Goal: Task Accomplishment & Management: Manage account settings

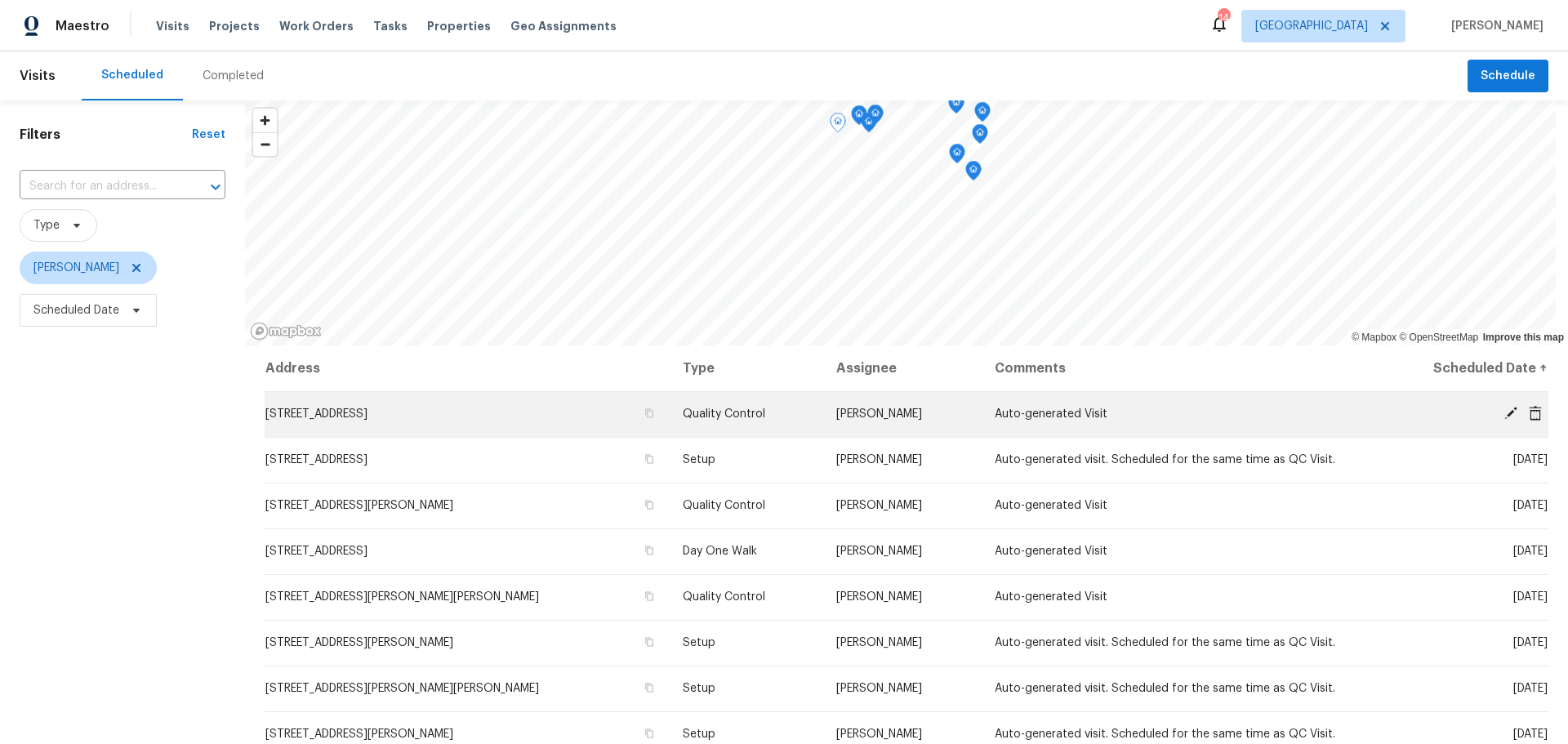
click at [1503, 412] on icon at bounding box center [1510, 413] width 13 height 13
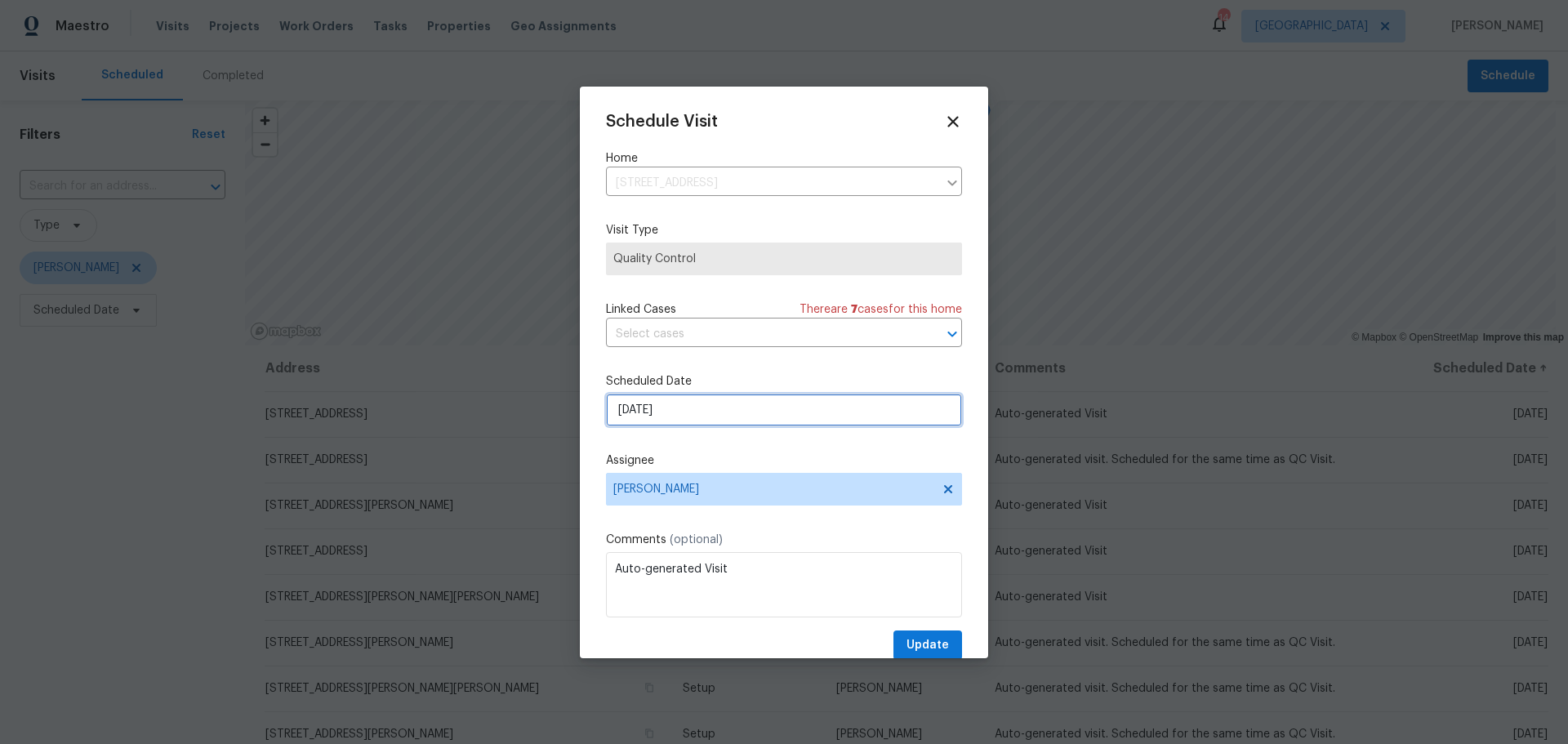
click at [776, 405] on input "[DATE]" at bounding box center [784, 410] width 356 height 33
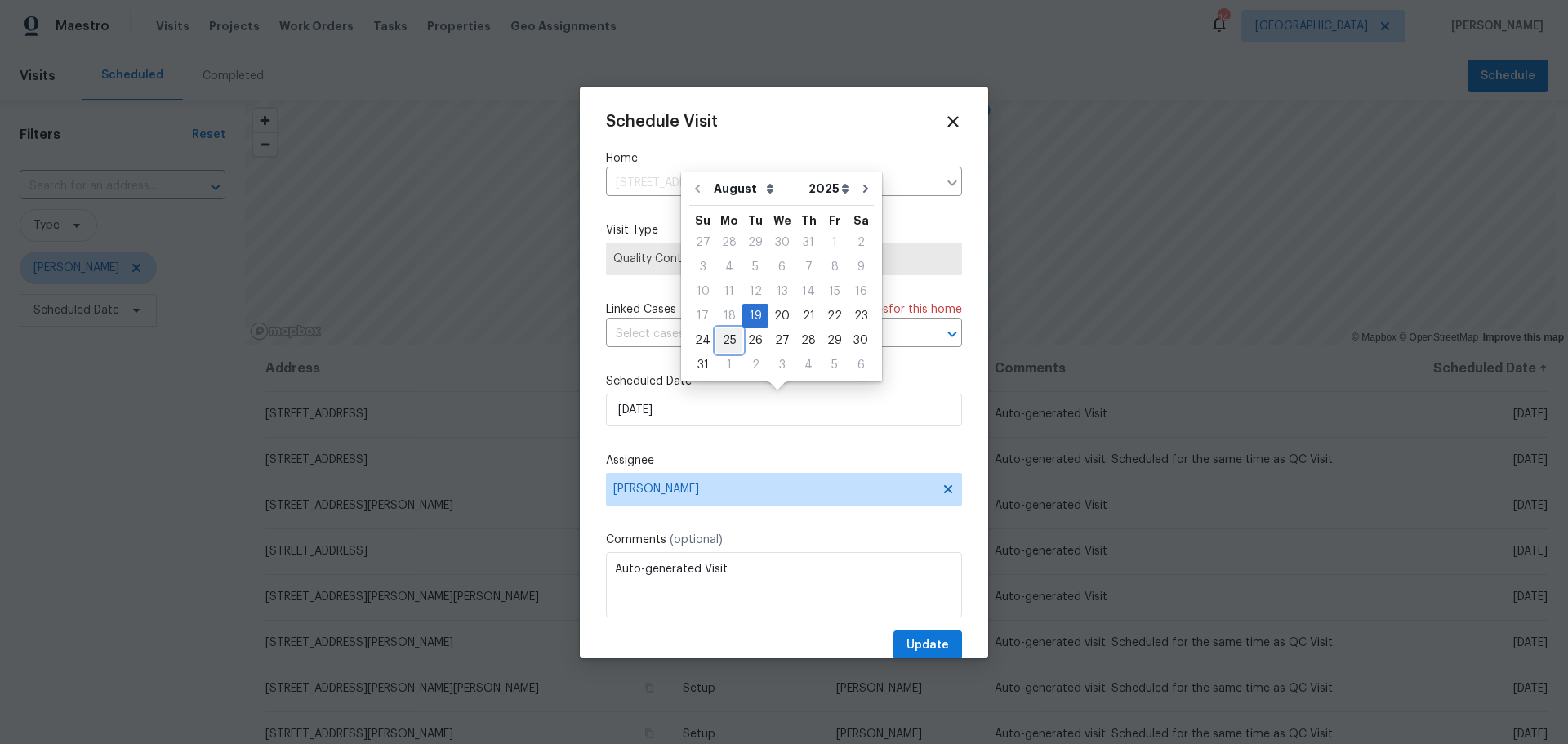
click at [733, 344] on div "25" at bounding box center [729, 340] width 26 height 23
type input "8/25/2025"
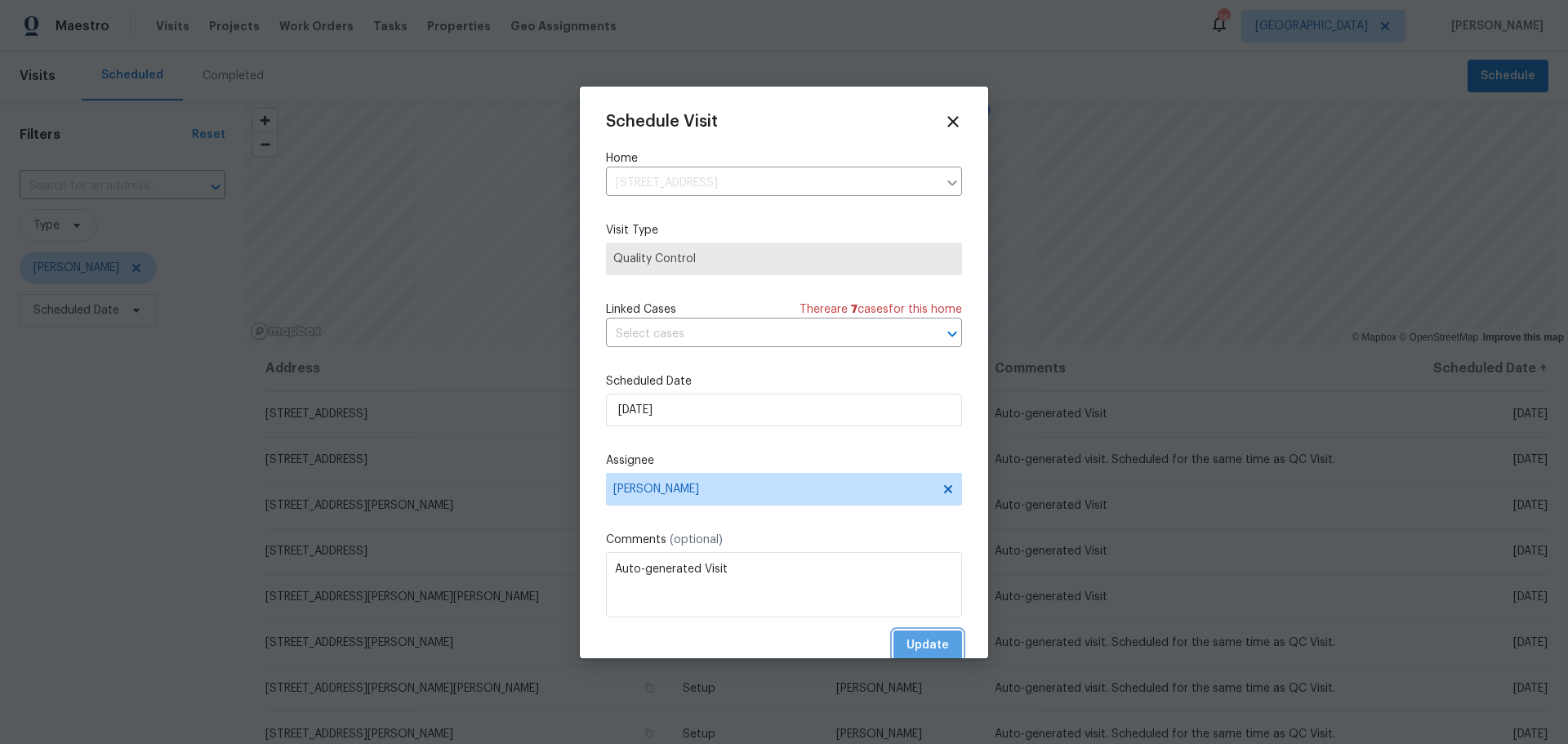
click at [908, 645] on span "Update" at bounding box center [928, 645] width 43 height 20
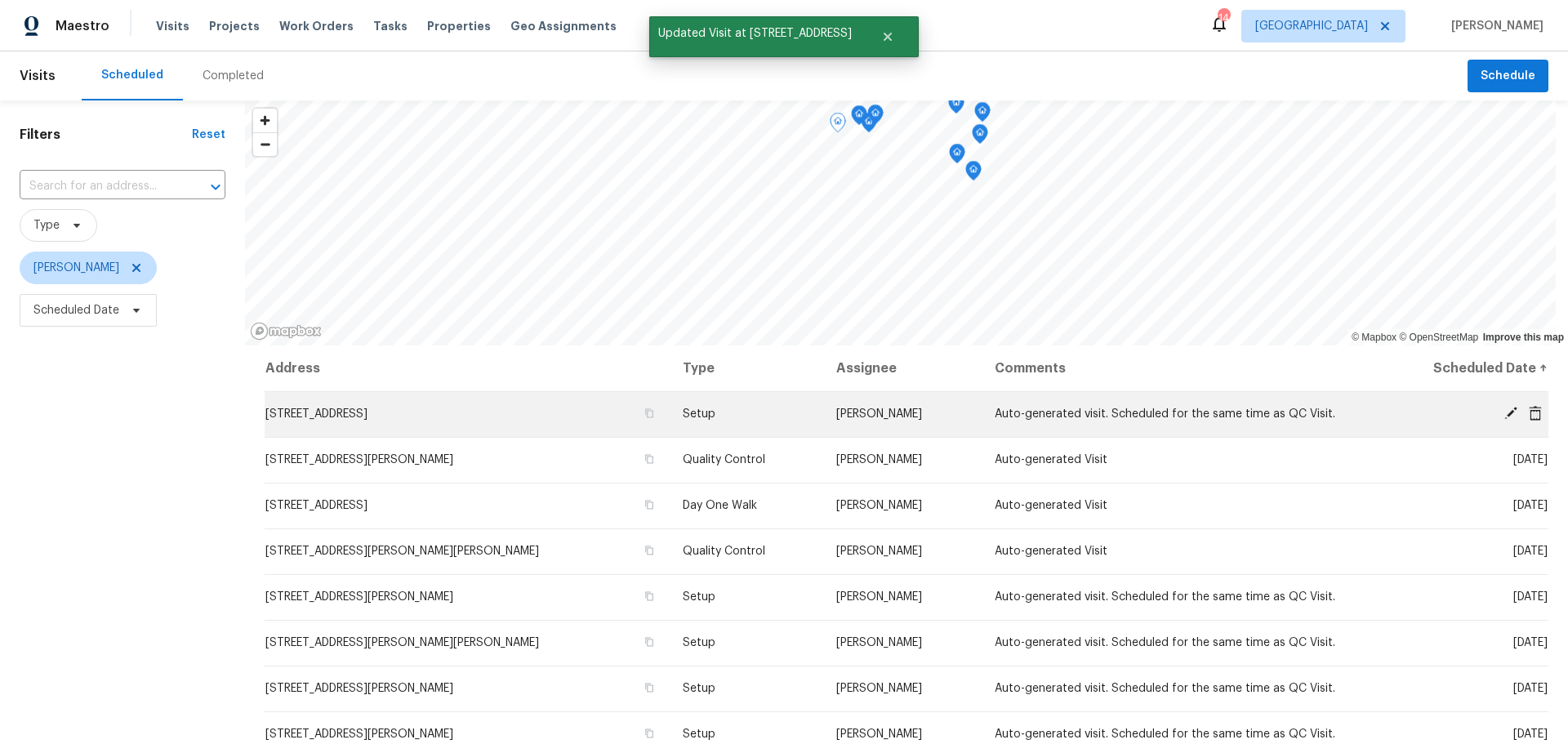
click at [1503, 411] on icon at bounding box center [1511, 413] width 15 height 15
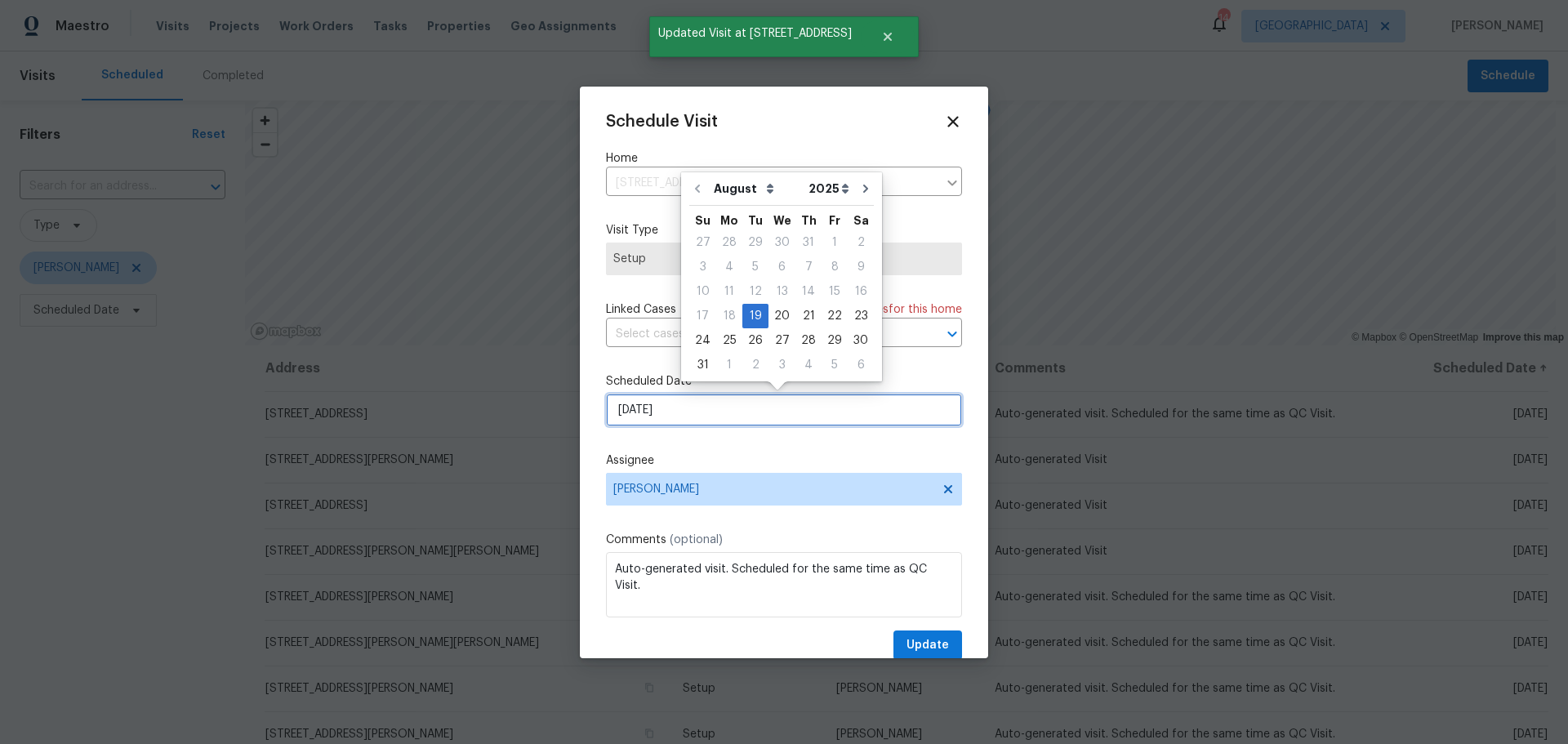
click at [713, 421] on input "[DATE]" at bounding box center [784, 410] width 356 height 33
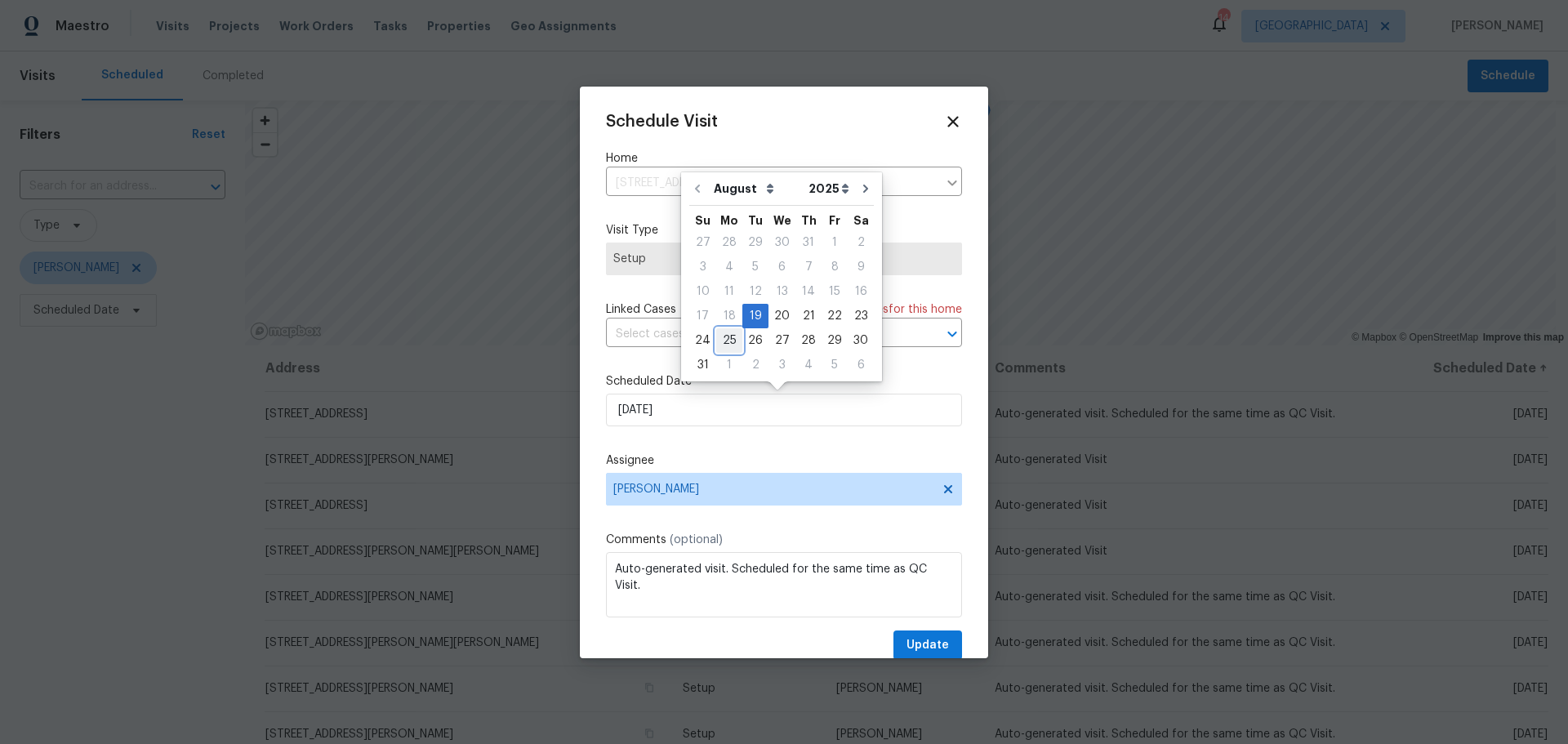
click at [723, 342] on div "25" at bounding box center [729, 340] width 26 height 23
type input "8/25/2025"
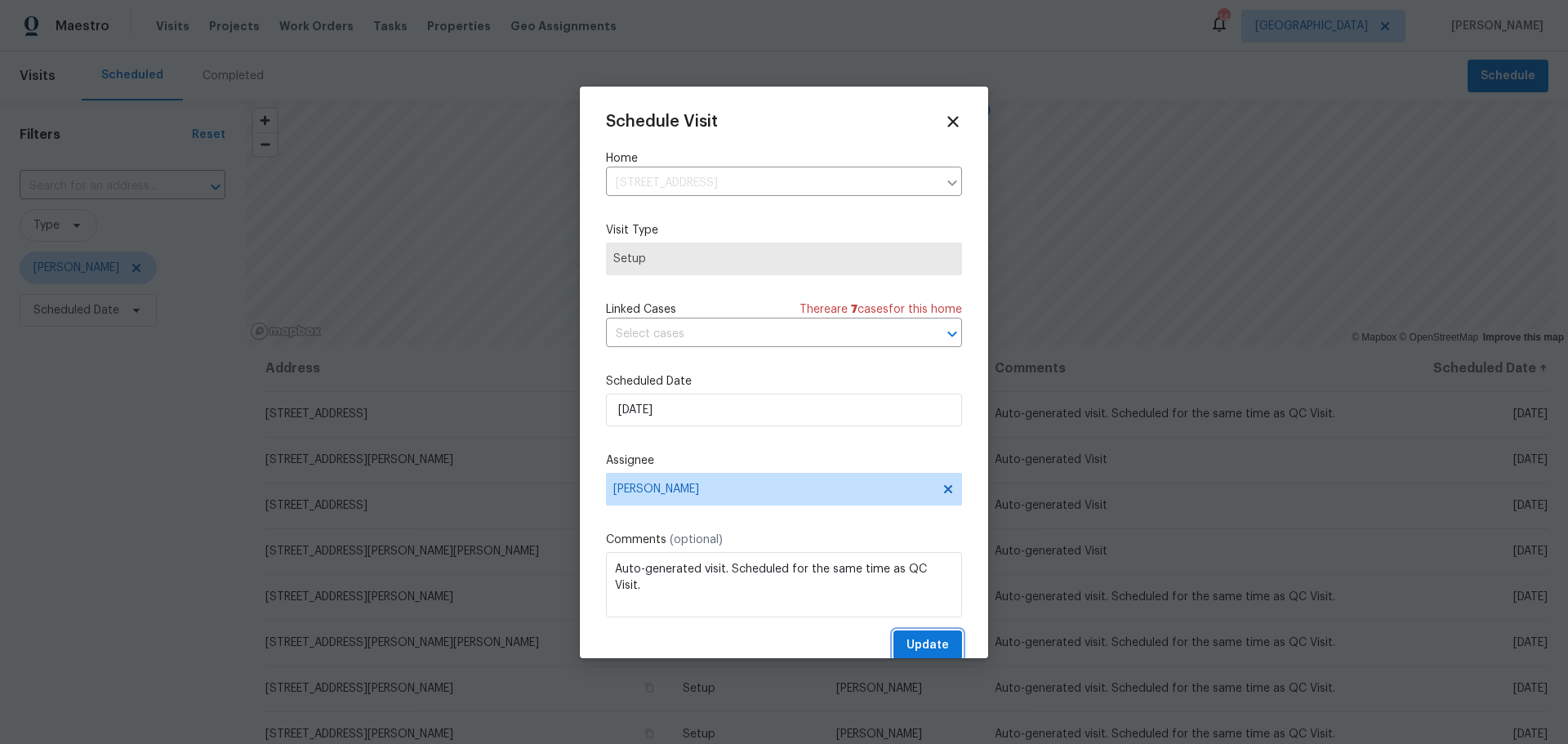
click at [923, 631] on button "Update" at bounding box center [927, 645] width 68 height 30
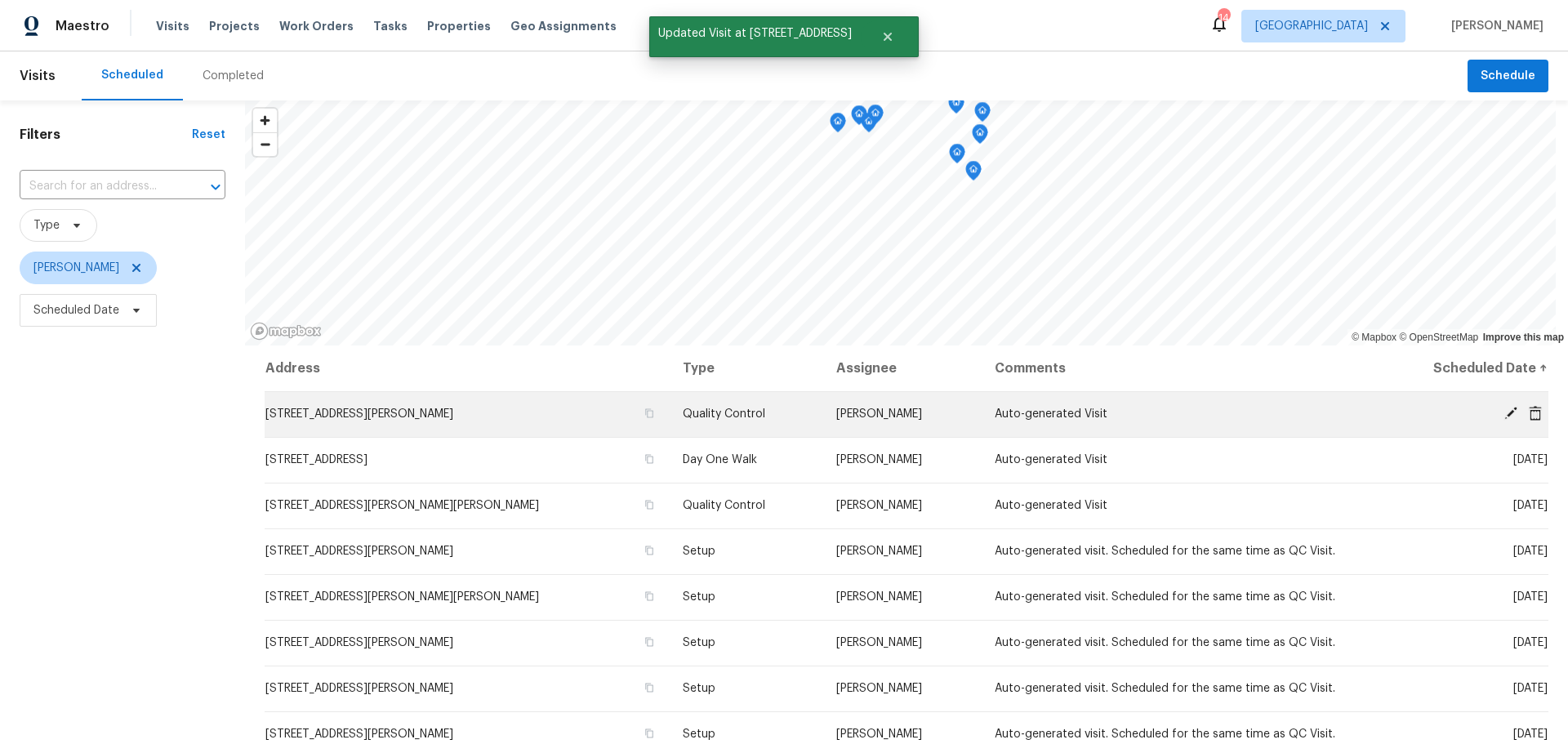
click at [1503, 413] on icon at bounding box center [1511, 413] width 15 height 15
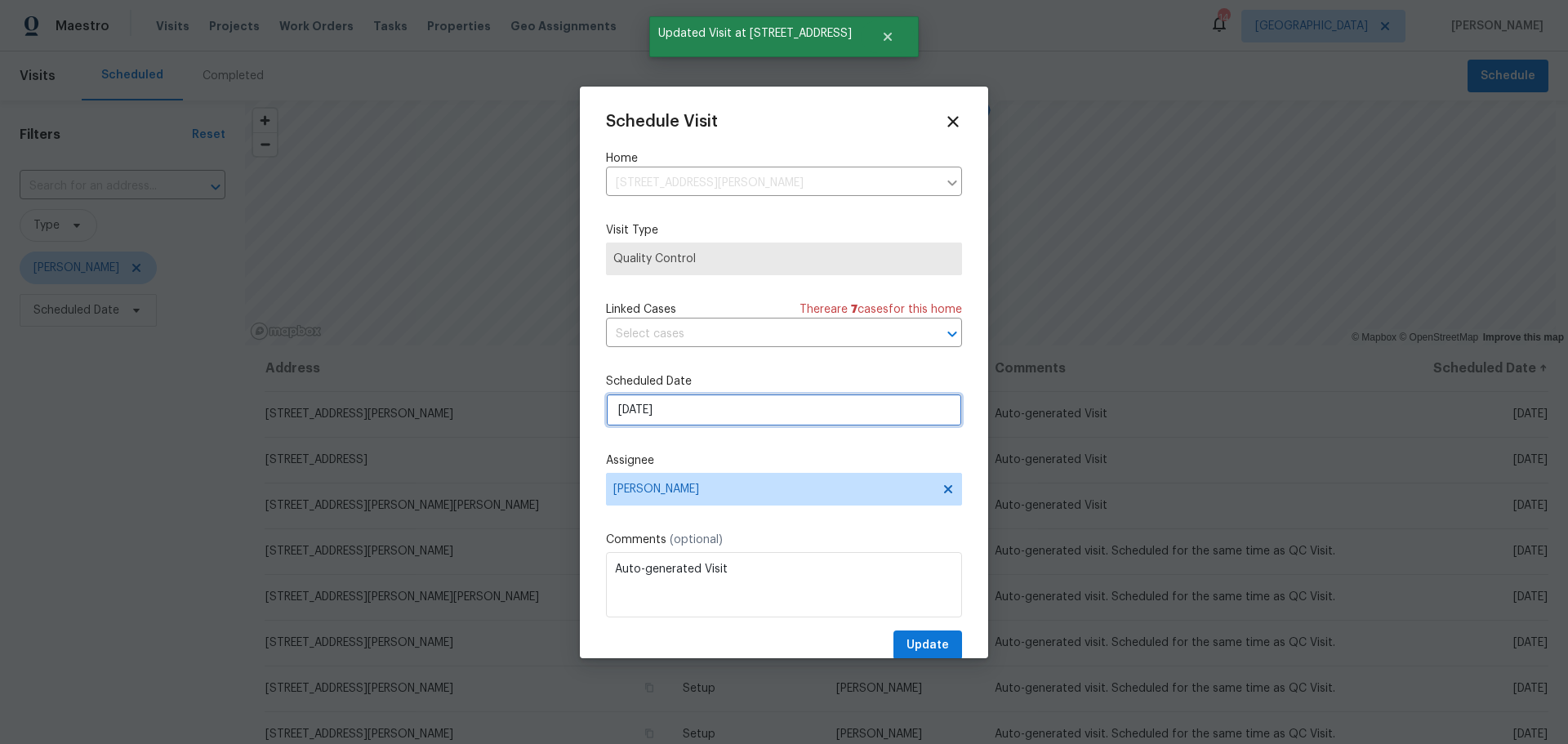
drag, startPoint x: 713, startPoint y: 412, endPoint x: 724, endPoint y: 420, distance: 13.6
click at [713, 413] on input "8/20/2025" at bounding box center [784, 410] width 356 height 33
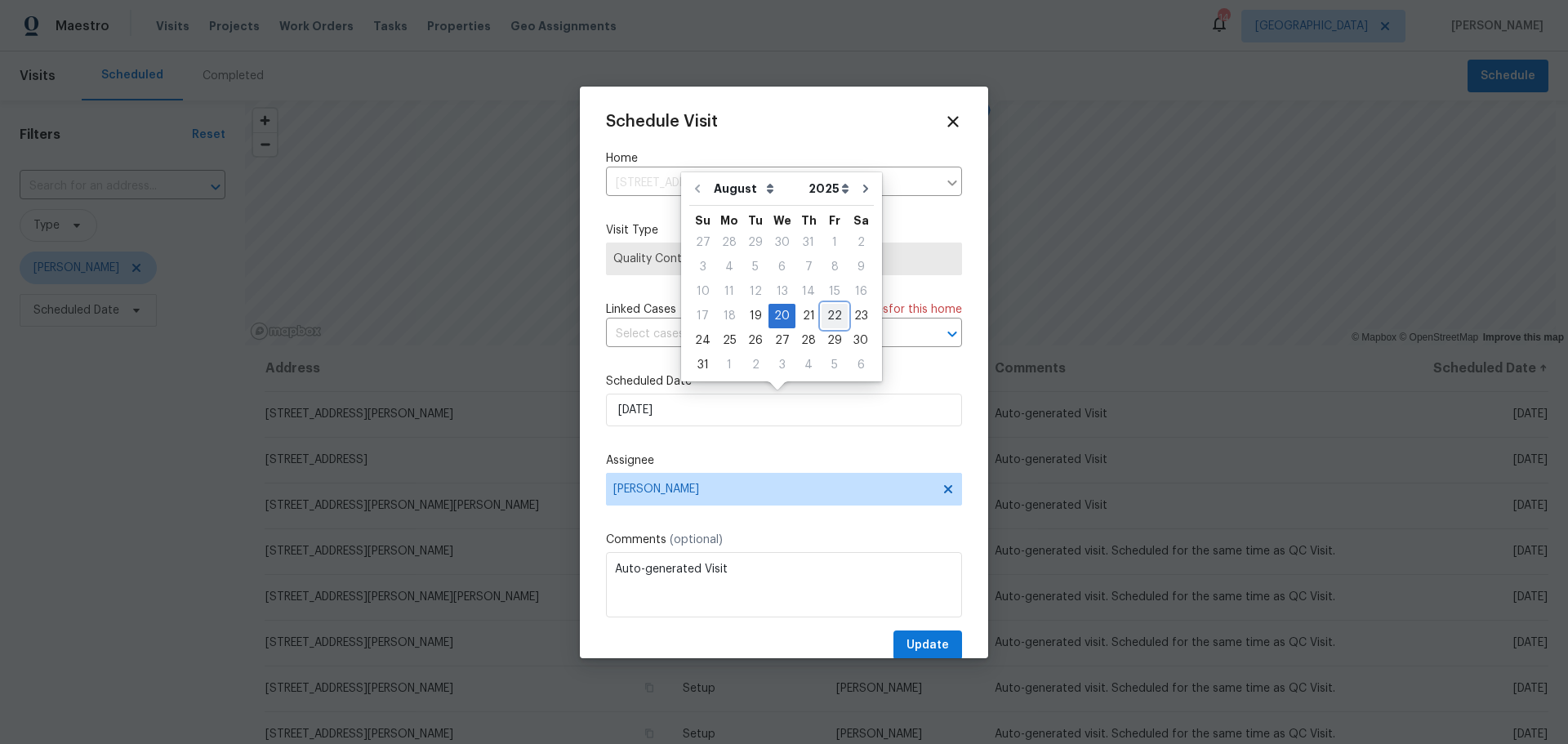
click at [829, 320] on div "22" at bounding box center [834, 315] width 26 height 23
type input "[DATE]"
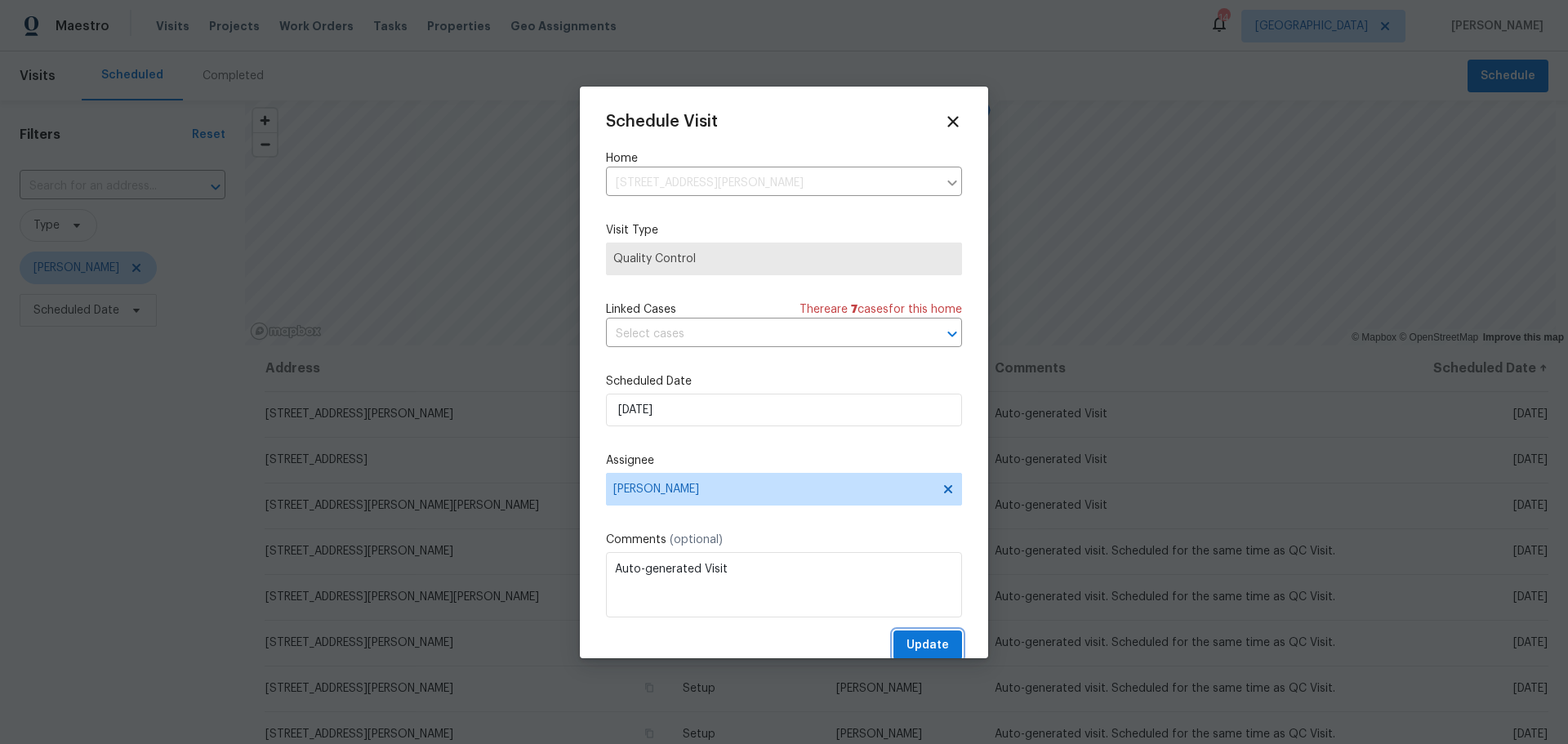
click at [911, 656] on button "Update" at bounding box center [927, 645] width 68 height 30
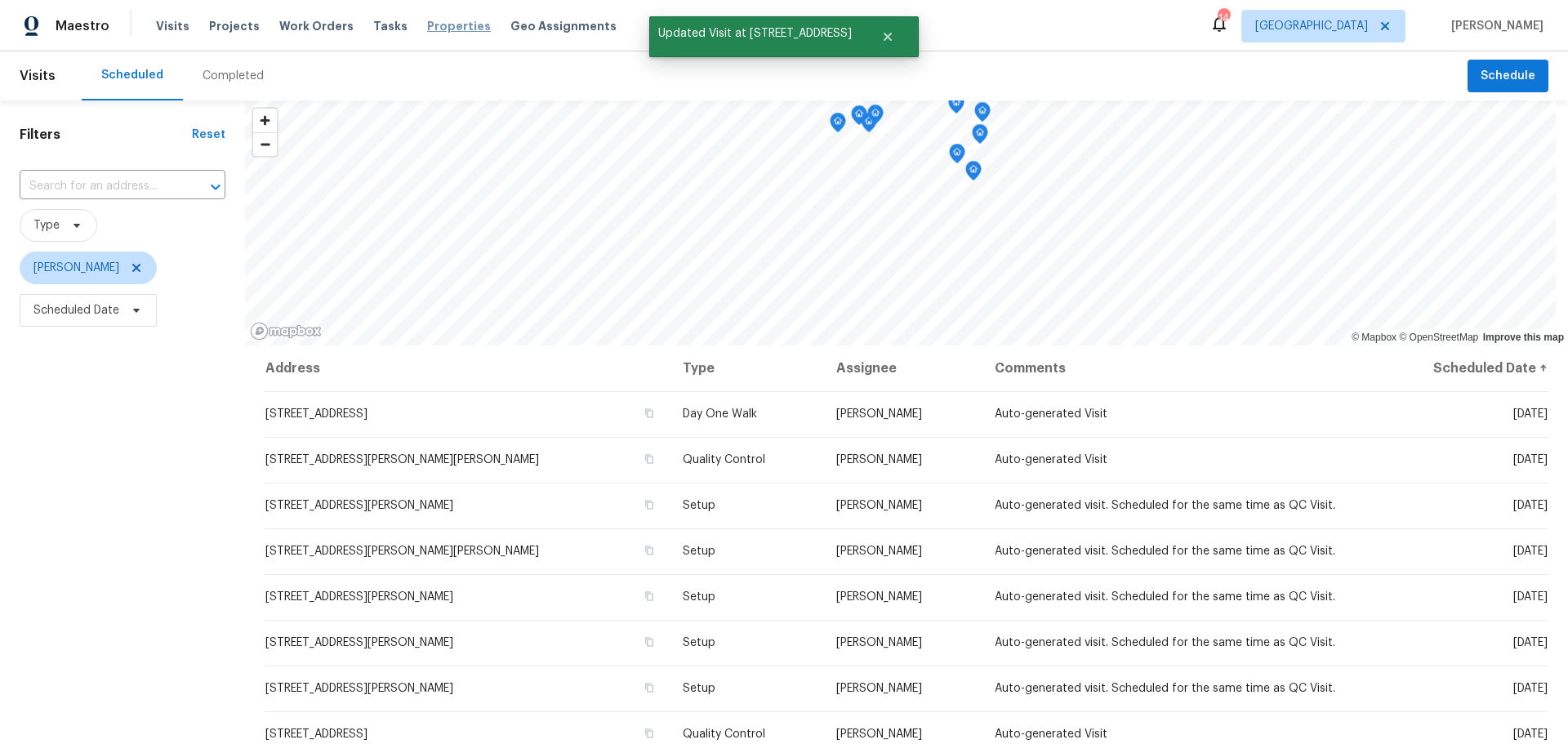
click at [427, 24] on span "Properties" at bounding box center [459, 26] width 64 height 16
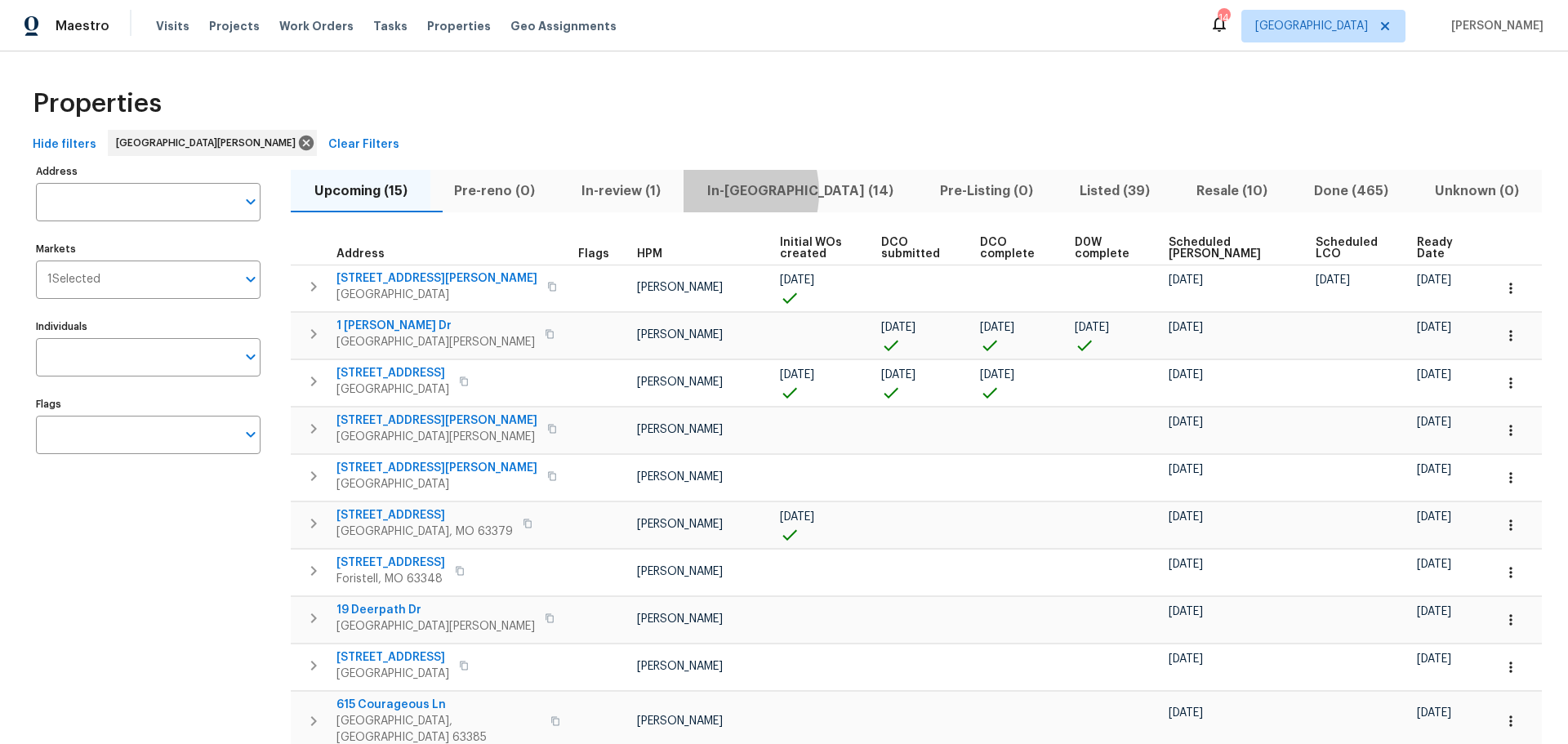
click at [751, 192] on span "In-reno (14)" at bounding box center [799, 191] width 213 height 23
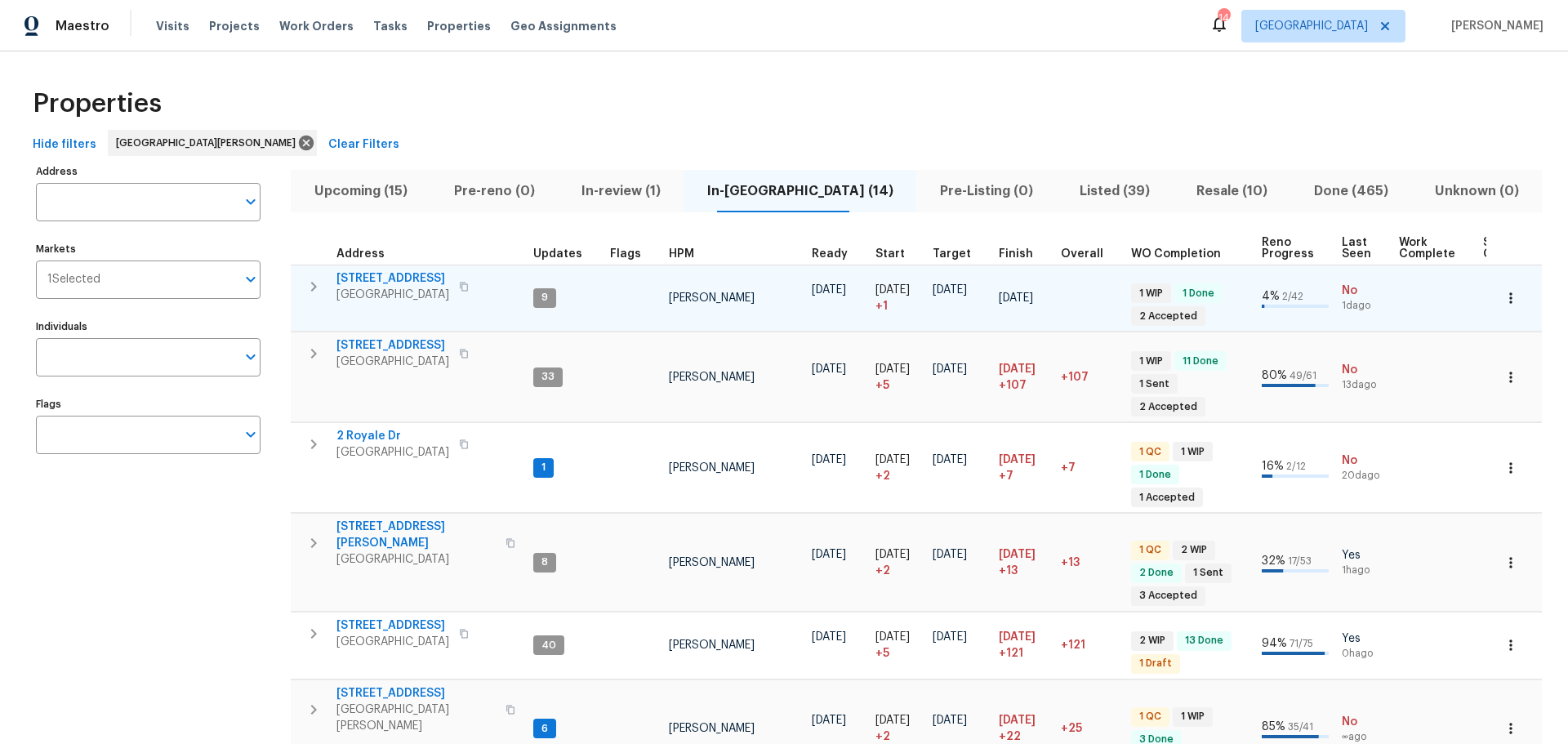
click at [416, 278] on span "2132 Ridgedale Dr" at bounding box center [392, 278] width 113 height 16
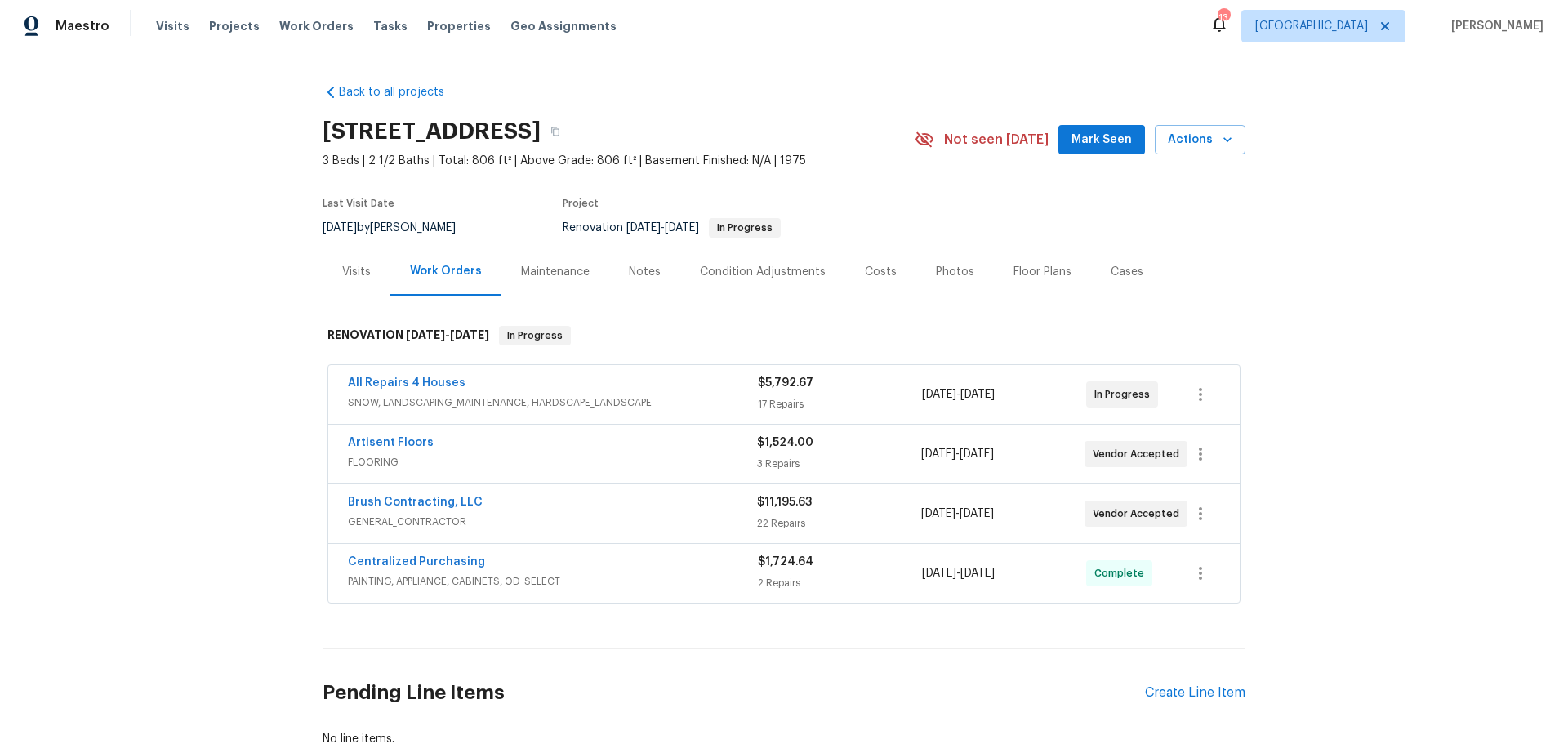
click at [640, 272] on div "Notes" at bounding box center [644, 272] width 32 height 16
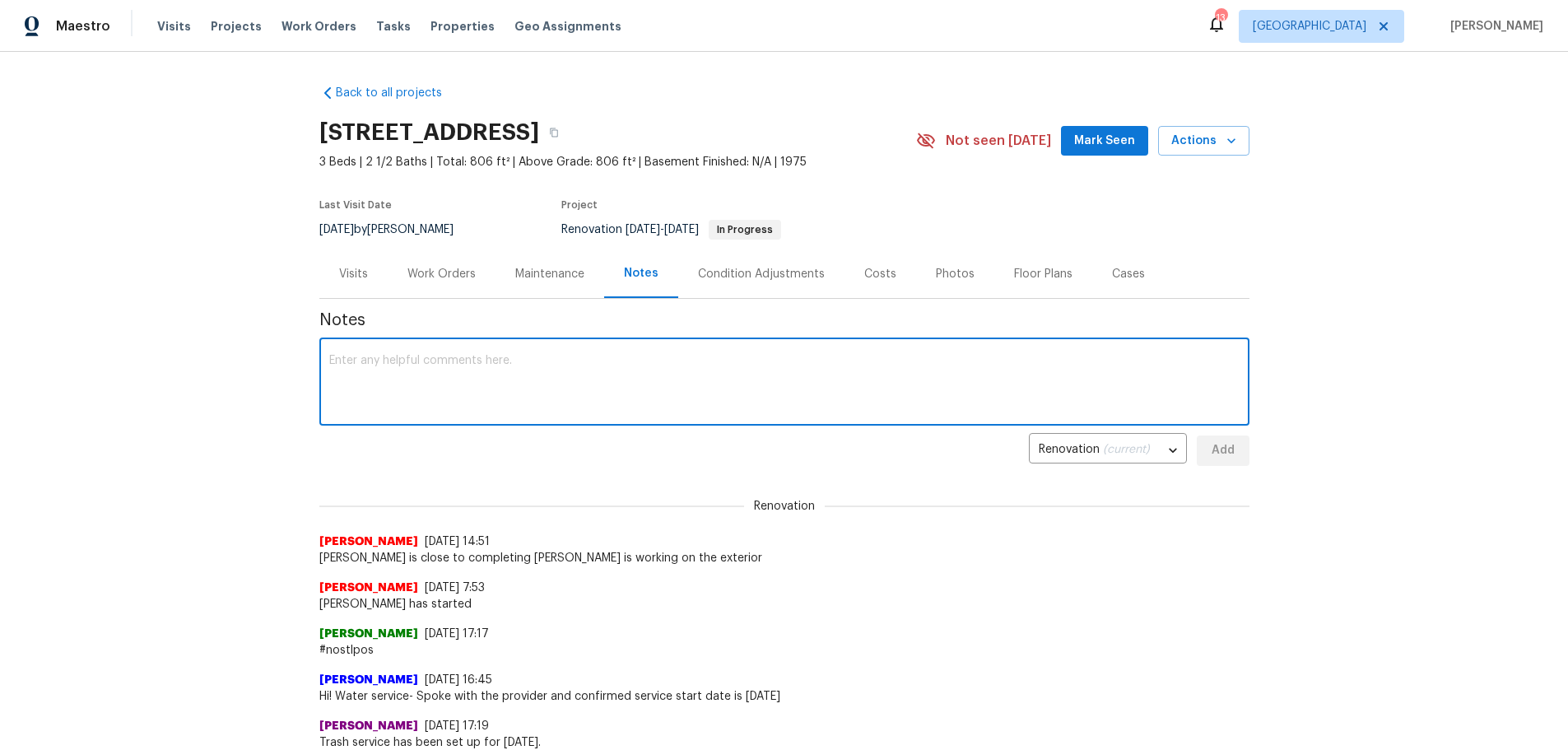
click at [581, 363] on textarea at bounding box center [784, 383] width 910 height 58
type textarea "S"
type textarea "s"
click at [553, 366] on textarea "met with bryan on a few items ie/ paneling prices, paint ceiling 2nd coat" at bounding box center [784, 383] width 910 height 58
type textarea "met with bryan on a few items ie/ paneling prices, paint ceiling 2nd coat, stai…"
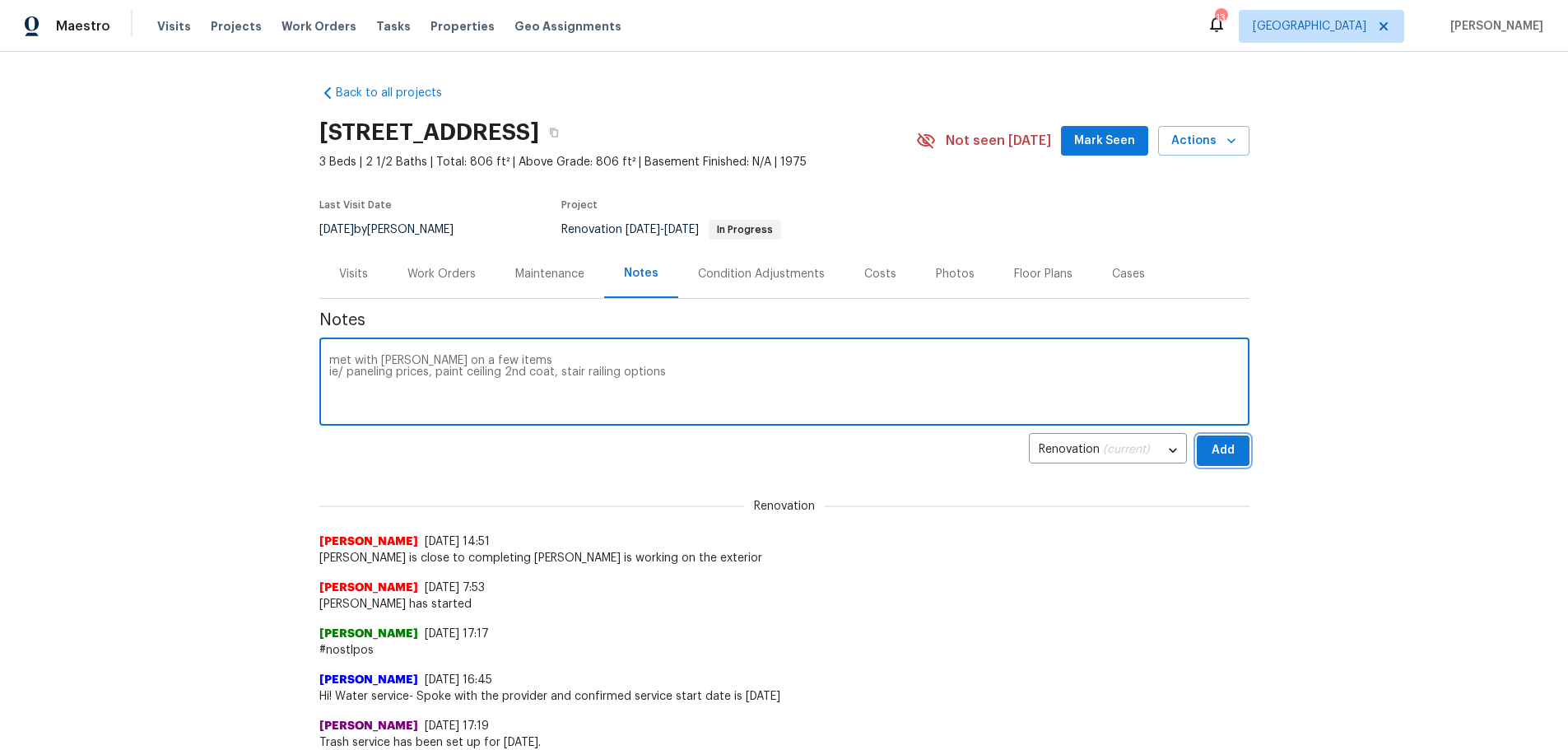
click at [1210, 445] on span "Add" at bounding box center [1223, 451] width 27 height 20
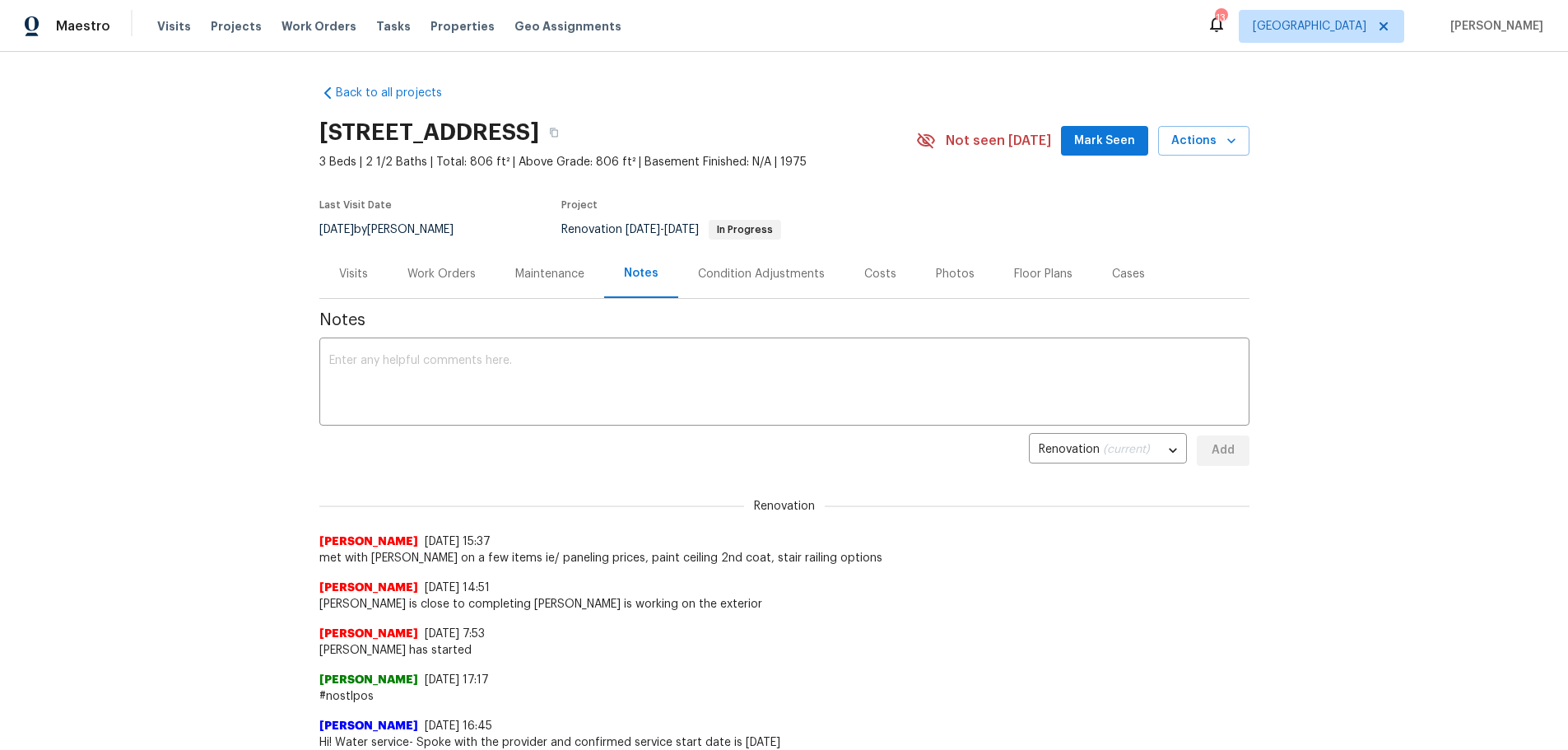
click at [1074, 148] on span "Mark Seen" at bounding box center [1105, 141] width 61 height 20
click at [408, 266] on div "Work Orders" at bounding box center [441, 274] width 69 height 16
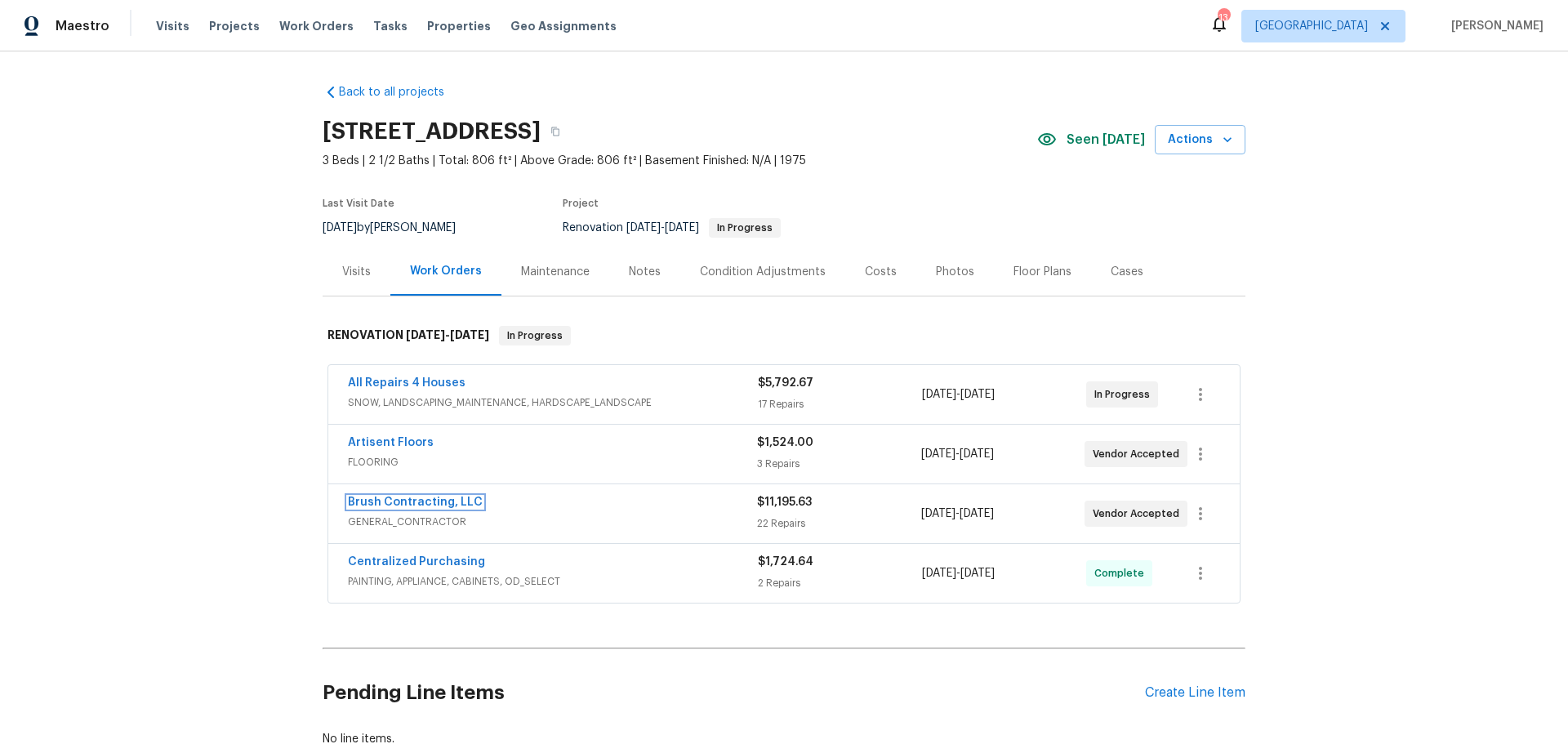
click at [407, 501] on link "Brush Contracting, LLC" at bounding box center [415, 501] width 134 height 12
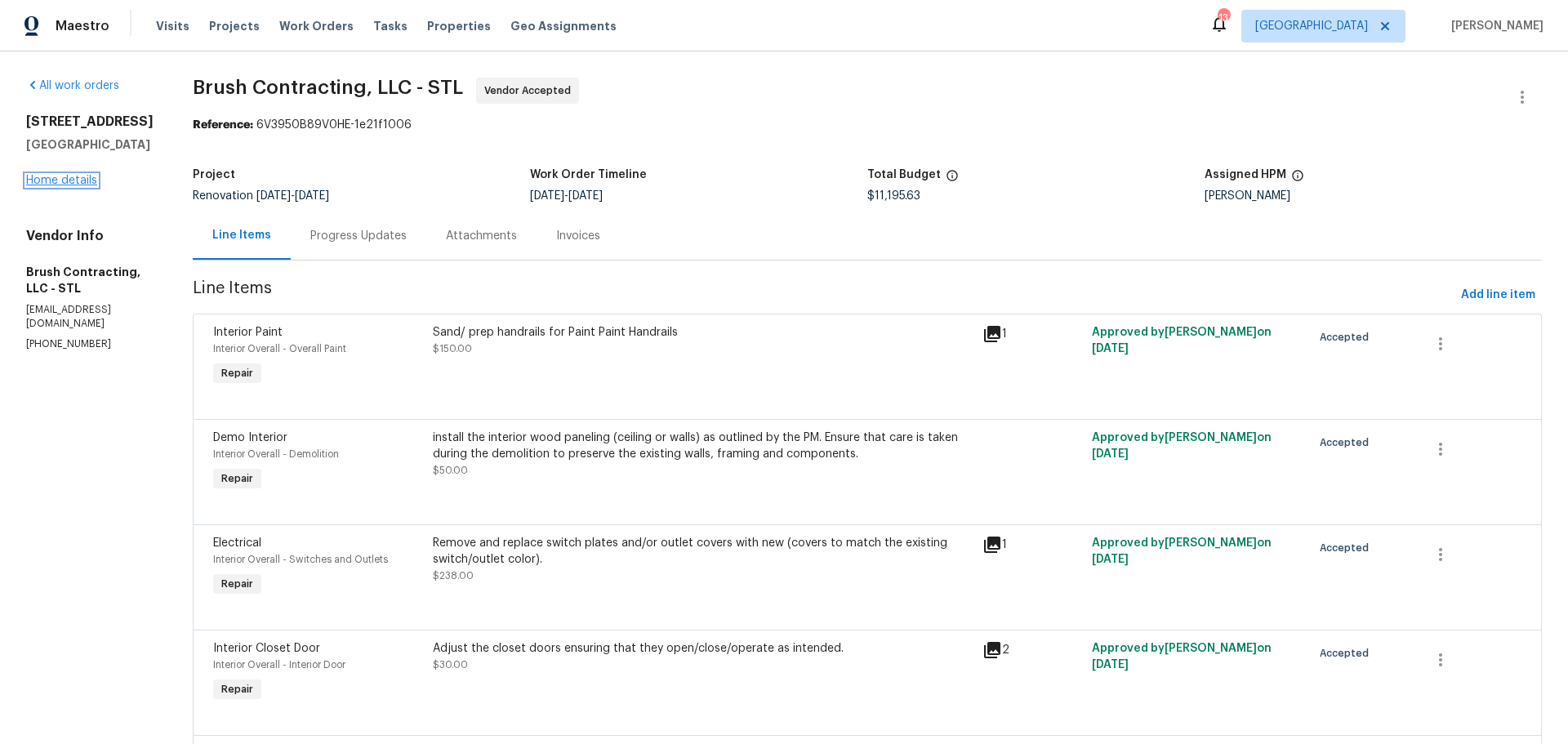
click at [64, 186] on link "Home details" at bounding box center [62, 180] width 71 height 12
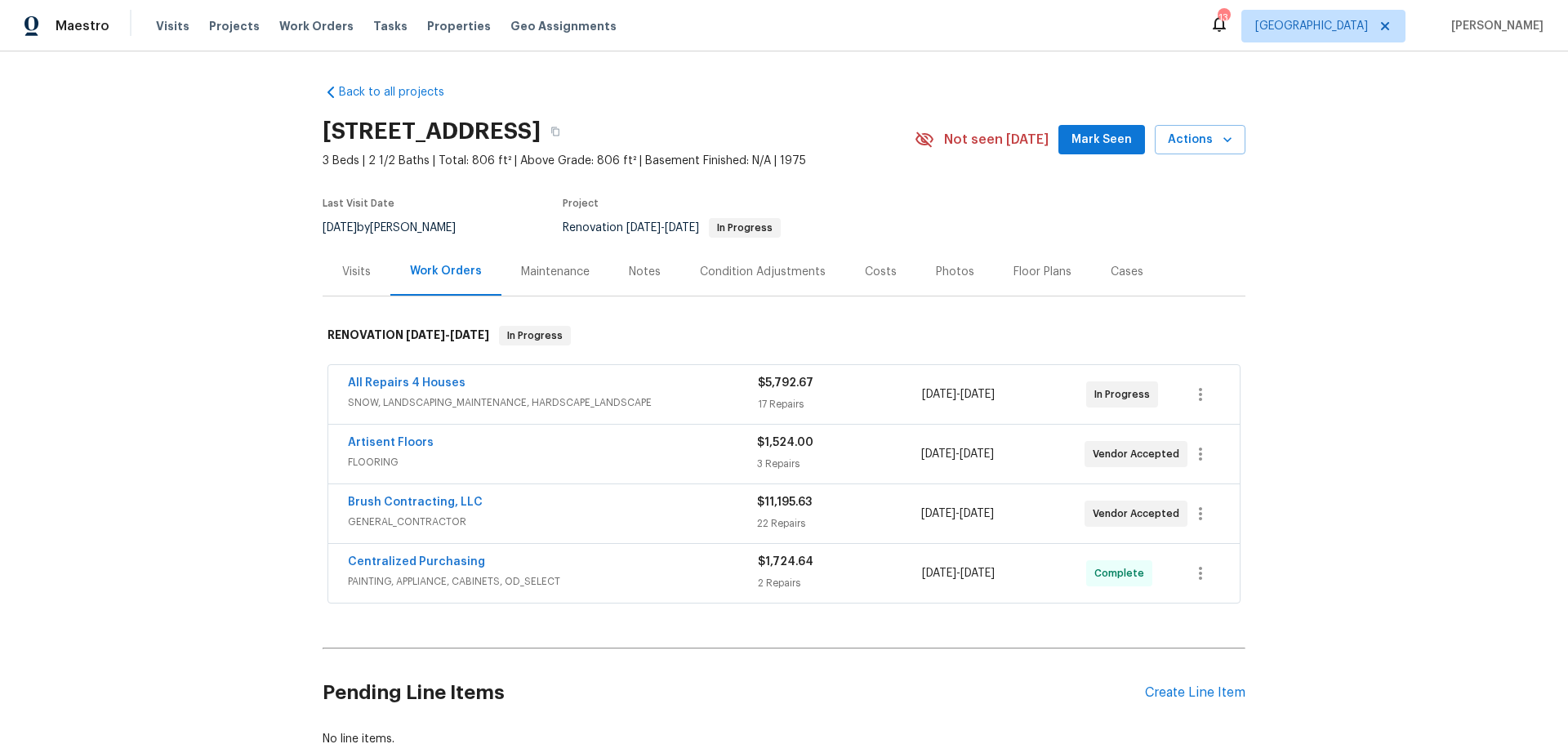
click at [936, 270] on div "Photos" at bounding box center [955, 272] width 38 height 16
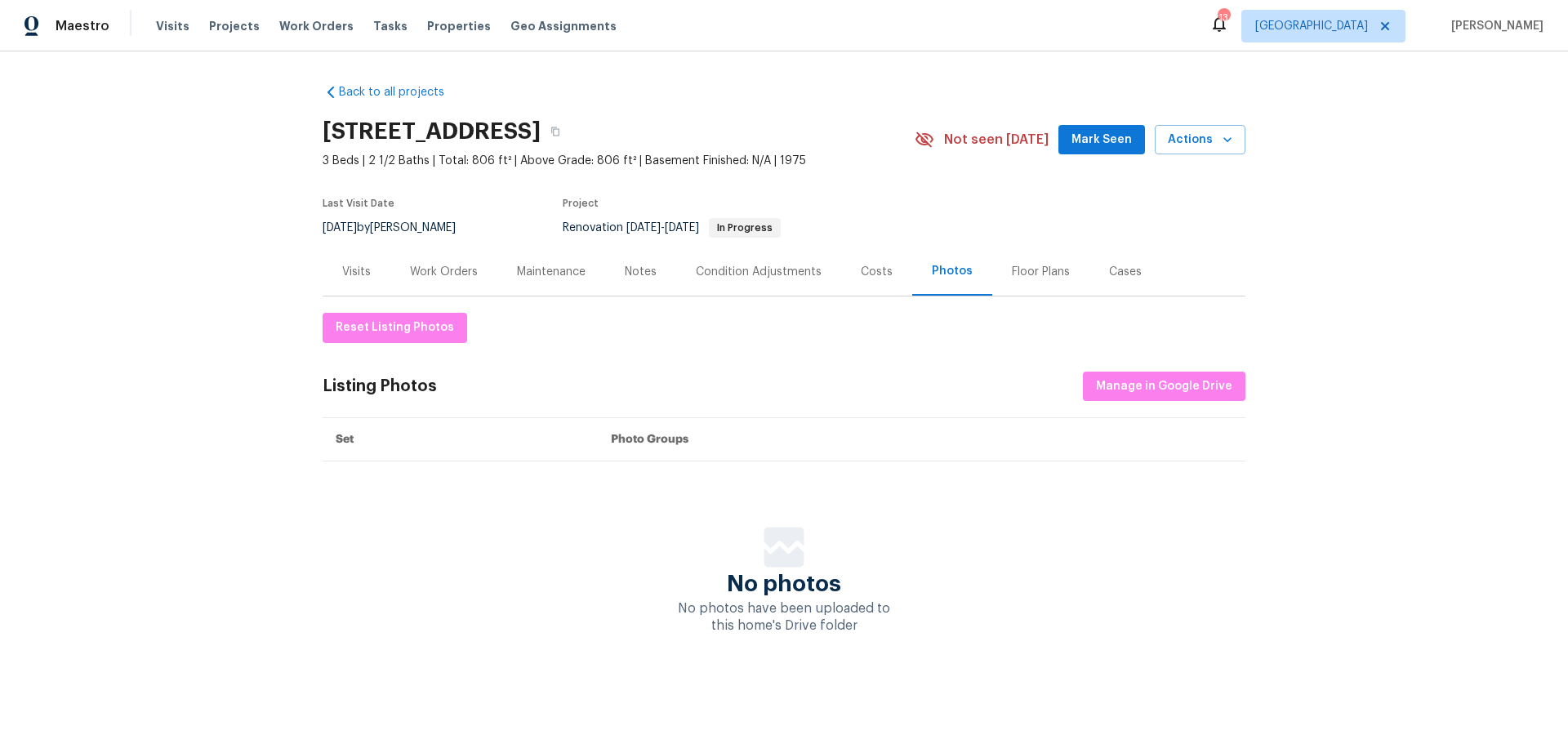
click at [863, 277] on div "Costs" at bounding box center [876, 272] width 32 height 16
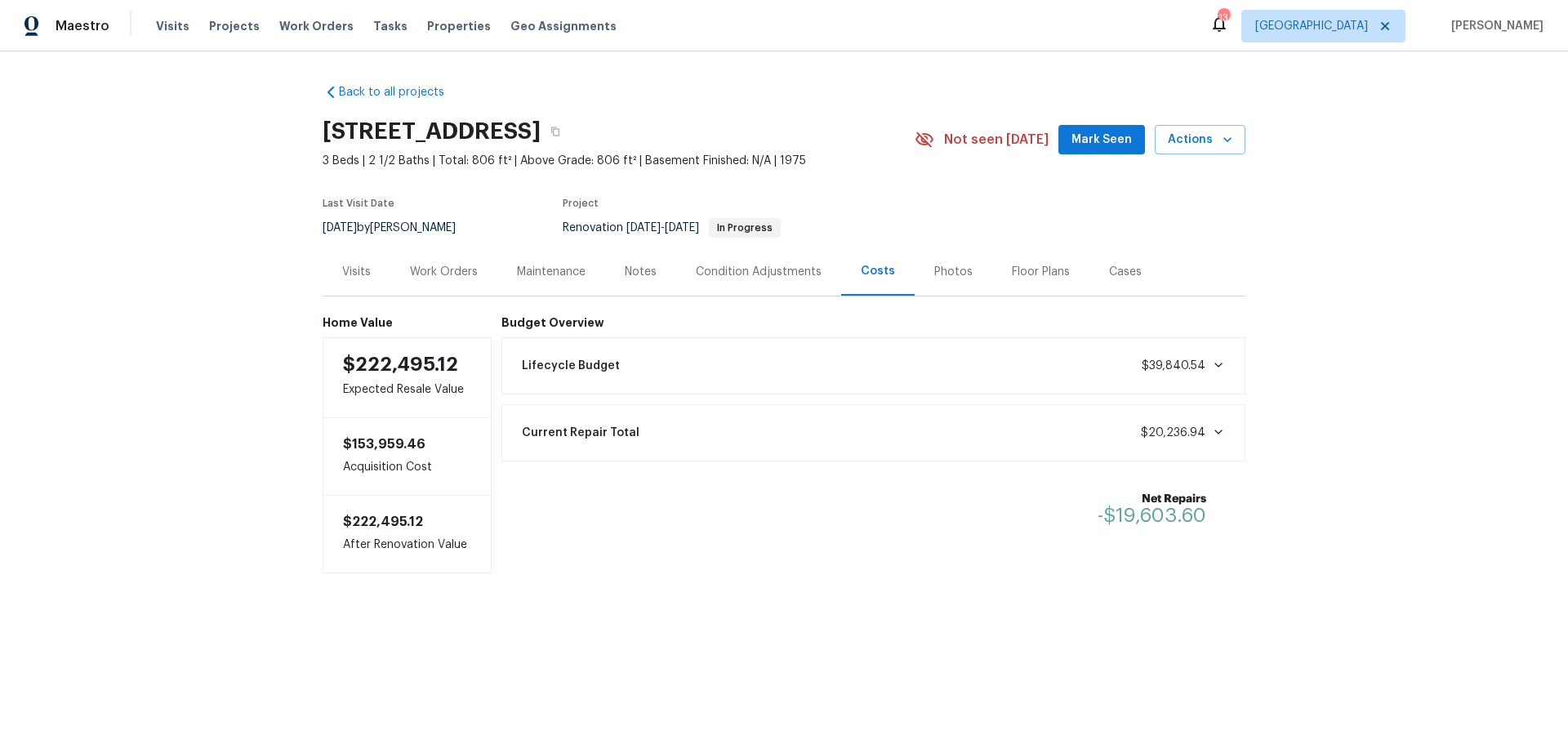
click at [458, 266] on div "Work Orders" at bounding box center [443, 272] width 68 height 16
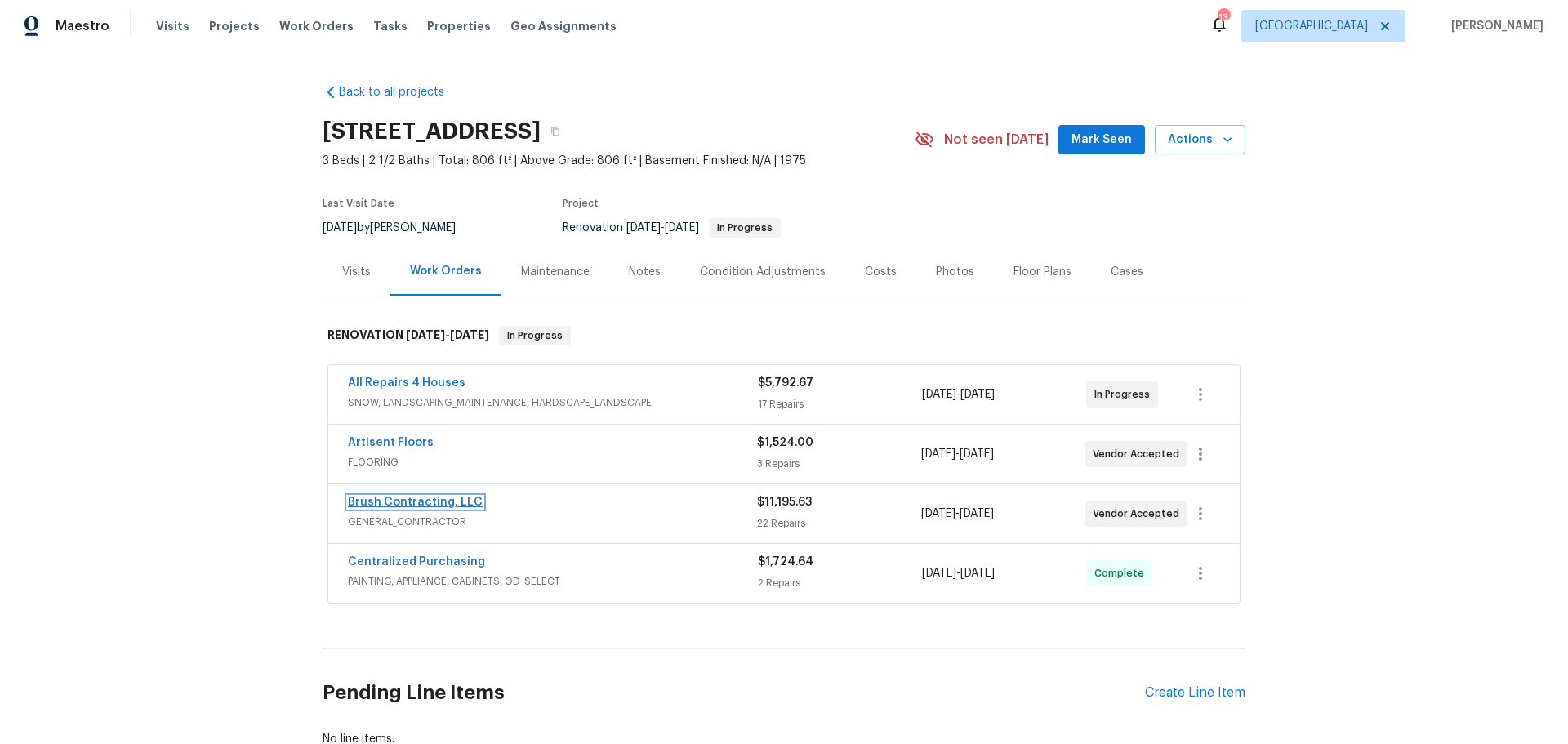
click at [427, 503] on link "Brush Contracting, LLC" at bounding box center [415, 501] width 134 height 12
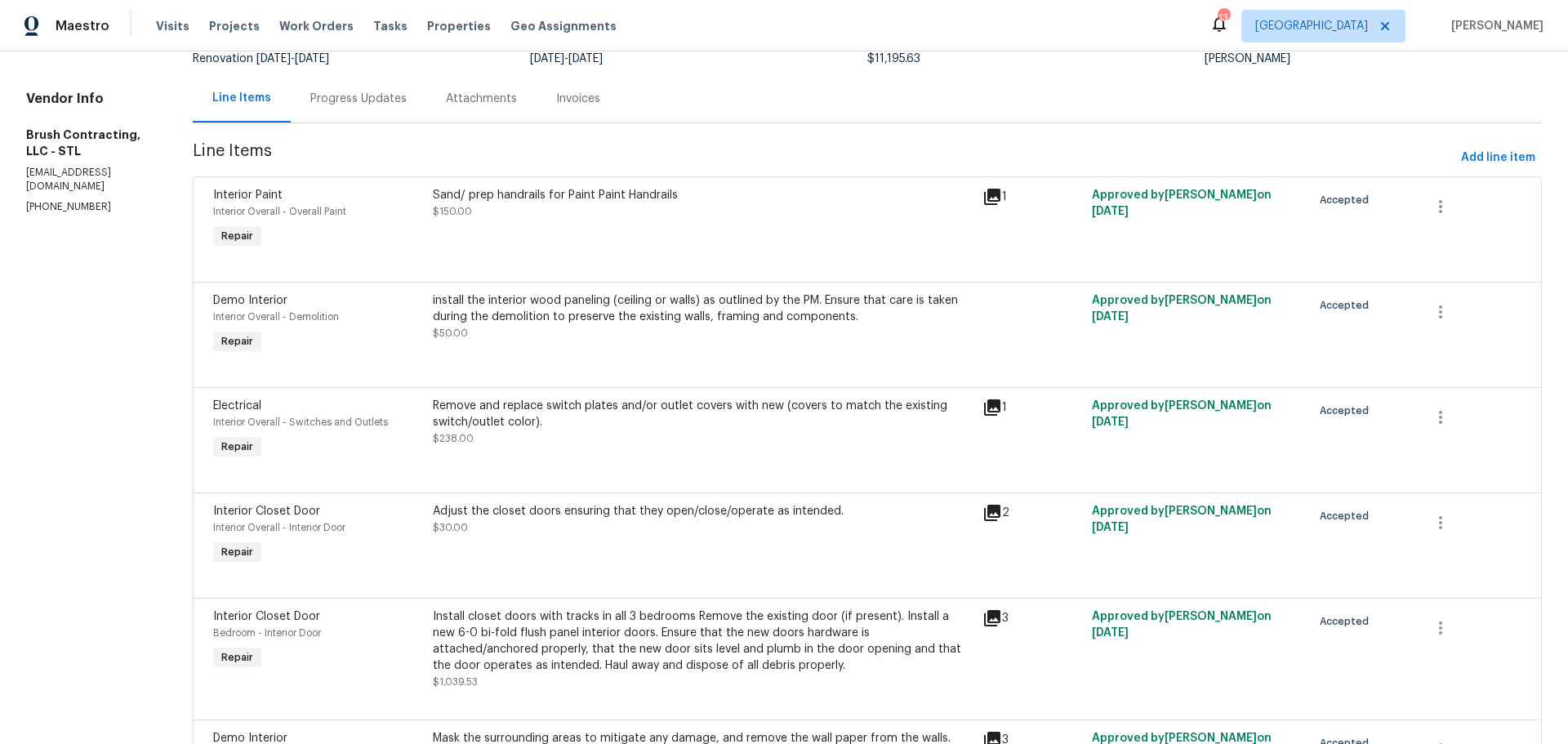
scroll to position [164, 0]
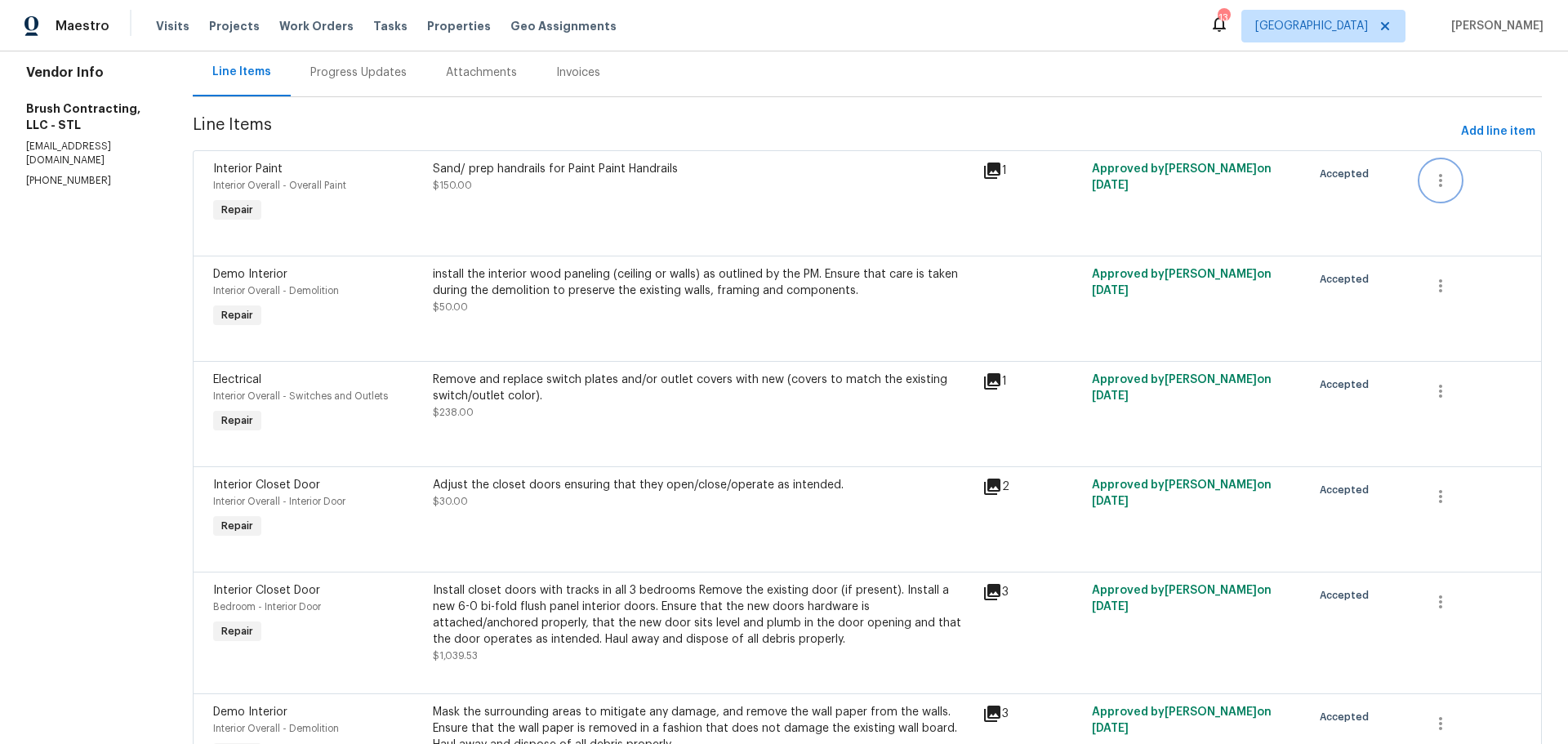
click at [1431, 184] on icon "button" at bounding box center [1441, 181] width 20 height 20
click at [1430, 190] on li "Cancel" at bounding box center [1437, 180] width 63 height 27
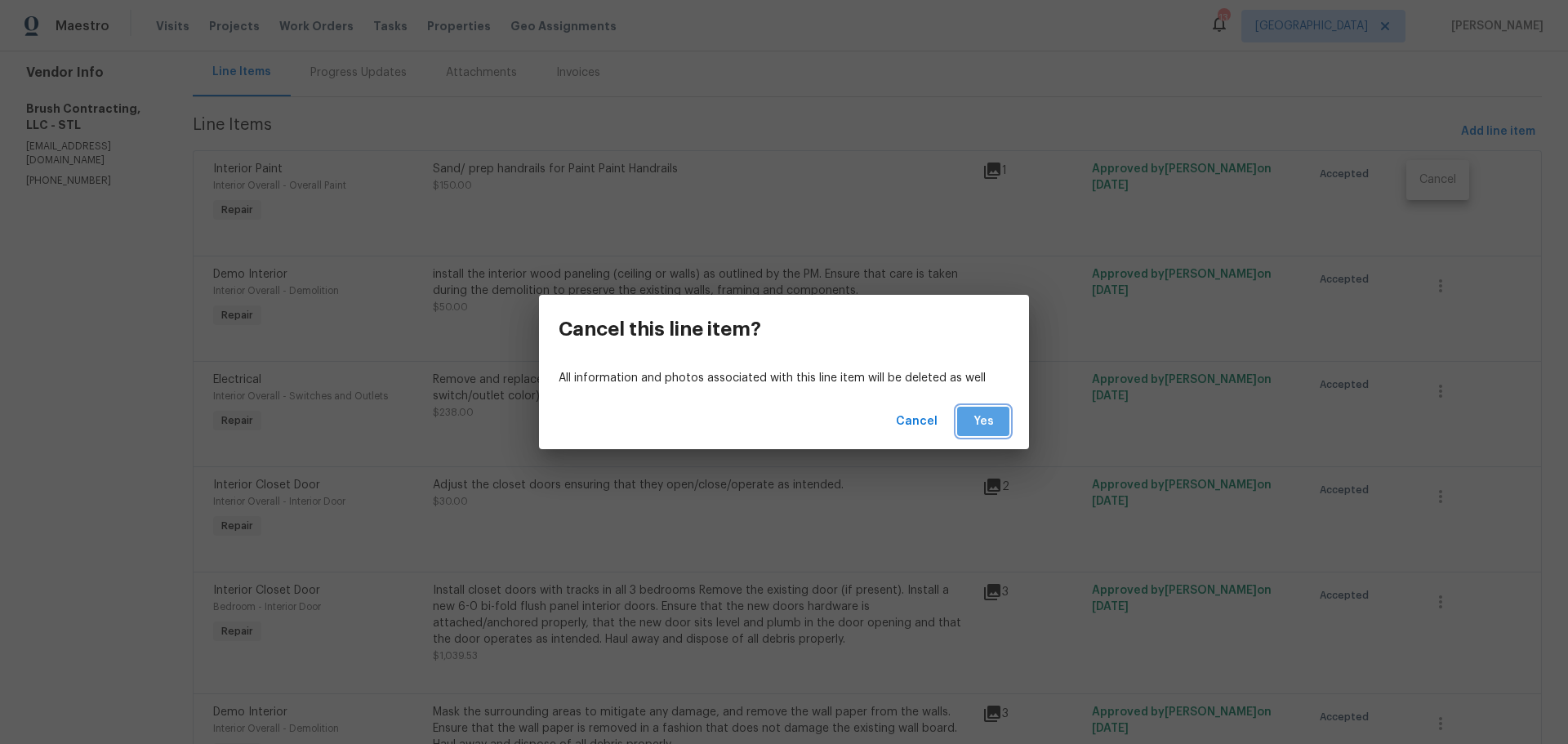
click at [974, 415] on span "Yes" at bounding box center [983, 422] width 26 height 20
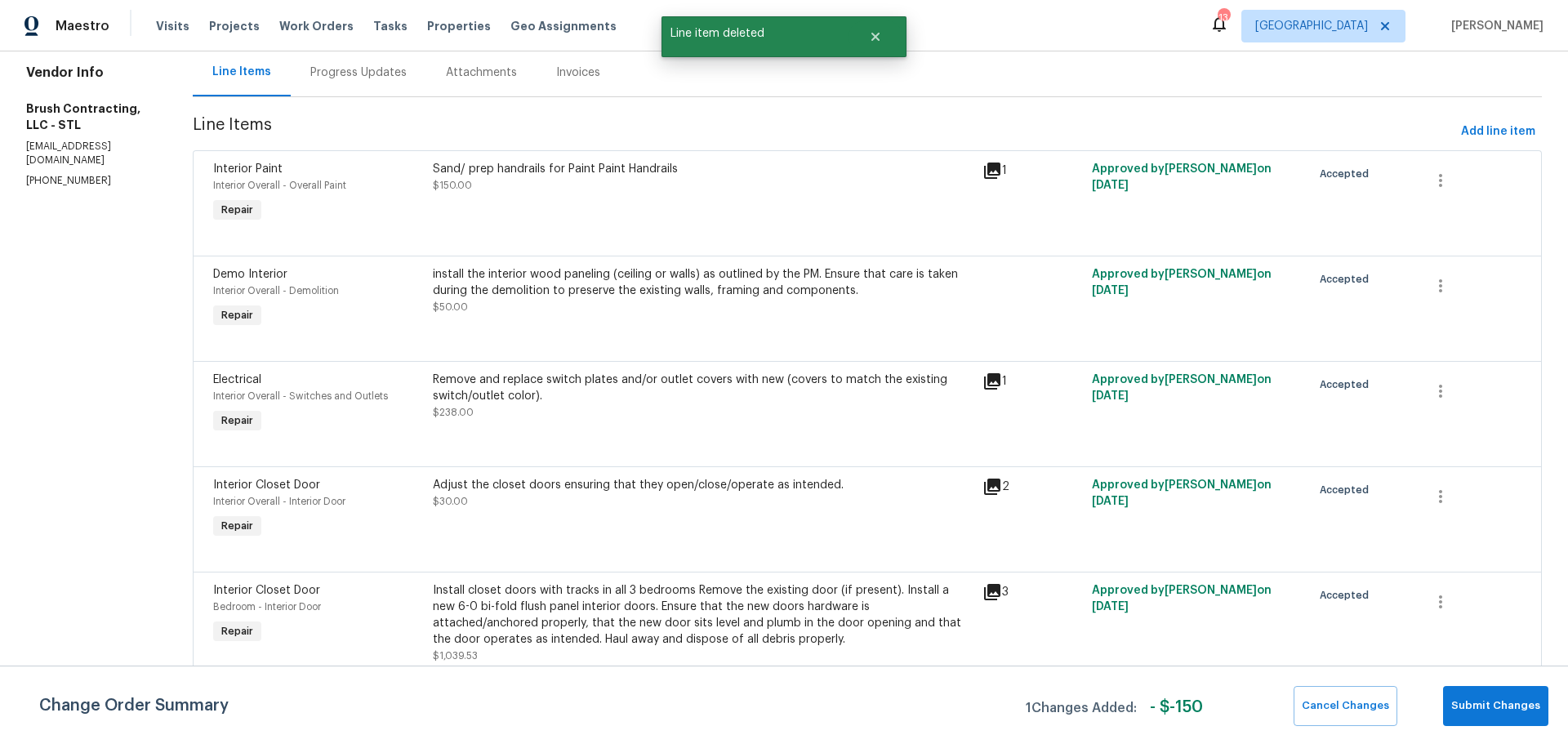
scroll to position [0, 0]
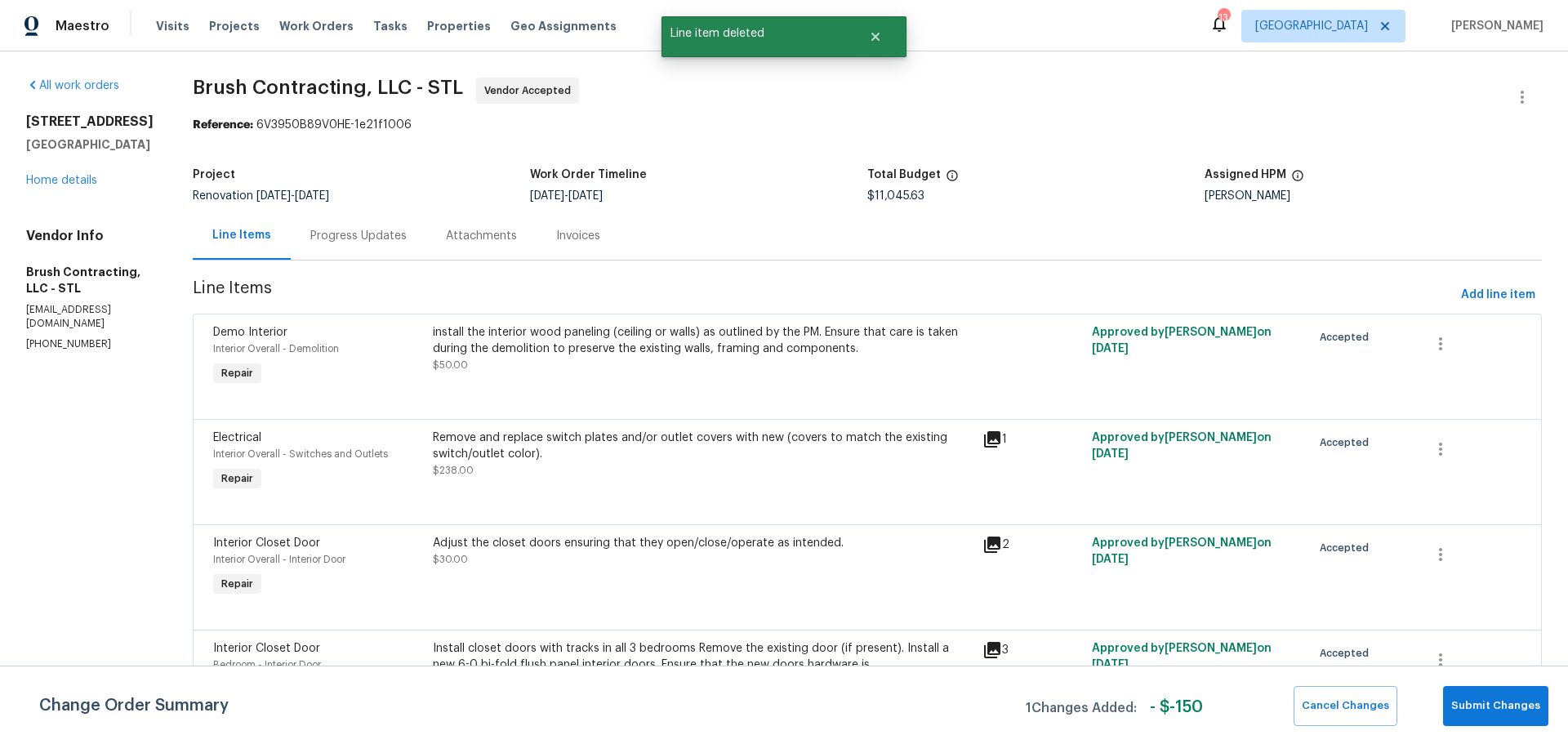
click at [553, 371] on div "install the interior wood paneling (ceiling or walls) as outlined by the PM. En…" at bounding box center [702, 349] width 540 height 49
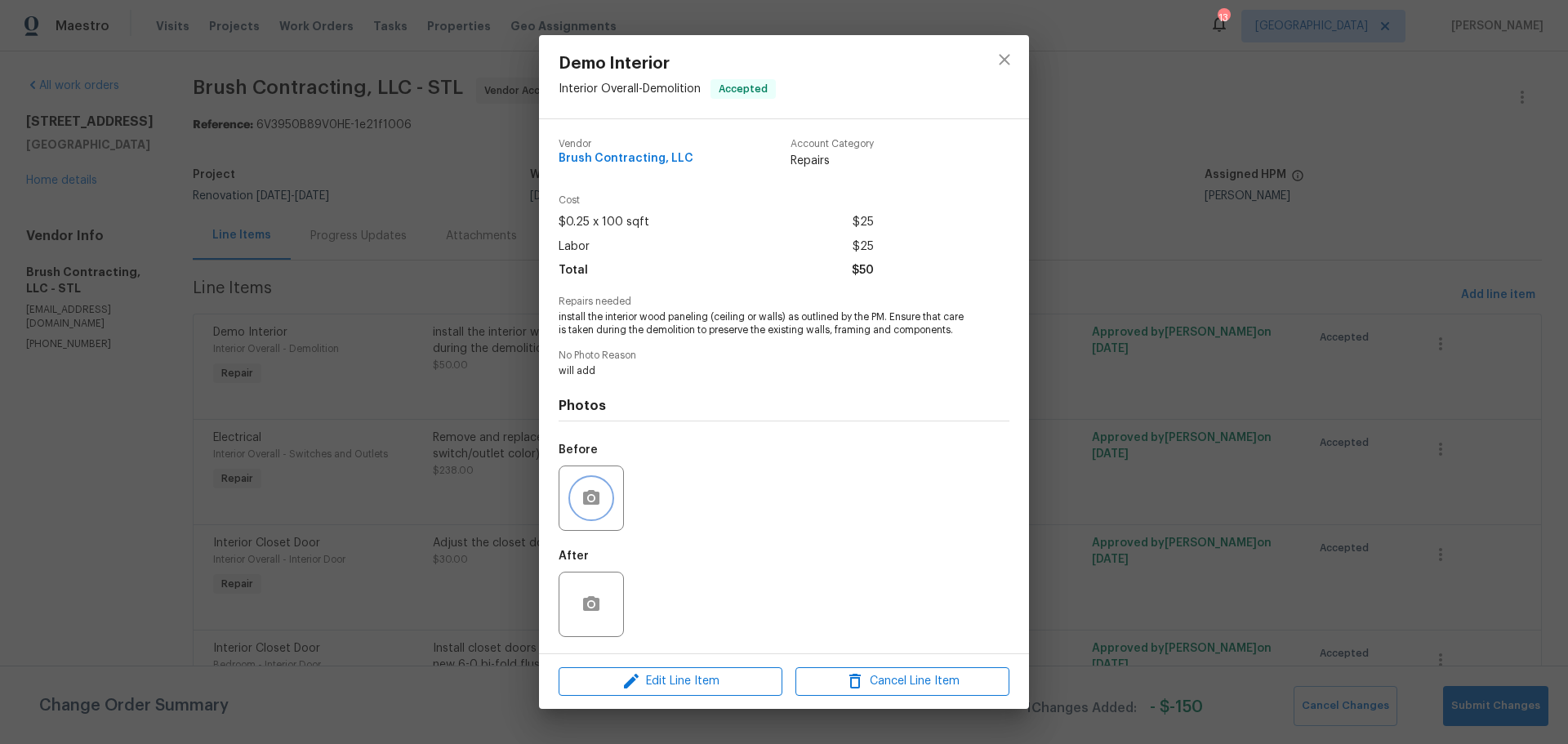
click at [590, 508] on icon "button" at bounding box center [591, 498] width 20 height 20
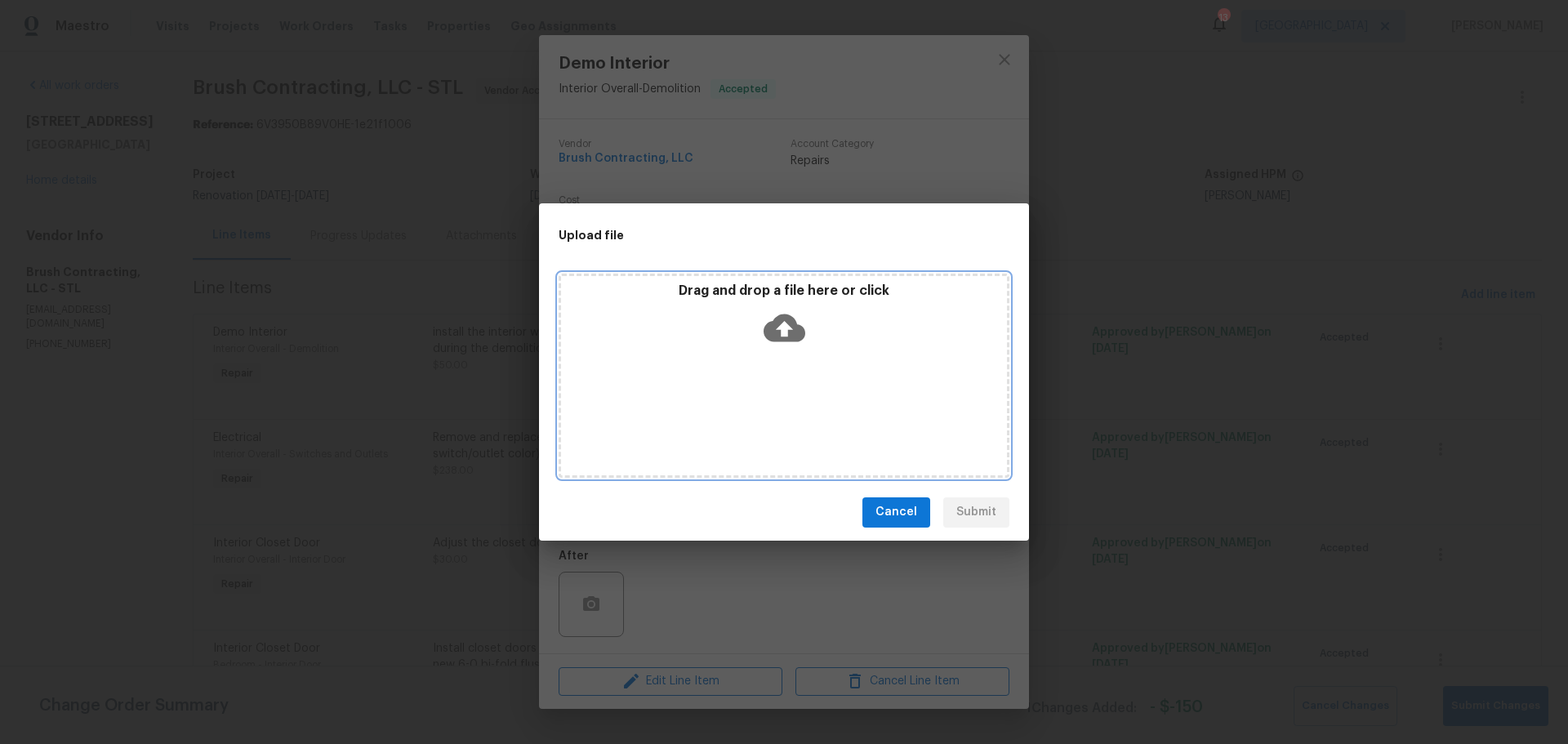
click at [764, 327] on div "Drag and drop a file here or click" at bounding box center [783, 317] width 446 height 70
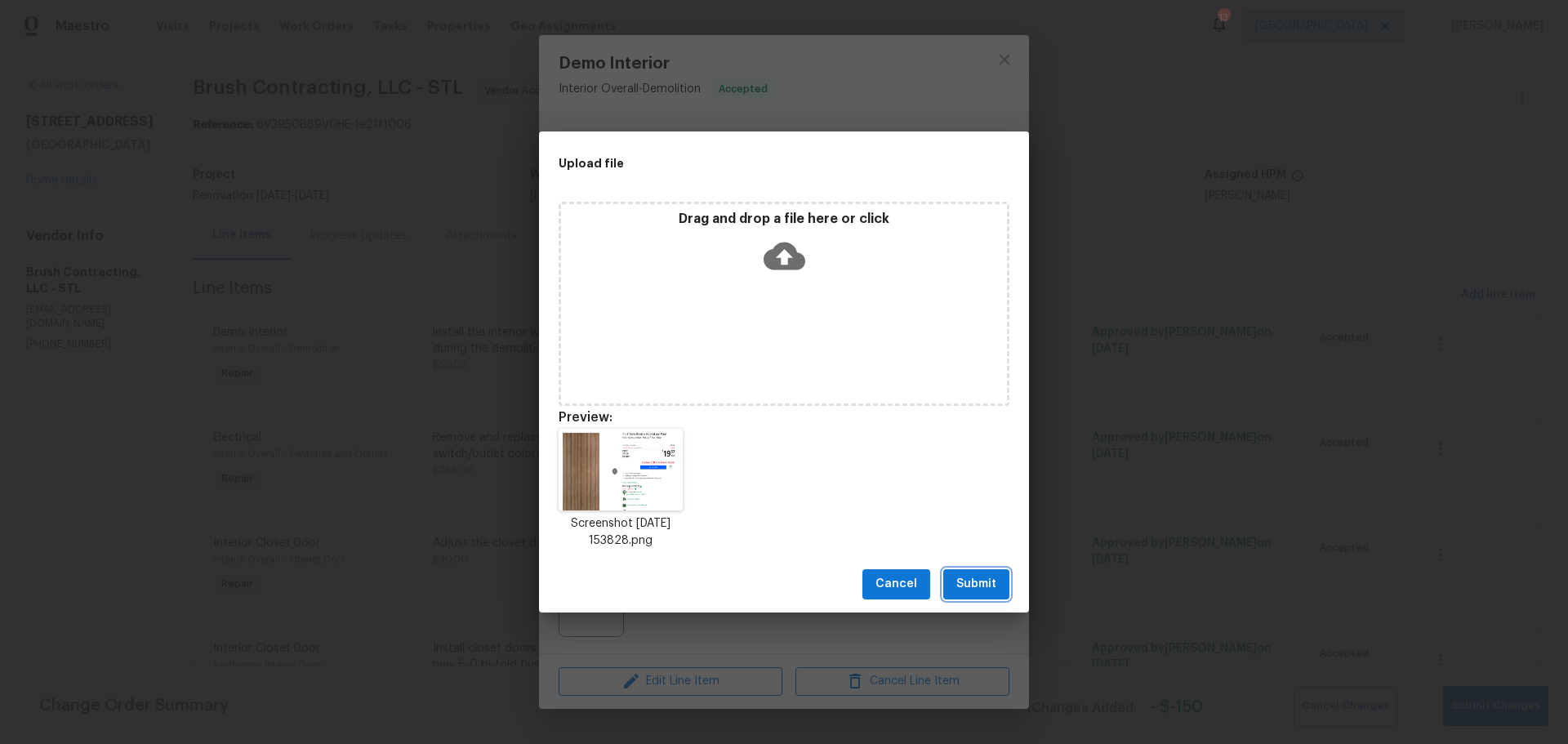
click at [981, 586] on span "Submit" at bounding box center [976, 584] width 40 height 20
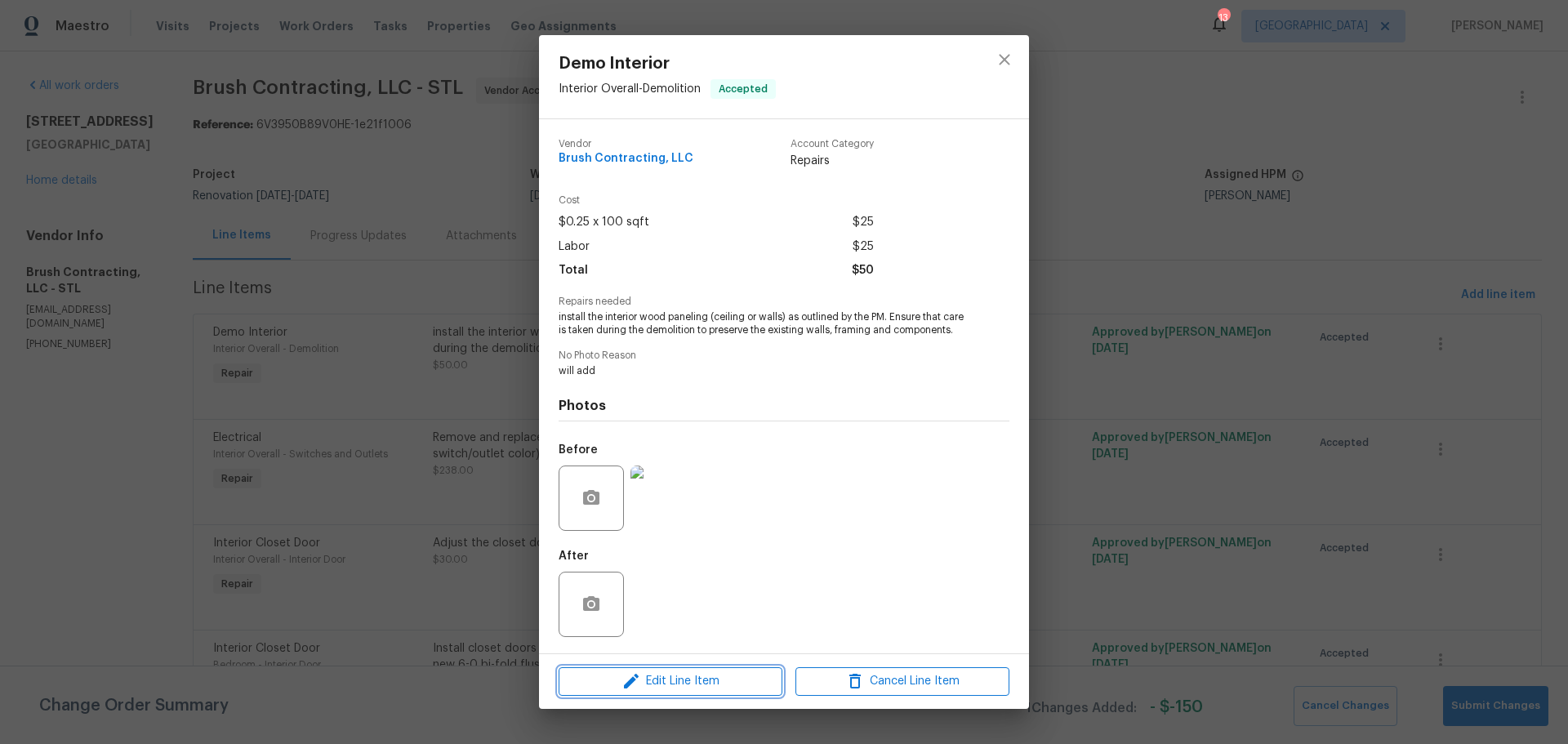
click at [703, 691] on span "Edit Line Item" at bounding box center [670, 681] width 213 height 20
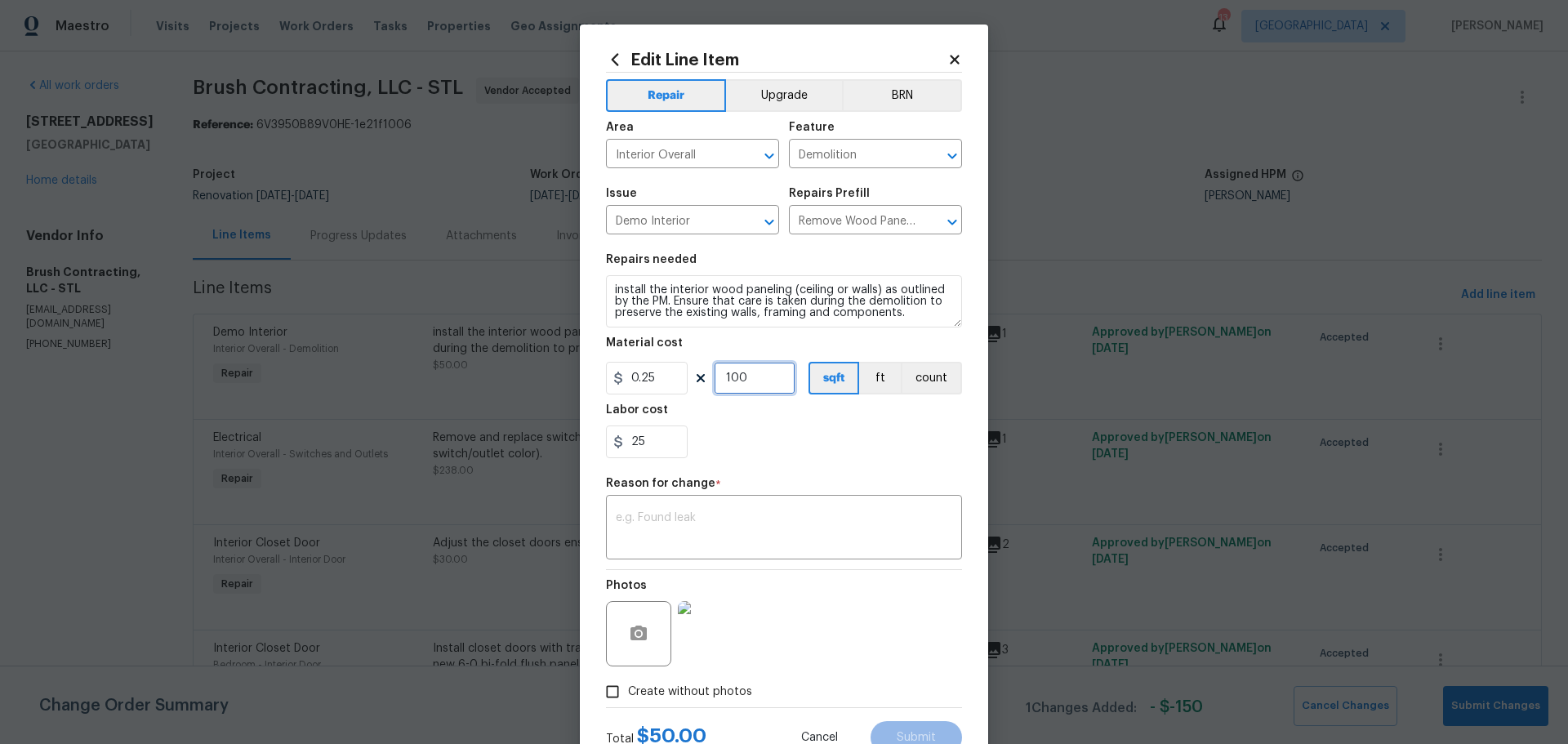
drag, startPoint x: 749, startPoint y: 383, endPoint x: 702, endPoint y: 391, distance: 47.7
click at [702, 391] on div "0.25 100 sqft ft count" at bounding box center [784, 378] width 356 height 33
click at [667, 443] on input "25" at bounding box center [647, 441] width 82 height 33
type input "2"
type input "0"
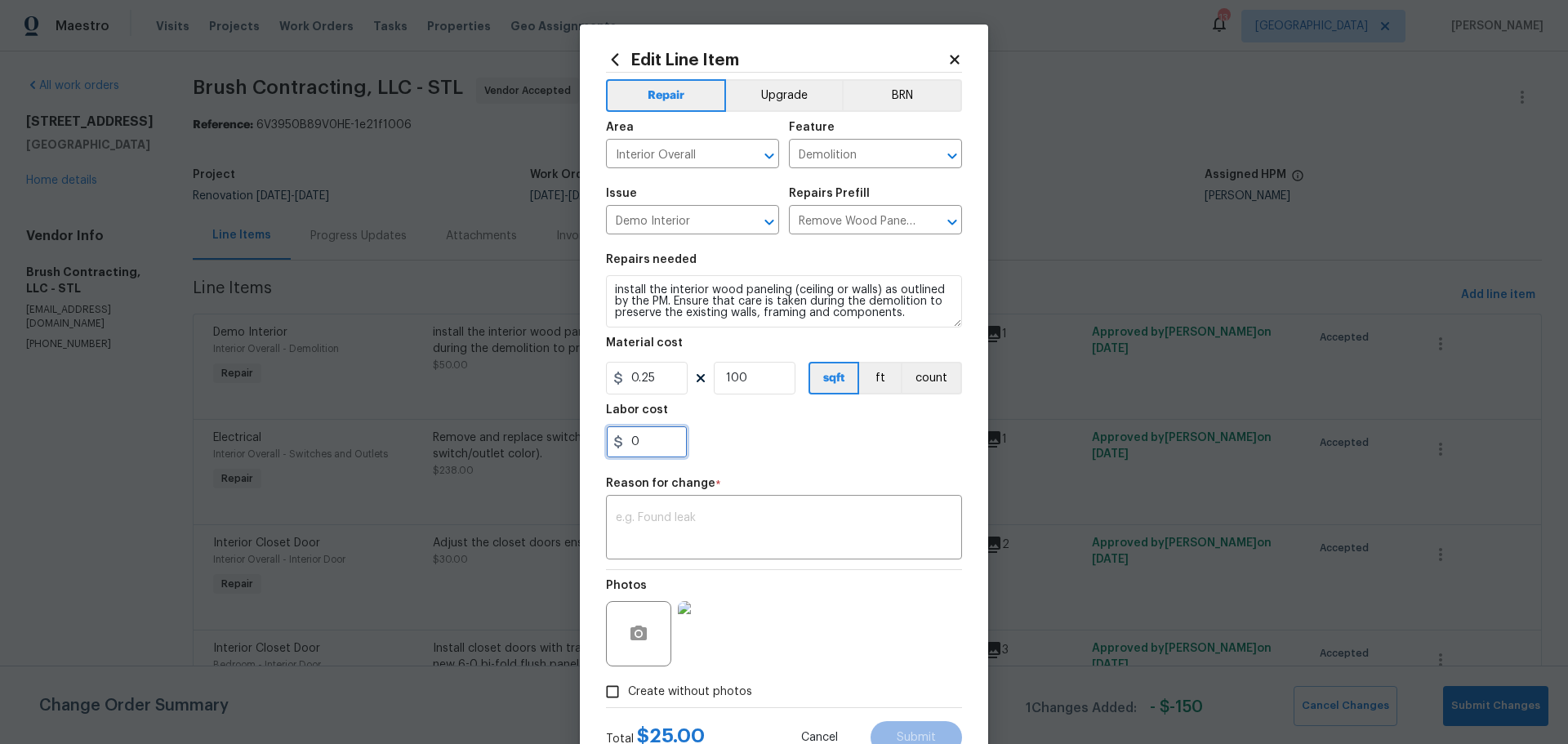
click at [642, 441] on input "0" at bounding box center [647, 441] width 82 height 33
type input "150"
click at [733, 401] on section "Repairs needed install the interior wood paneling (ceiling or walls) as outline…" at bounding box center [784, 356] width 356 height 223
click at [746, 373] on input "100" at bounding box center [754, 378] width 82 height 33
click at [739, 424] on div "Labor cost" at bounding box center [784, 414] width 356 height 21
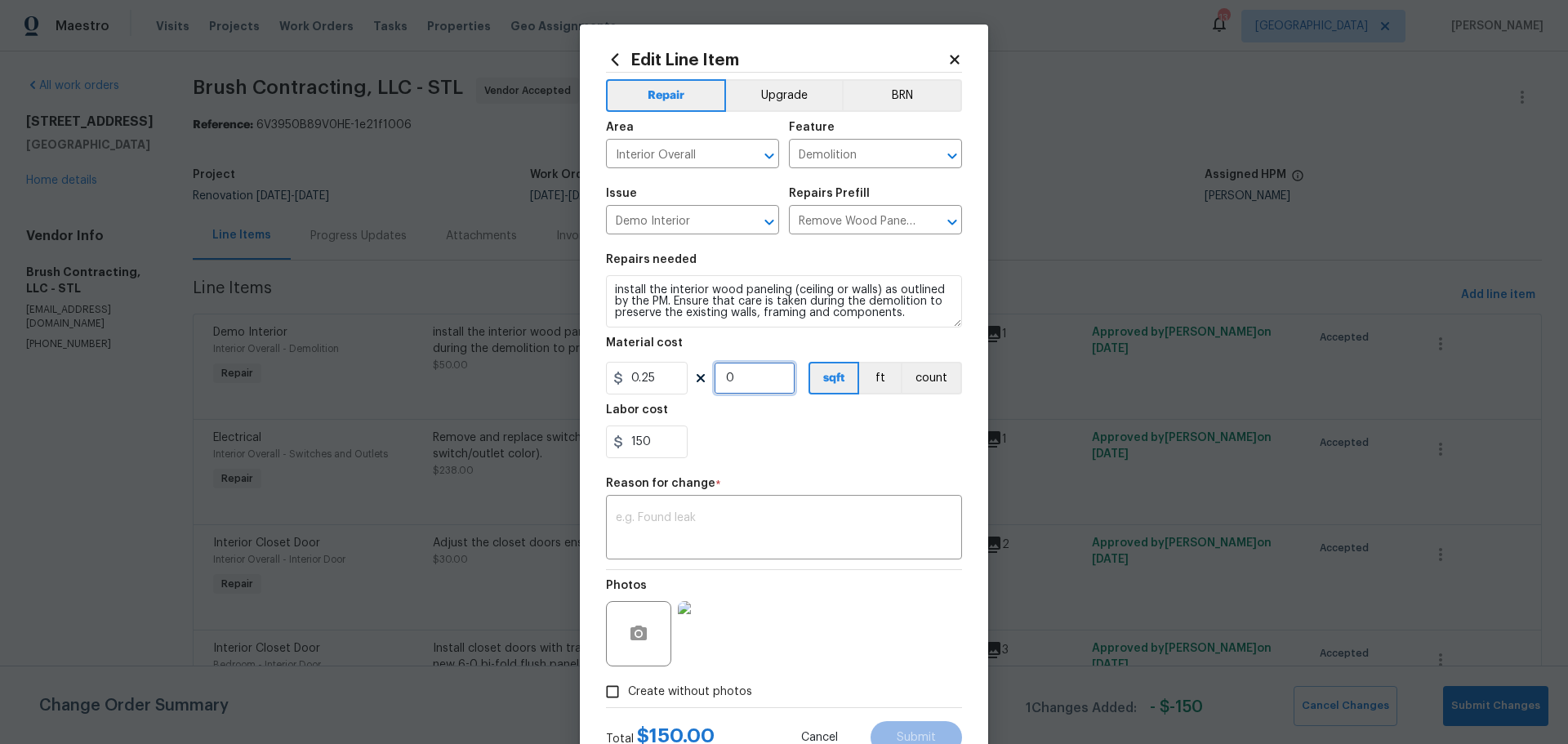
click at [737, 383] on input "0" at bounding box center [754, 378] width 82 height 33
click at [935, 377] on button "count" at bounding box center [930, 378] width 61 height 33
click at [745, 373] on input "300" at bounding box center [754, 378] width 82 height 33
type input "600"
click at [660, 507] on div "x ​" at bounding box center [784, 529] width 356 height 61
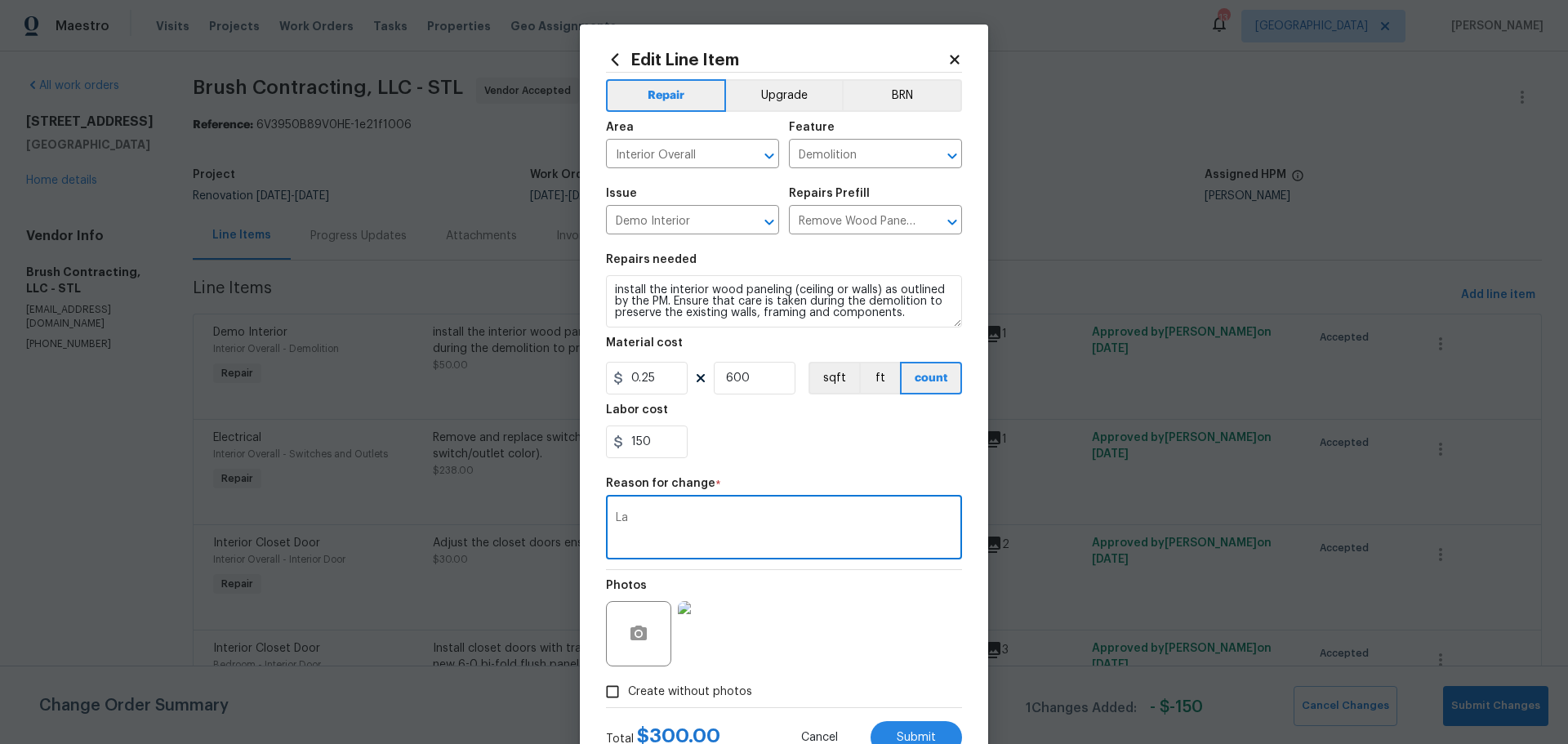
type textarea "L"
click at [752, 547] on div "-damaged panel behind bar area/remove/replace -panel closet in bedroom -panel m…" at bounding box center [784, 529] width 356 height 61
click at [713, 544] on textarea "-damaged panel behind bar area/remove/replace -panel closet in bedroom -panel m…" at bounding box center [784, 529] width 336 height 35
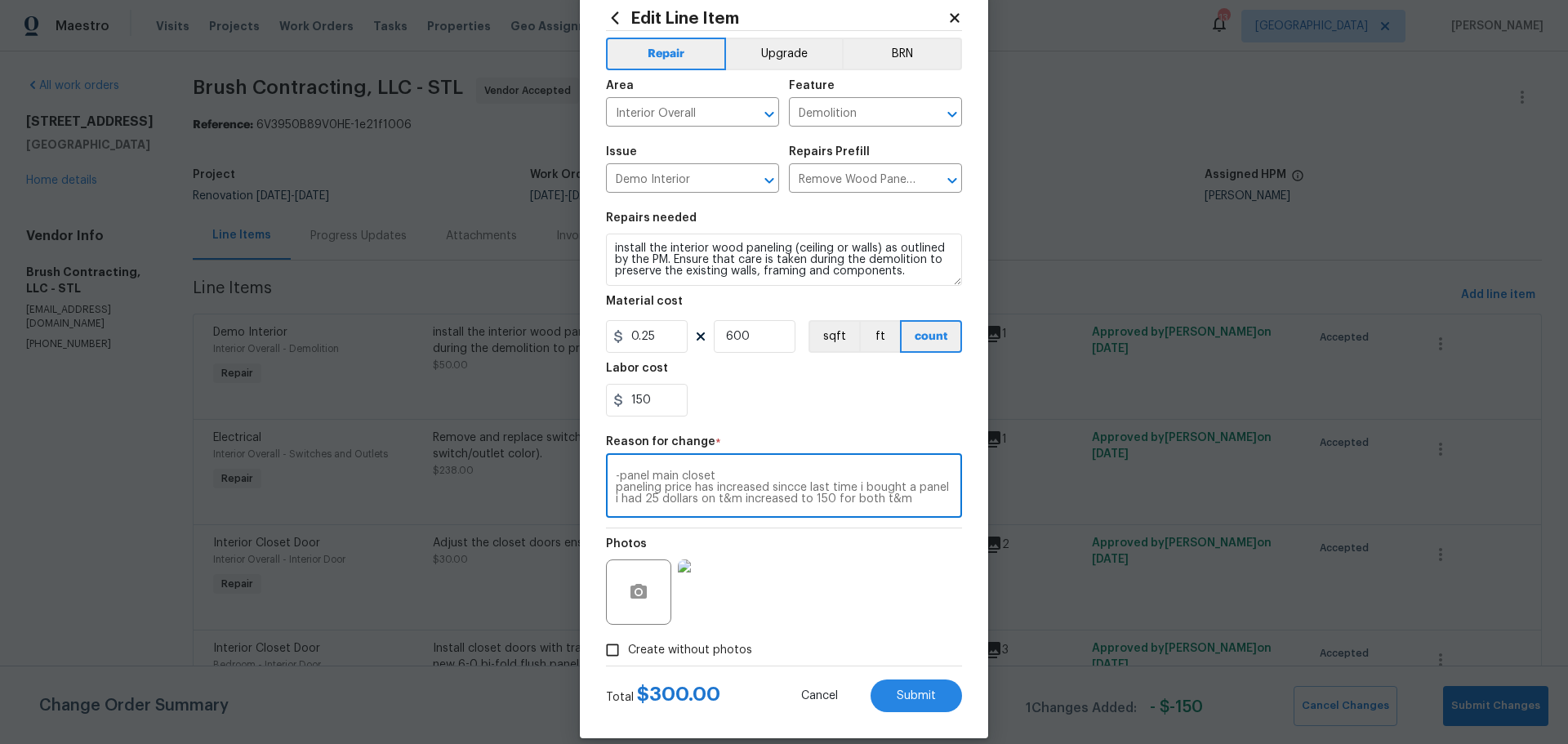
scroll to position [61, 0]
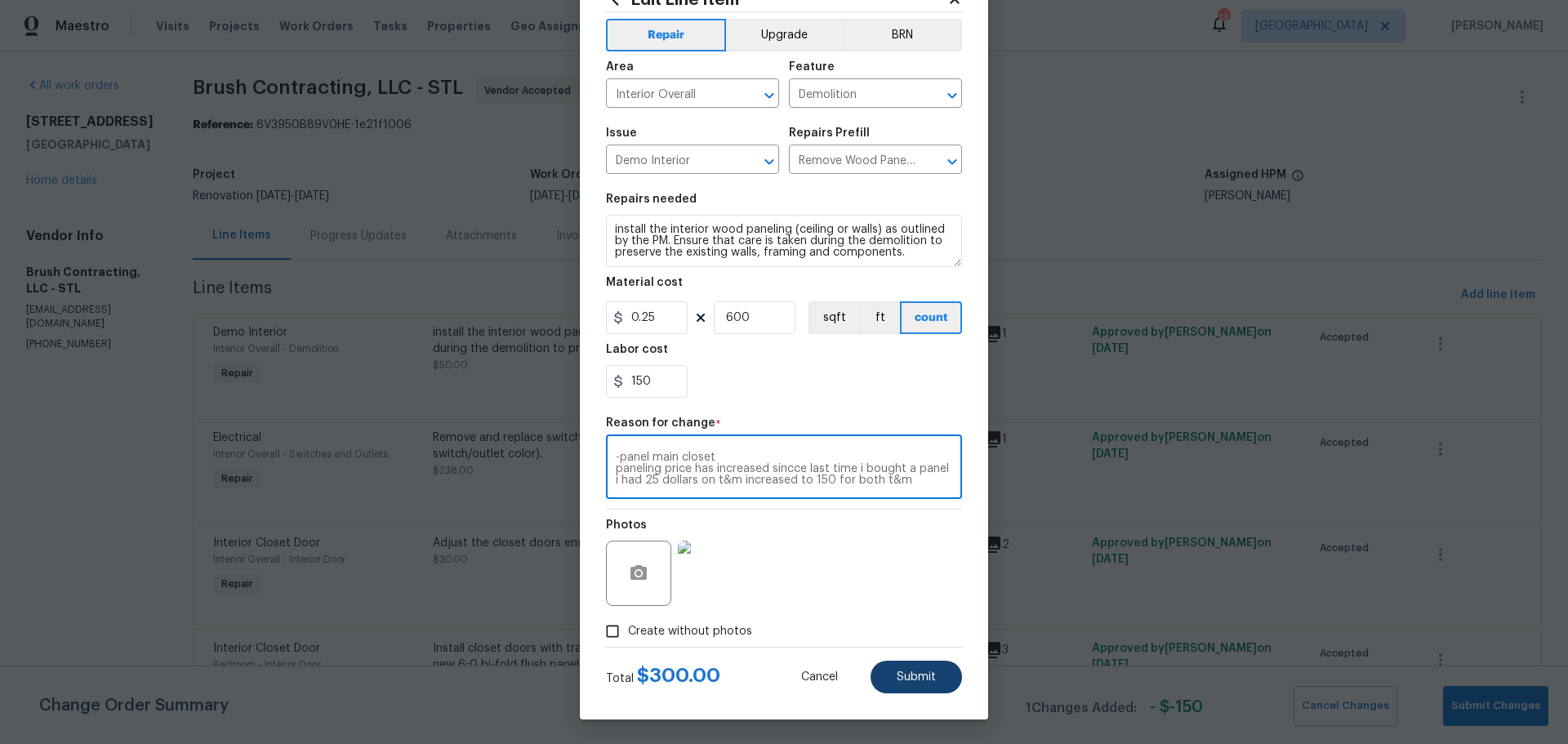
type textarea "-damaged panel behind bar area/remove/replace -panel closet in bedroom -panel m…"
click at [878, 667] on button "Submit" at bounding box center [916, 677] width 92 height 33
type input "100"
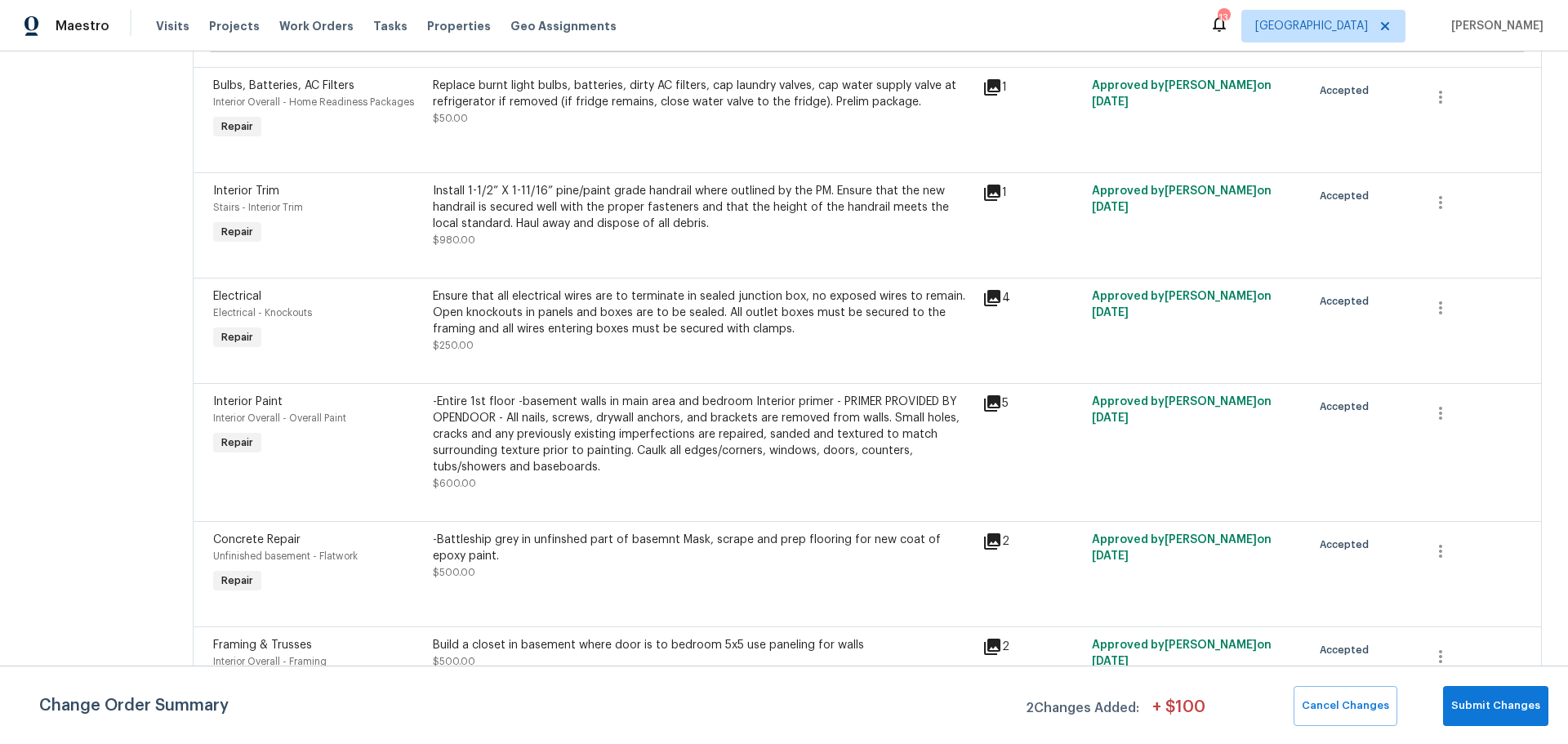
scroll to position [2313, 0]
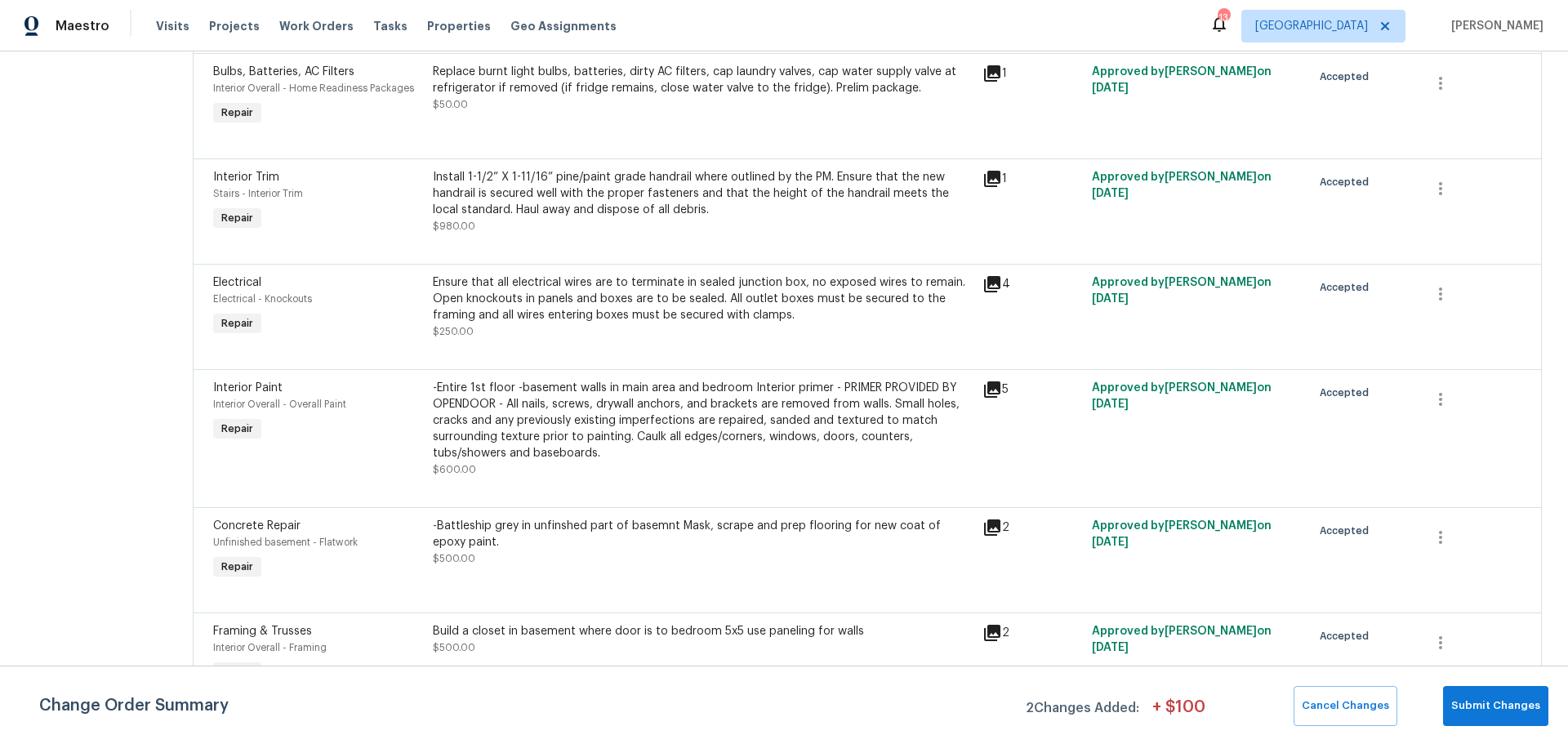
click at [546, 429] on div "-Entire 1st floor -basement walls in main area and bedroom Interior primer - PR…" at bounding box center [702, 429] width 540 height 98
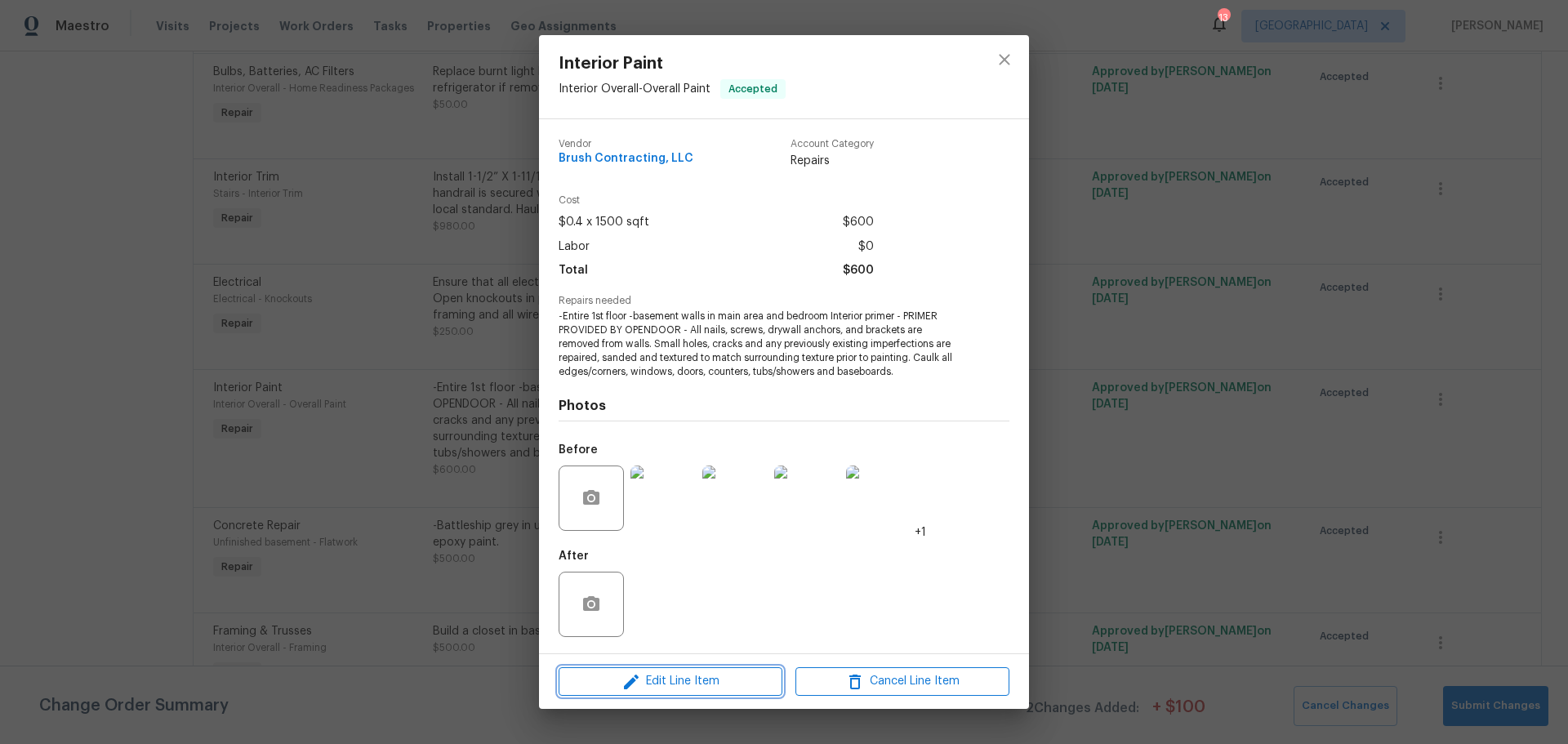
click at [692, 675] on span "Edit Line Item" at bounding box center [670, 681] width 213 height 20
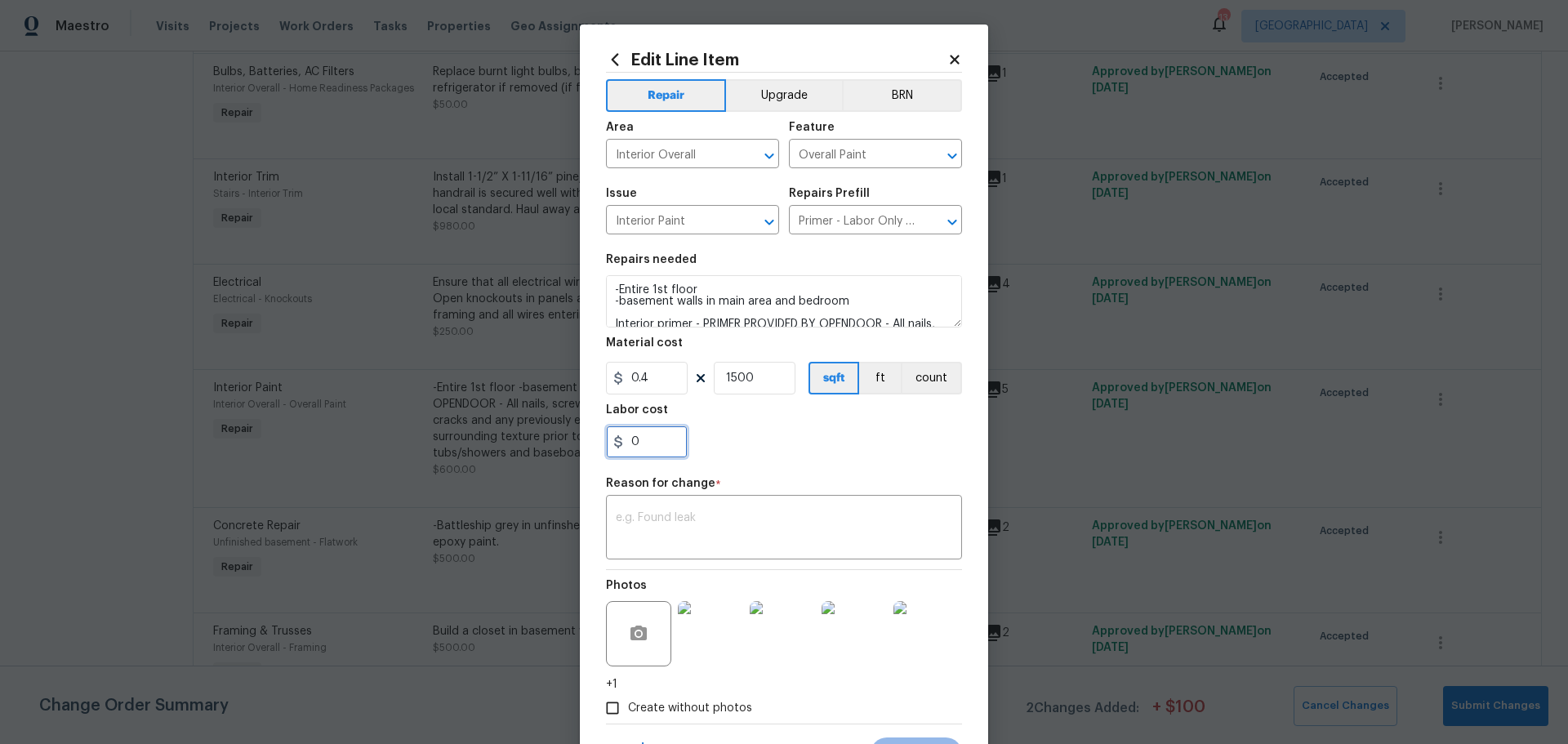
click at [648, 446] on input "0" at bounding box center [647, 441] width 82 height 33
type input "300"
click at [948, 54] on icon at bounding box center [955, 60] width 15 height 15
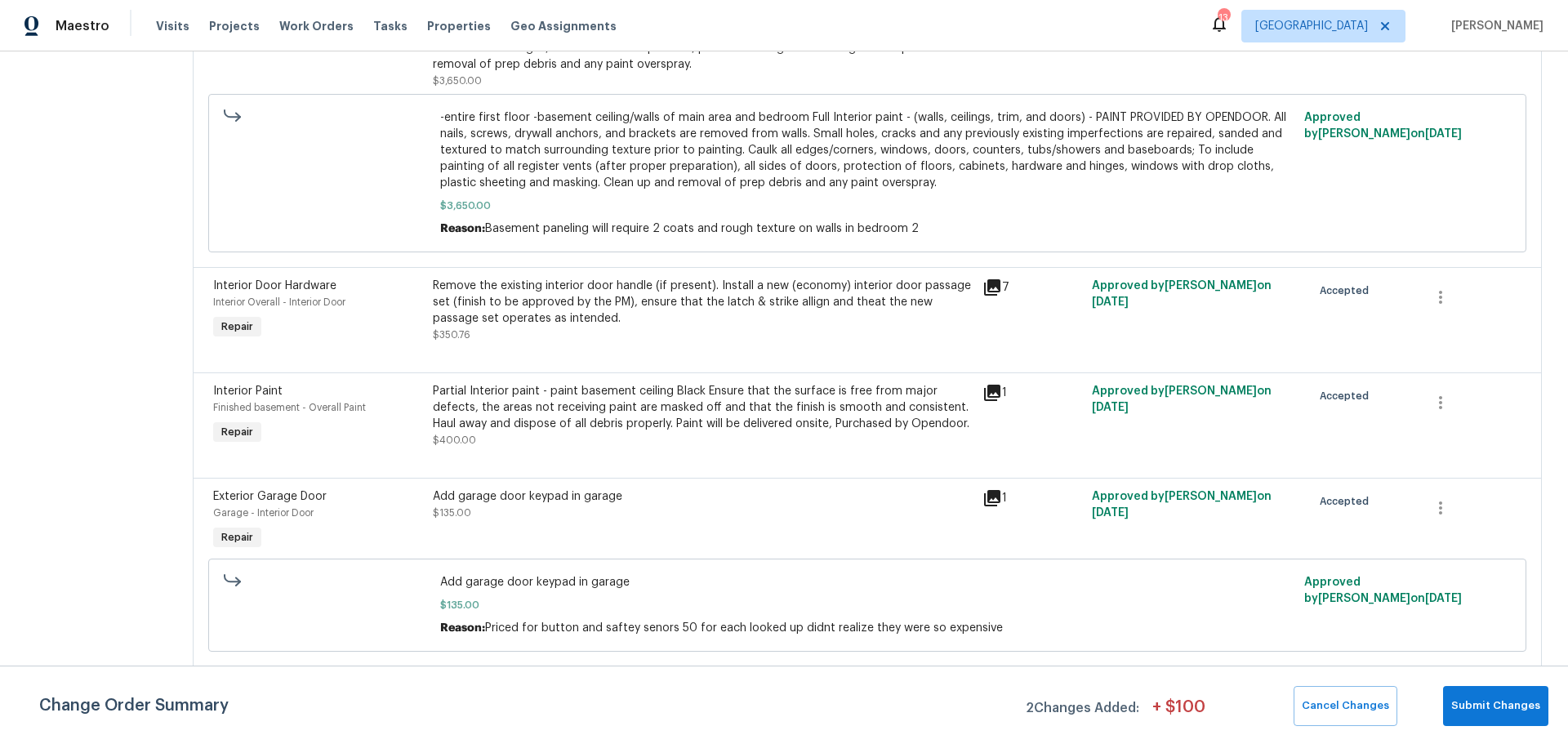
scroll to position [1170, 0]
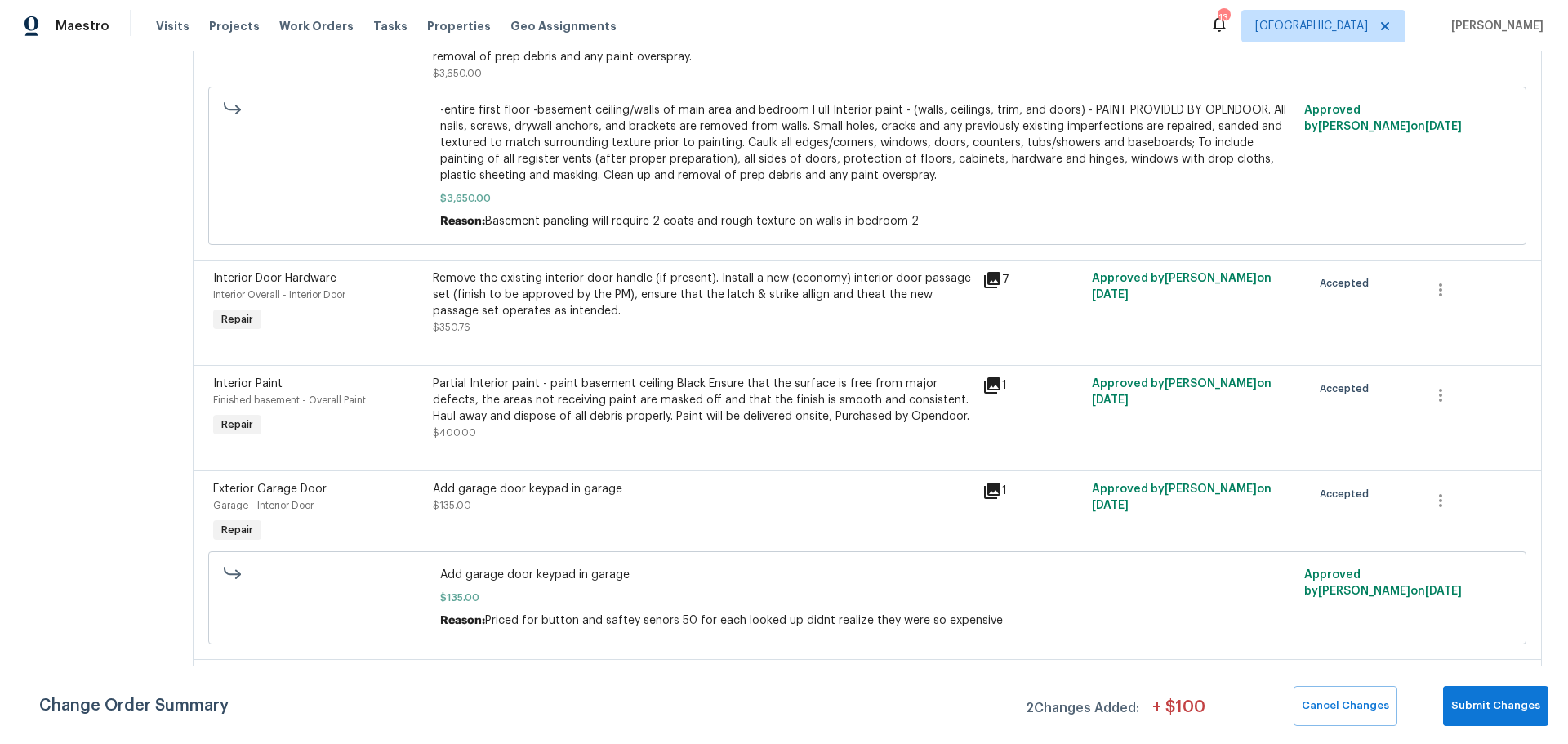
click at [600, 402] on div "Partial Interior paint - paint basement ceiling Black Ensure that the surface i…" at bounding box center [702, 408] width 540 height 65
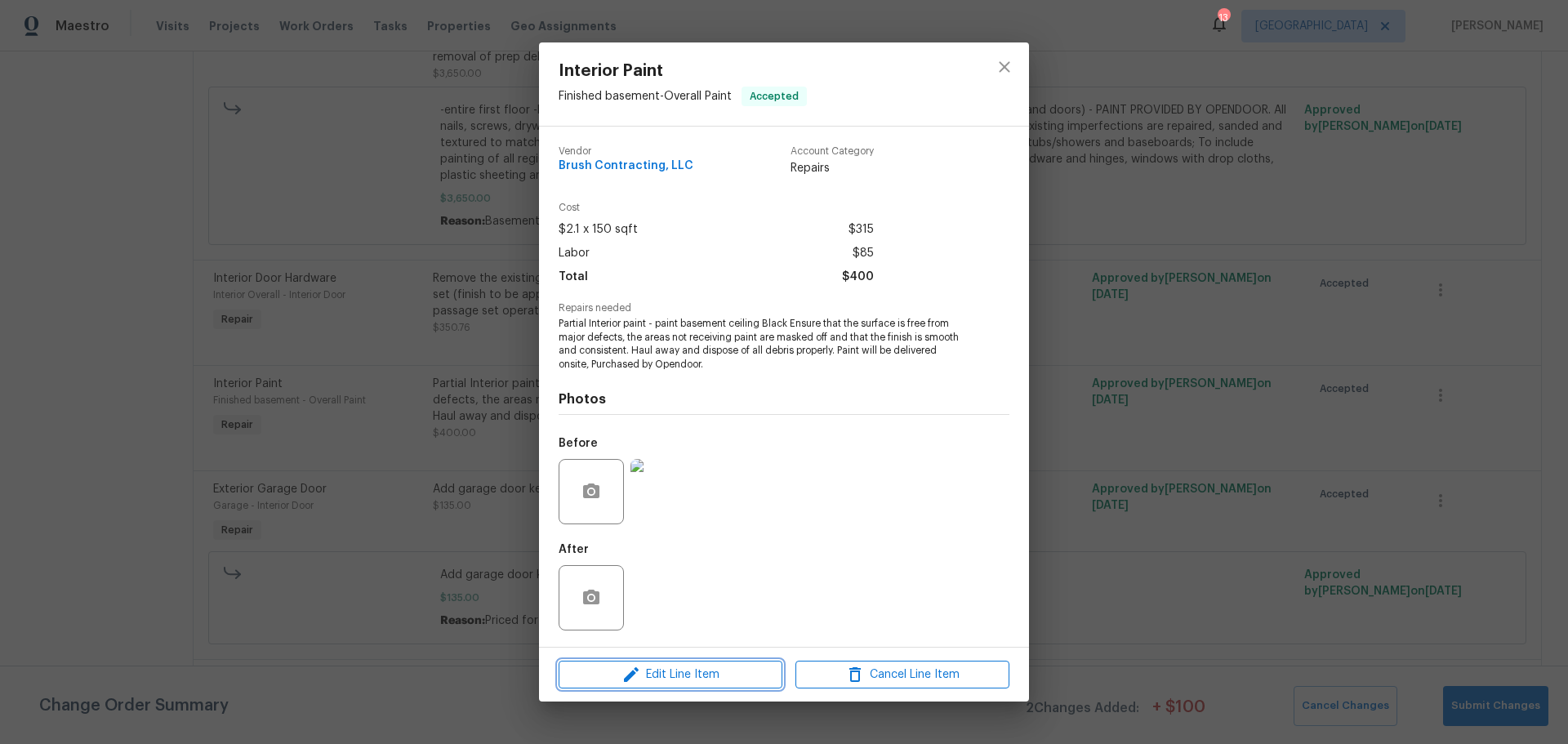
click at [692, 676] on span "Edit Line Item" at bounding box center [670, 675] width 213 height 20
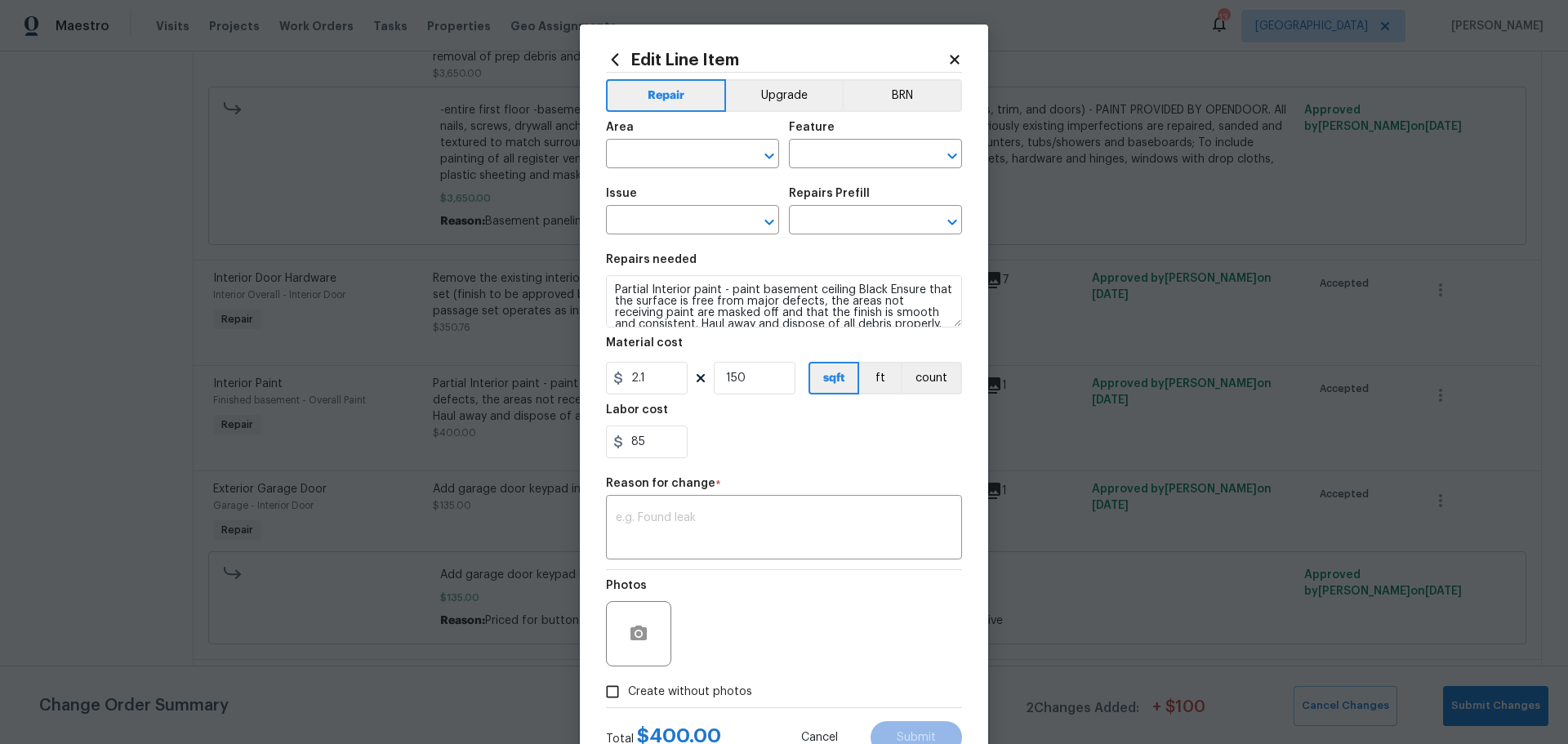
type input "Finished basement"
type input "Overall Paint"
type input "Interior Paint"
type input "Partial Interior Paint LABOR ONLY $2.10"
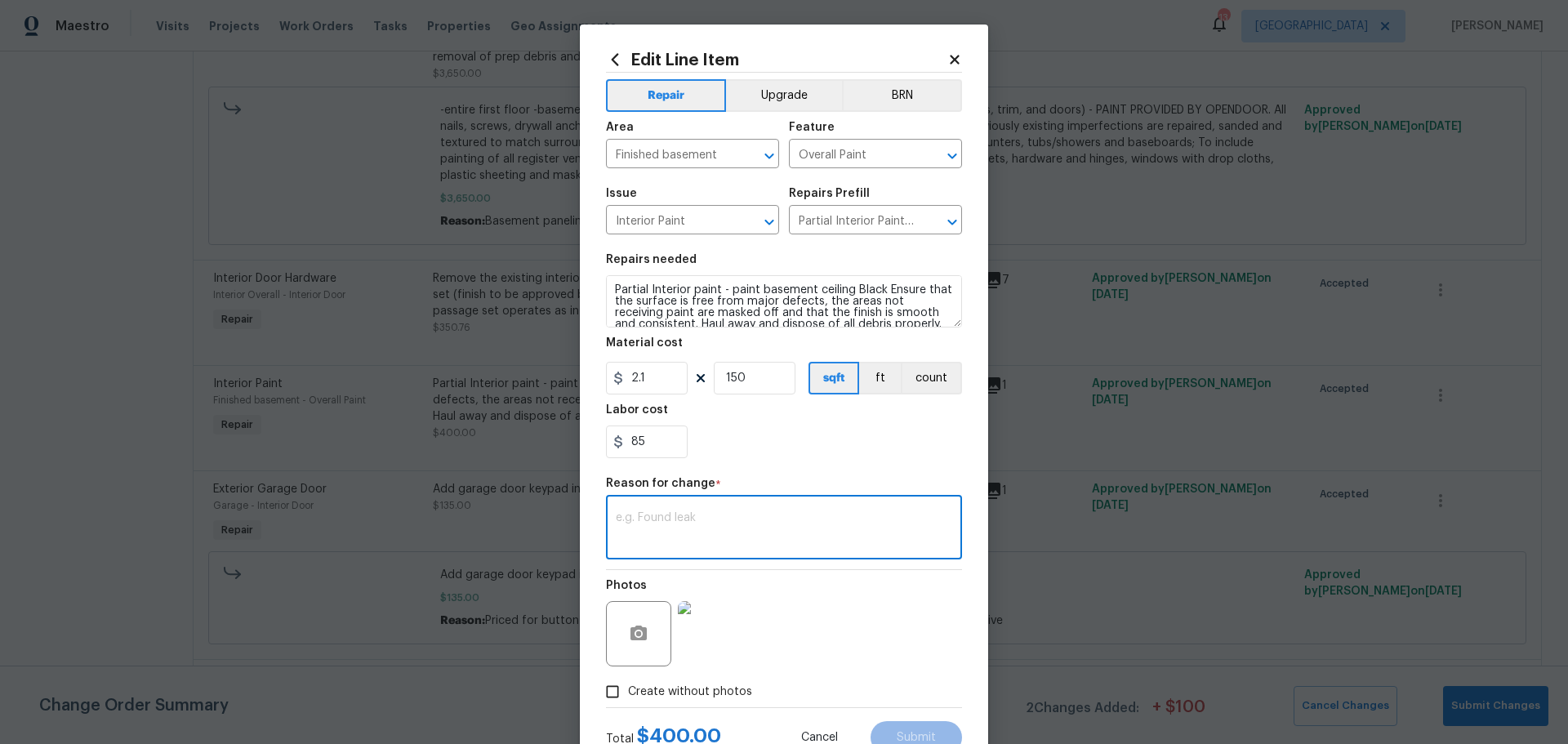
click at [703, 523] on textarea at bounding box center [784, 529] width 336 height 35
type textarea "r"
drag, startPoint x: 638, startPoint y: 547, endPoint x: 635, endPoint y: 538, distance: 9.5
click at [635, 538] on textarea "I have requested a second coat as the wood has absorbed the black and while its…" at bounding box center [784, 529] width 336 height 35
type textarea "I have requested a second coat as the wood has absorbed the black and while its…"
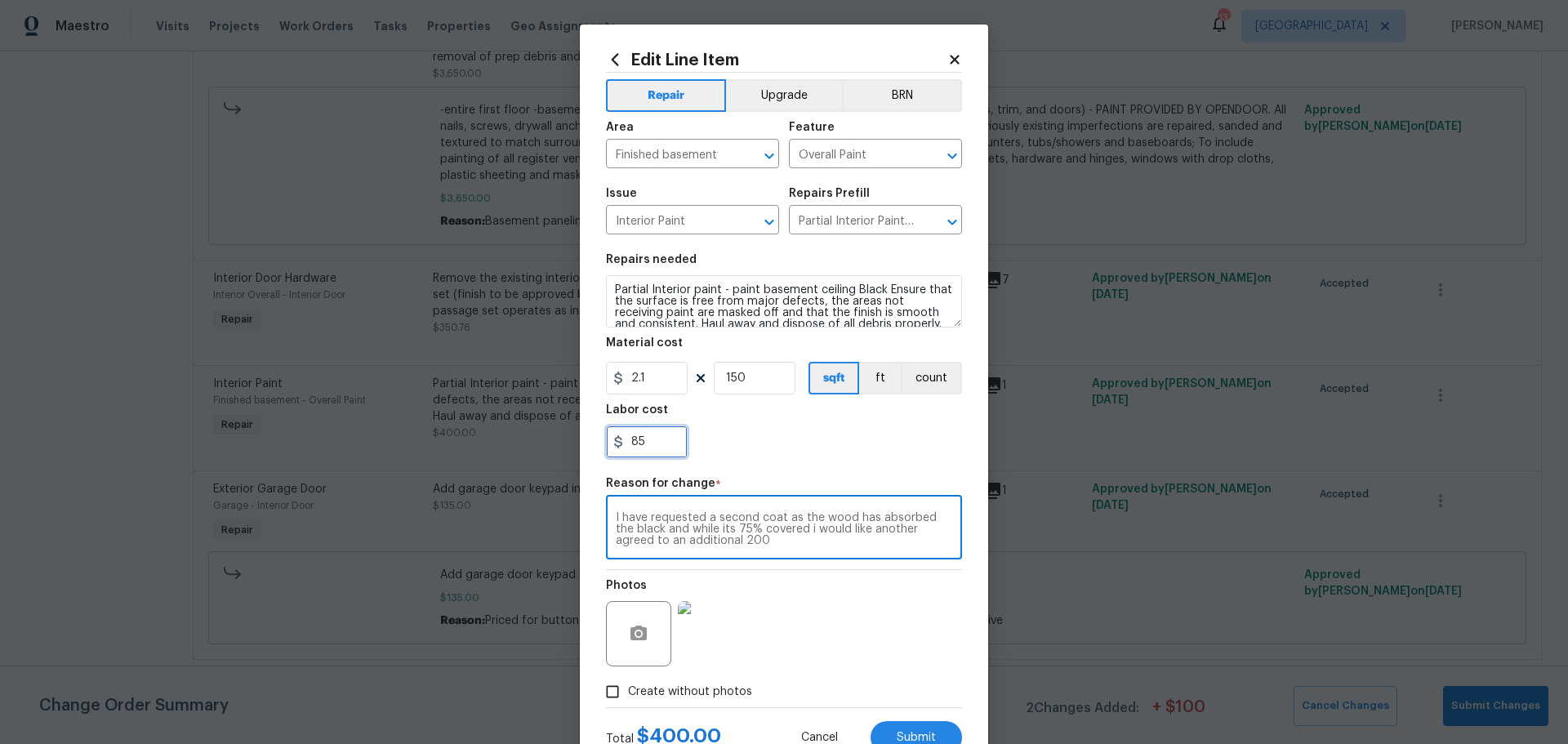
click at [620, 437] on input "85" at bounding box center [647, 441] width 82 height 33
type input "285"
click at [786, 439] on div "285" at bounding box center [784, 441] width 356 height 33
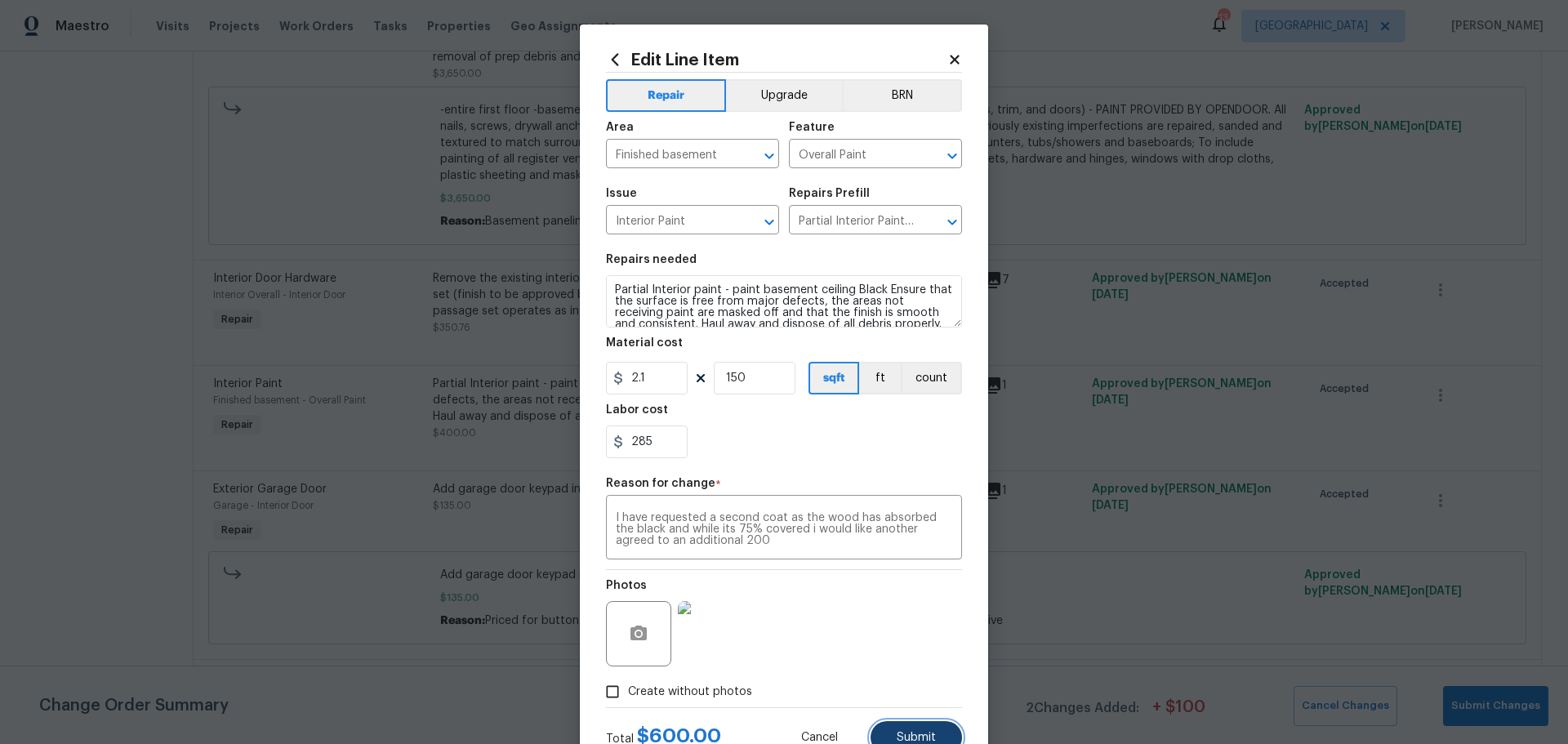
click at [901, 731] on span "Submit" at bounding box center [916, 737] width 39 height 12
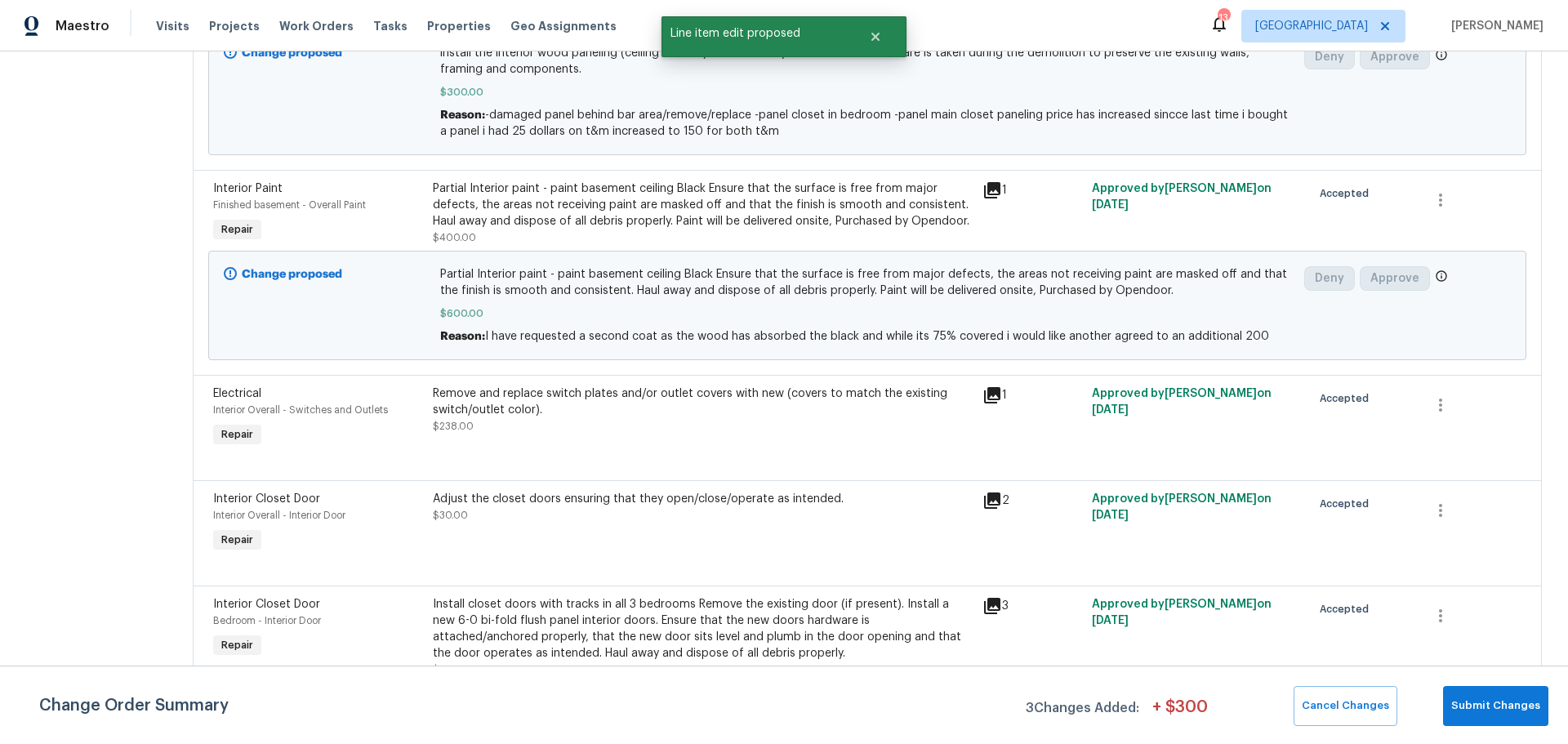
scroll to position [408, 0]
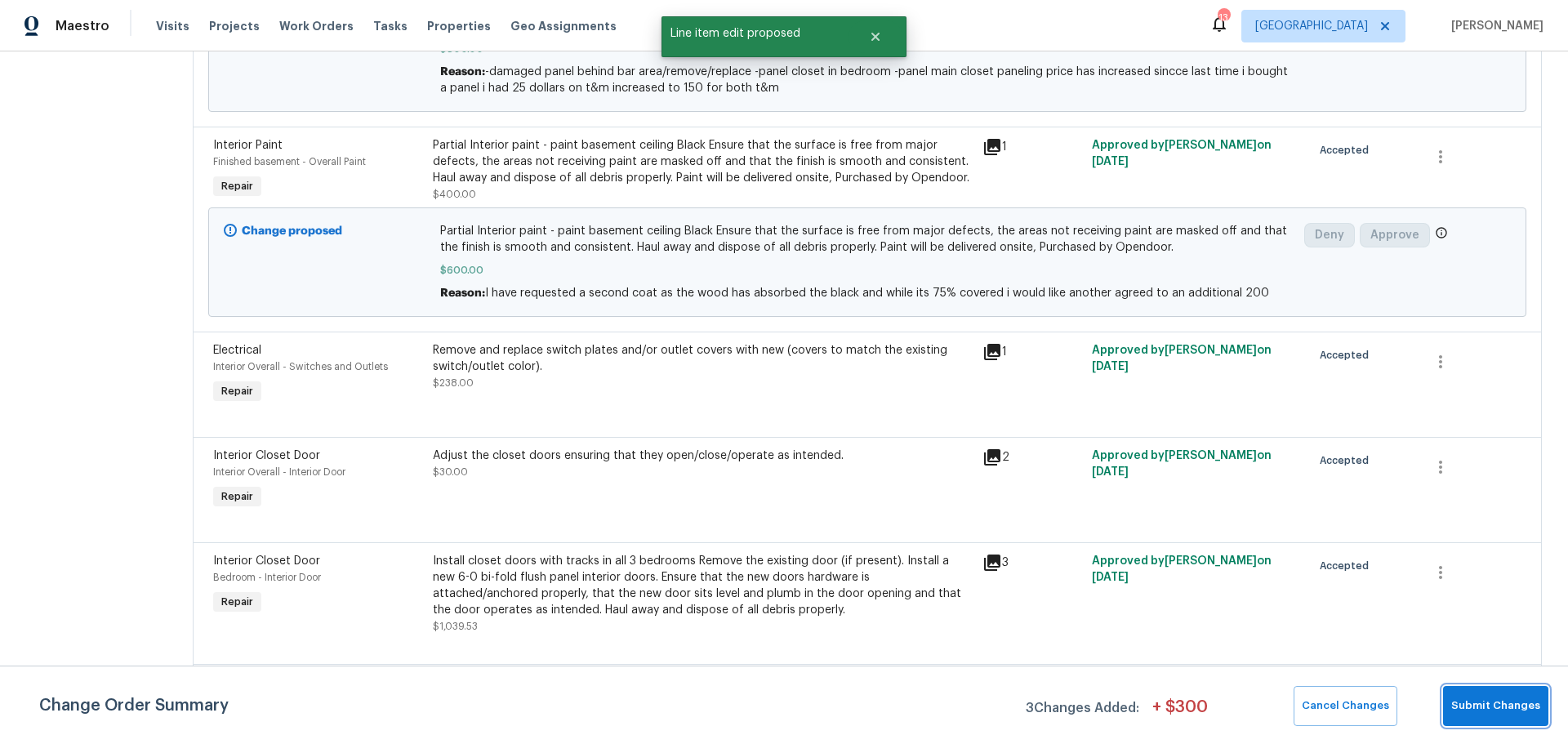
click at [1471, 705] on span "Submit Changes" at bounding box center [1495, 706] width 89 height 19
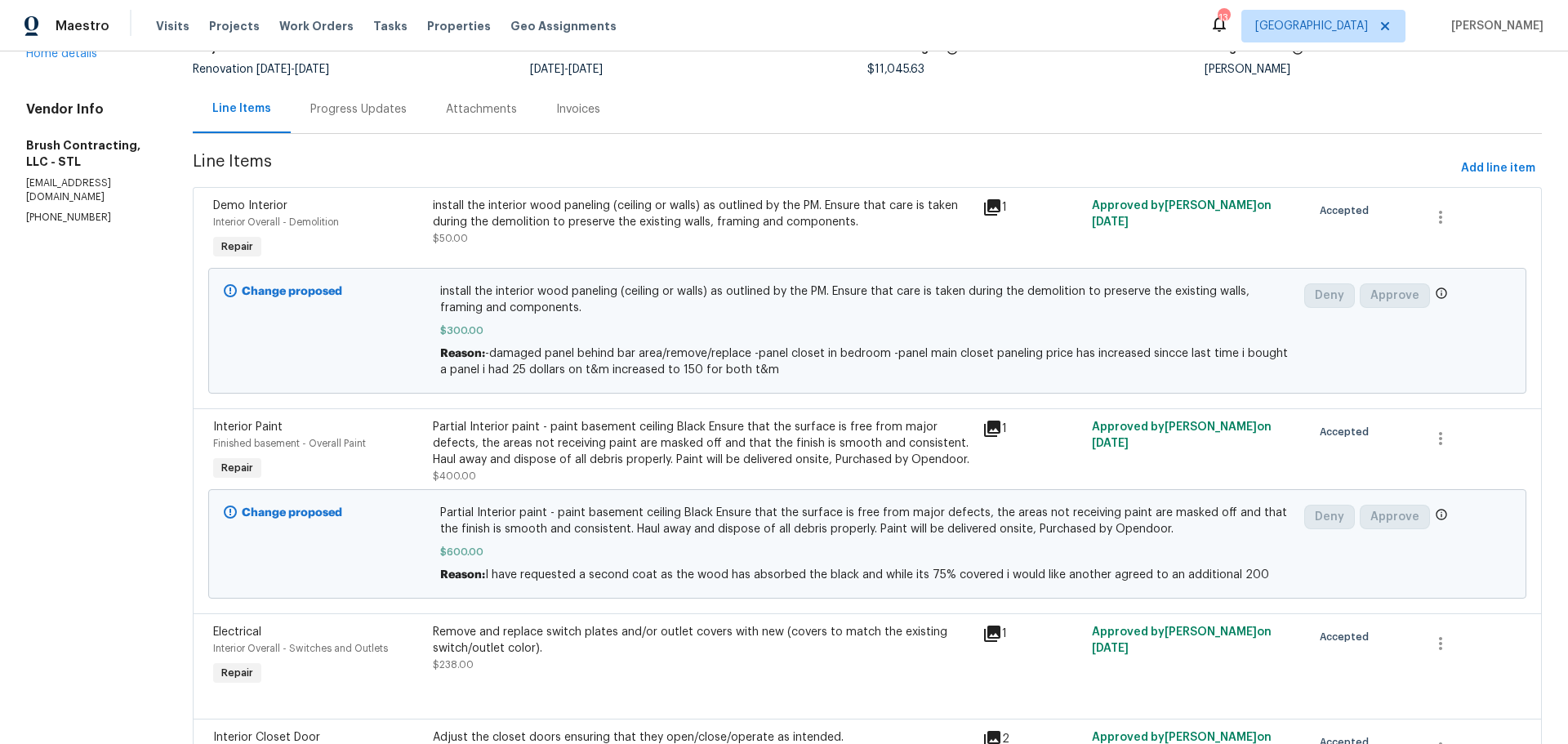
scroll to position [0, 0]
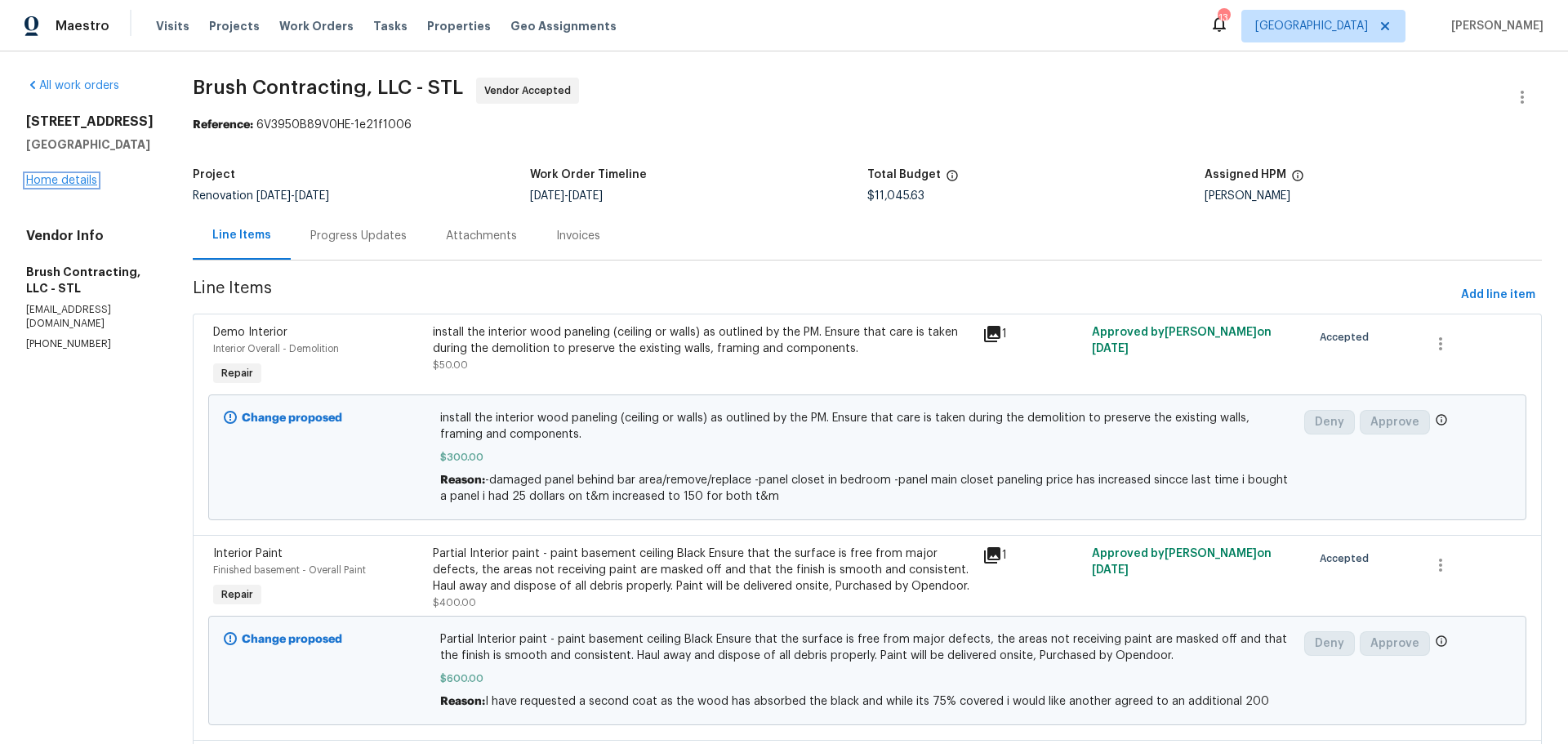
click at [70, 186] on link "Home details" at bounding box center [62, 180] width 71 height 12
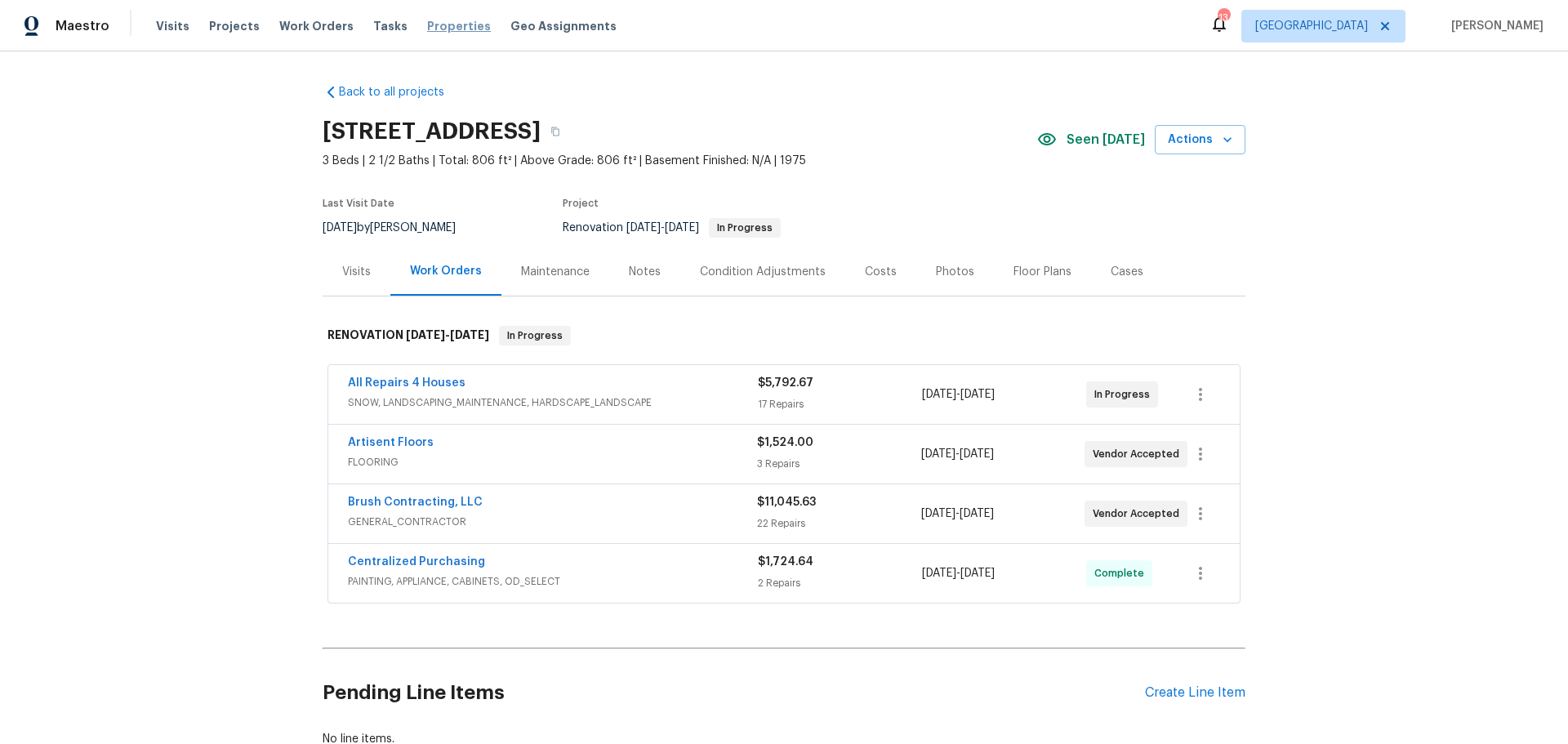
click at [427, 34] on span "Properties" at bounding box center [459, 26] width 64 height 16
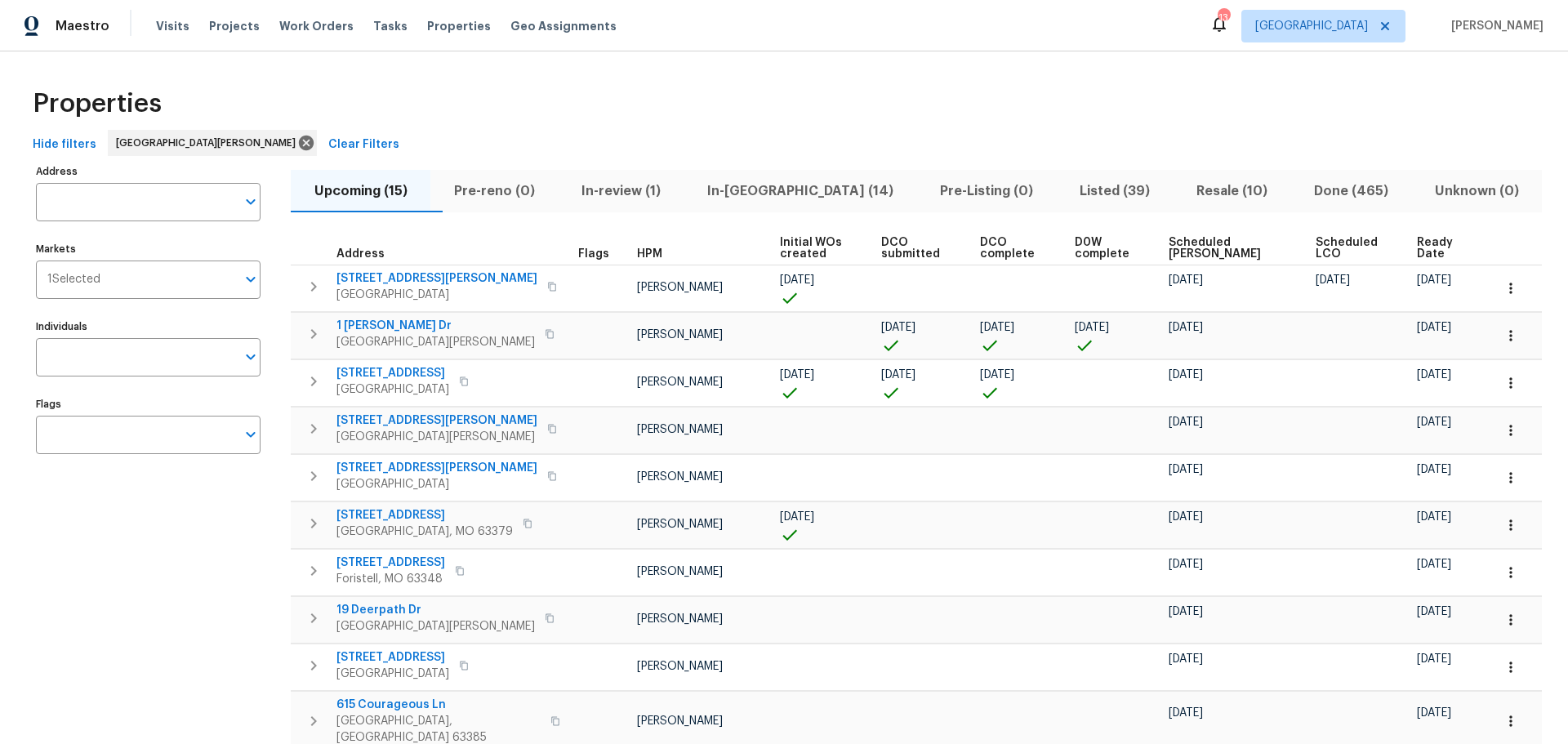
click at [770, 182] on span "In-[GEOGRAPHIC_DATA] (14)" at bounding box center [799, 191] width 213 height 23
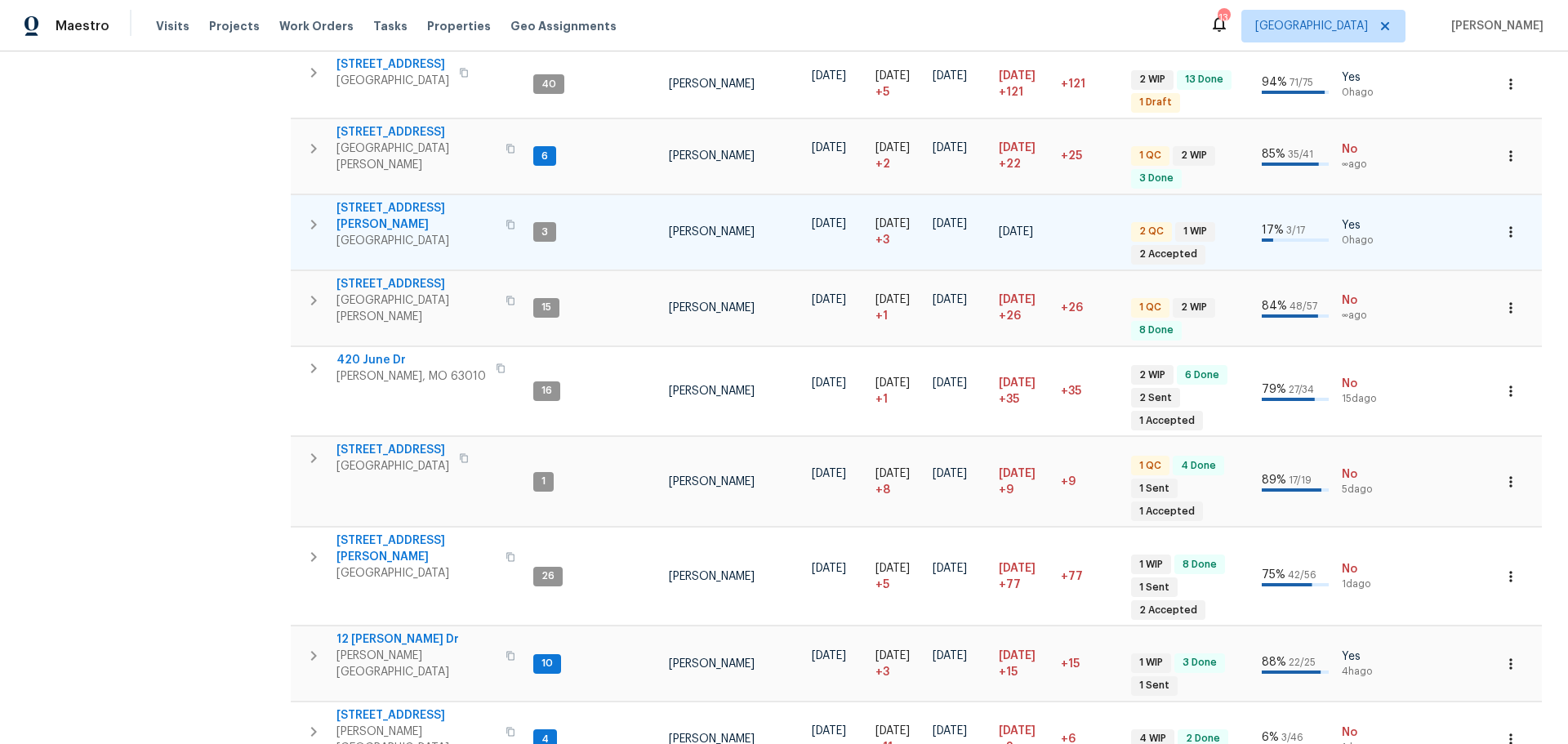
scroll to position [571, 0]
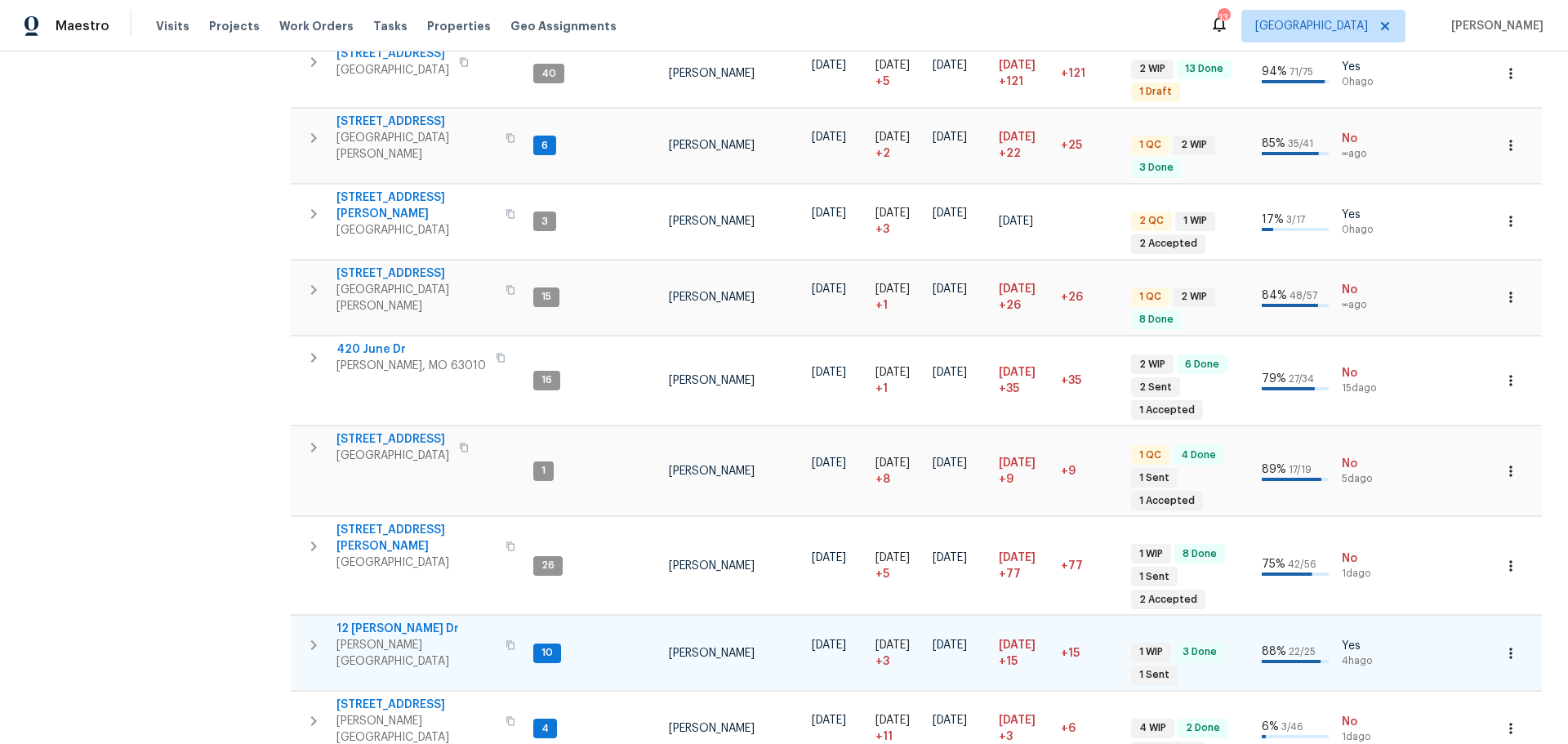
click at [398, 620] on span "12 Wallach Dr" at bounding box center [415, 629] width 159 height 16
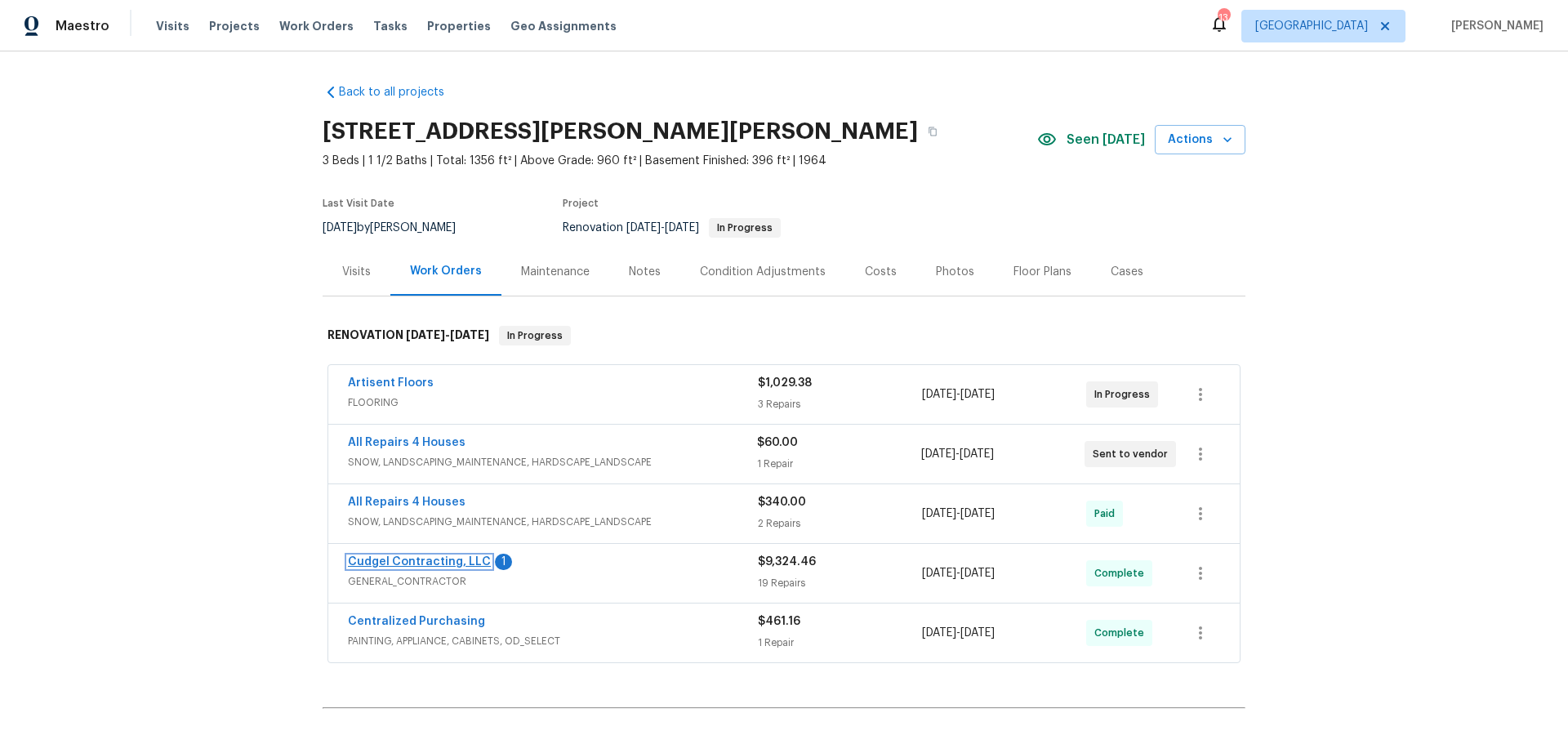
click at [407, 560] on link "Cudgel Contracting, LLC" at bounding box center [419, 561] width 143 height 12
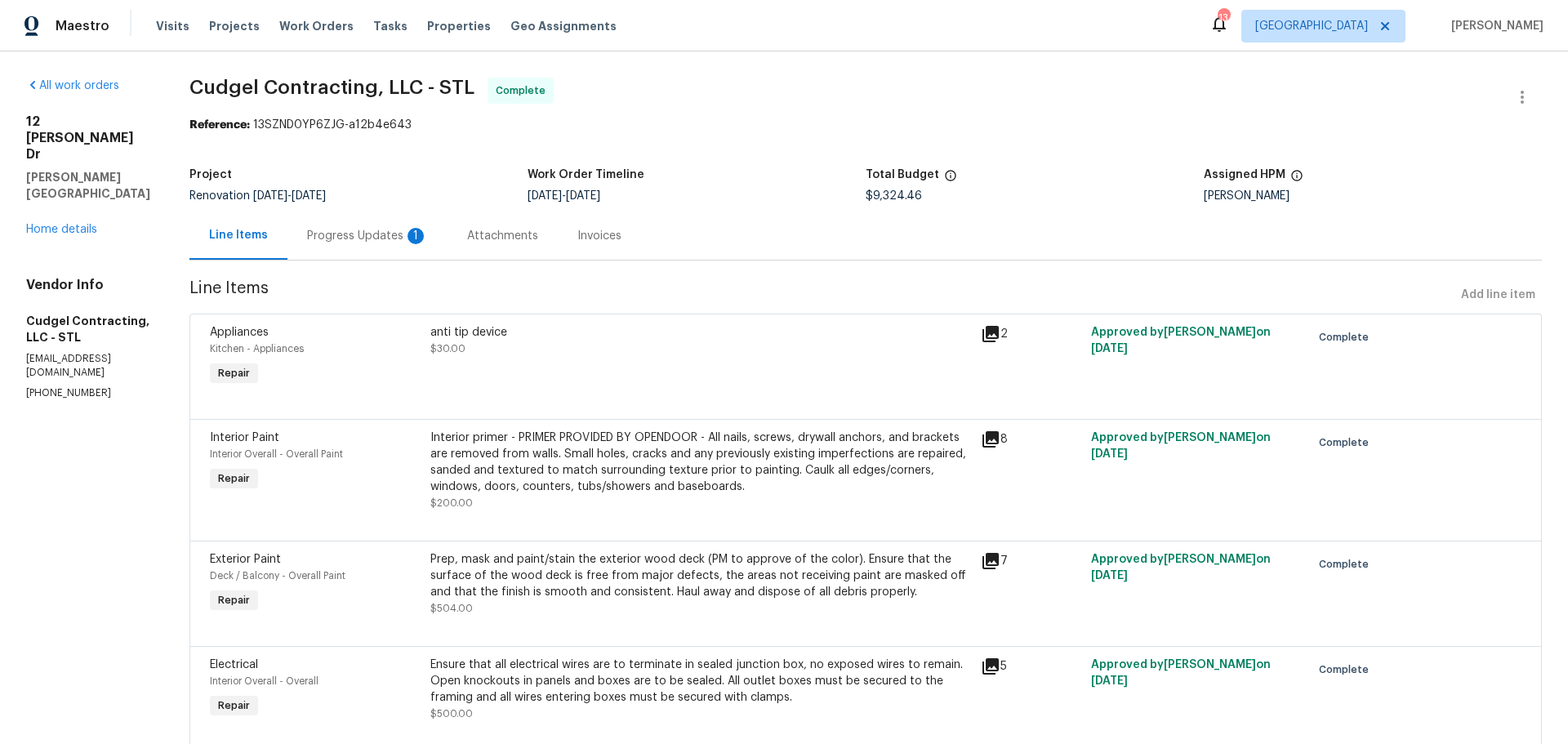
click at [407, 239] on div "Progress Updates 1" at bounding box center [367, 236] width 121 height 16
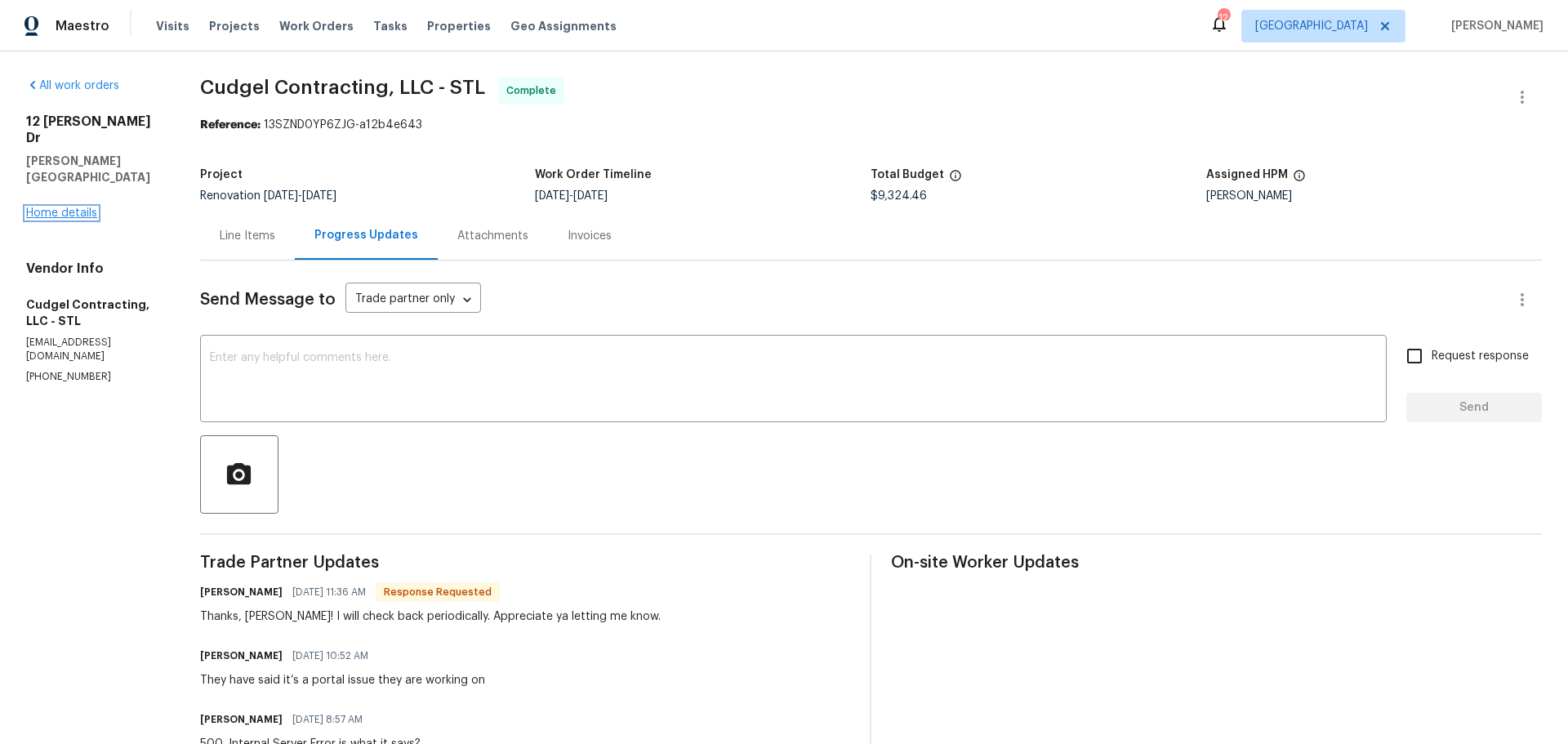
click at [85, 207] on link "Home details" at bounding box center [62, 213] width 71 height 12
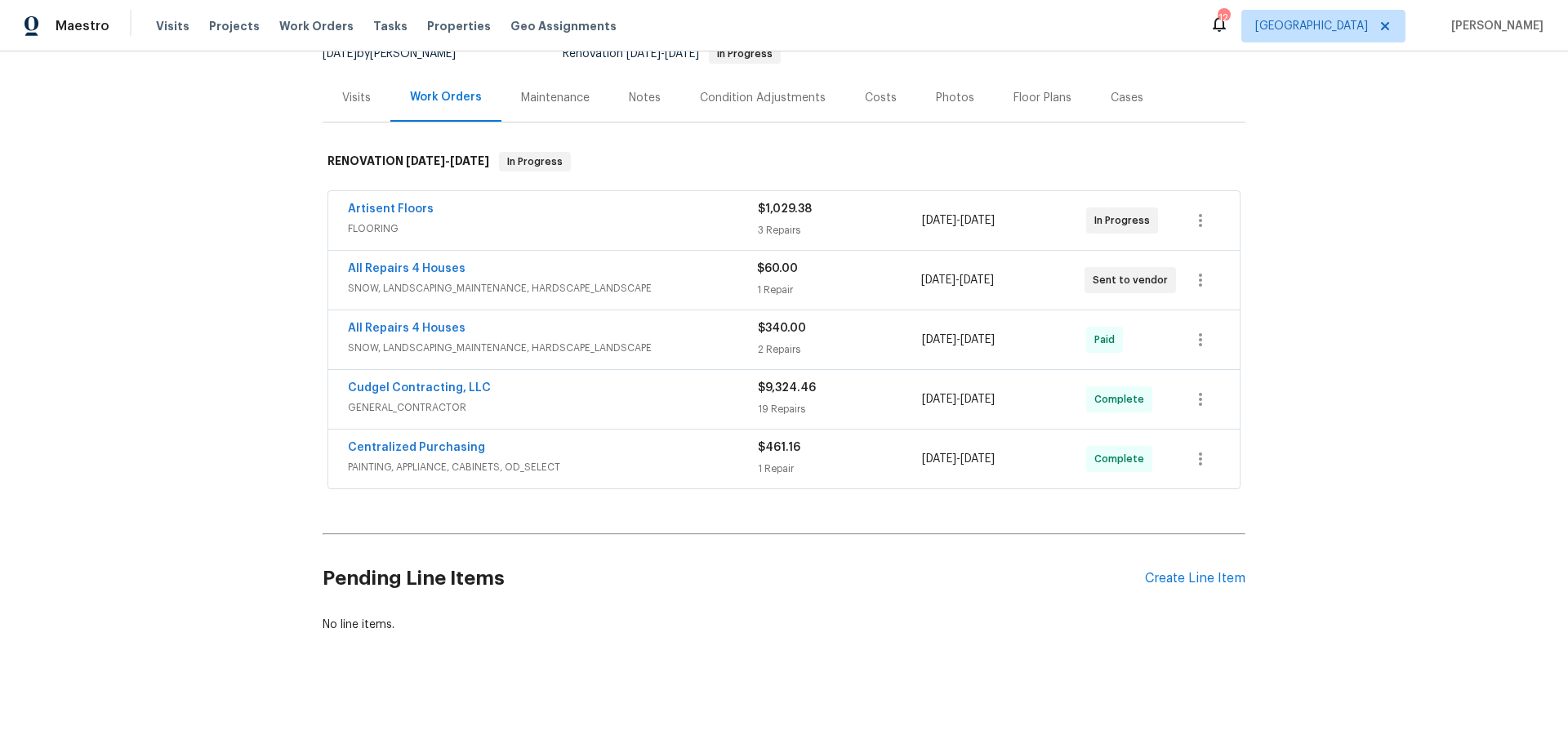
scroll to position [186, 0]
click at [1180, 570] on div "Create Line Item" at bounding box center [1195, 578] width 101 height 15
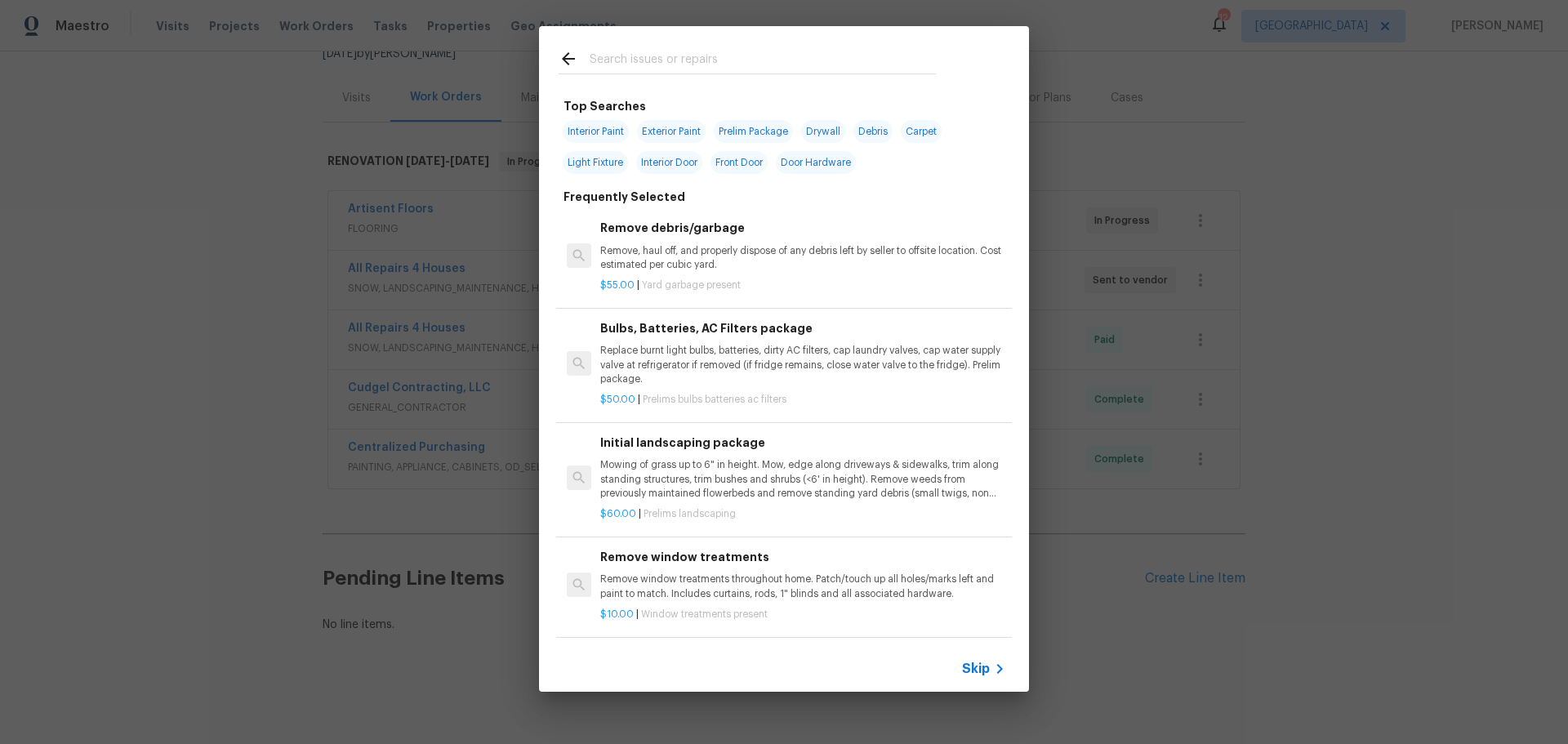
click at [631, 61] on input "text" at bounding box center [762, 61] width 346 height 25
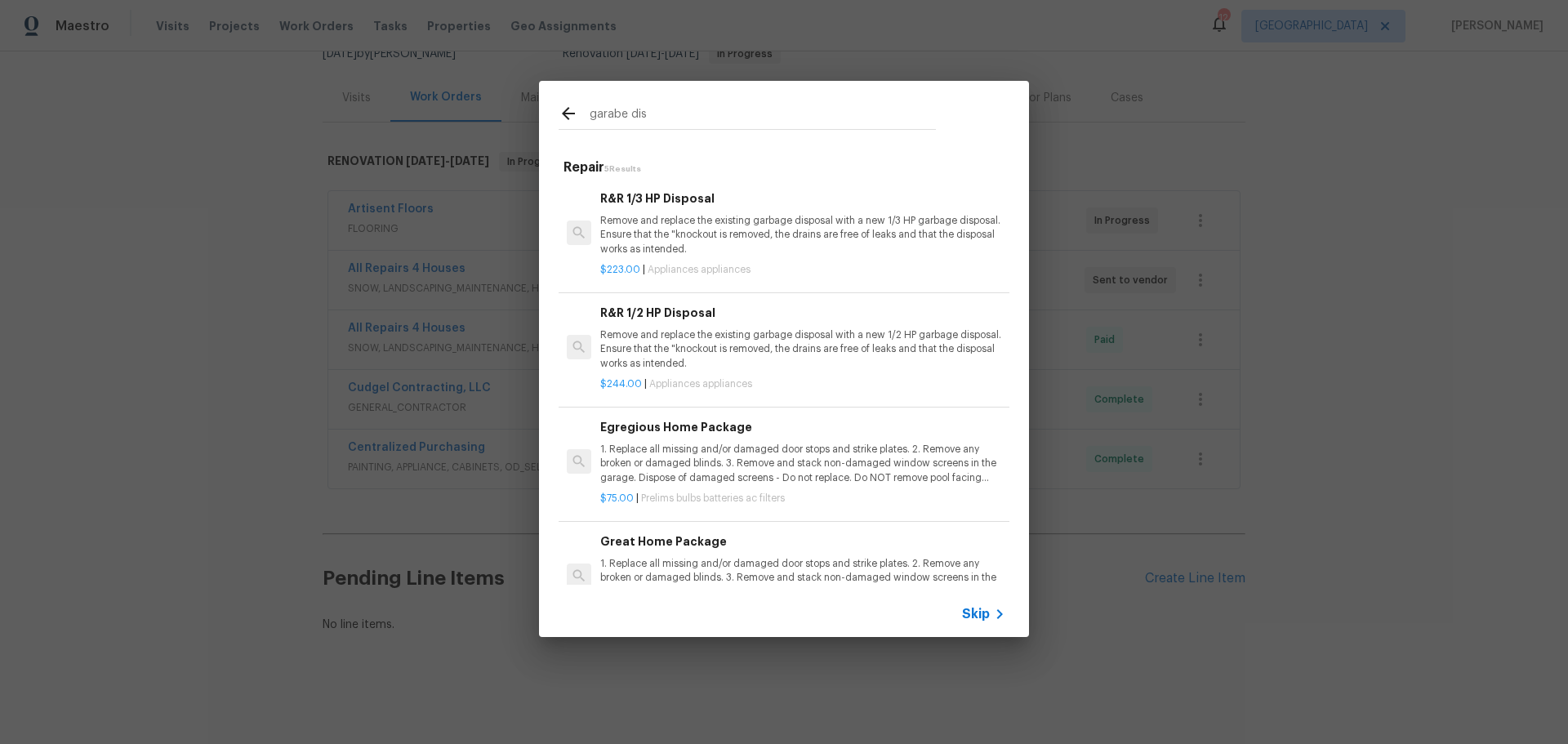
type input "garabe dis"
click at [715, 232] on p "Remove and replace the existing garbage disposal with a new 1/3 HP garbage disp…" at bounding box center [803, 234] width 405 height 42
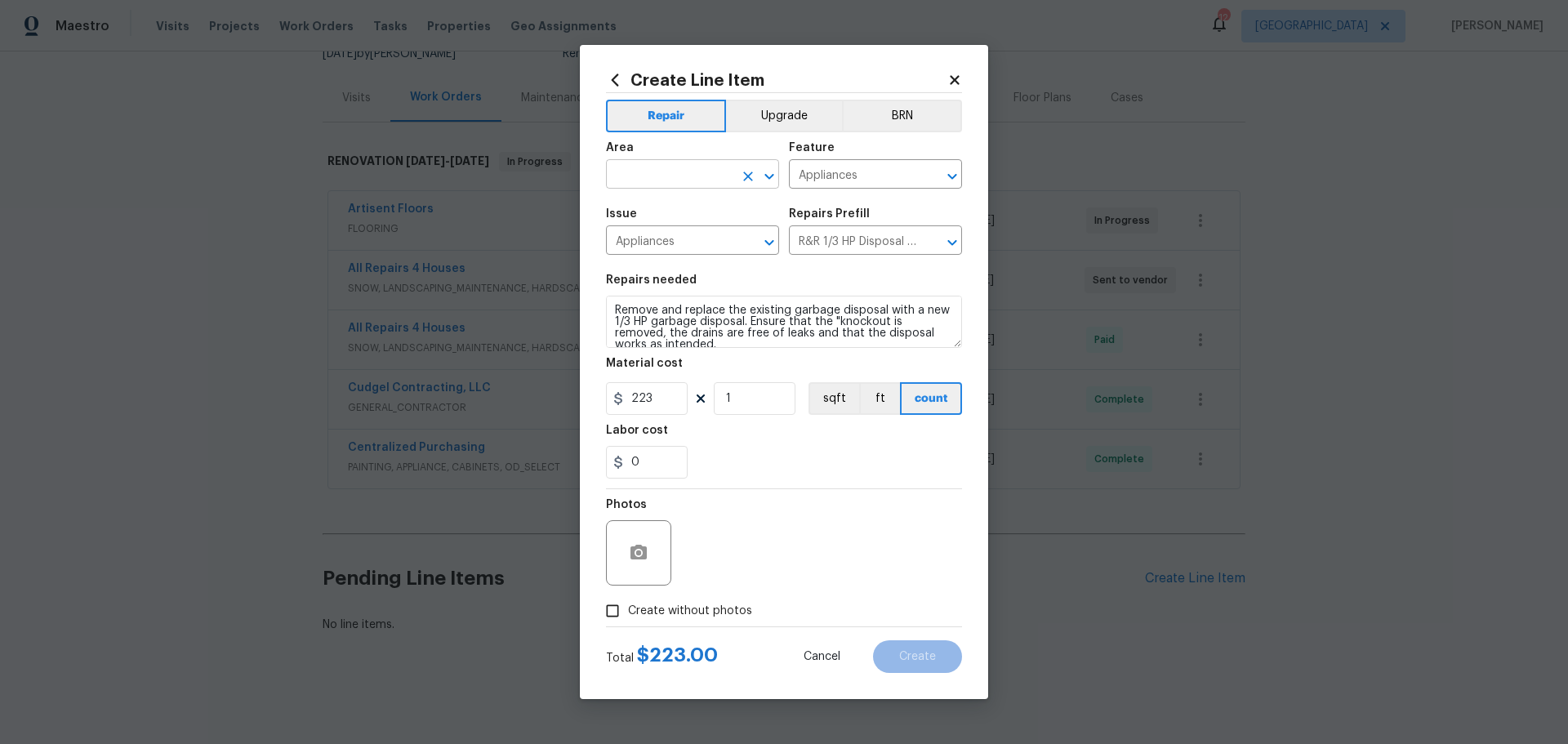
click at [696, 172] on input "text" at bounding box center [670, 176] width 127 height 25
click at [681, 201] on li "Kitchen" at bounding box center [692, 212] width 174 height 27
type input "Kitchen"
drag, startPoint x: 616, startPoint y: 607, endPoint x: 678, endPoint y: 555, distance: 80.9
click at [616, 606] on input "Create without photos" at bounding box center [612, 610] width 31 height 31
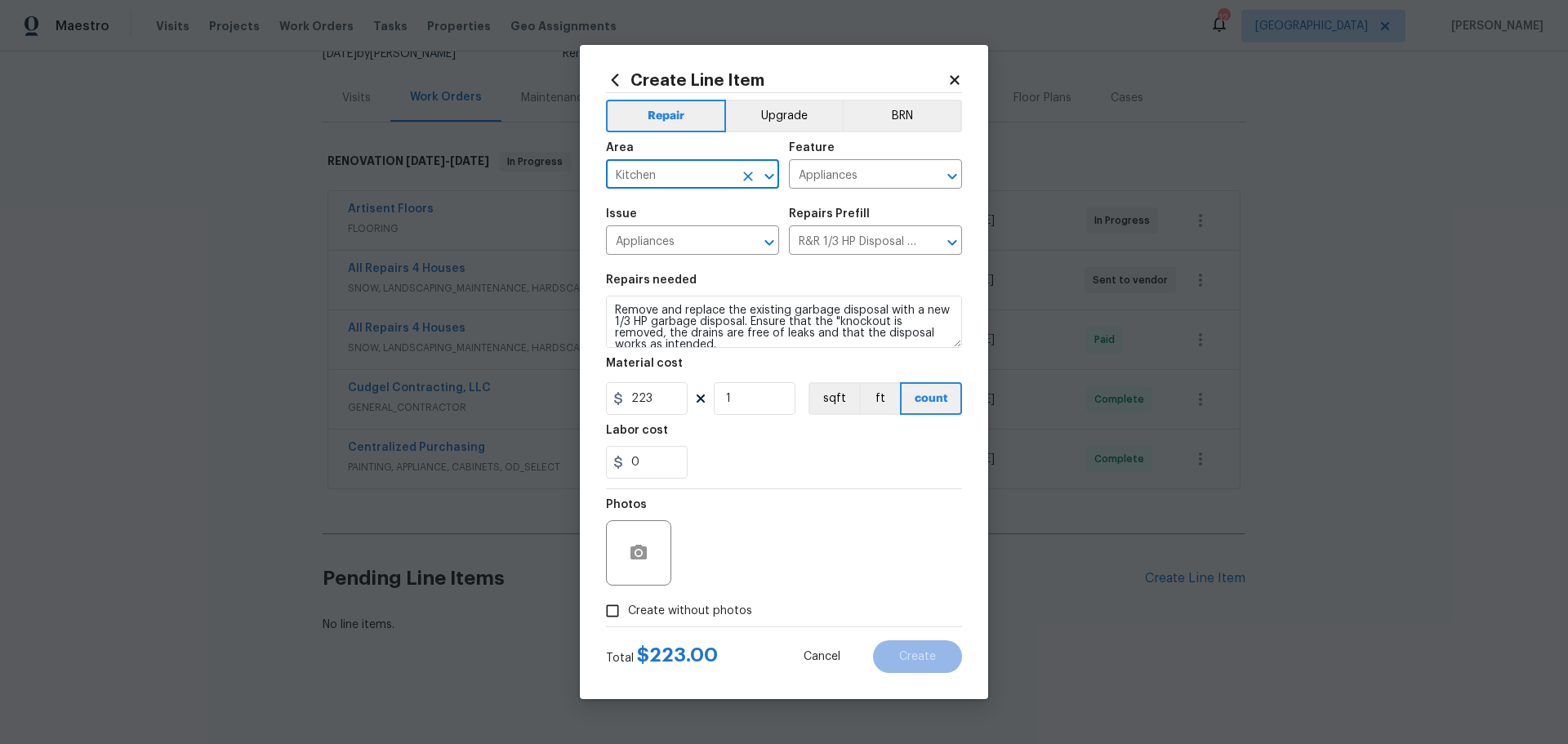
checkbox input "true"
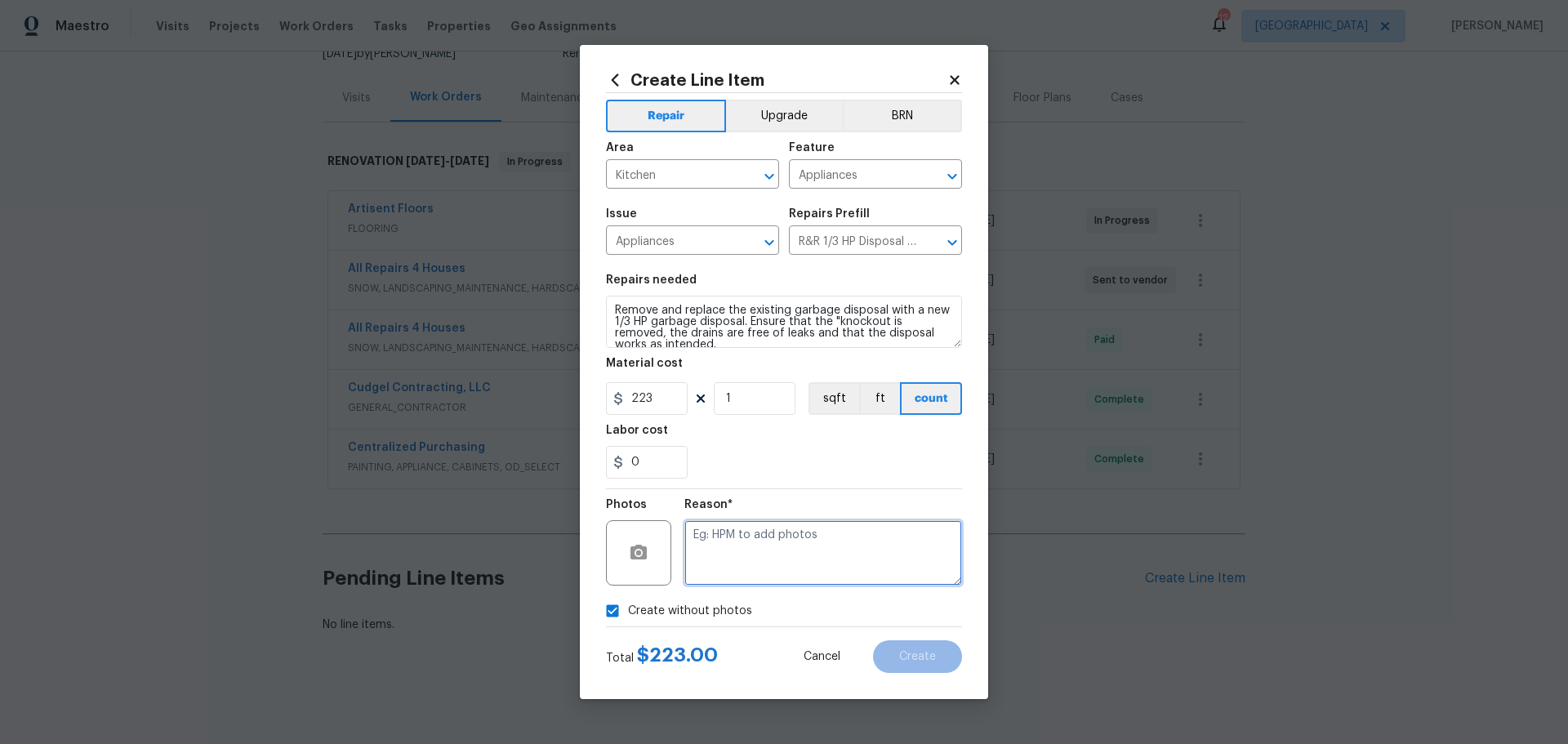
click at [690, 523] on textarea at bounding box center [823, 552] width 278 height 65
type textarea "1"
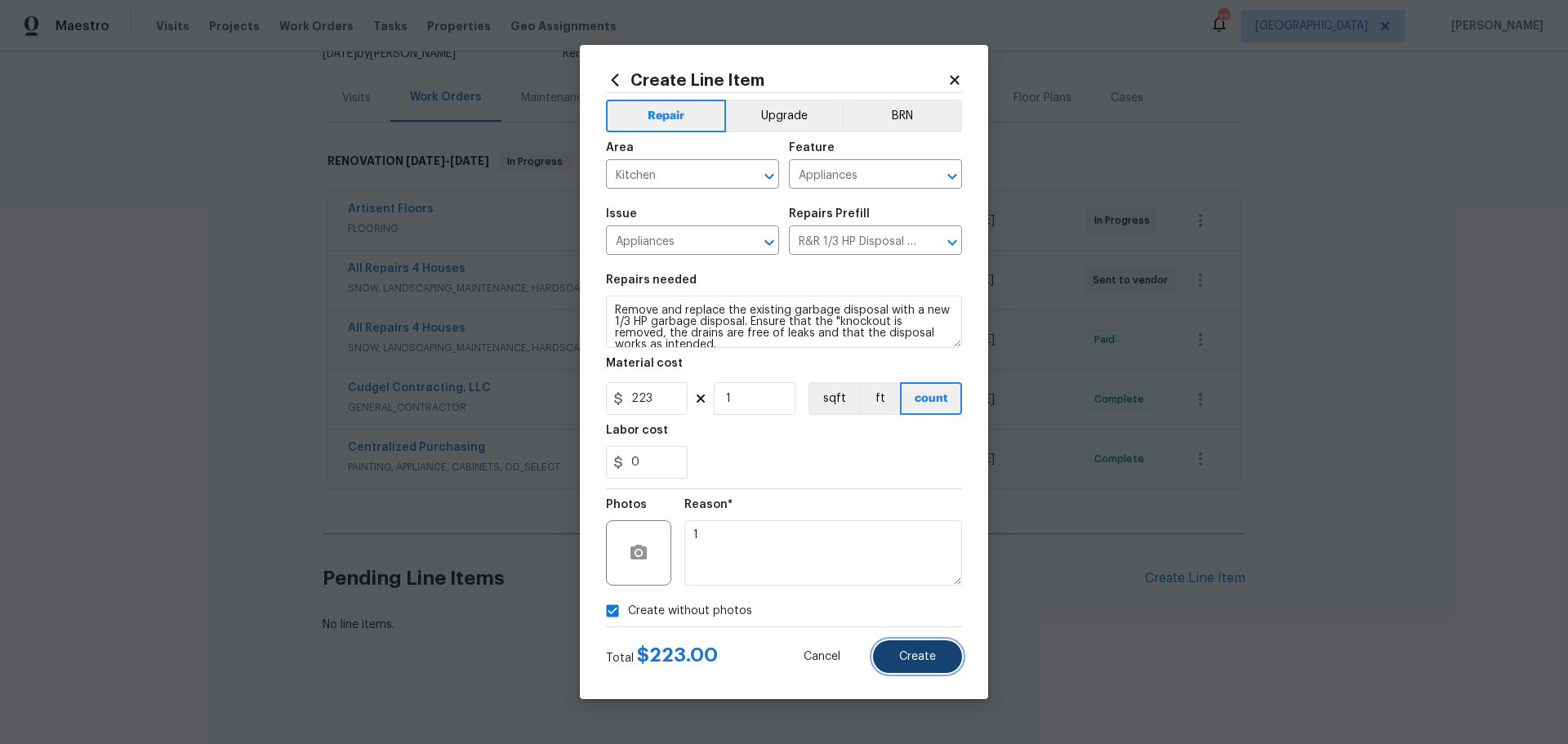
click at [917, 665] on button "Create" at bounding box center [918, 657] width 89 height 33
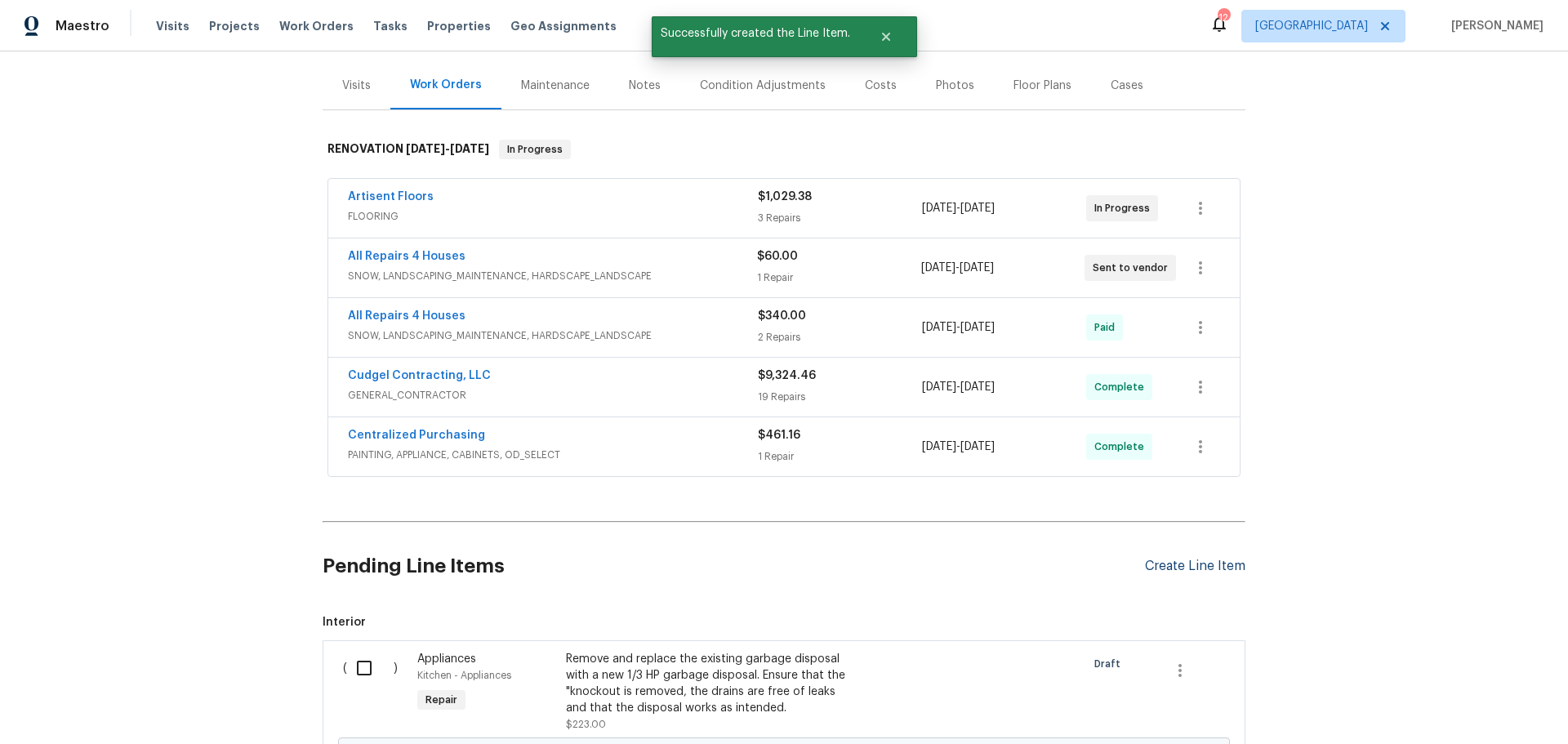
click at [1204, 565] on div "Create Line Item" at bounding box center [1195, 566] width 101 height 15
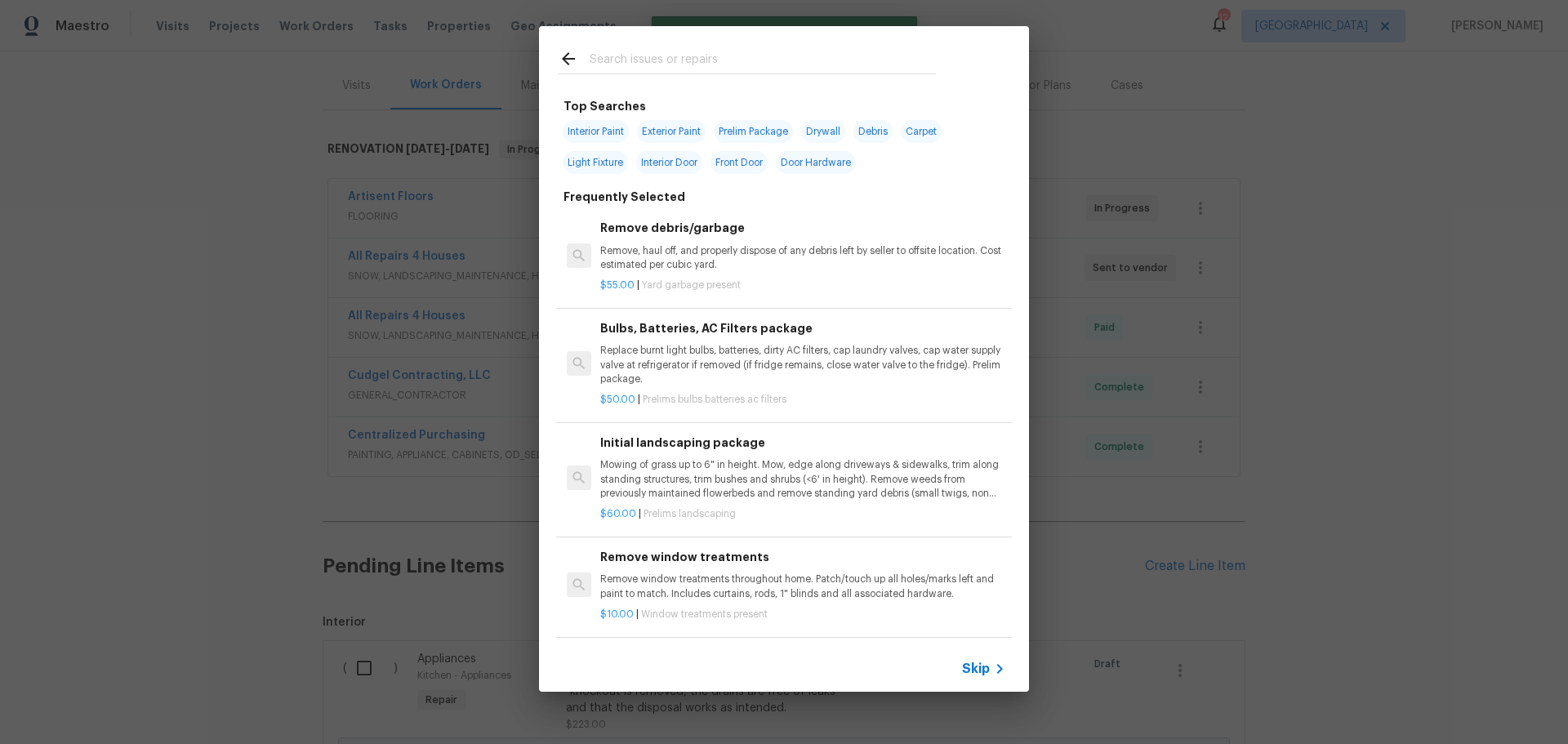
click at [641, 49] on input "text" at bounding box center [762, 61] width 346 height 25
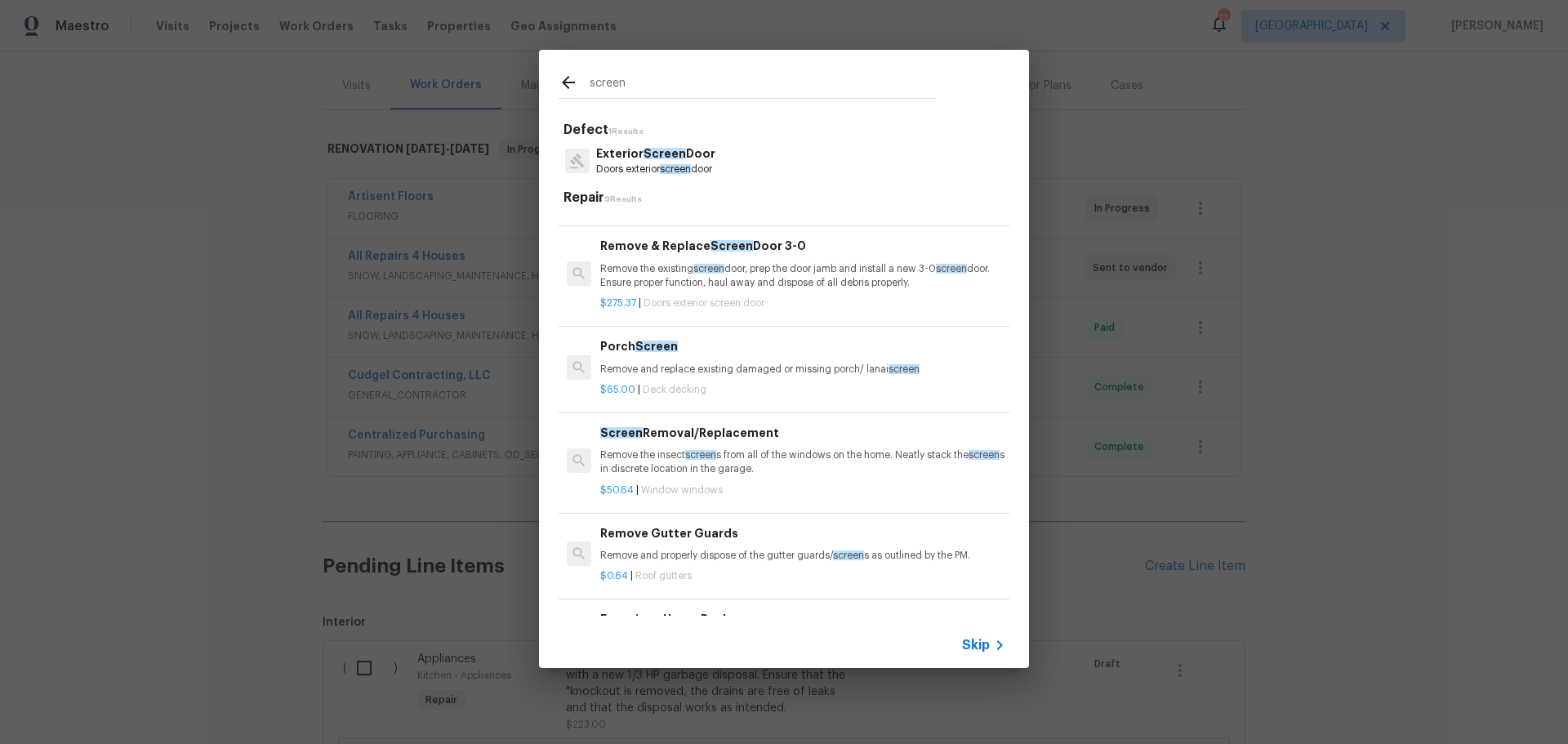
scroll to position [245, 0]
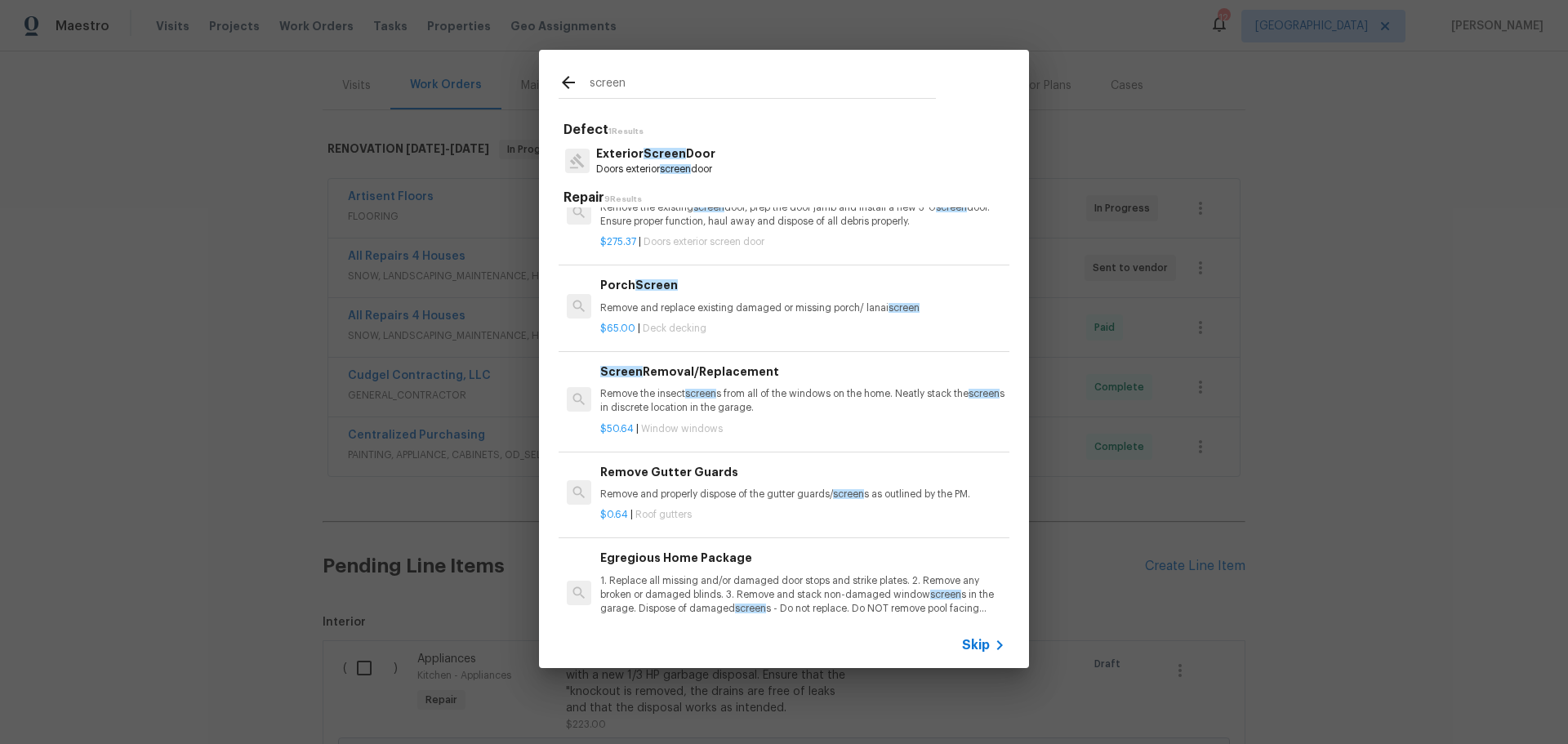
type input "screen"
click at [769, 392] on p "Remove the insect screen s from all of the windows on the home. Neatly stack th…" at bounding box center [803, 401] width 405 height 28
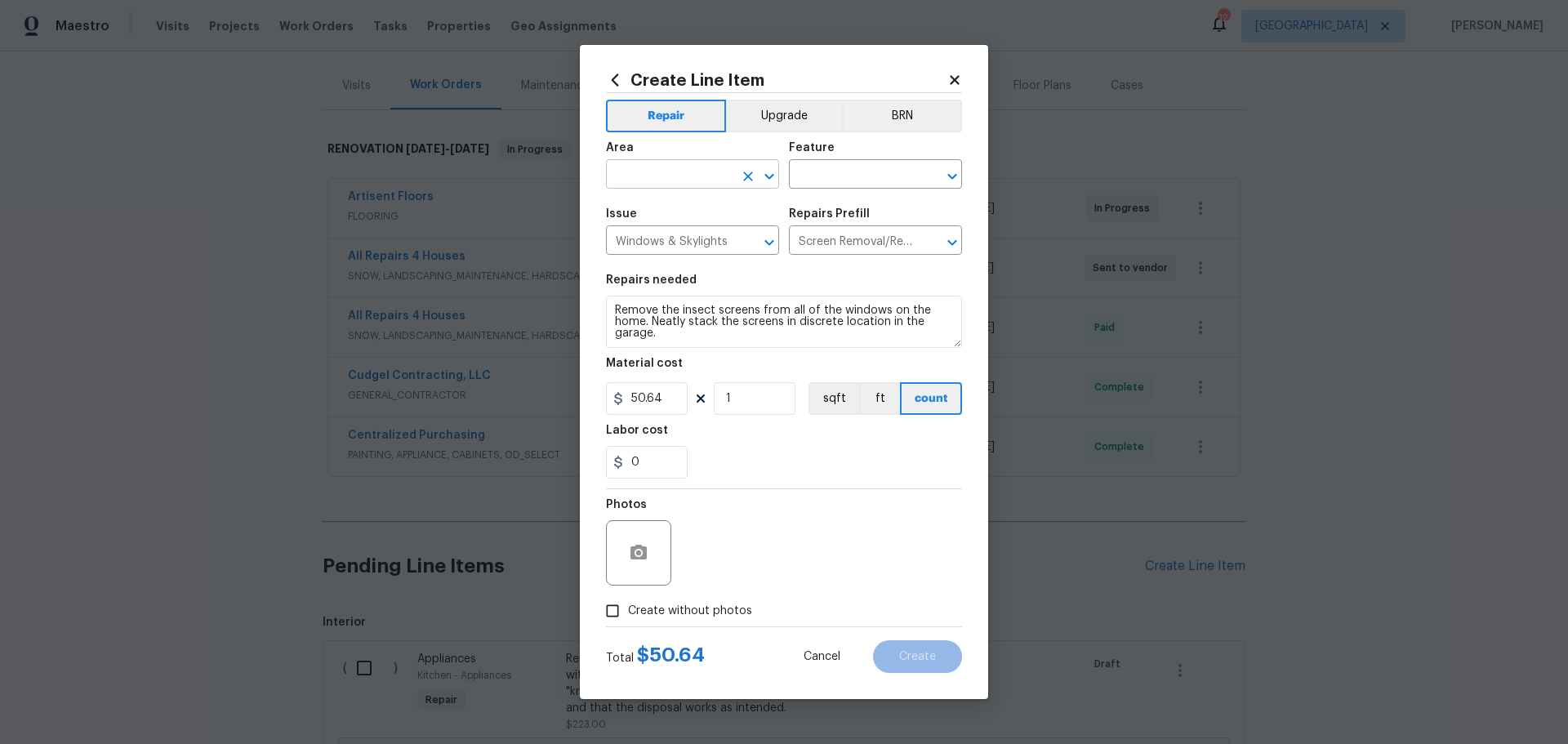
click at [764, 173] on icon "Open" at bounding box center [769, 176] width 20 height 20
type input "s"
click at [664, 250] on li "Exterior Overall" at bounding box center [692, 239] width 174 height 27
type input "Exterior Overall"
click at [839, 172] on input "text" at bounding box center [852, 176] width 127 height 25
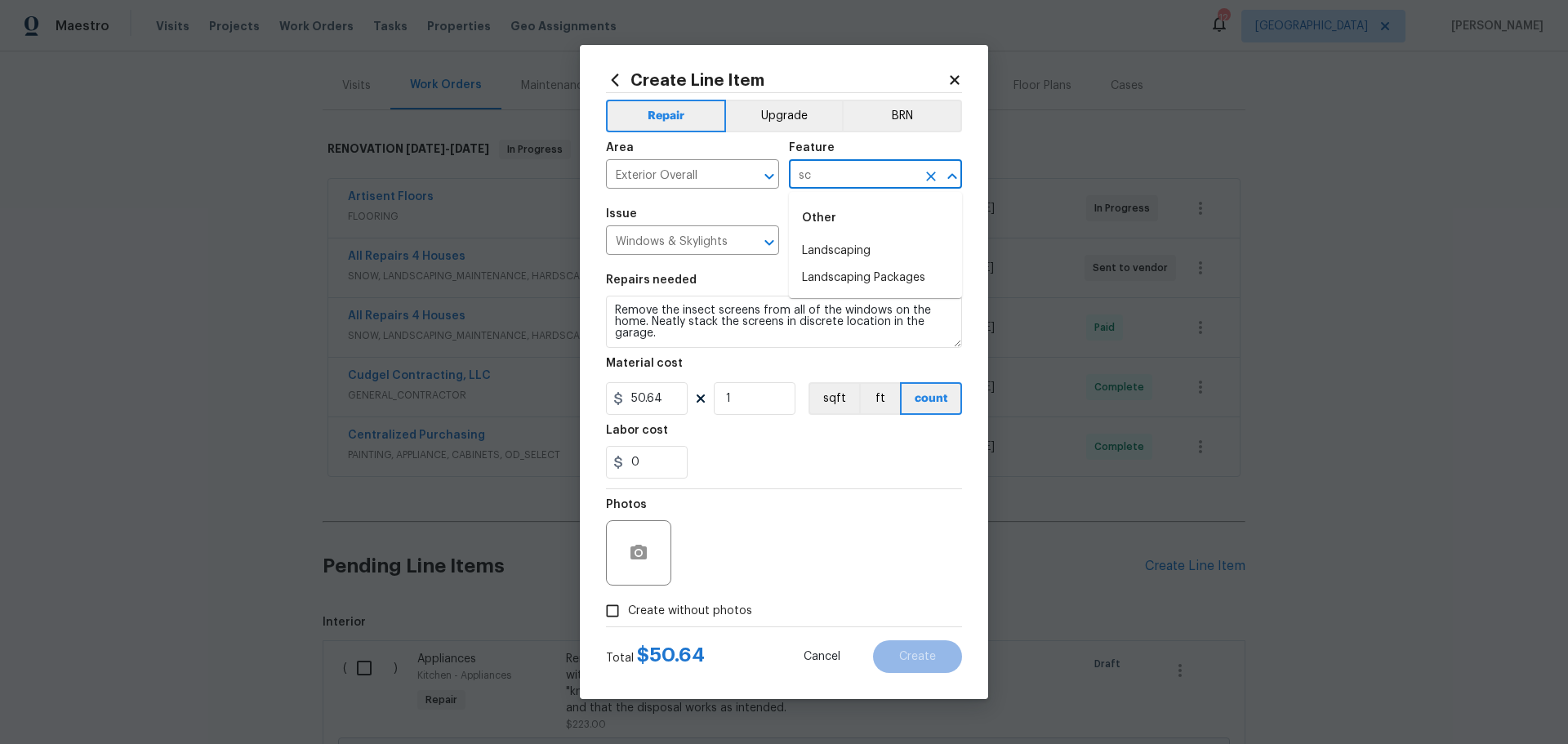
type input "s"
click at [789, 252] on li "Exterior Windows" at bounding box center [875, 252] width 174 height 27
type input "Exterior Windows"
click at [668, 605] on span "Create without photos" at bounding box center [690, 610] width 124 height 17
click at [628, 605] on input "Create without photos" at bounding box center [612, 610] width 31 height 31
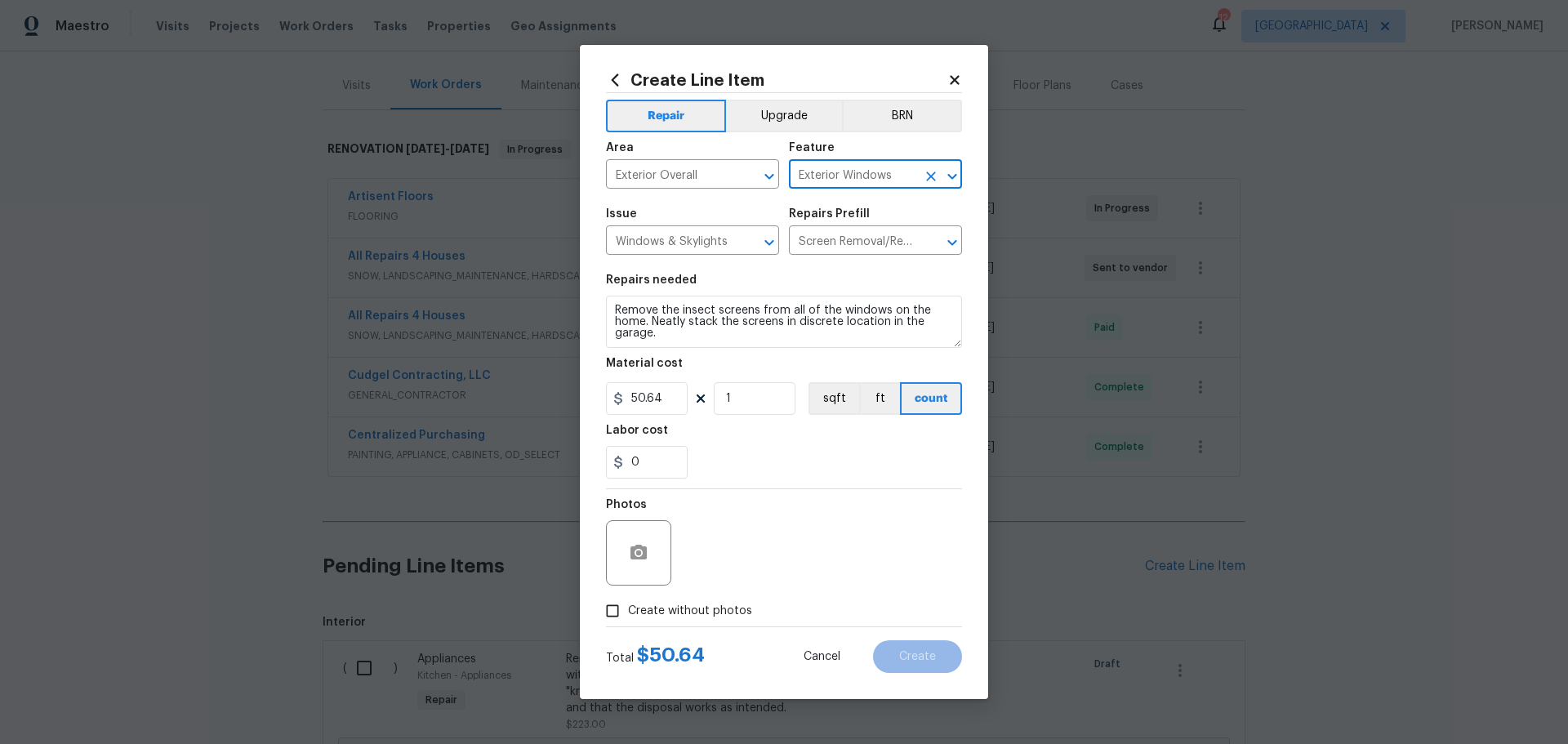
checkbox input "true"
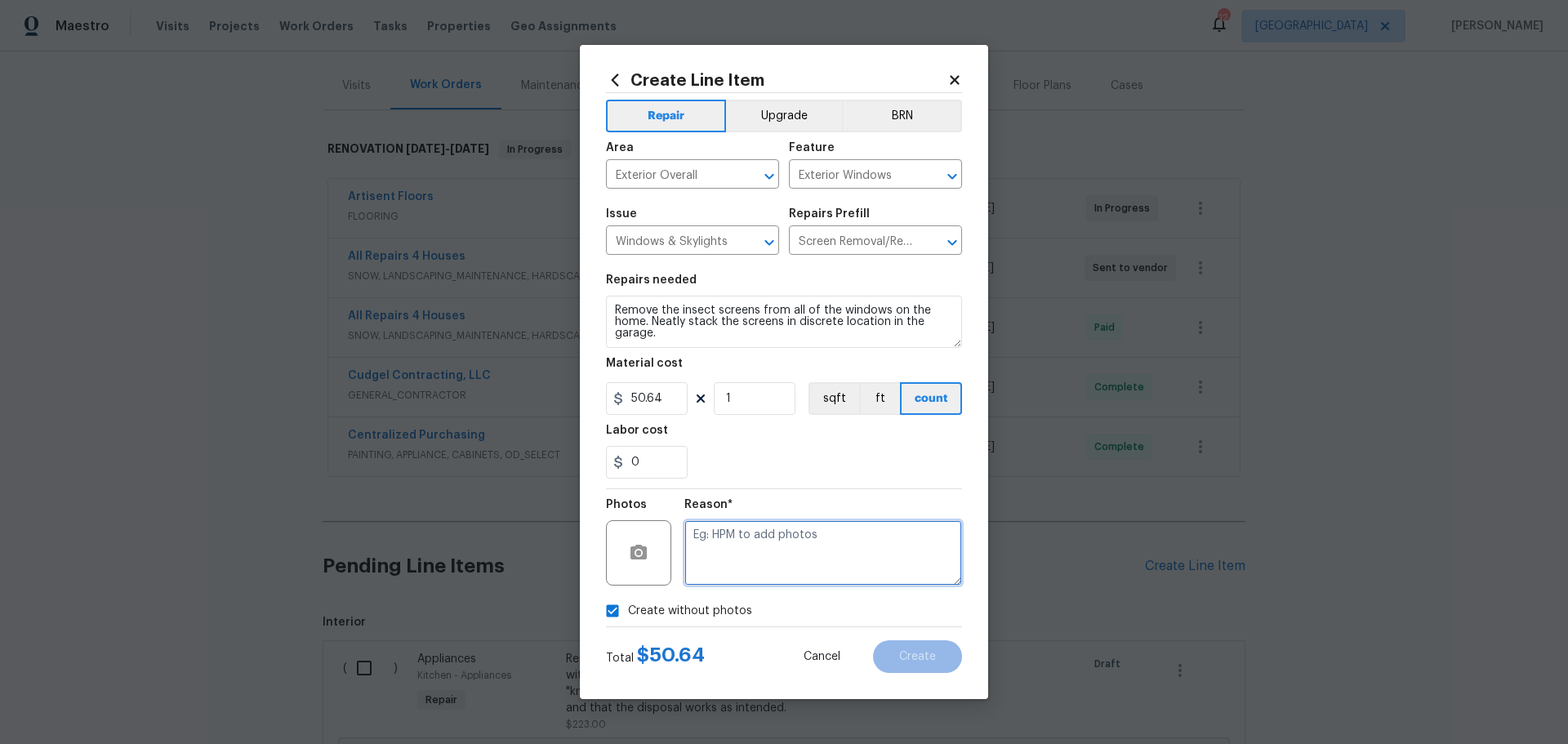
click at [837, 570] on textarea at bounding box center [823, 552] width 278 height 65
type textarea "1"
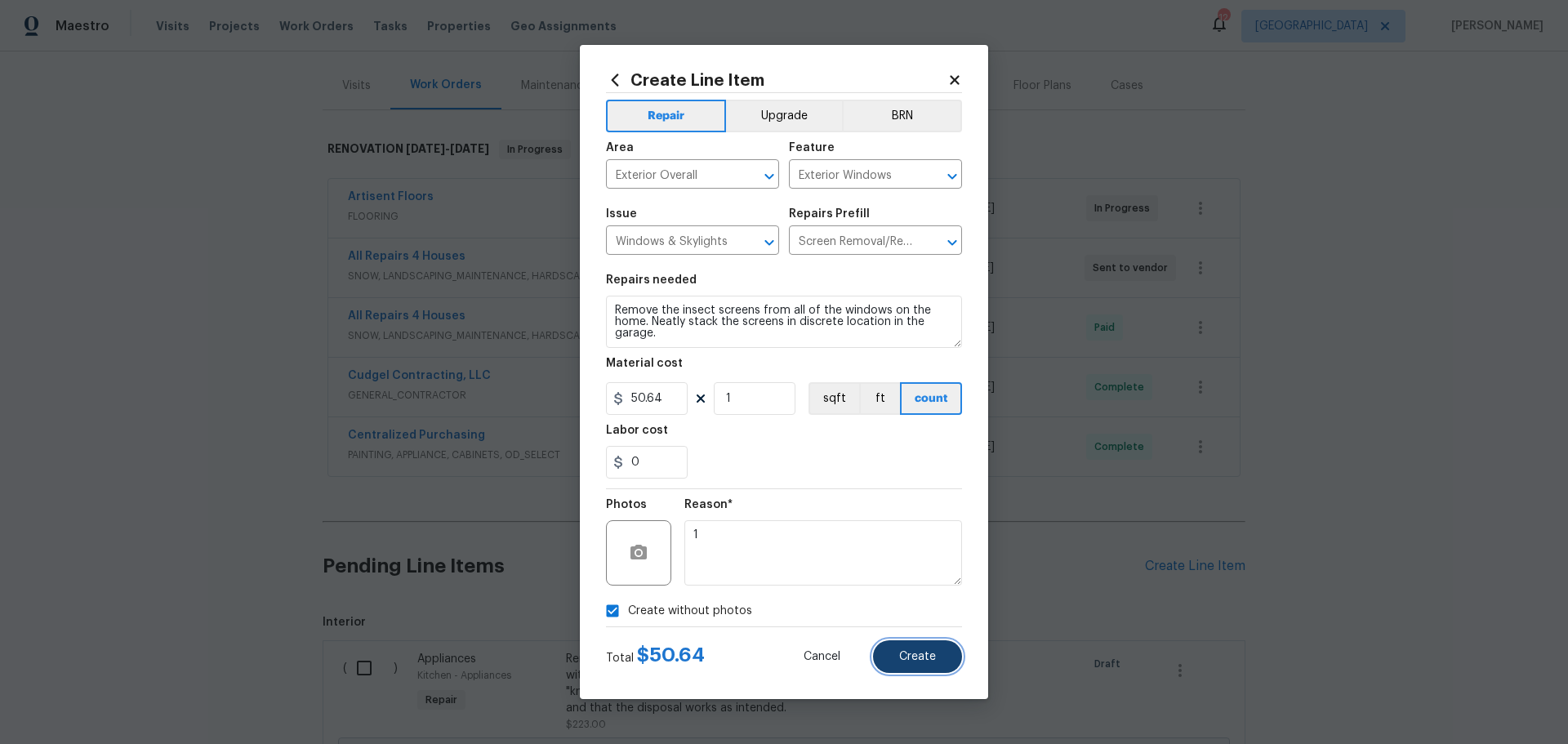
click at [898, 651] on button "Create" at bounding box center [918, 657] width 89 height 33
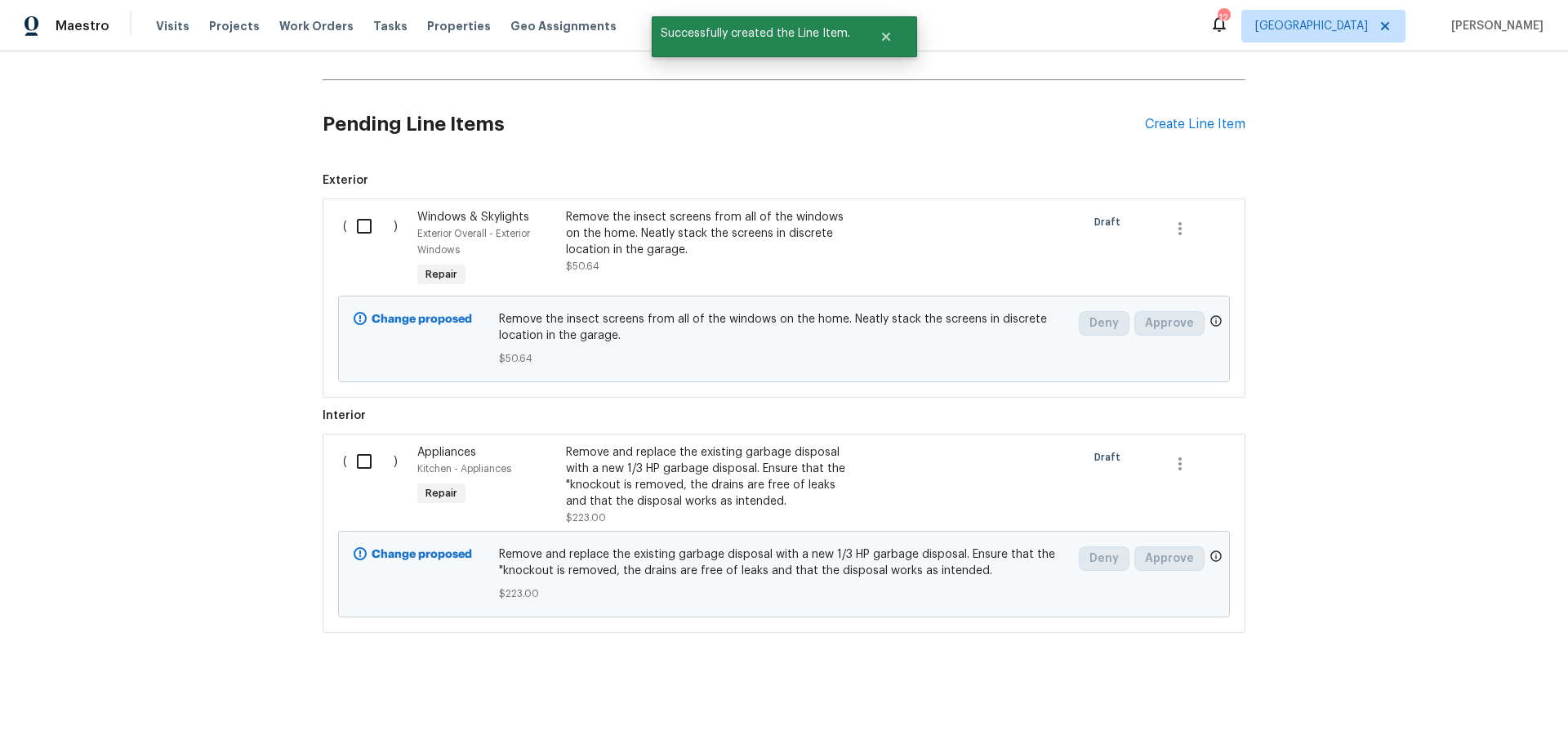
scroll to position [559, 0]
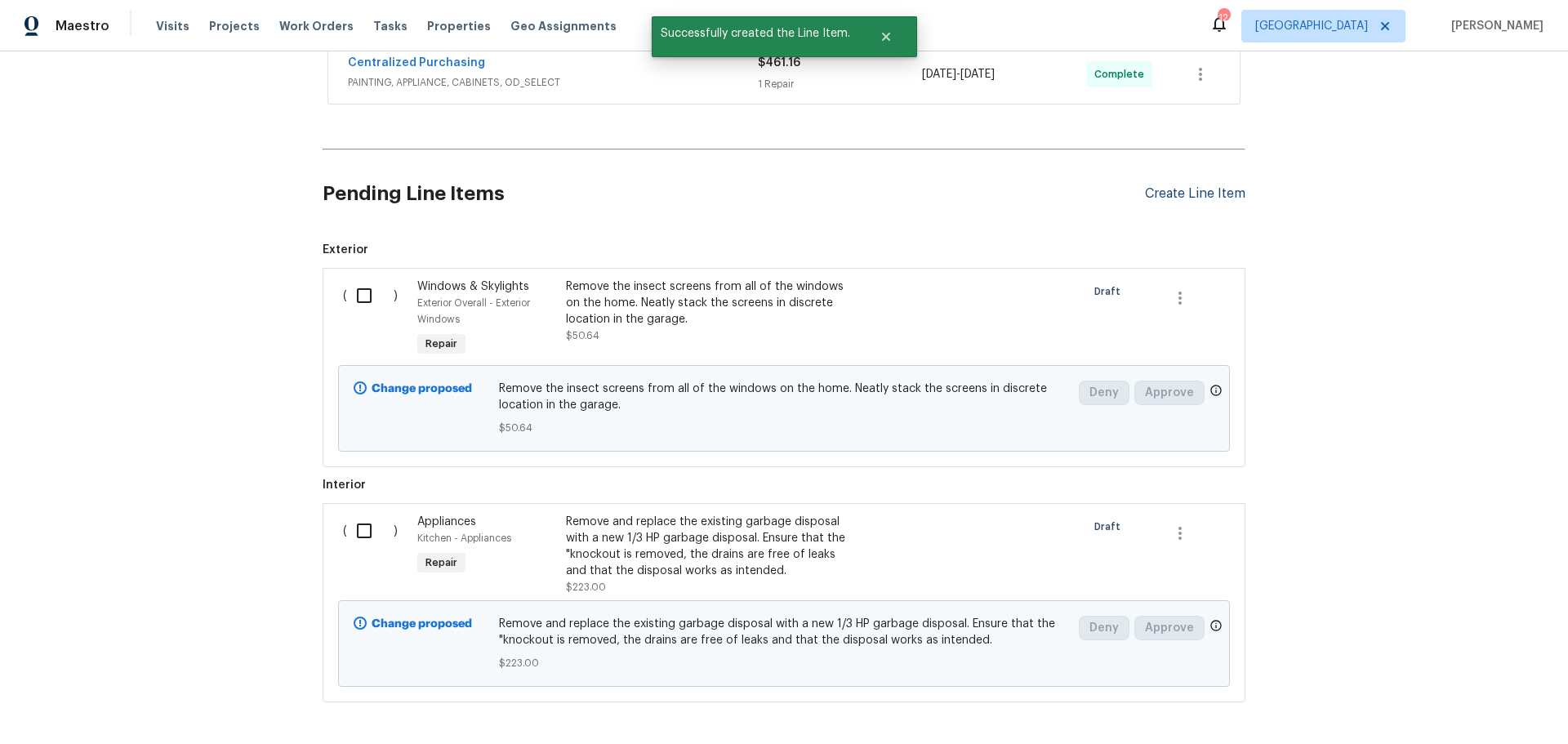
click at [1219, 190] on div "Create Line Item" at bounding box center [1195, 193] width 101 height 15
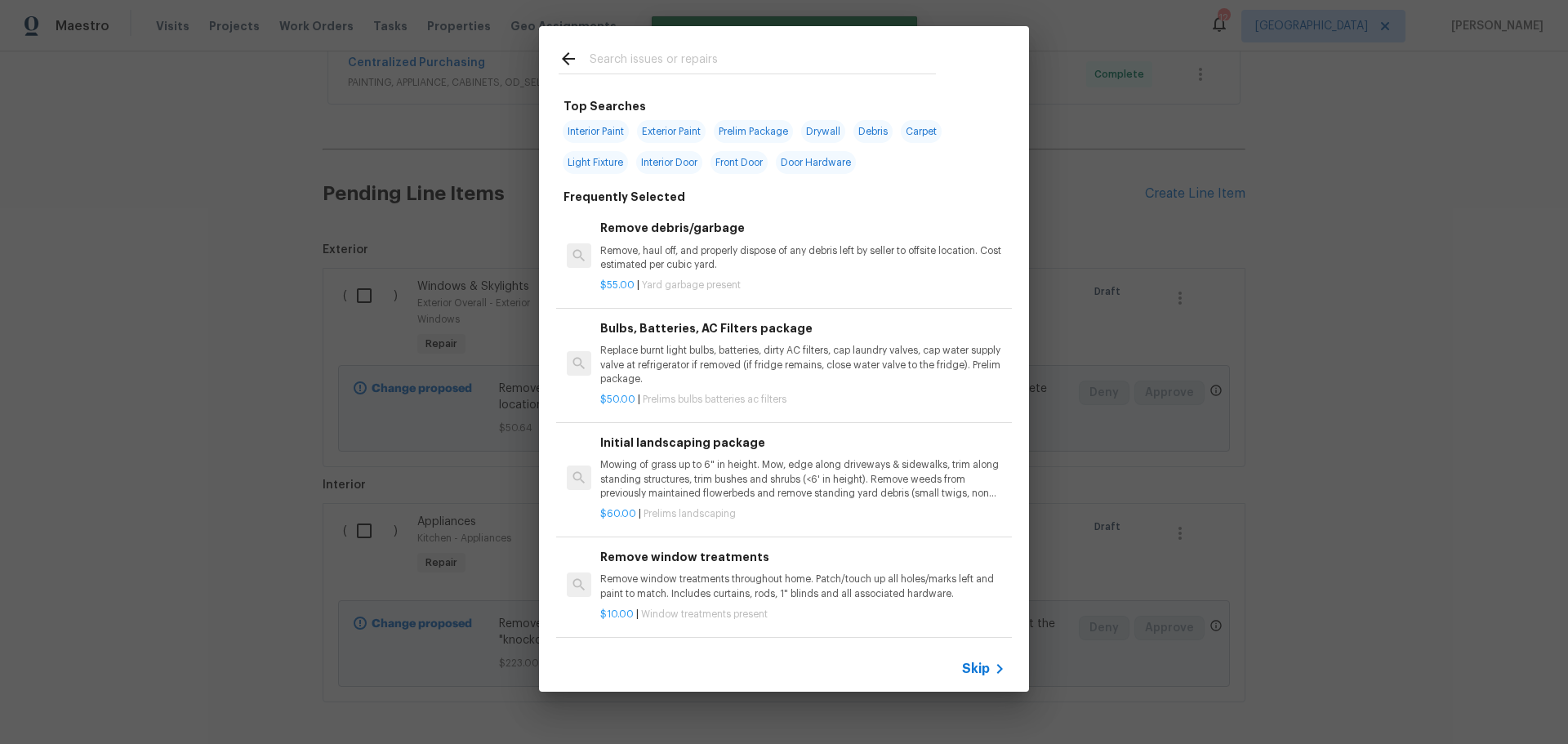
click at [634, 60] on input "text" at bounding box center [762, 61] width 346 height 25
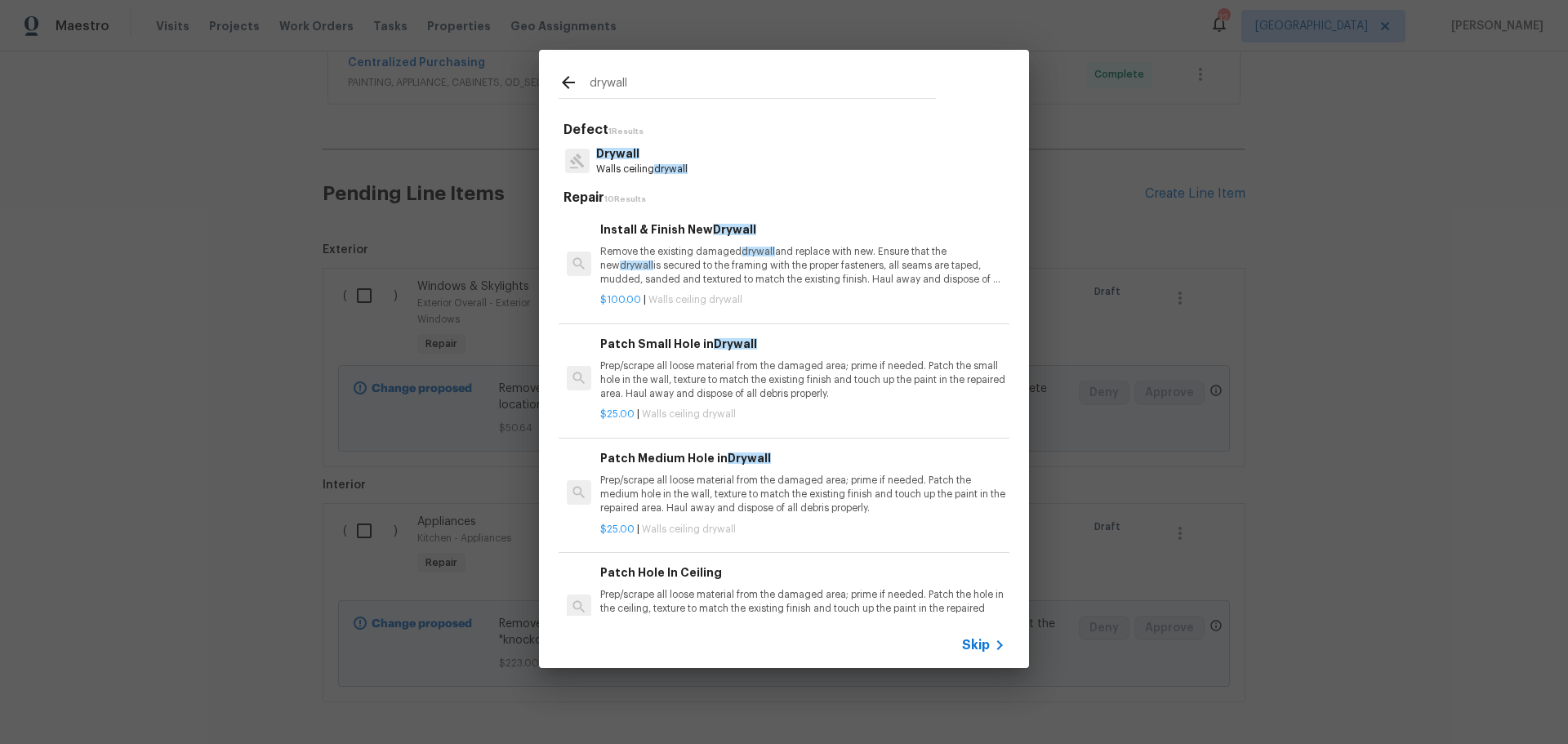
type input "drywall"
click at [765, 379] on p "Prep/scrape all loose material from the damaged area; prime if needed. Patch th…" at bounding box center [803, 380] width 405 height 42
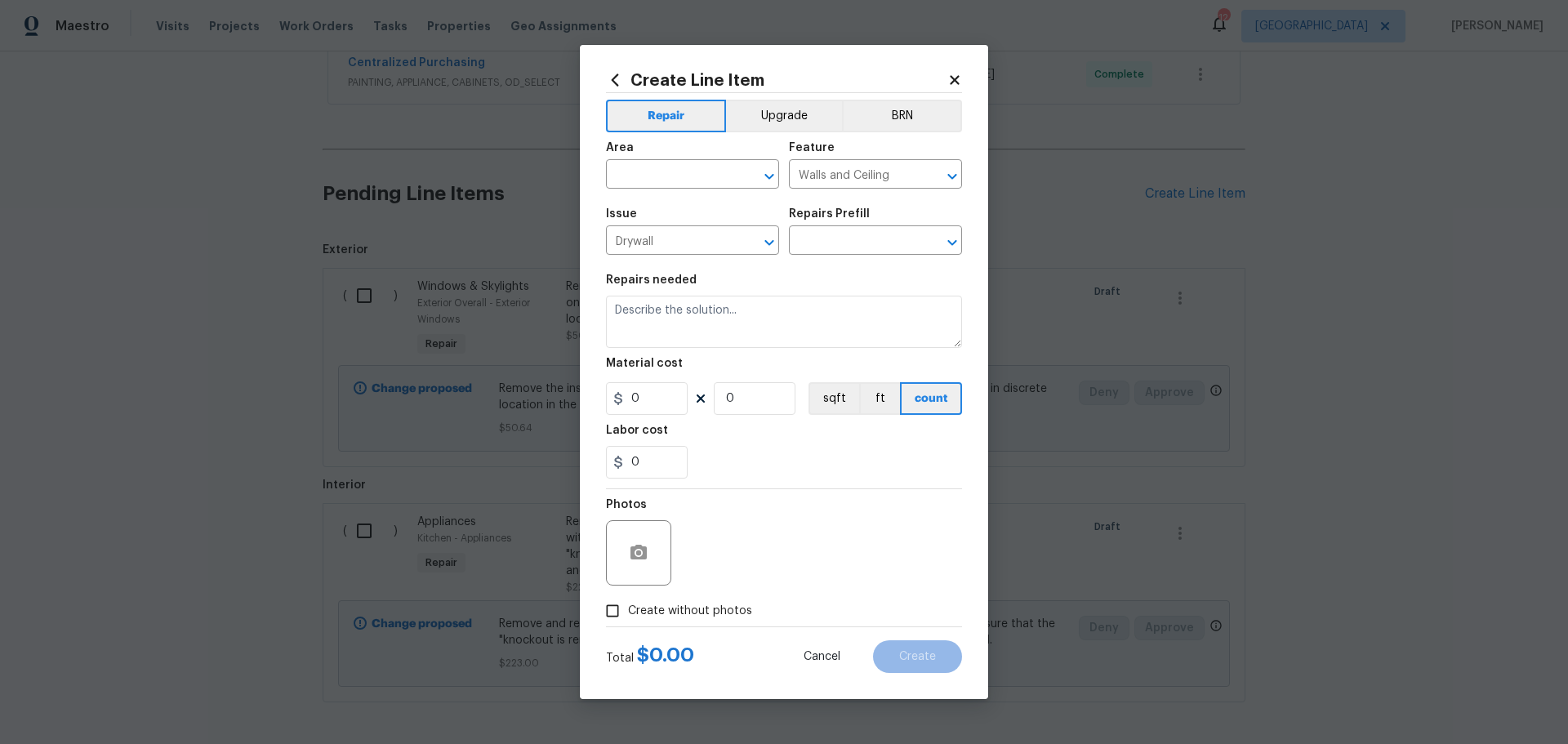
type input "Patch Small Hole in Drywall $25.00"
type textarea "Prep/scrape all loose material from the damaged area; prime if needed. Patch th…"
type input "25"
type input "1"
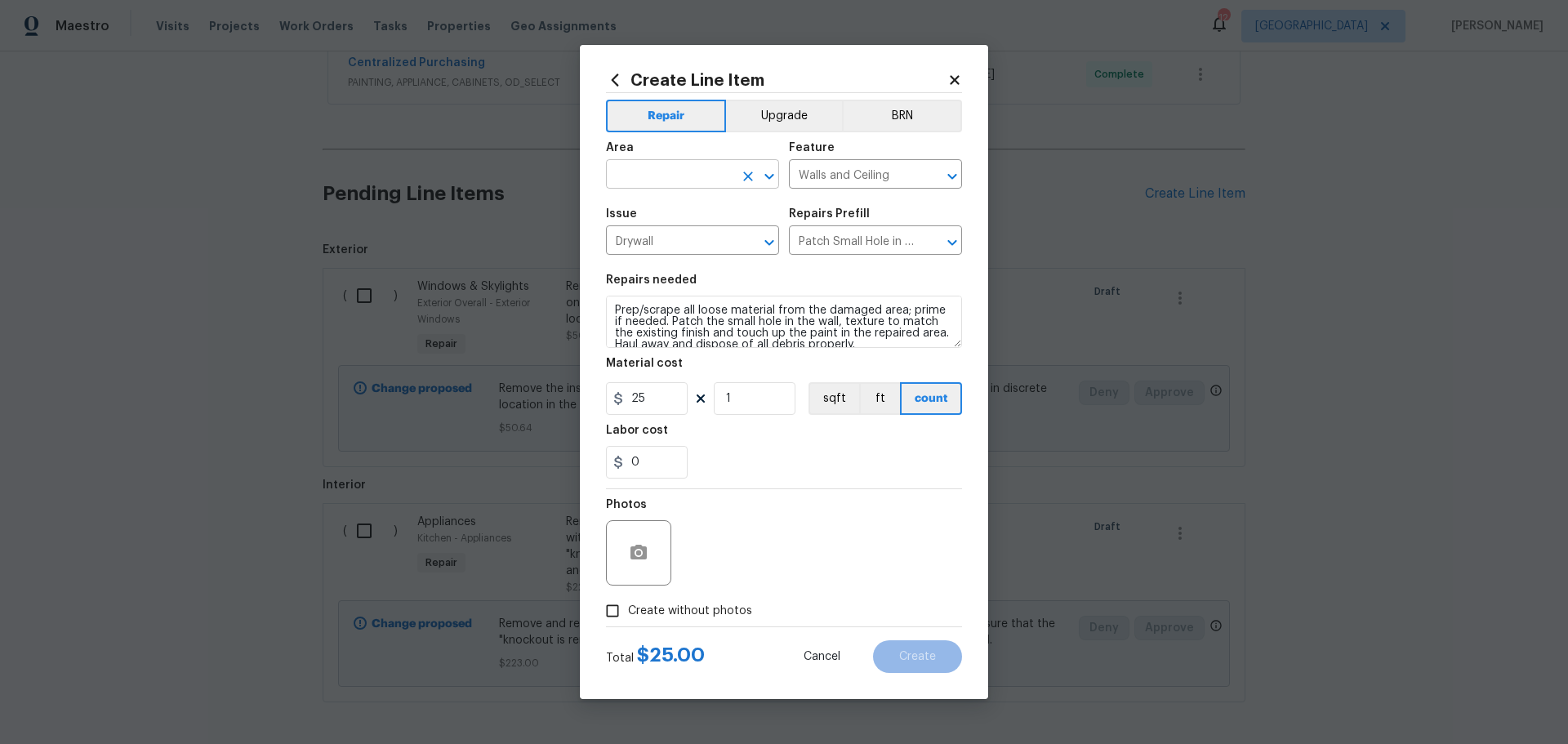
click at [773, 174] on icon "Open" at bounding box center [769, 176] width 9 height 5
click at [662, 235] on li "Unfinished basement" at bounding box center [692, 239] width 174 height 27
type input "Unfinished basement"
click at [652, 612] on span "Create without photos" at bounding box center [690, 610] width 124 height 17
click at [610, 605] on input "Create without photos" at bounding box center [612, 610] width 31 height 31
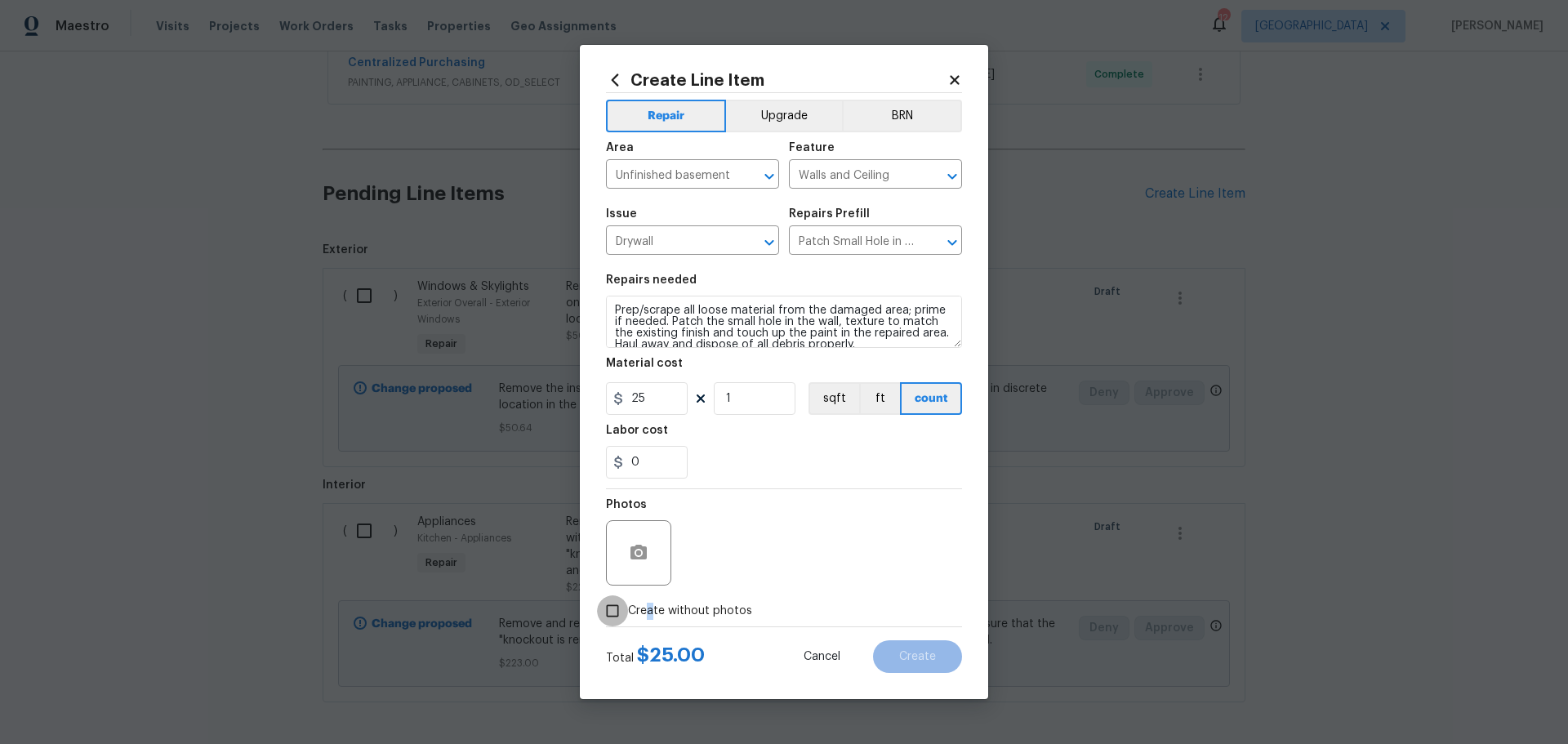
checkbox input "true"
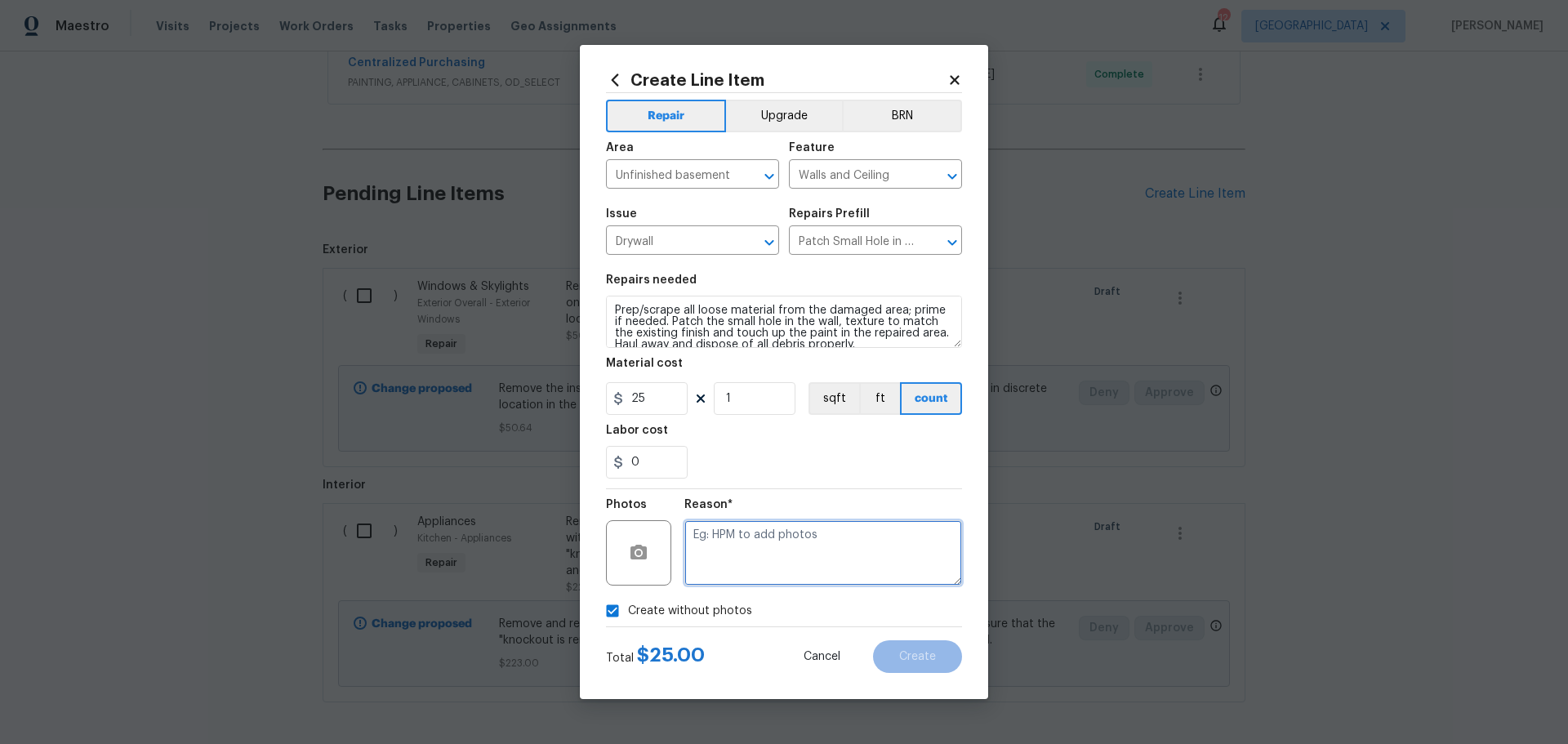
click at [700, 552] on textarea at bounding box center [823, 552] width 278 height 65
type textarea "1"
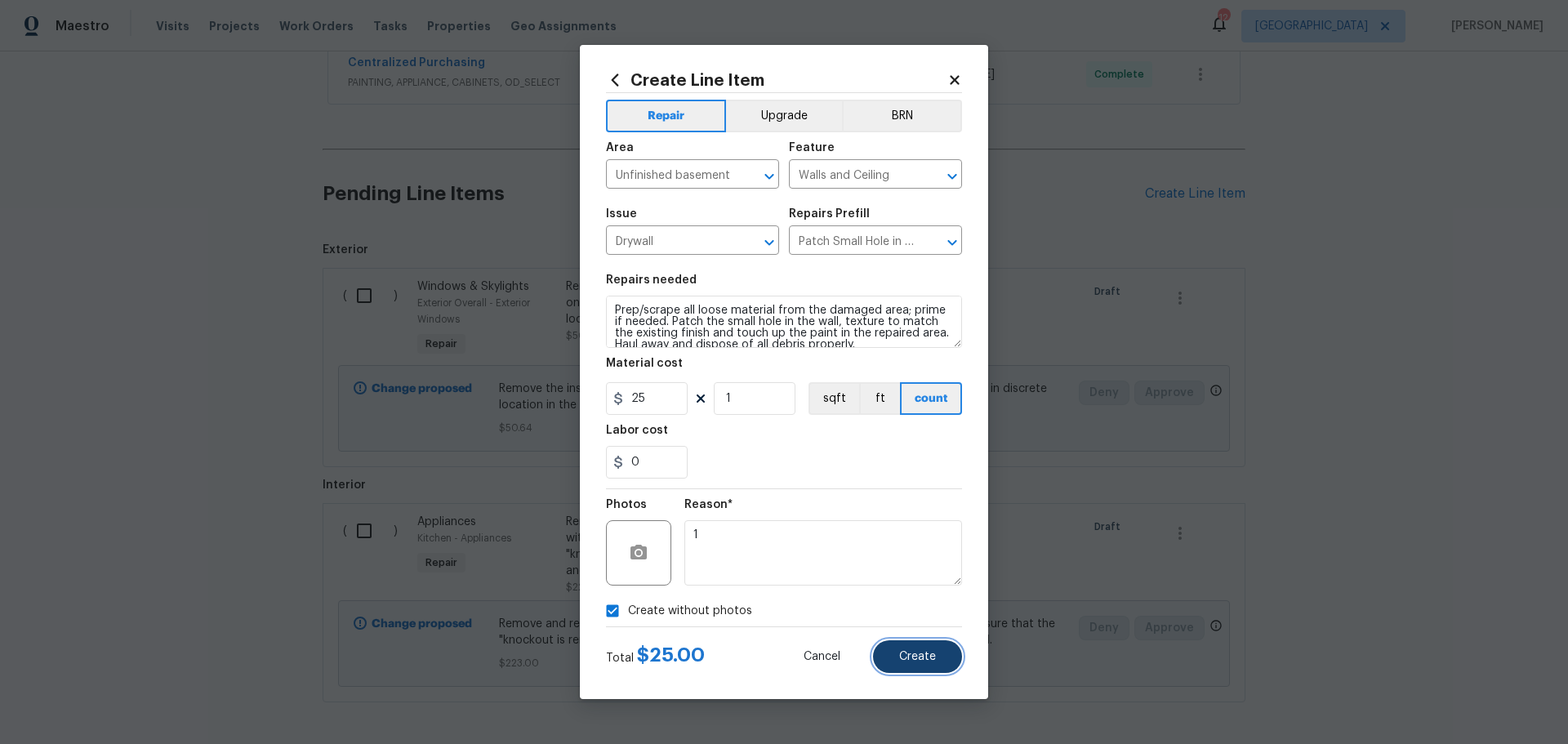
click at [923, 655] on span "Create" at bounding box center [917, 656] width 36 height 12
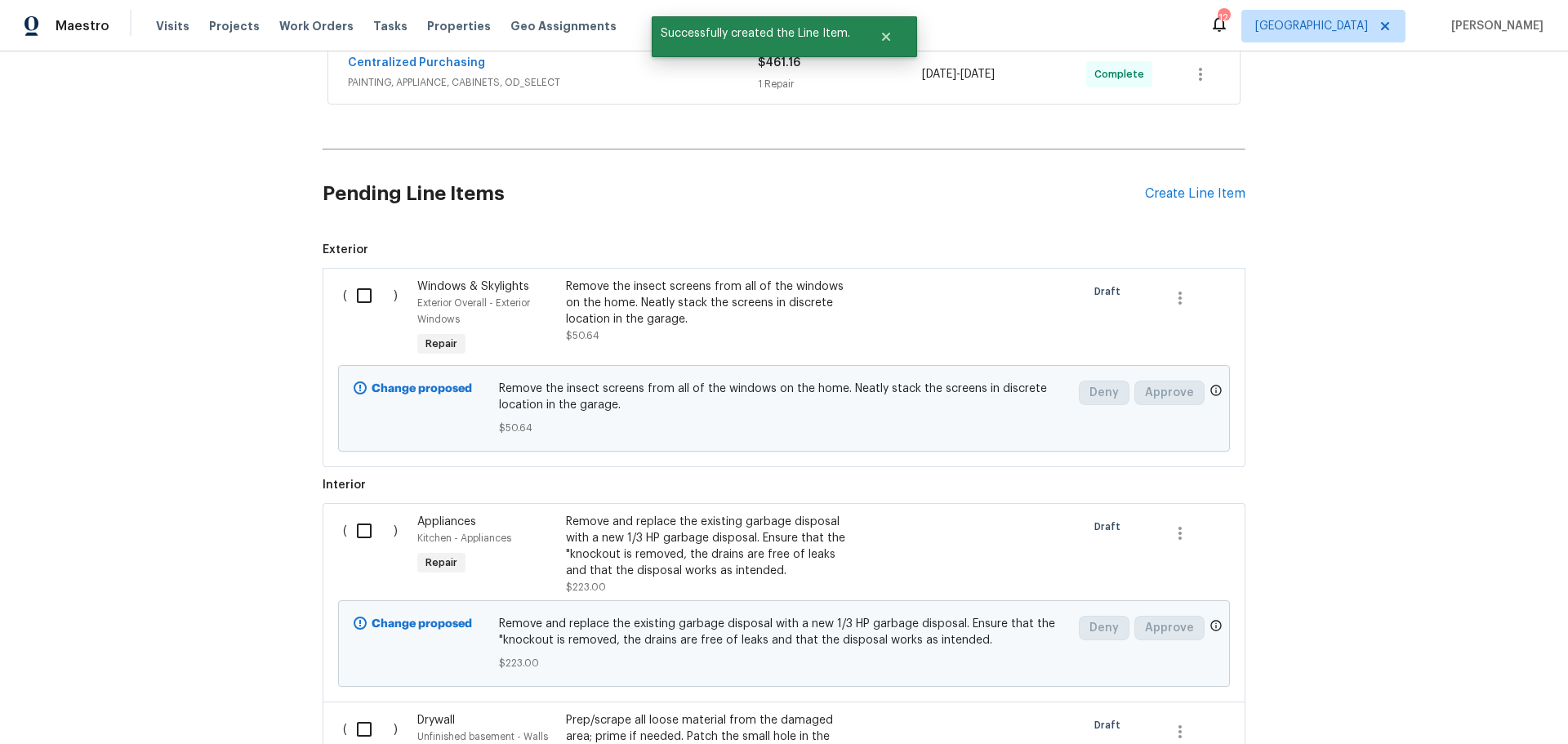
click at [1180, 182] on div "Pending Line Items Create Line Item" at bounding box center [784, 194] width 923 height 76
click at [1166, 200] on div "Create Line Item" at bounding box center [1195, 193] width 101 height 15
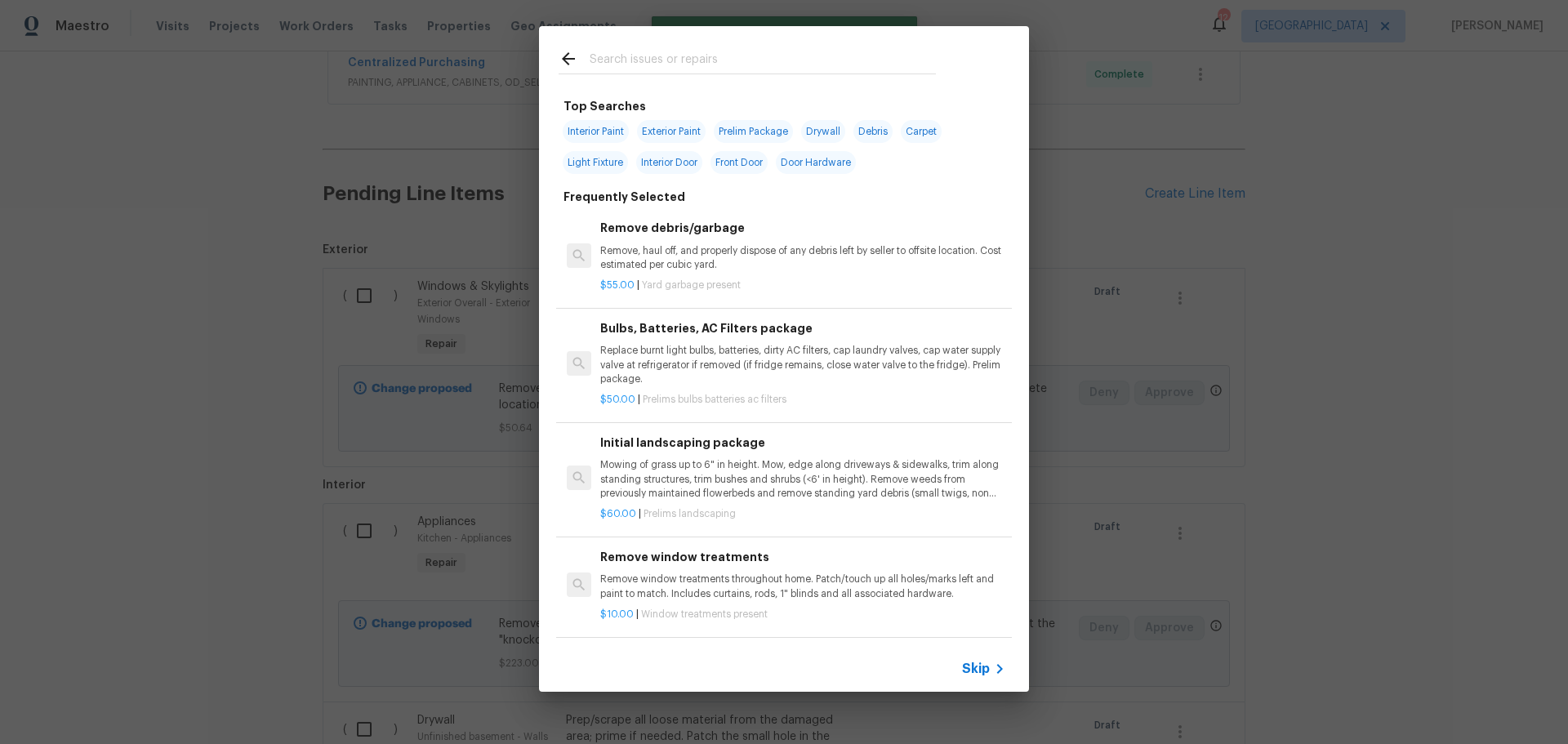
click at [635, 55] on input "text" at bounding box center [762, 61] width 346 height 25
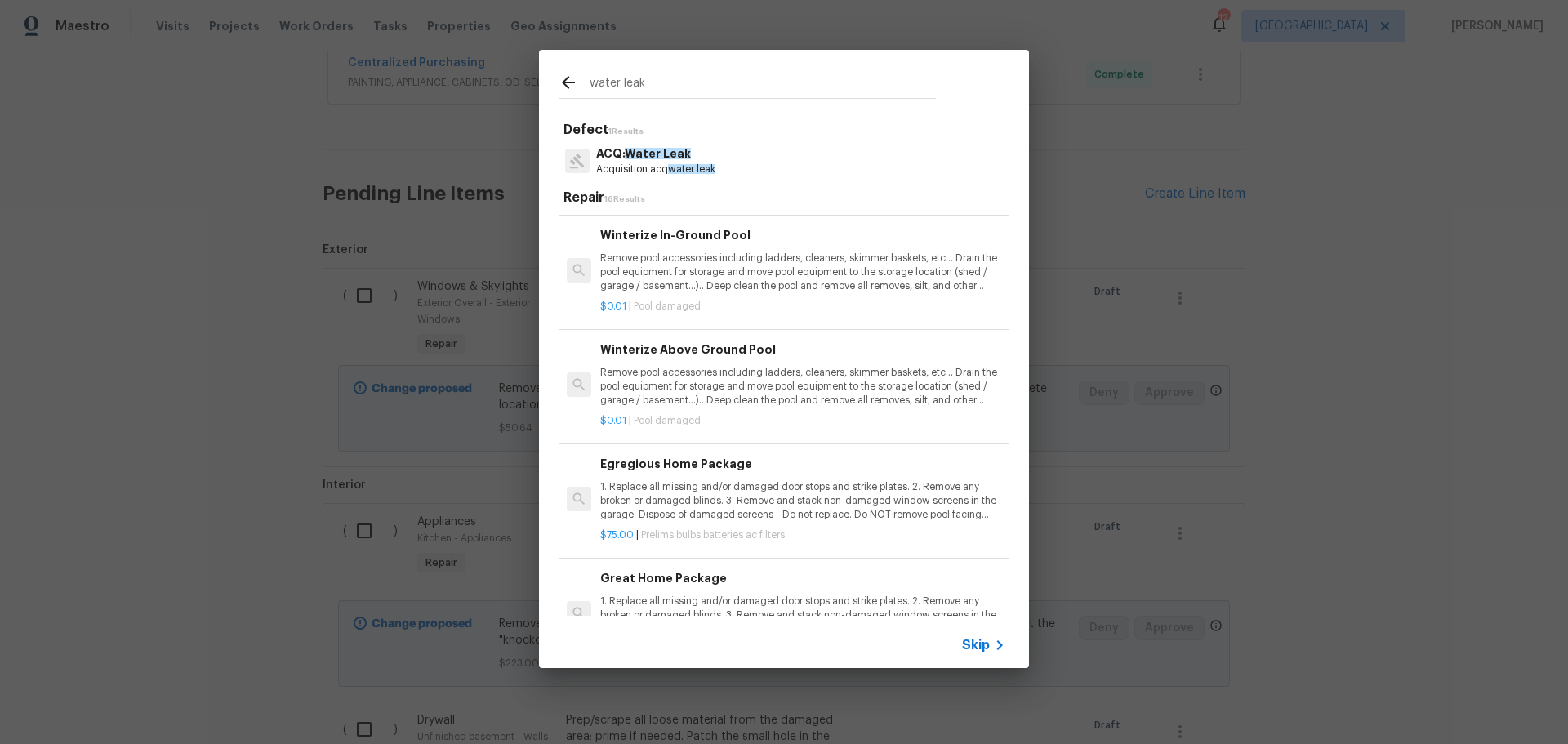
scroll to position [982, 0]
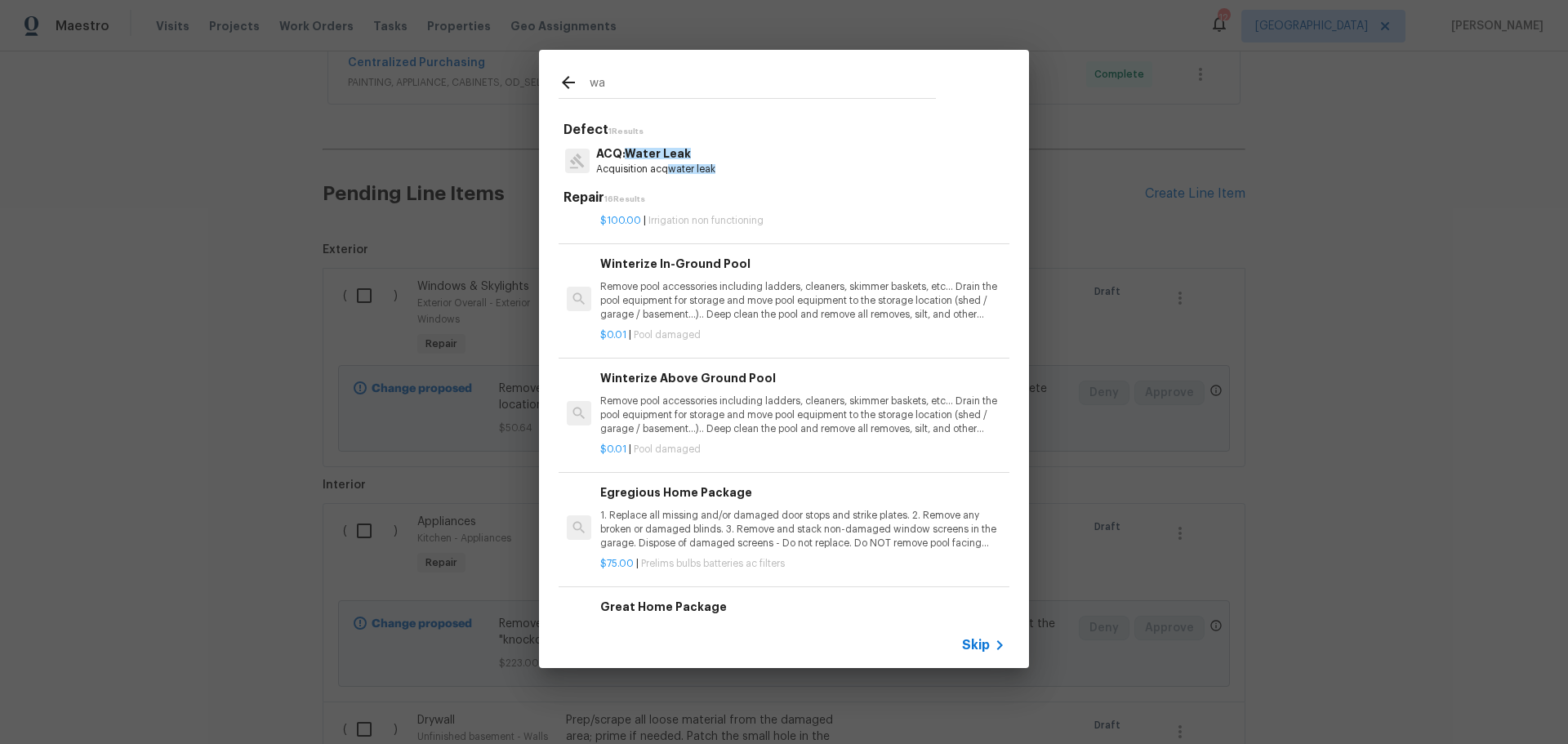
type input "w"
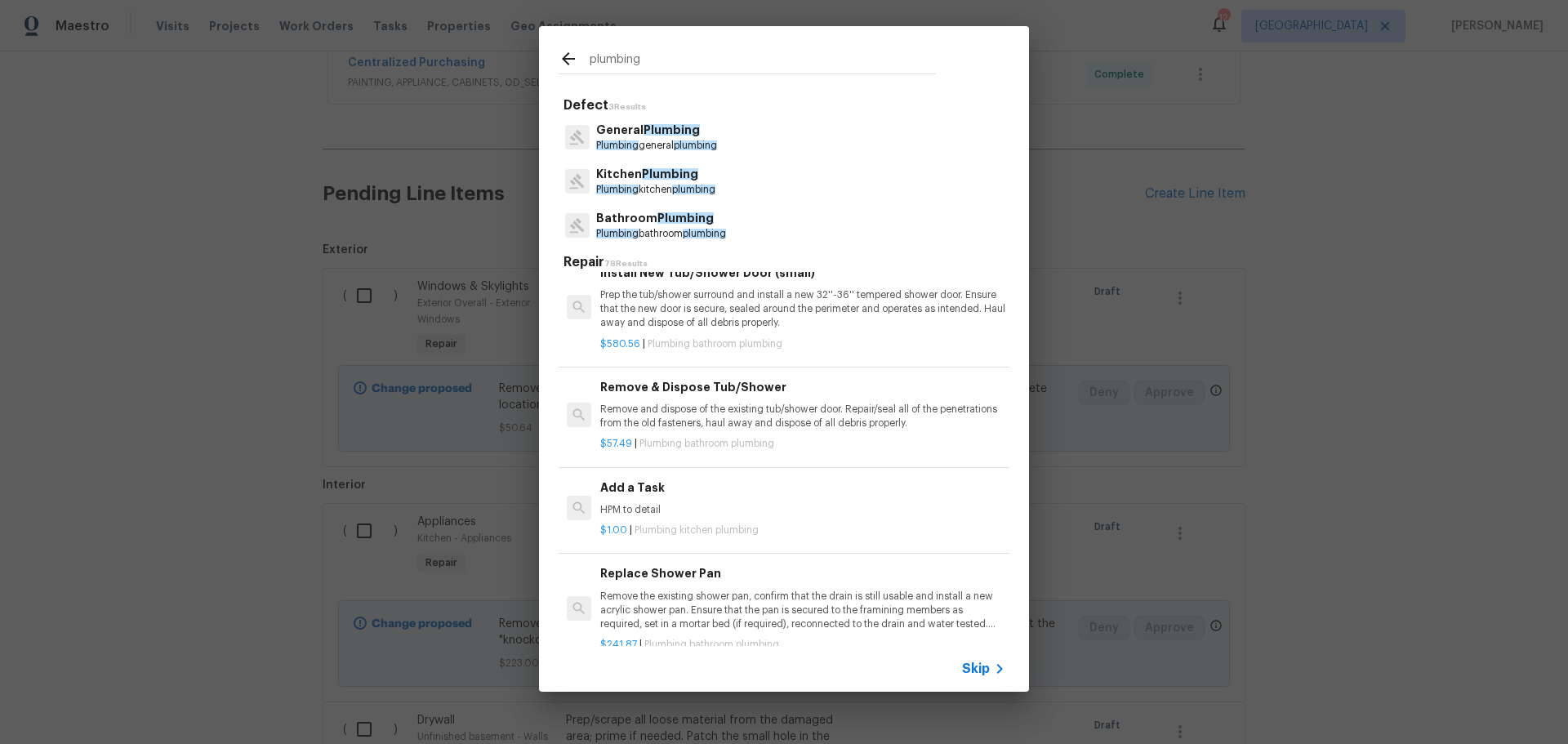
scroll to position [1143, 0]
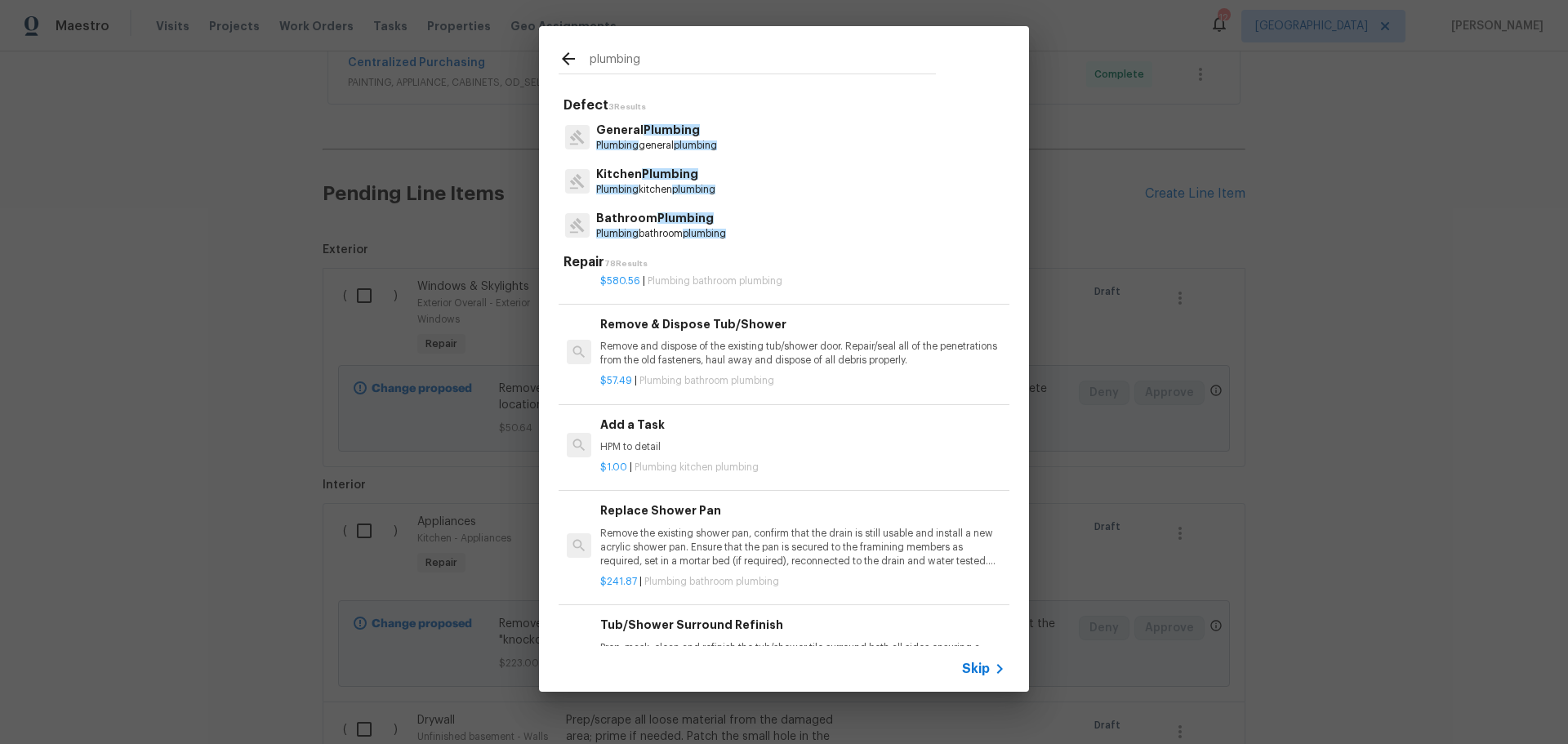
type input "plumbing"
click at [688, 437] on div "Add a Task HPM to detail" at bounding box center [803, 434] width 405 height 39
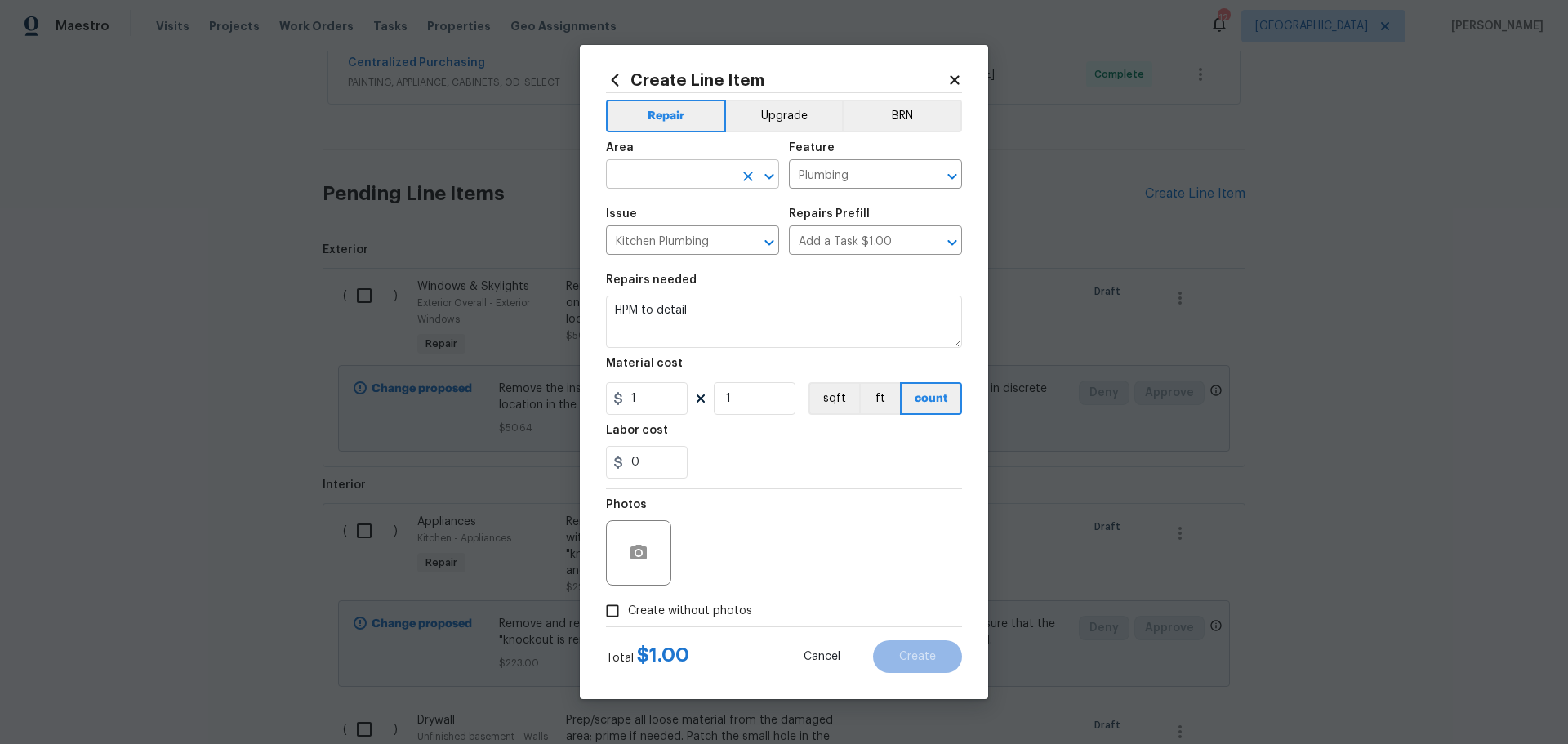
click at [769, 174] on icon "Open" at bounding box center [769, 176] width 20 height 20
click at [653, 203] on li "Plumbing" at bounding box center [692, 212] width 174 height 27
type input "Plumbing"
drag, startPoint x: 706, startPoint y: 315, endPoint x: 581, endPoint y: 330, distance: 125.9
click at [581, 330] on div "Create Line Item Repair Upgrade BRN Area Plumbing ​ Feature Plumbing ​ Issue Ki…" at bounding box center [783, 372] width 408 height 654
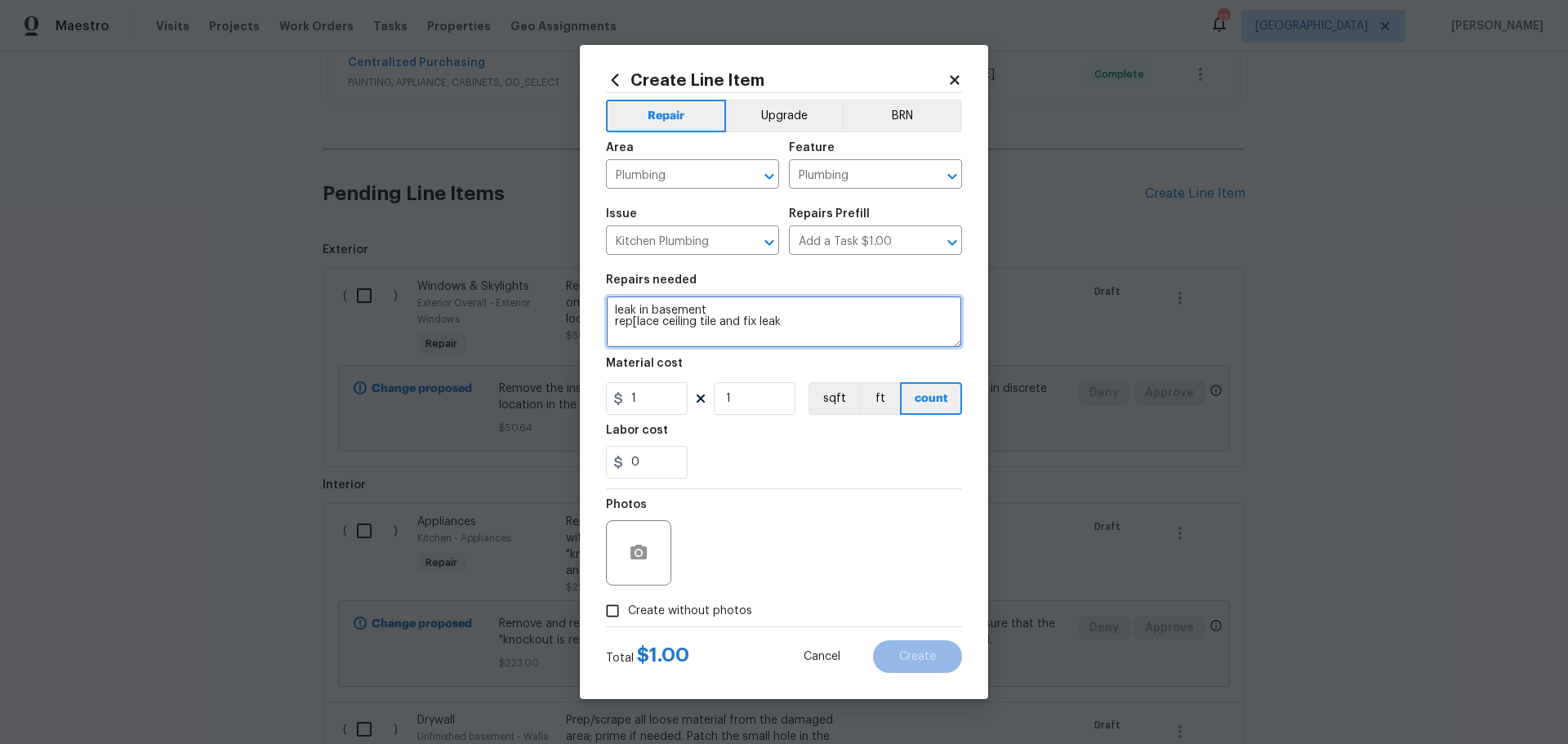
type textarea "leak in basement rep[lace ceiling tile and fix leak"
click at [742, 396] on input "1" at bounding box center [754, 399] width 82 height 33
type input "100"
click at [767, 432] on div "Labor cost" at bounding box center [784, 434] width 356 height 21
drag, startPoint x: 620, startPoint y: 616, endPoint x: 686, endPoint y: 595, distance: 69.3
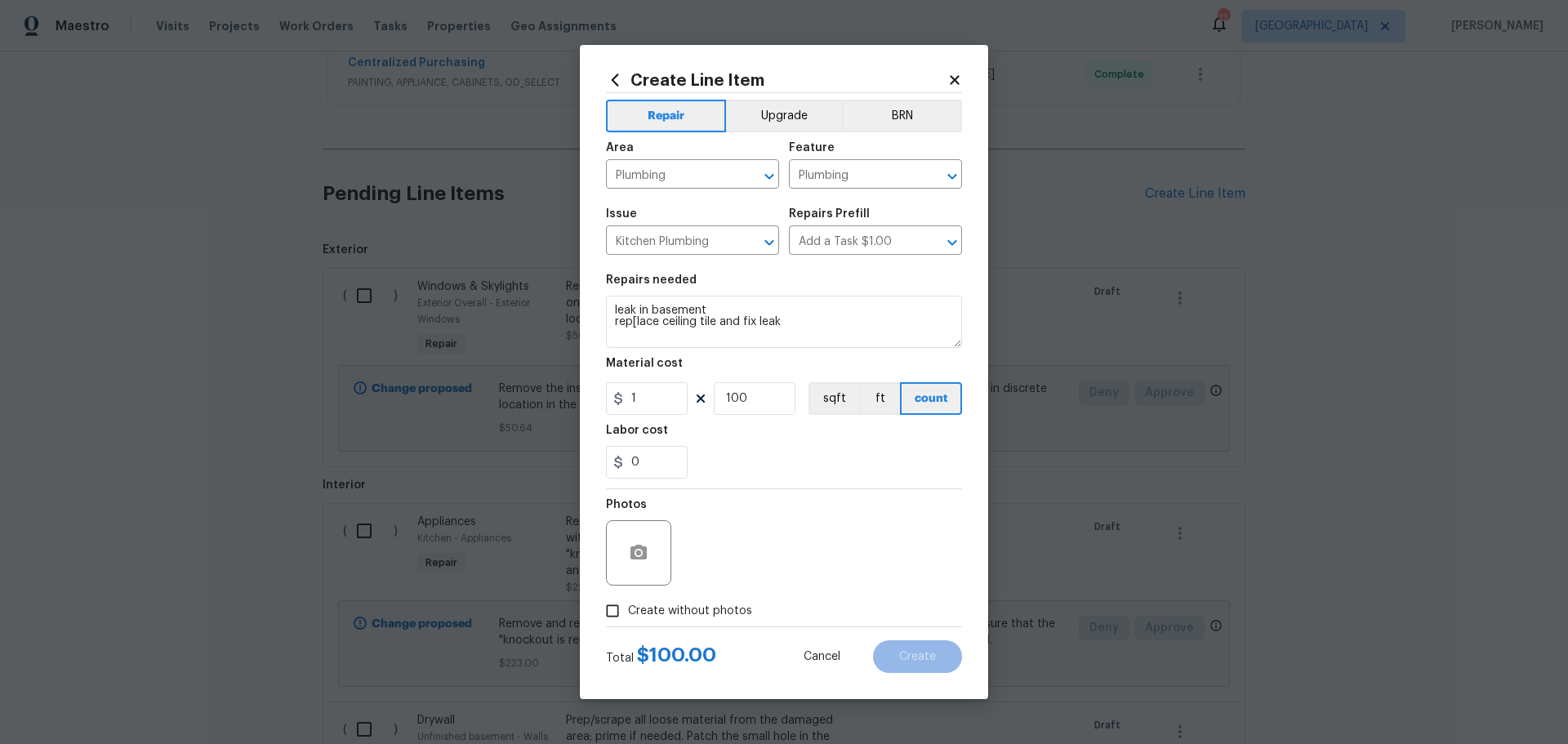
click at [621, 616] on input "Create without photos" at bounding box center [612, 610] width 31 height 31
checkbox input "true"
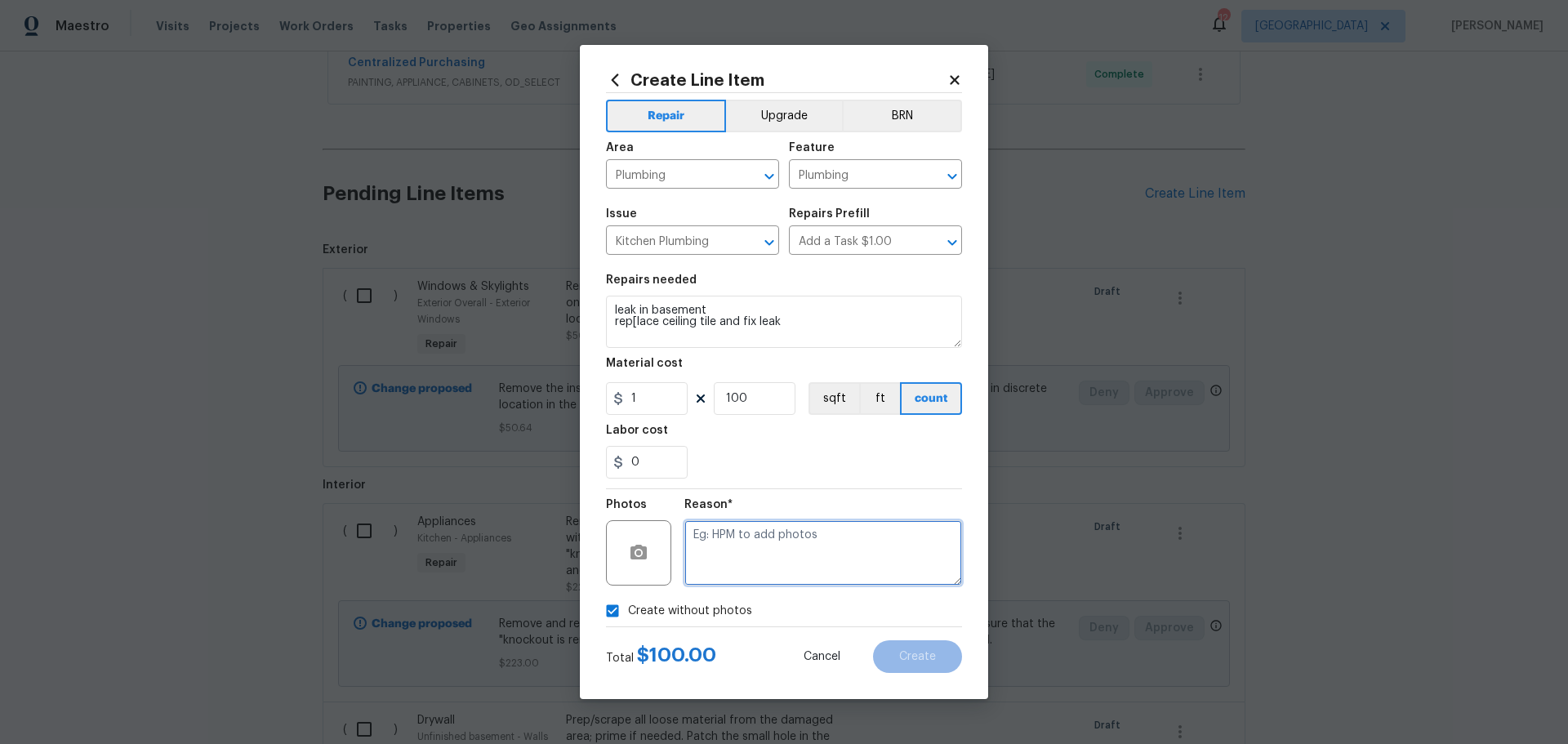
click at [702, 572] on textarea at bounding box center [823, 552] width 278 height 65
type textarea "1"
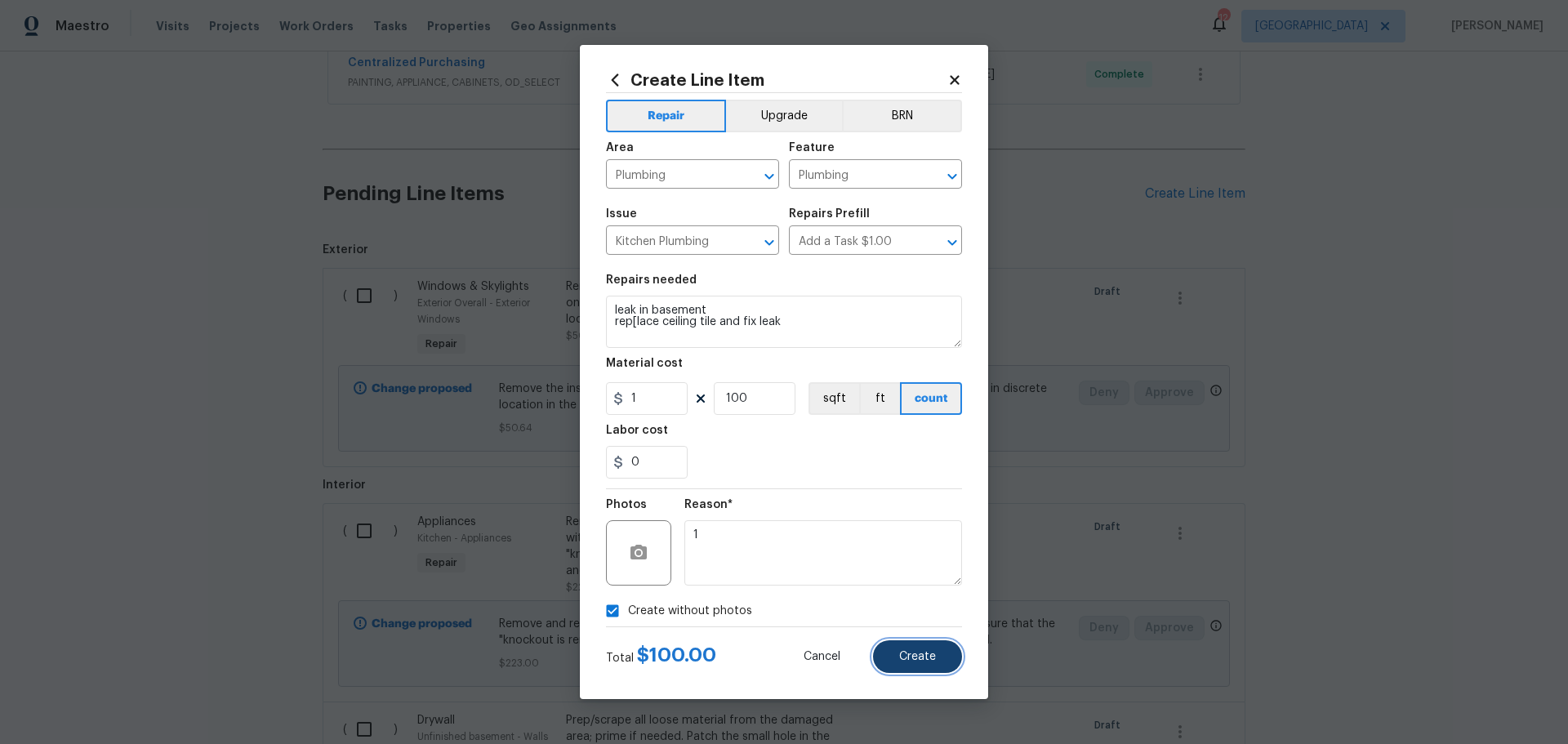
click at [921, 661] on span "Create" at bounding box center [917, 656] width 36 height 12
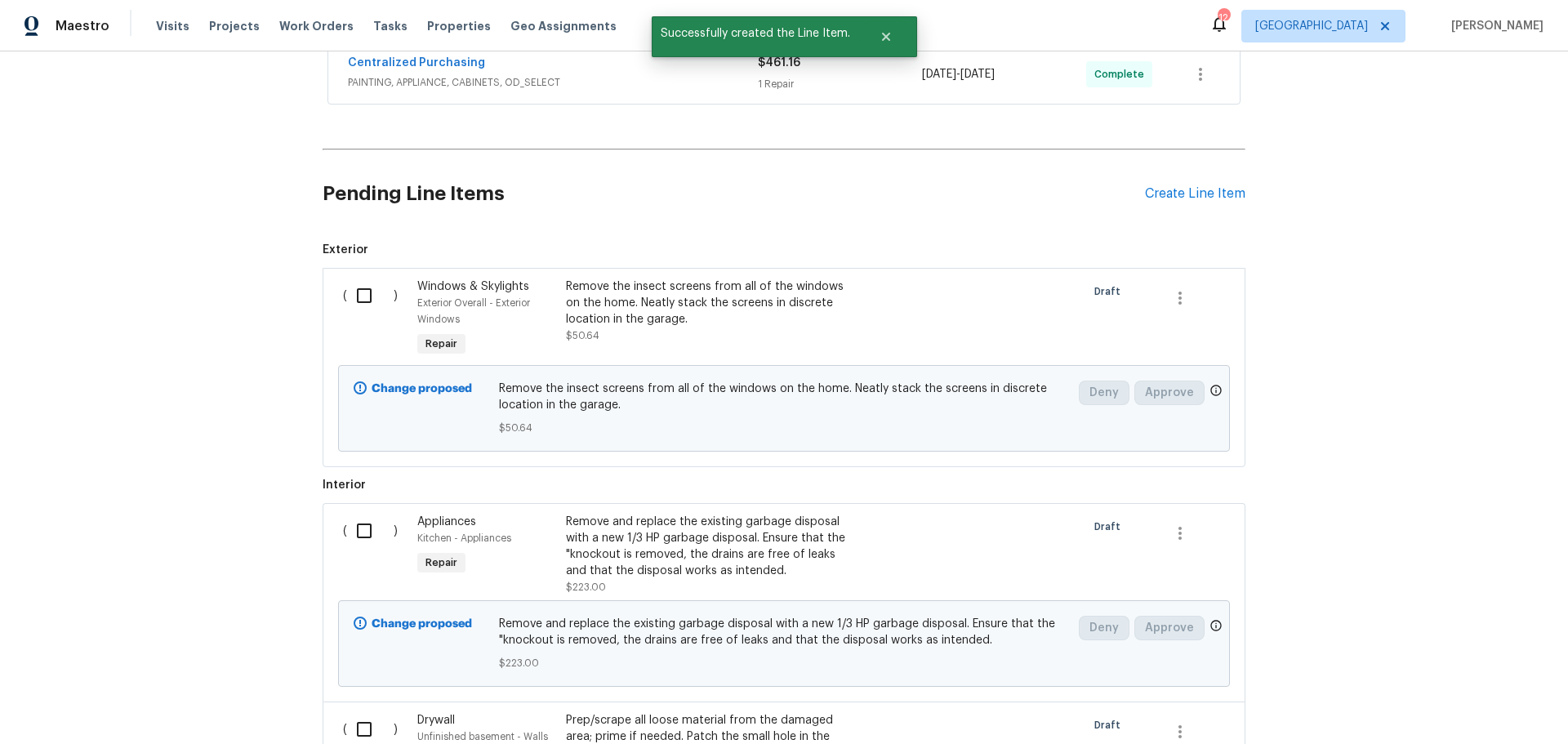
click at [348, 295] on input "checkbox" at bounding box center [370, 295] width 46 height 35
checkbox input "true"
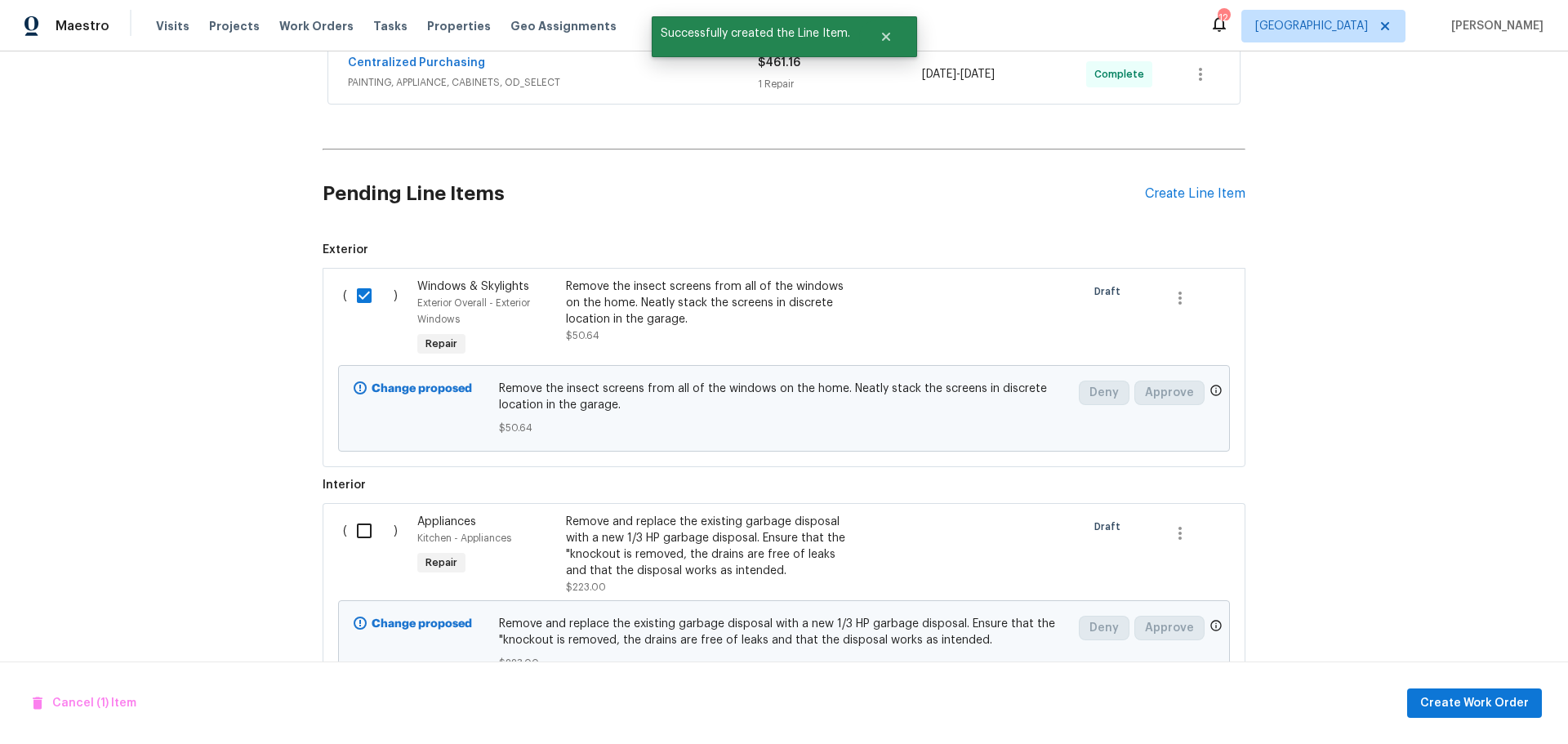
click at [361, 532] on input "checkbox" at bounding box center [370, 531] width 46 height 35
checkbox input "true"
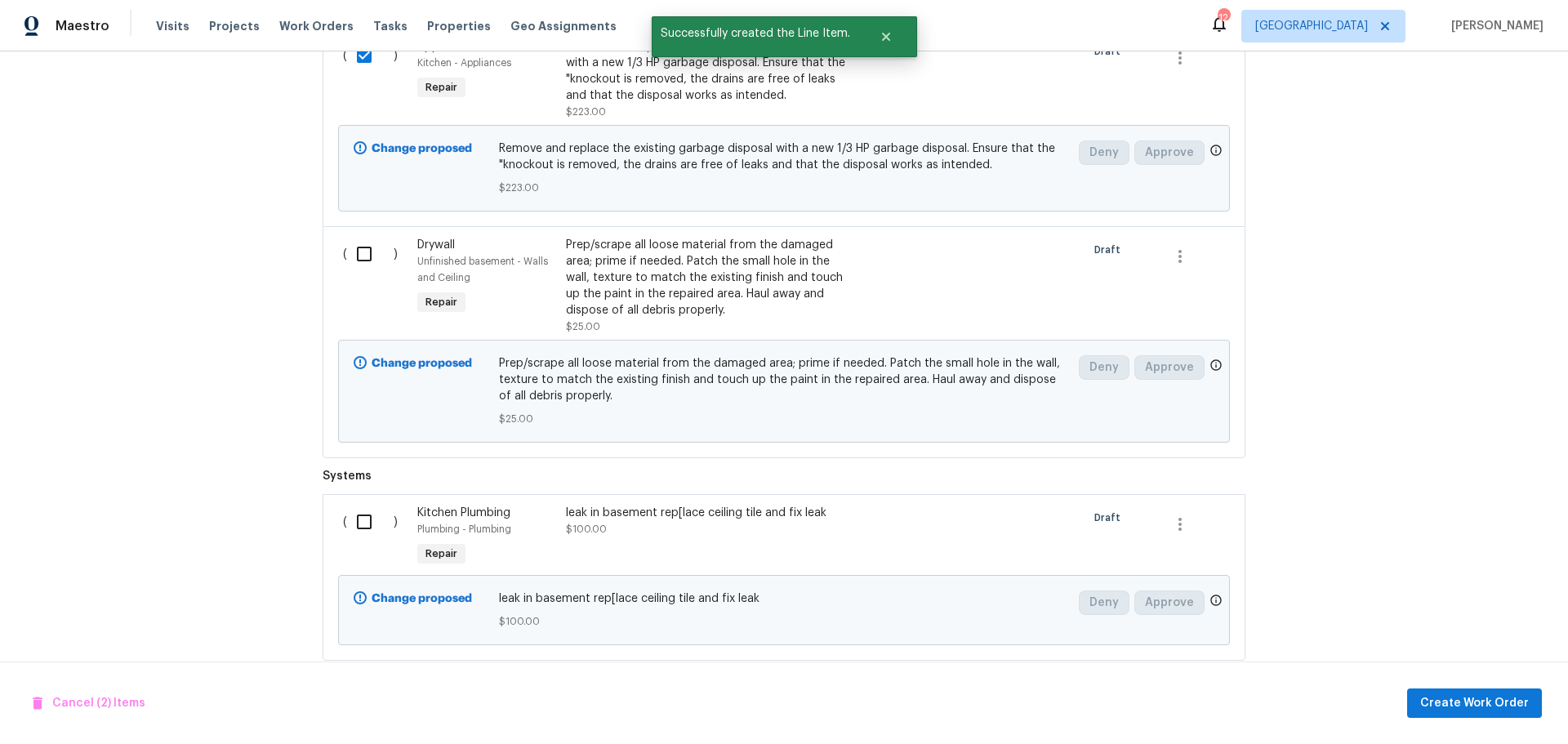
scroll to position [1048, 0]
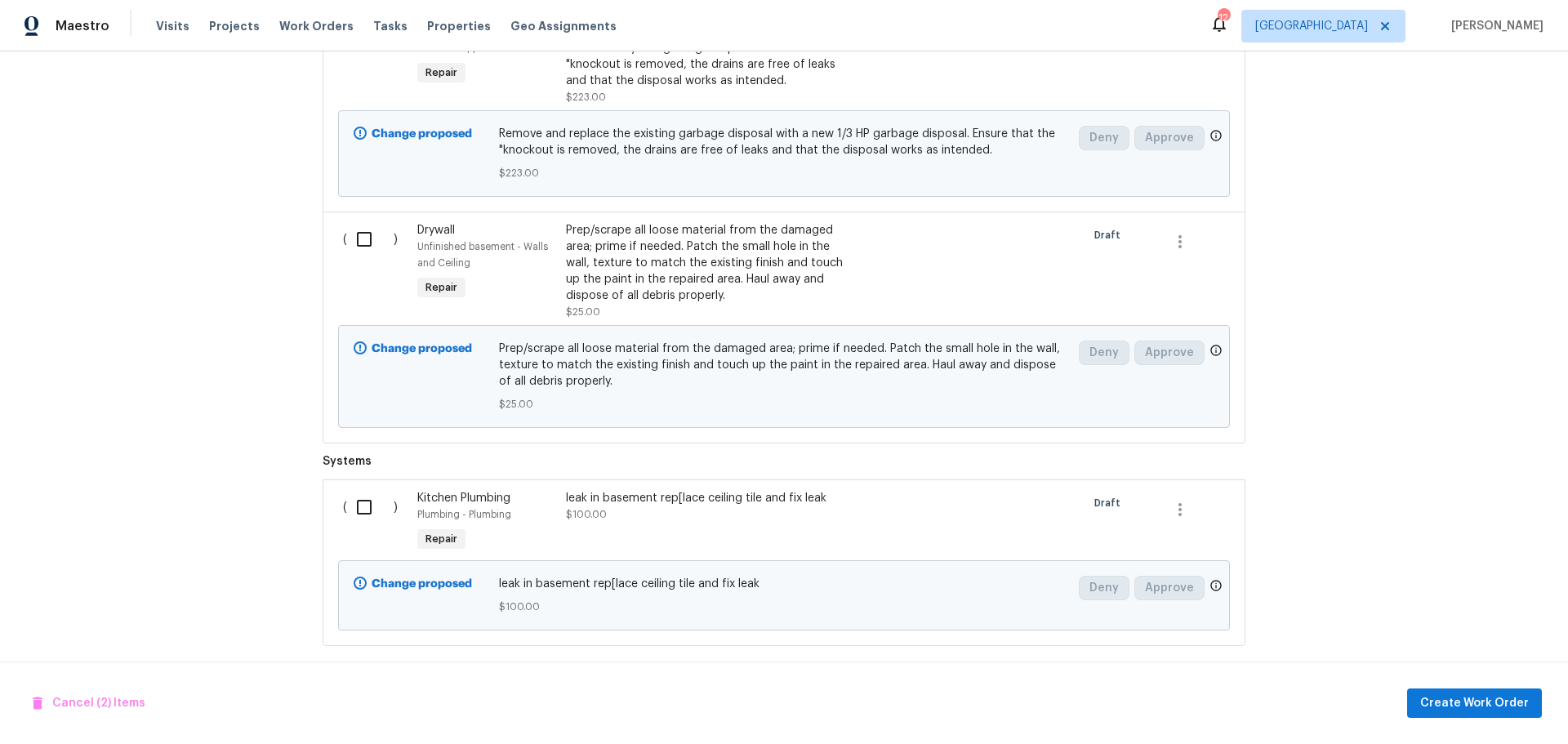
click at [362, 236] on input "checkbox" at bounding box center [370, 239] width 46 height 35
checkbox input "true"
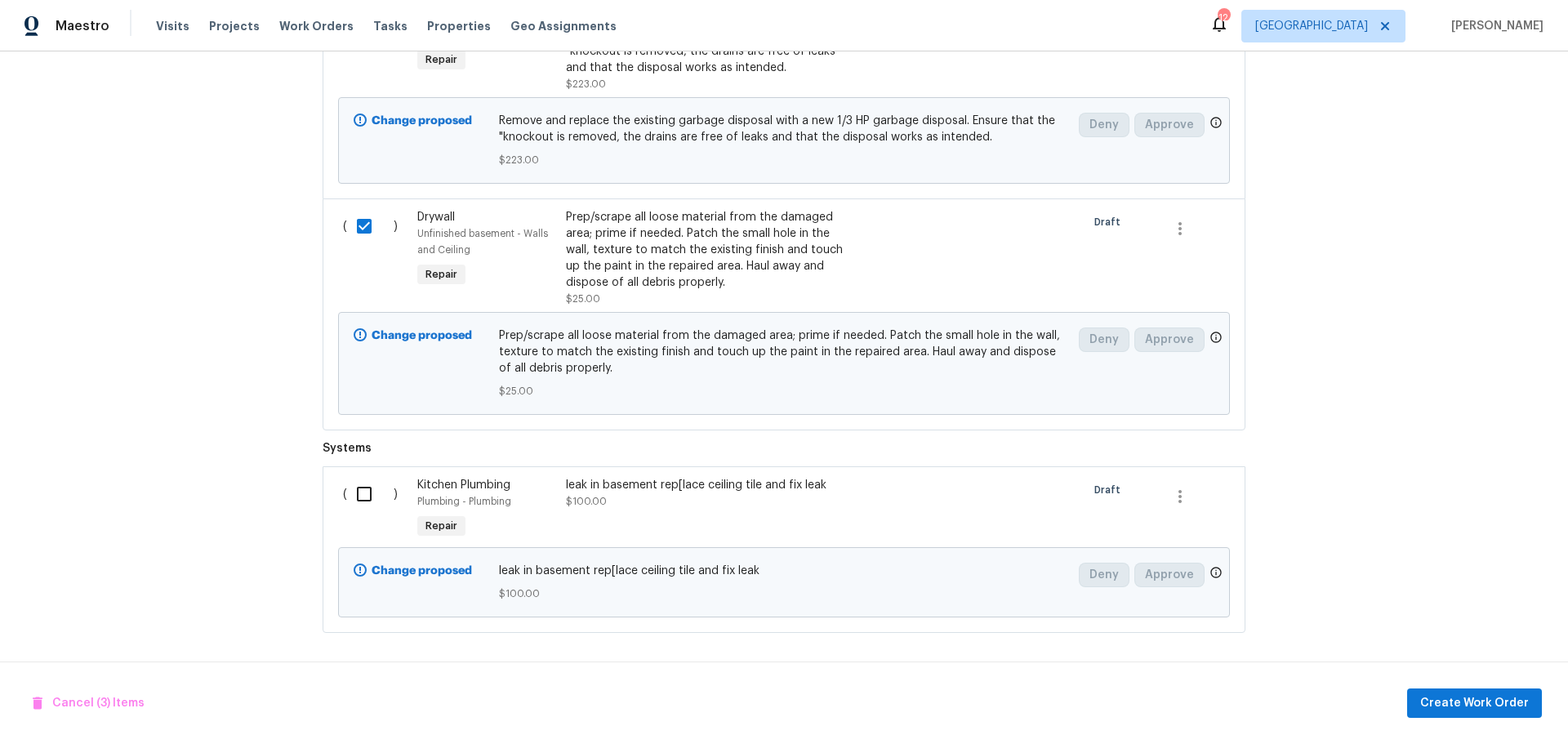
scroll to position [1074, 0]
click at [356, 481] on input "checkbox" at bounding box center [370, 494] width 46 height 35
checkbox input "true"
click at [1503, 708] on span "Create Work Order" at bounding box center [1474, 703] width 109 height 20
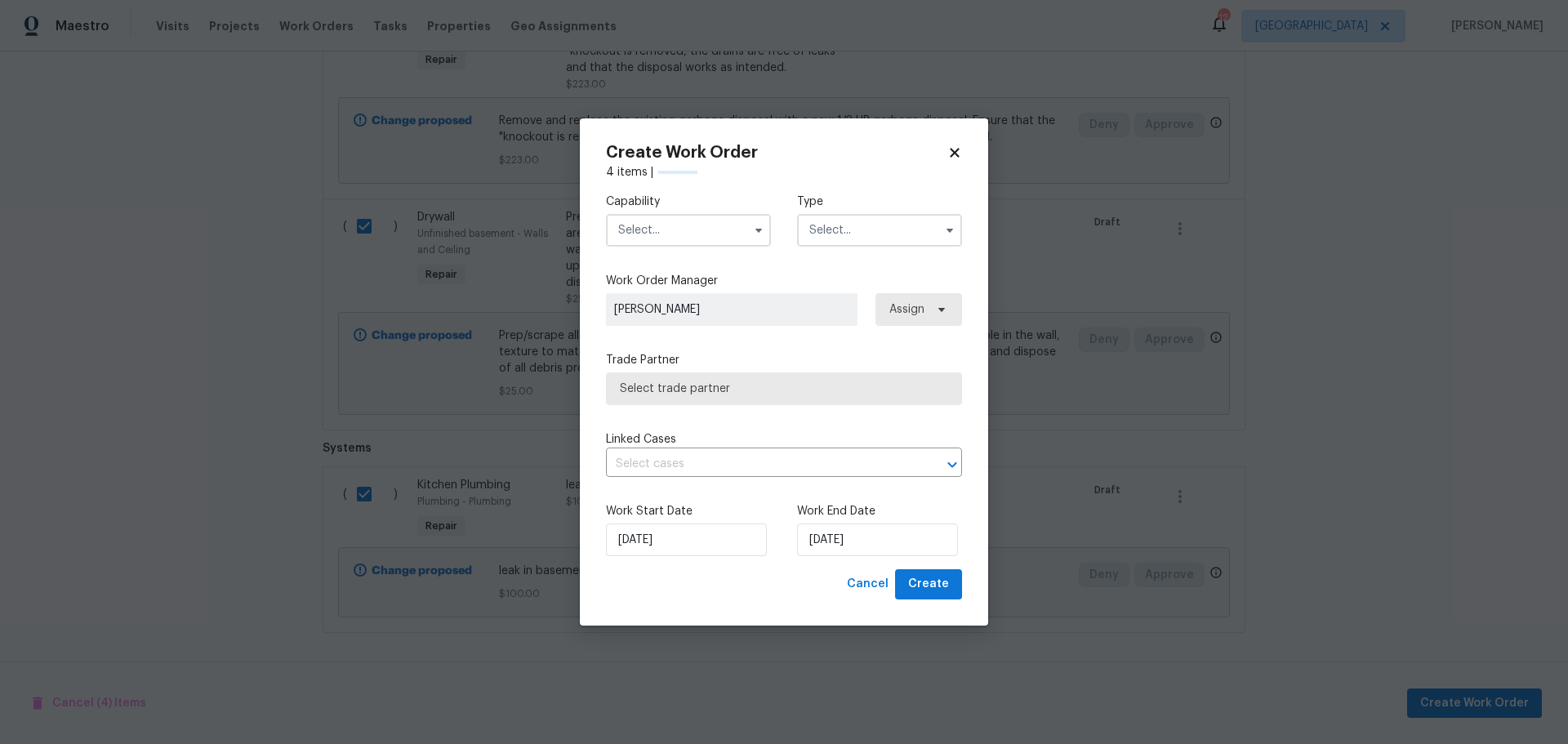
checkbox input "false"
click at [742, 216] on input "text" at bounding box center [689, 230] width 165 height 33
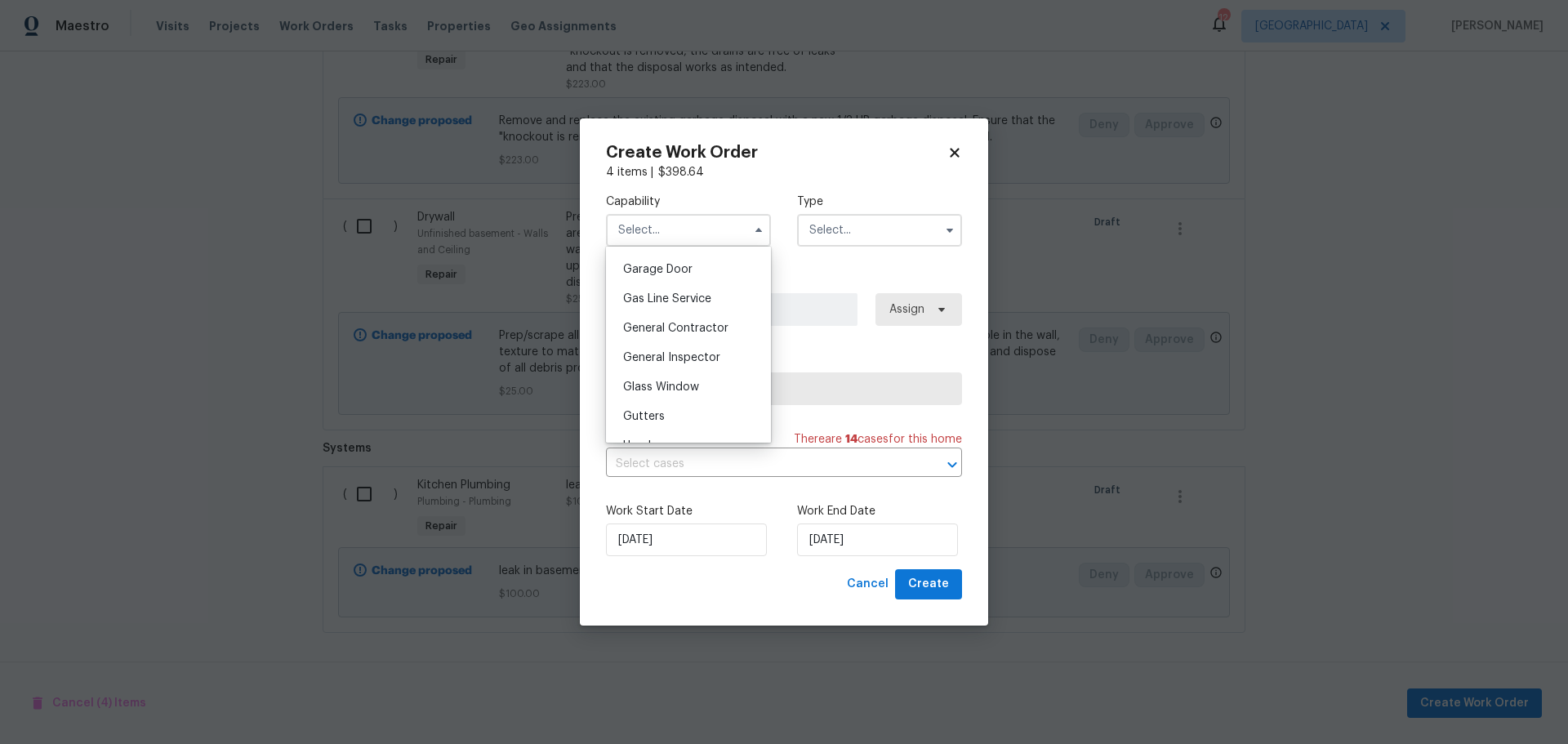
scroll to position [735, 0]
click at [692, 317] on span "General Contractor" at bounding box center [676, 311] width 105 height 12
type input "General Contractor"
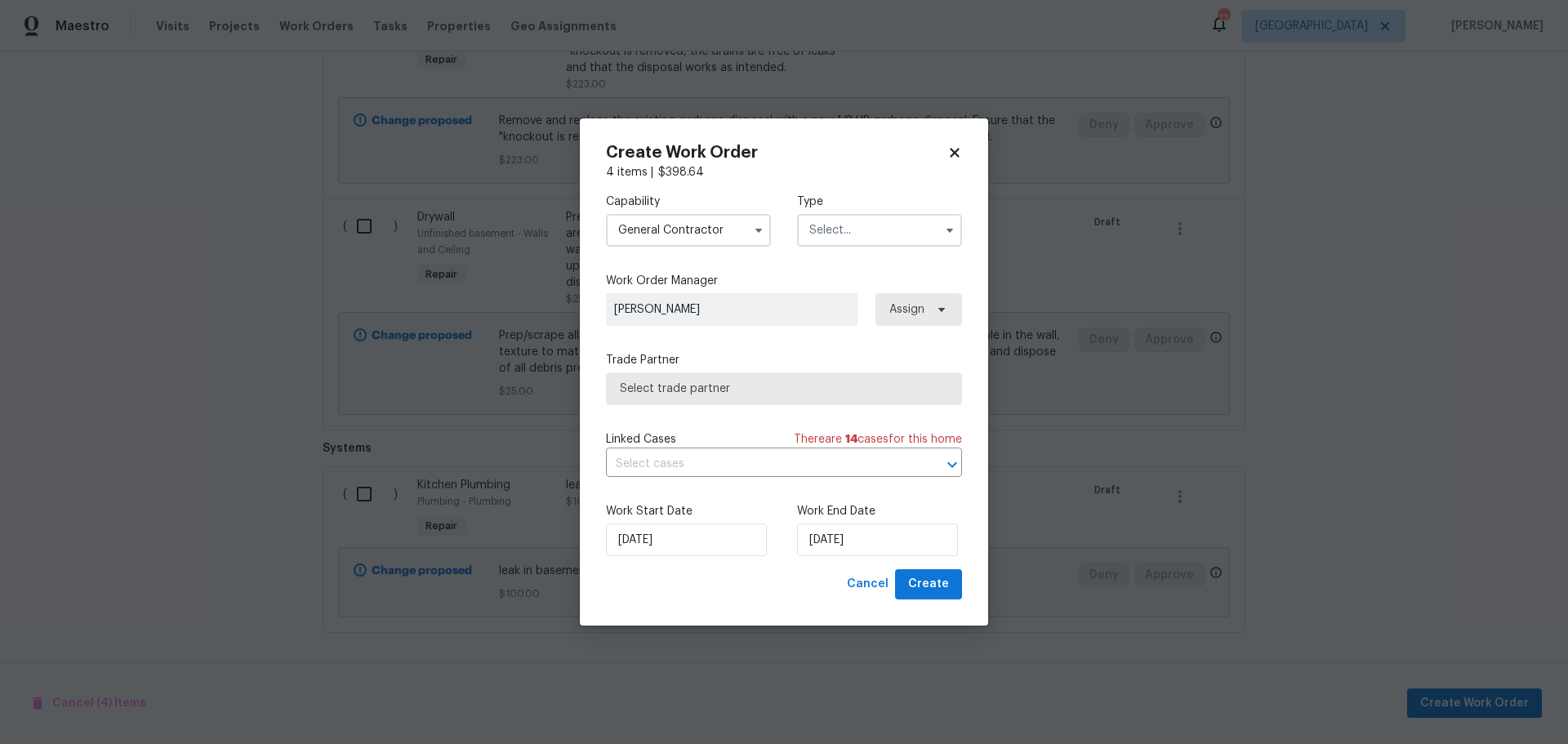
click at [810, 247] on div "Capability General Contractor Type" at bounding box center [784, 220] width 356 height 79
click at [826, 237] on input "text" at bounding box center [879, 230] width 165 height 33
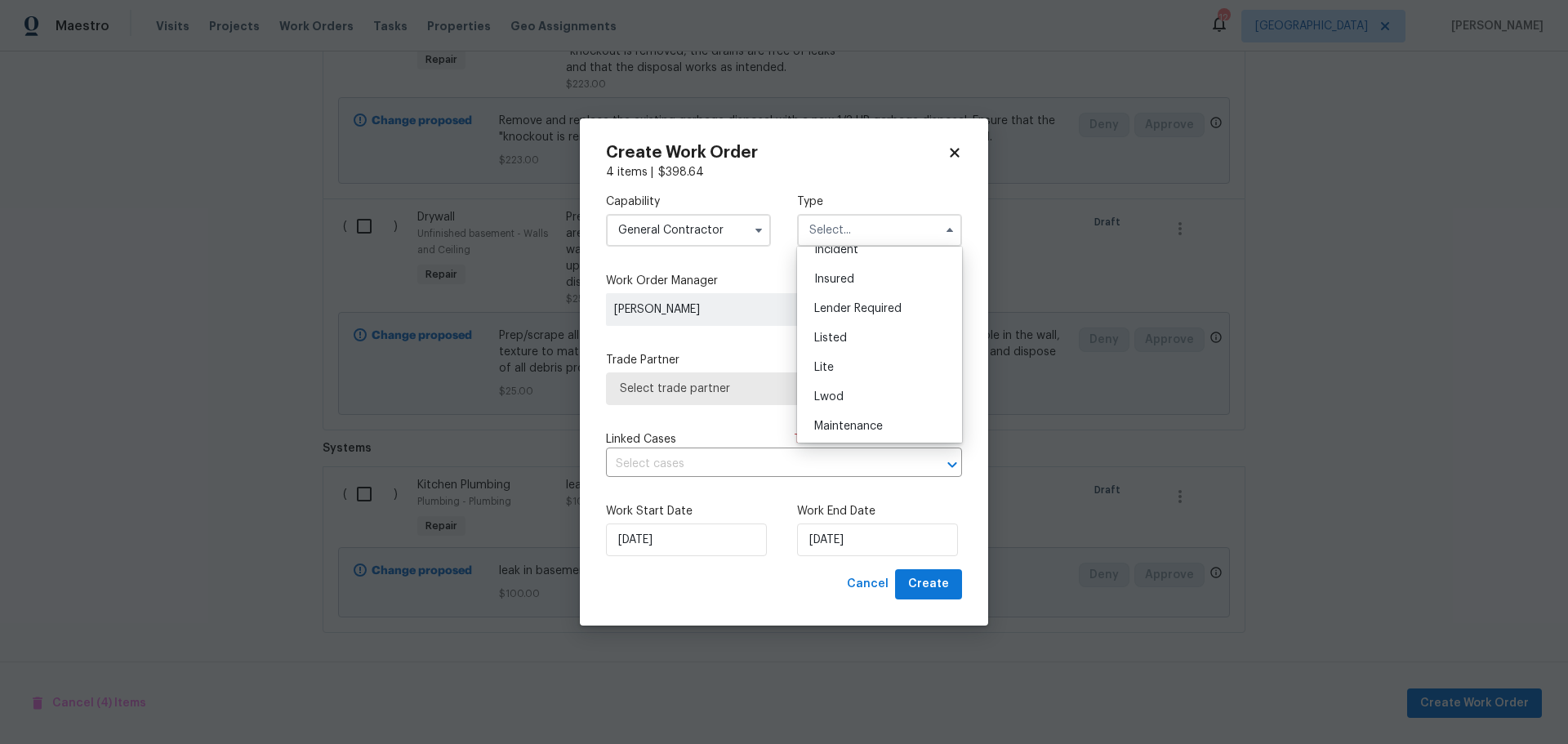
scroll to position [371, 0]
click at [858, 307] on span "Renovation" at bounding box center [844, 306] width 61 height 12
type input "Renovation"
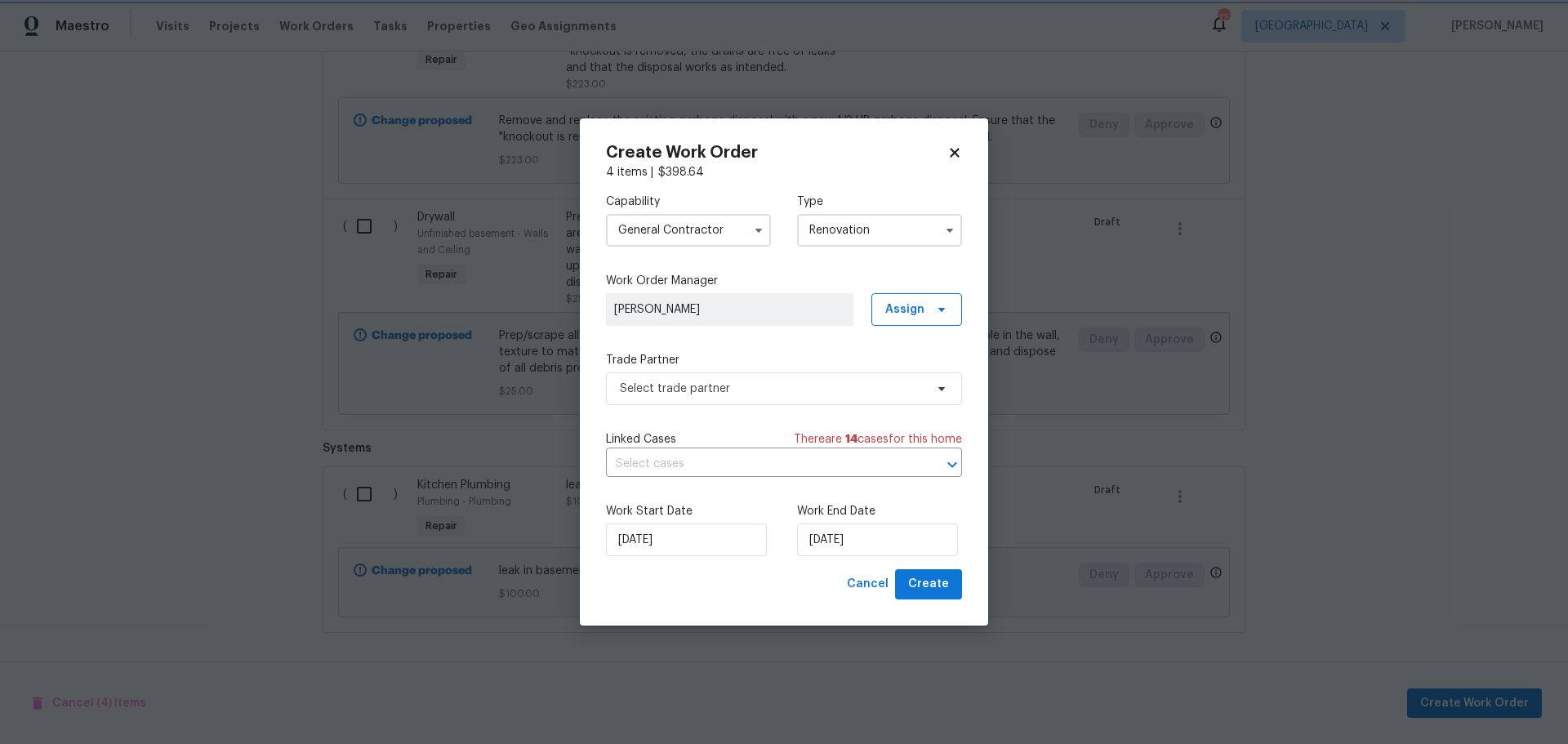
scroll to position [0, 0]
click at [783, 392] on span "Select trade partner" at bounding box center [771, 389] width 304 height 16
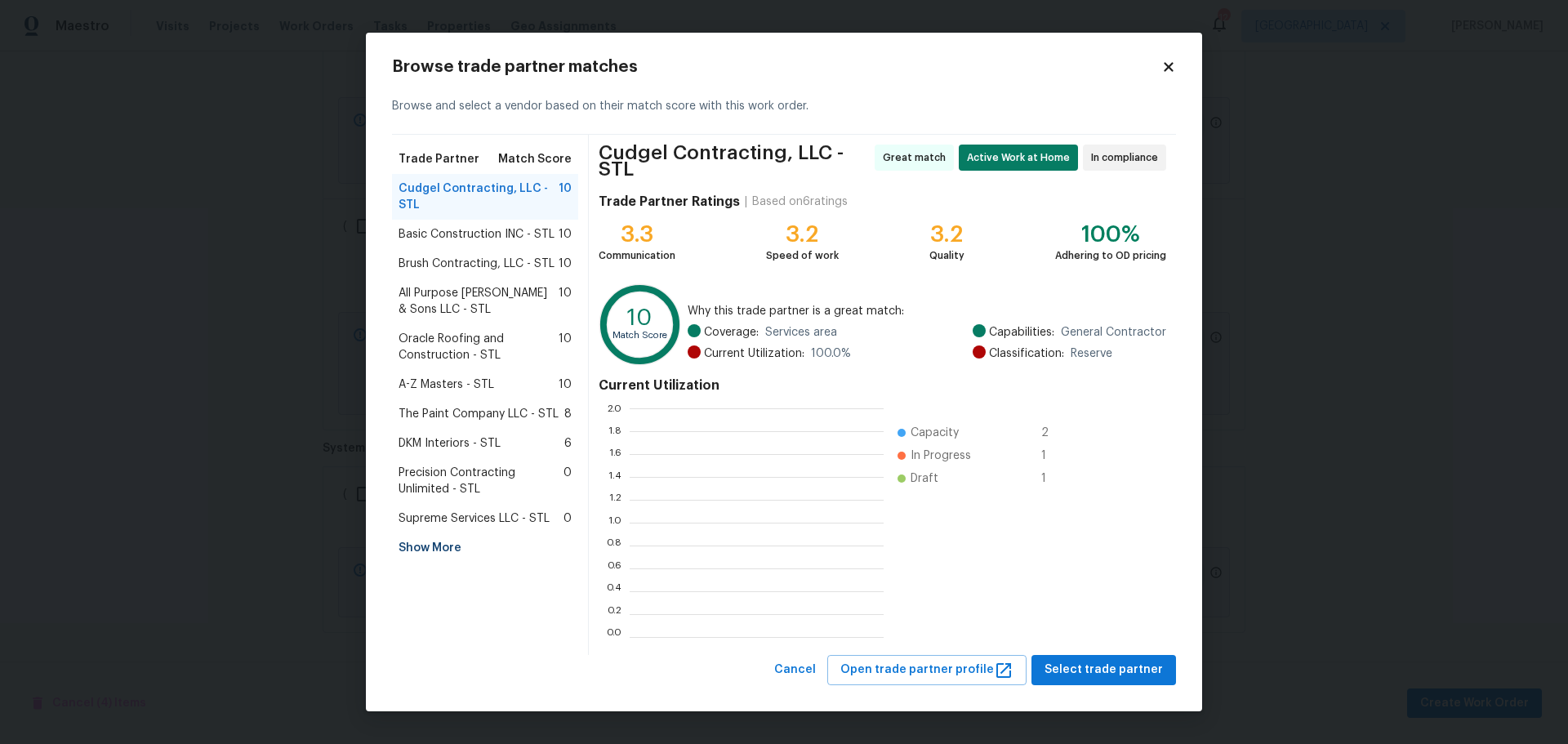
scroll to position [216, 243]
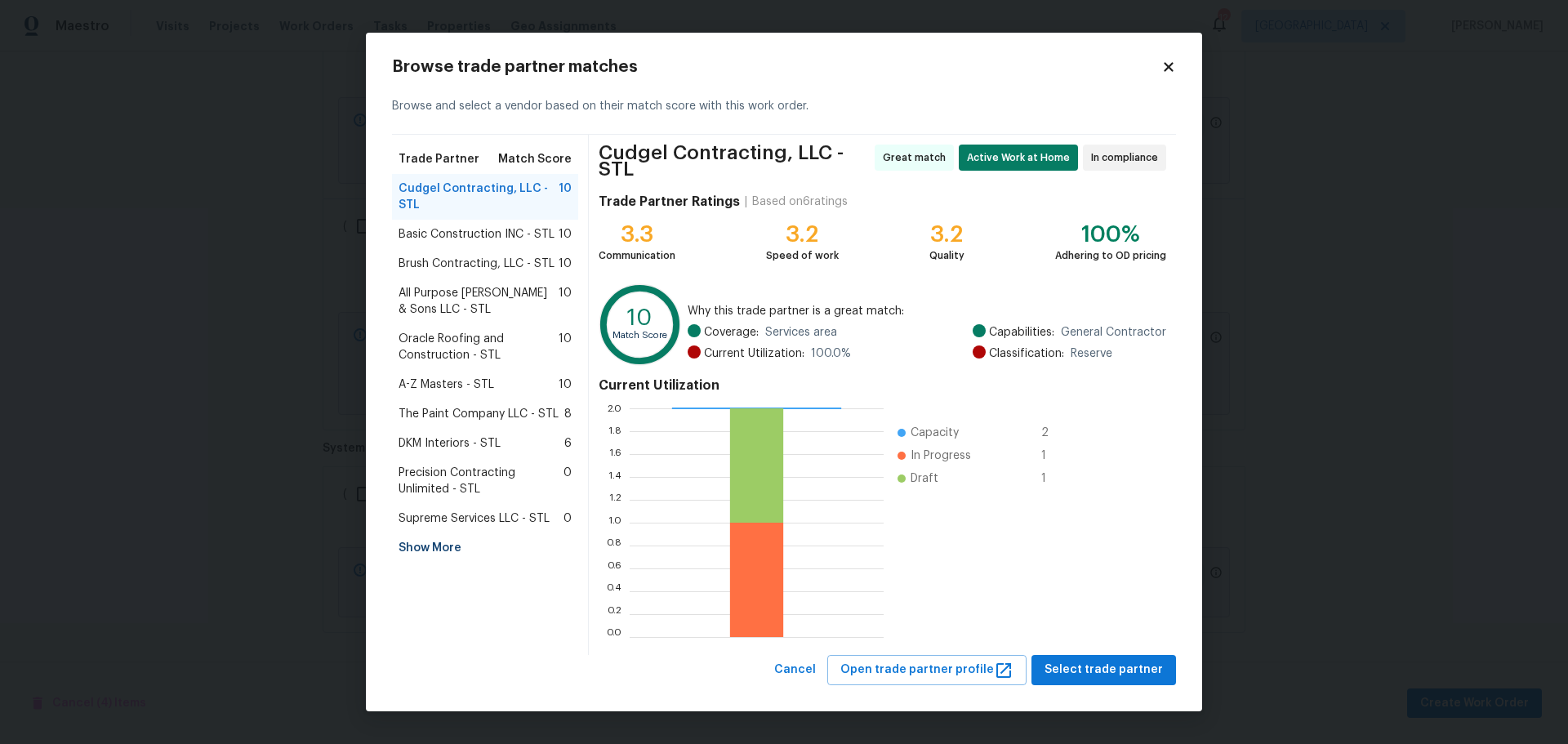
click at [451, 544] on div "Show More" at bounding box center [484, 548] width 186 height 29
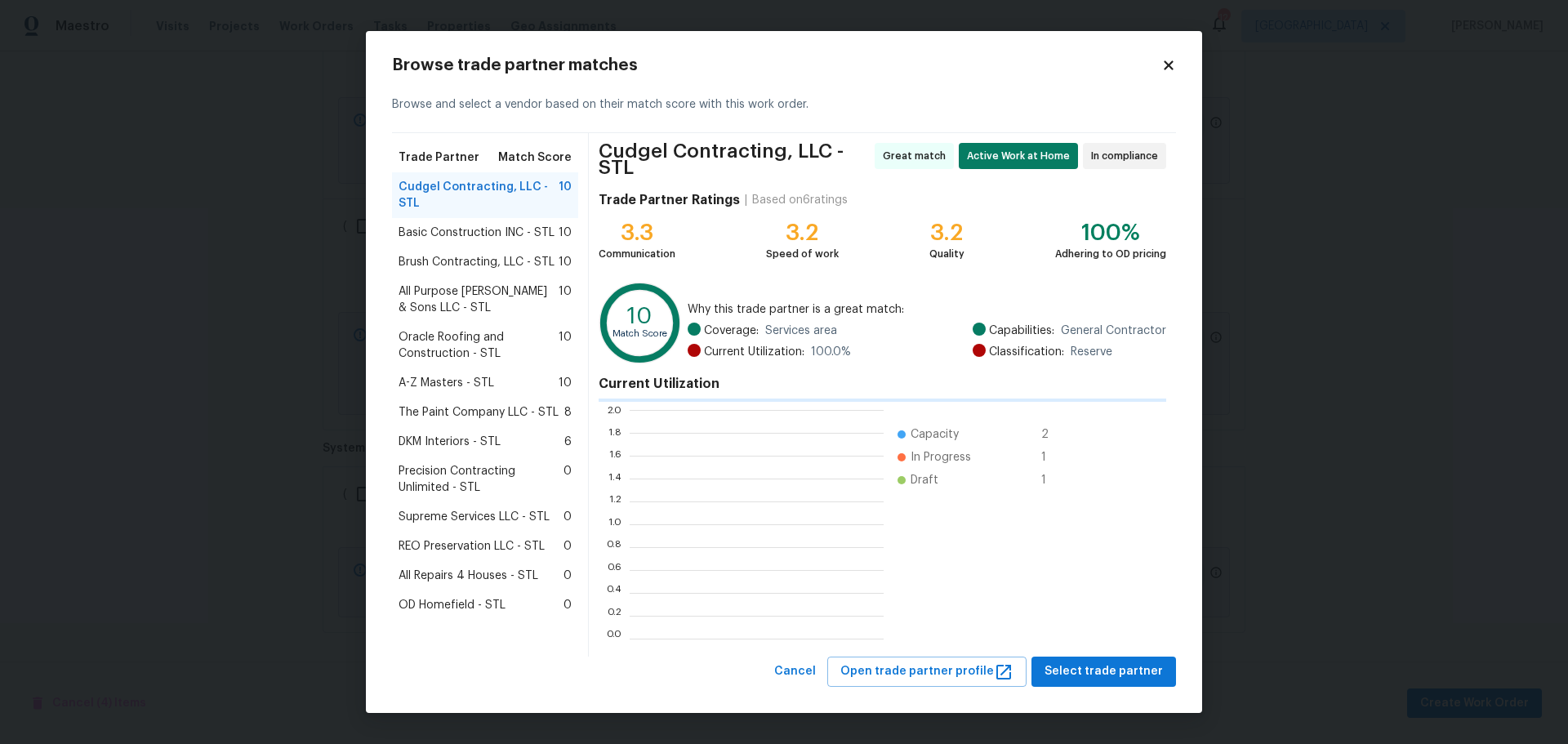
scroll to position [2, 2]
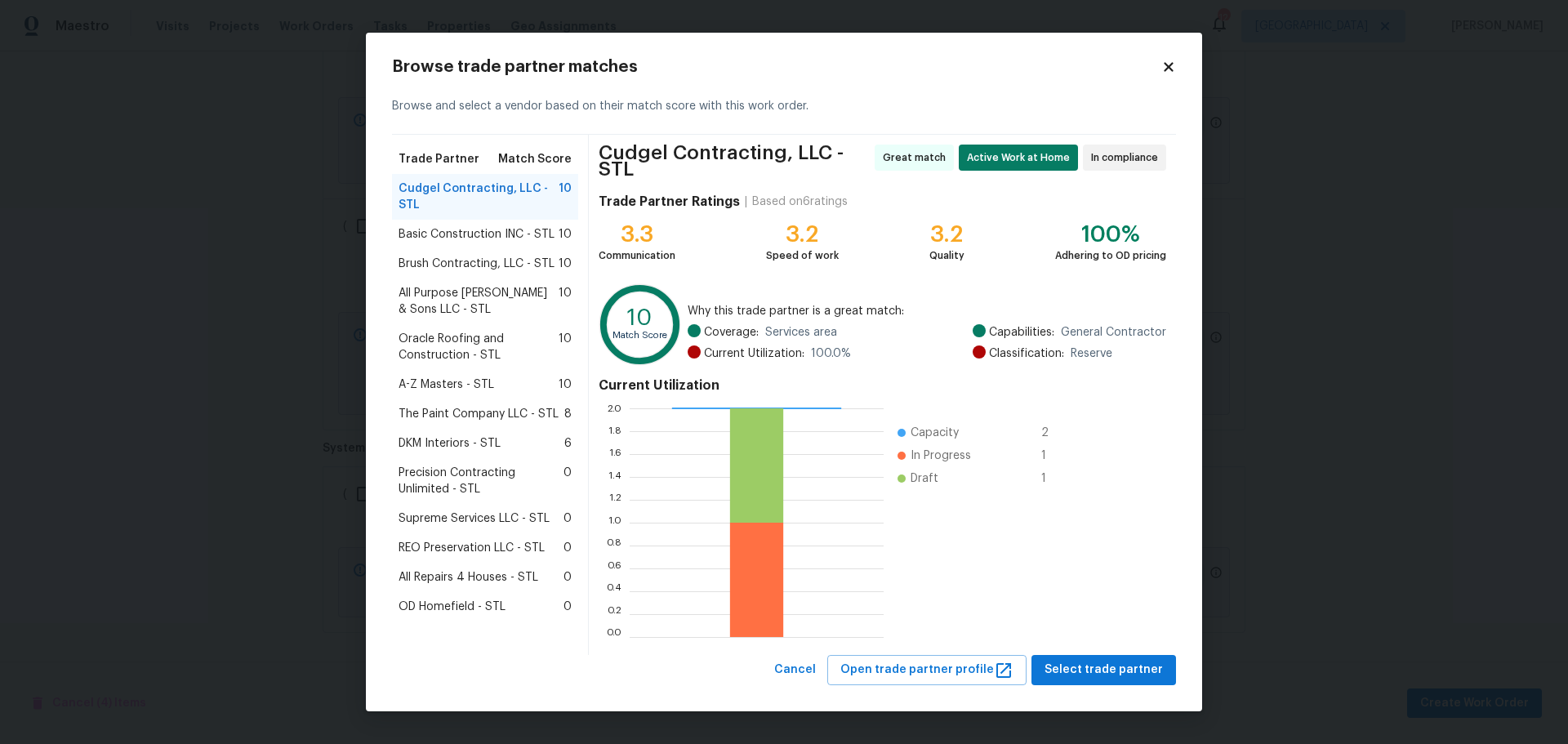
click at [464, 575] on span "All Repairs 4 Houses - STL" at bounding box center [469, 577] width 140 height 16
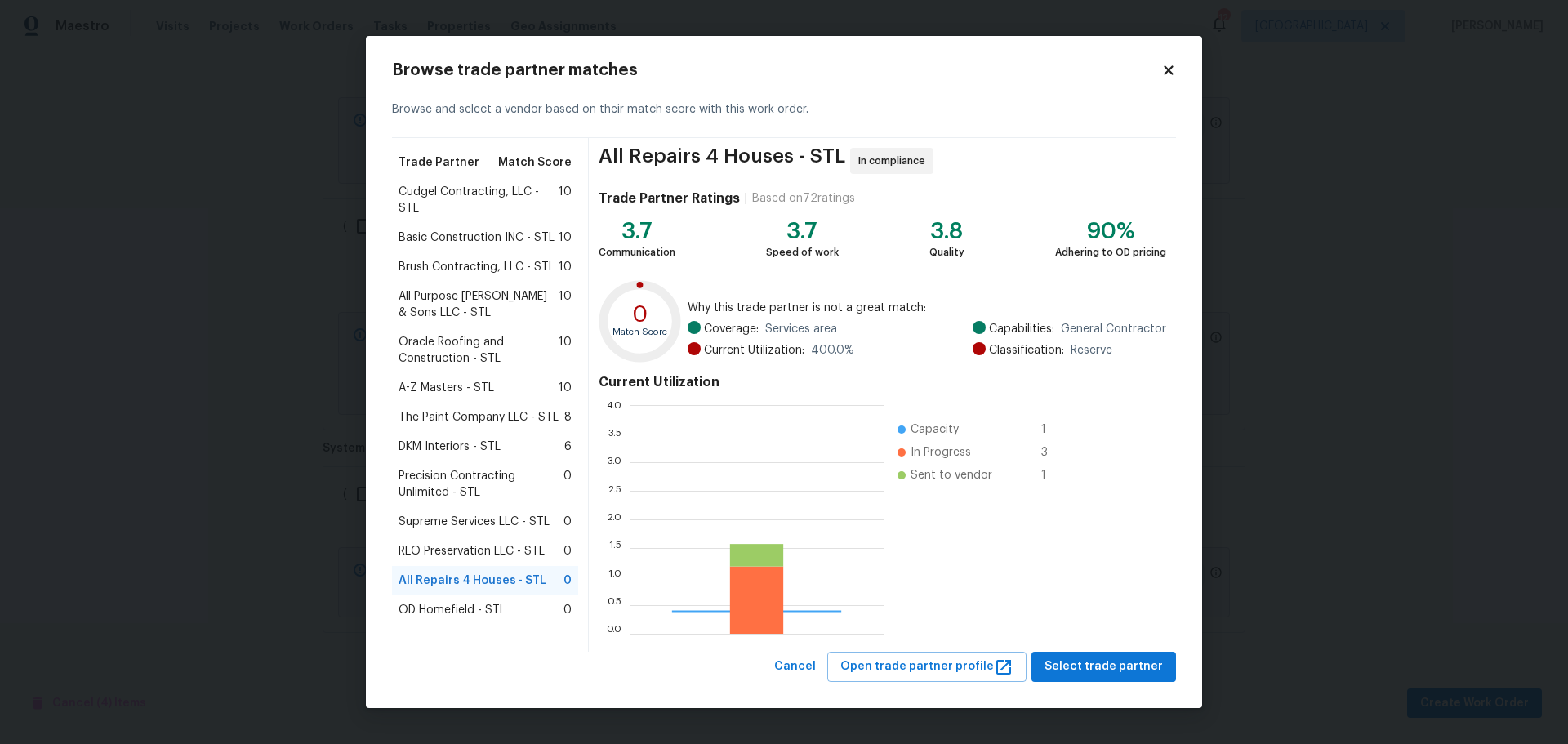
scroll to position [216, 243]
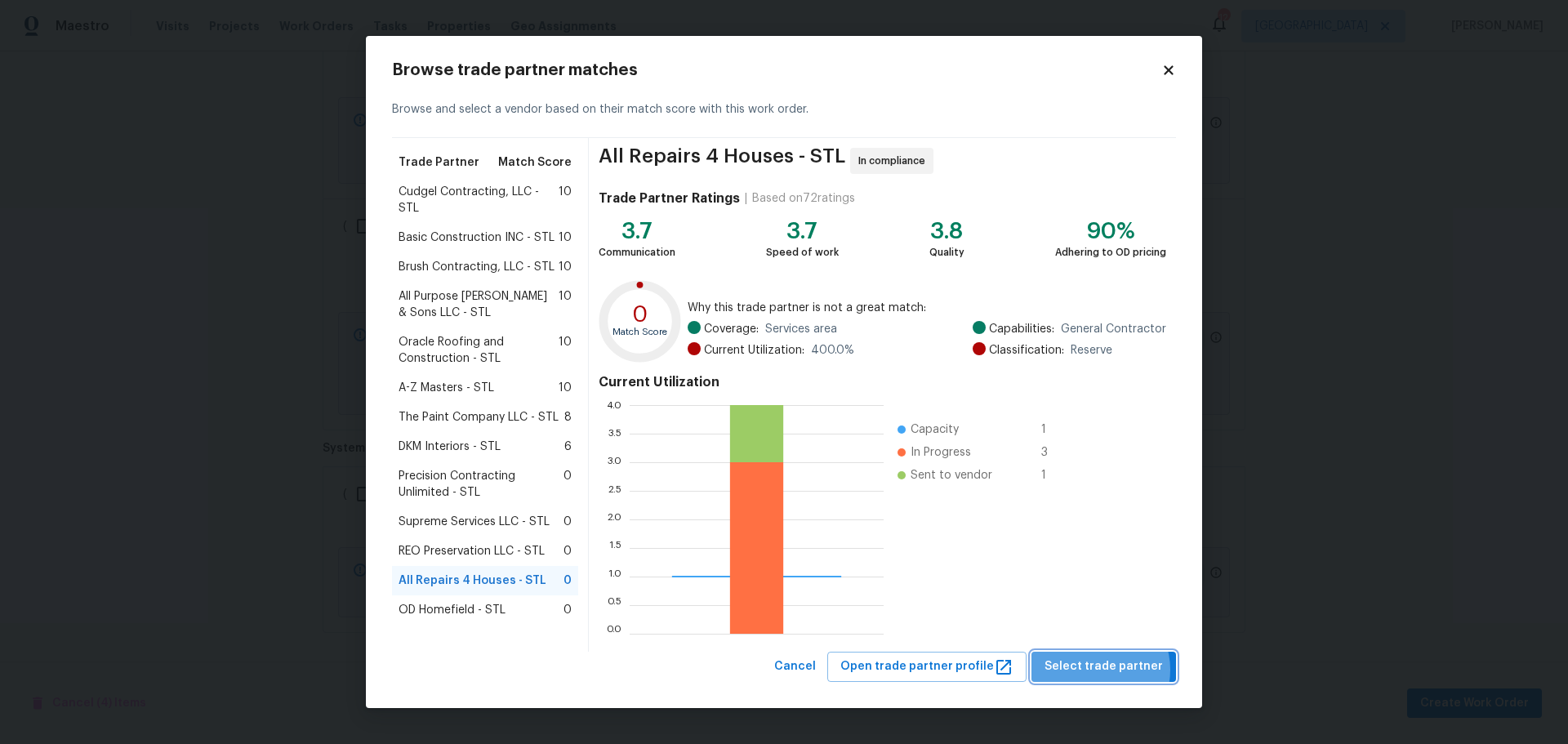
click at [1102, 670] on span "Select trade partner" at bounding box center [1103, 667] width 118 height 20
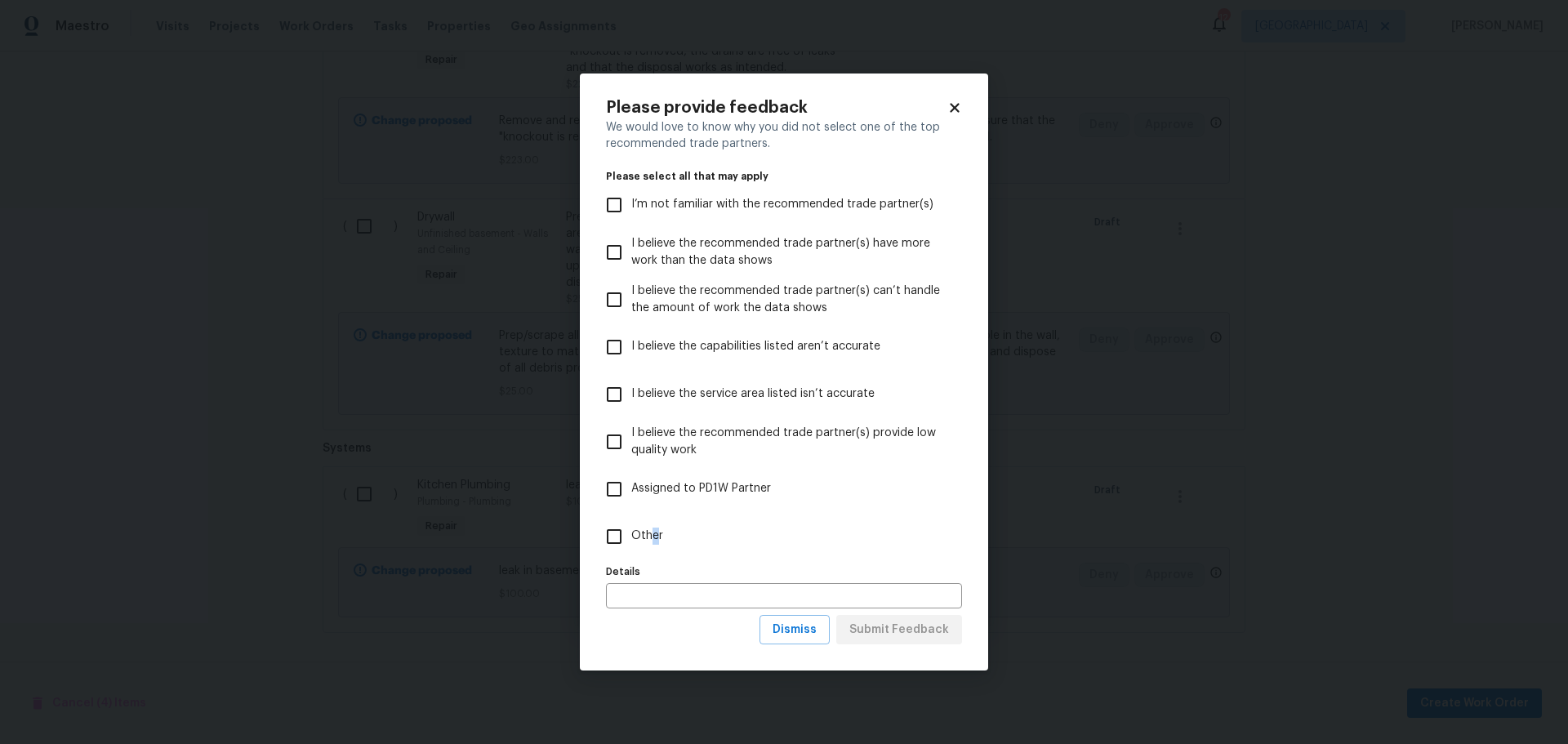
click at [653, 530] on span "Other" at bounding box center [647, 536] width 32 height 17
drag, startPoint x: 587, startPoint y: 542, endPoint x: 617, endPoint y: 542, distance: 30.0
click at [588, 542] on div "Please provide feedback We would love to know why you did not select one of the…" at bounding box center [783, 372] width 408 height 598
click at [617, 542] on input "Other" at bounding box center [614, 537] width 35 height 35
checkbox input "true"
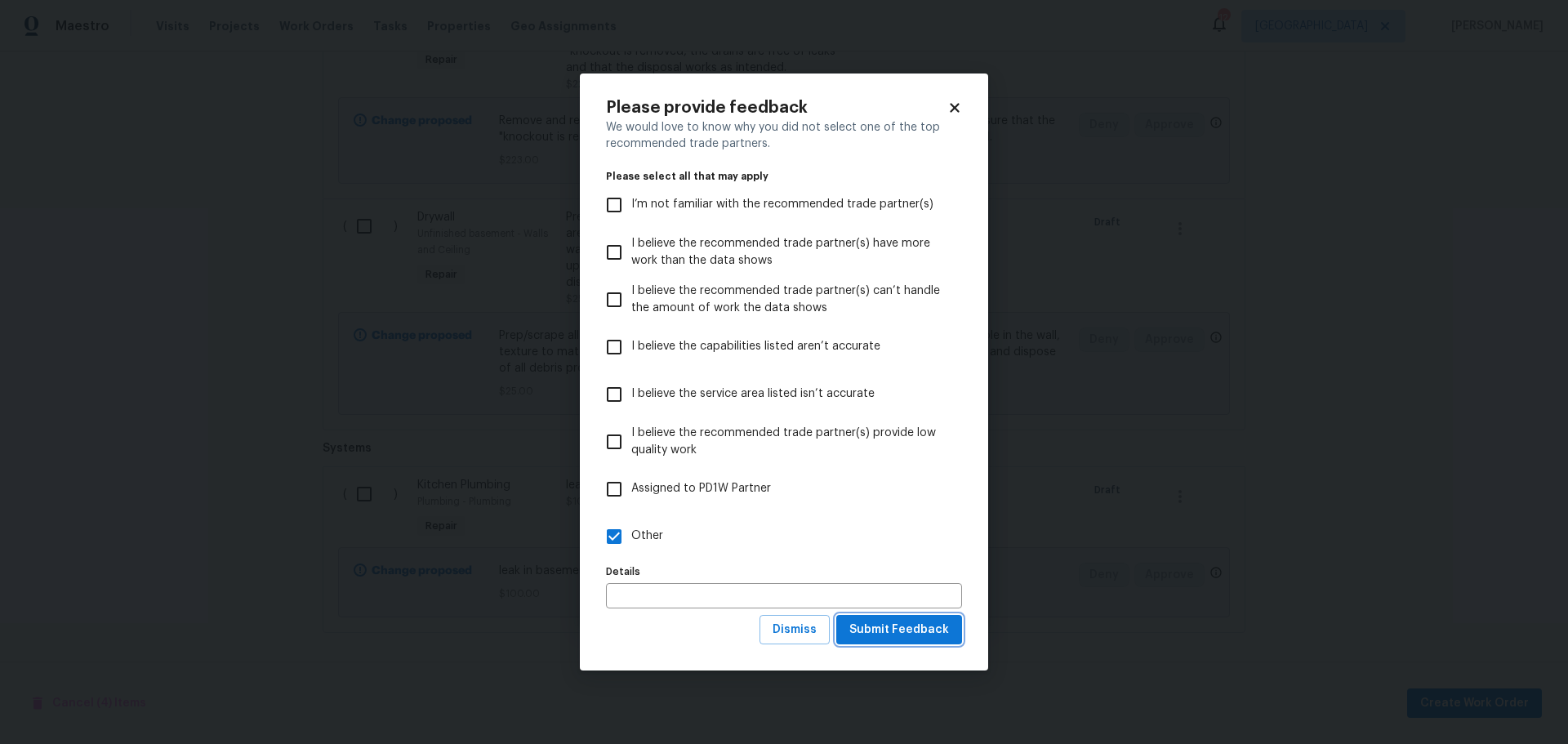
click at [931, 628] on span "Submit Feedback" at bounding box center [899, 630] width 100 height 20
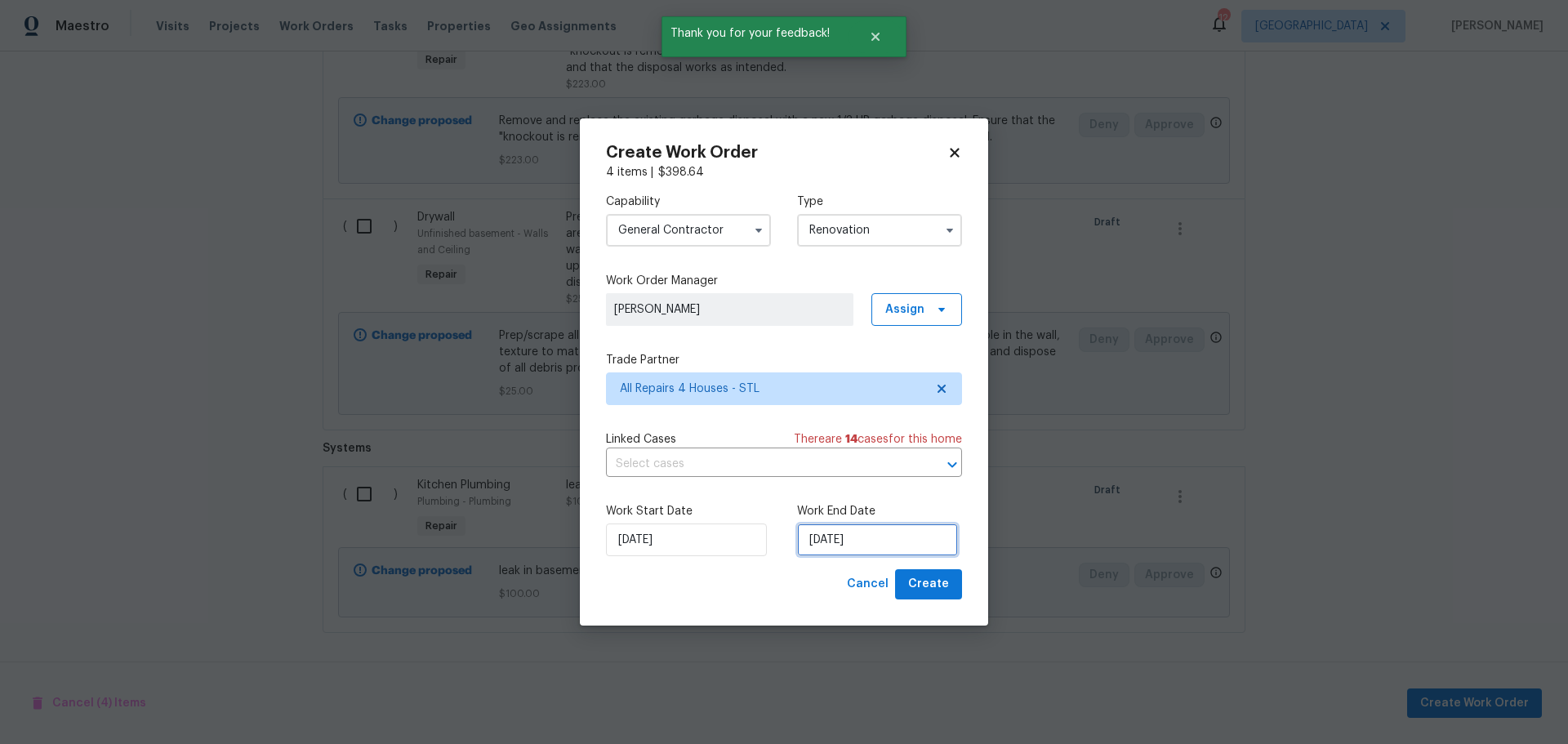
click at [849, 542] on input "[DATE]" at bounding box center [877, 540] width 161 height 33
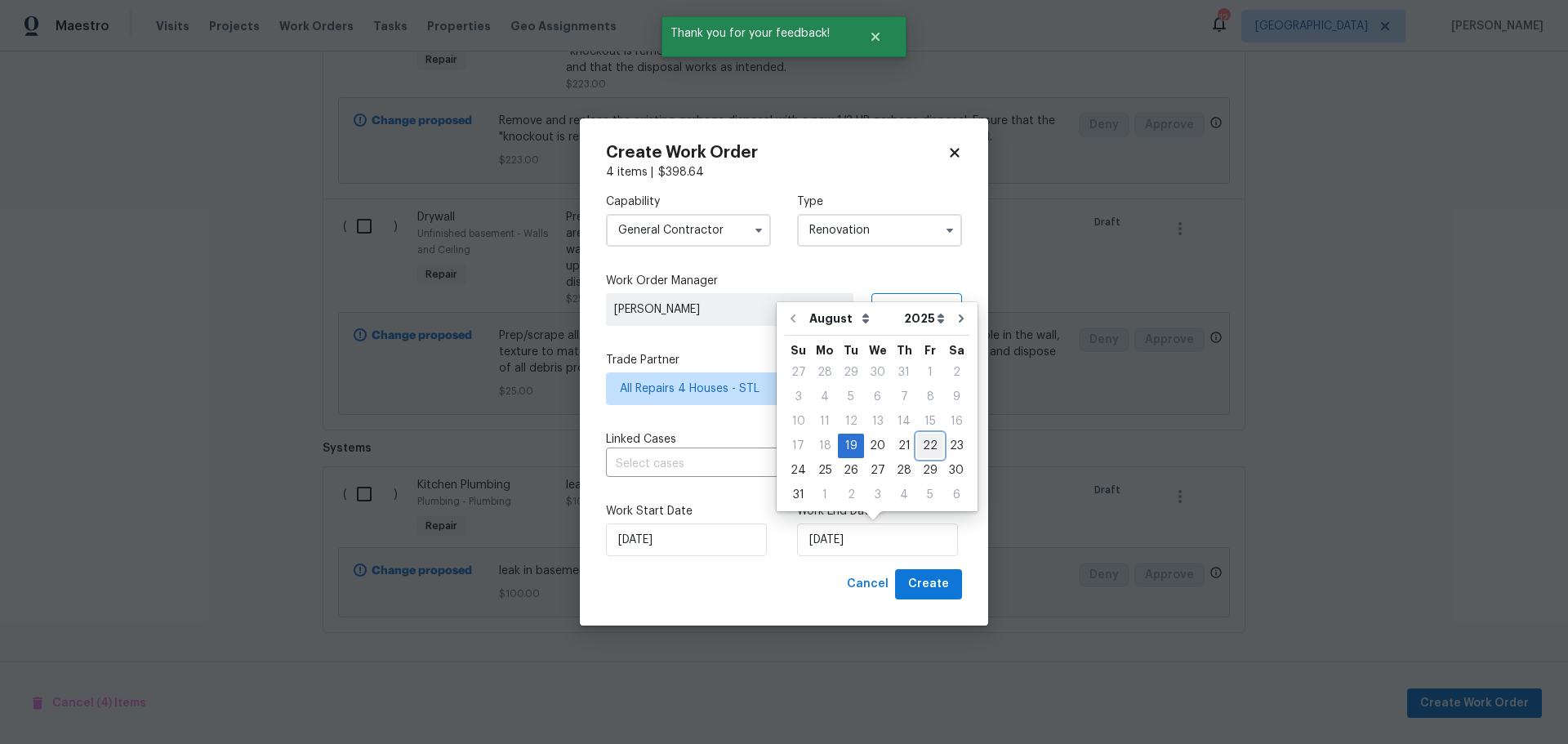
click at [924, 441] on div "22" at bounding box center [929, 445] width 26 height 23
type input "[DATE]"
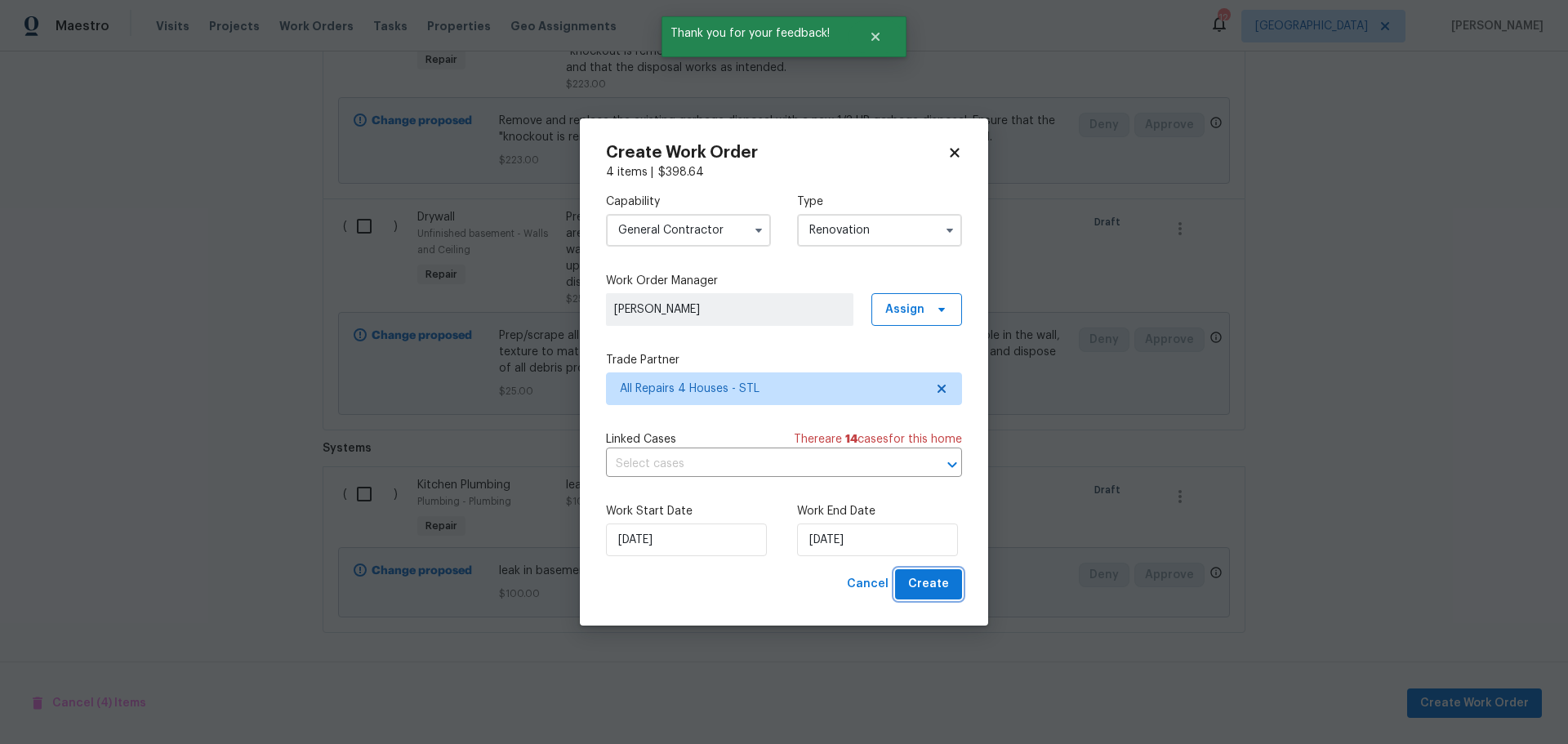
click at [935, 589] on span "Create" at bounding box center [928, 584] width 41 height 20
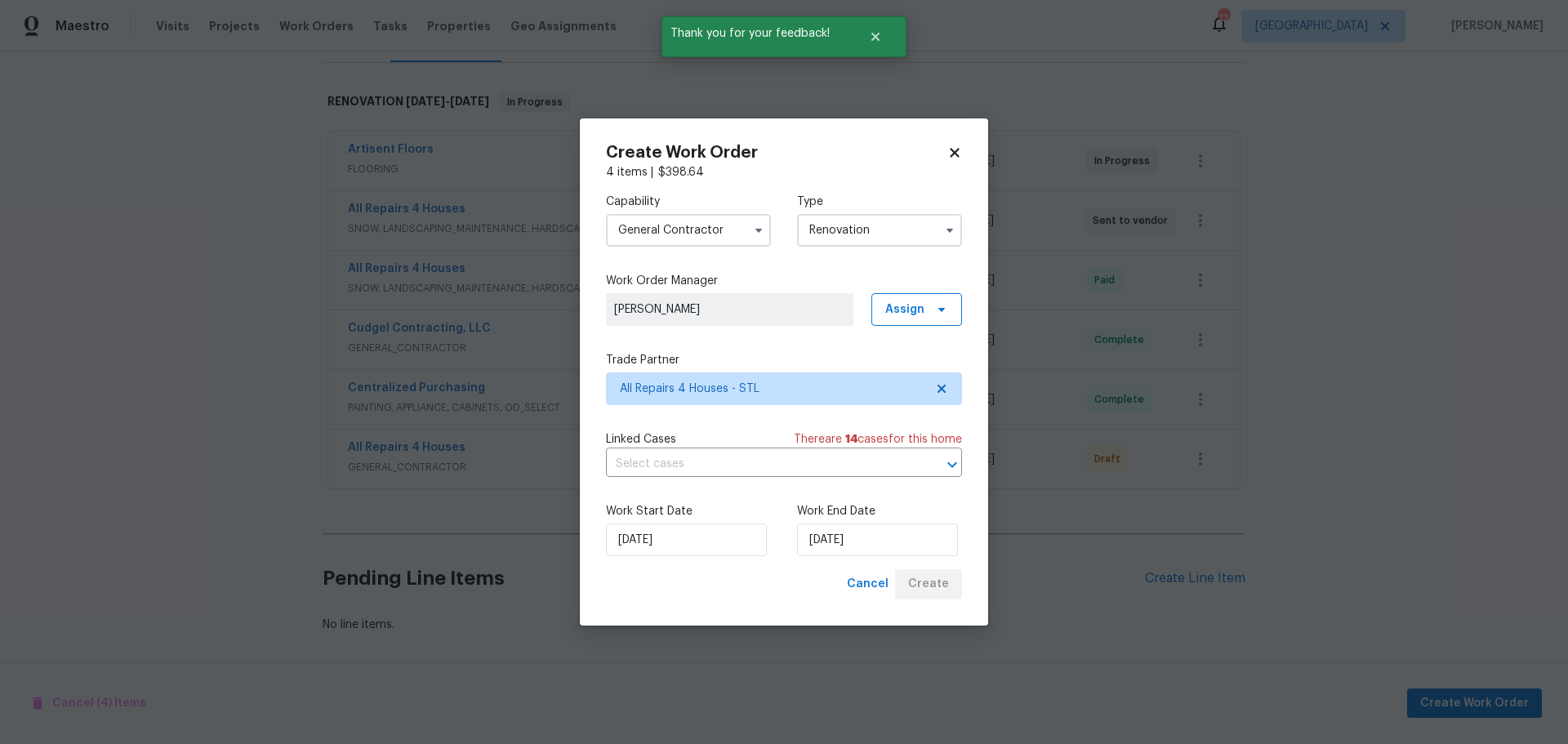
scroll to position [246, 0]
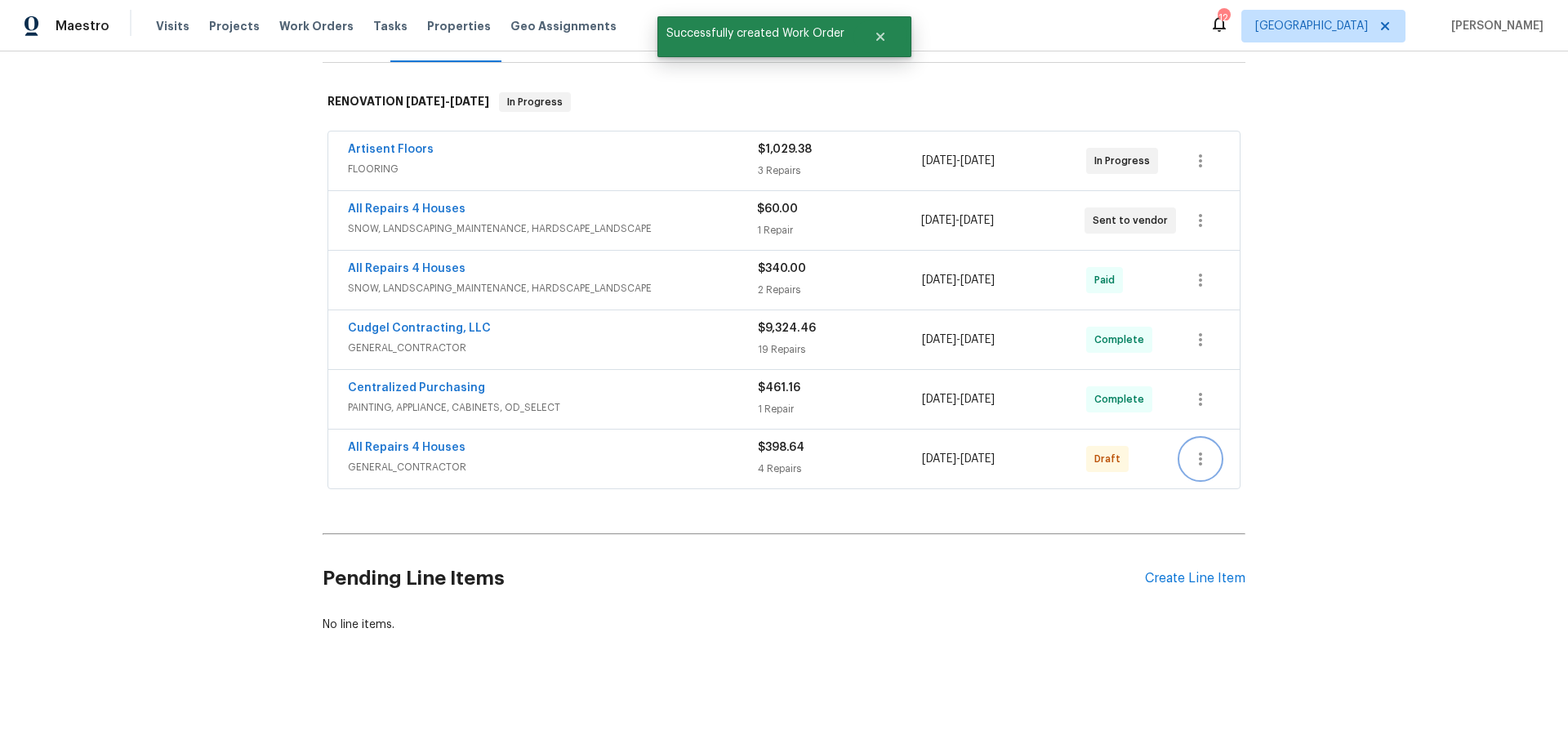
click at [1197, 449] on icon "button" at bounding box center [1200, 459] width 20 height 20
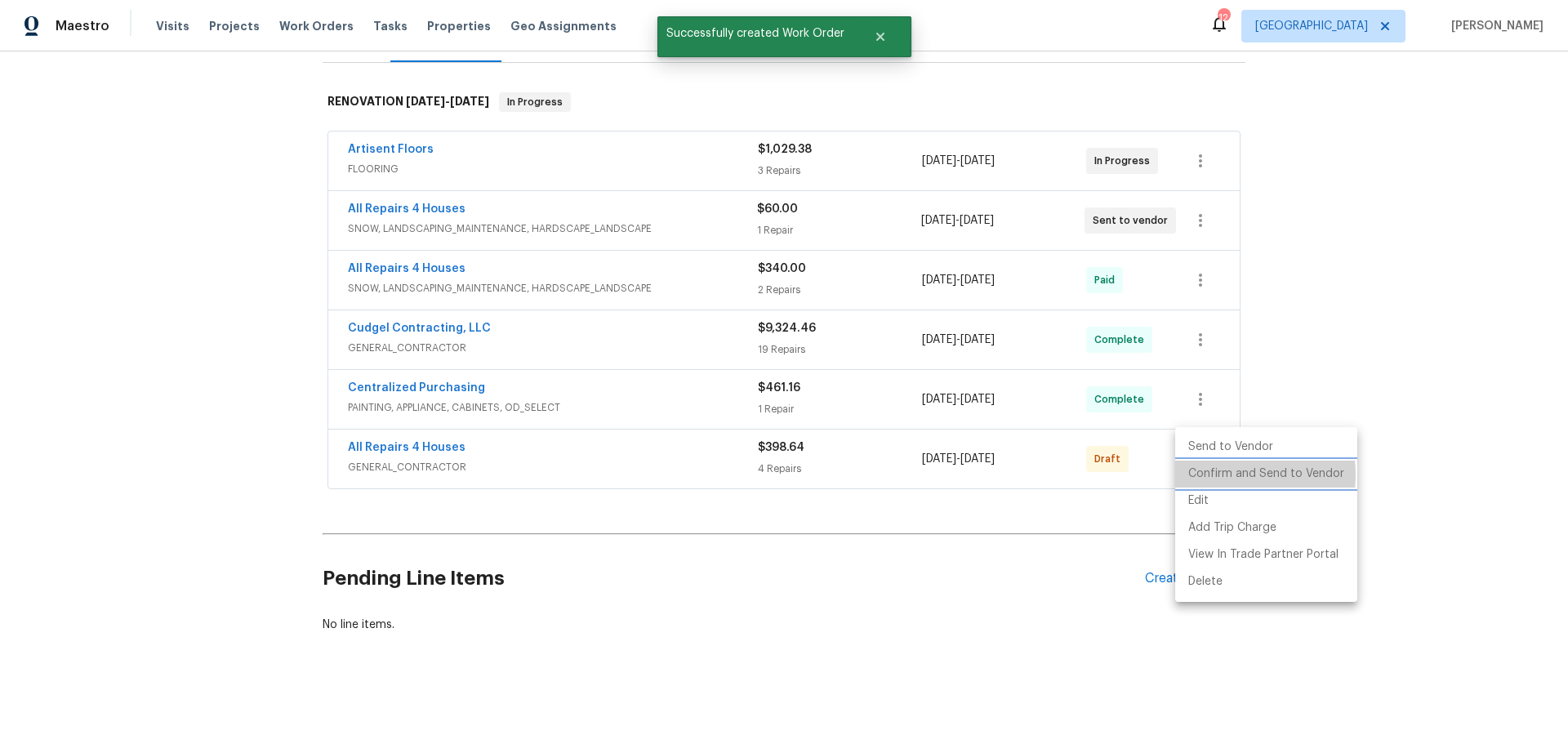
click at [1221, 474] on li "Confirm and Send to Vendor" at bounding box center [1265, 474] width 182 height 27
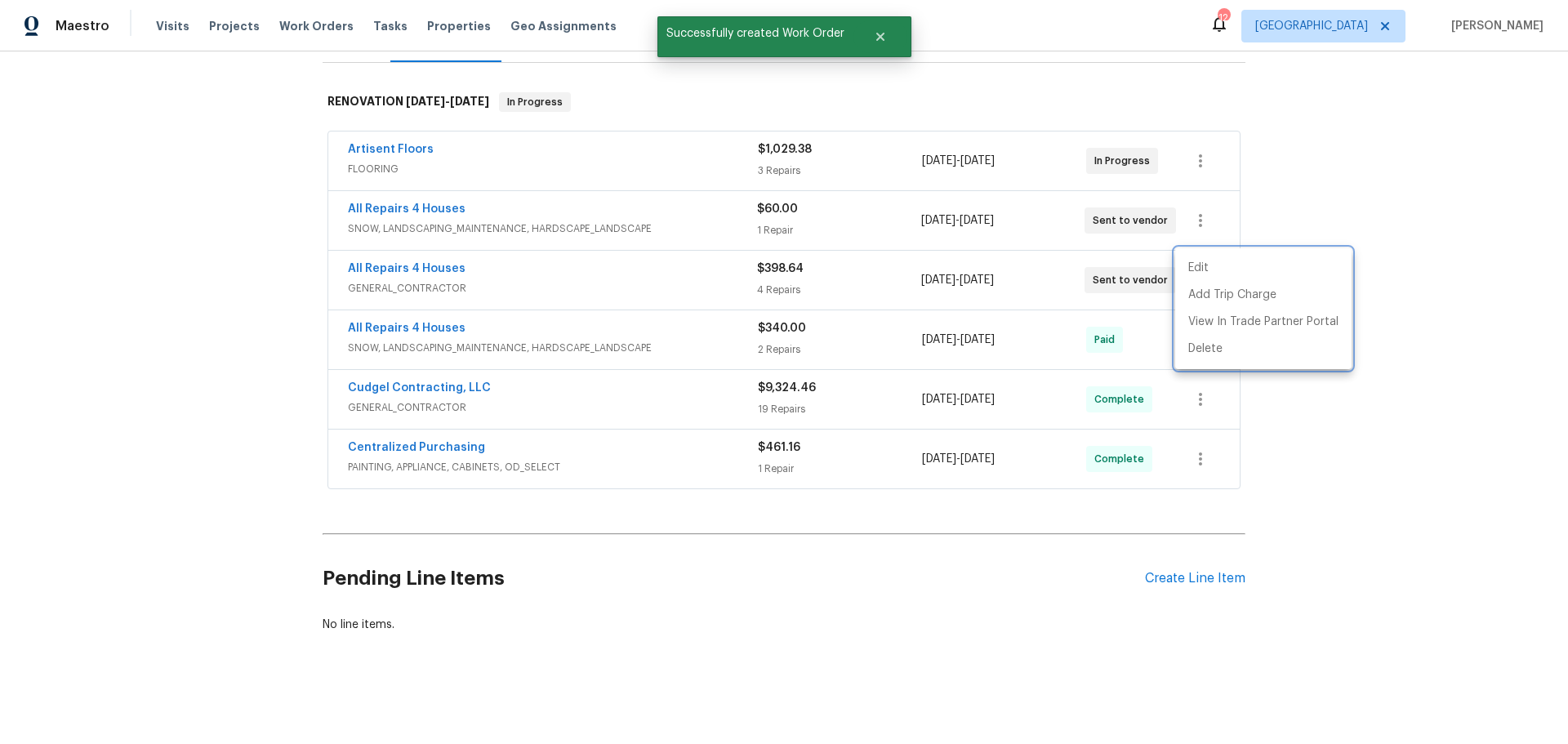
click at [1289, 458] on div at bounding box center [784, 372] width 1568 height 744
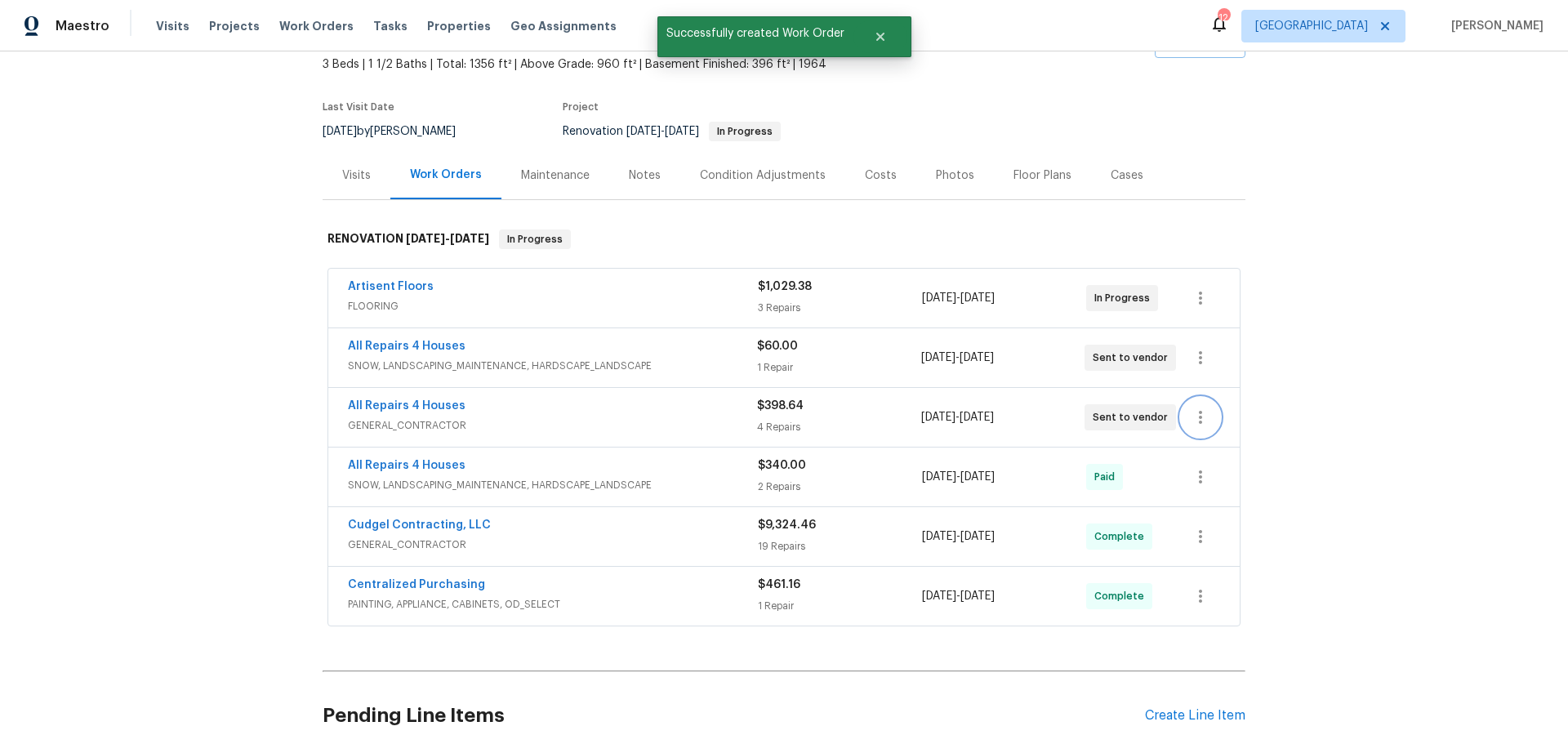
scroll to position [83, 0]
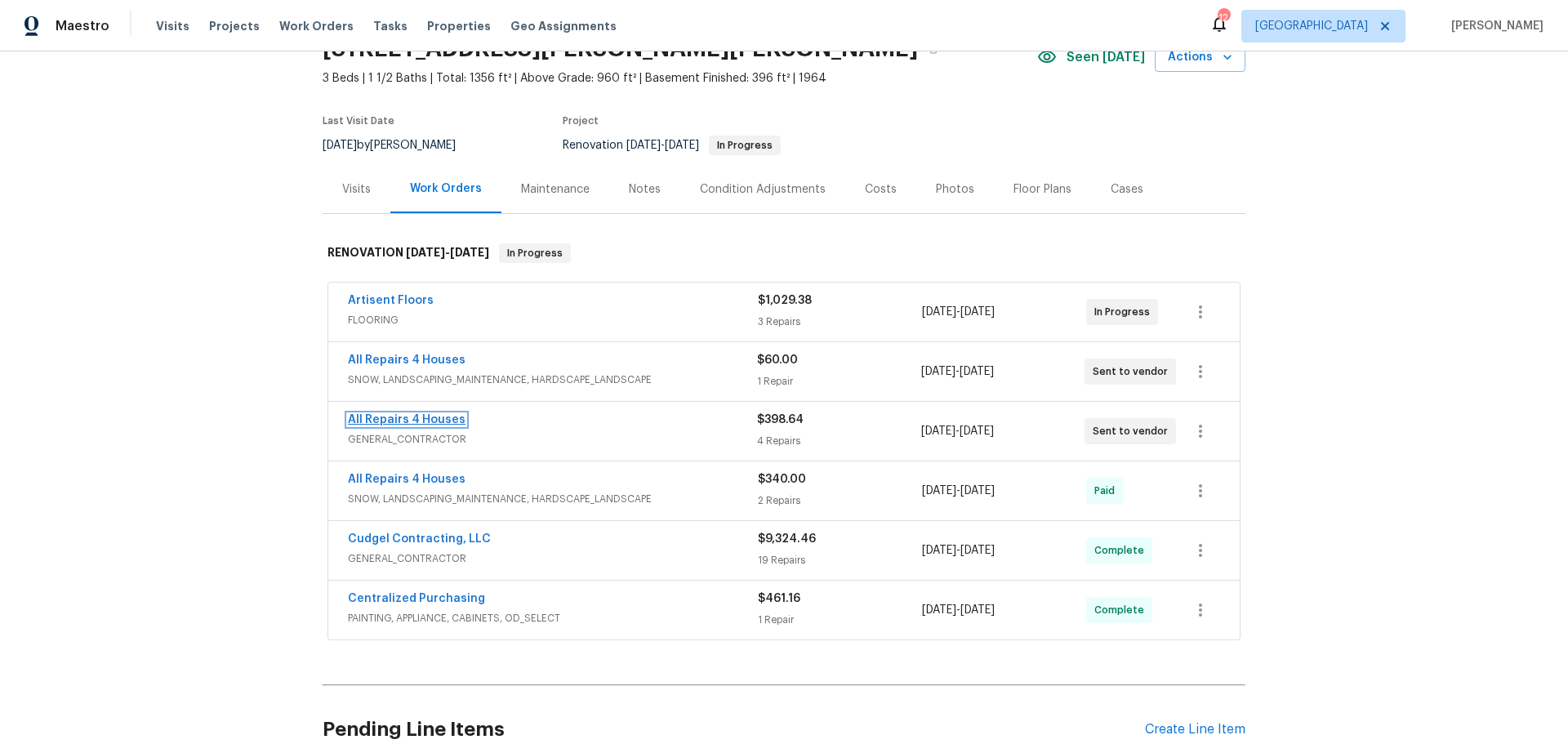
click at [431, 414] on link "All Repairs 4 Houses" at bounding box center [406, 420] width 117 height 12
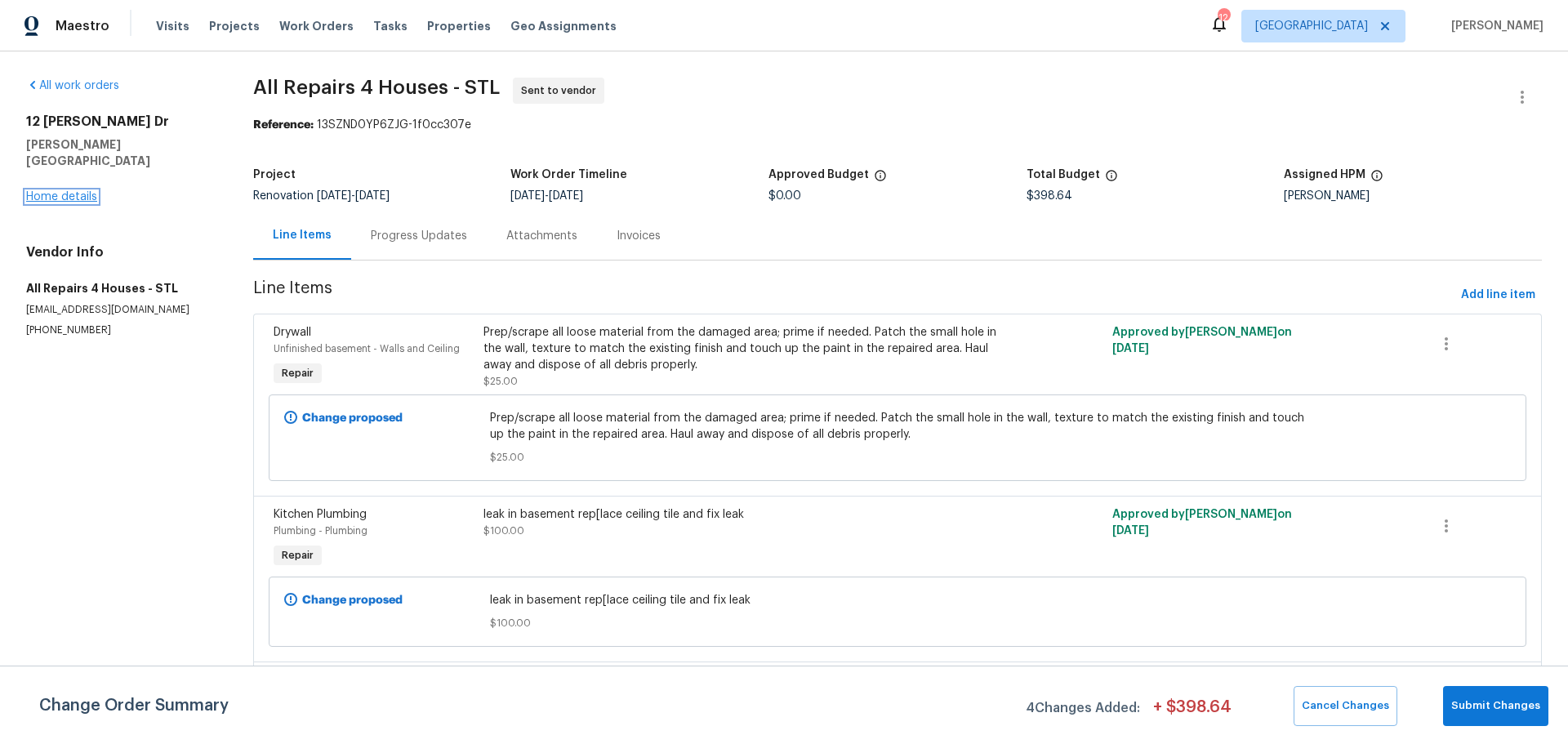
click at [79, 191] on link "Home details" at bounding box center [62, 196] width 71 height 12
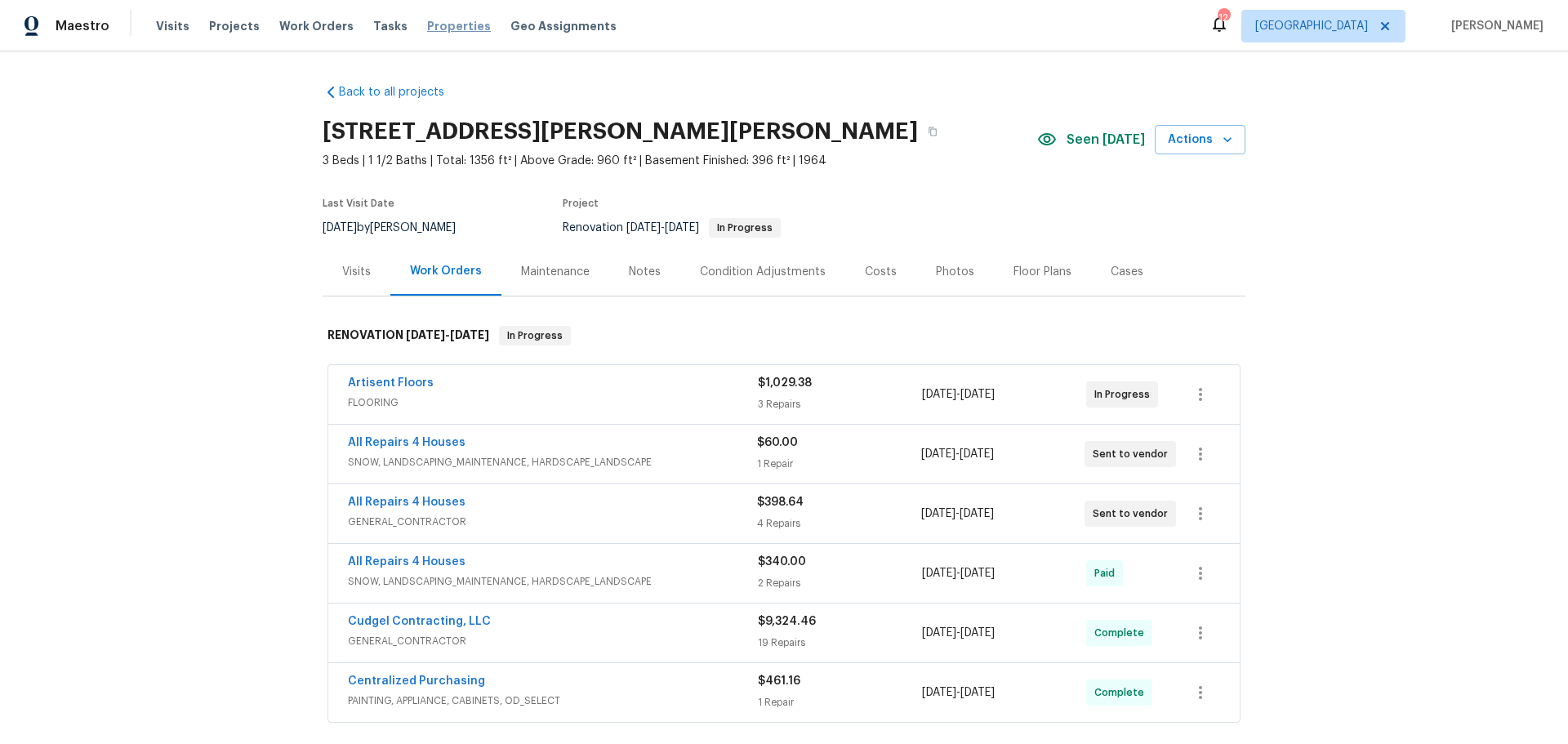
click at [434, 30] on span "Properties" at bounding box center [459, 26] width 64 height 16
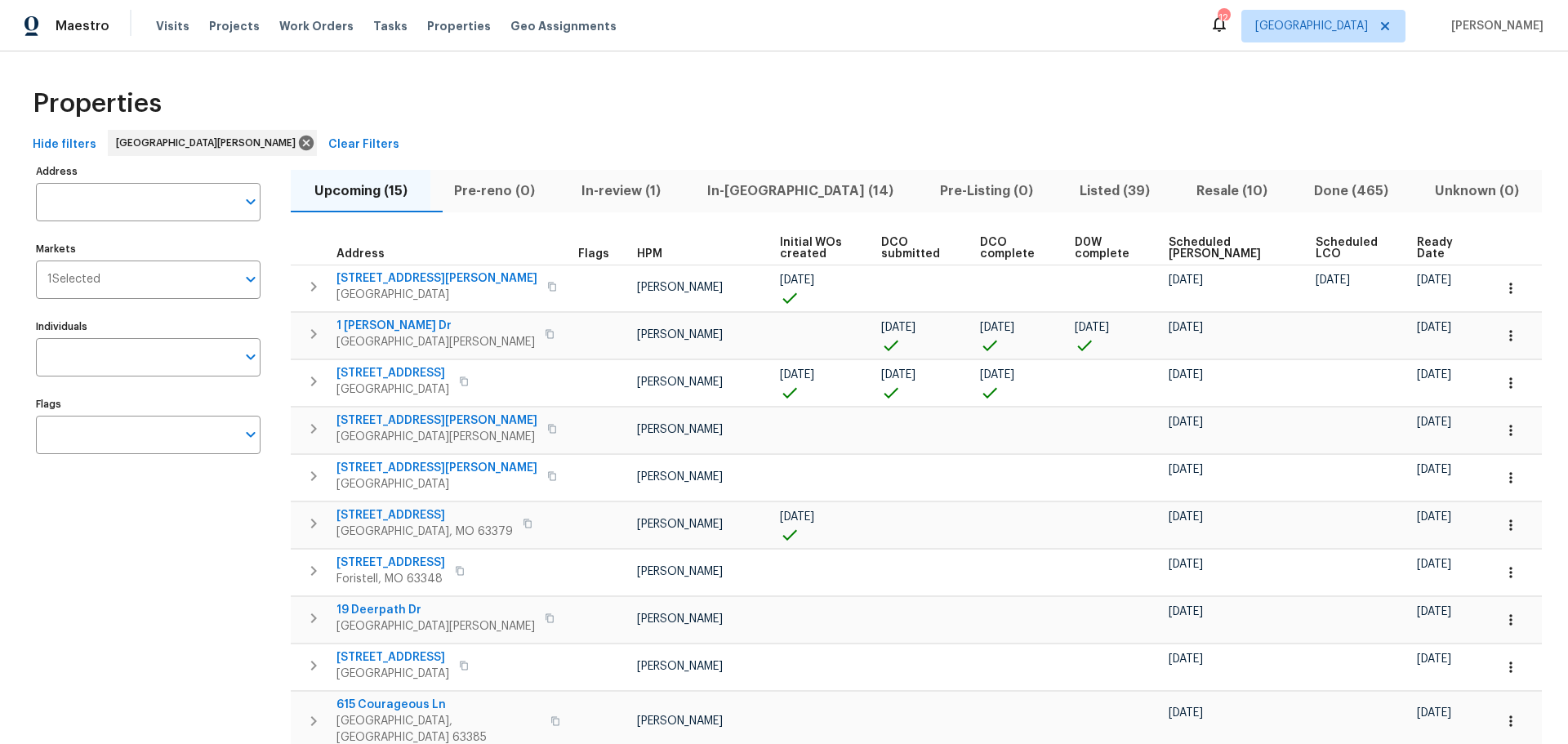
click at [779, 184] on span "In-[GEOGRAPHIC_DATA] (14)" at bounding box center [799, 191] width 213 height 23
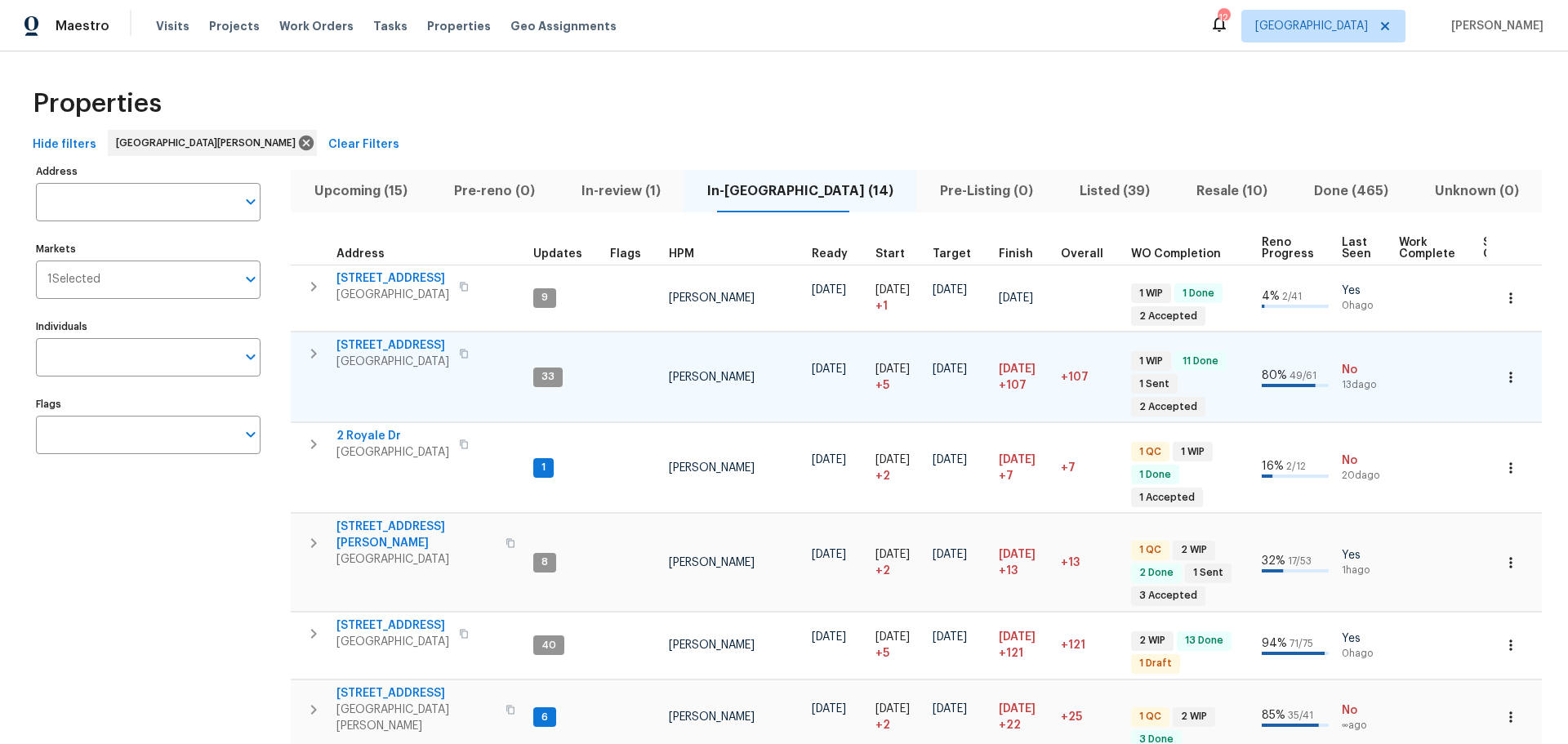
click at [396, 339] on span "120 Birchwood Dr" at bounding box center [392, 345] width 113 height 16
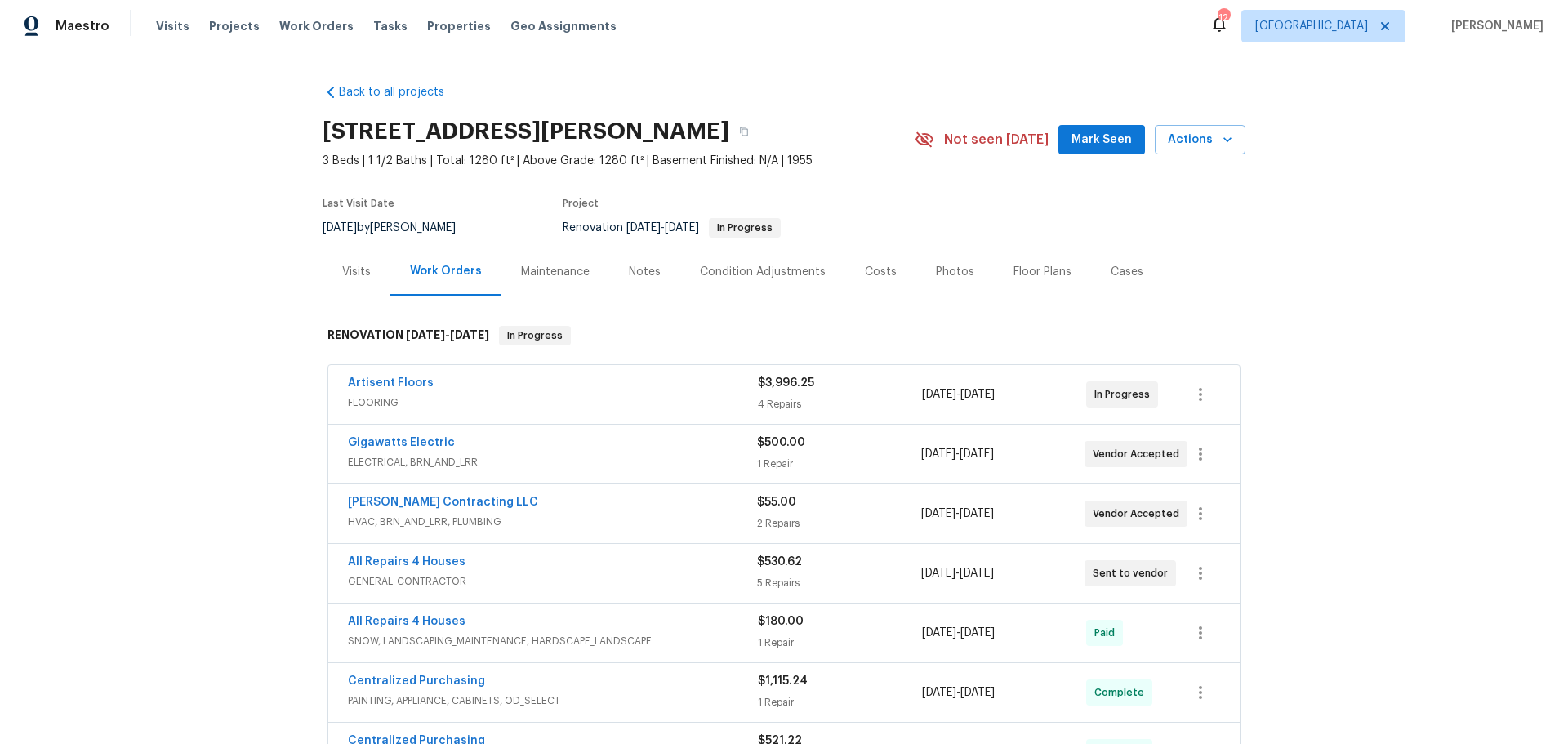
click at [1111, 134] on span "Mark Seen" at bounding box center [1101, 140] width 61 height 20
click at [640, 271] on div "Notes" at bounding box center [644, 272] width 32 height 16
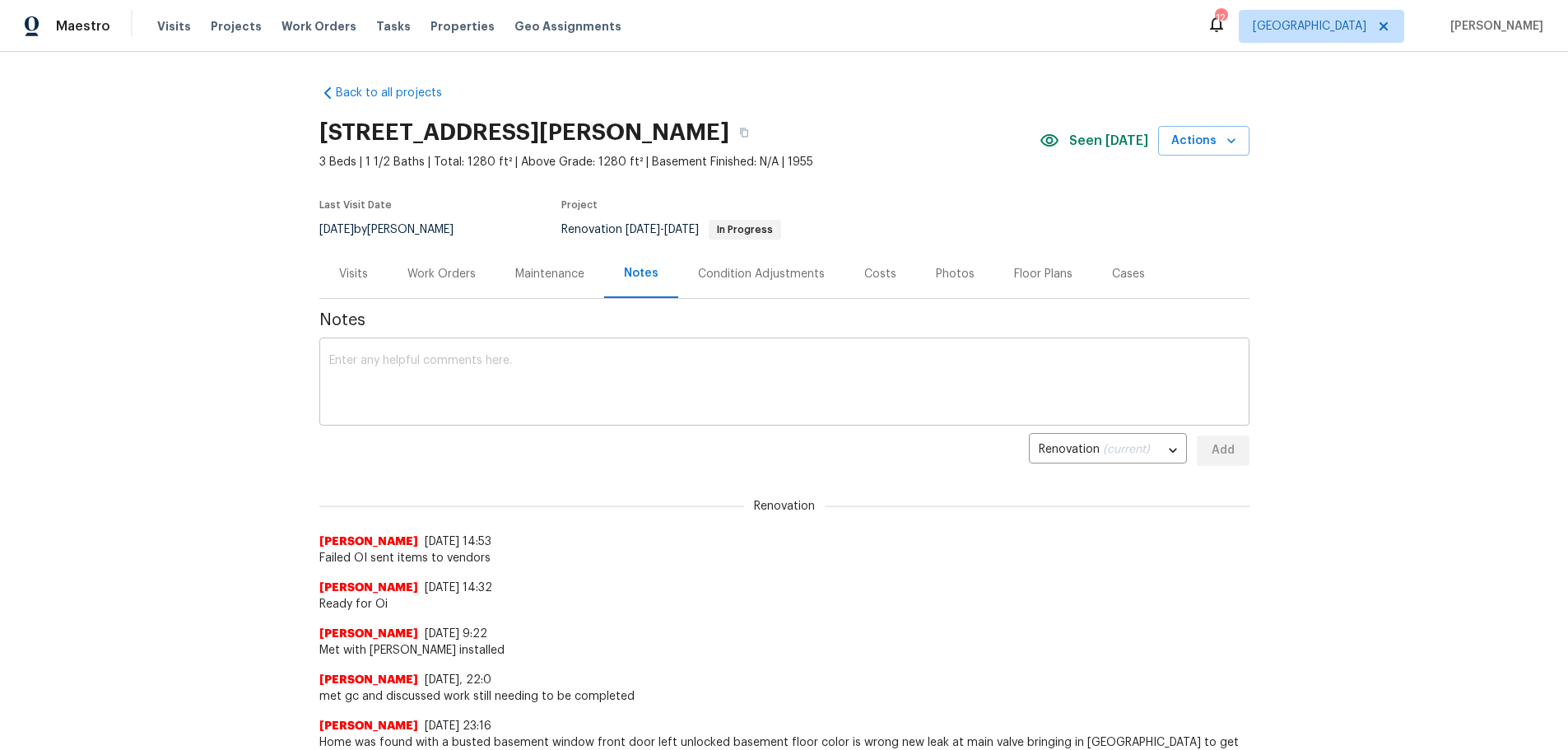
click at [569, 353] on div "x ​" at bounding box center [785, 384] width 931 height 84
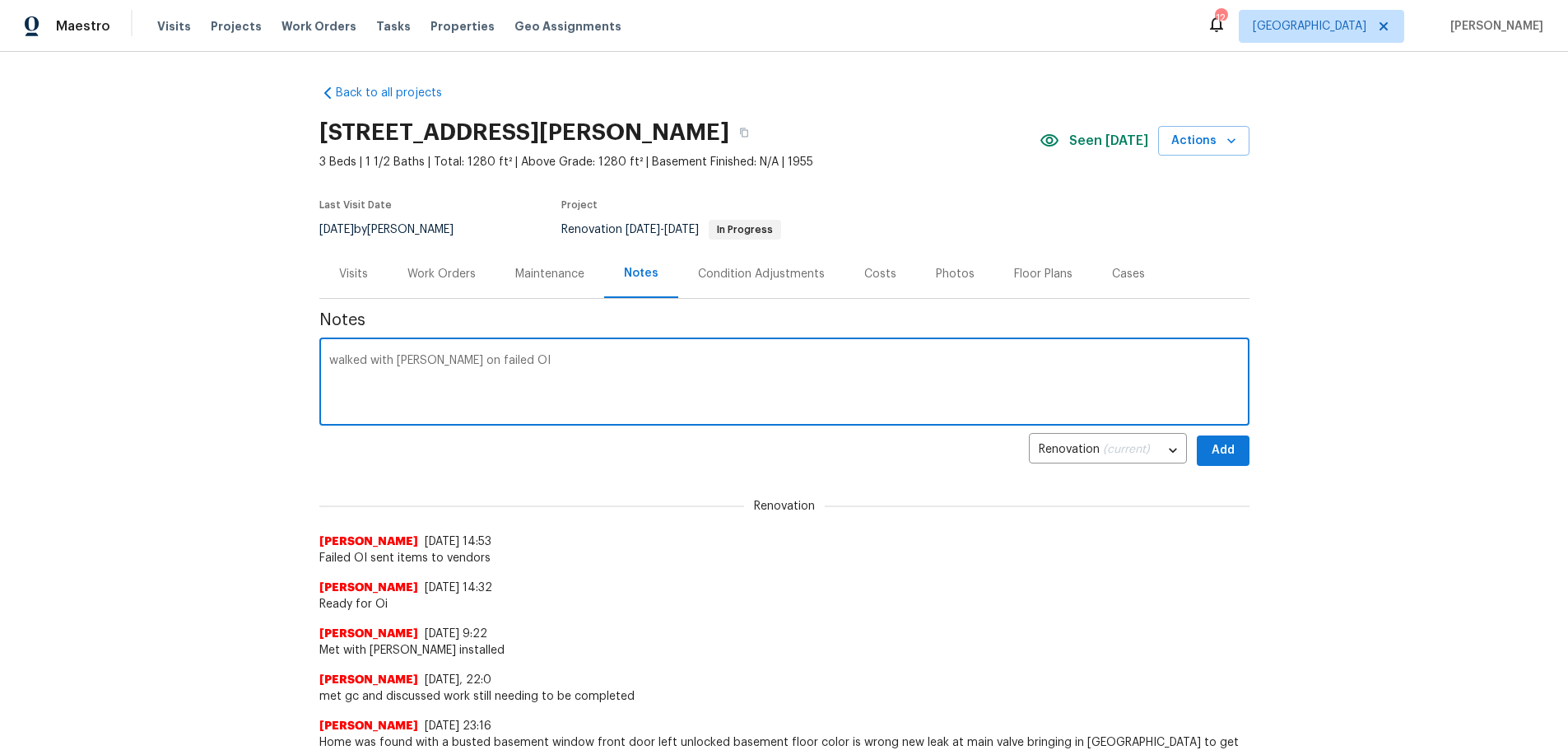
type textarea "walked with edgar on failed OI"
click at [1215, 453] on span "Add" at bounding box center [1223, 451] width 27 height 20
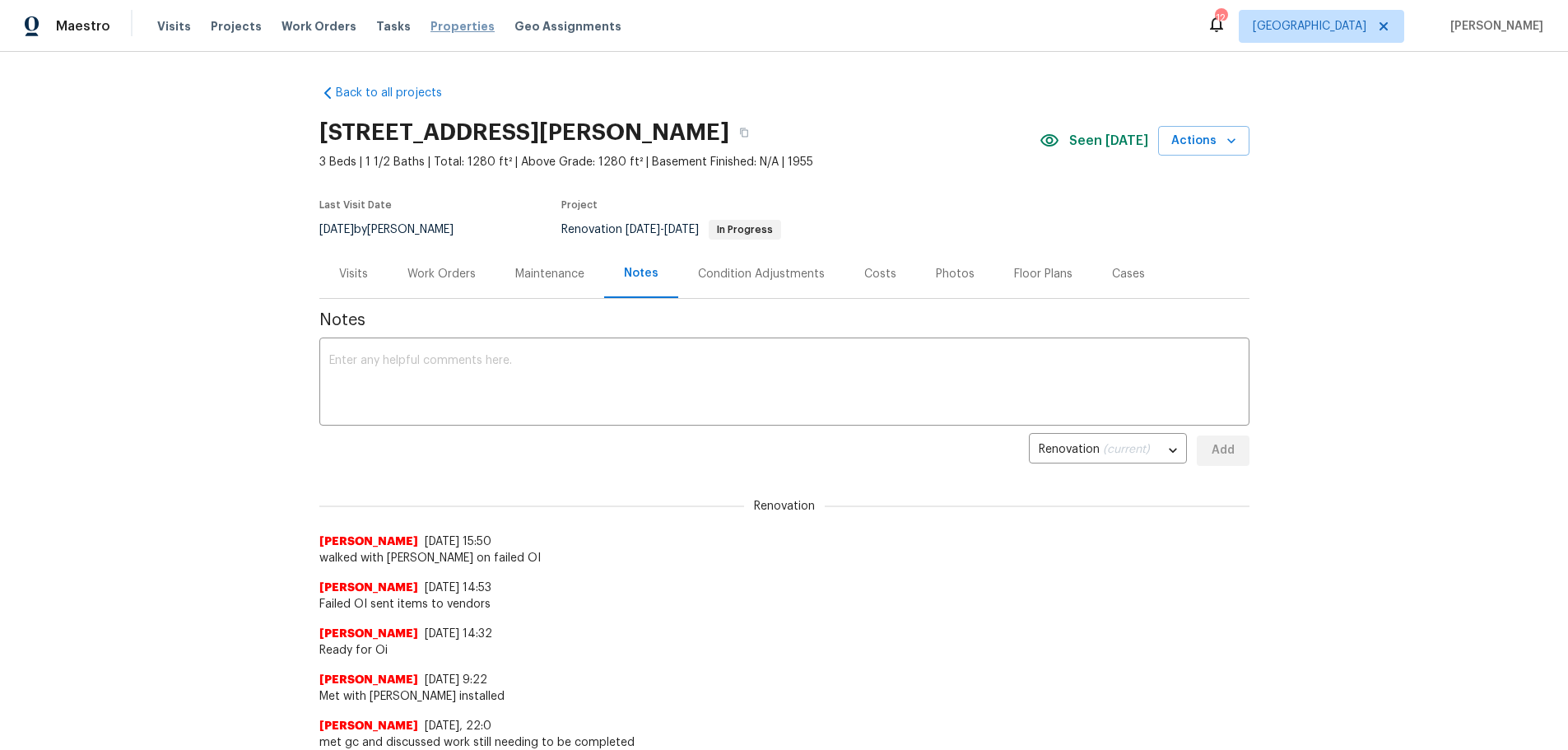
click at [434, 28] on span "Properties" at bounding box center [463, 27] width 64 height 16
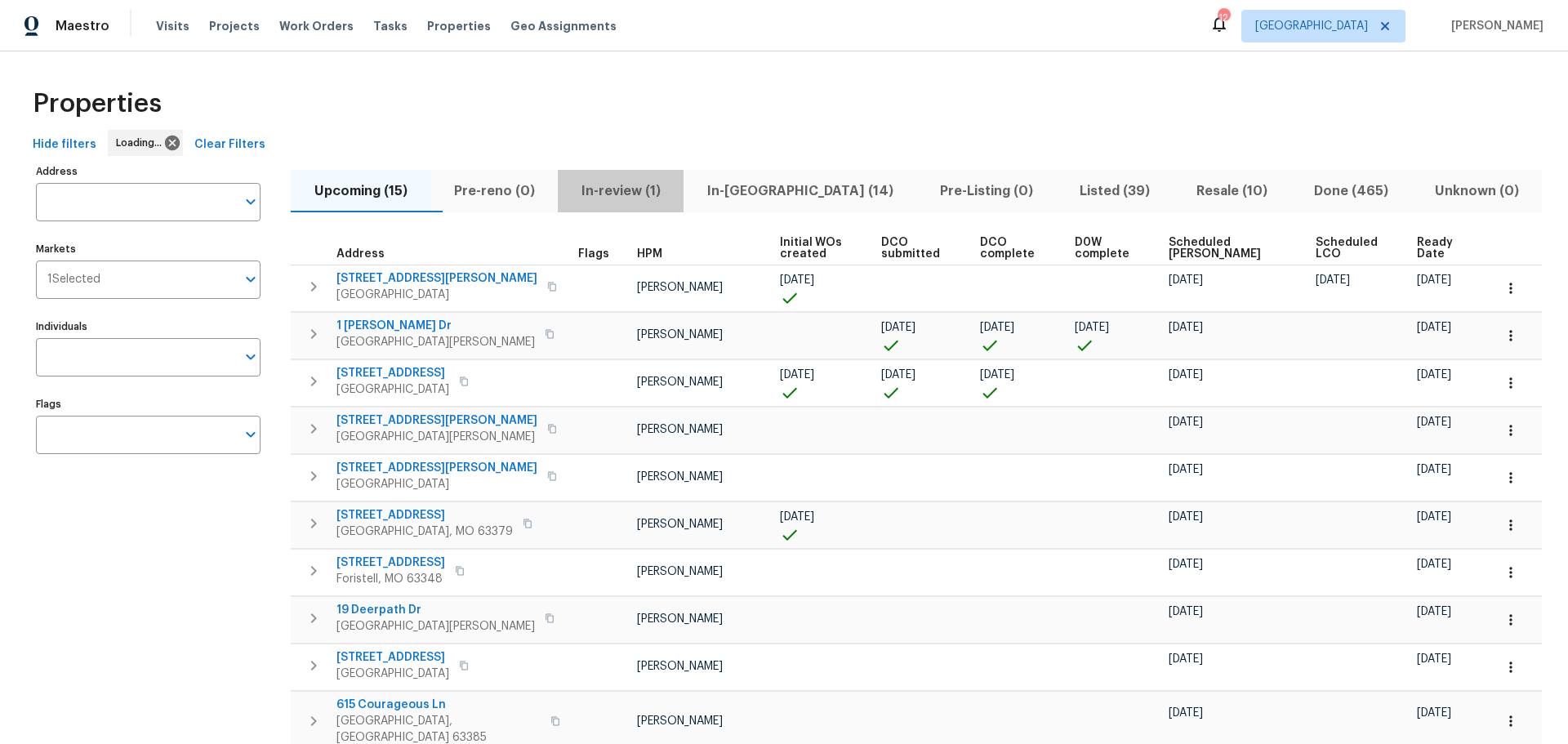
click at [672, 197] on span "In-review (1)" at bounding box center [620, 191] width 106 height 23
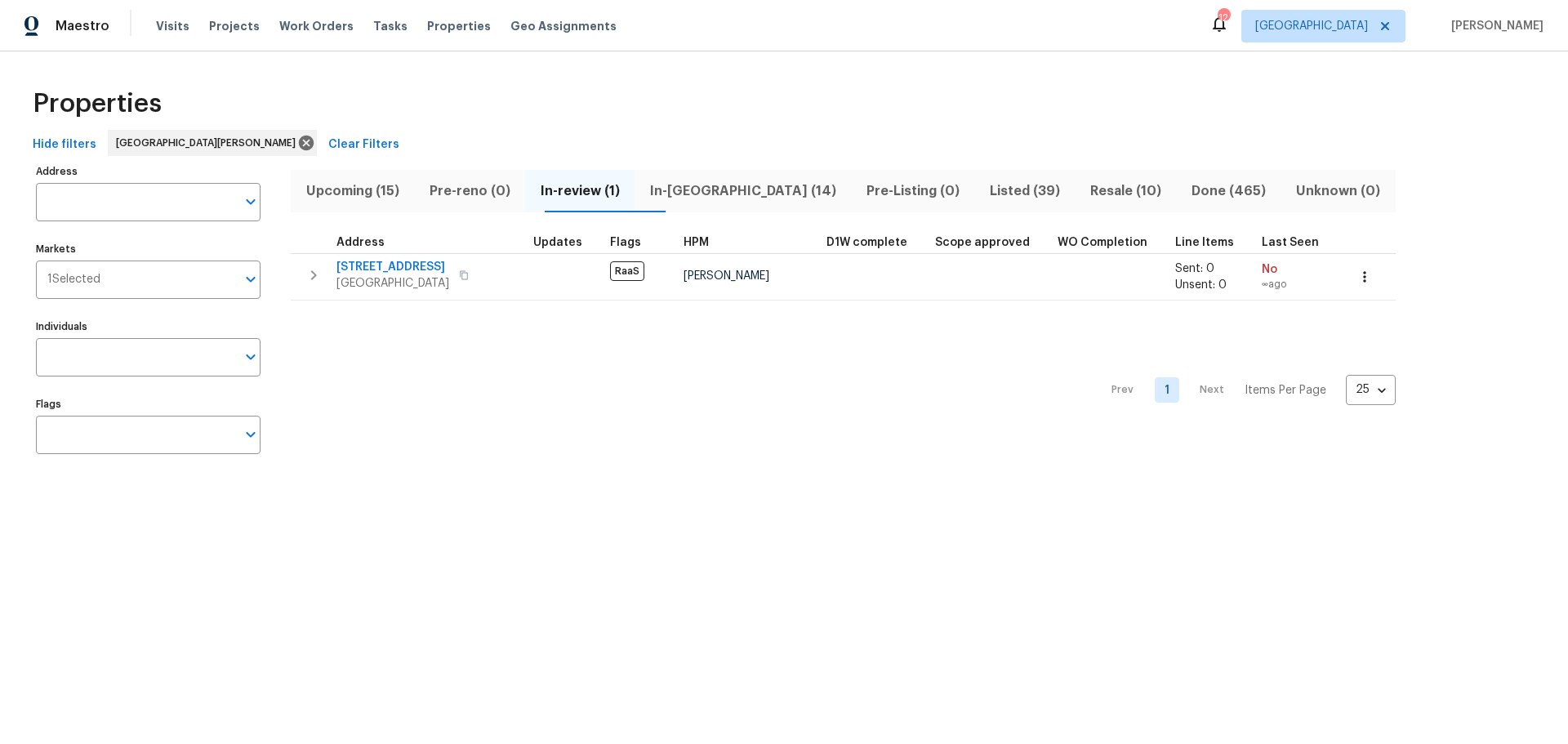
click at [705, 189] on span "In-[GEOGRAPHIC_DATA] (14)" at bounding box center [742, 191] width 197 height 23
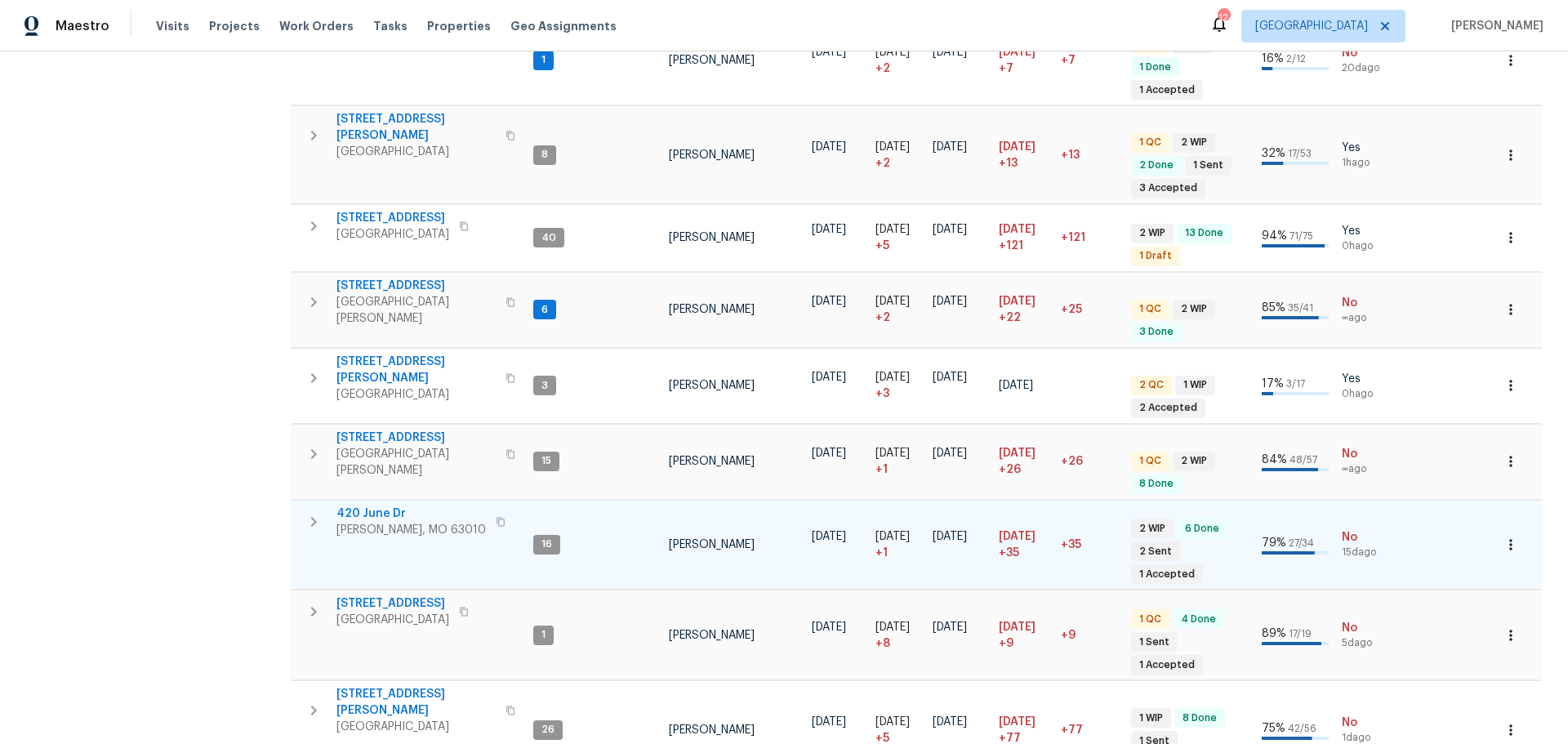
scroll to position [408, 0]
click at [371, 504] on span "420 June Dr" at bounding box center [411, 512] width 149 height 16
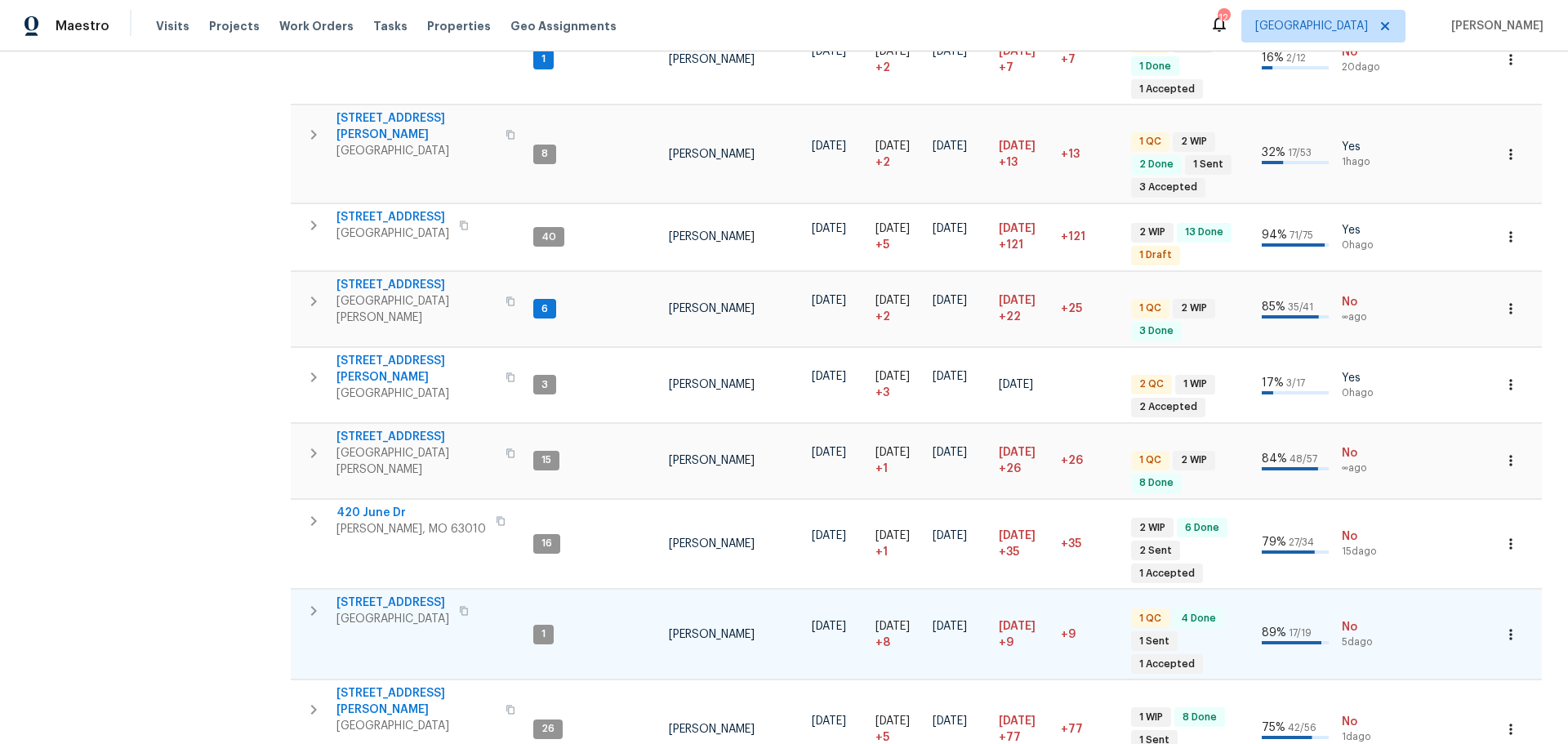
click at [449, 594] on span "[STREET_ADDRESS]" at bounding box center [392, 602] width 113 height 16
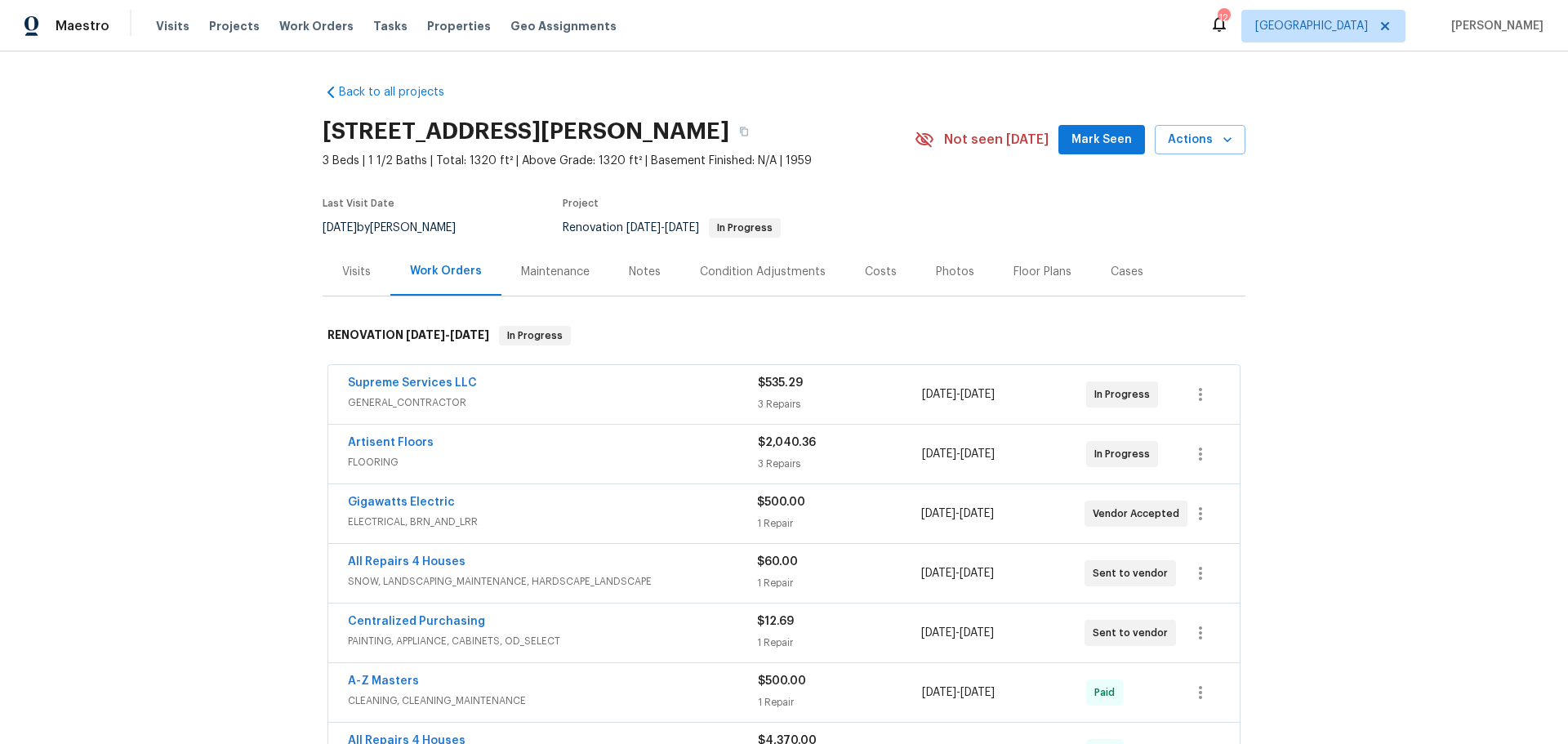
click at [1113, 141] on span "Mark Seen" at bounding box center [1101, 140] width 61 height 20
click at [629, 268] on div "Notes" at bounding box center [644, 272] width 32 height 16
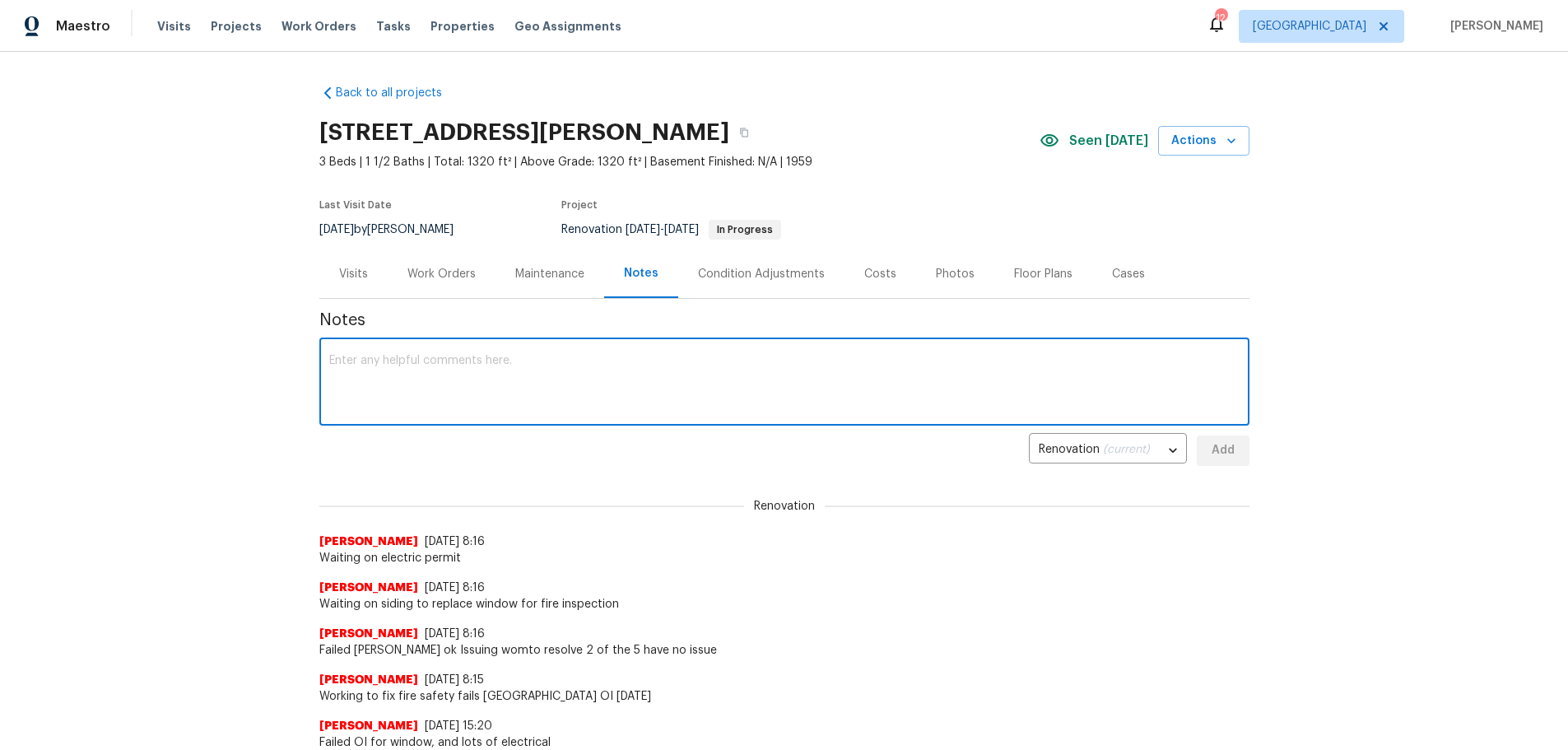
click at [525, 386] on textarea at bounding box center [784, 383] width 910 height 58
type textarea "waiting on elec. per. supreme finishing"
click at [1223, 440] on span "Add" at bounding box center [1223, 451] width 27 height 20
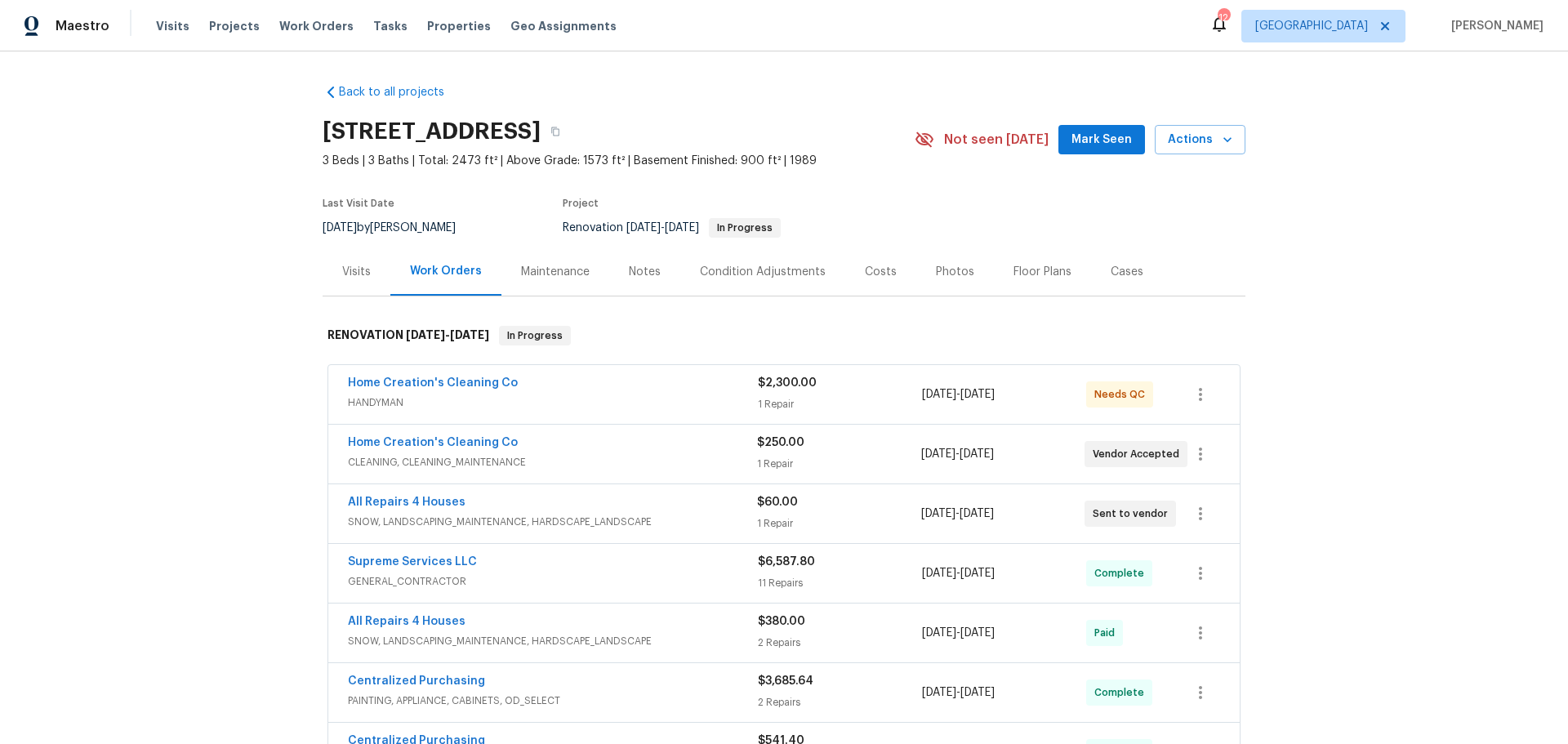
click at [648, 267] on div "Notes" at bounding box center [644, 272] width 32 height 16
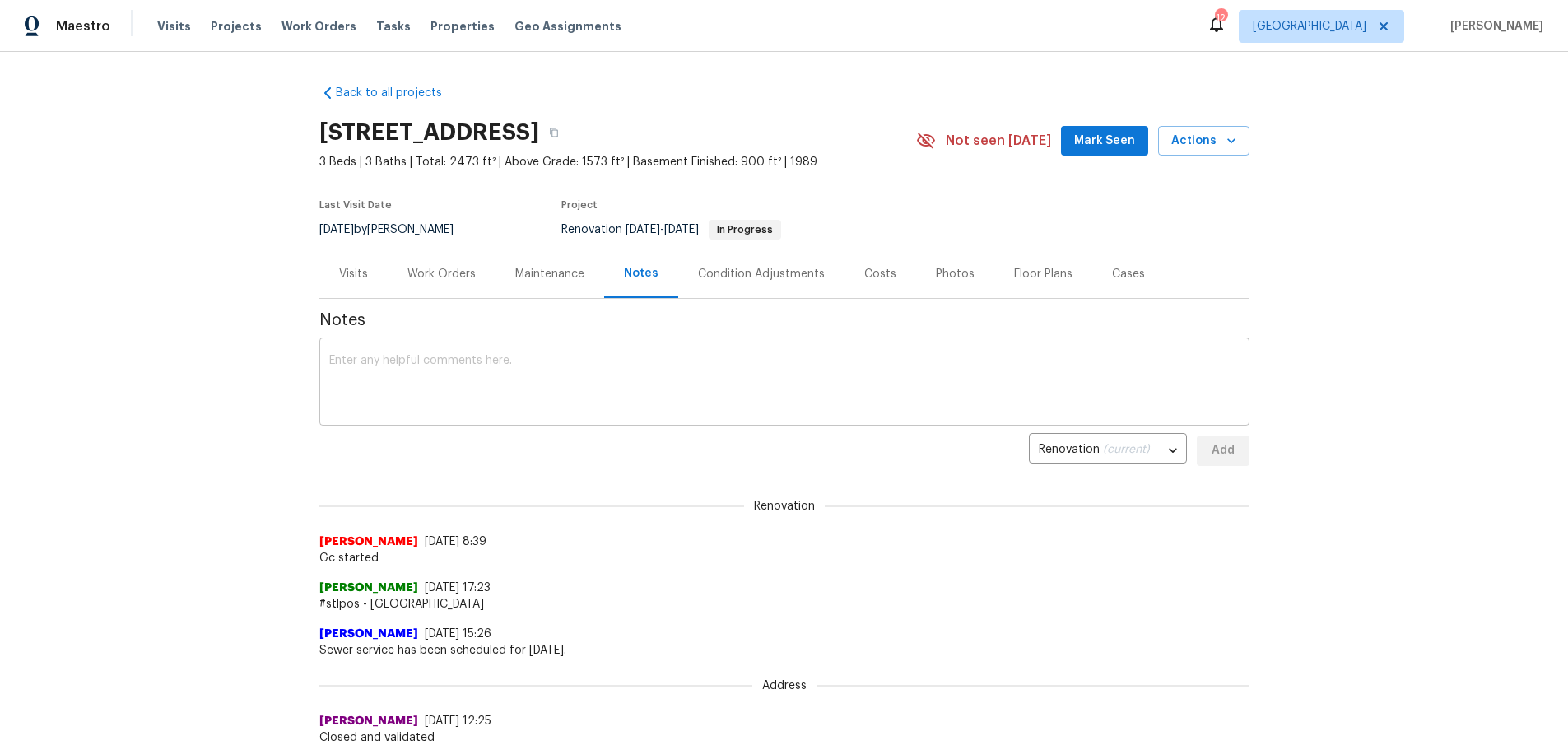
click at [596, 375] on textarea at bounding box center [784, 383] width 910 height 58
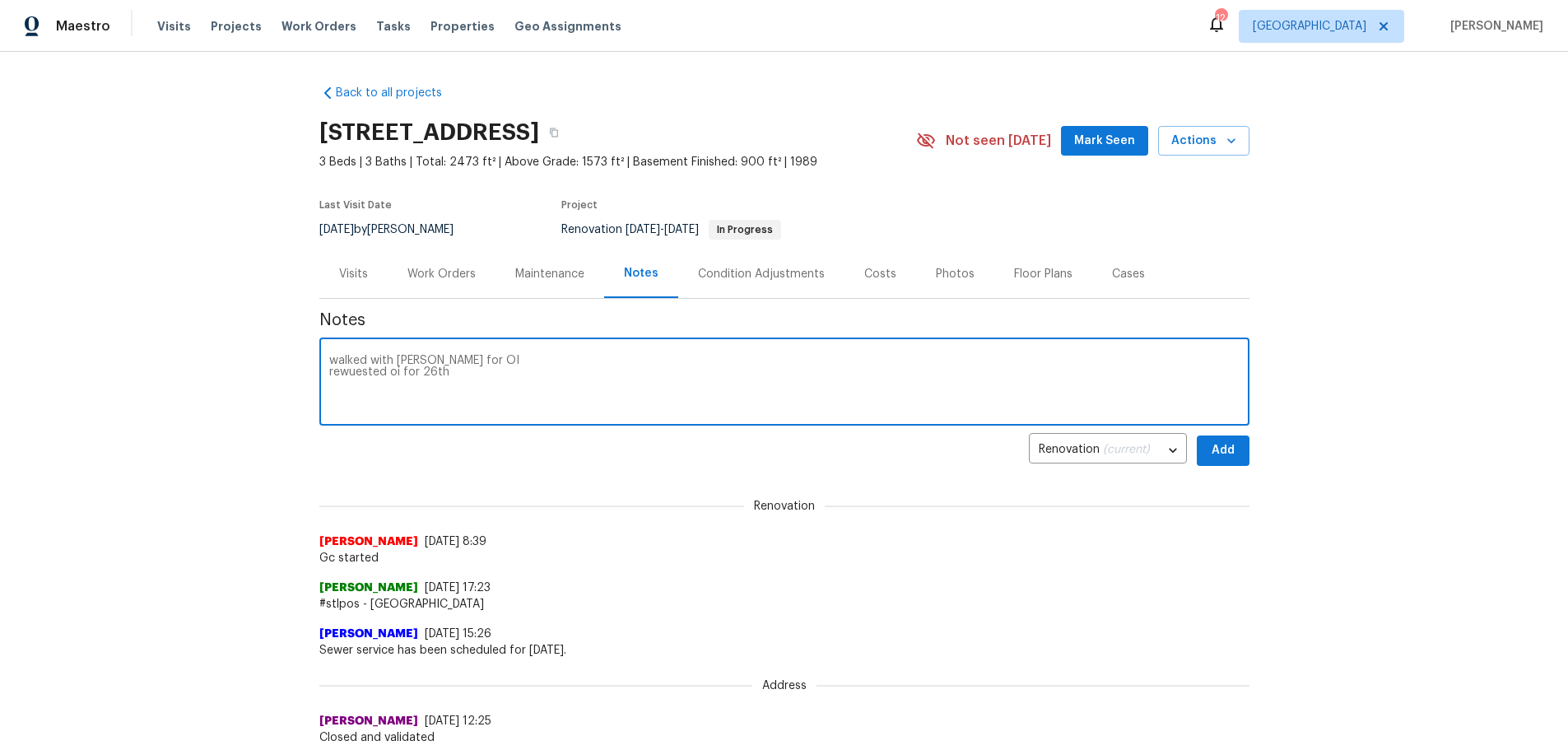
type textarea "walked with [PERSON_NAME] for OI rewuested oi for 26th"
click at [1229, 440] on button "Add" at bounding box center [1224, 450] width 53 height 30
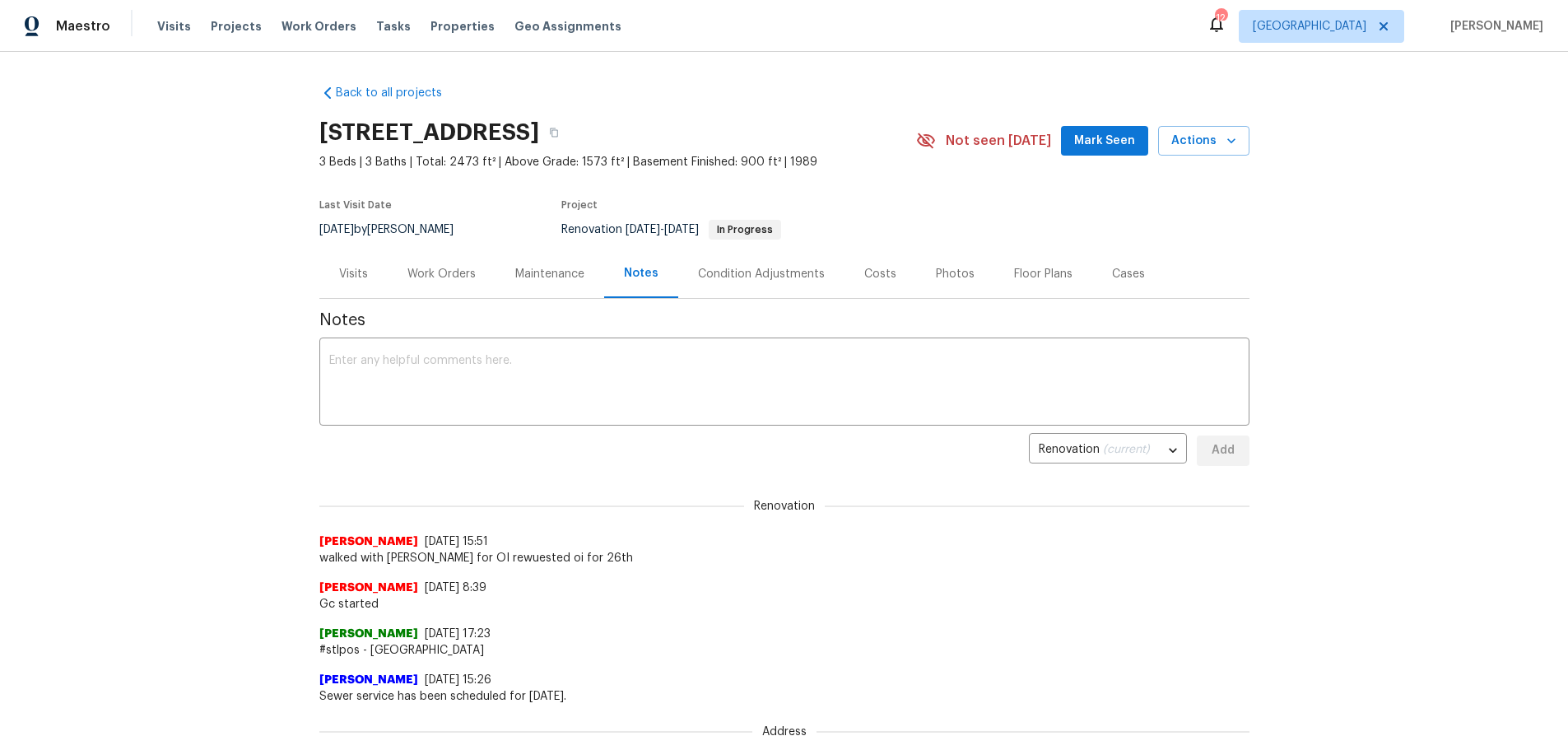
click at [419, 271] on div "Work Orders" at bounding box center [441, 274] width 69 height 16
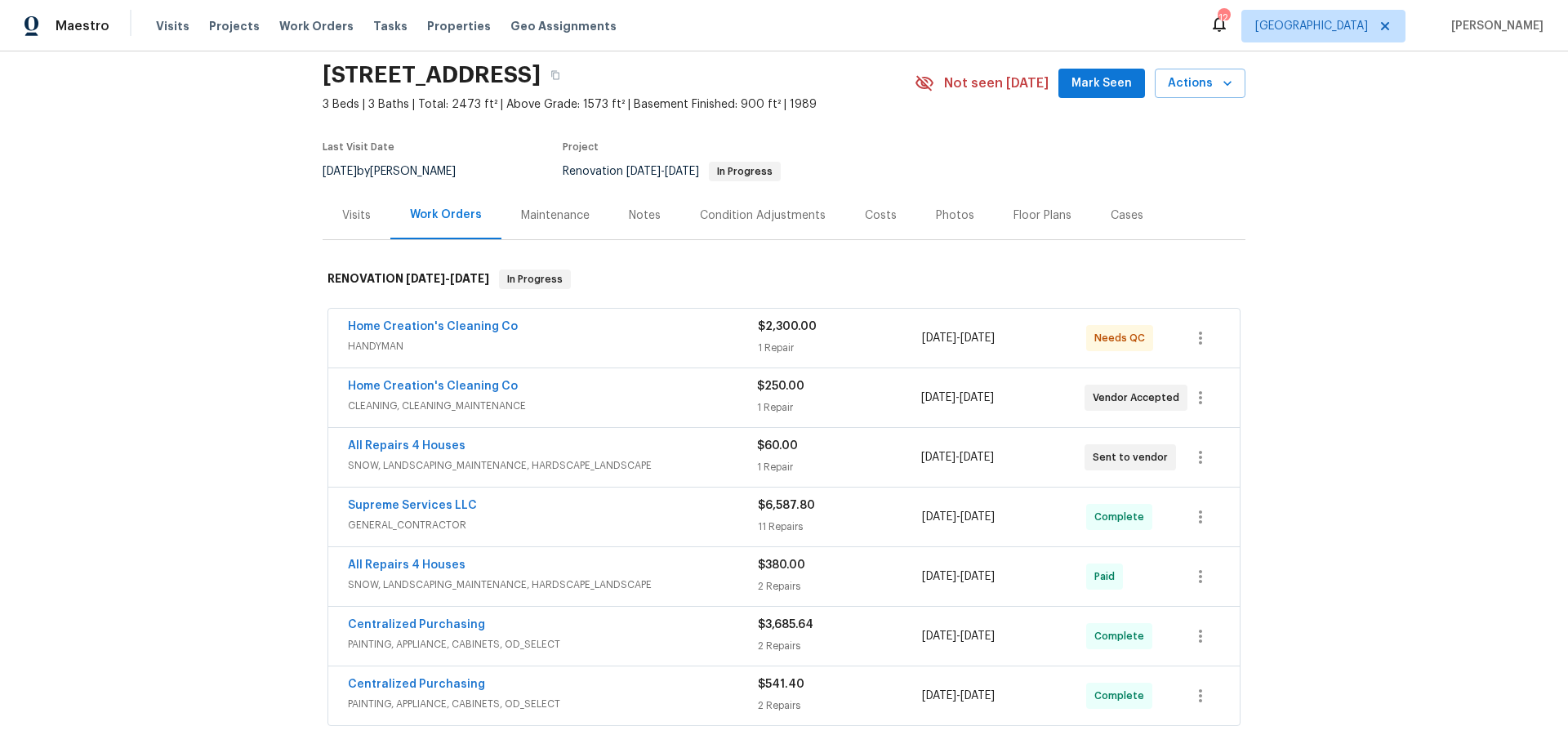
scroll to position [82, 0]
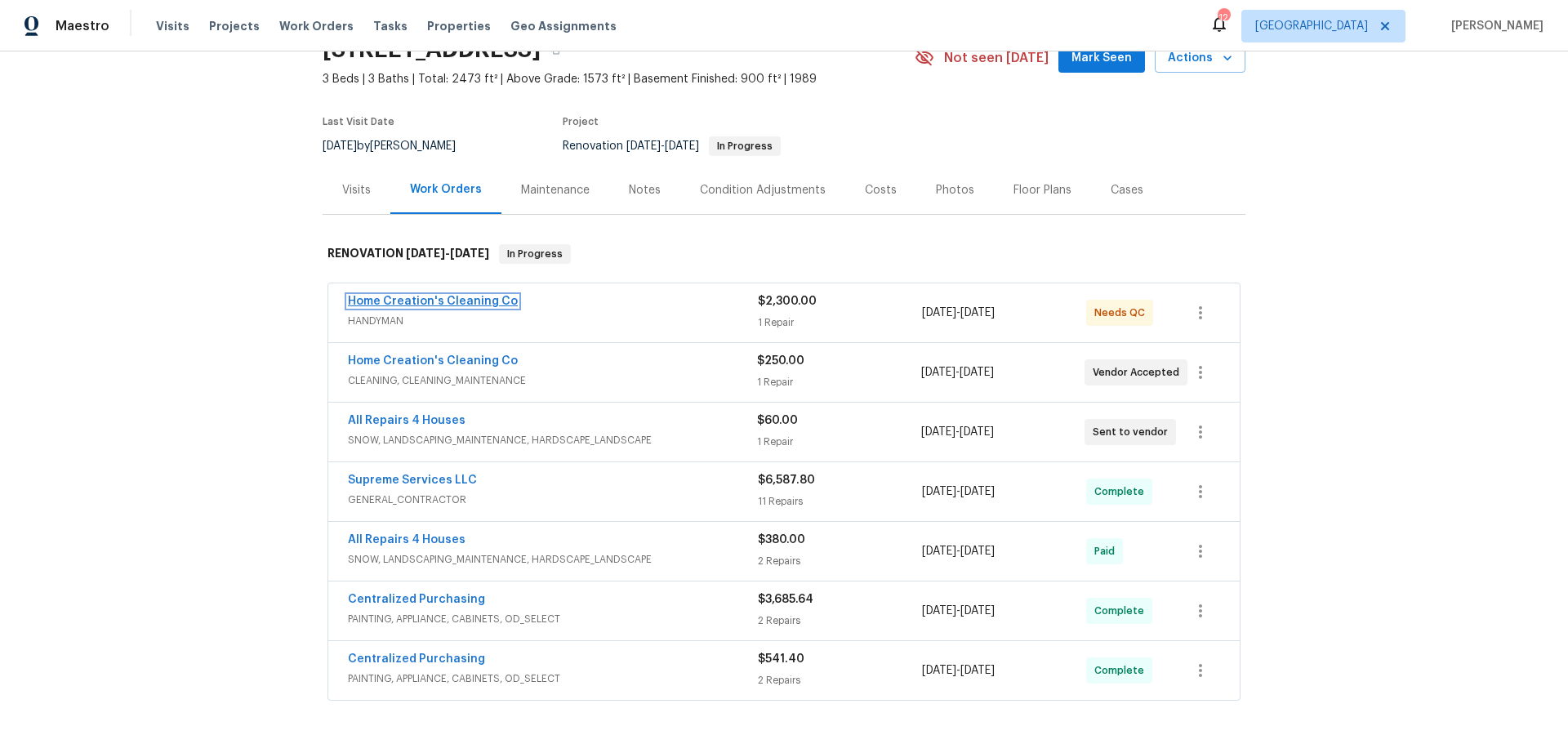
click at [474, 300] on link "Home Creation's Cleaning Co" at bounding box center [432, 301] width 170 height 12
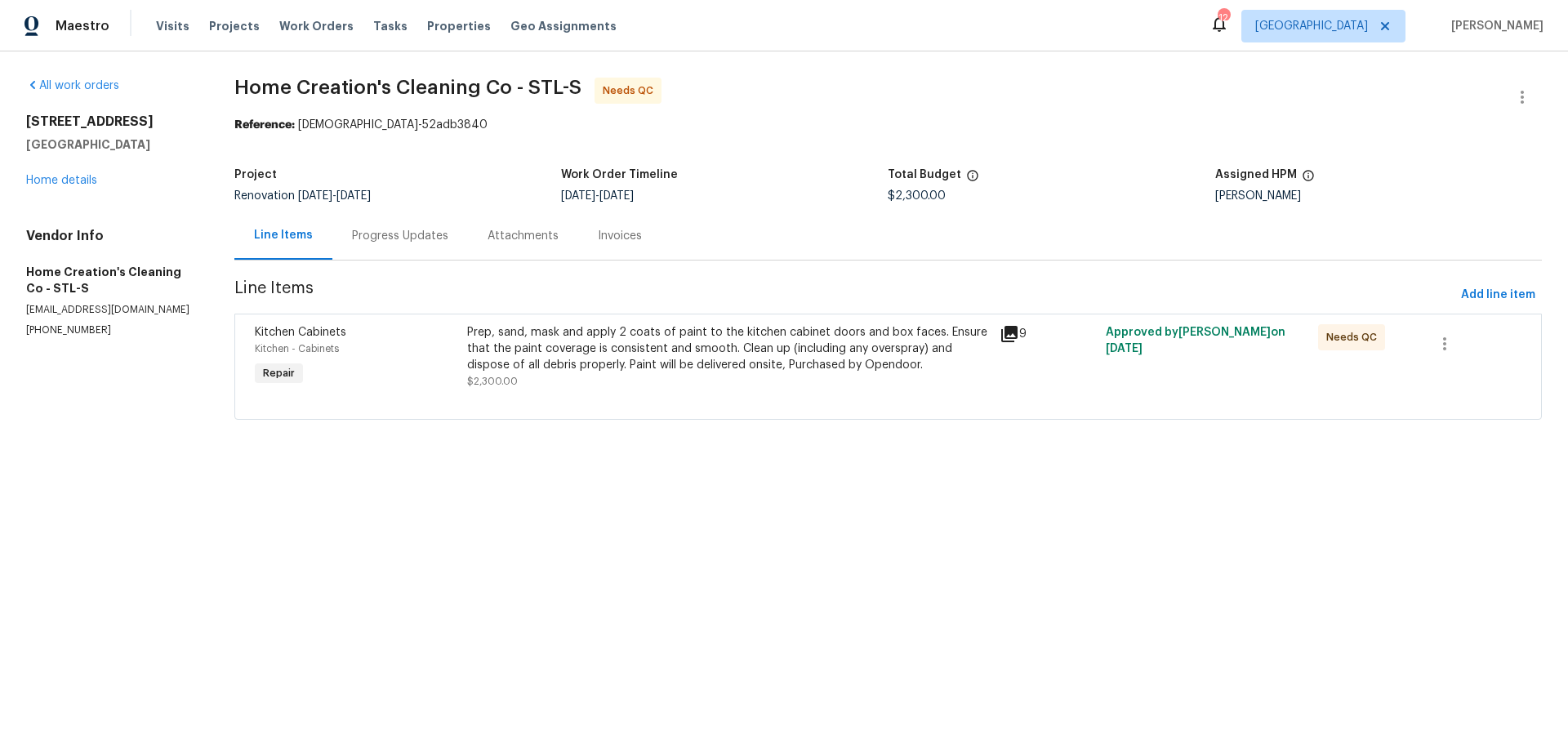
click at [760, 371] on div "Prep, sand, mask and apply 2 coats of paint to the kitchen cabinet doors and bo…" at bounding box center [728, 349] width 521 height 49
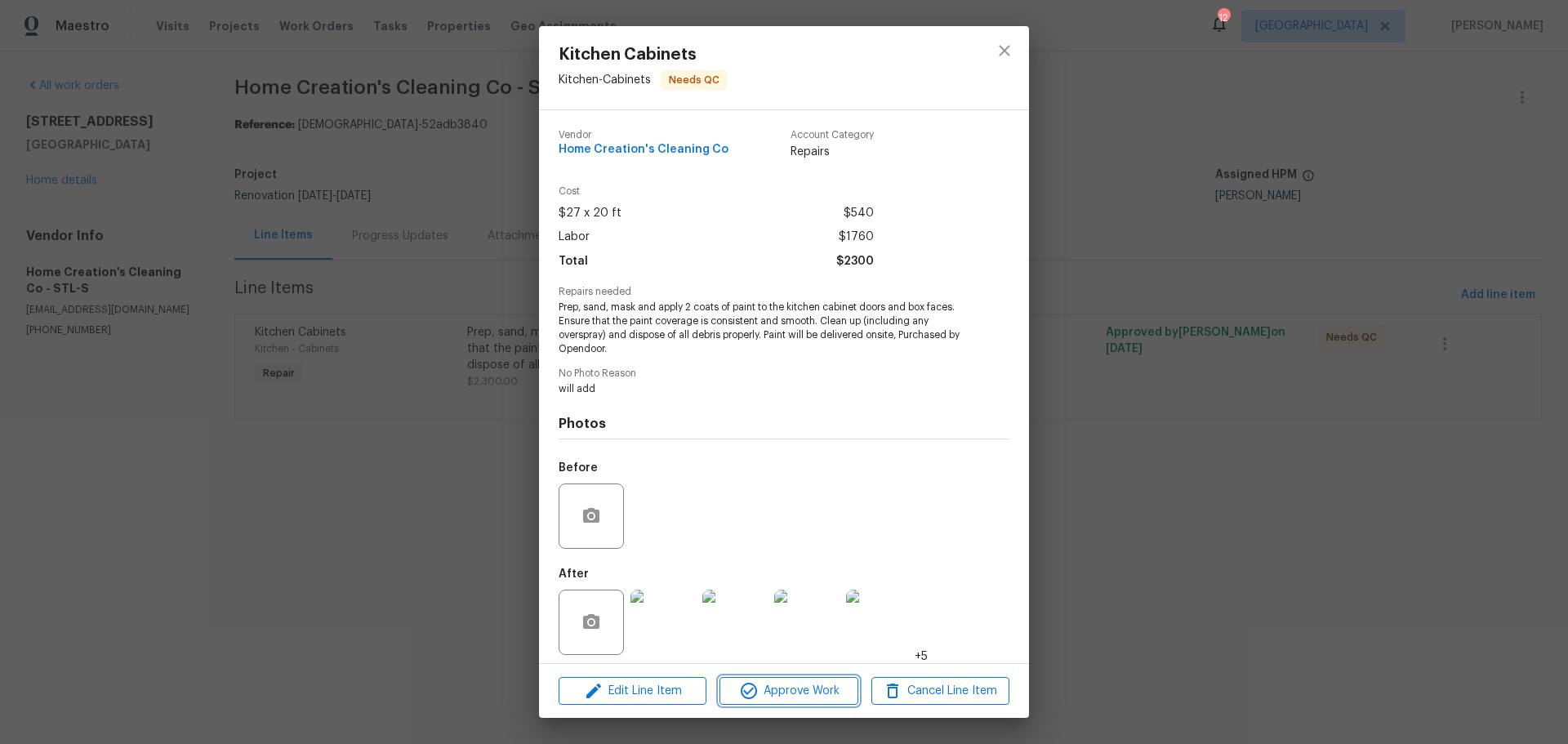
click at [763, 690] on span "Approve Work" at bounding box center [788, 691] width 128 height 20
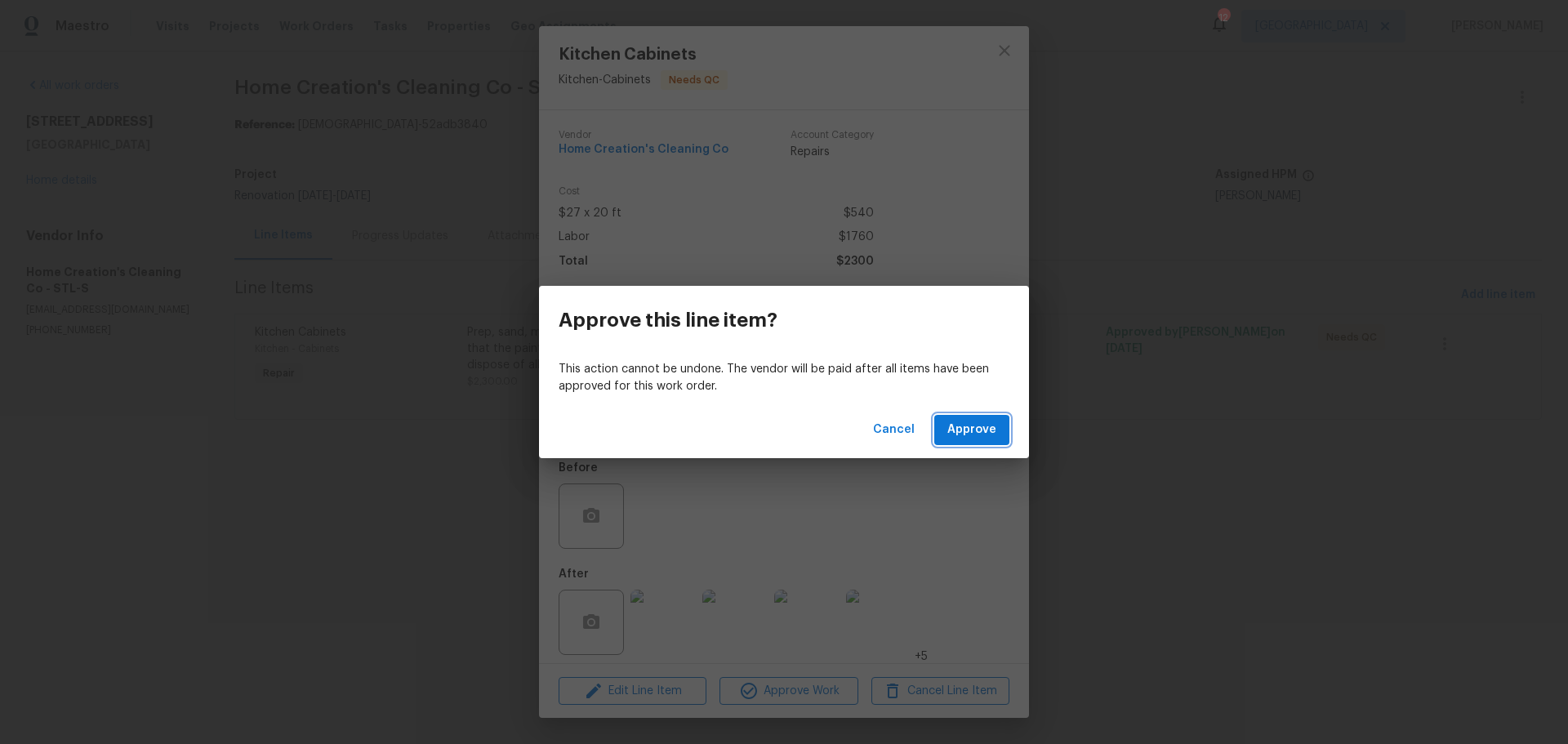
click at [948, 417] on button "Approve" at bounding box center [971, 430] width 75 height 30
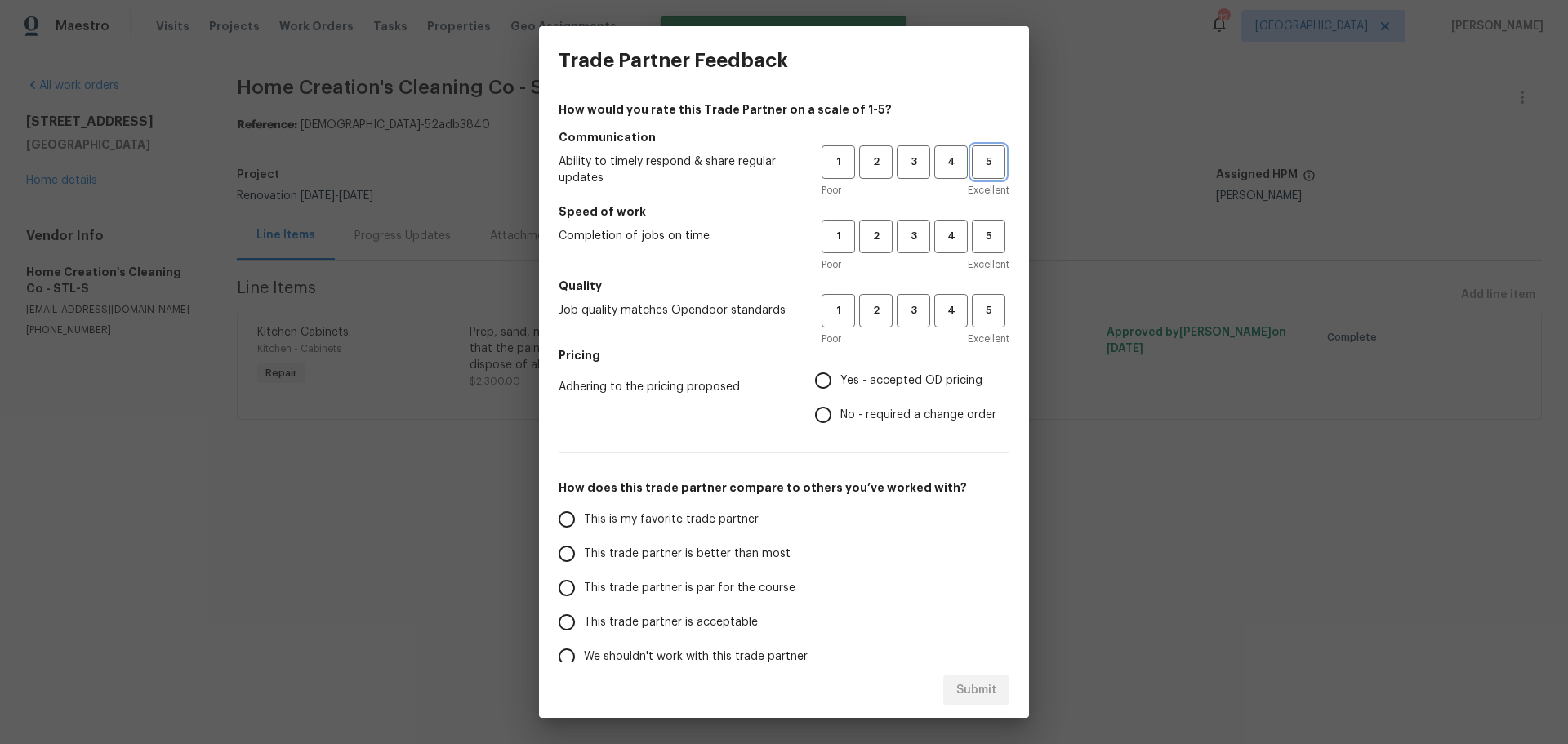
click at [983, 168] on span "5" at bounding box center [987, 162] width 30 height 19
drag, startPoint x: 972, startPoint y: 263, endPoint x: 978, endPoint y: 247, distance: 17.1
click at [974, 256] on span "Excellent" at bounding box center [988, 264] width 42 height 16
click at [981, 237] on span "5" at bounding box center [987, 236] width 30 height 19
drag, startPoint x: 979, startPoint y: 312, endPoint x: 926, endPoint y: 323, distance: 54.1
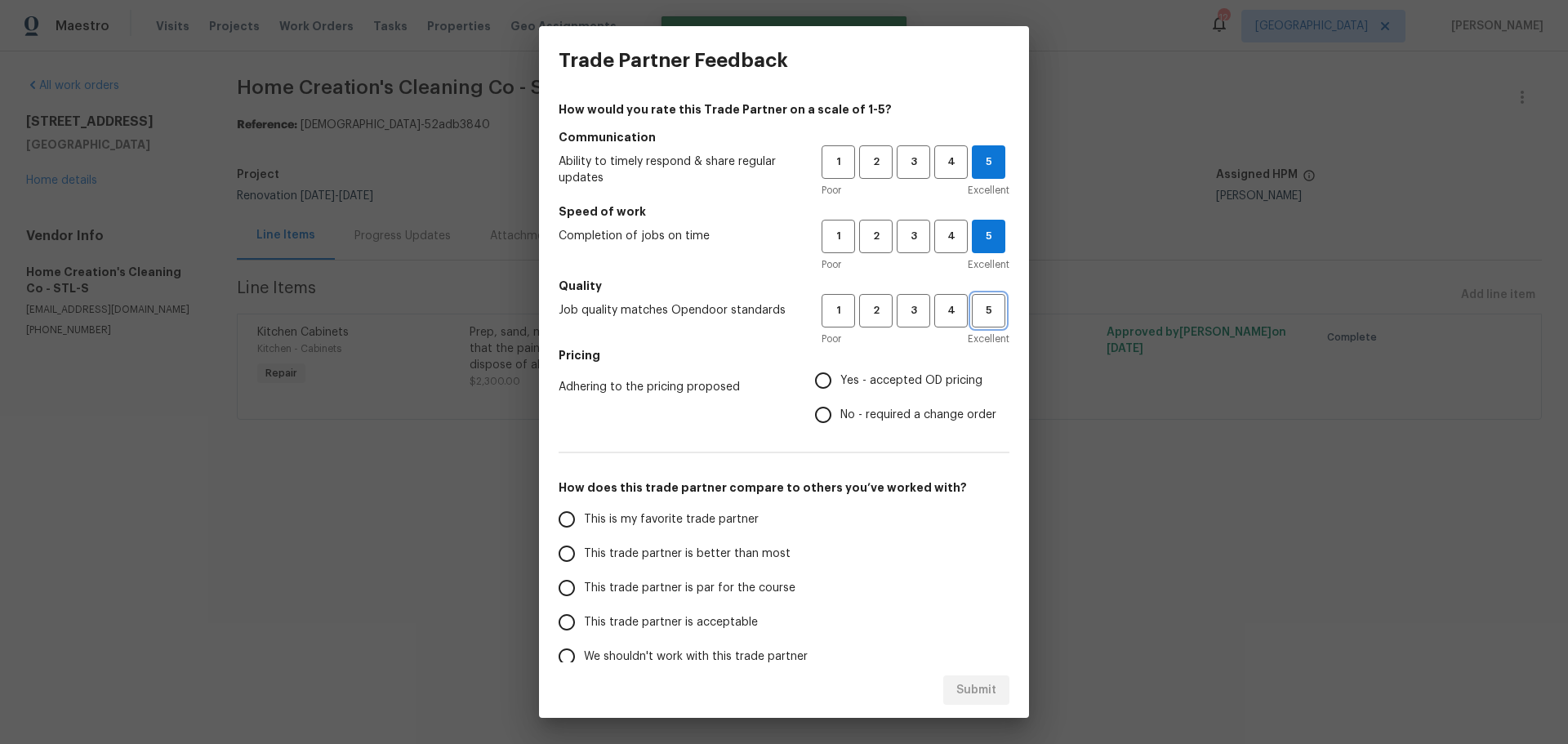
click at [978, 303] on span "5" at bounding box center [987, 311] width 30 height 19
click at [868, 391] on label "Yes - accepted OD pricing" at bounding box center [900, 381] width 190 height 35
click at [840, 391] on input "Yes - accepted OD pricing" at bounding box center [823, 381] width 35 height 35
radio input "true"
click at [725, 525] on span "This is my favorite trade partner" at bounding box center [671, 520] width 174 height 17
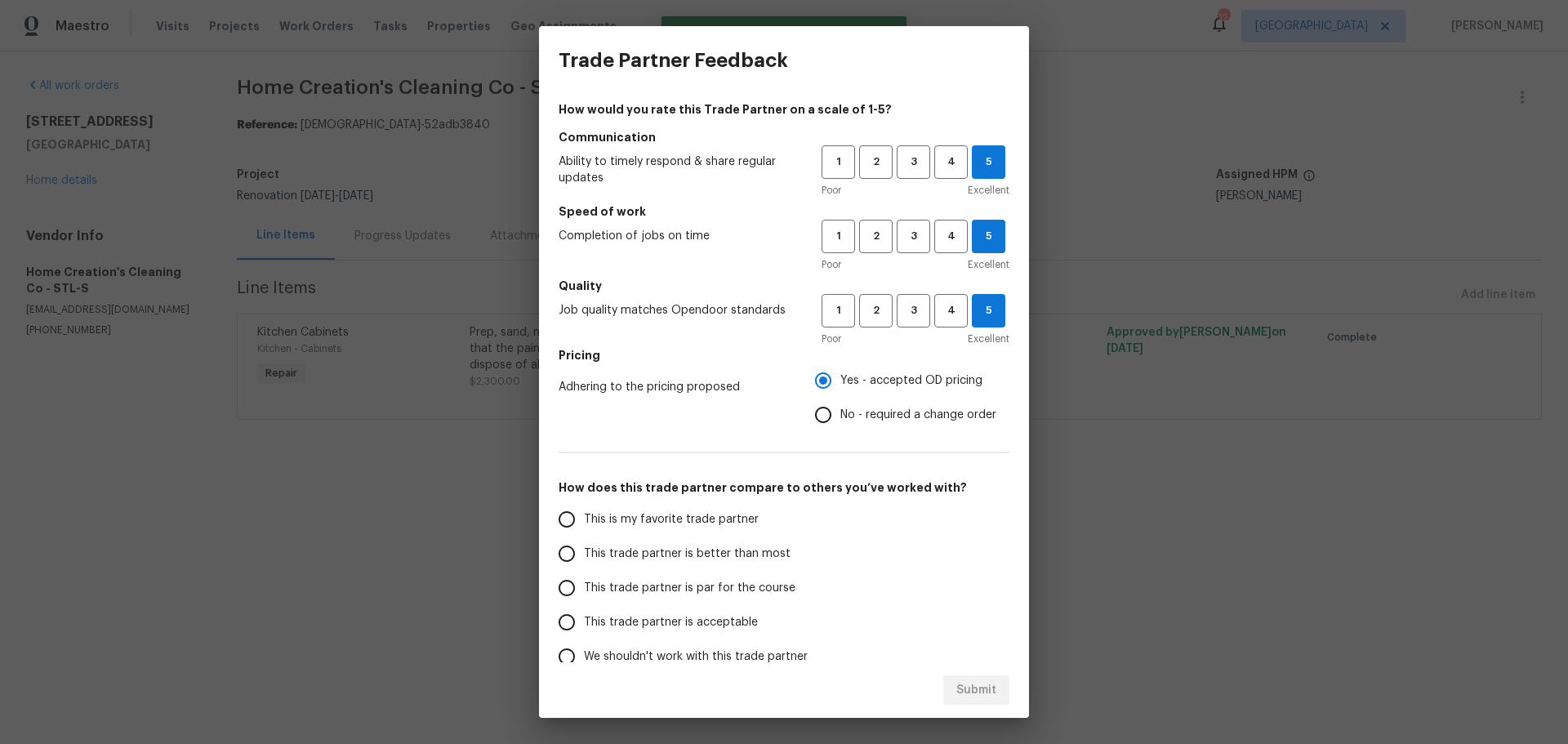
click at [584, 525] on input "This is my favorite trade partner" at bounding box center [567, 520] width 35 height 35
click at [953, 685] on button "Submit" at bounding box center [976, 689] width 66 height 30
radio input "true"
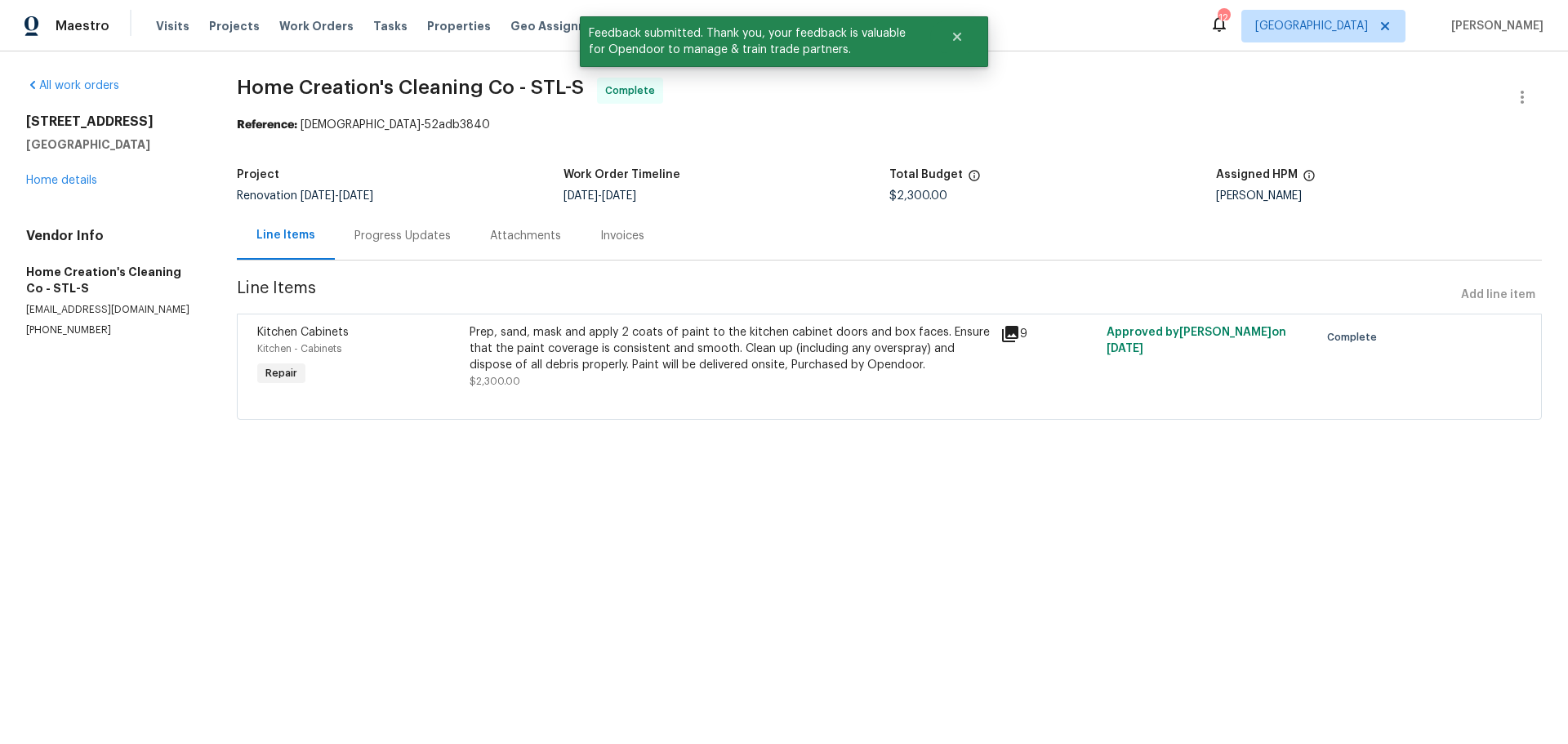
click at [45, 188] on div "3049 Summerfield Manor Dr Saint Louis, MO 63129 Home details" at bounding box center [112, 151] width 172 height 75
click at [63, 186] on link "Home details" at bounding box center [62, 180] width 71 height 12
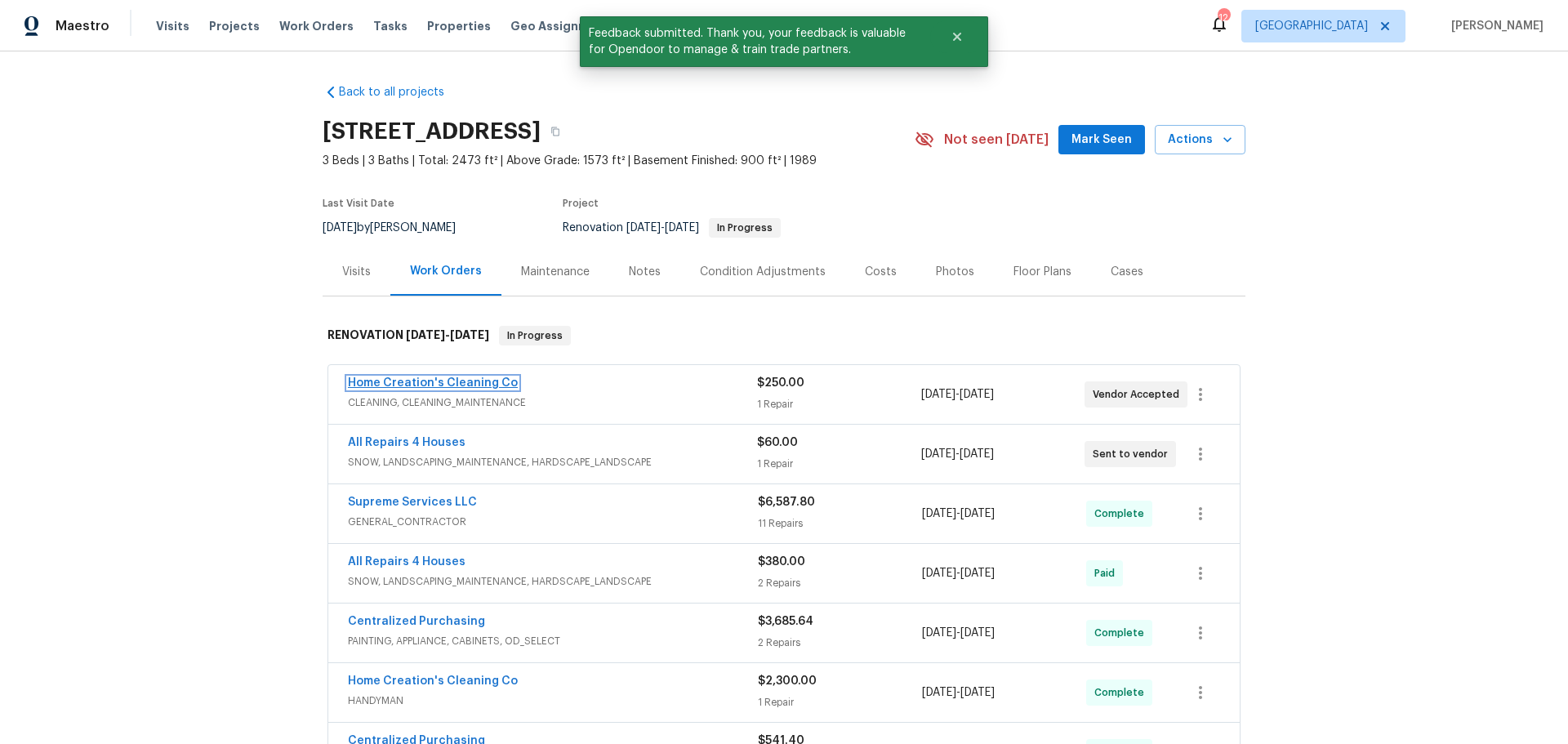
click at [440, 382] on link "Home Creation's Cleaning Co" at bounding box center [432, 382] width 170 height 12
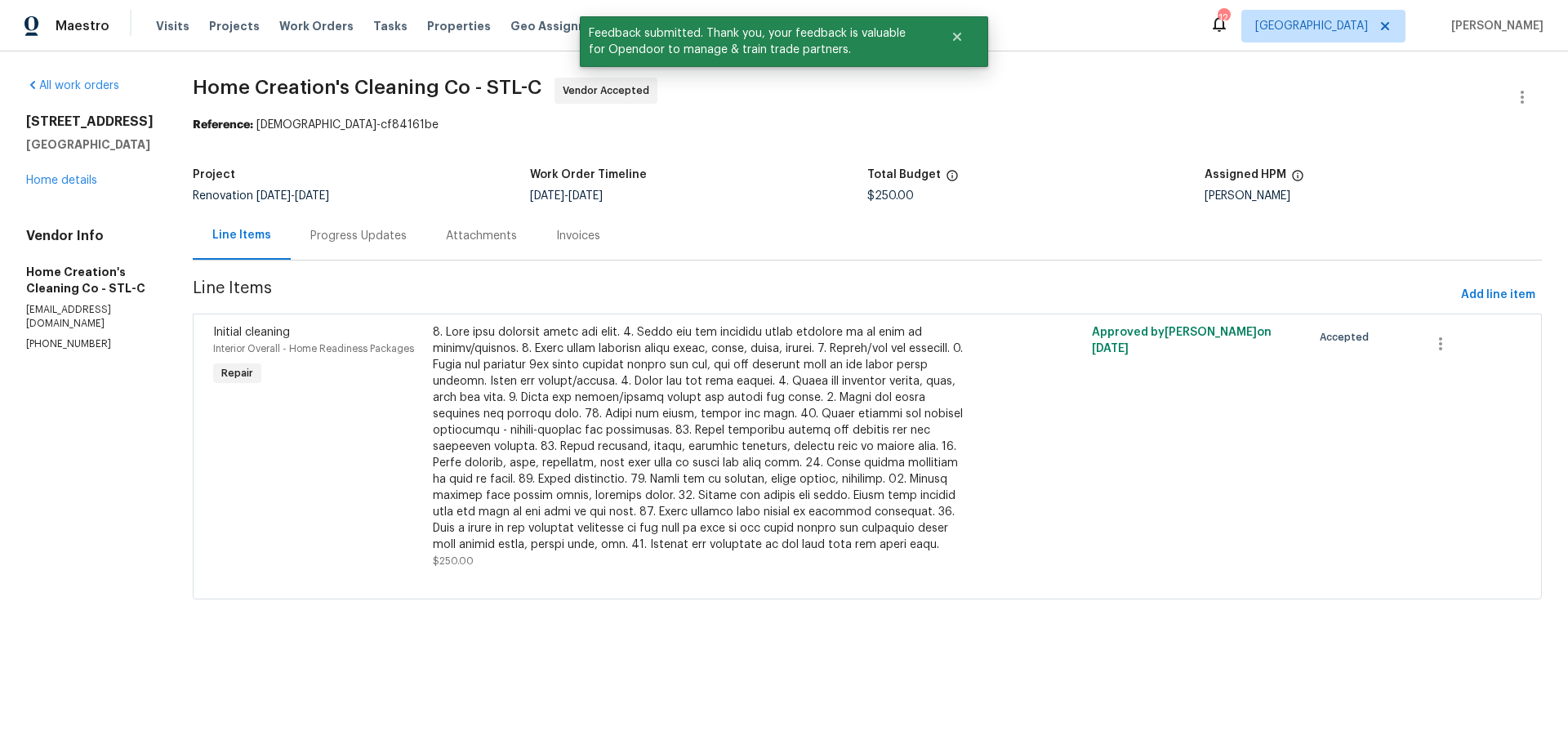
drag, startPoint x: 370, startPoint y: 223, endPoint x: 374, endPoint y: 230, distance: 8.1
click at [369, 223] on div "Progress Updates" at bounding box center [358, 235] width 135 height 48
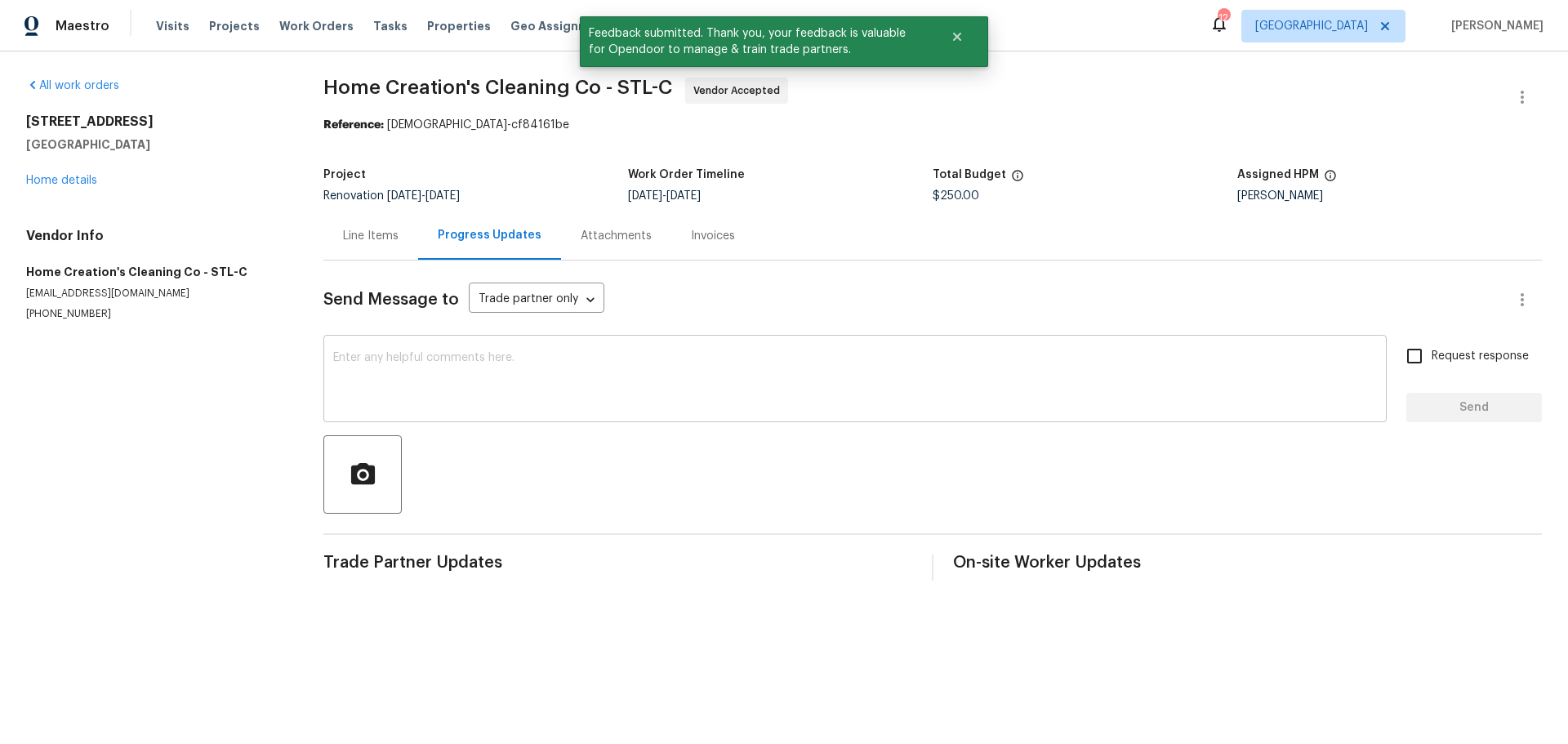
click at [430, 414] on div "x ​" at bounding box center [855, 381] width 1063 height 84
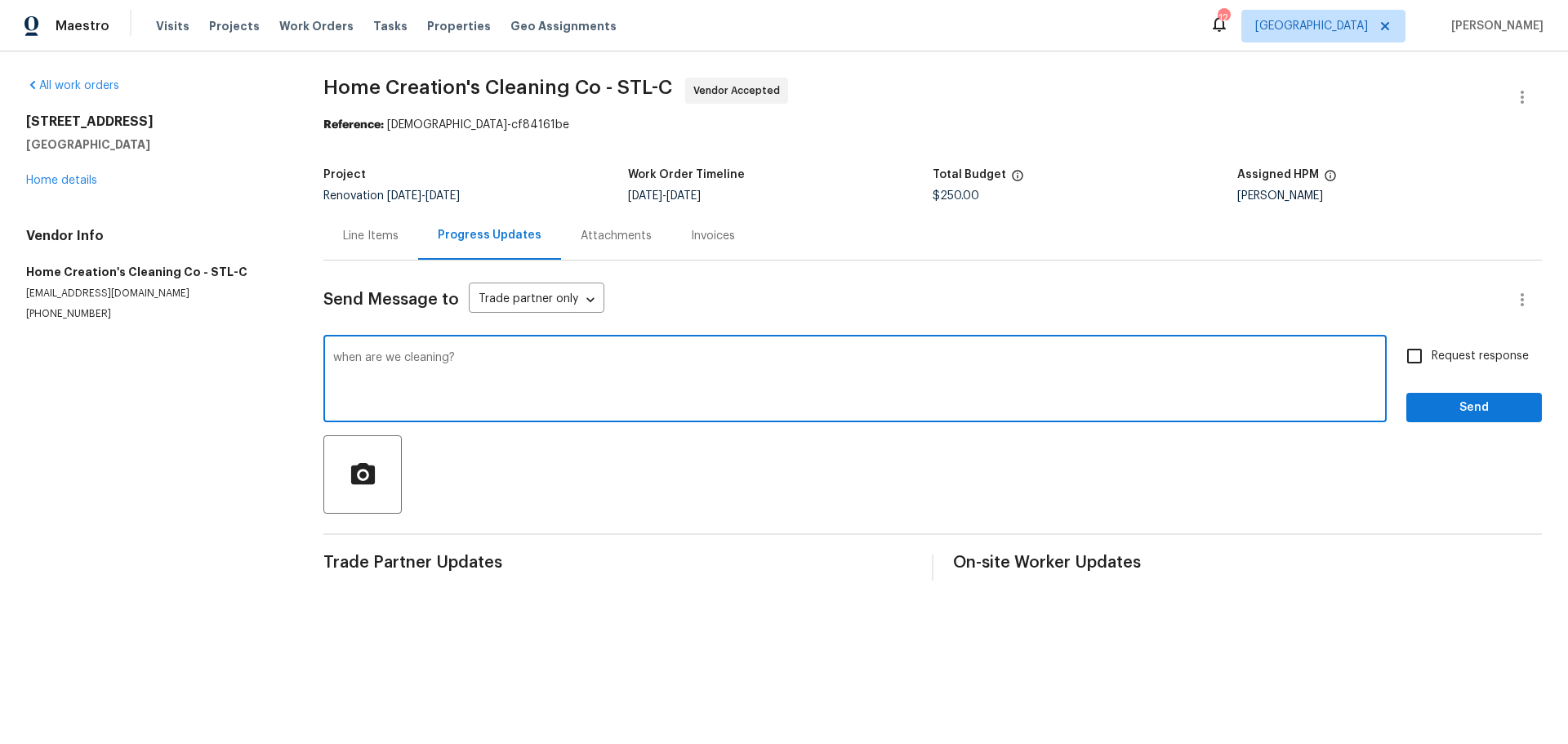
type textarea "when are we cleaning?"
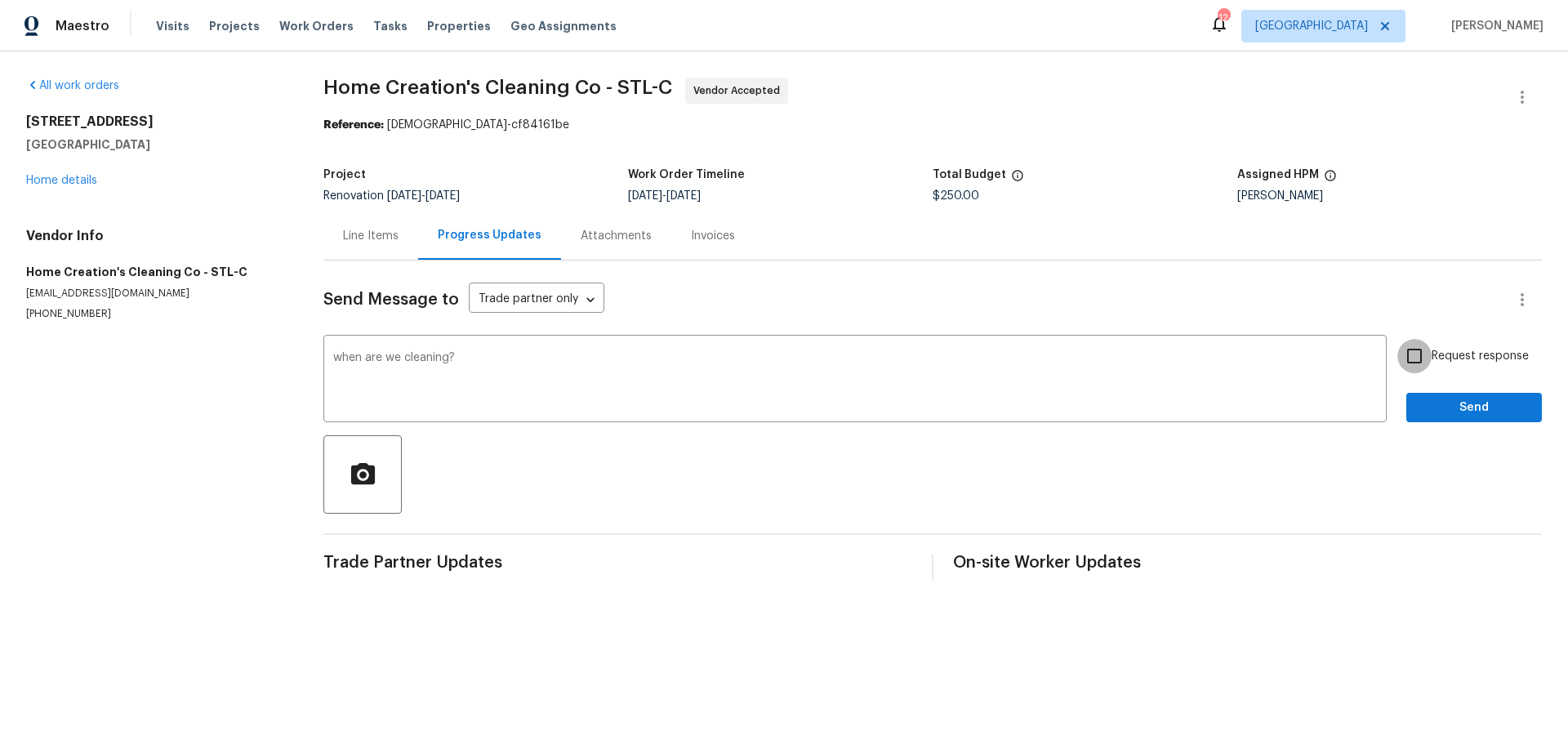
click at [1416, 358] on input "Request response" at bounding box center [1414, 356] width 35 height 35
checkbox input "true"
click at [1420, 415] on span "Send" at bounding box center [1474, 408] width 109 height 20
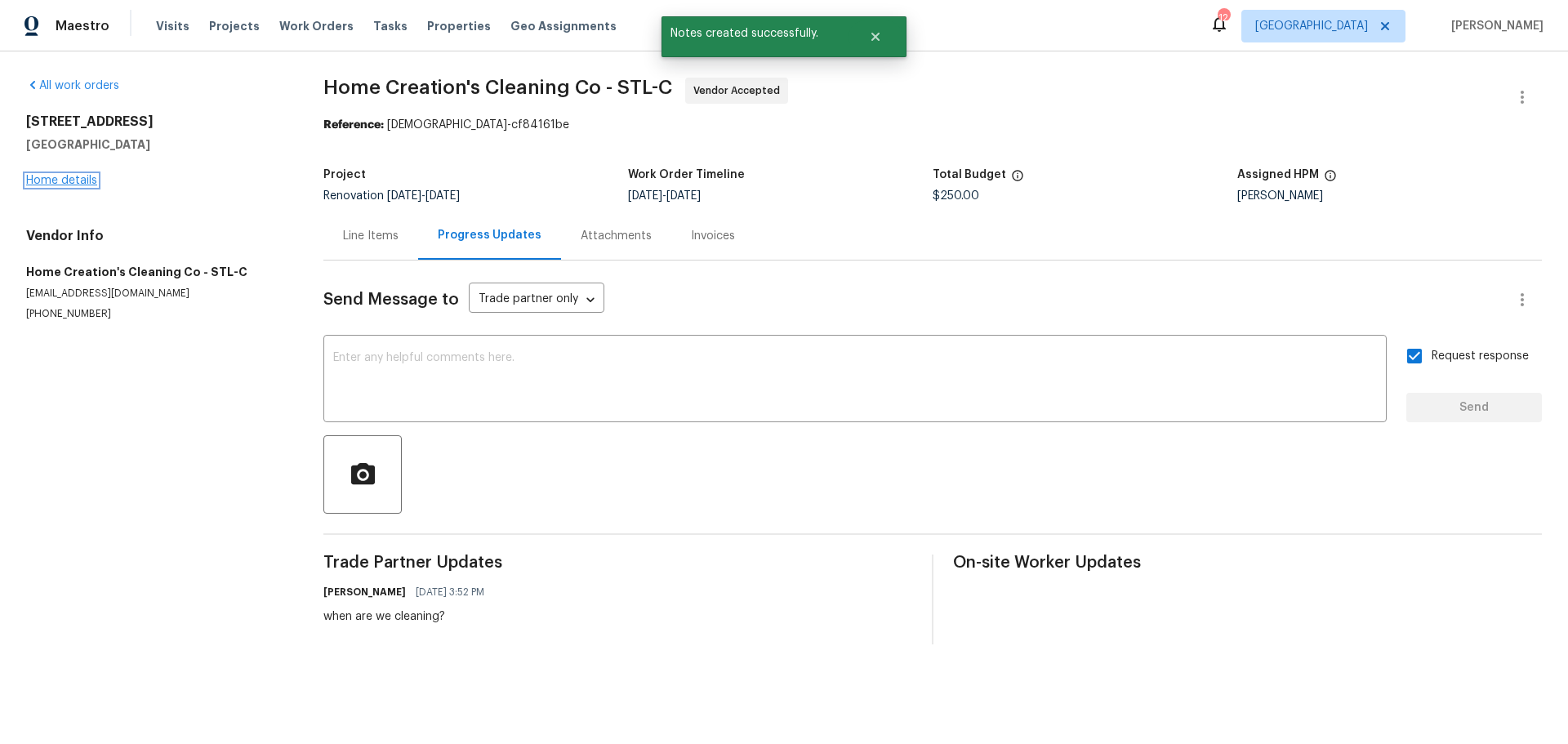
click at [81, 174] on link "Home details" at bounding box center [62, 180] width 71 height 12
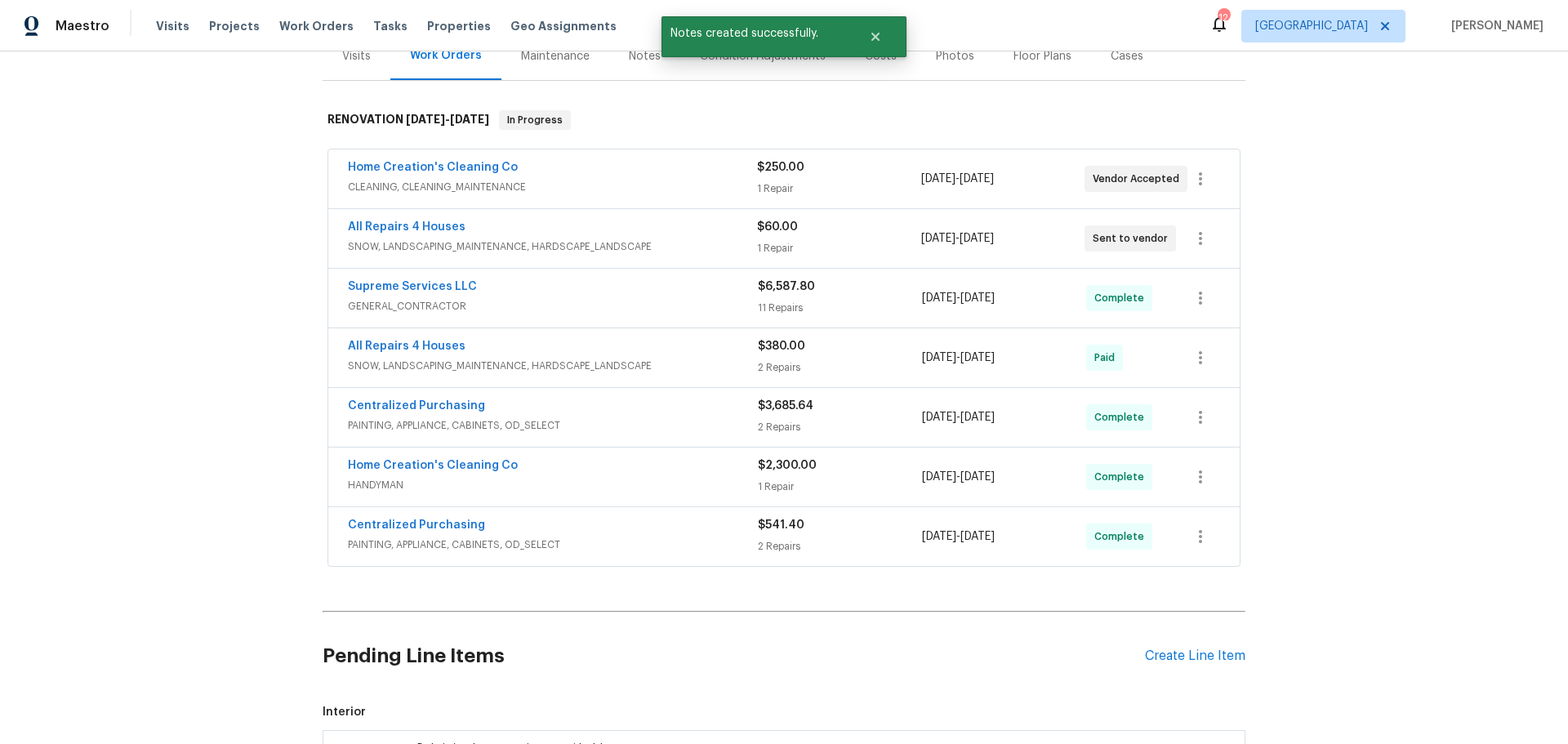
scroll to position [408, 0]
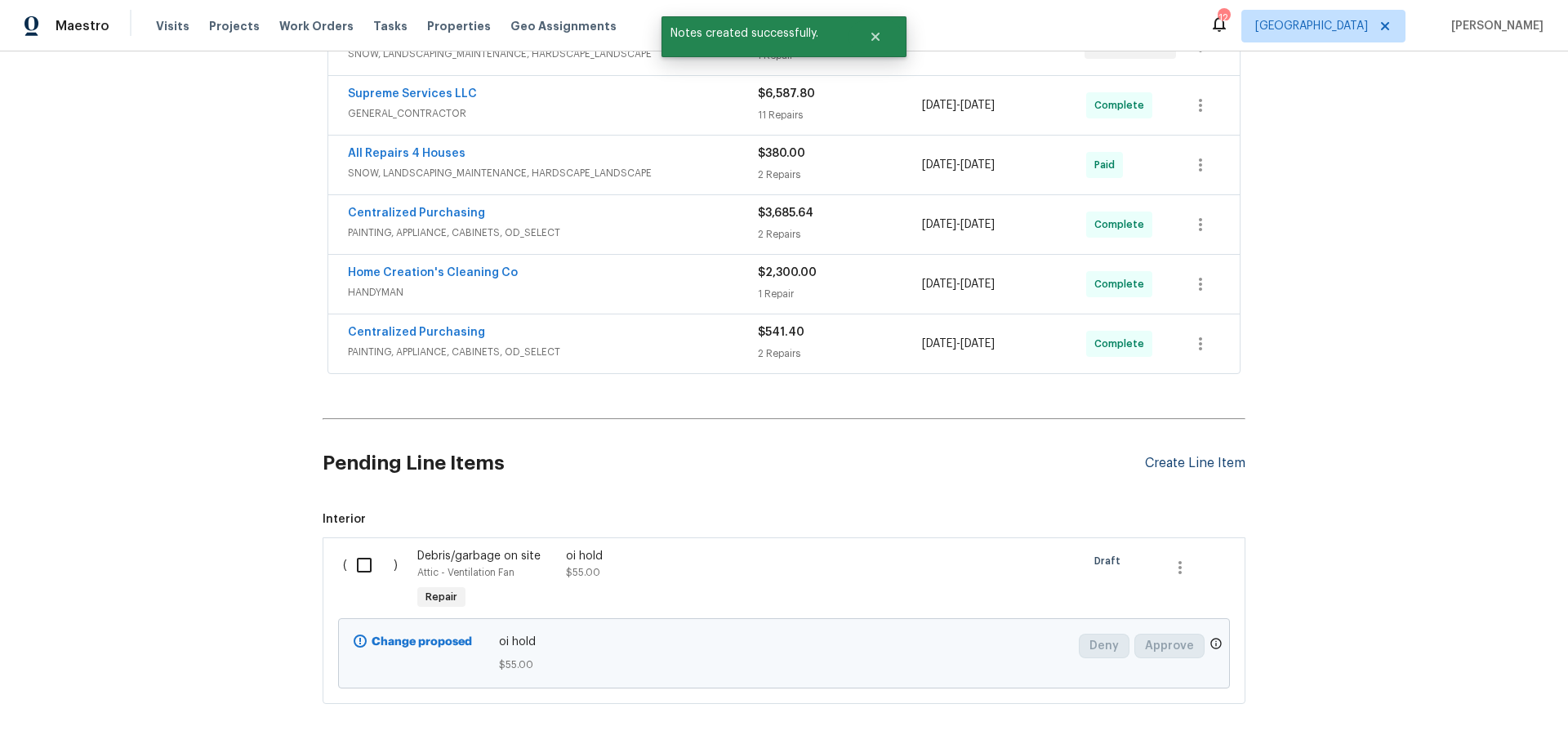
click at [1179, 462] on div "Create Line Item" at bounding box center [1195, 462] width 101 height 15
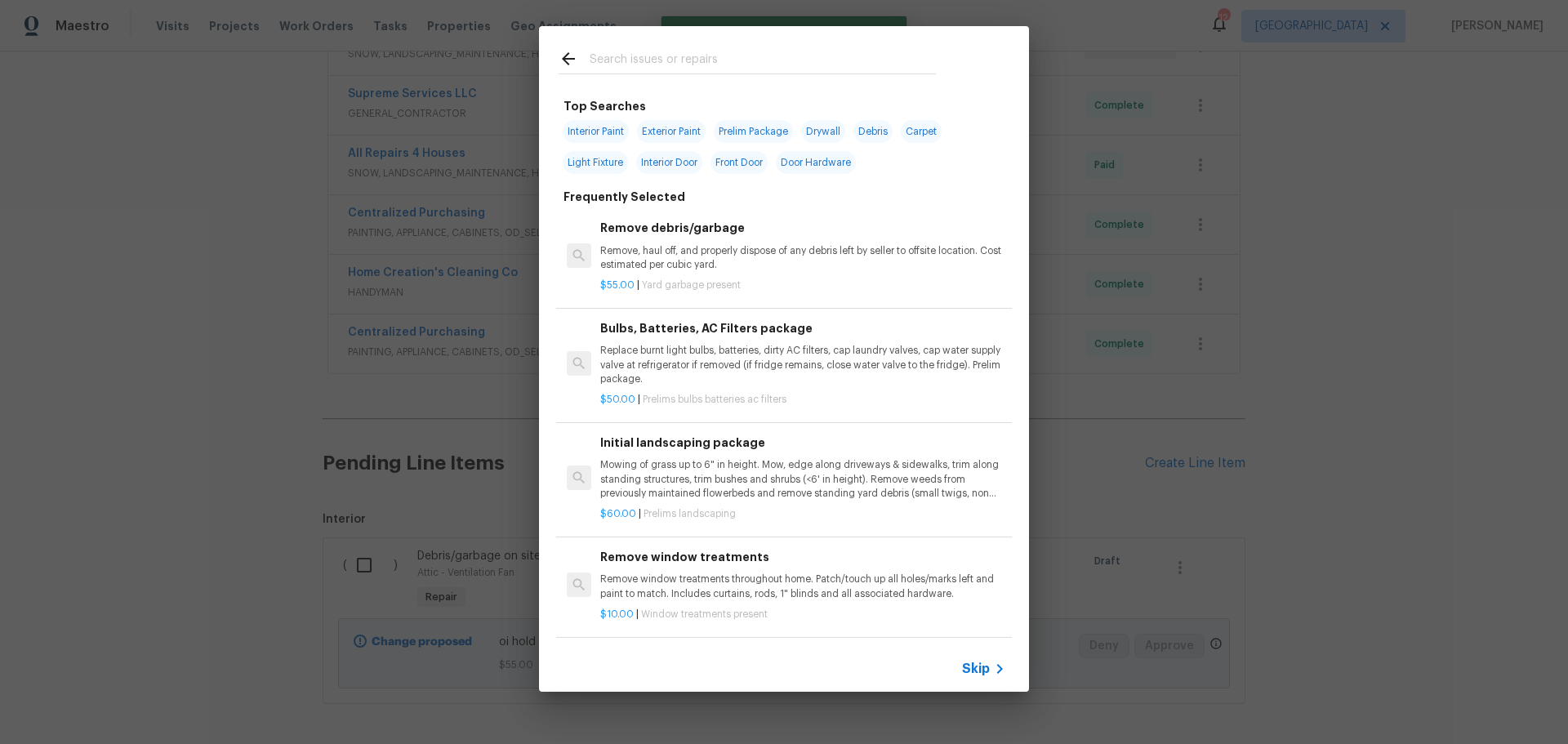
click at [655, 58] on input "text" at bounding box center [762, 61] width 346 height 25
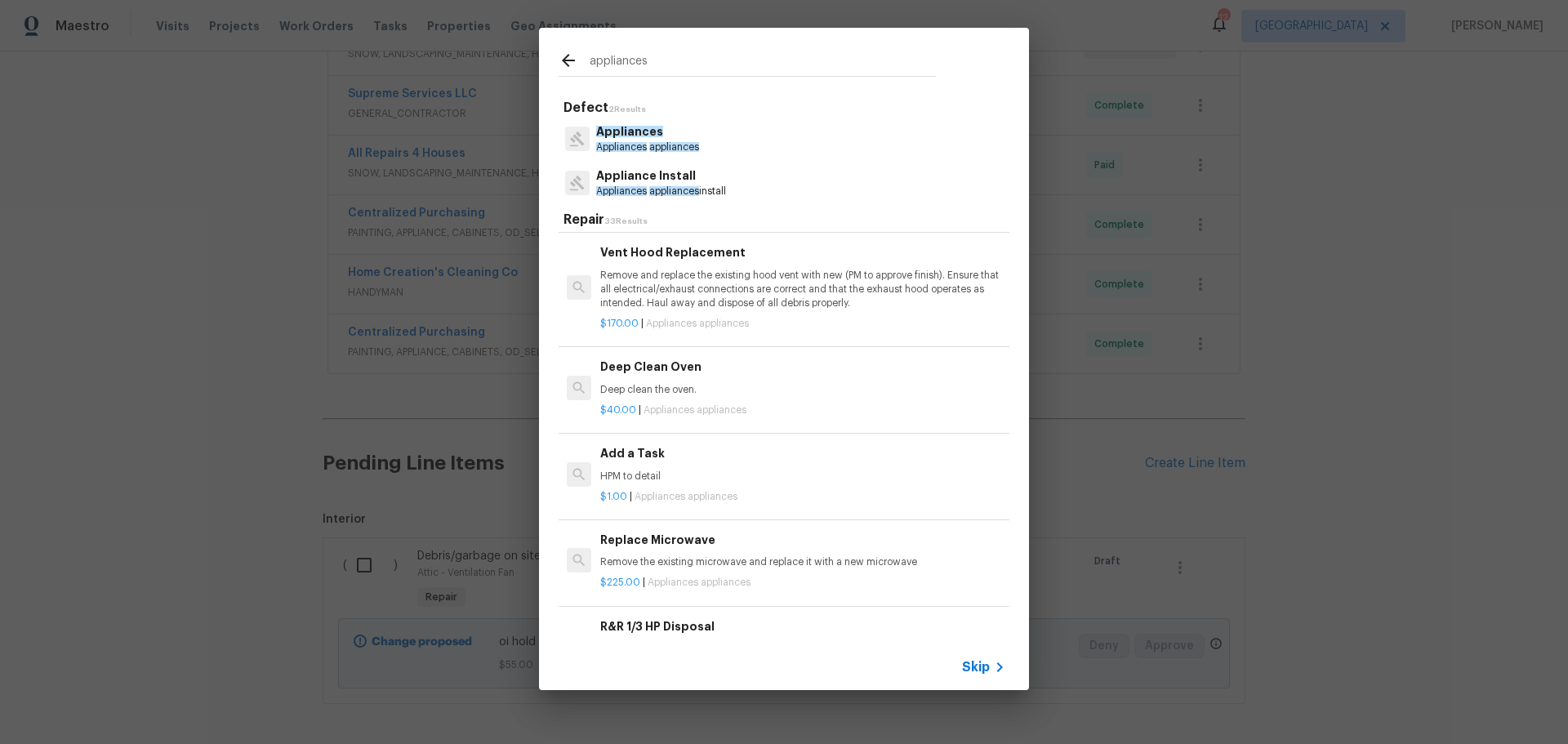
scroll to position [571, 0]
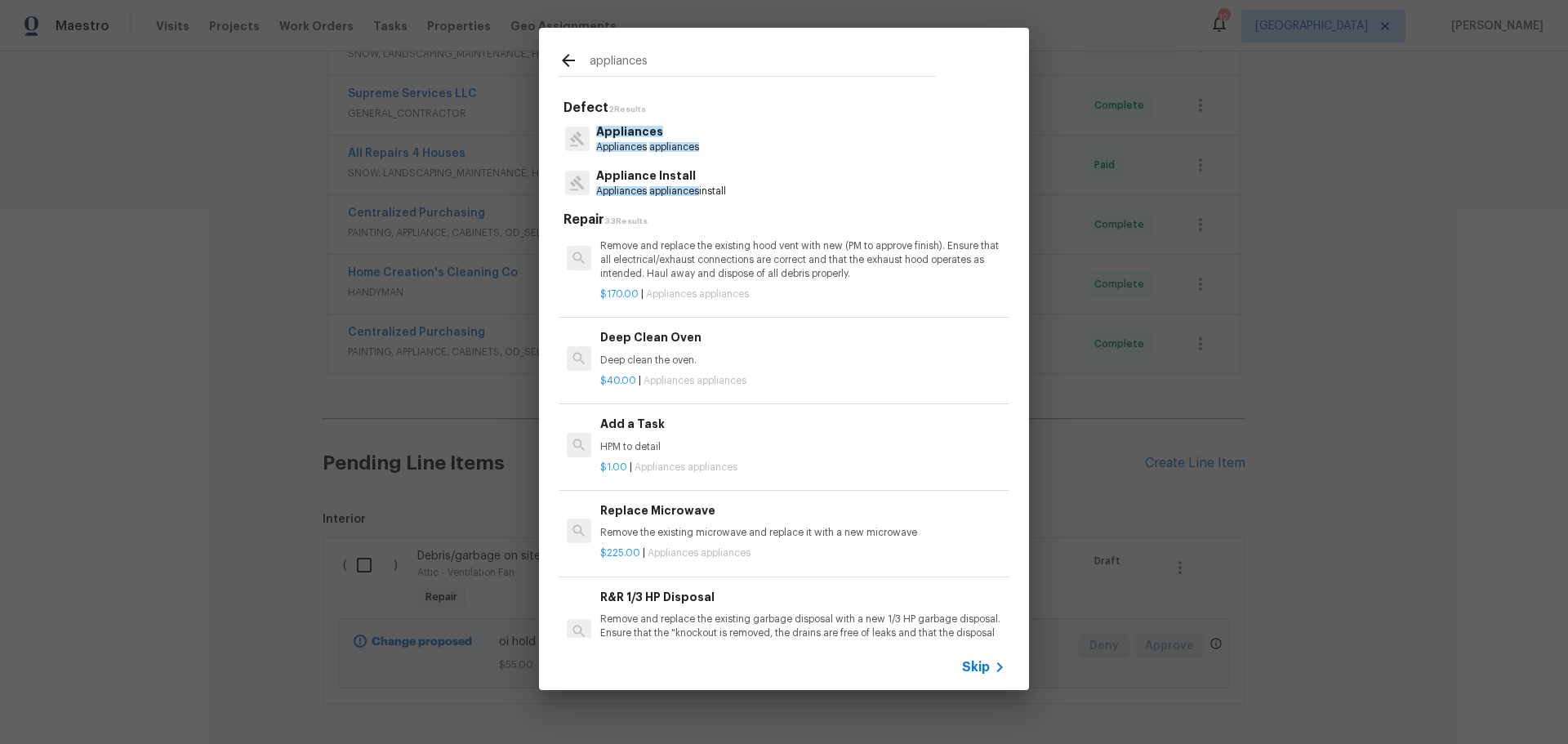
type input "appliances"
click at [696, 455] on div "$1.00 | Appliances appliances" at bounding box center [803, 464] width 405 height 20
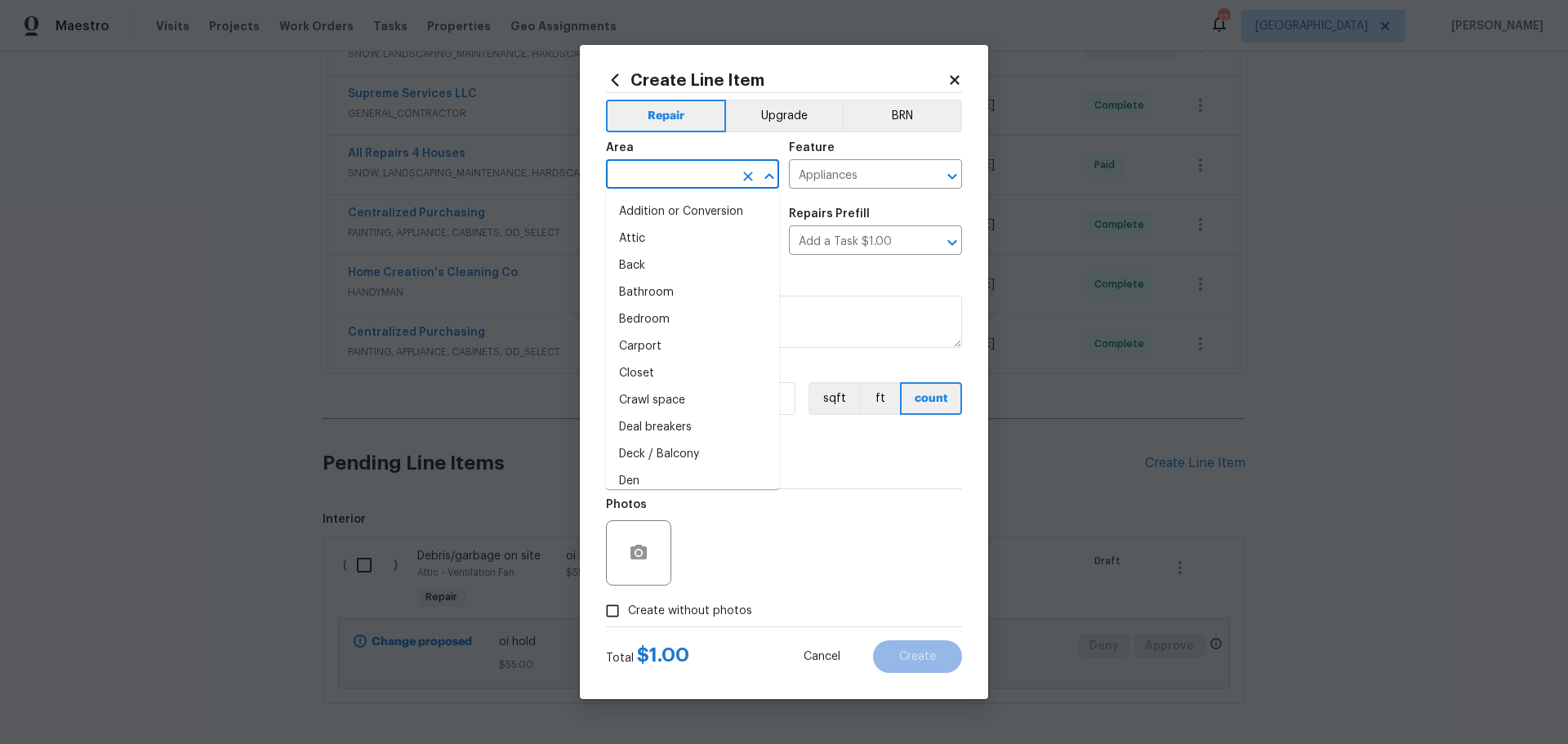
click at [705, 169] on input "text" at bounding box center [670, 176] width 127 height 25
click at [738, 214] on li "Kitchen" at bounding box center [692, 212] width 174 height 27
type input "Kitchen"
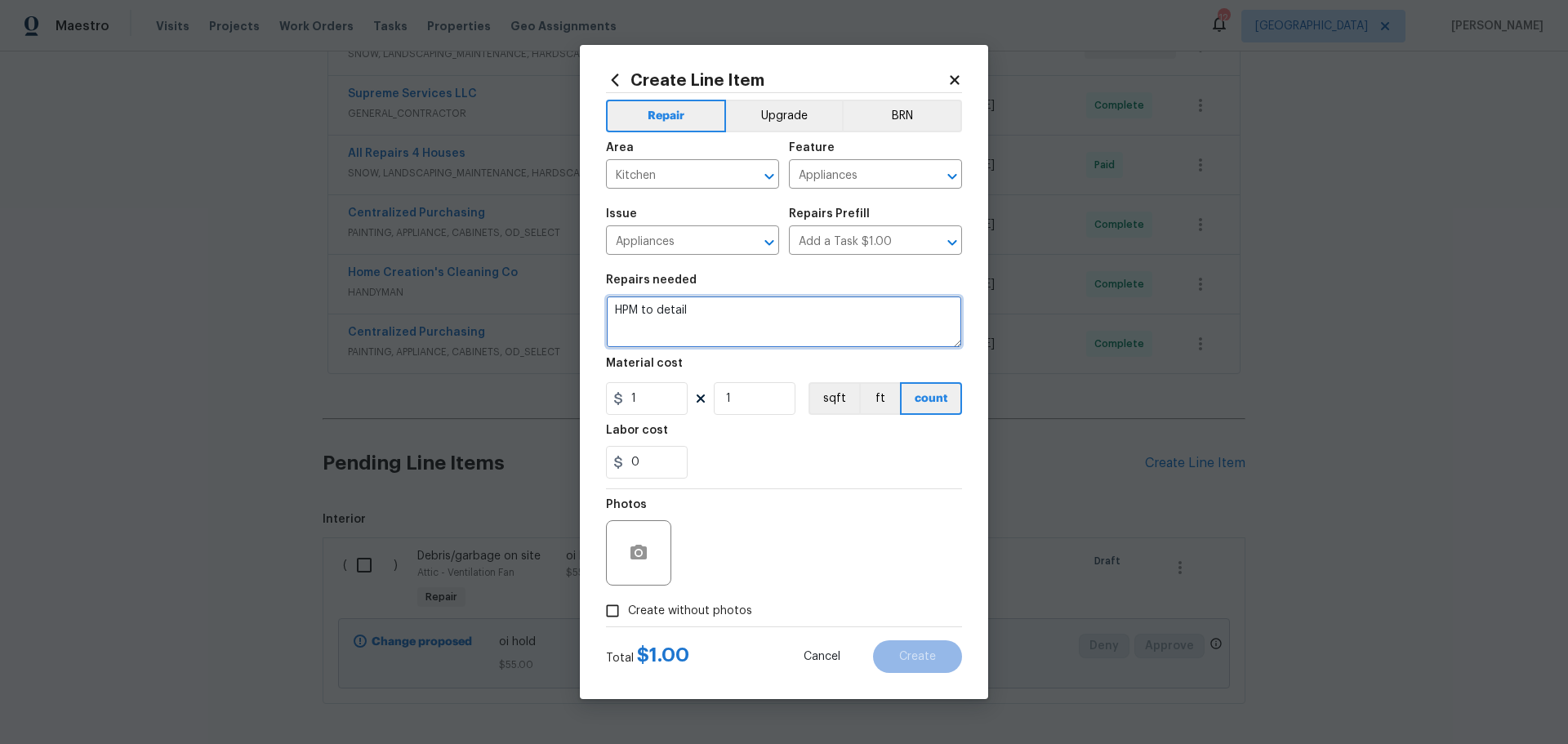
drag, startPoint x: 685, startPoint y: 323, endPoint x: 552, endPoint y: 358, distance: 137.5
click at [551, 365] on div "Create Line Item Repair Upgrade BRN Area Kitchen ​ Feature Appliances ​ Issue A…" at bounding box center [784, 372] width 1568 height 744
type textarea "install new appliances"
click at [781, 390] on input "1" at bounding box center [754, 399] width 82 height 33
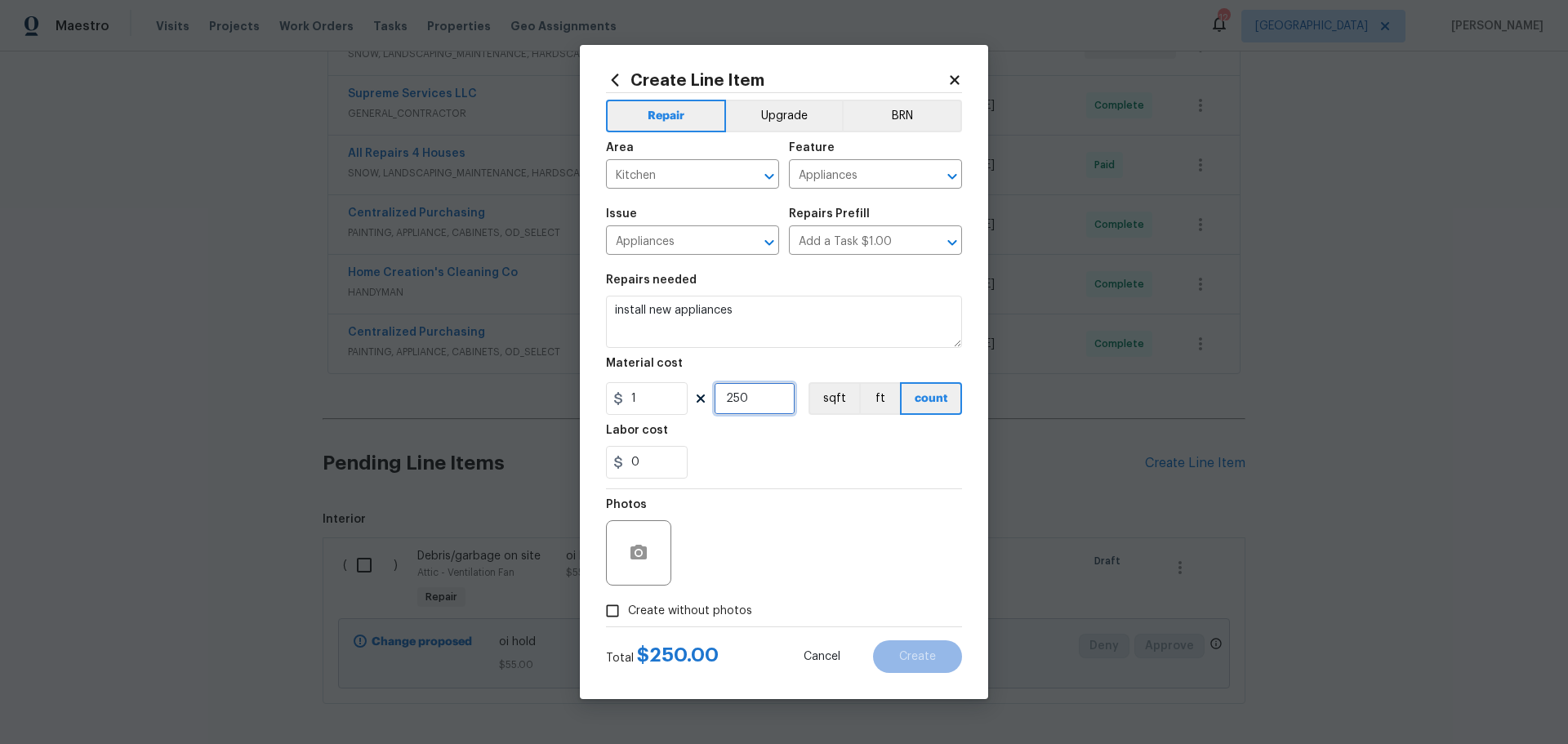
type input "250"
click at [729, 440] on div "Labor cost" at bounding box center [784, 434] width 356 height 21
click at [649, 621] on label "Create without photos" at bounding box center [674, 610] width 155 height 31
click at [628, 621] on input "Create without photos" at bounding box center [612, 610] width 31 height 31
checkbox input "true"
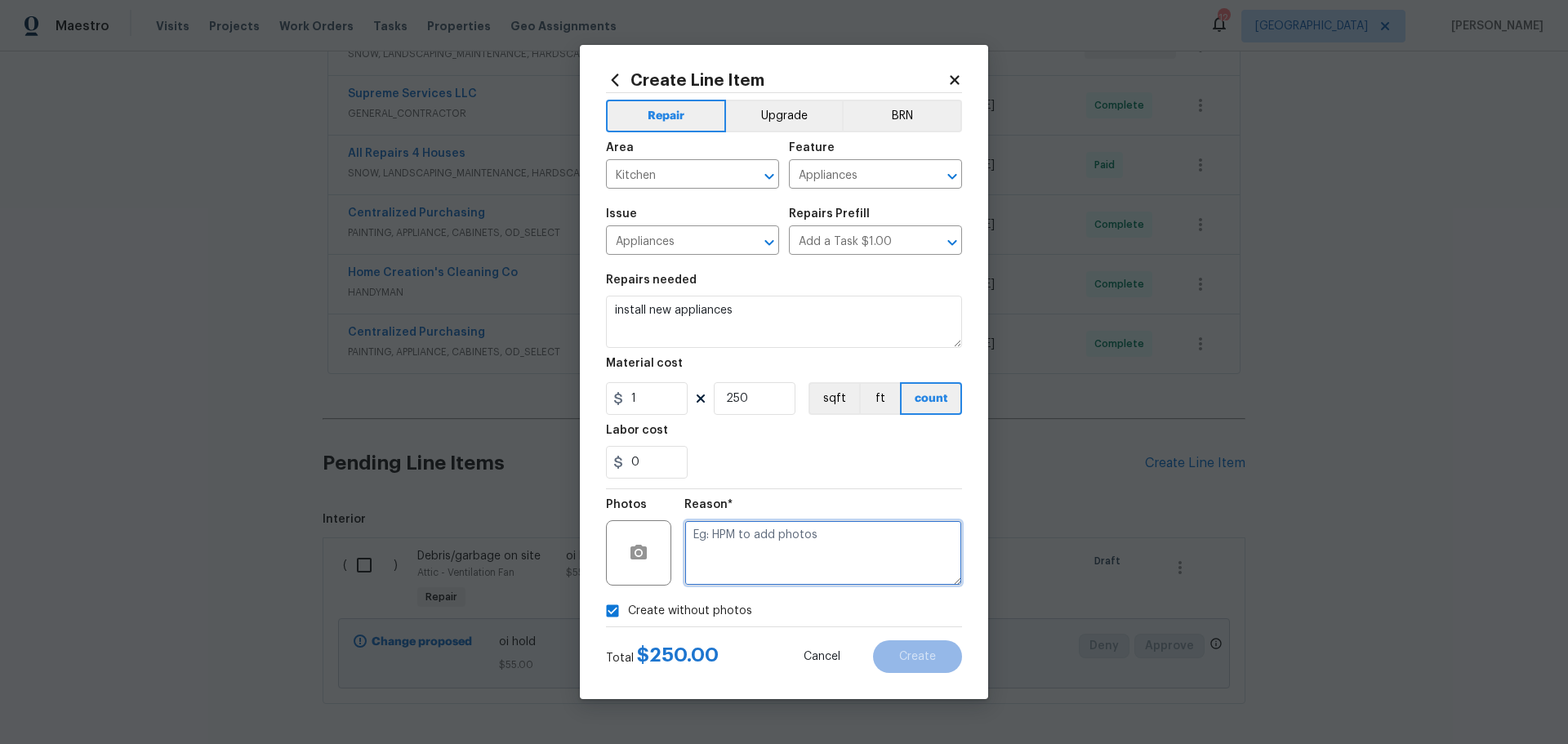
click at [754, 554] on textarea at bounding box center [823, 552] width 278 height 65
type textarea "1"
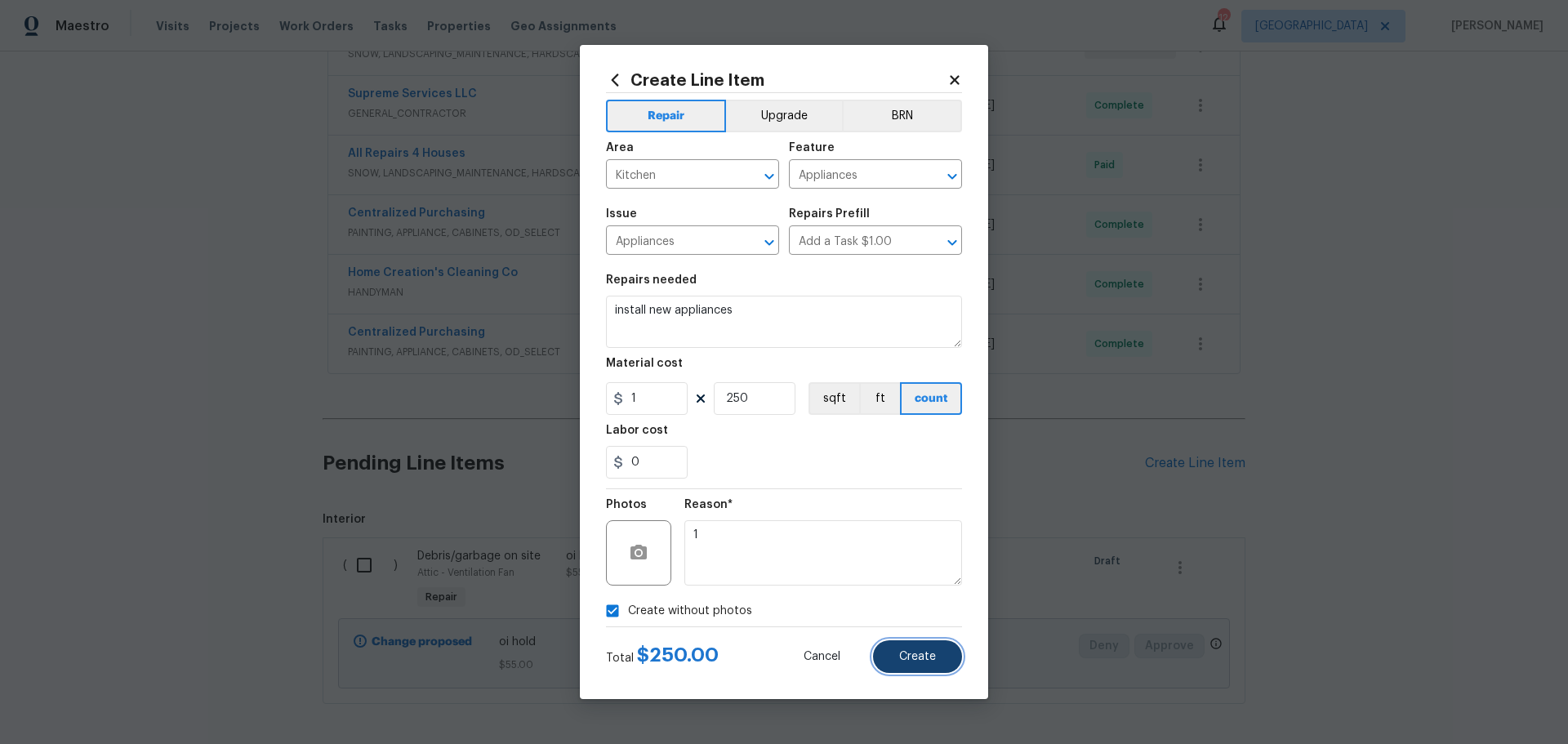
click at [930, 649] on button "Create" at bounding box center [918, 657] width 89 height 33
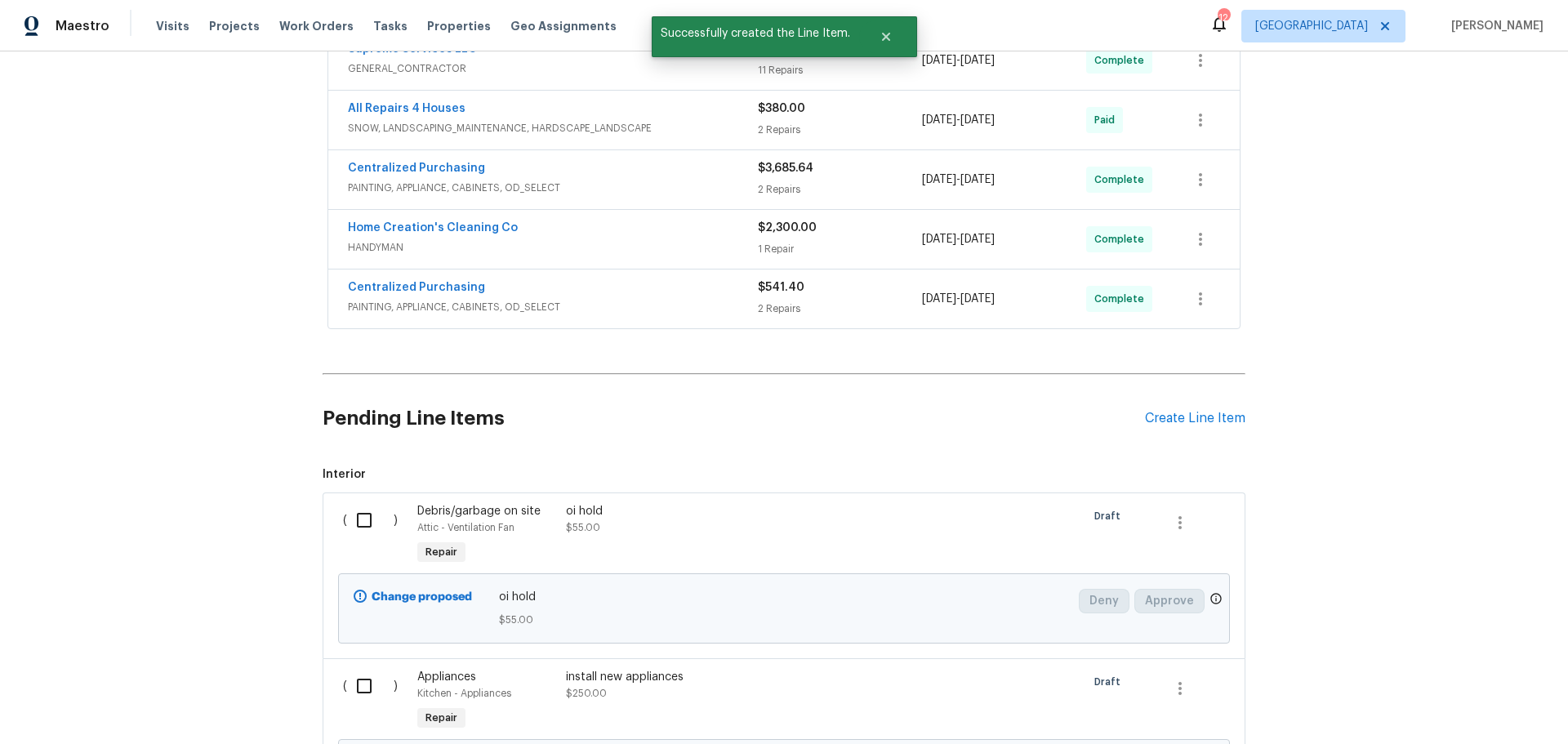
scroll to position [490, 0]
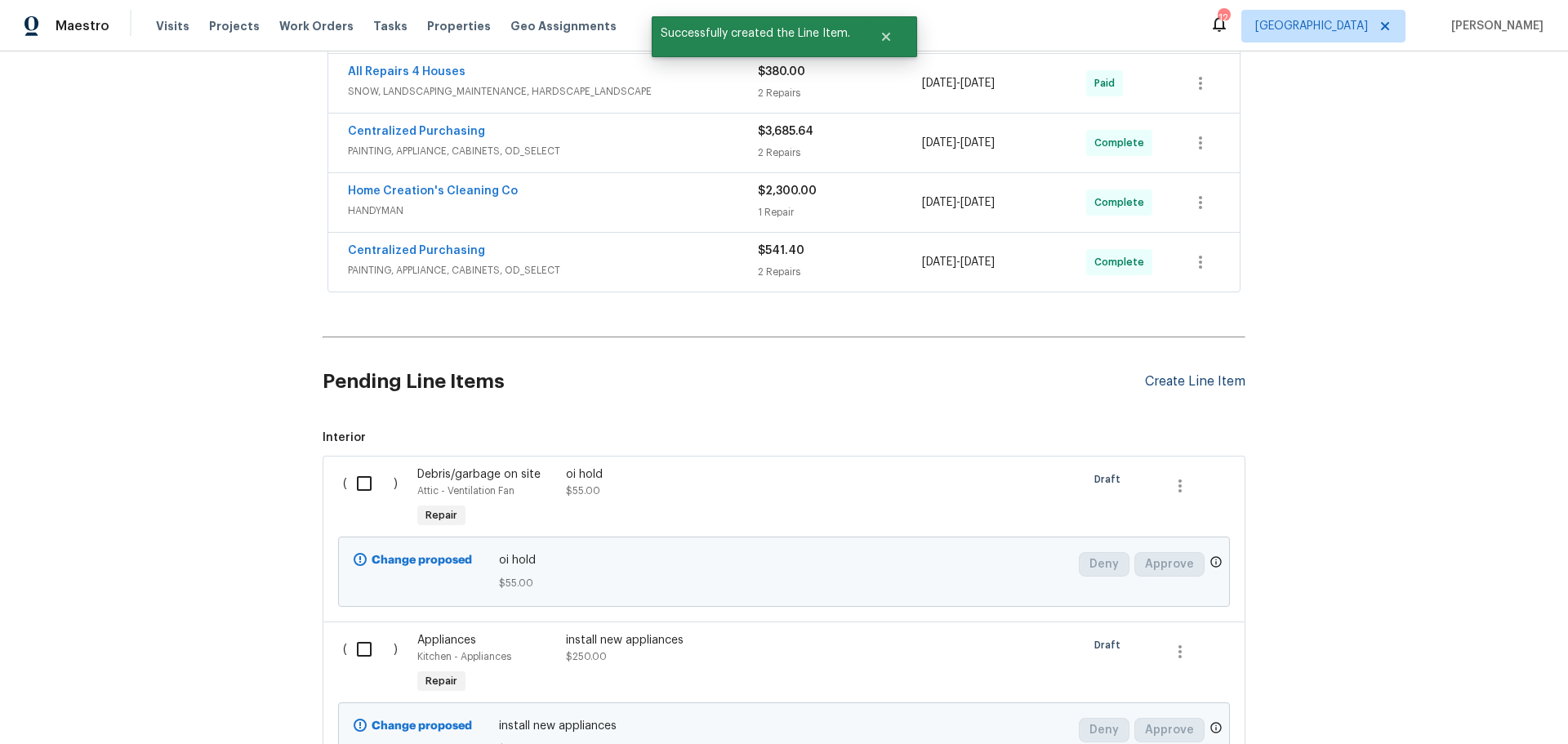
click at [1195, 386] on div "Create Line Item" at bounding box center [1195, 382] width 101 height 15
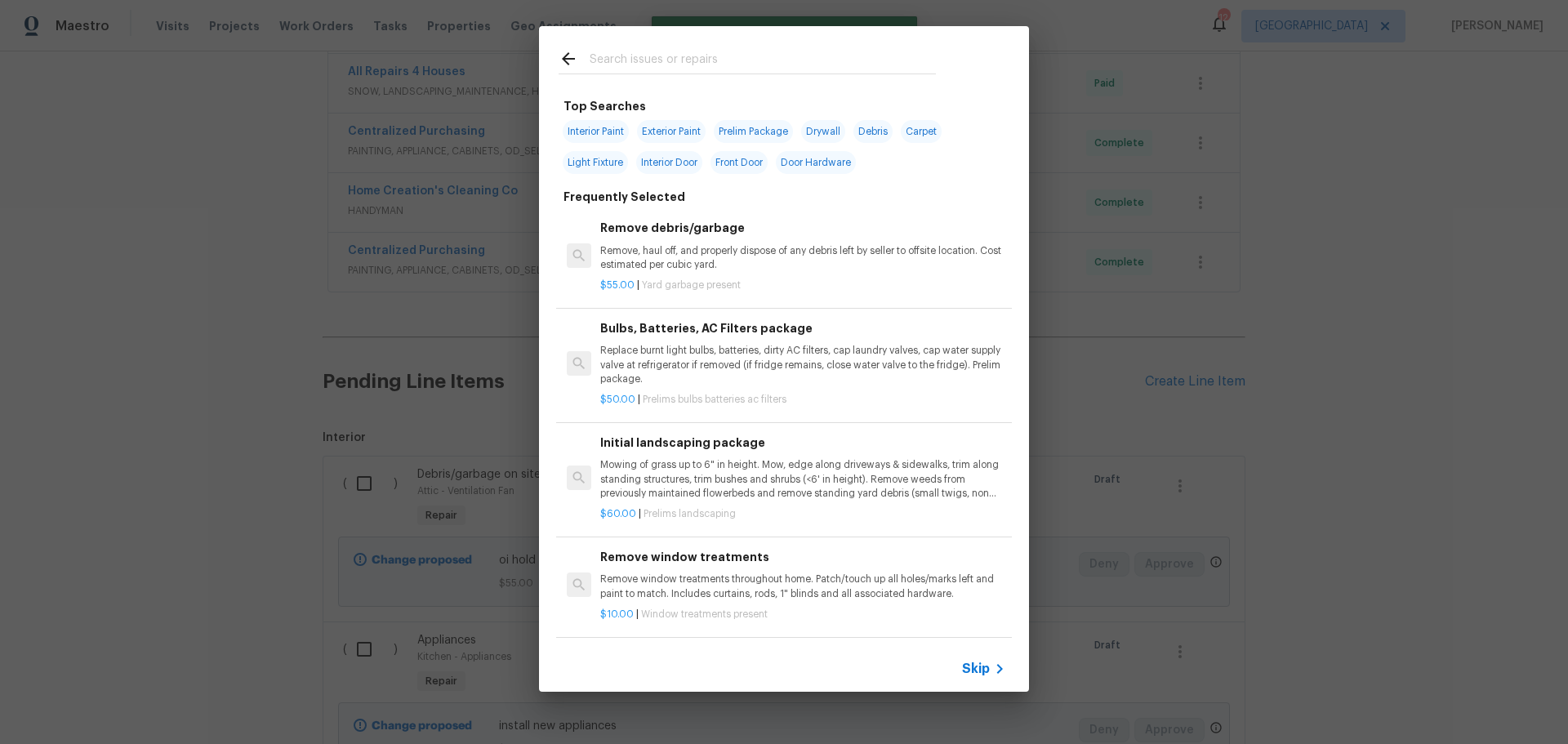
click at [739, 64] on input "text" at bounding box center [762, 61] width 346 height 25
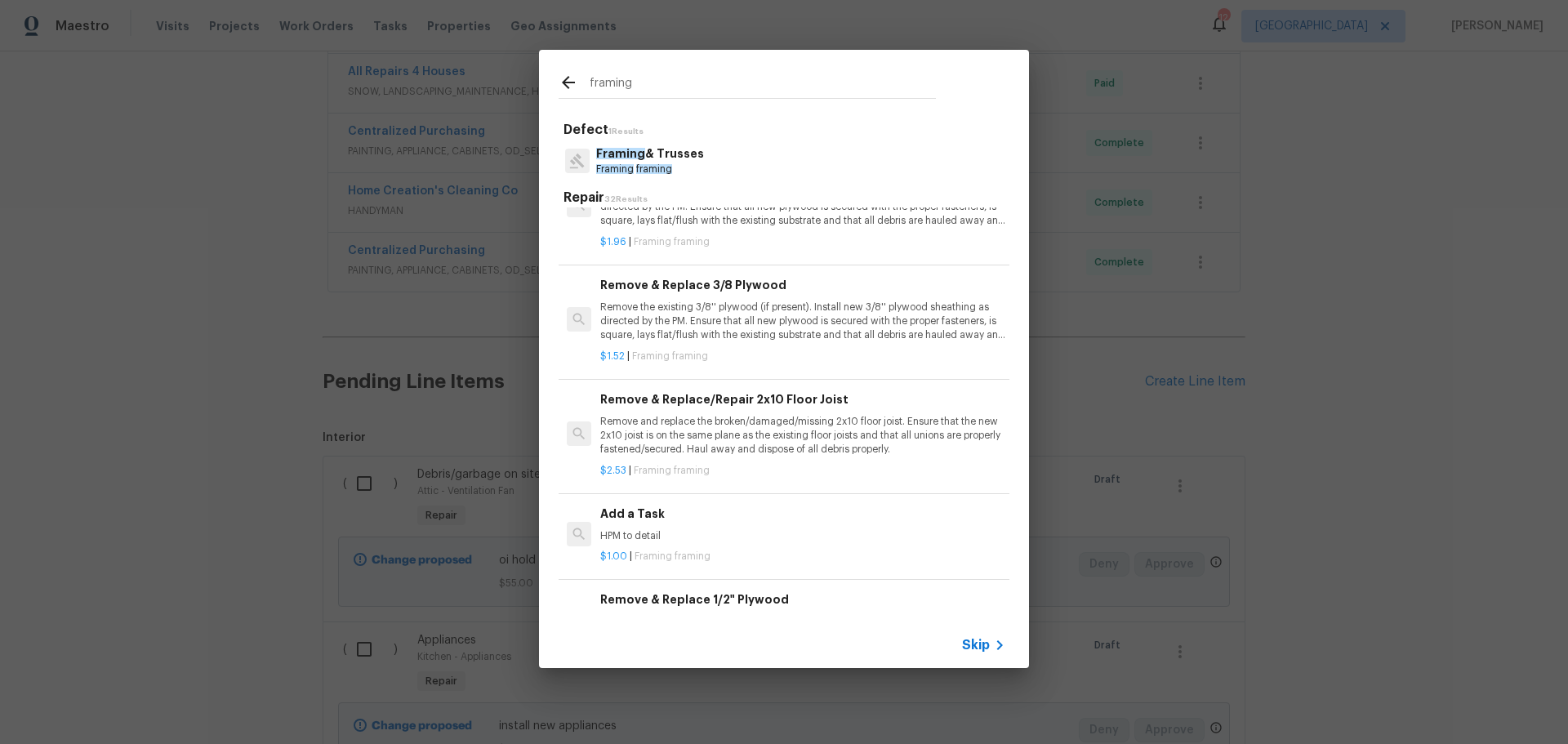
scroll to position [898, 0]
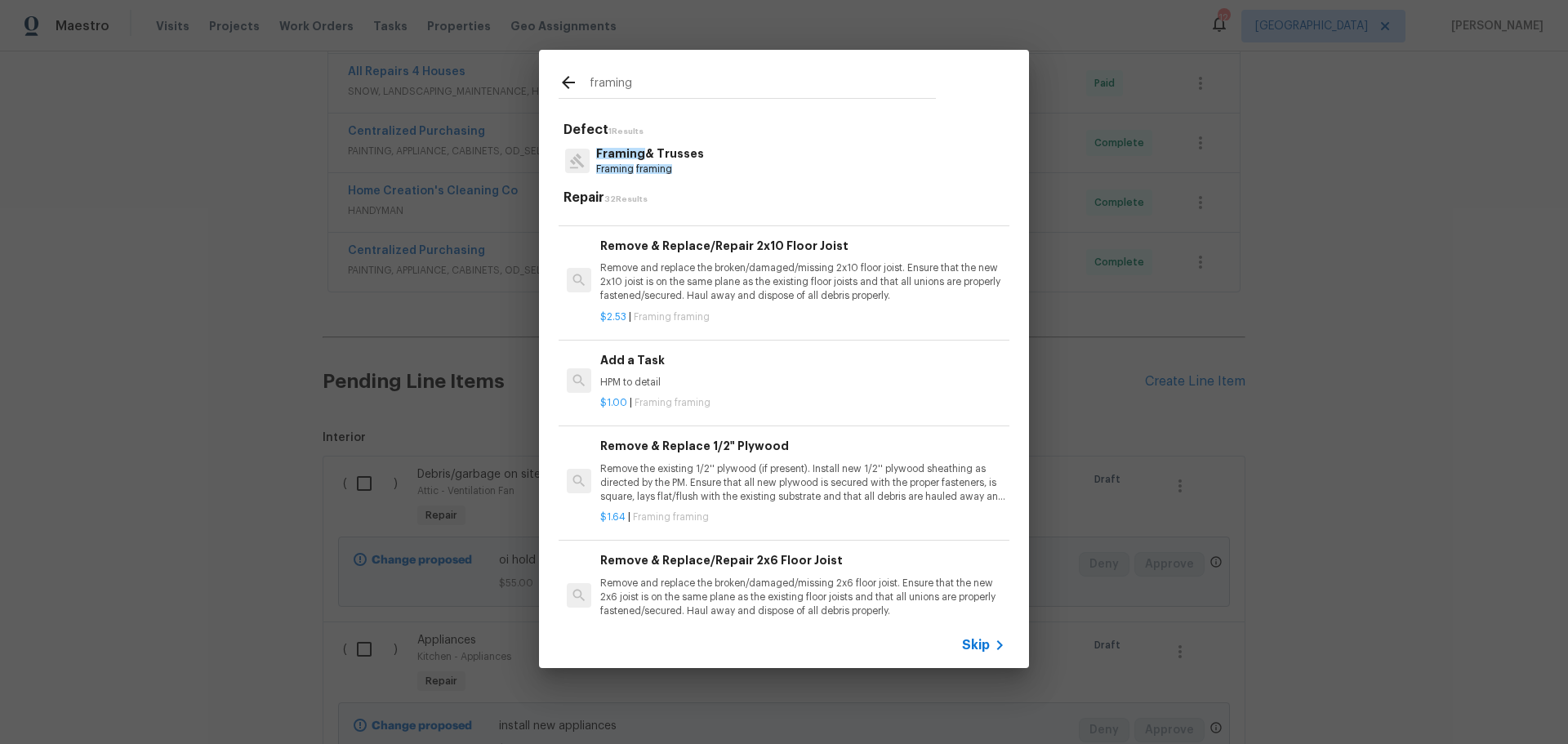
type input "framing"
click at [705, 393] on div "$1.00 | Framing framing" at bounding box center [803, 400] width 405 height 20
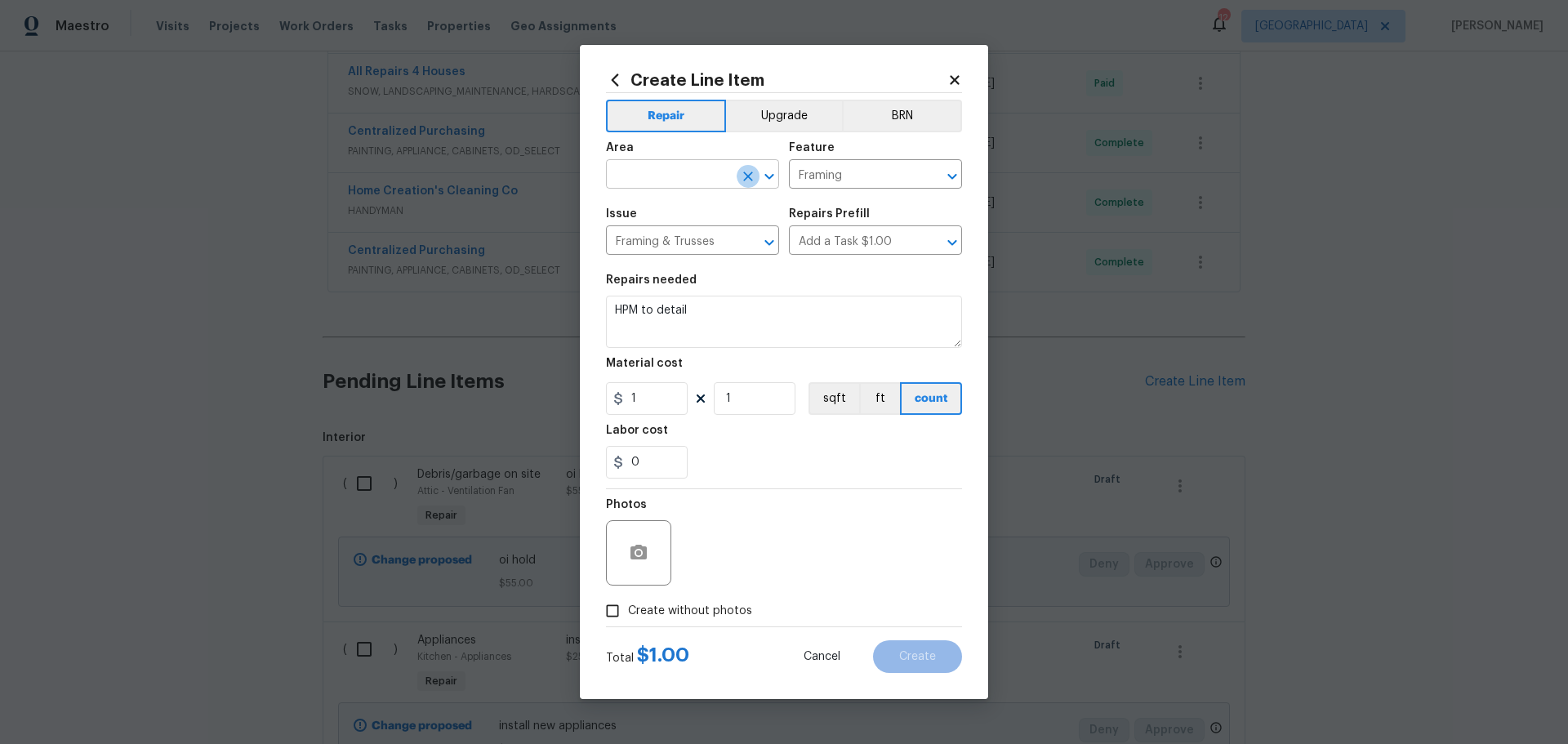
click at [751, 182] on icon "Clear" at bounding box center [748, 176] width 16 height 16
click at [770, 178] on icon "Open" at bounding box center [769, 176] width 9 height 5
drag, startPoint x: 707, startPoint y: 216, endPoint x: 682, endPoint y: 245, distance: 38.3
click at [704, 215] on li "Kitchen" at bounding box center [692, 212] width 174 height 27
type input "Kitchen"
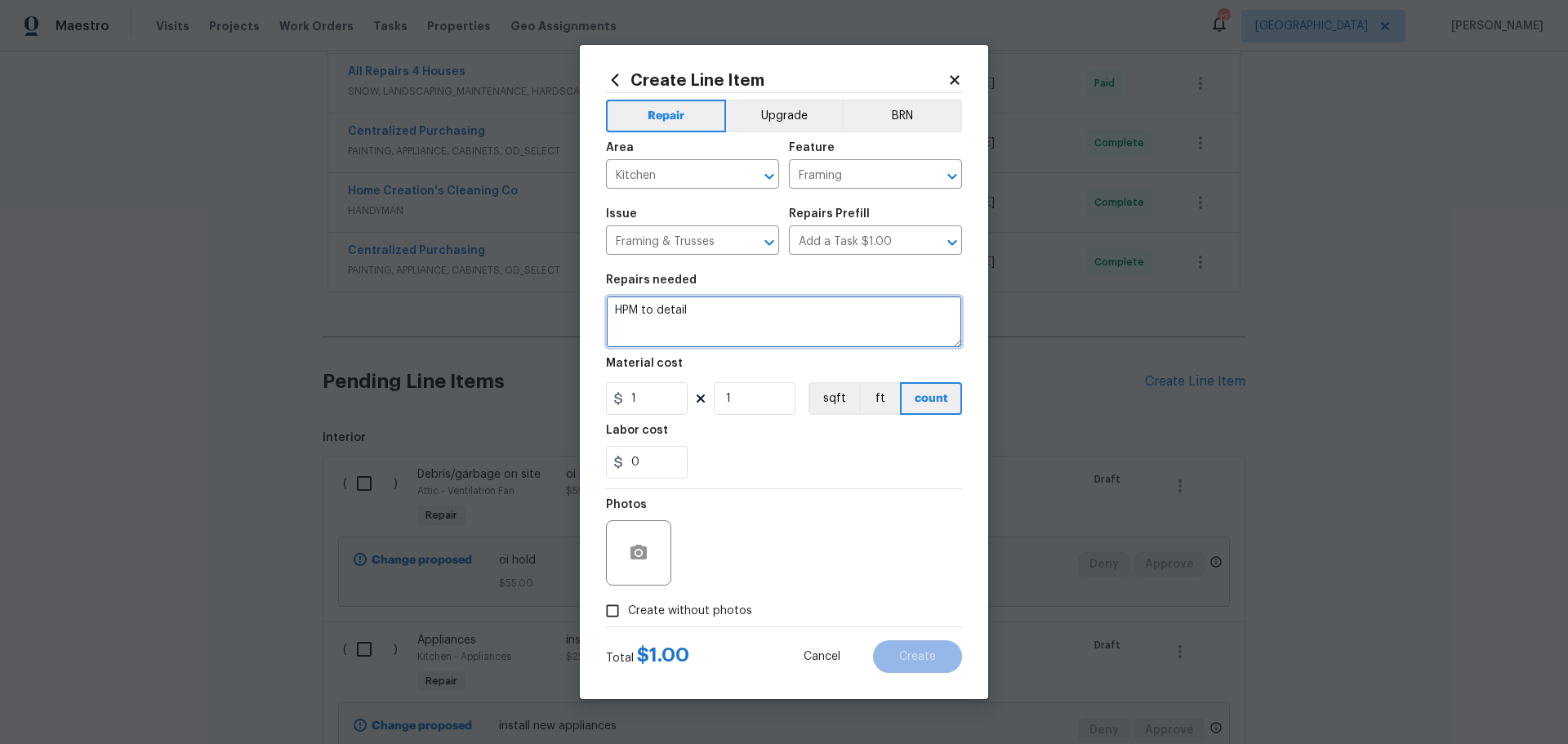
drag, startPoint x: 703, startPoint y: 318, endPoint x: 546, endPoint y: 318, distance: 157.0
click at [546, 318] on div "Create Line Item Repair Upgrade BRN Area Kitchen ​ Feature Framing ​ Issue Fram…" at bounding box center [784, 372] width 1568 height 744
type textarea "add 1x flat filler on either side of mircowave and paint"
click at [743, 396] on input "1" at bounding box center [754, 399] width 82 height 33
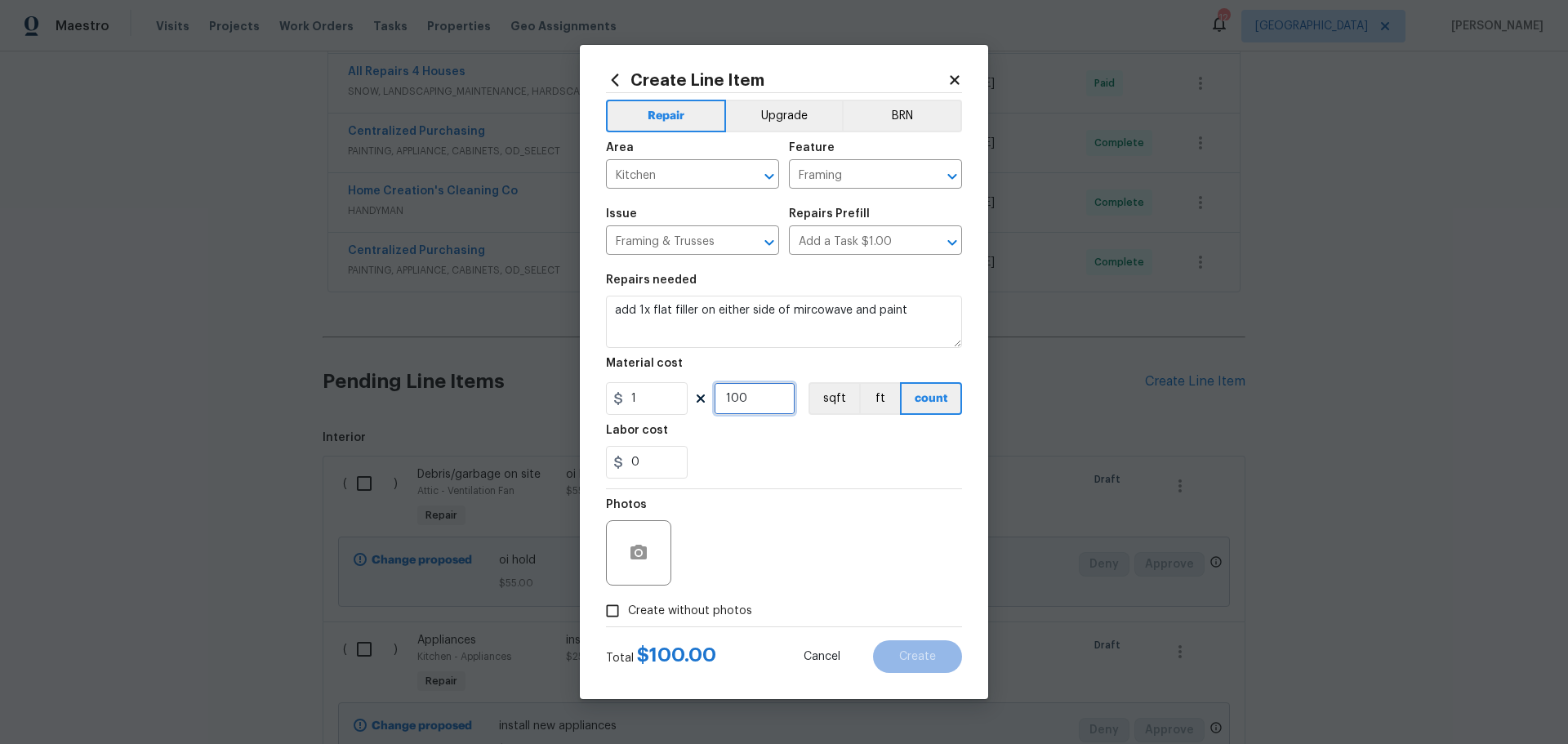
type input "100"
click at [859, 466] on div "0" at bounding box center [784, 462] width 356 height 33
click at [614, 618] on input "Create without photos" at bounding box center [612, 610] width 31 height 31
checkbox input "true"
click at [808, 539] on textarea at bounding box center [823, 552] width 278 height 65
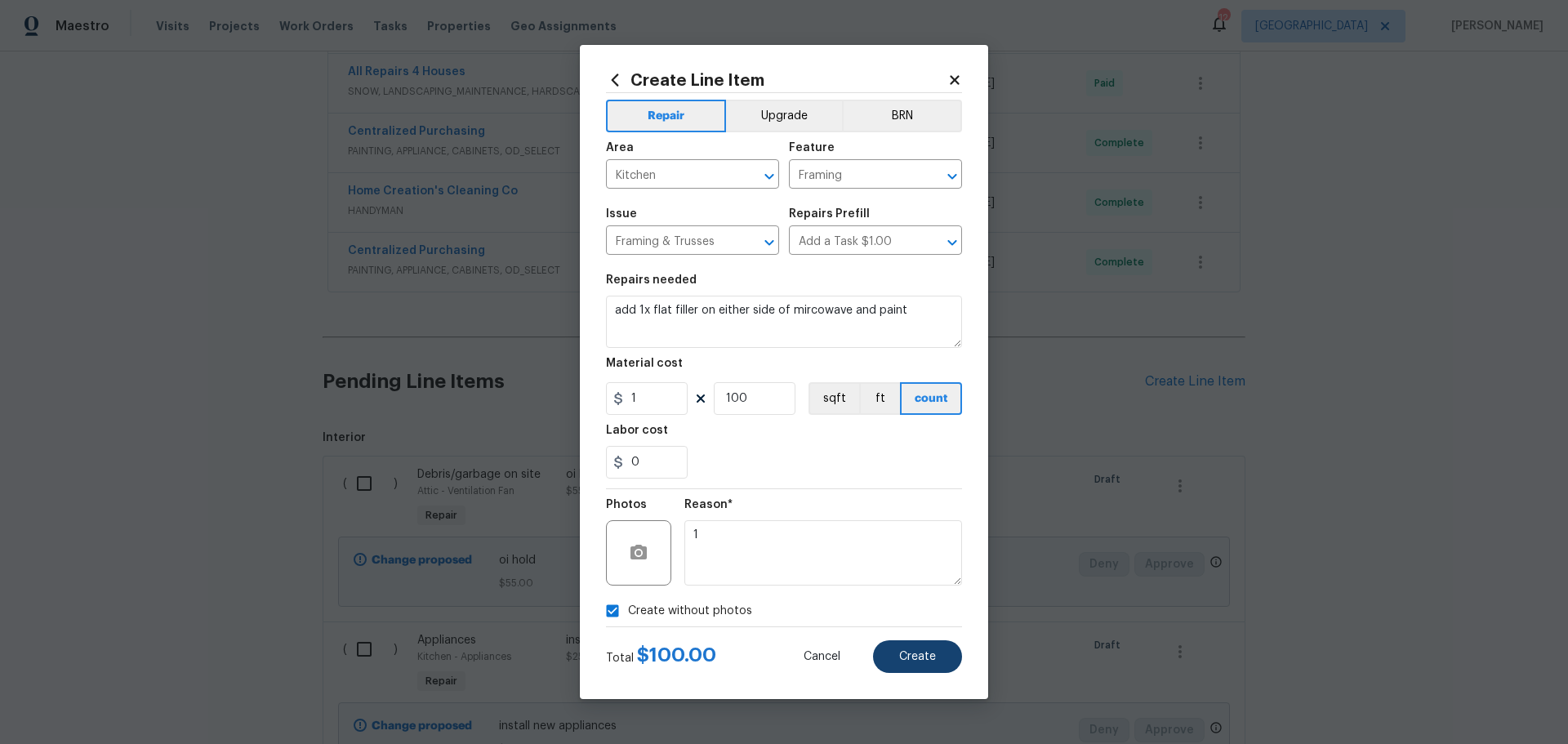
type textarea "1"
click at [891, 650] on button "Create" at bounding box center [918, 657] width 89 height 33
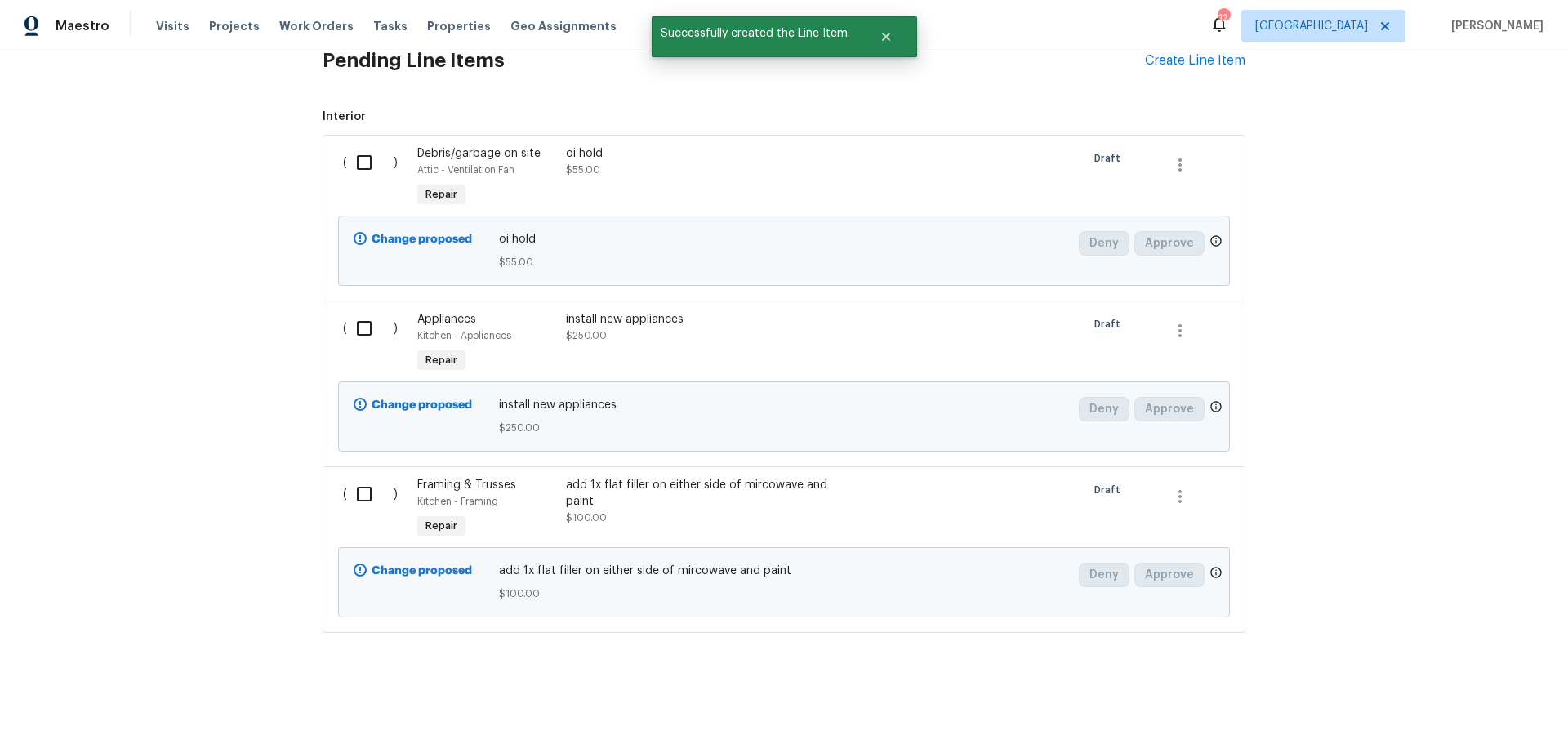
scroll to position [823, 0]
click at [359, 311] on input "checkbox" at bounding box center [370, 328] width 46 height 35
checkbox input "true"
click at [357, 477] on input "checkbox" at bounding box center [370, 494] width 46 height 35
checkbox input "true"
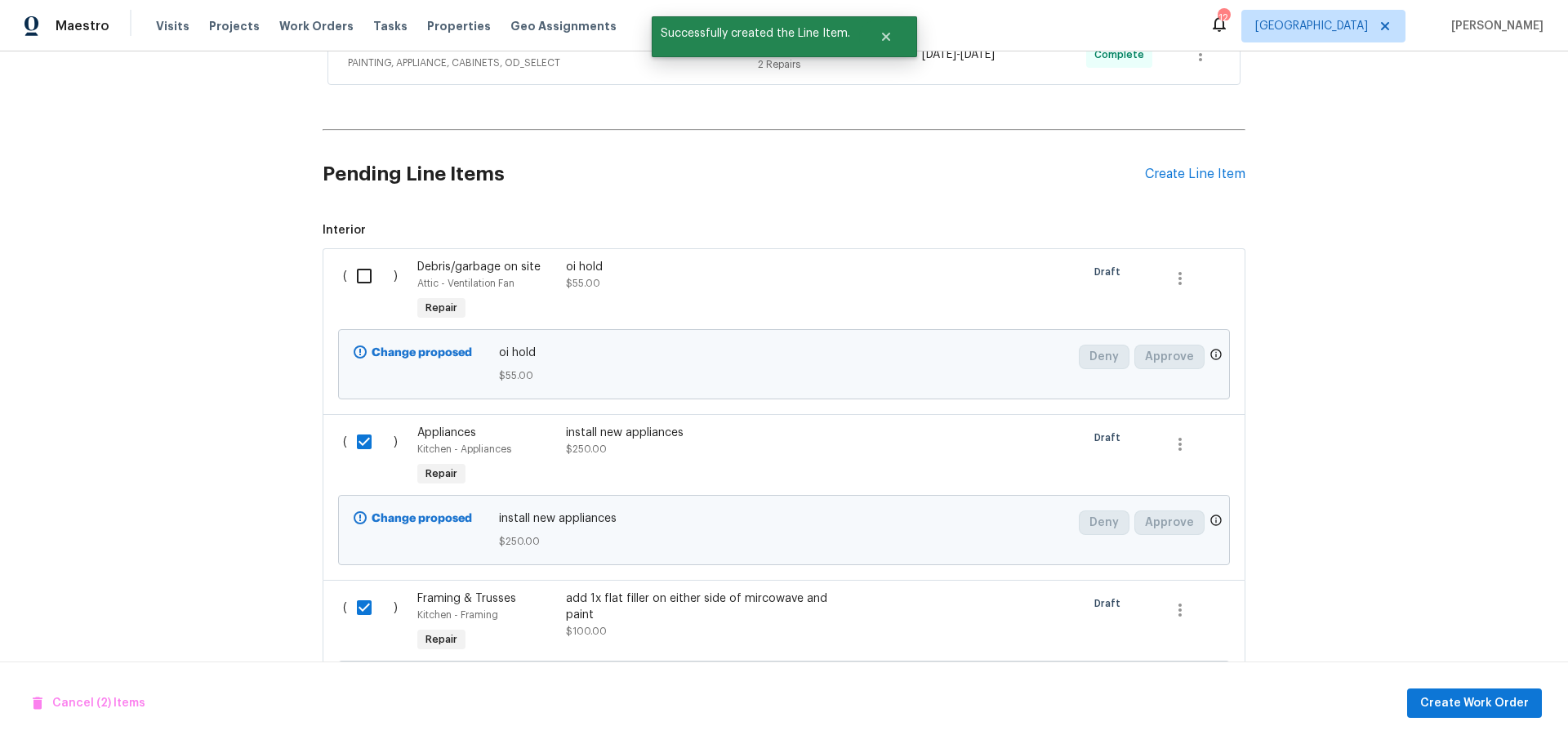
scroll to position [578, 0]
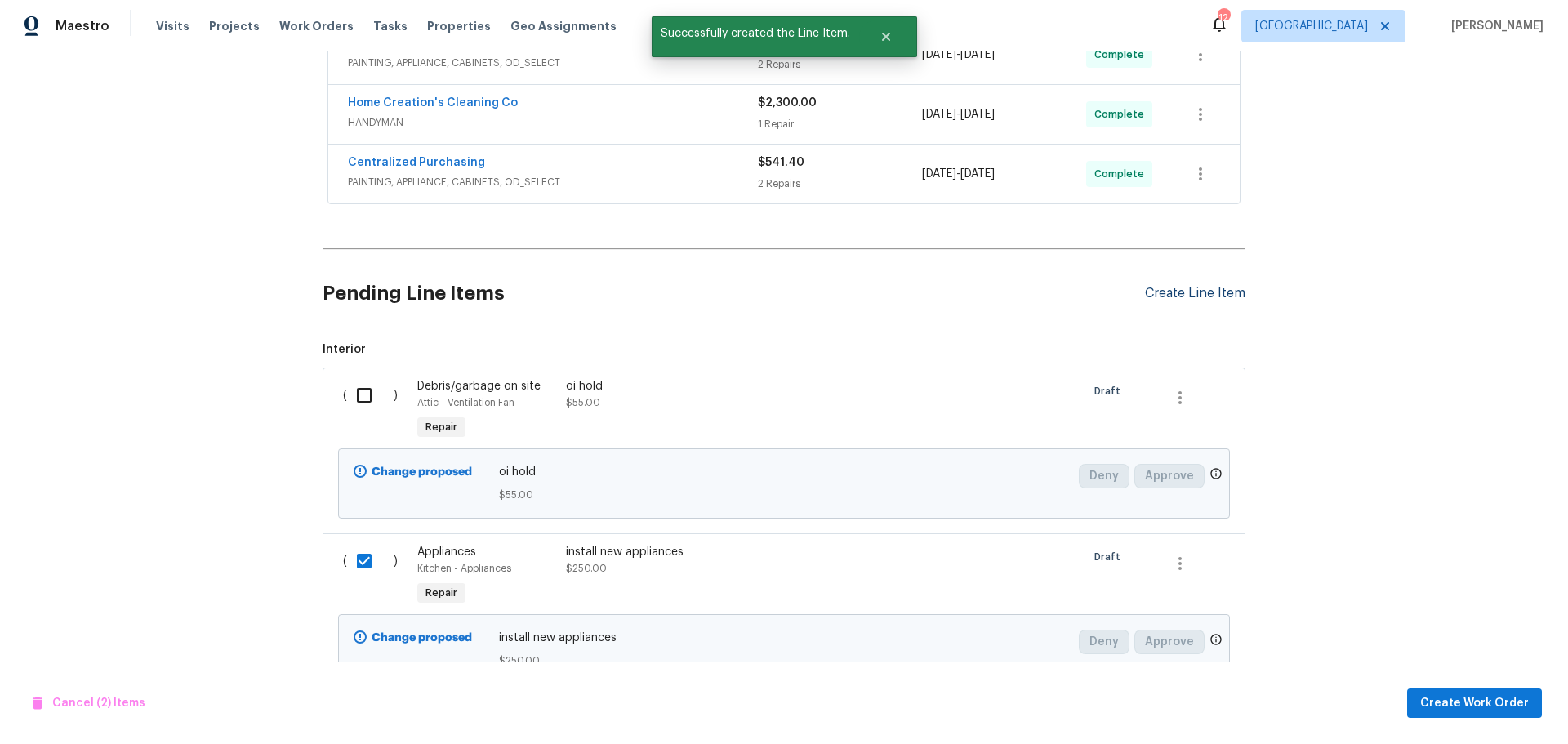
click at [1202, 286] on div "Create Line Item" at bounding box center [1195, 293] width 101 height 15
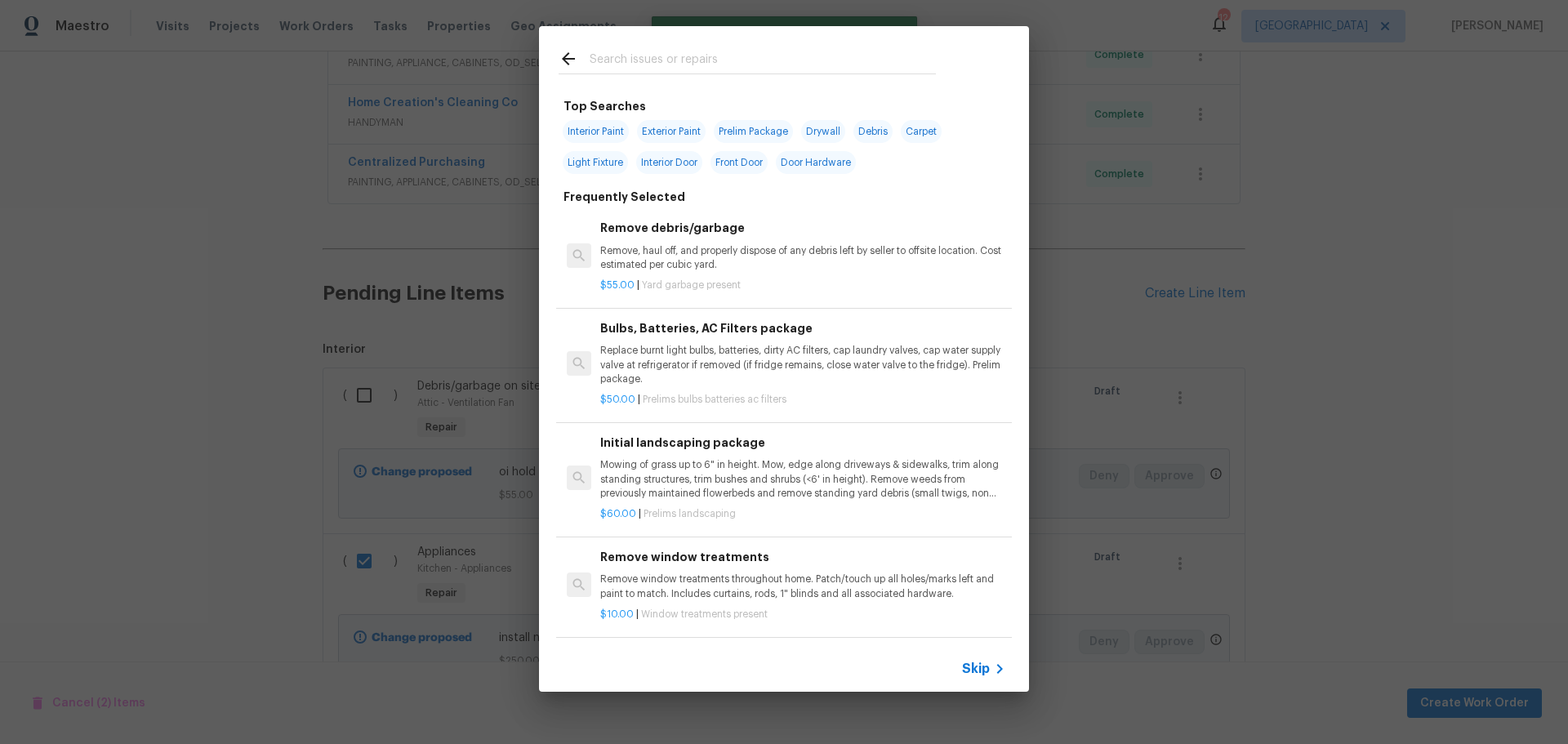
click at [600, 61] on input "text" at bounding box center [762, 61] width 346 height 25
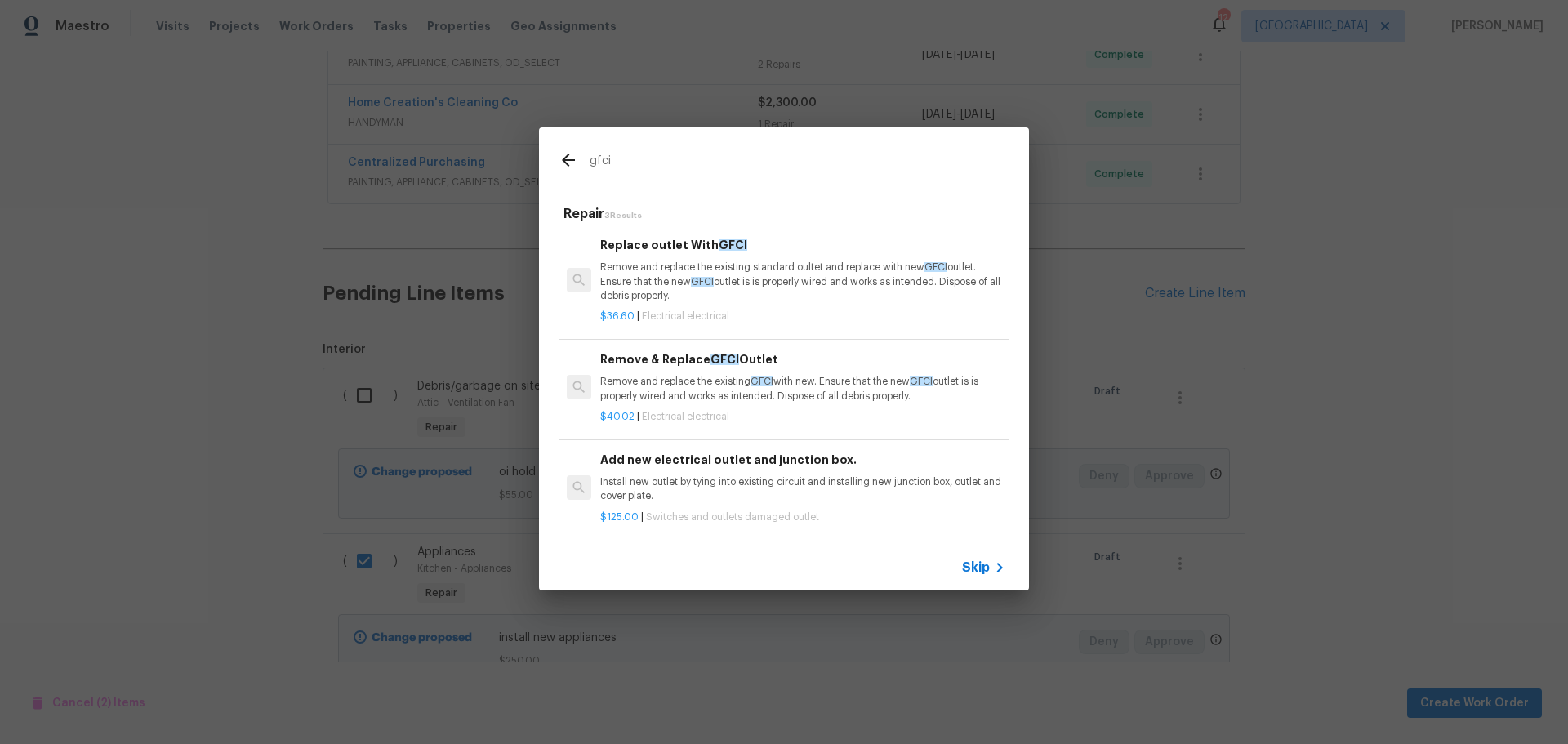
type input "gfci"
click at [661, 281] on p "Remove and replace the existing standard oultet and replace with new GFCI outle…" at bounding box center [803, 282] width 405 height 42
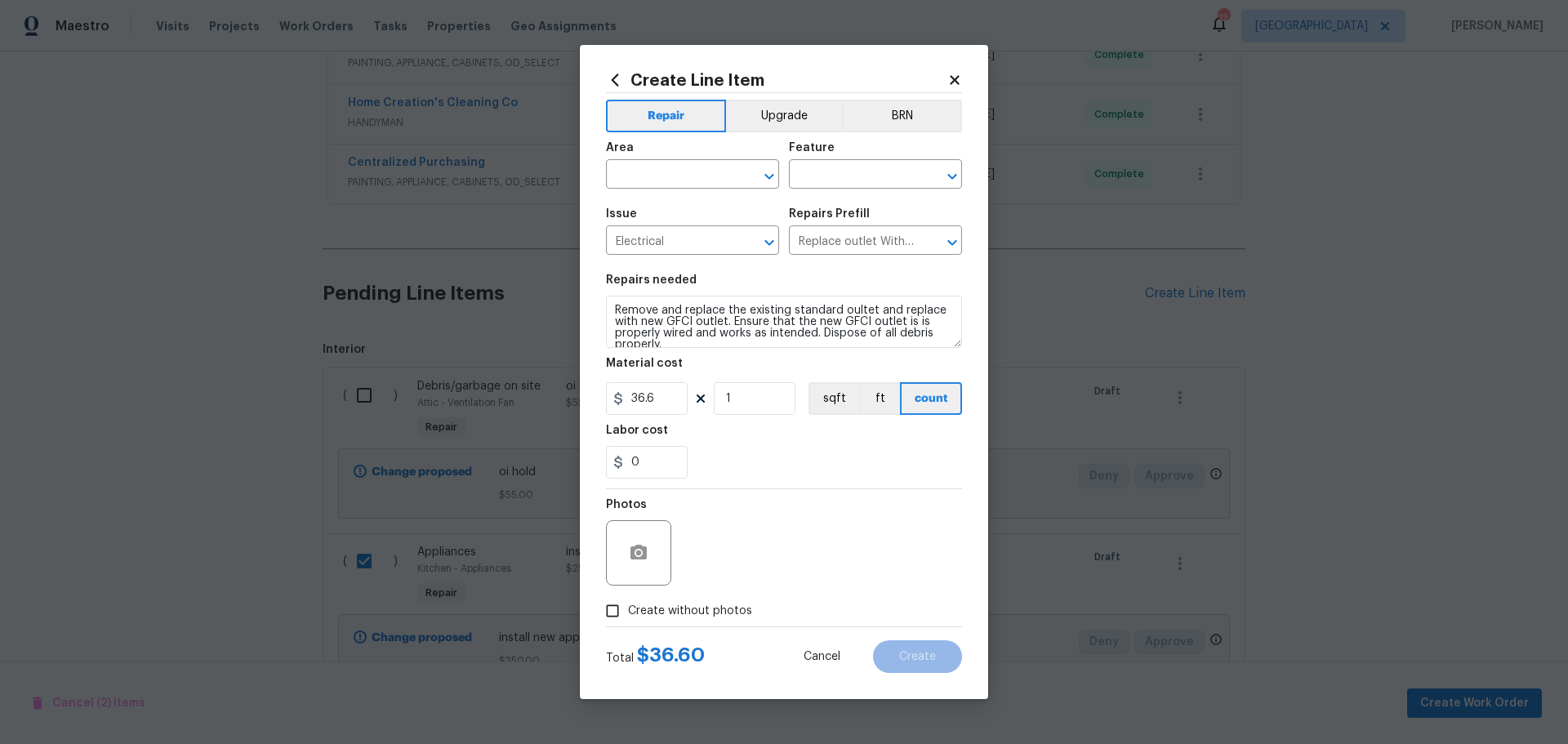
click at [692, 193] on span "Area ​" at bounding box center [692, 165] width 174 height 66
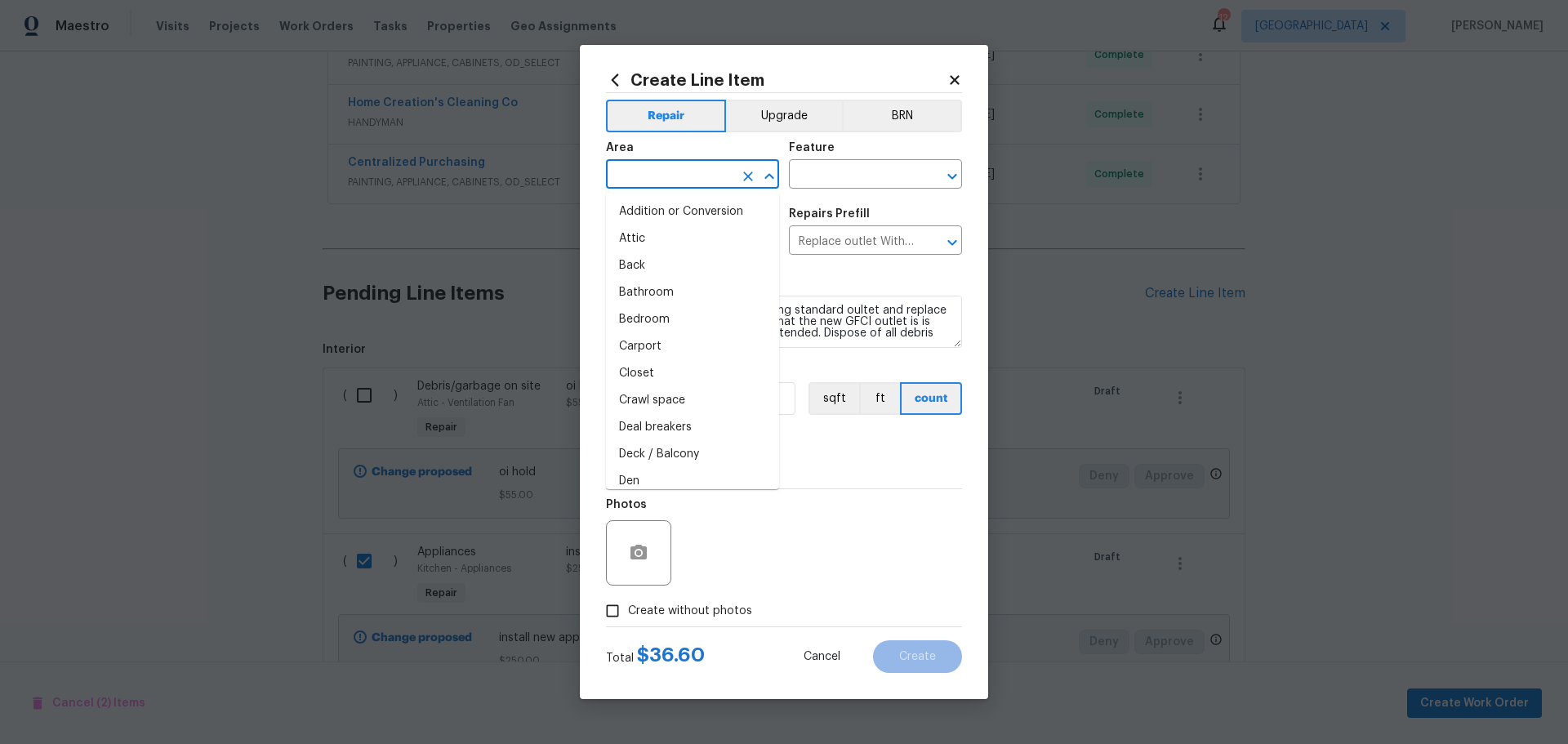
click at [685, 184] on input "text" at bounding box center [670, 176] width 127 height 25
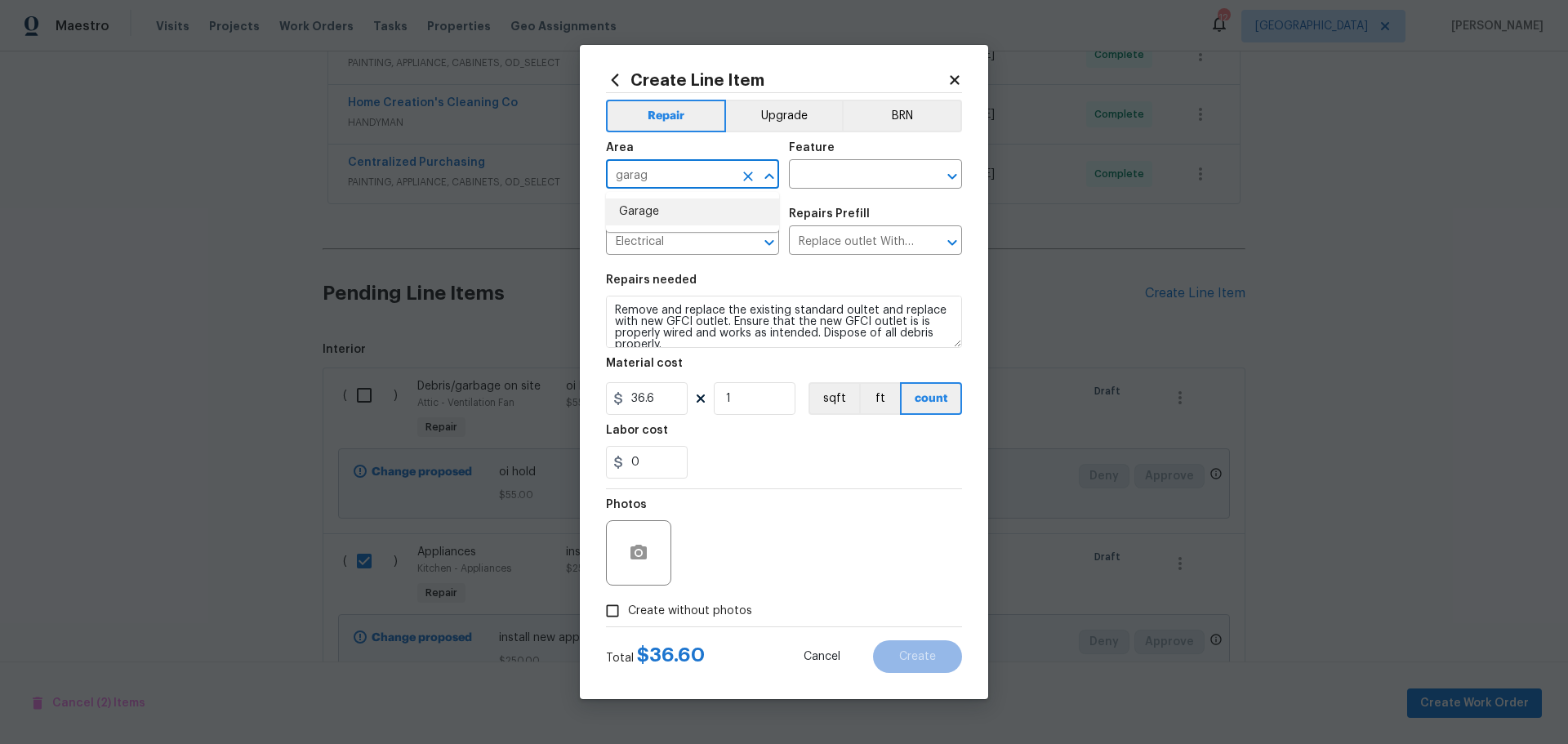
click at [687, 213] on li "Garage" at bounding box center [692, 212] width 174 height 27
type input "Garage"
click at [905, 180] on input "text" at bounding box center [852, 176] width 127 height 25
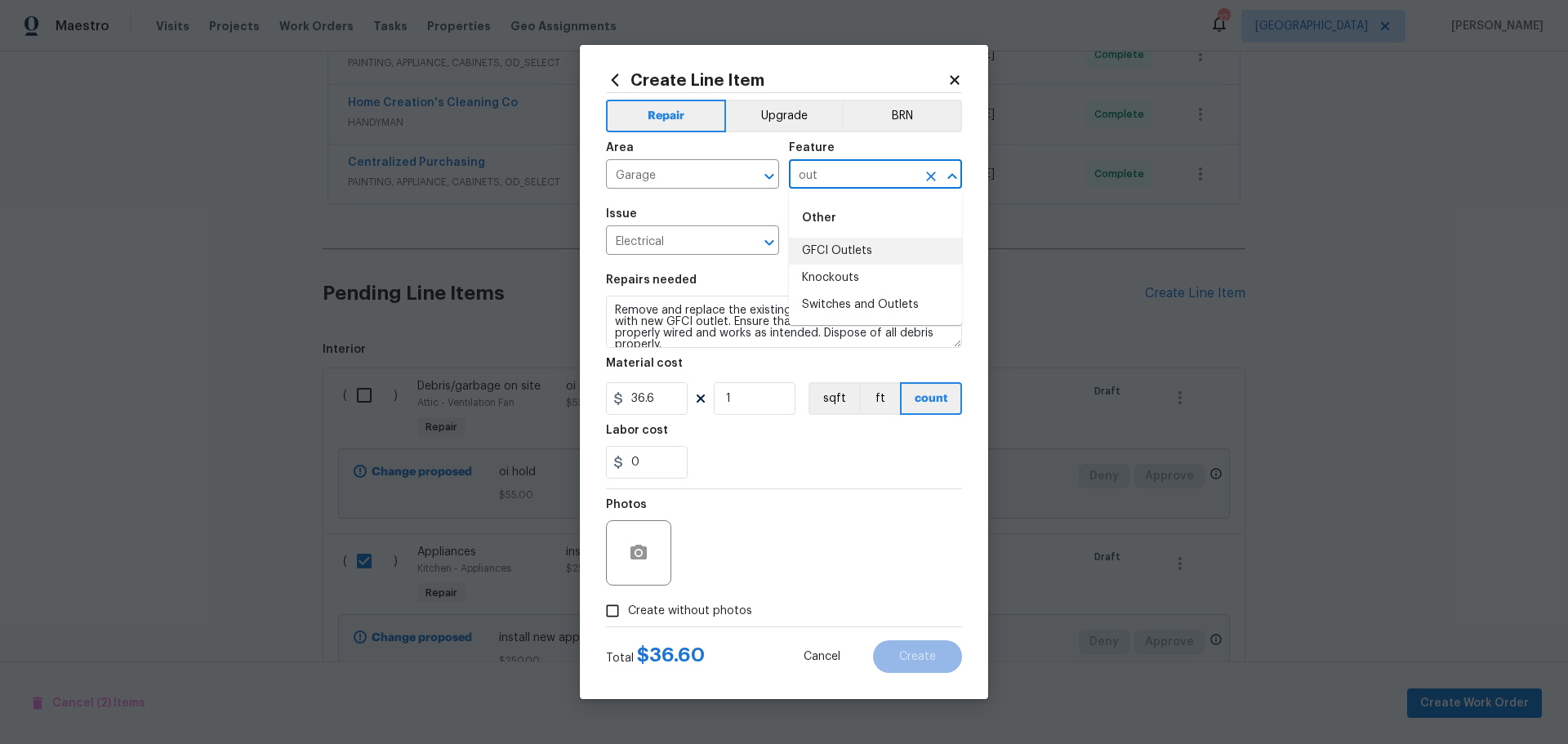
click at [827, 246] on li "GFCI Outlets" at bounding box center [875, 252] width 174 height 27
type input "GFCI Outlets"
click at [605, 607] on input "Create without photos" at bounding box center [612, 610] width 31 height 31
checkbox input "true"
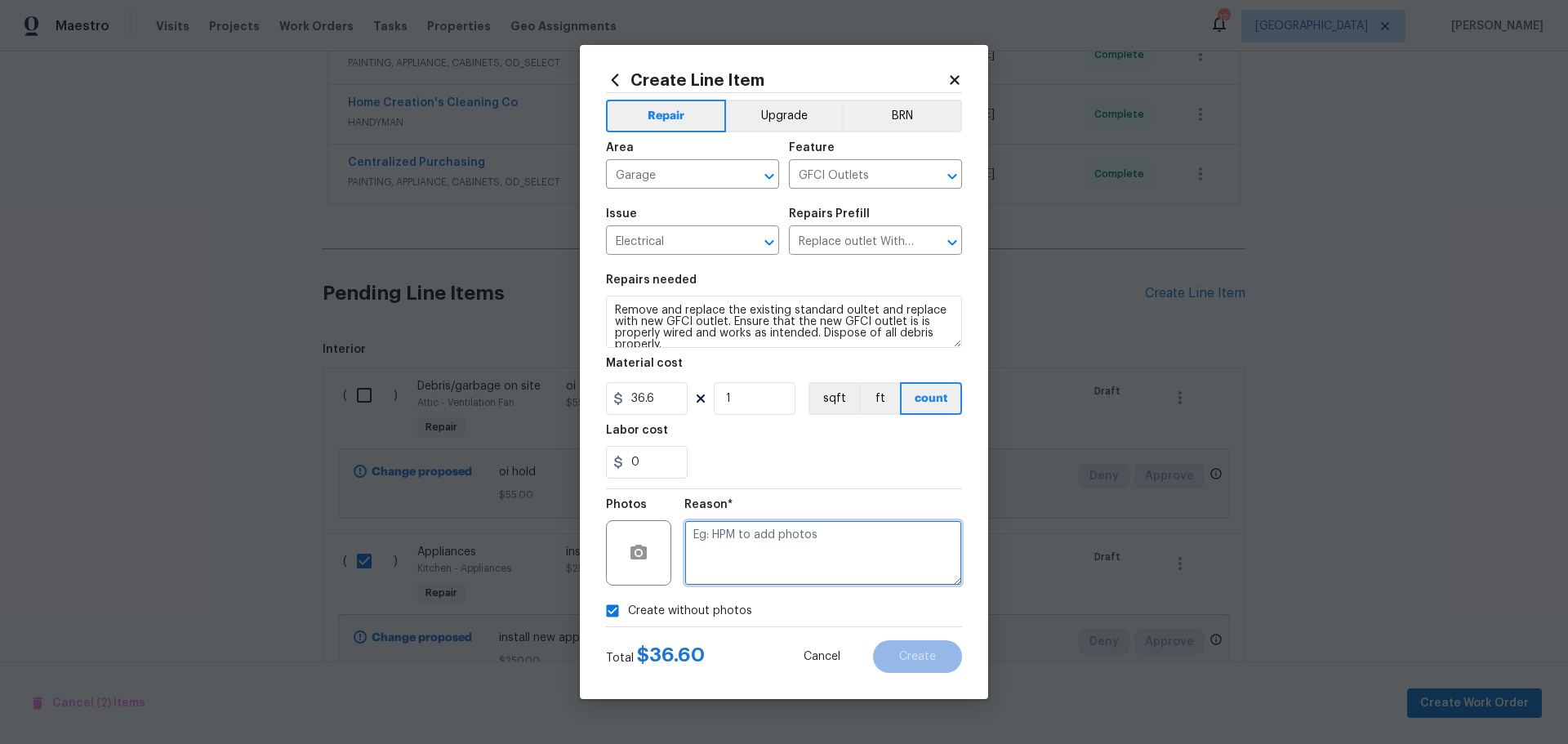
click at [740, 531] on textarea at bounding box center [823, 552] width 278 height 65
type textarea "1"
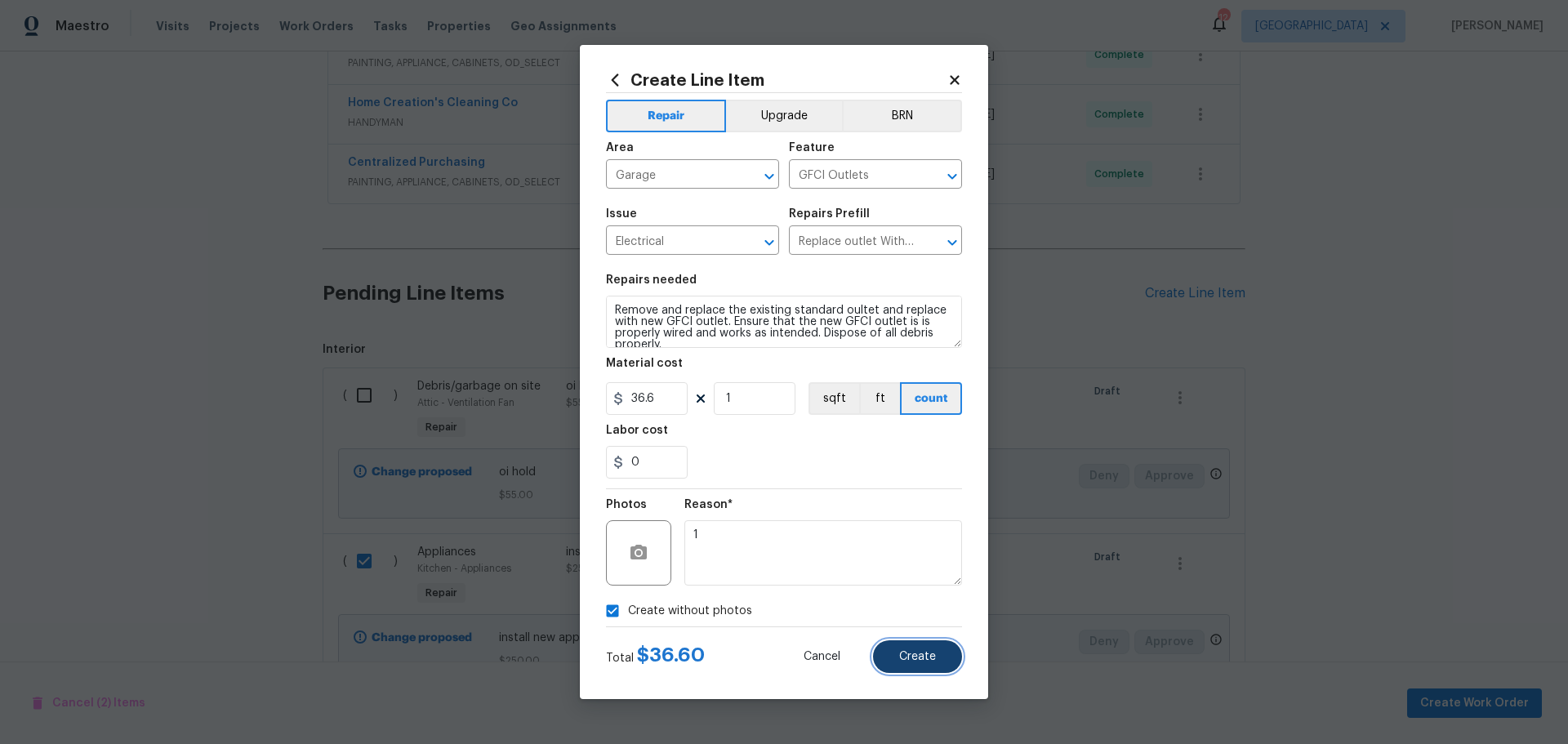
click at [896, 655] on button "Create" at bounding box center [918, 657] width 89 height 33
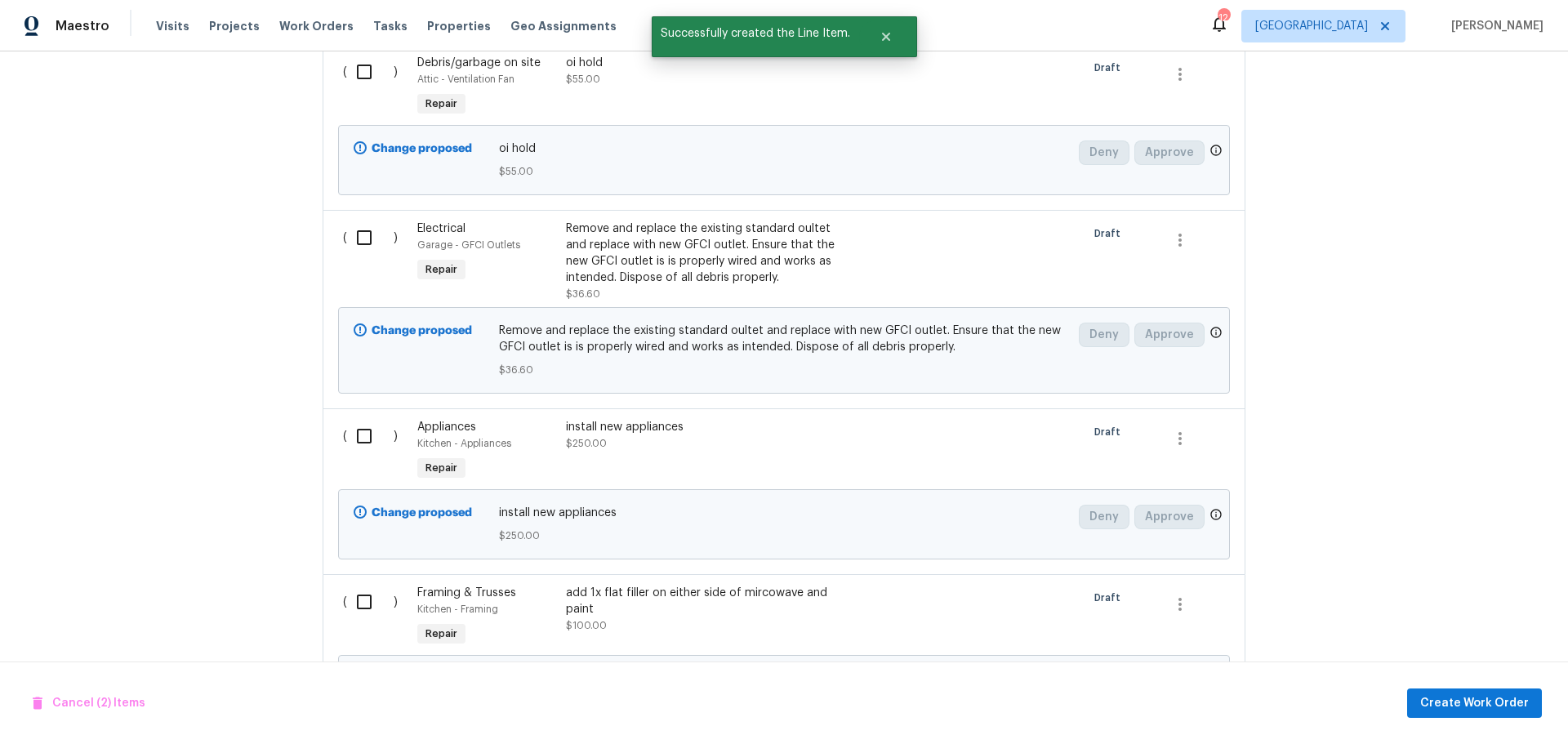
scroll to position [905, 0]
click at [371, 237] on input "checkbox" at bounding box center [370, 234] width 46 height 35
checkbox input "true"
click at [362, 437] on input "checkbox" at bounding box center [370, 432] width 46 height 35
checkbox input "true"
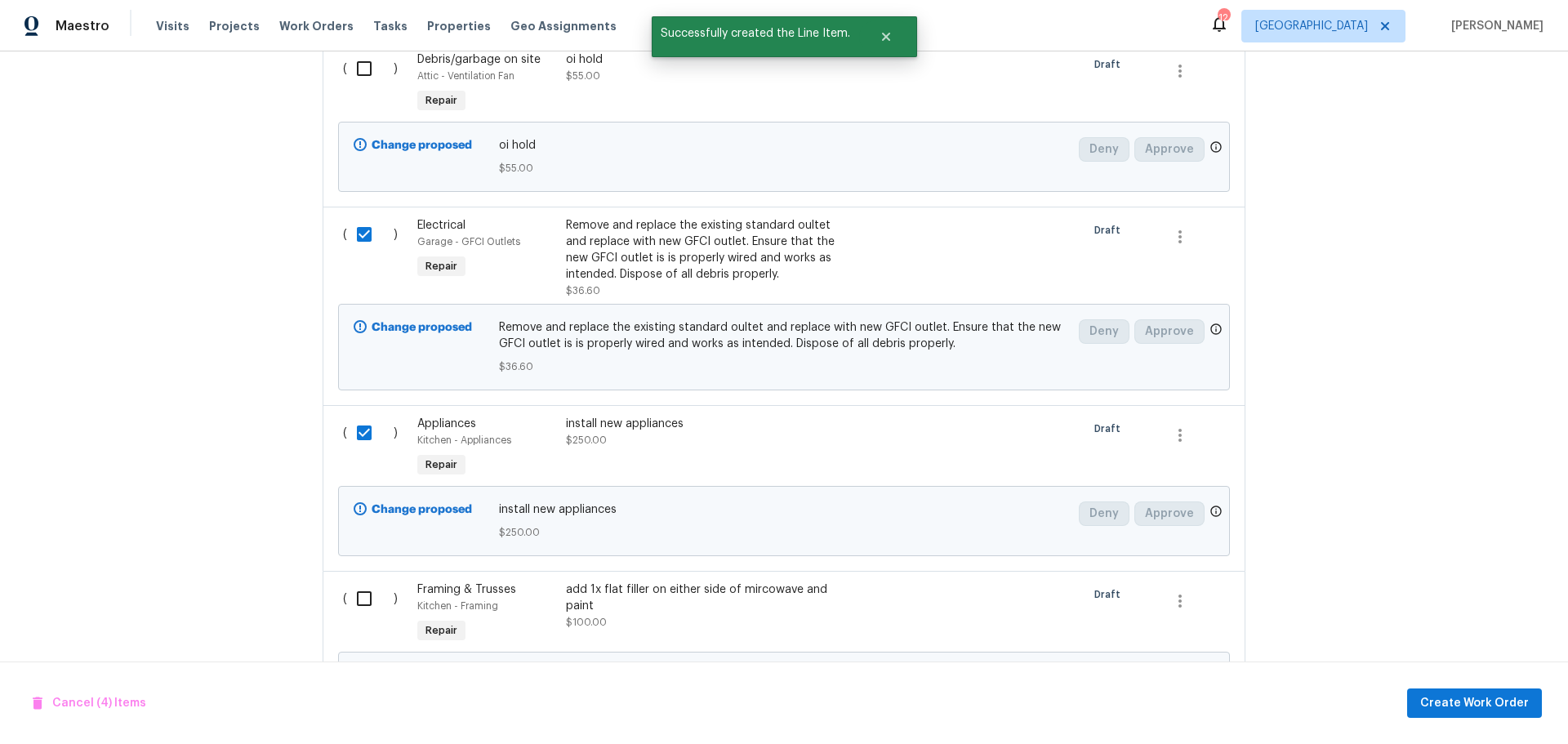
click at [347, 590] on input "checkbox" at bounding box center [370, 599] width 46 height 35
checkbox input "true"
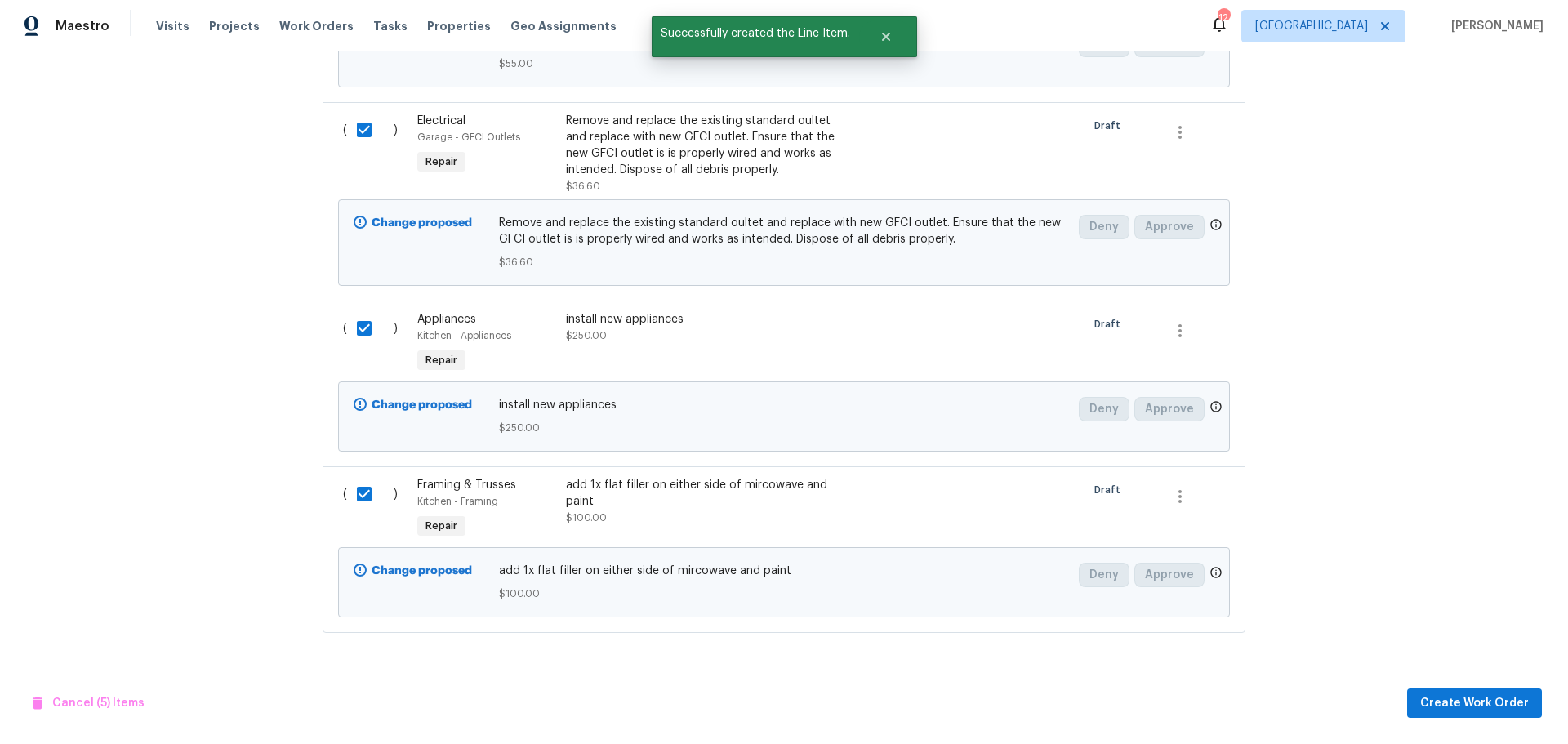
scroll to position [1021, 0]
click at [1423, 697] on button "Create Work Order" at bounding box center [1474, 703] width 134 height 30
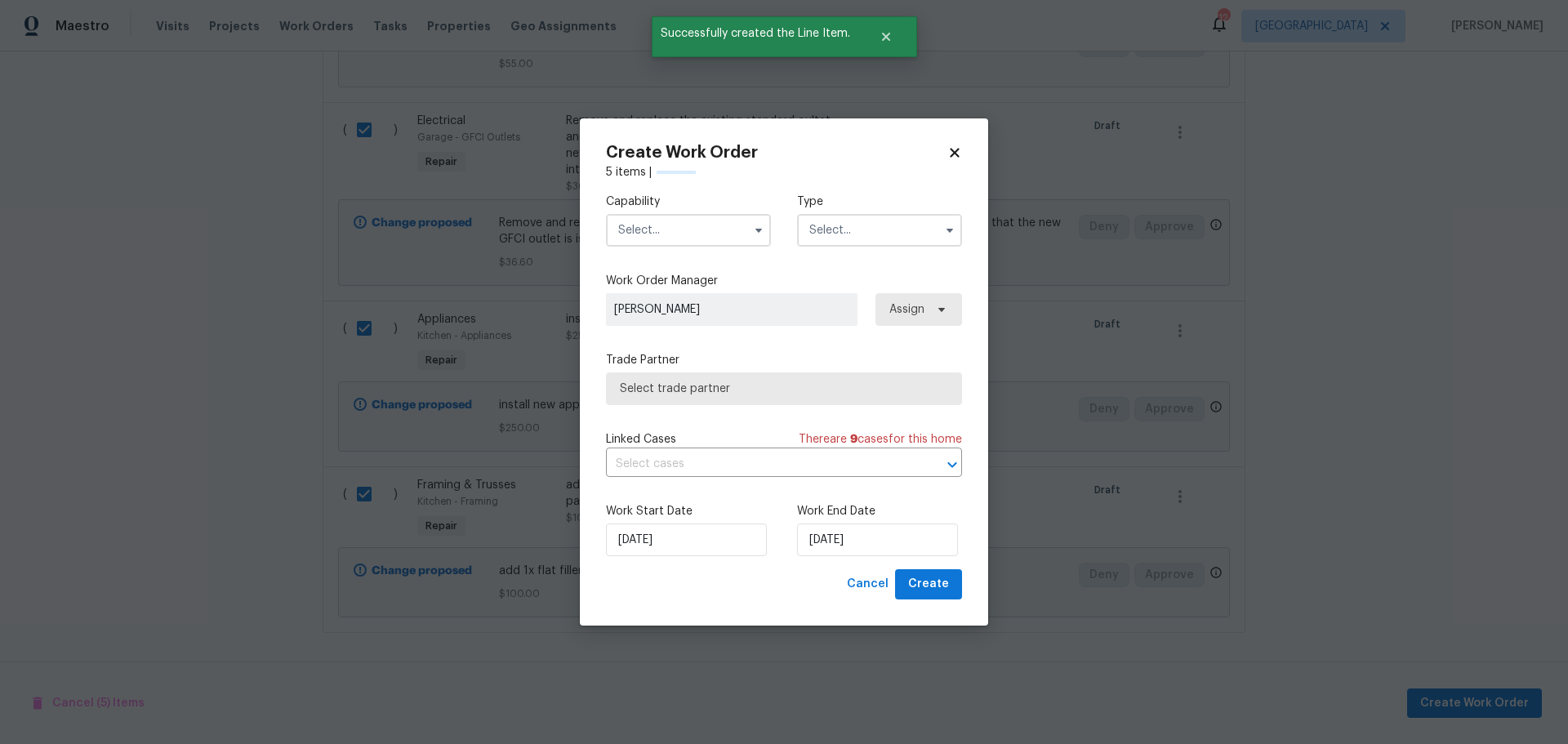
checkbox input "false"
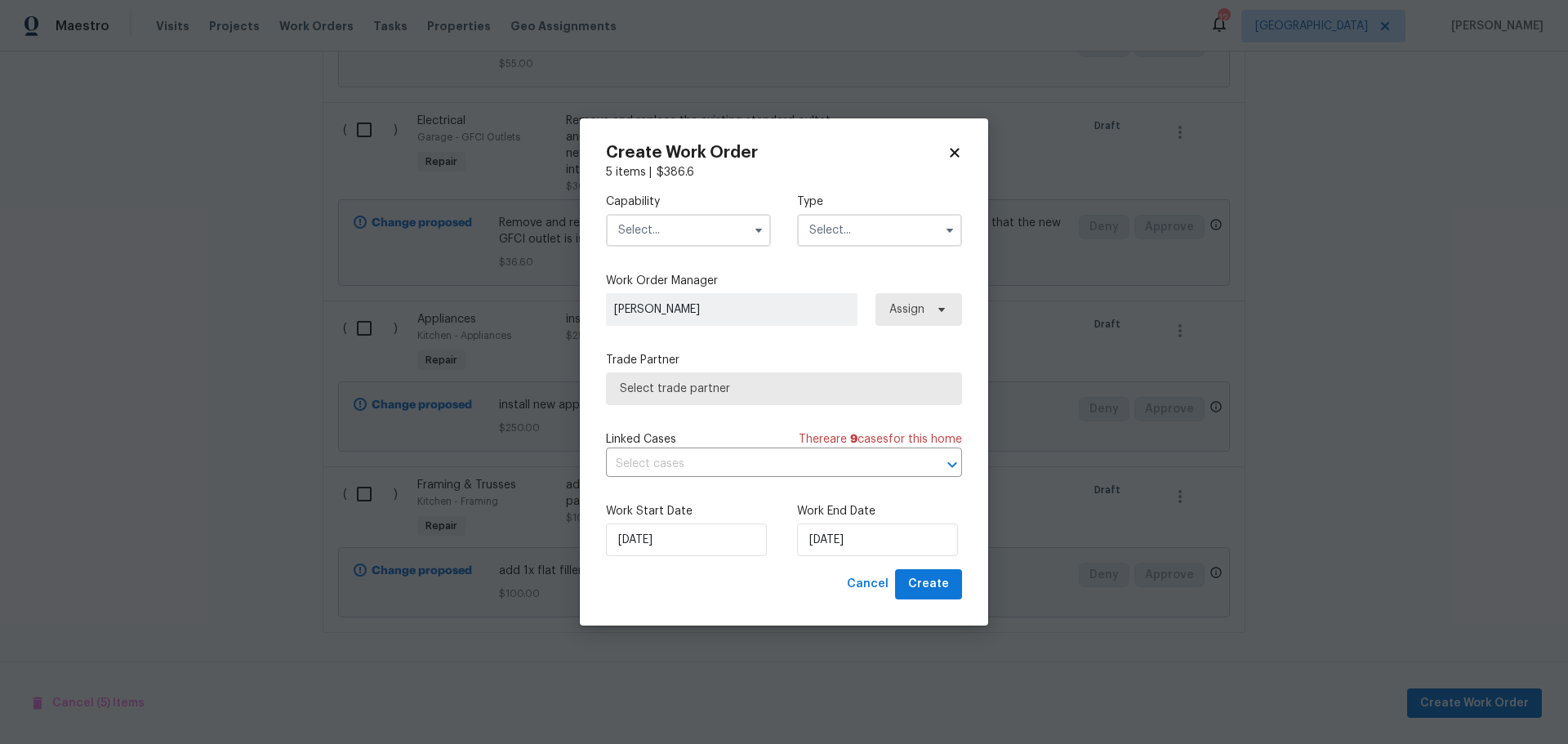
click at [710, 233] on input "text" at bounding box center [689, 230] width 165 height 33
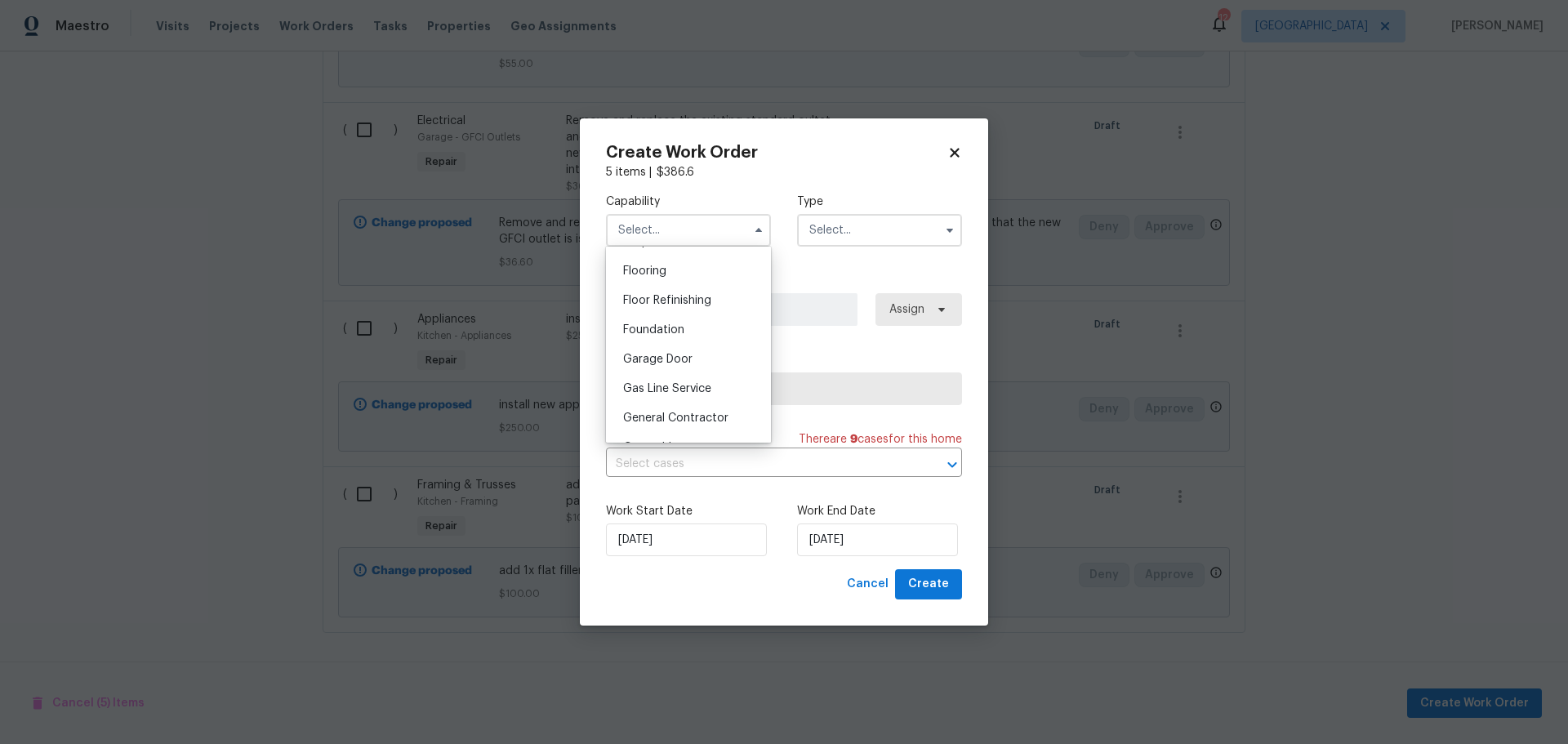
scroll to position [735, 0]
click at [680, 317] on span "General Contractor" at bounding box center [676, 311] width 105 height 12
type input "General Contractor"
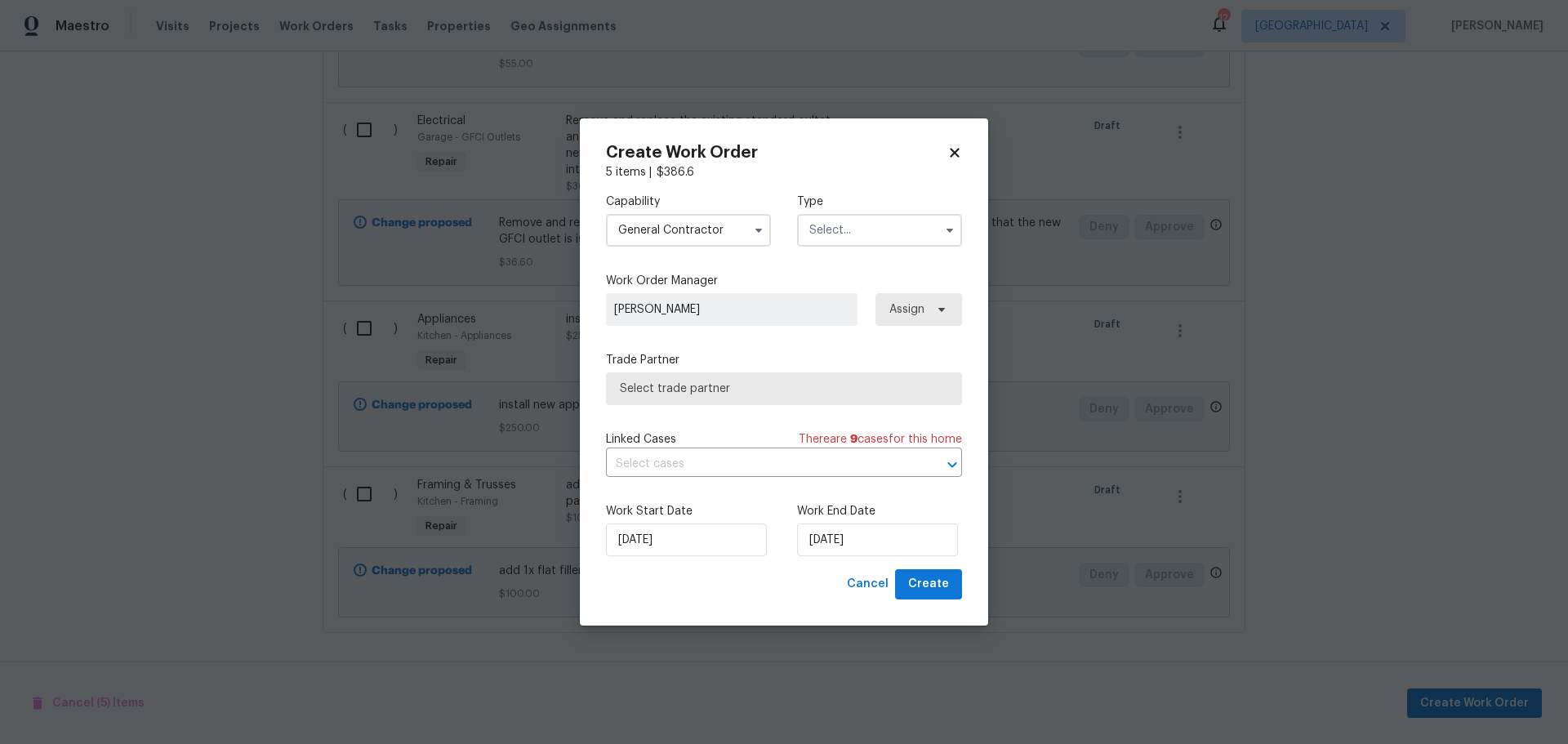
click at [840, 239] on input "text" at bounding box center [879, 230] width 165 height 33
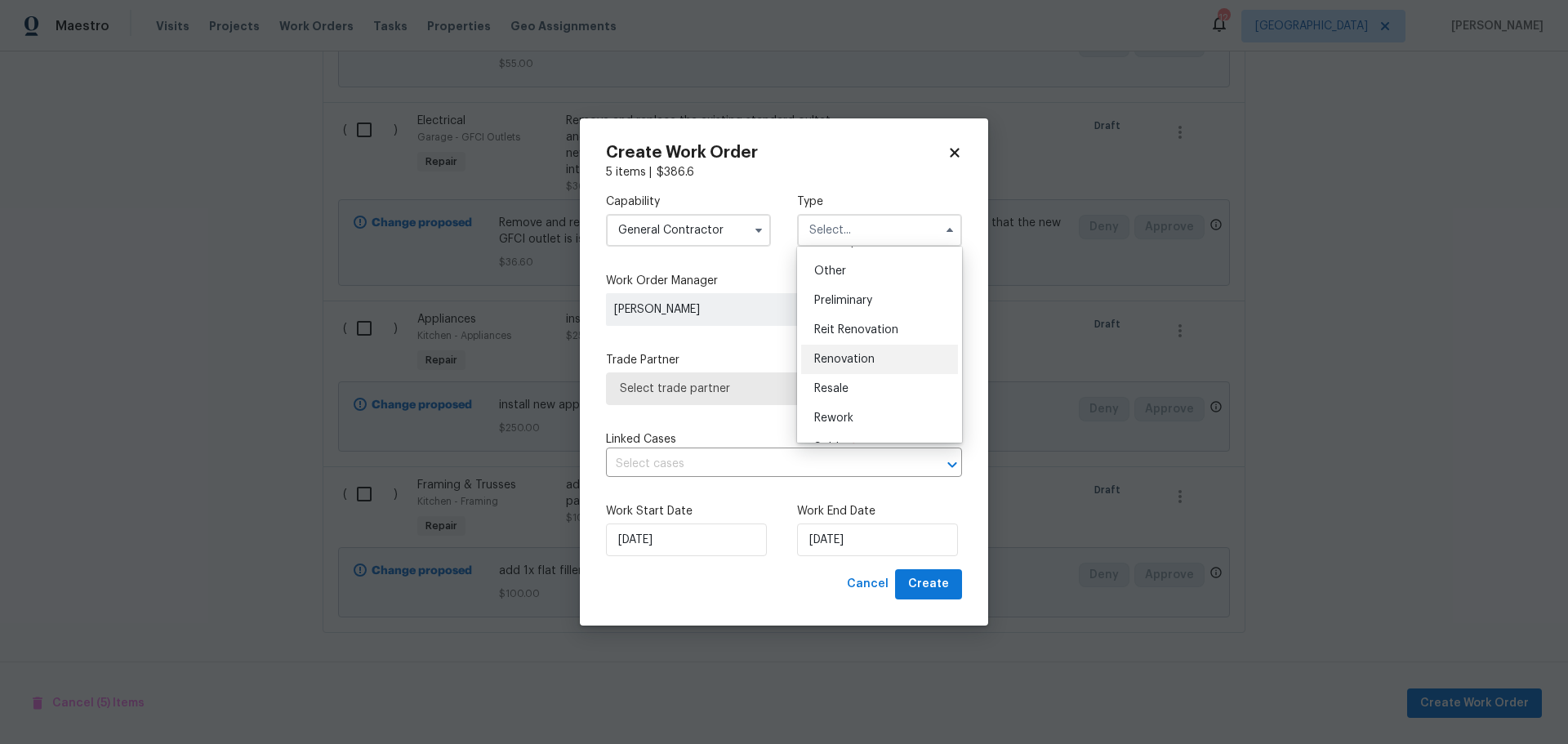
scroll to position [326, 0]
click at [849, 347] on span "Renovation" at bounding box center [844, 350] width 61 height 12
type input "Renovation"
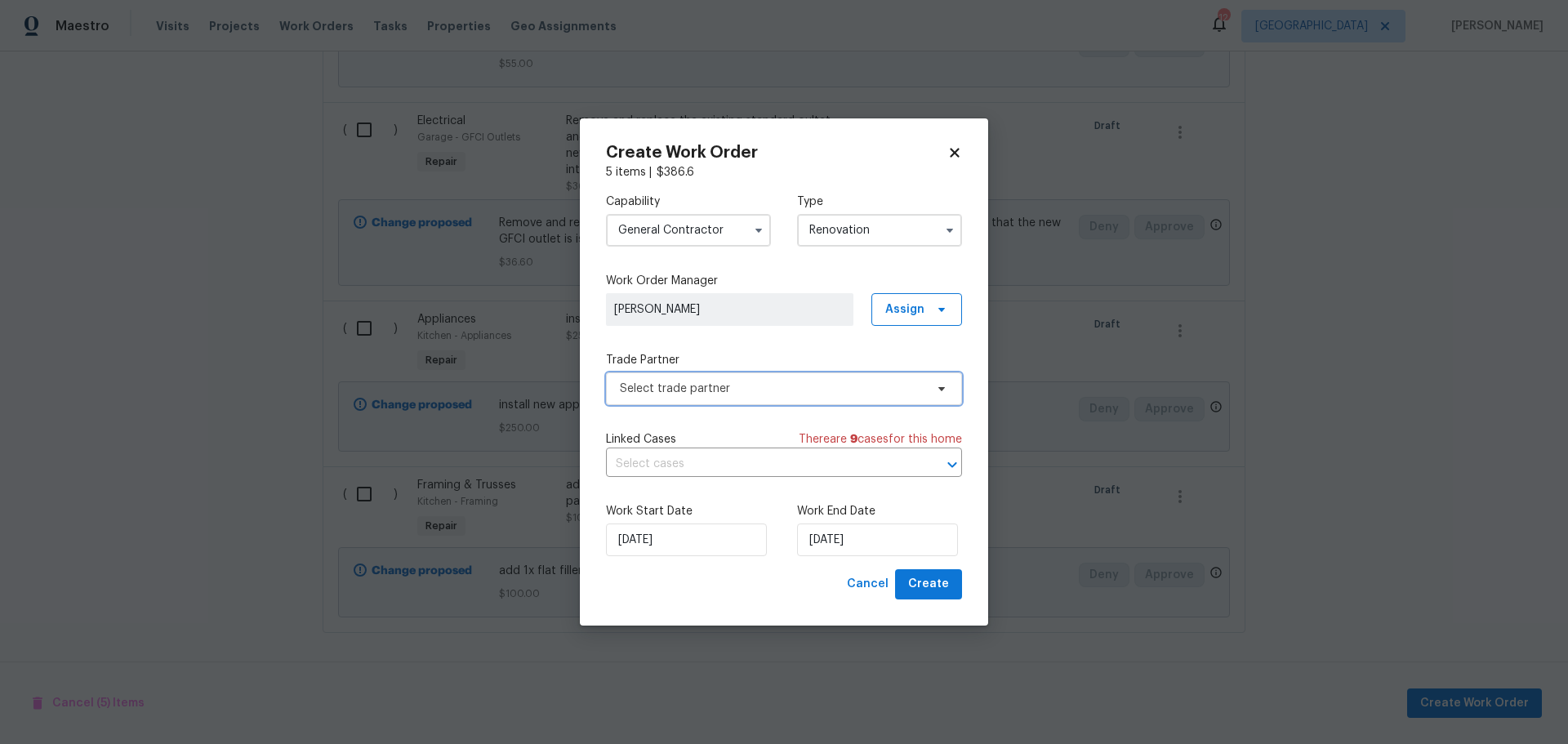
click at [767, 385] on span "Select trade partner" at bounding box center [771, 389] width 304 height 16
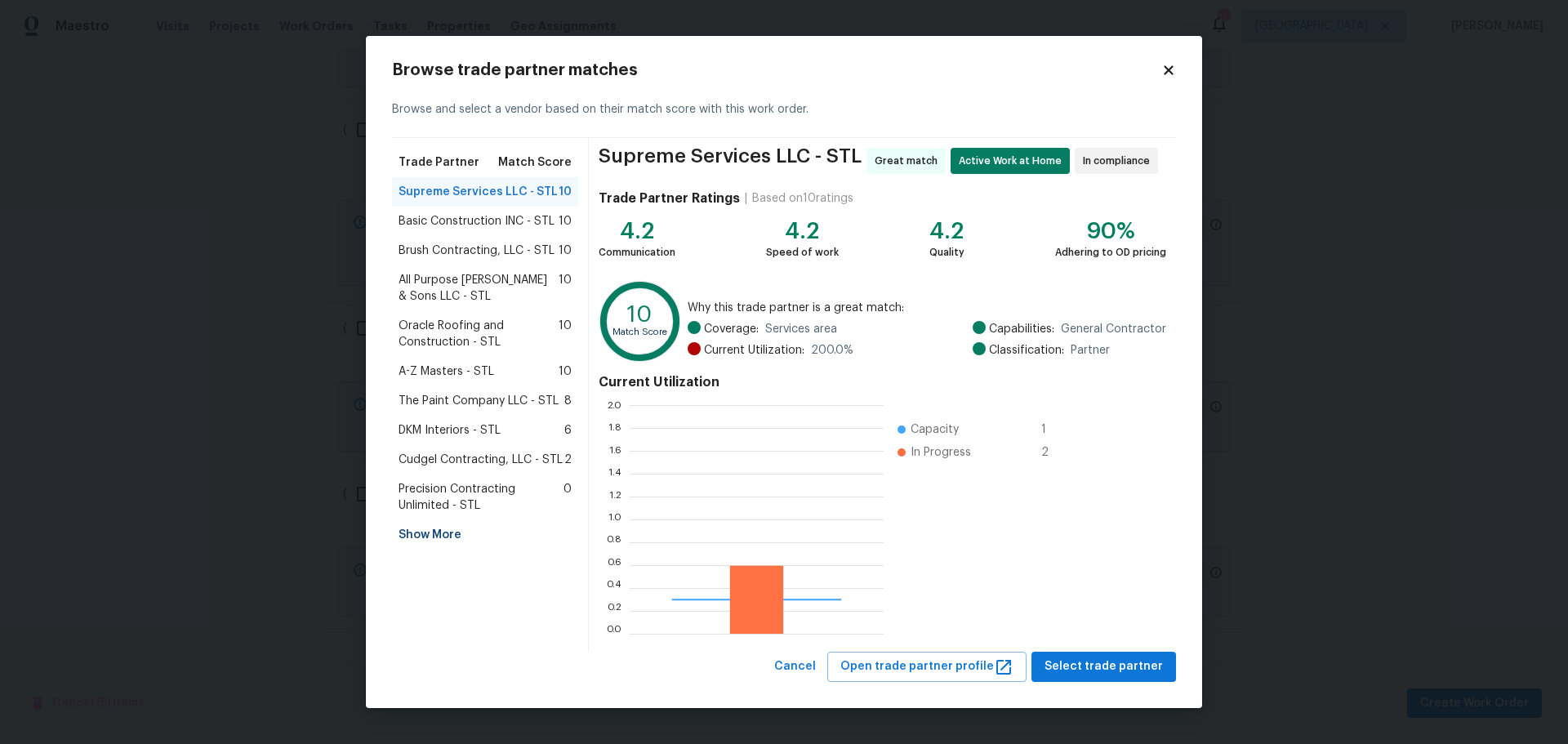
scroll to position [216, 243]
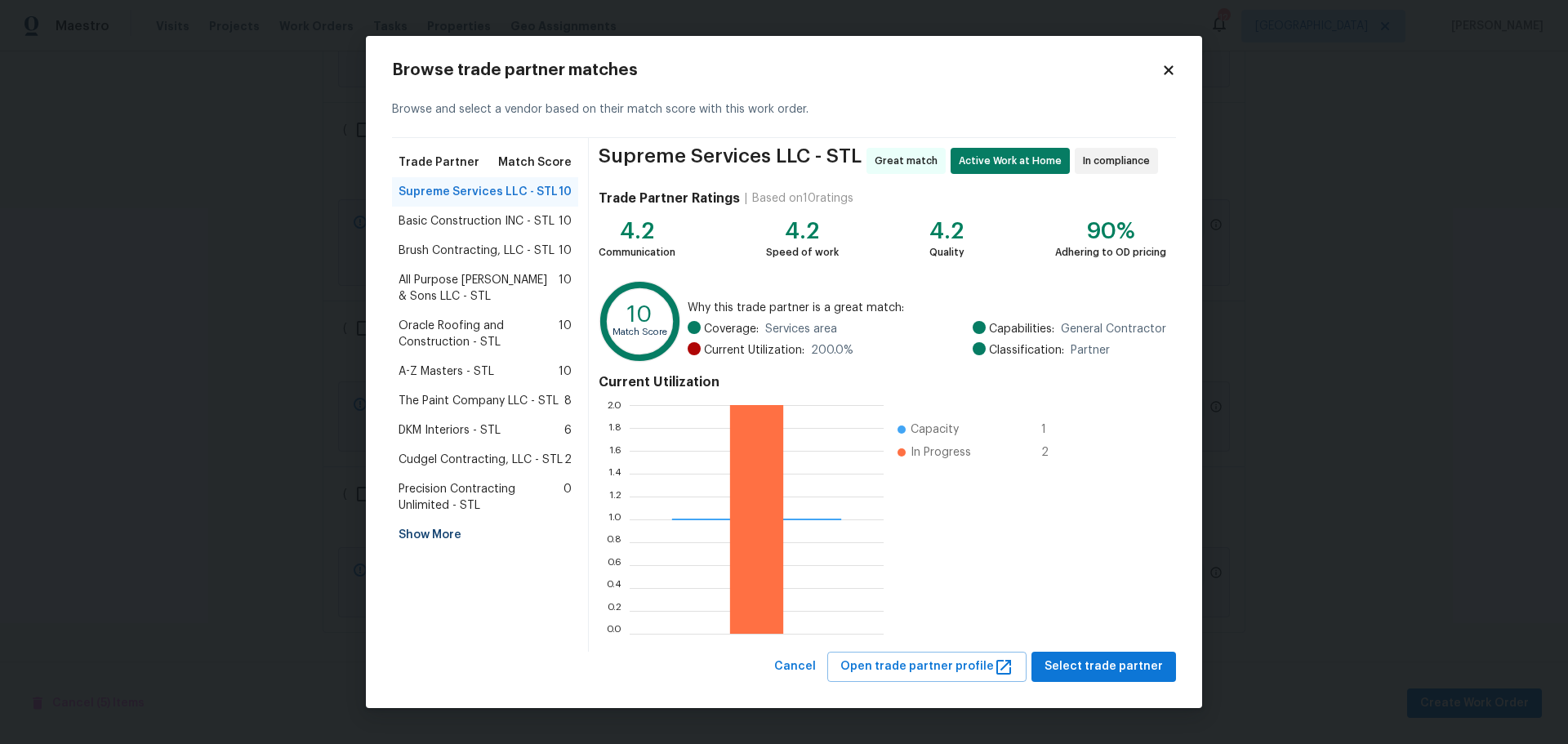
click at [430, 529] on div "Show More" at bounding box center [484, 534] width 186 height 29
click at [489, 560] on span "All Repairs 4 Houses - STL" at bounding box center [469, 564] width 140 height 16
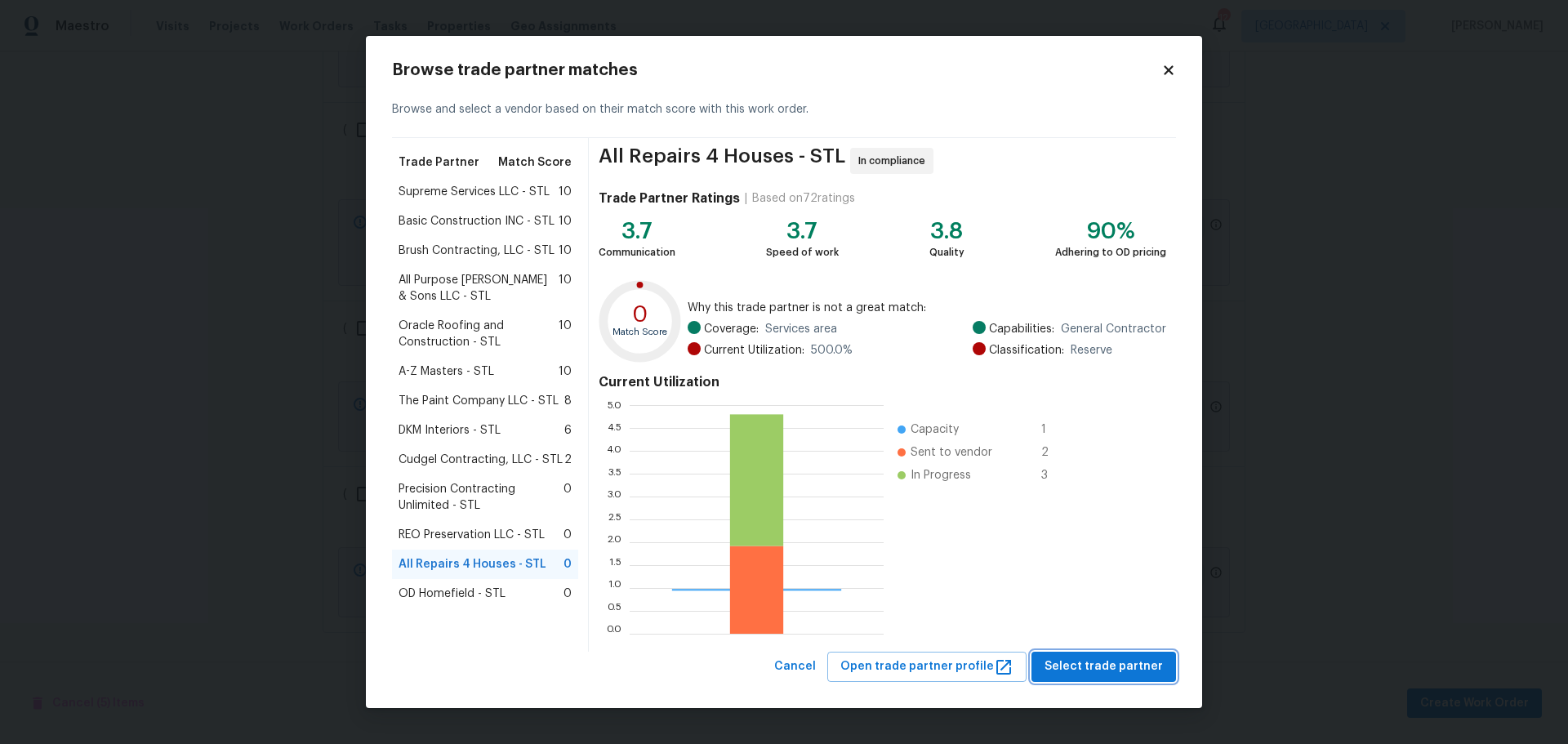
click at [1122, 657] on span "Select trade partner" at bounding box center [1103, 667] width 118 height 20
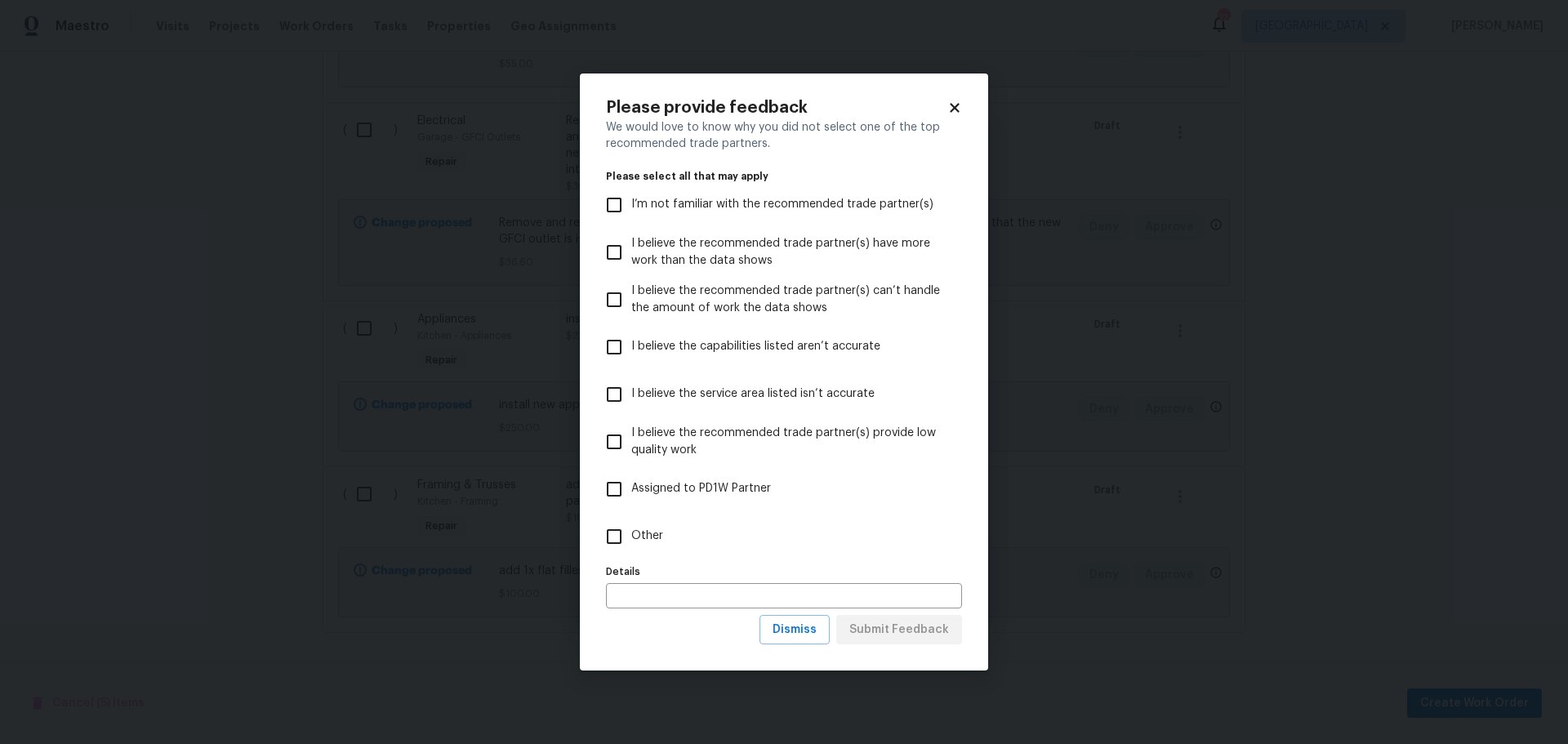
click at [656, 533] on span "Other" at bounding box center [647, 536] width 32 height 17
click at [631, 533] on input "Other" at bounding box center [614, 537] width 35 height 35
checkbox input "true"
click at [886, 625] on span "Submit Feedback" at bounding box center [899, 630] width 100 height 20
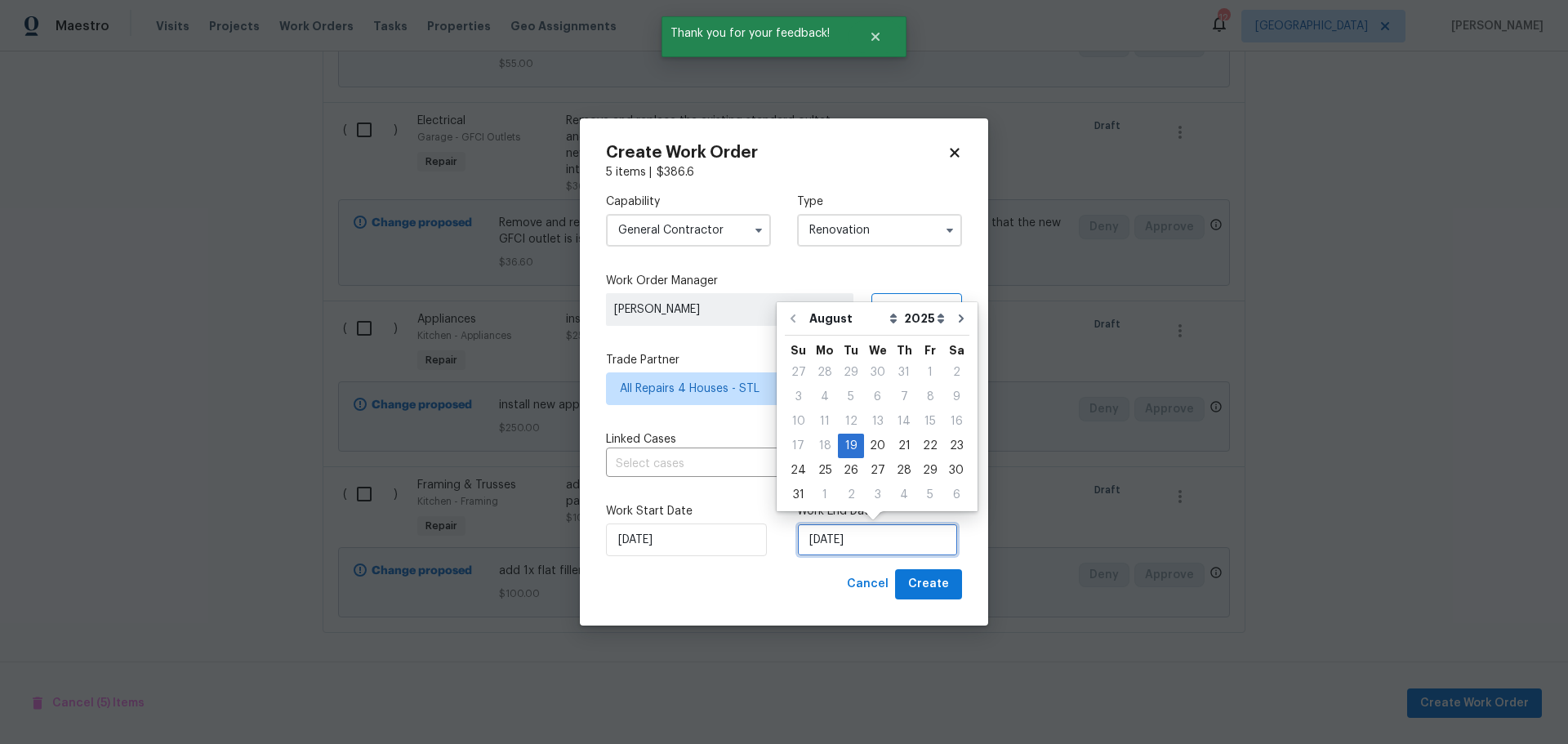
click at [848, 546] on input "8/19/2025" at bounding box center [877, 540] width 161 height 33
click at [918, 451] on div "22" at bounding box center [929, 445] width 26 height 23
type input "8/22/2025"
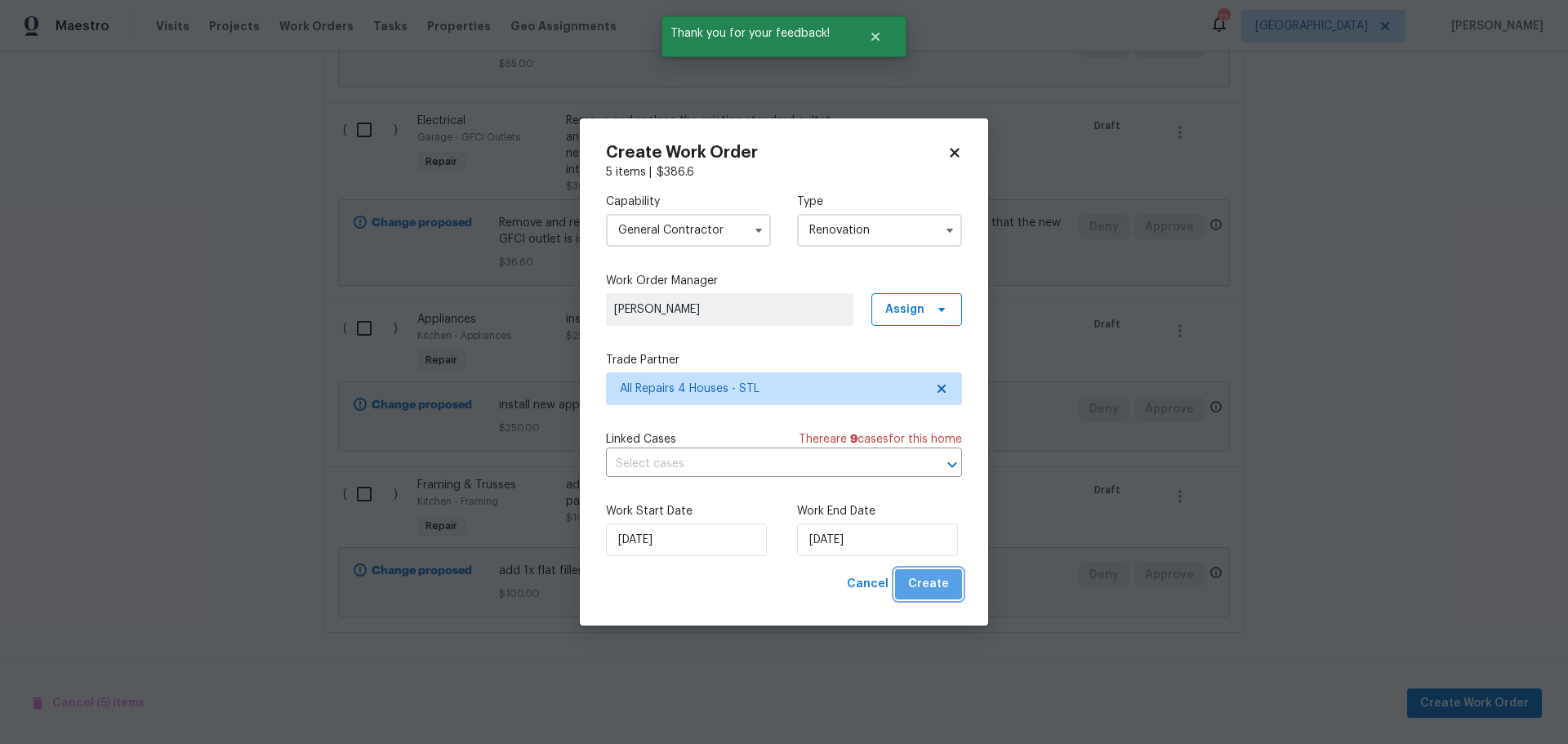
click at [937, 577] on span "Create" at bounding box center [928, 584] width 41 height 20
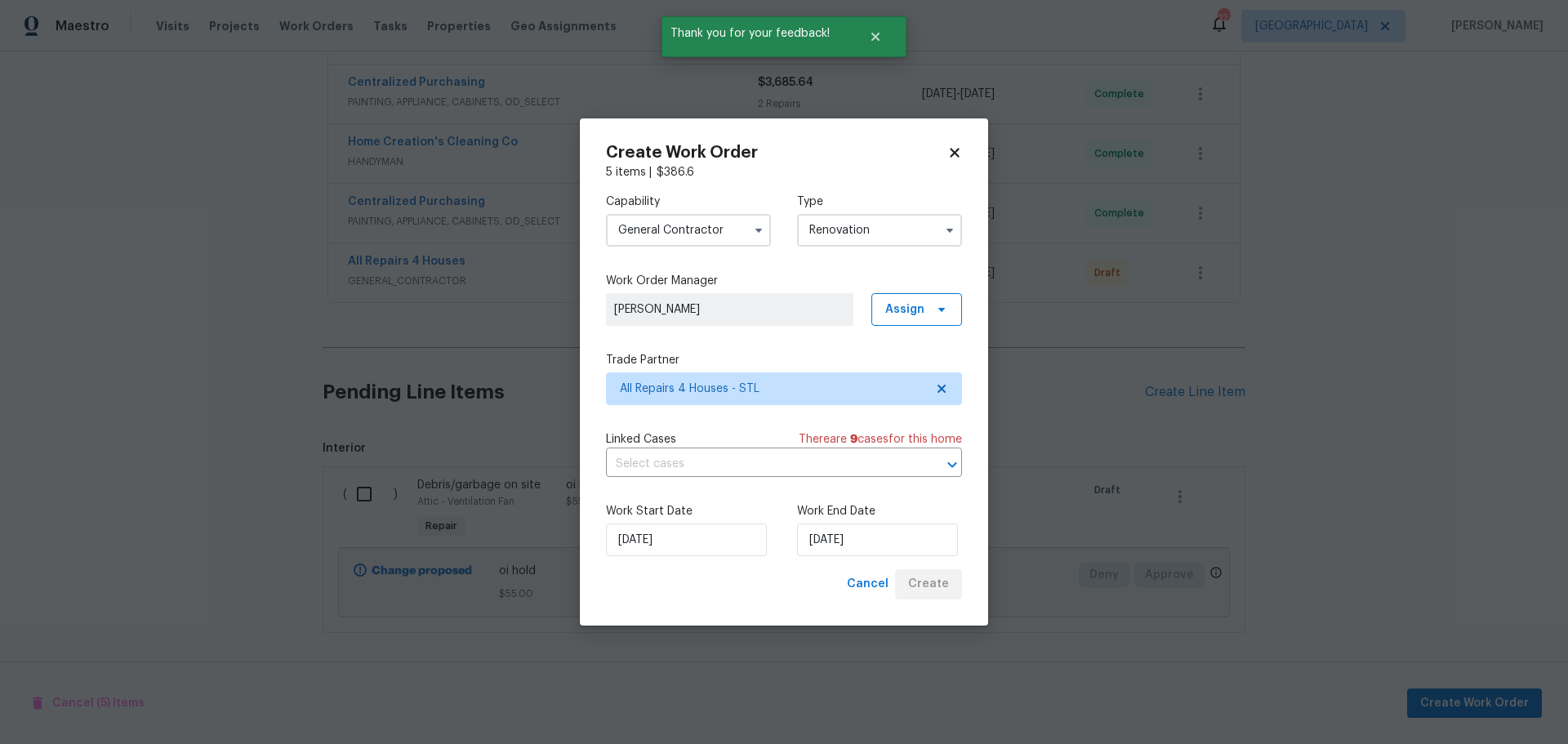
scroll to position [551, 0]
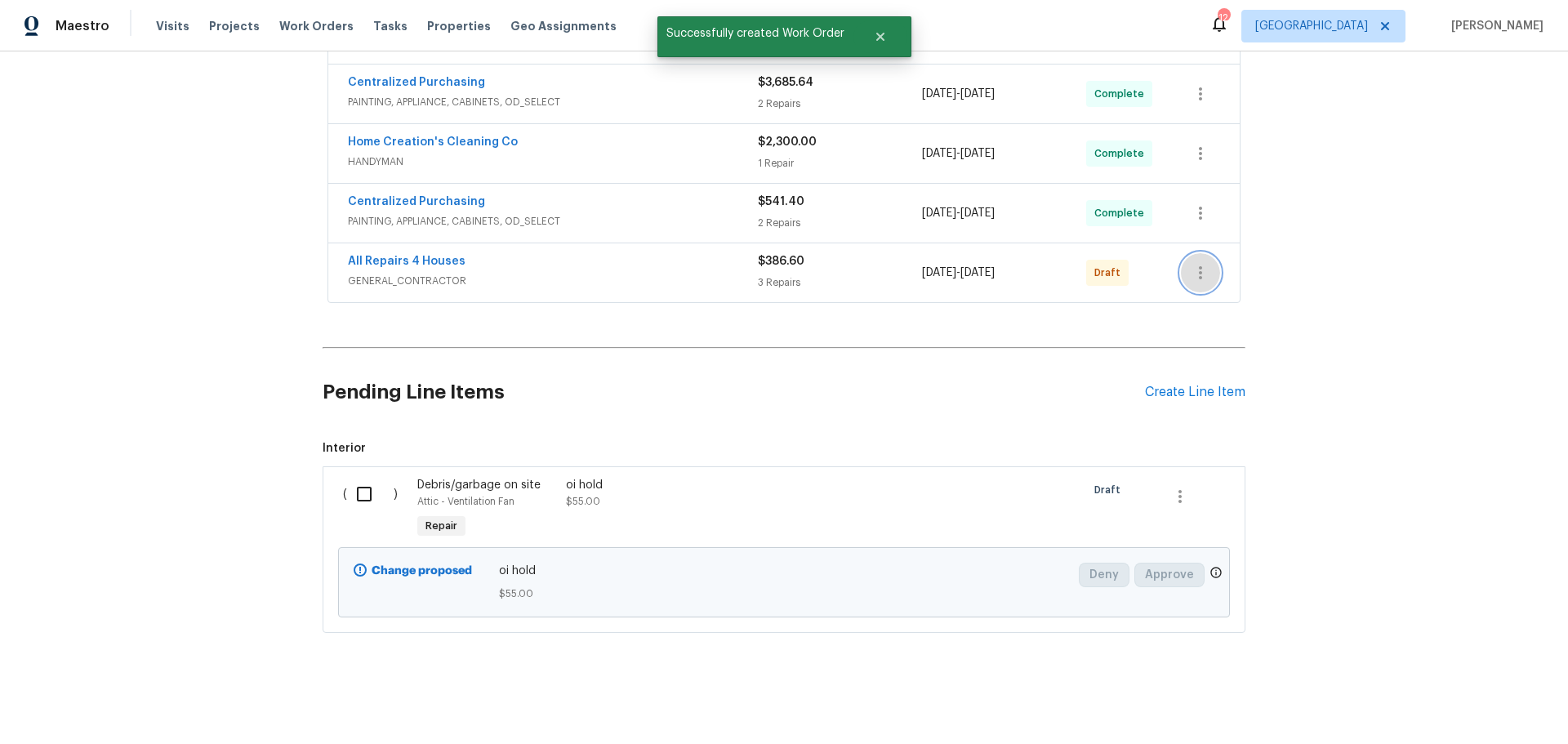
click at [1181, 260] on button "button" at bounding box center [1200, 273] width 39 height 39
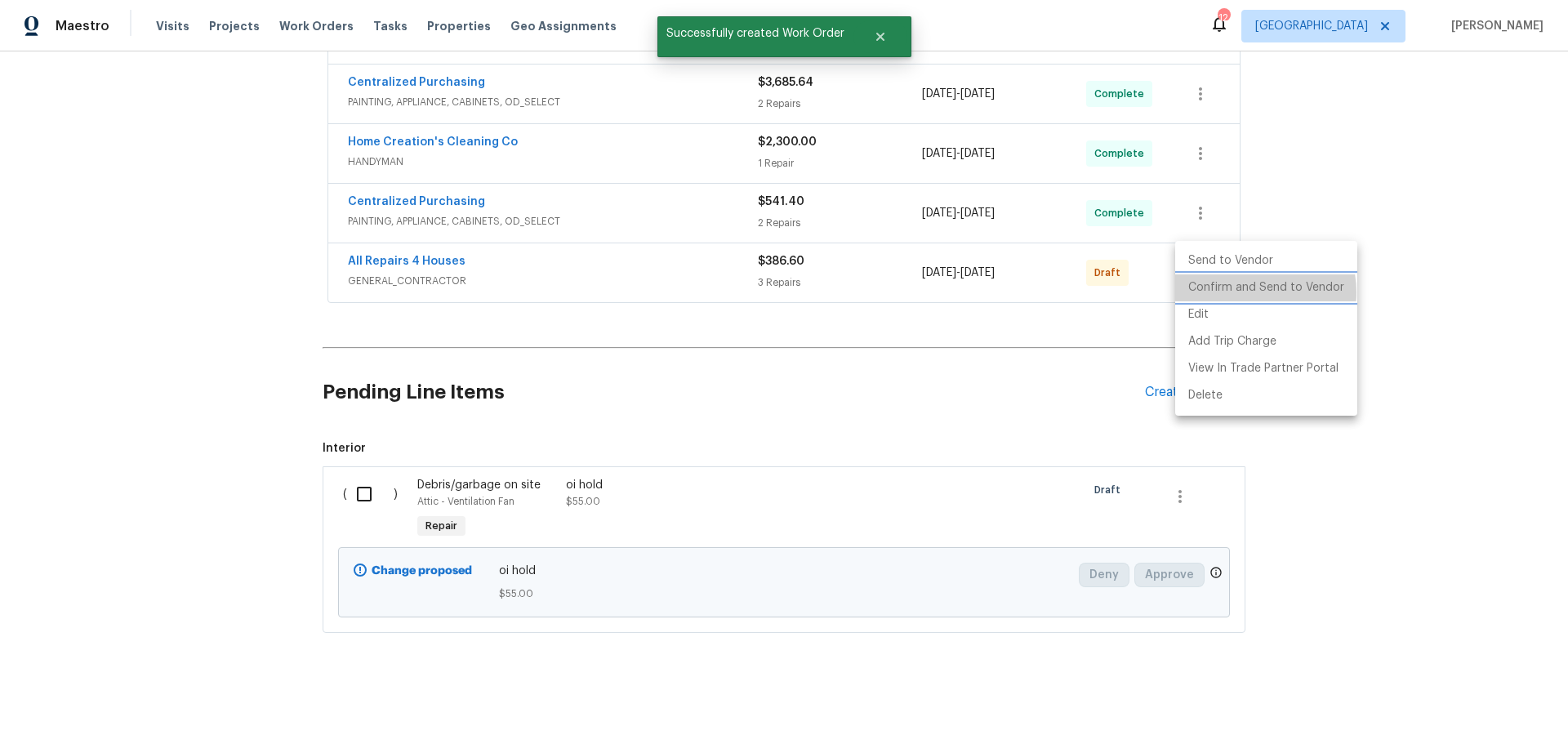
click at [1247, 293] on li "Confirm and Send to Vendor" at bounding box center [1265, 288] width 182 height 27
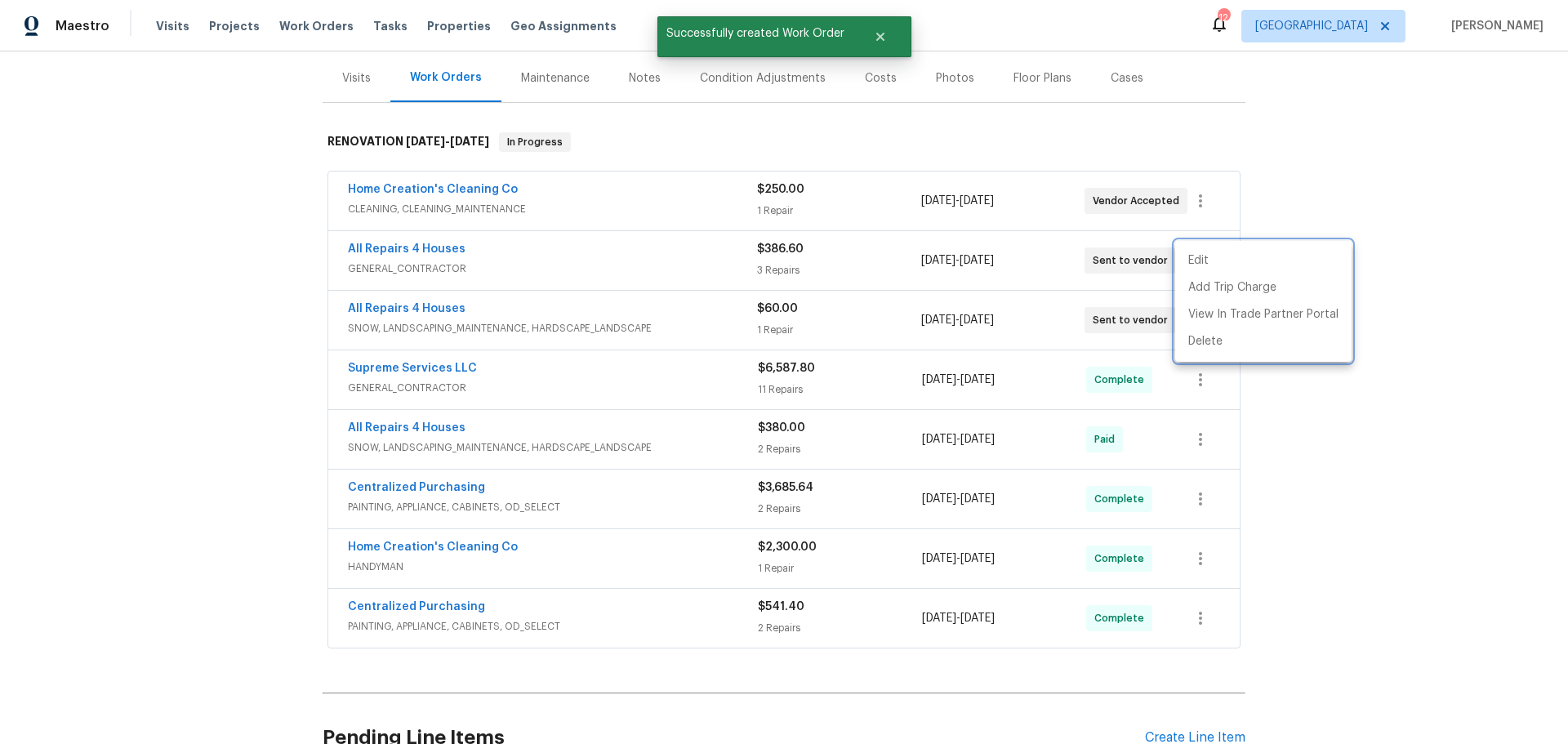
click at [1384, 441] on div at bounding box center [784, 372] width 1568 height 744
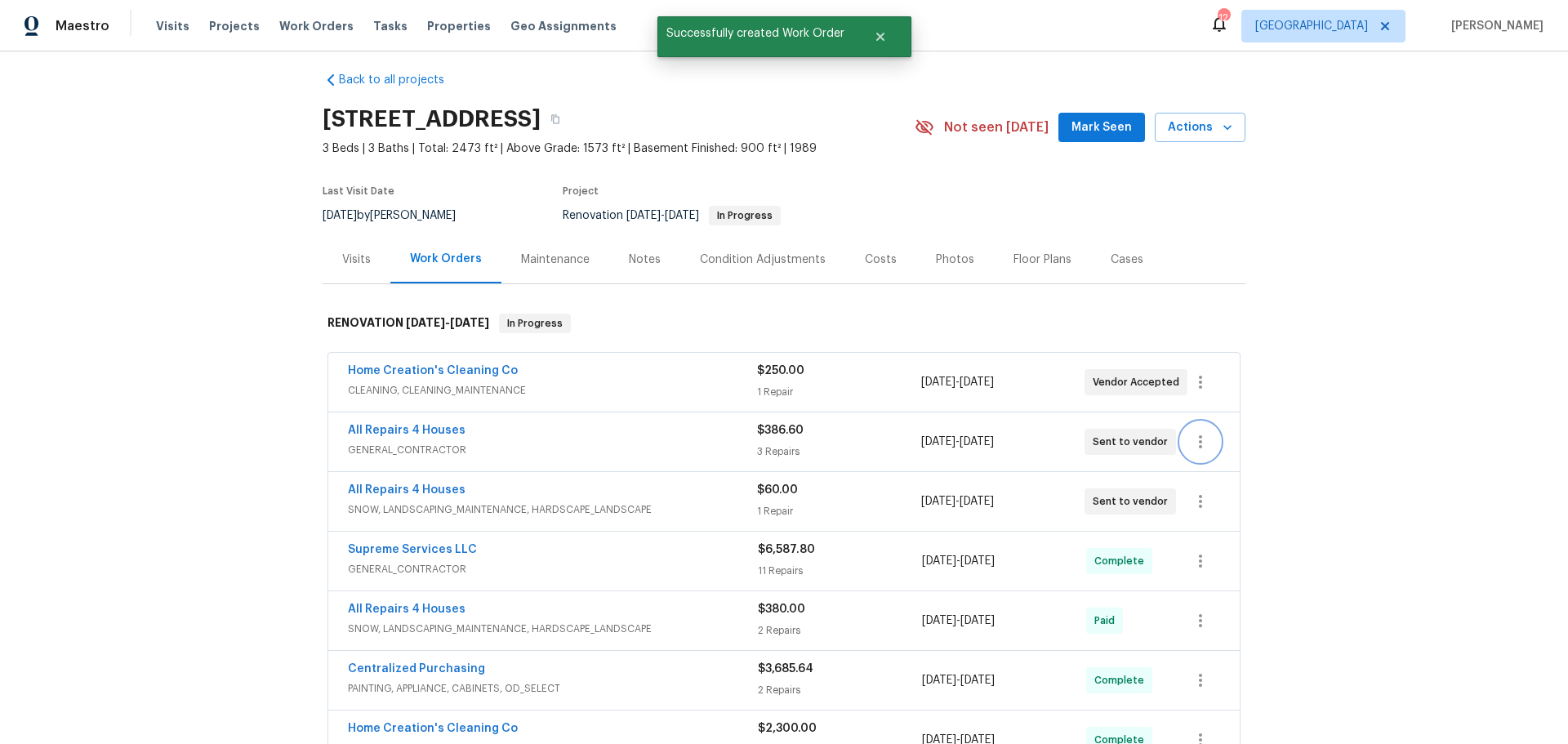
scroll to position [0, 0]
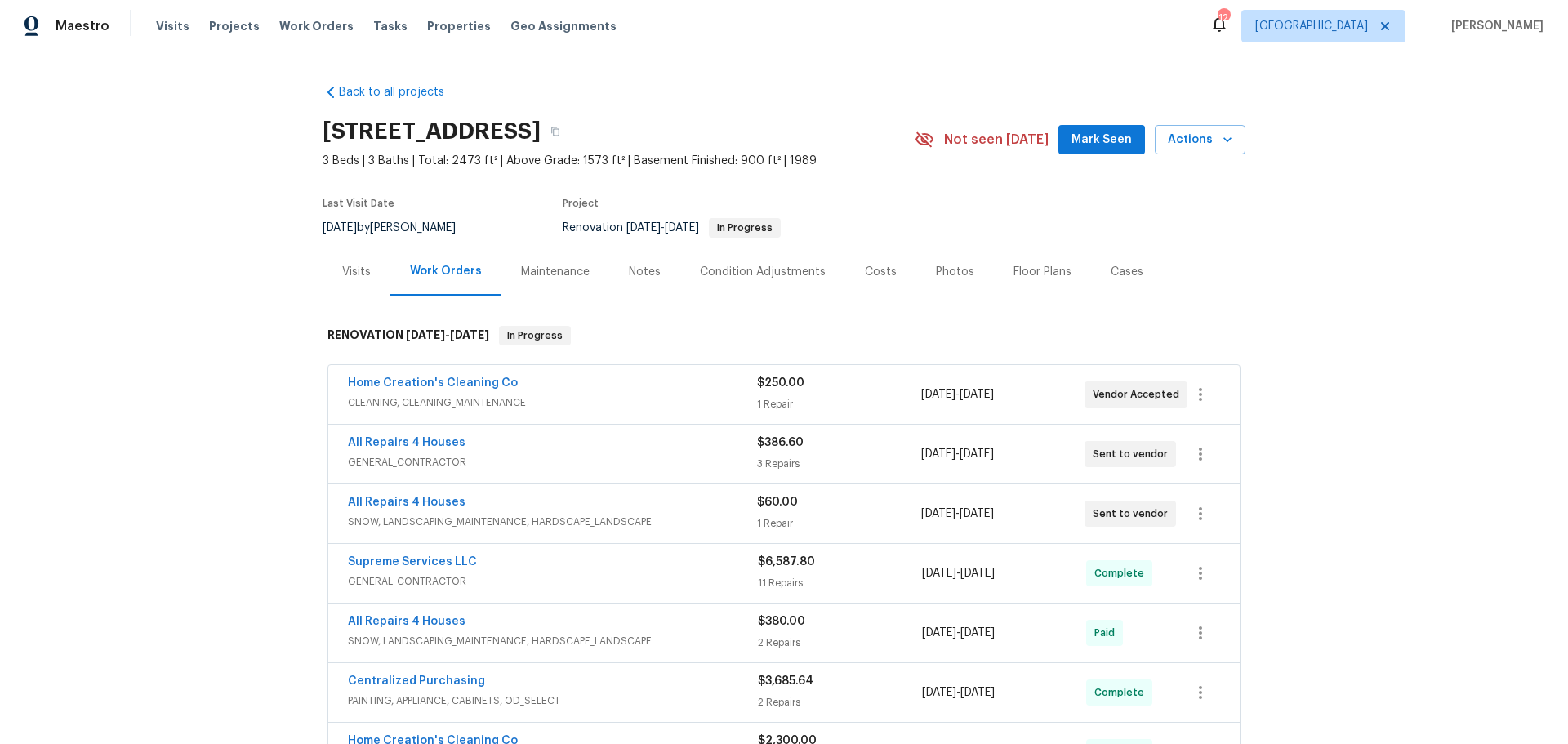
click at [1076, 130] on span "Mark Seen" at bounding box center [1101, 140] width 61 height 20
click at [427, 34] on span "Properties" at bounding box center [459, 26] width 64 height 16
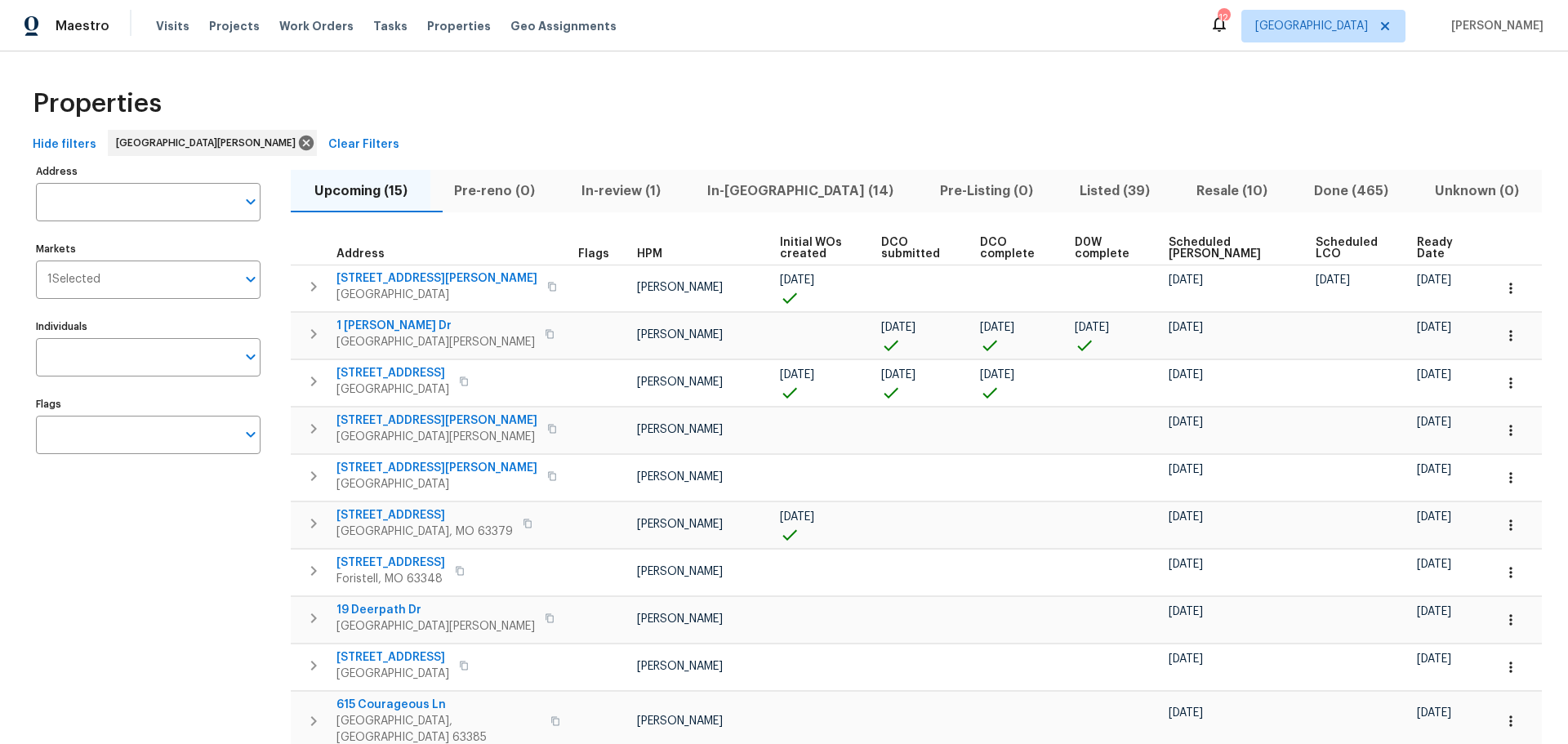
click at [748, 188] on span "In-reno (14)" at bounding box center [799, 191] width 213 height 23
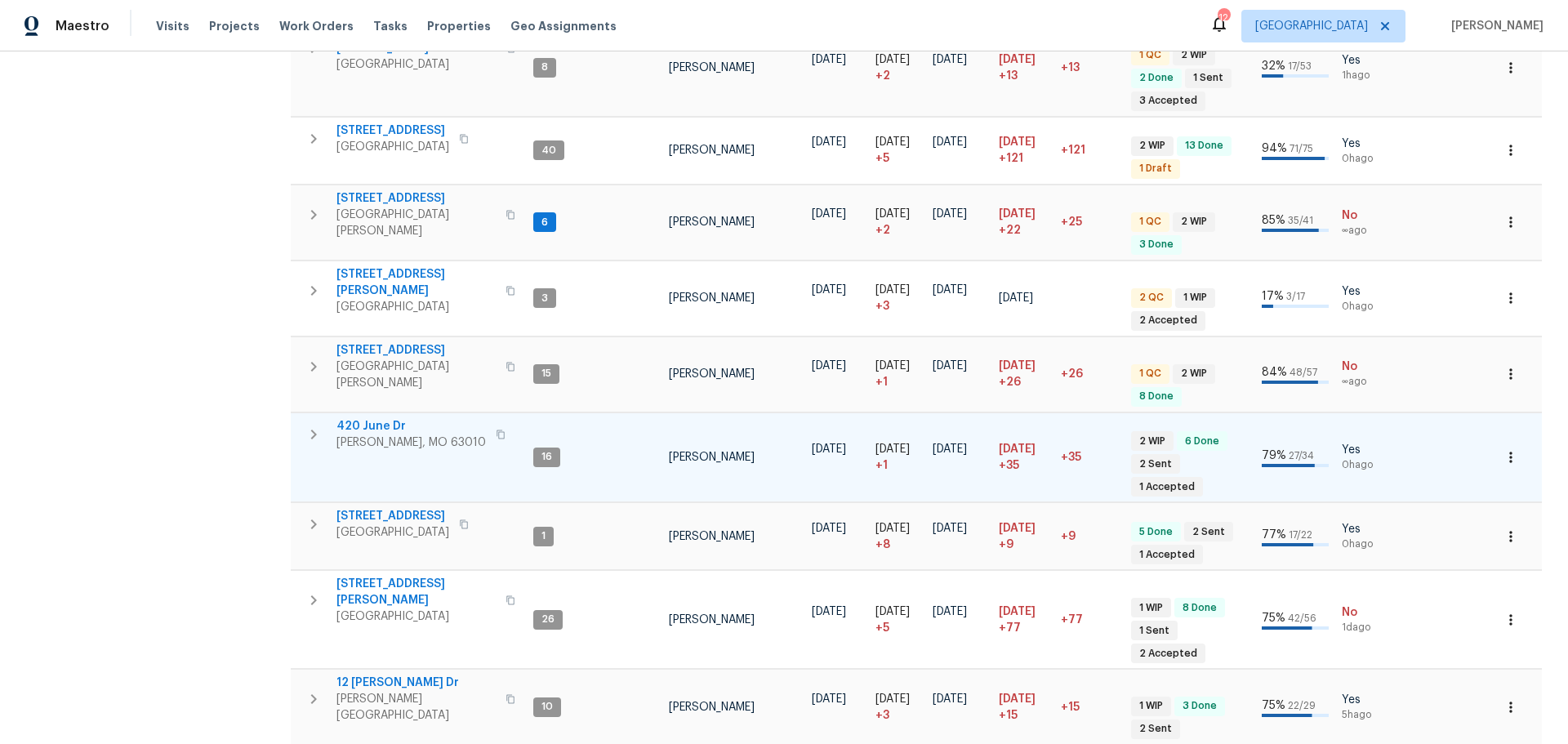
scroll to position [627, 0]
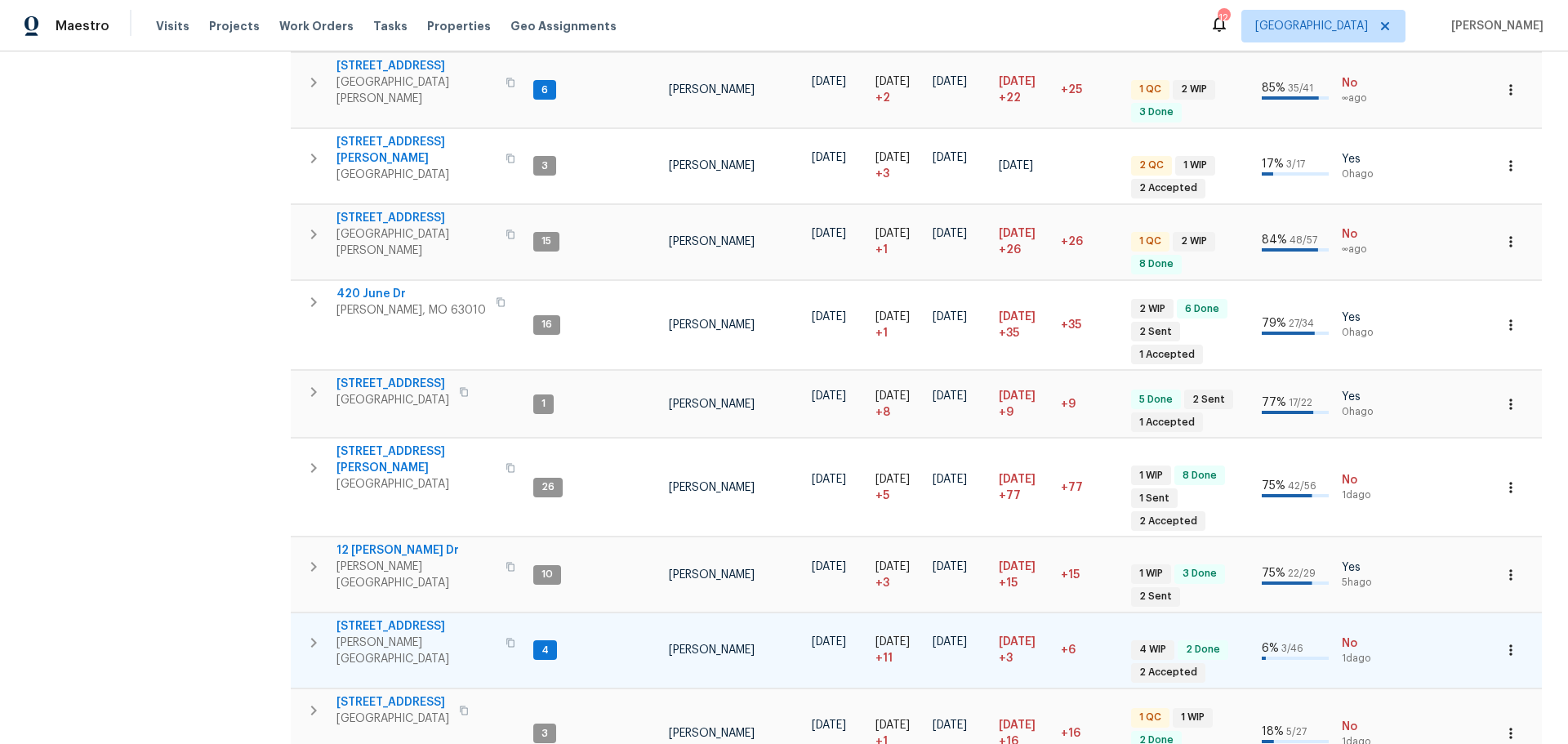
click at [375, 618] on span "611 S 3rd St" at bounding box center [415, 626] width 159 height 16
click at [1504, 641] on icon "button" at bounding box center [1511, 650] width 16 height 16
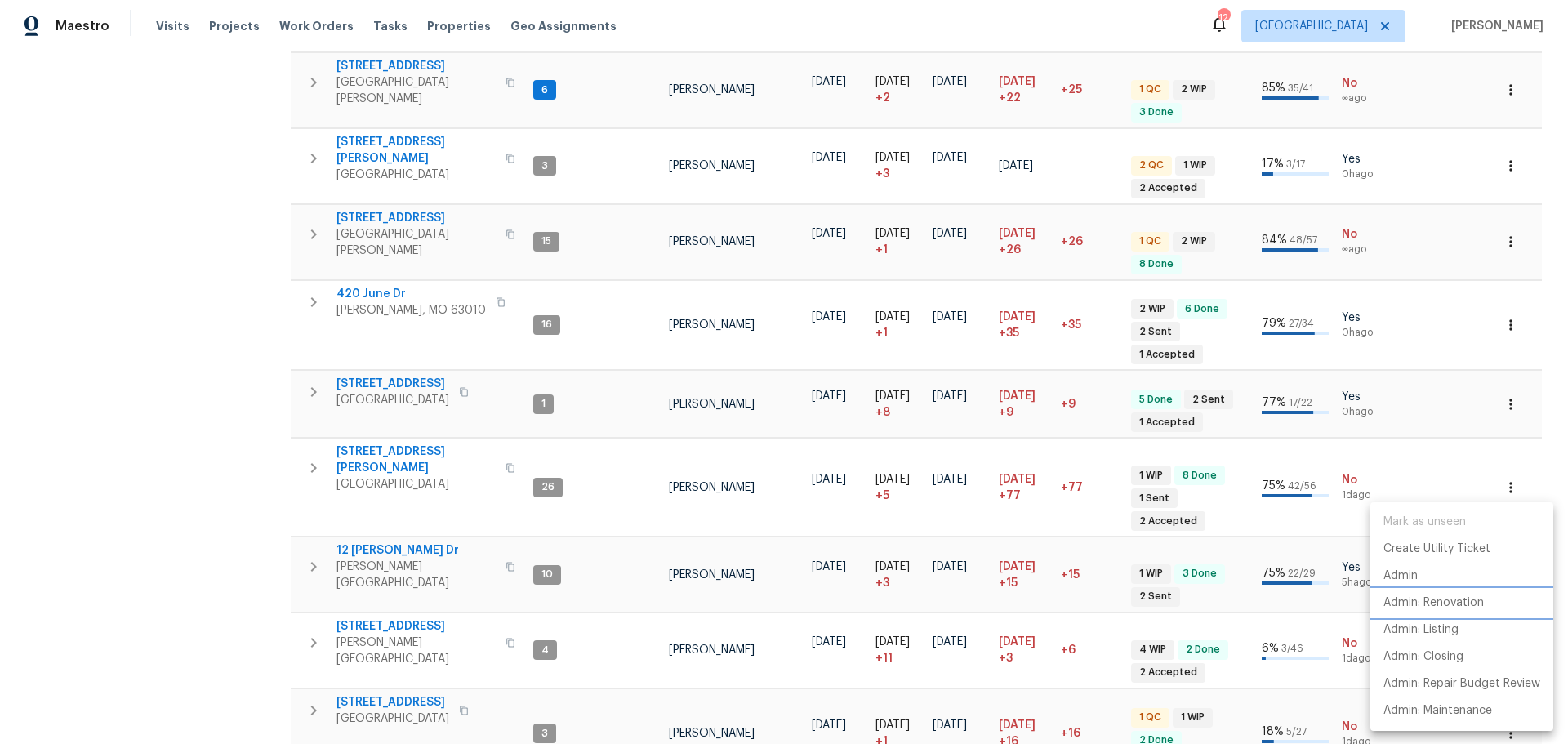
click at [1460, 603] on p "Admin: Renovation" at bounding box center [1433, 602] width 101 height 17
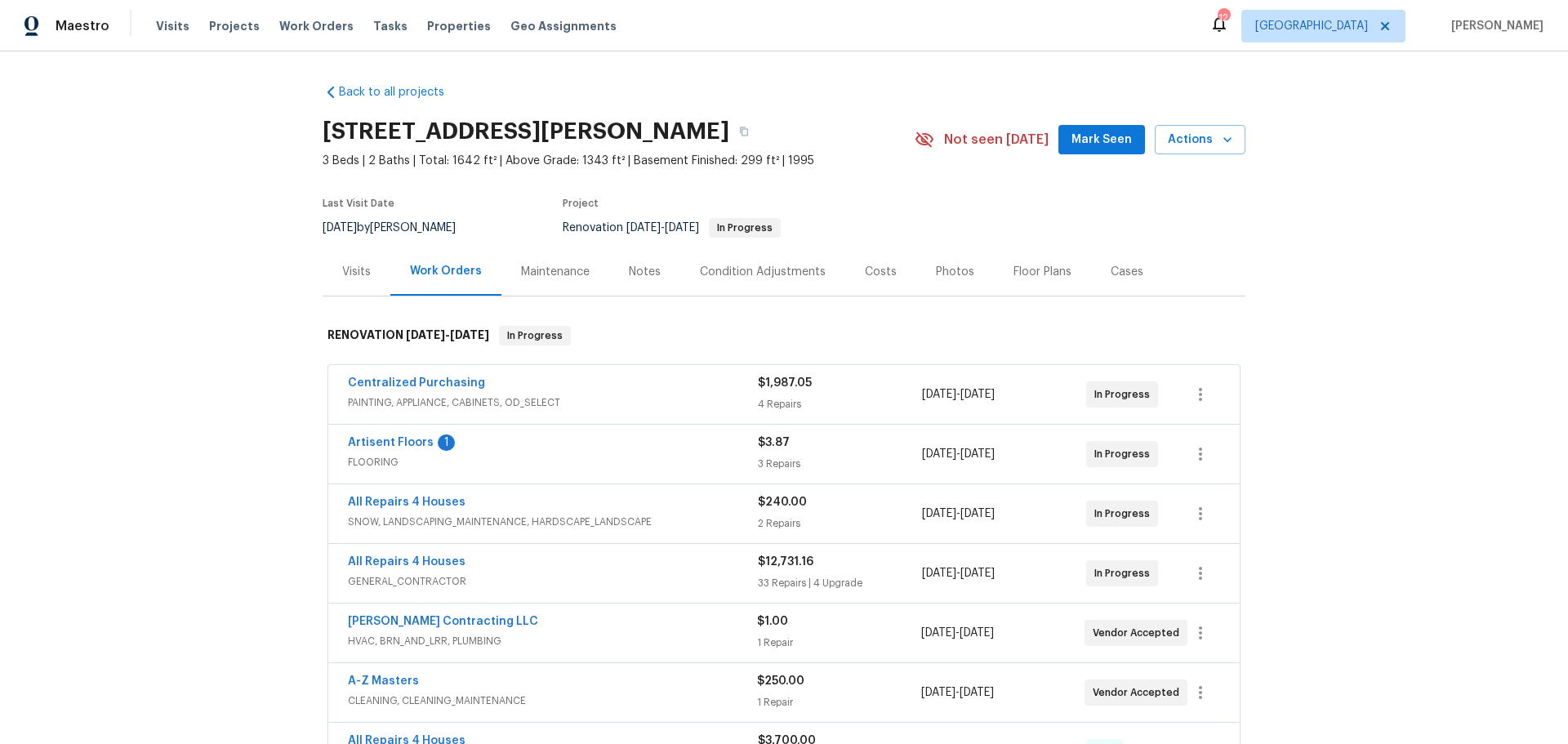
click at [411, 435] on span "Artisent Floors" at bounding box center [391, 442] width 85 height 16
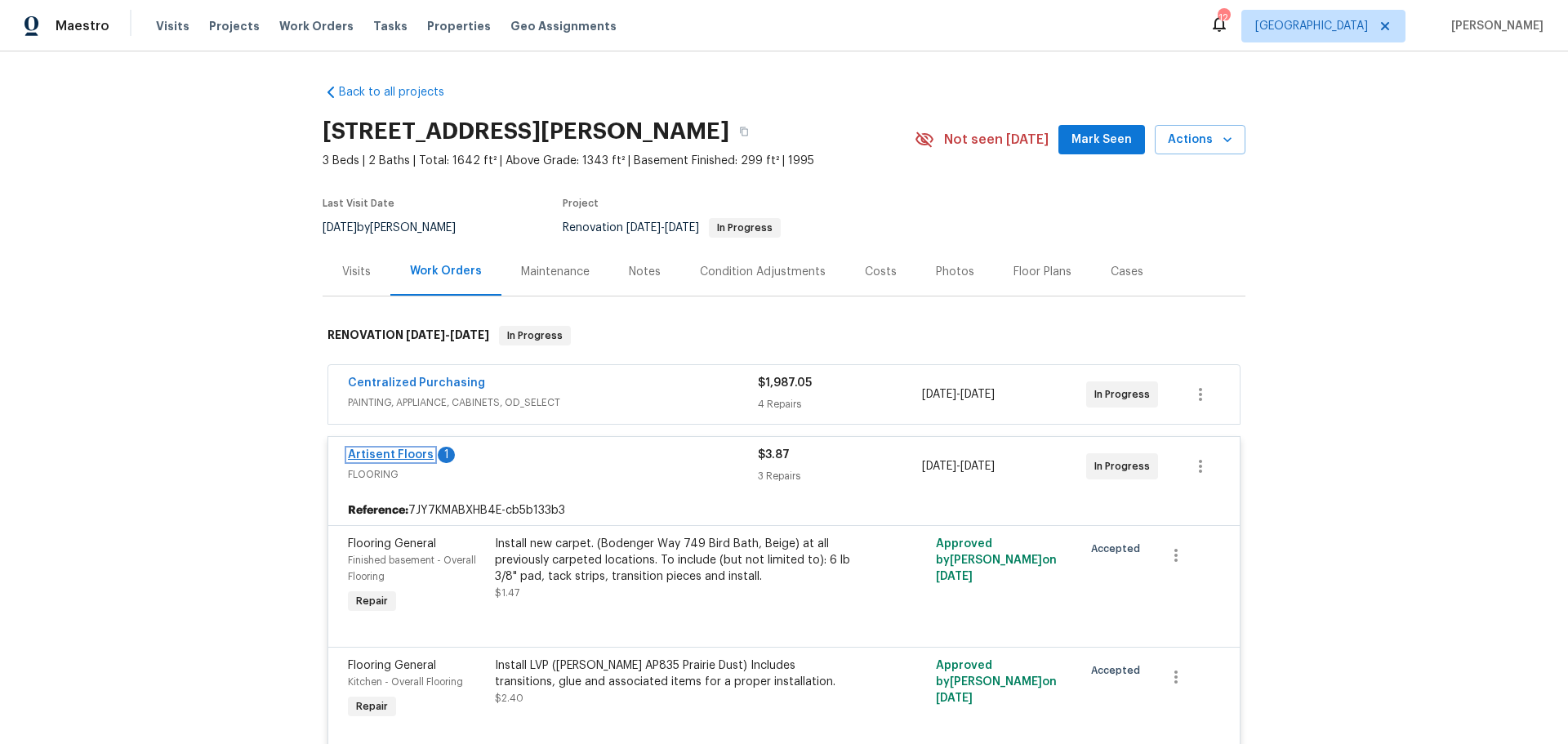
click at [396, 451] on link "Artisent Floors" at bounding box center [391, 454] width 85 height 12
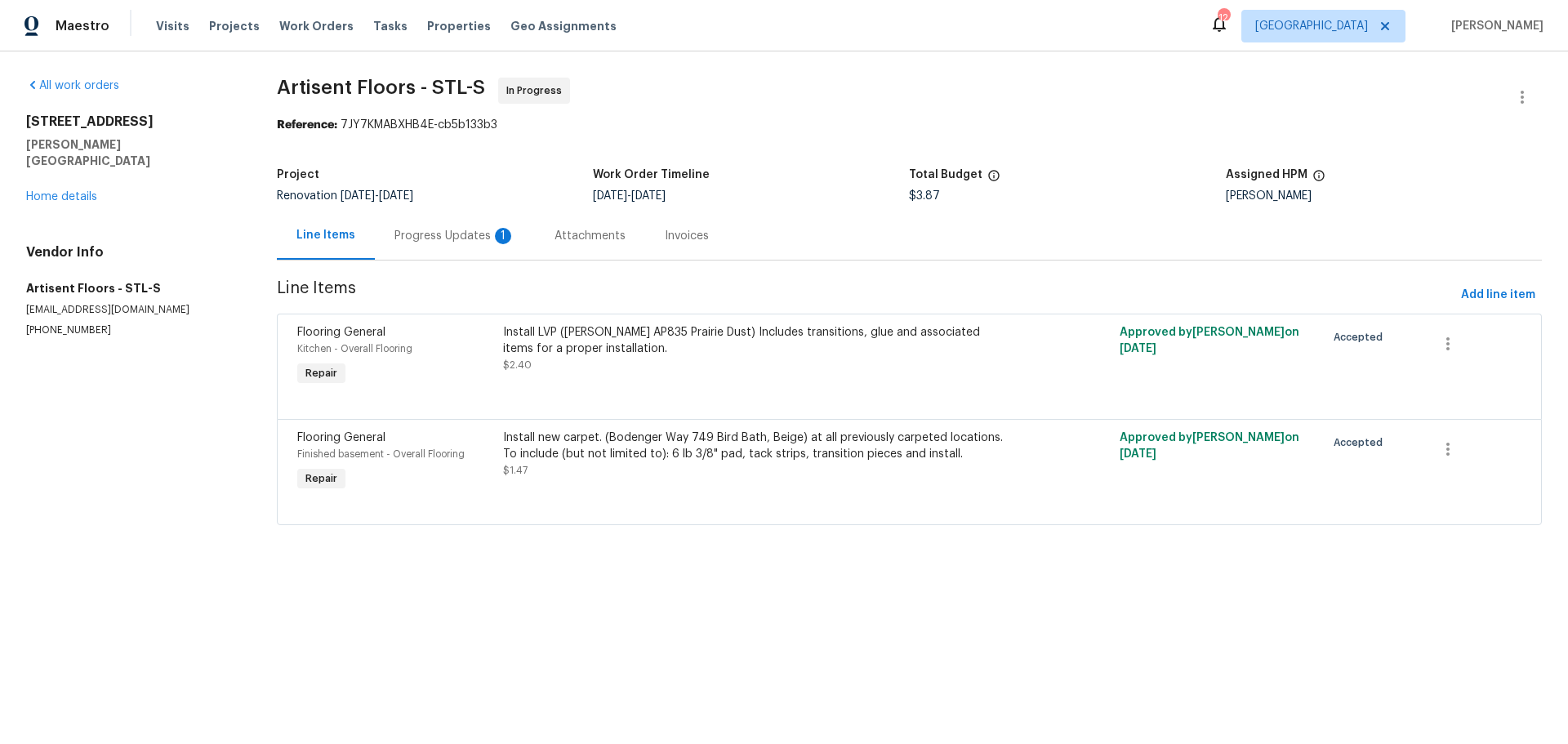
click at [466, 240] on div "Progress Updates 1" at bounding box center [454, 236] width 121 height 16
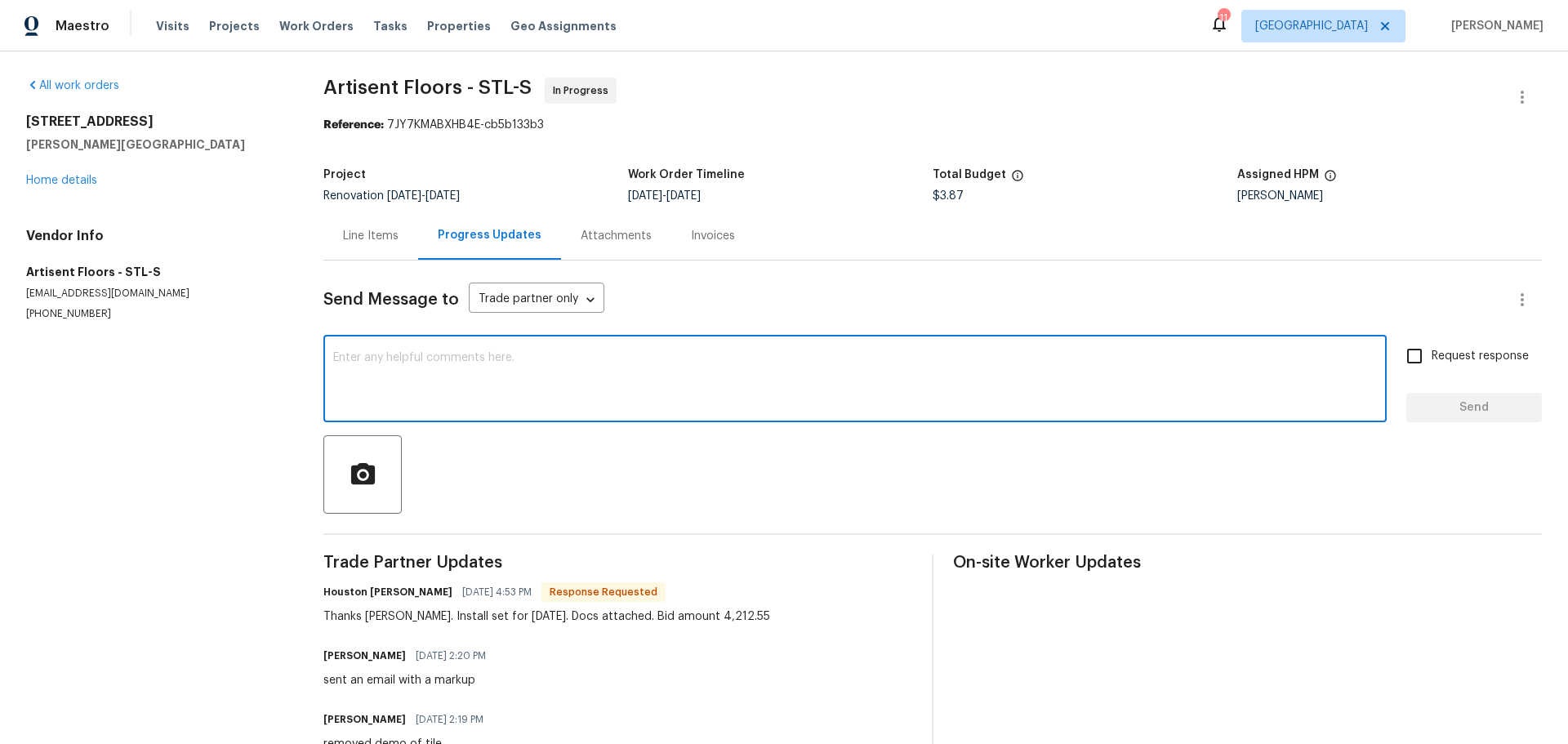
click at [531, 402] on textarea at bounding box center [855, 380] width 1044 height 57
type textarea "thanks"
click at [1411, 391] on div "Request response Send" at bounding box center [1474, 381] width 135 height 84
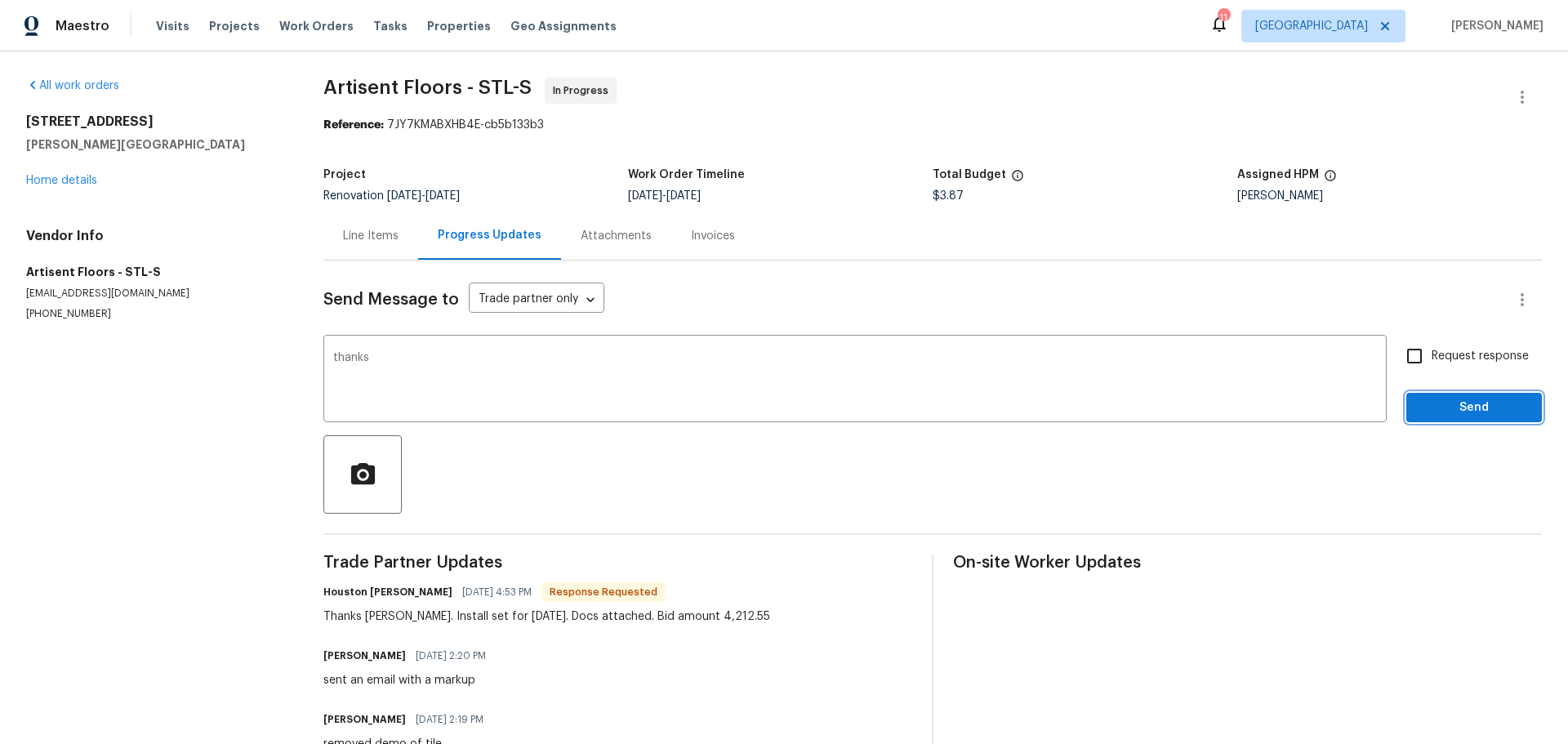
click at [1419, 407] on span "Send" at bounding box center [1474, 408] width 109 height 20
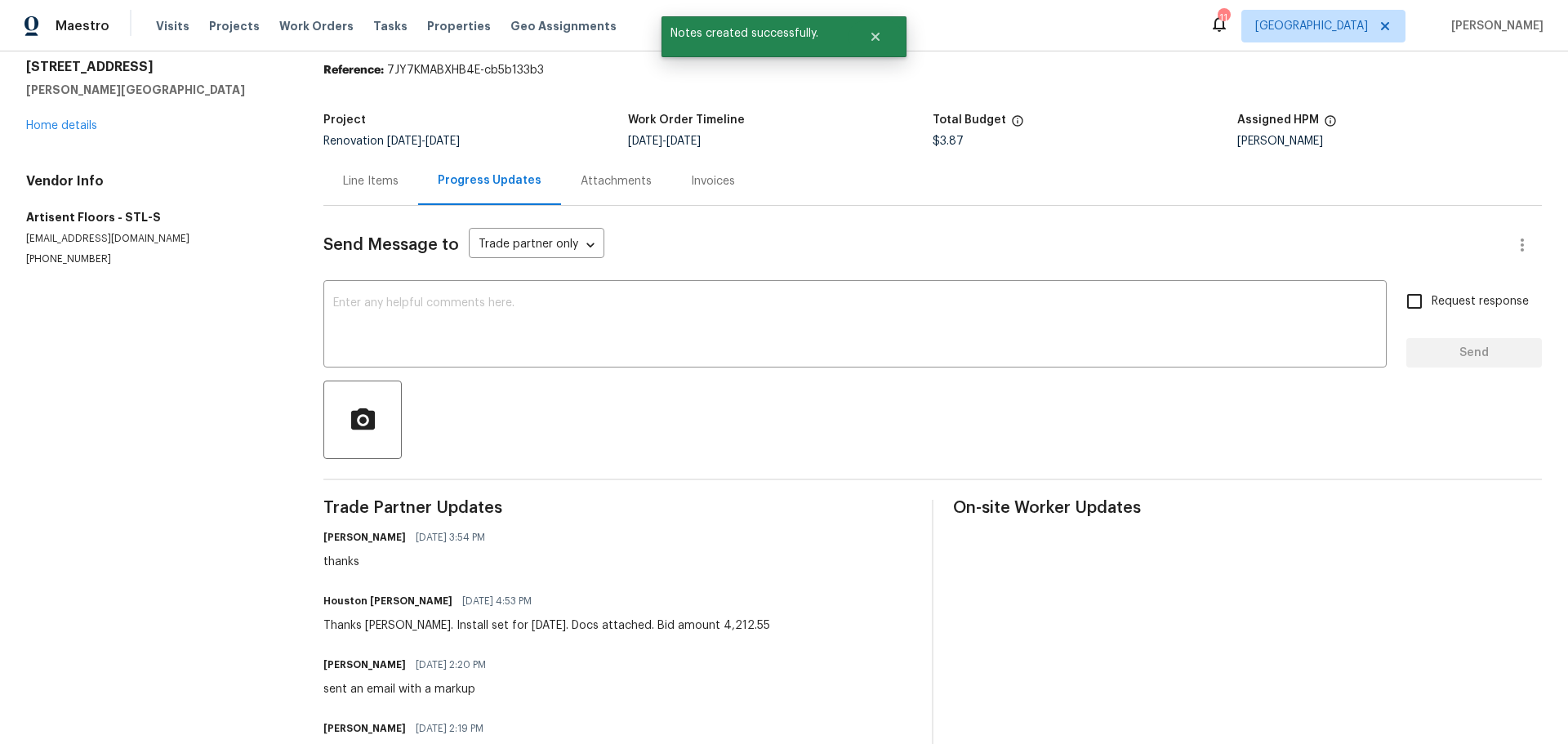
scroll to position [82, 0]
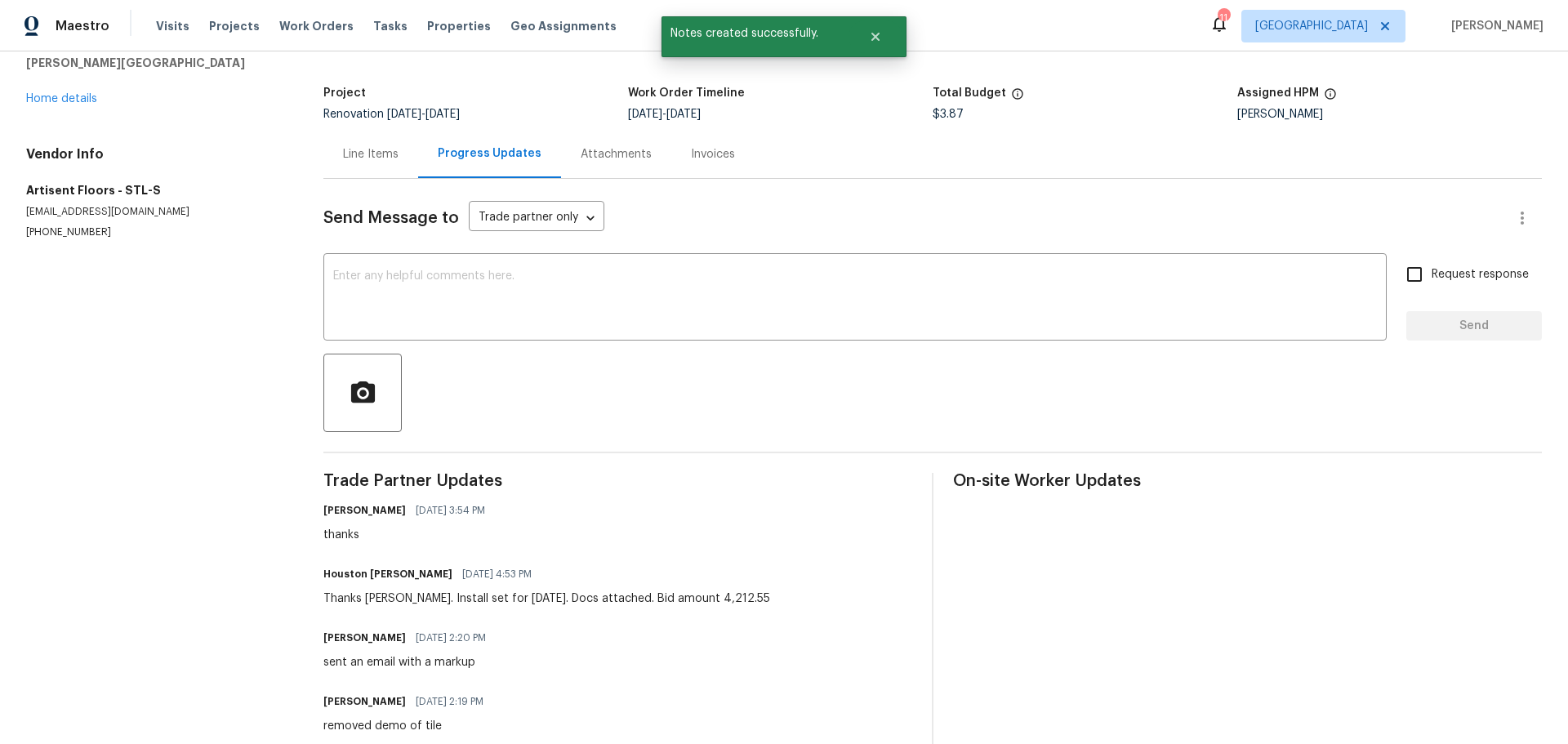
click at [375, 138] on div "Line Items" at bounding box center [371, 154] width 94 height 48
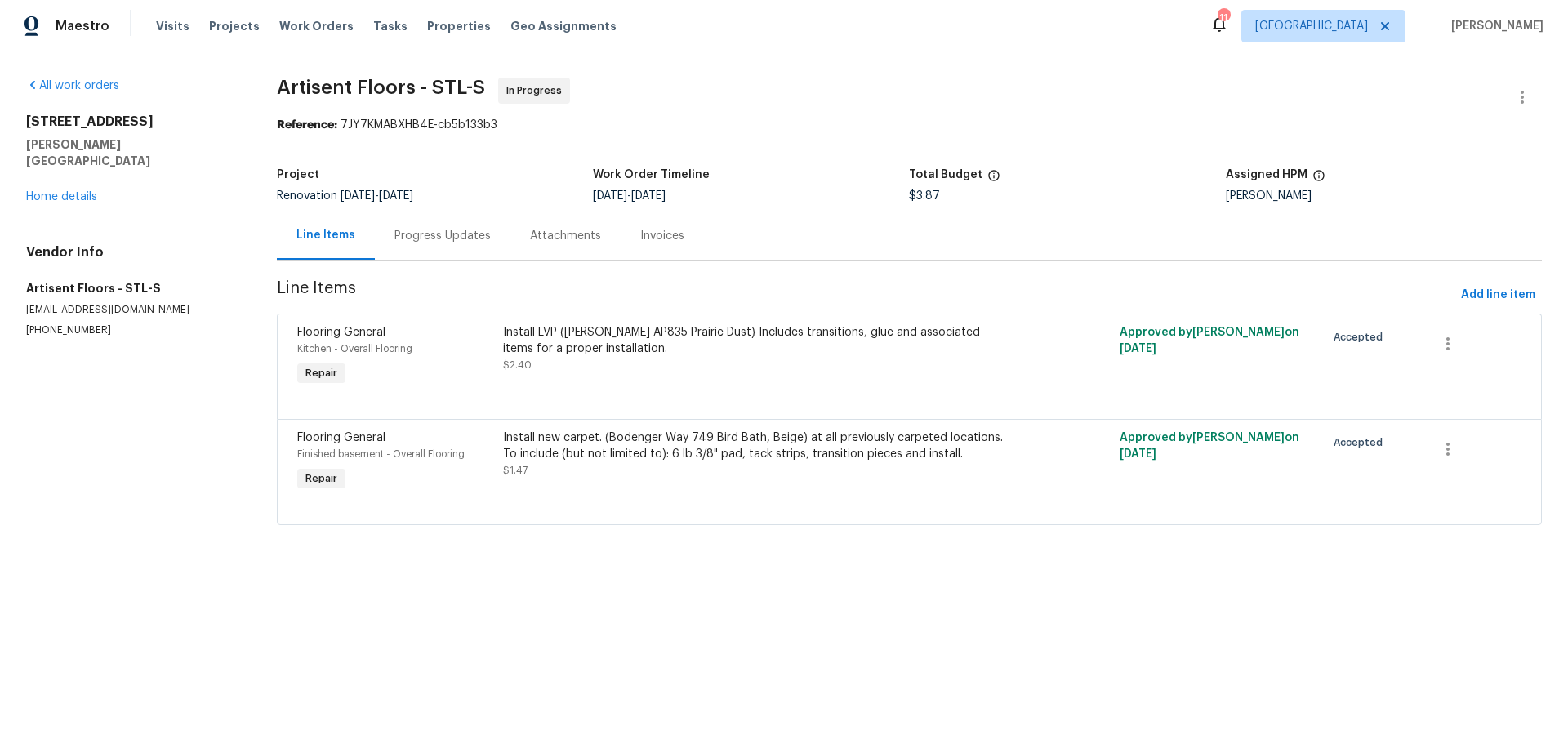
click at [643, 372] on div "Install LVP (Knighton AP835 Prairie Dust) Includes transitions, glue and associ…" at bounding box center [755, 349] width 504 height 49
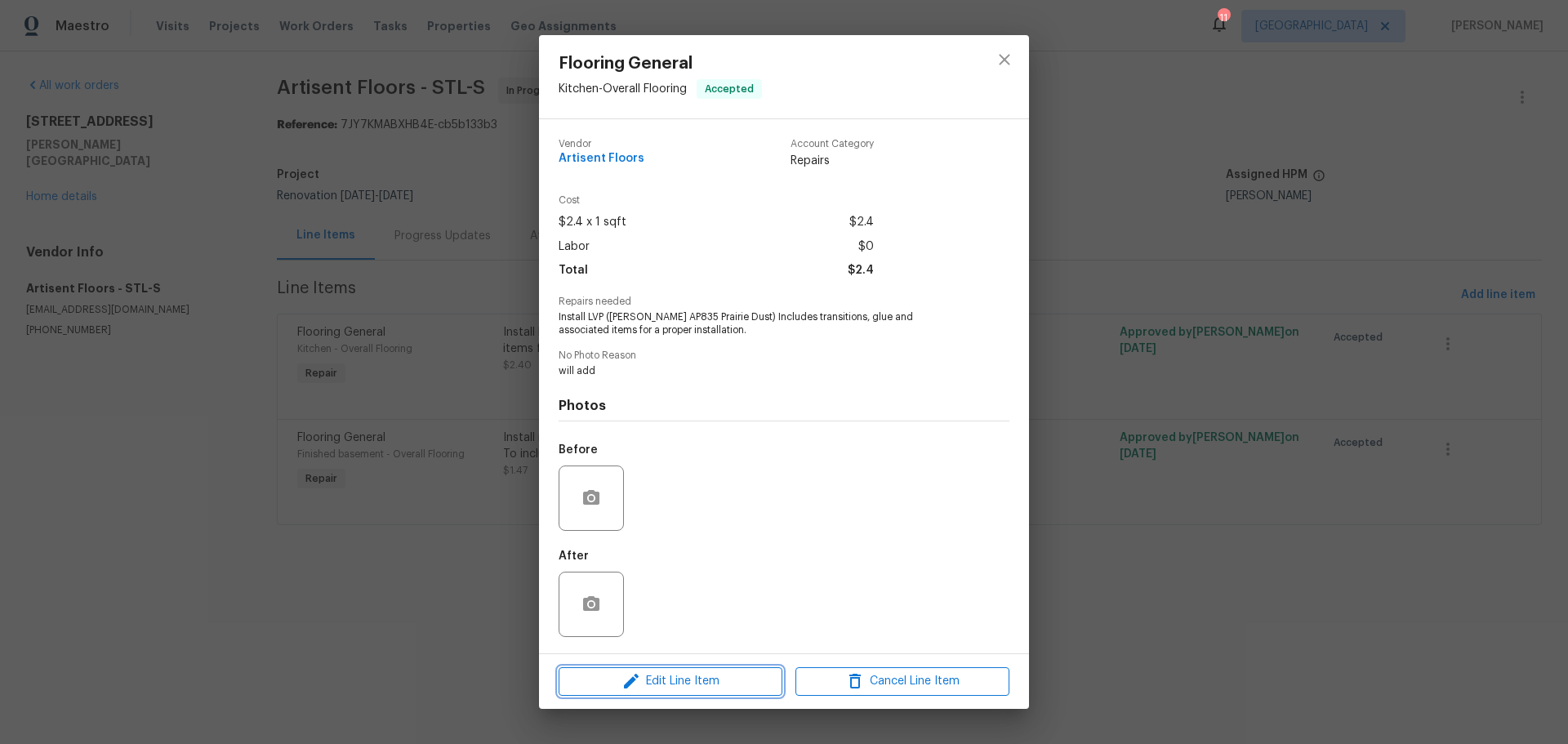
click at [676, 680] on span "Edit Line Item" at bounding box center [670, 681] width 213 height 20
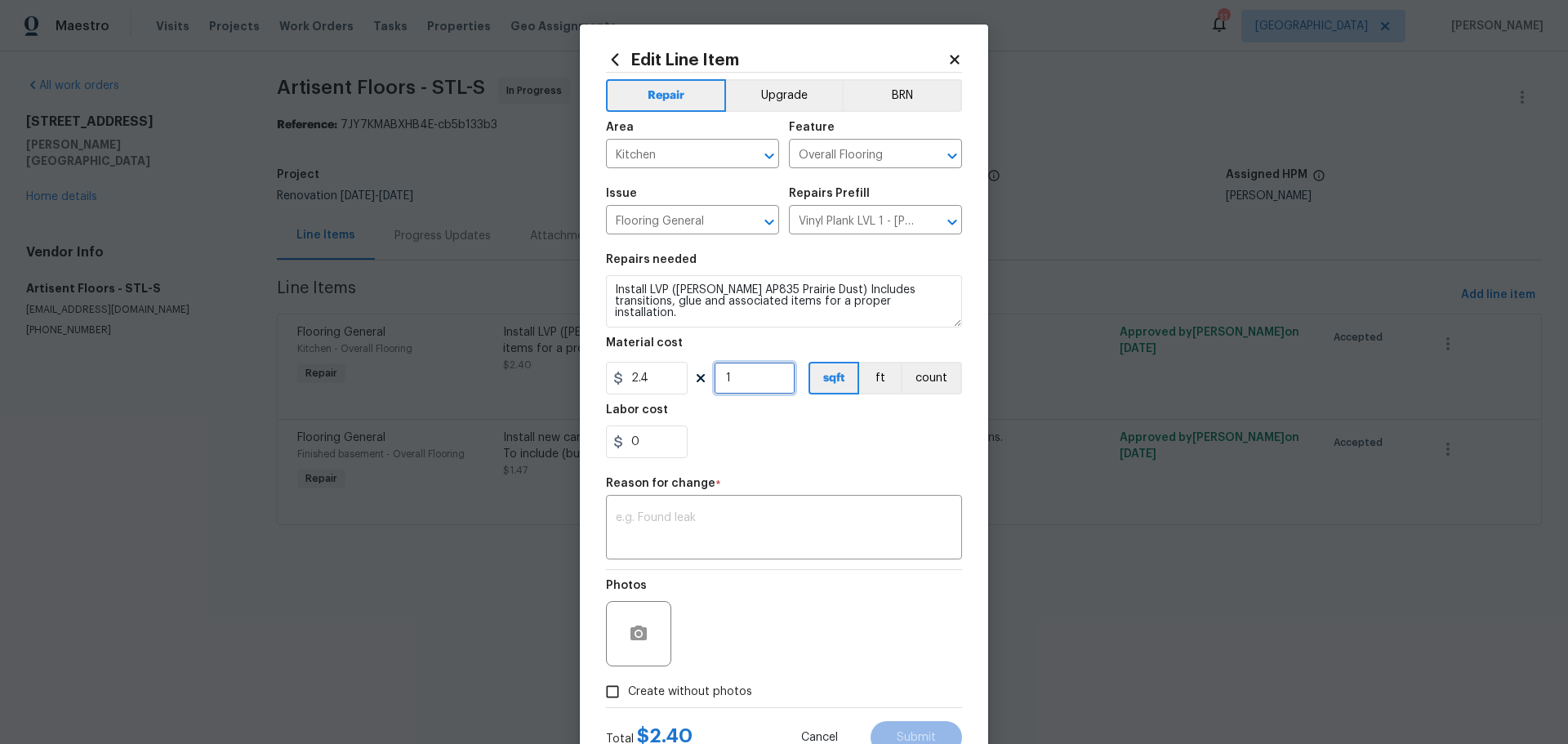
click at [739, 391] on input "1" at bounding box center [754, 378] width 82 height 33
type input "415"
click at [651, 447] on input "0" at bounding box center [647, 441] width 82 height 33
type input "1090.25"
click at [622, 515] on textarea at bounding box center [784, 529] width 336 height 35
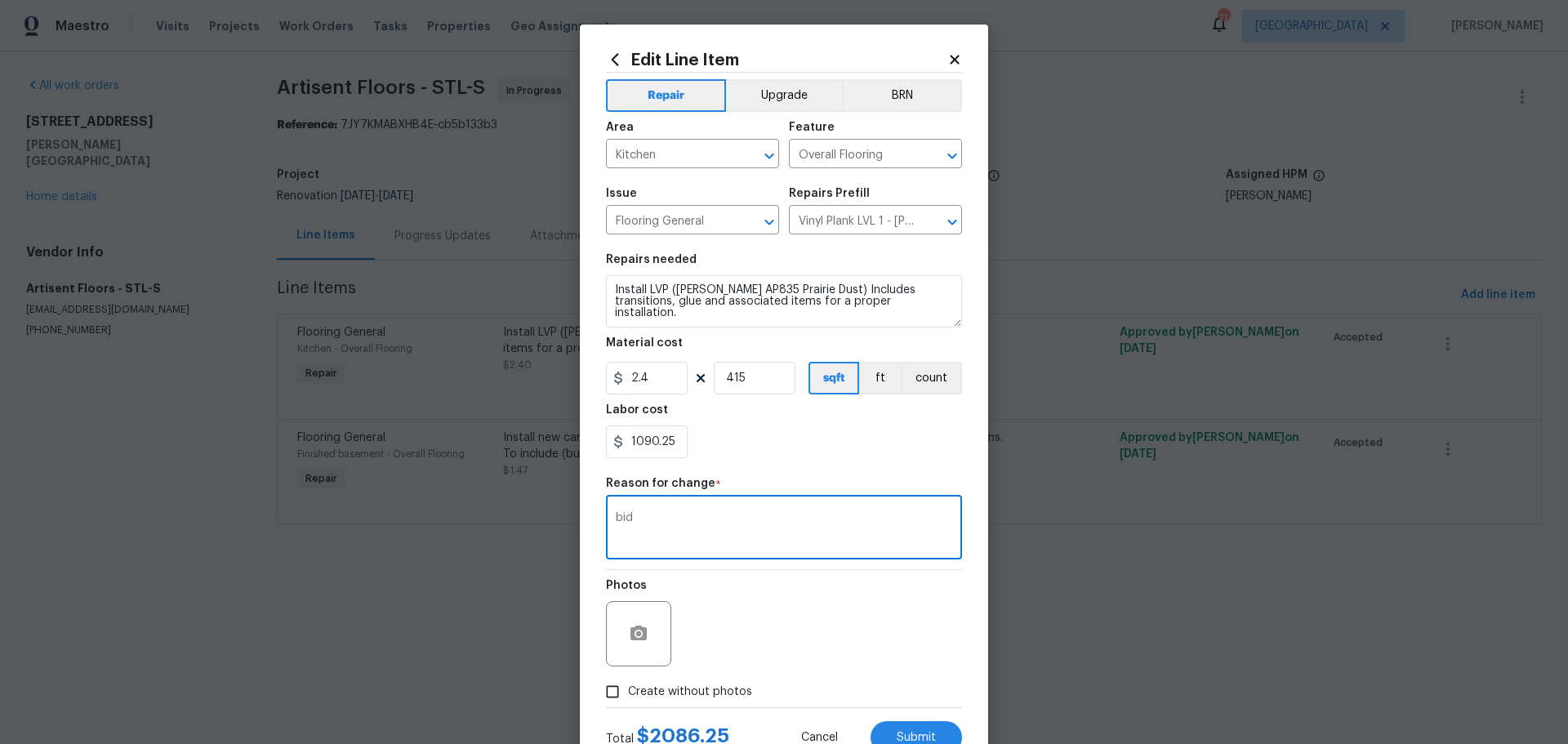
type textarea "bid"
click at [785, 650] on div "Photos" at bounding box center [784, 622] width 356 height 106
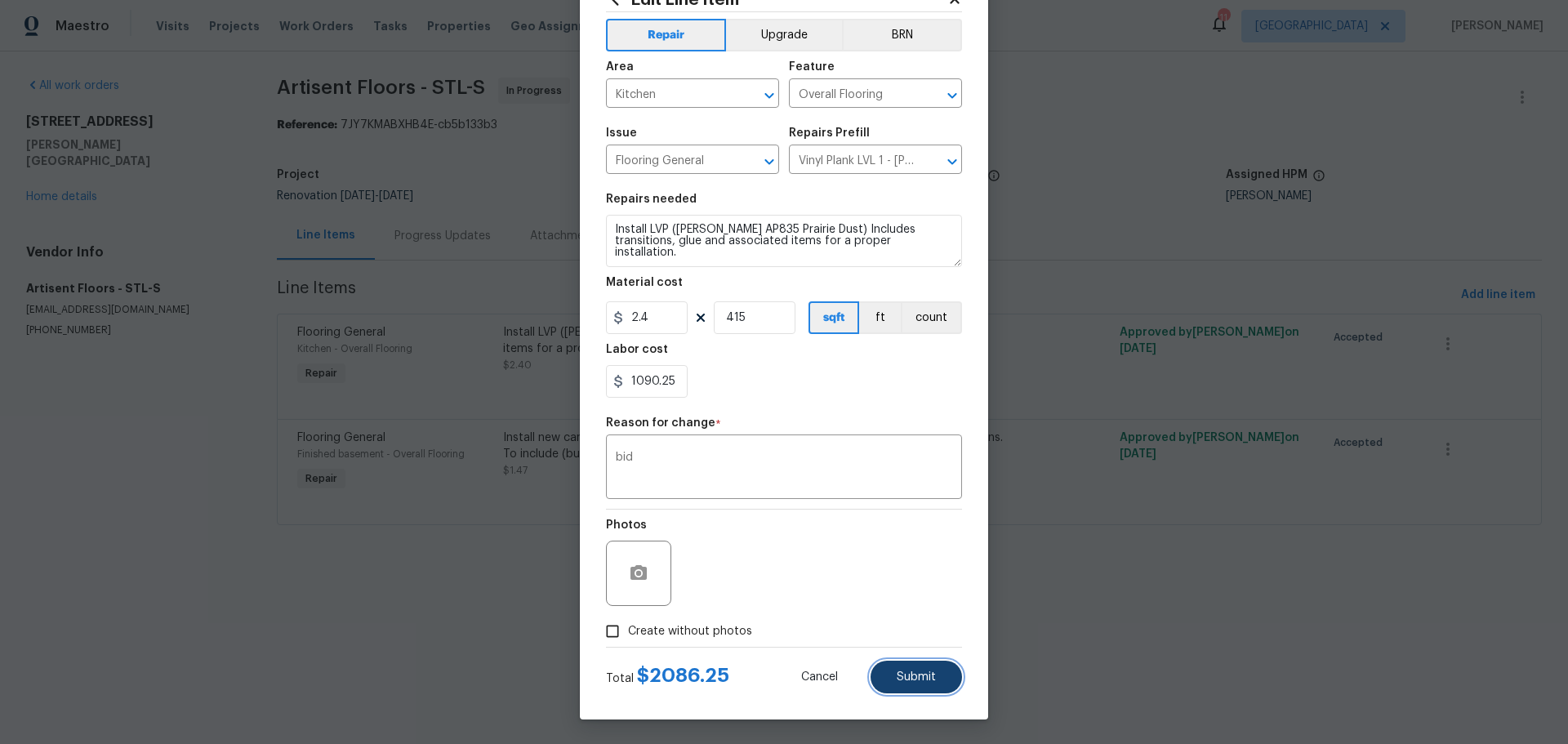
click at [890, 684] on button "Submit" at bounding box center [916, 677] width 92 height 33
type input "1"
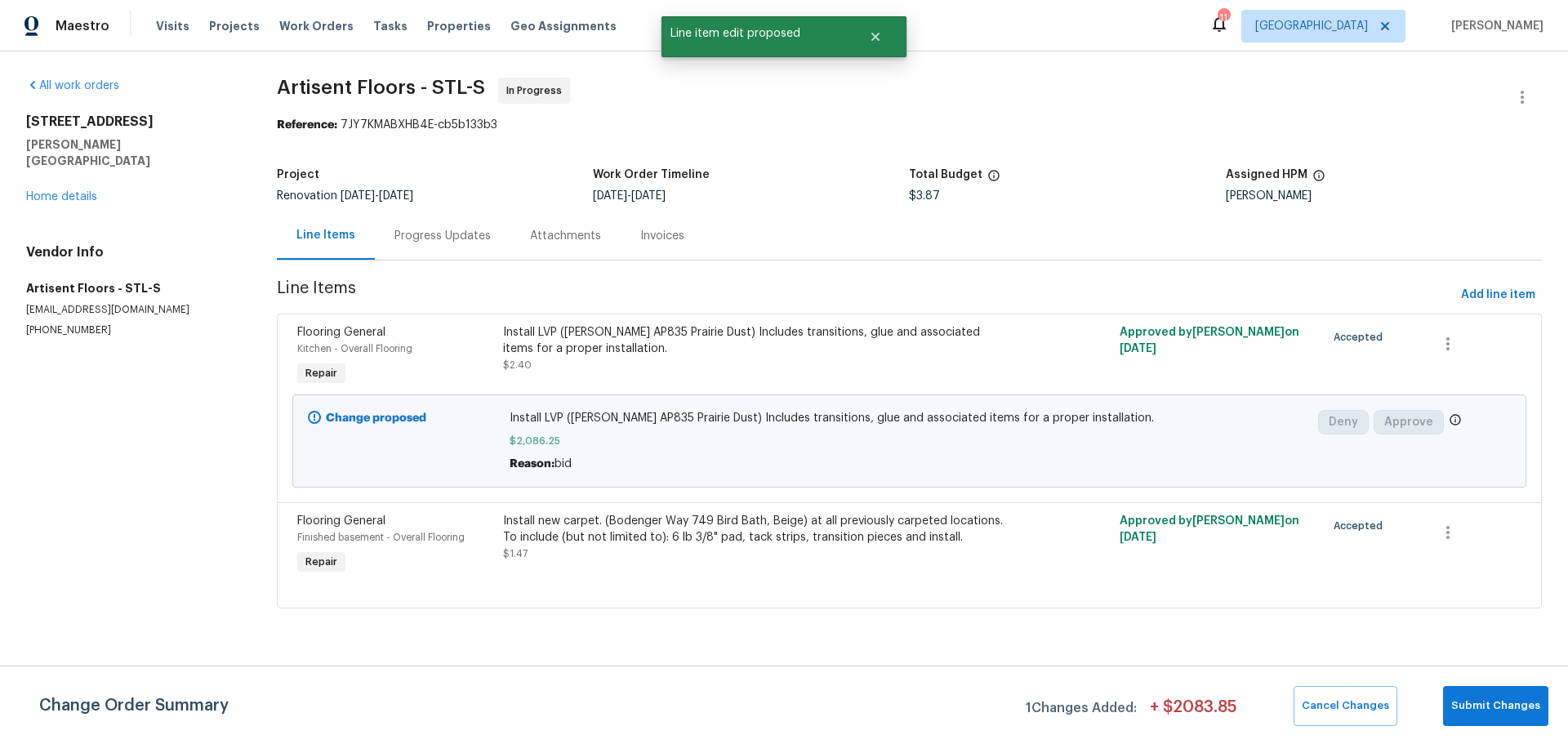
scroll to position [0, 0]
click at [701, 555] on div "Install new carpet. (Bodenger Way 749 Bird Bath, Beige) at all previously carpe…" at bounding box center [755, 537] width 504 height 49
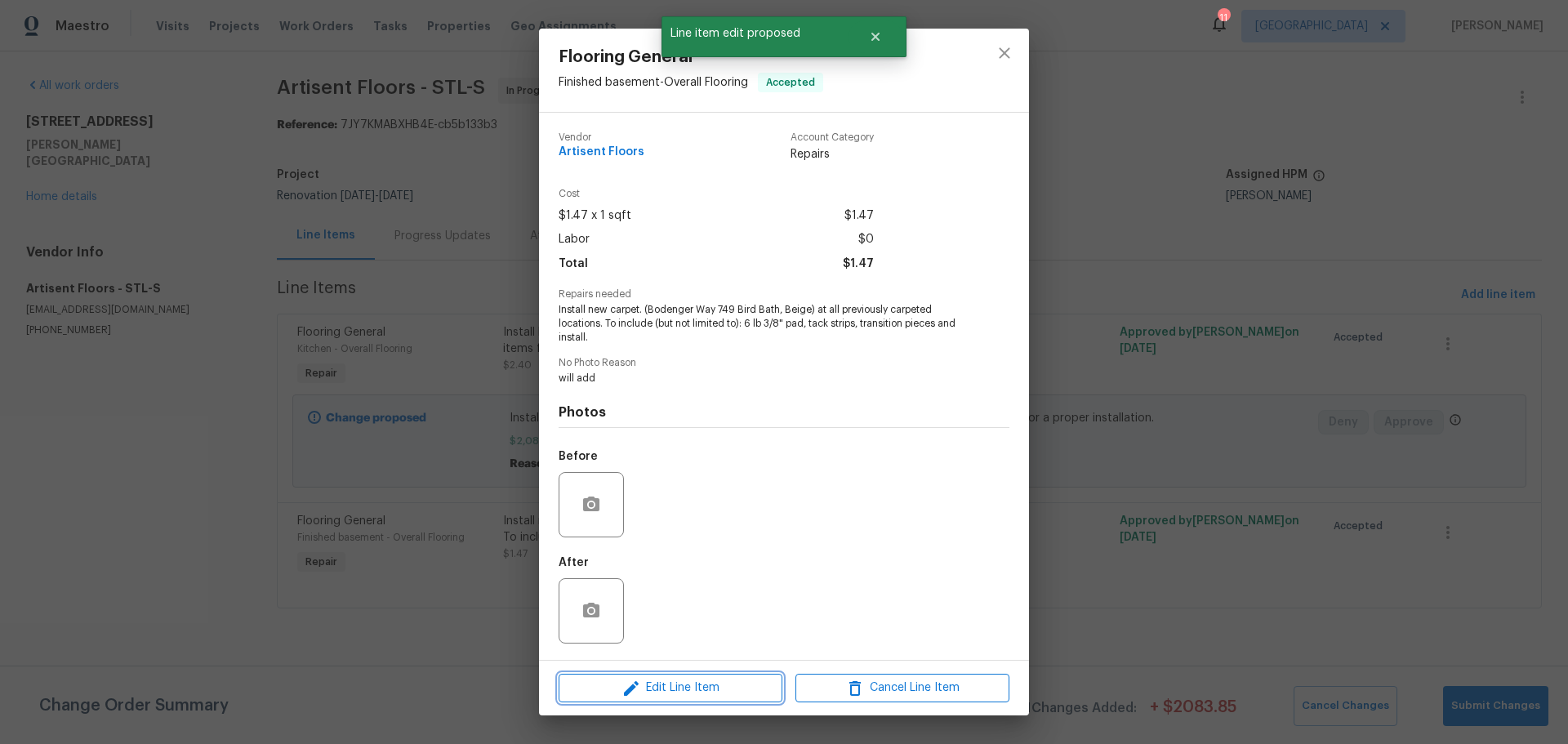
click at [713, 690] on span "Edit Line Item" at bounding box center [670, 688] width 213 height 20
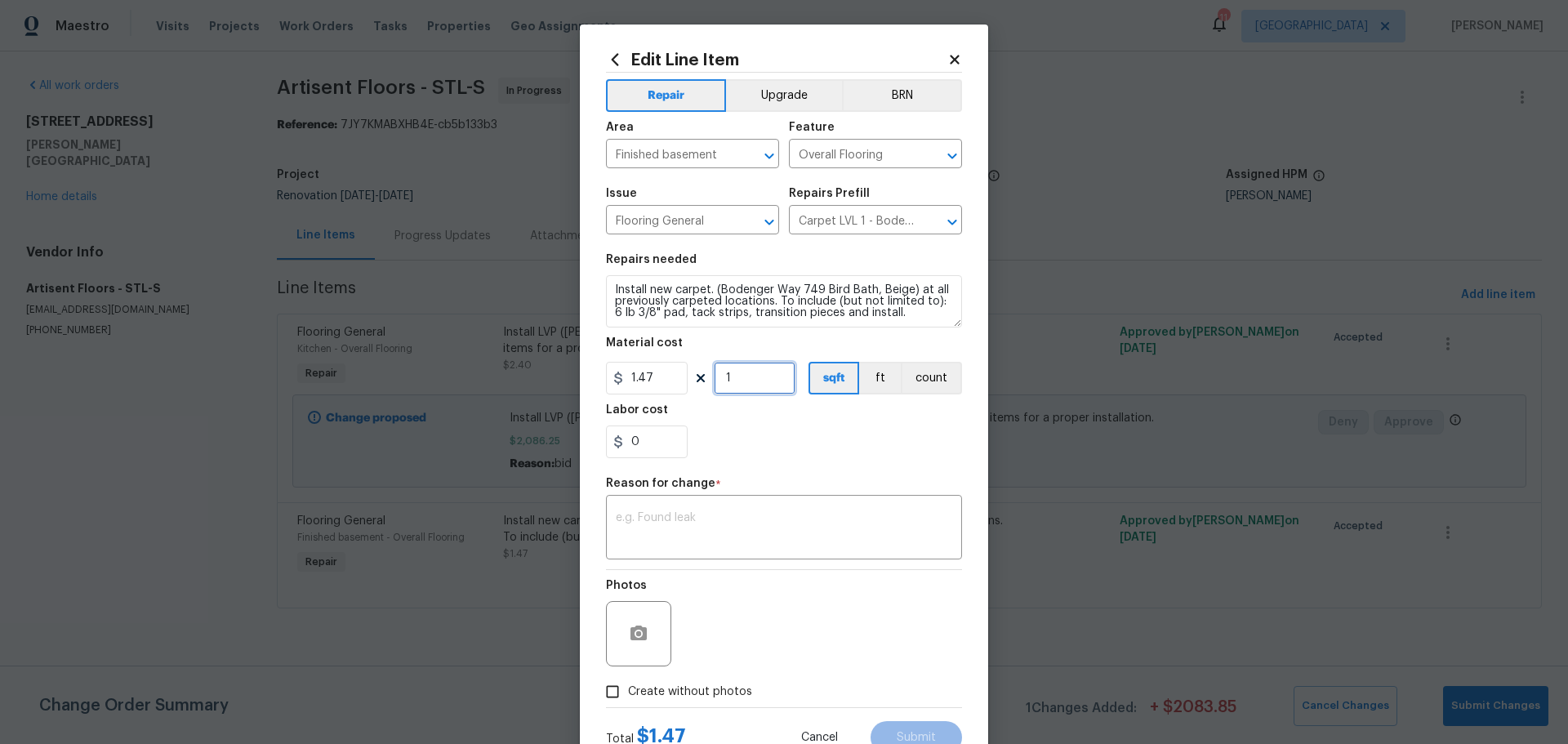
click at [736, 375] on input "1" at bounding box center [754, 378] width 82 height 33
type input "746"
click at [651, 445] on input "0" at bounding box center [647, 441] width 82 height 33
type input "1029.68"
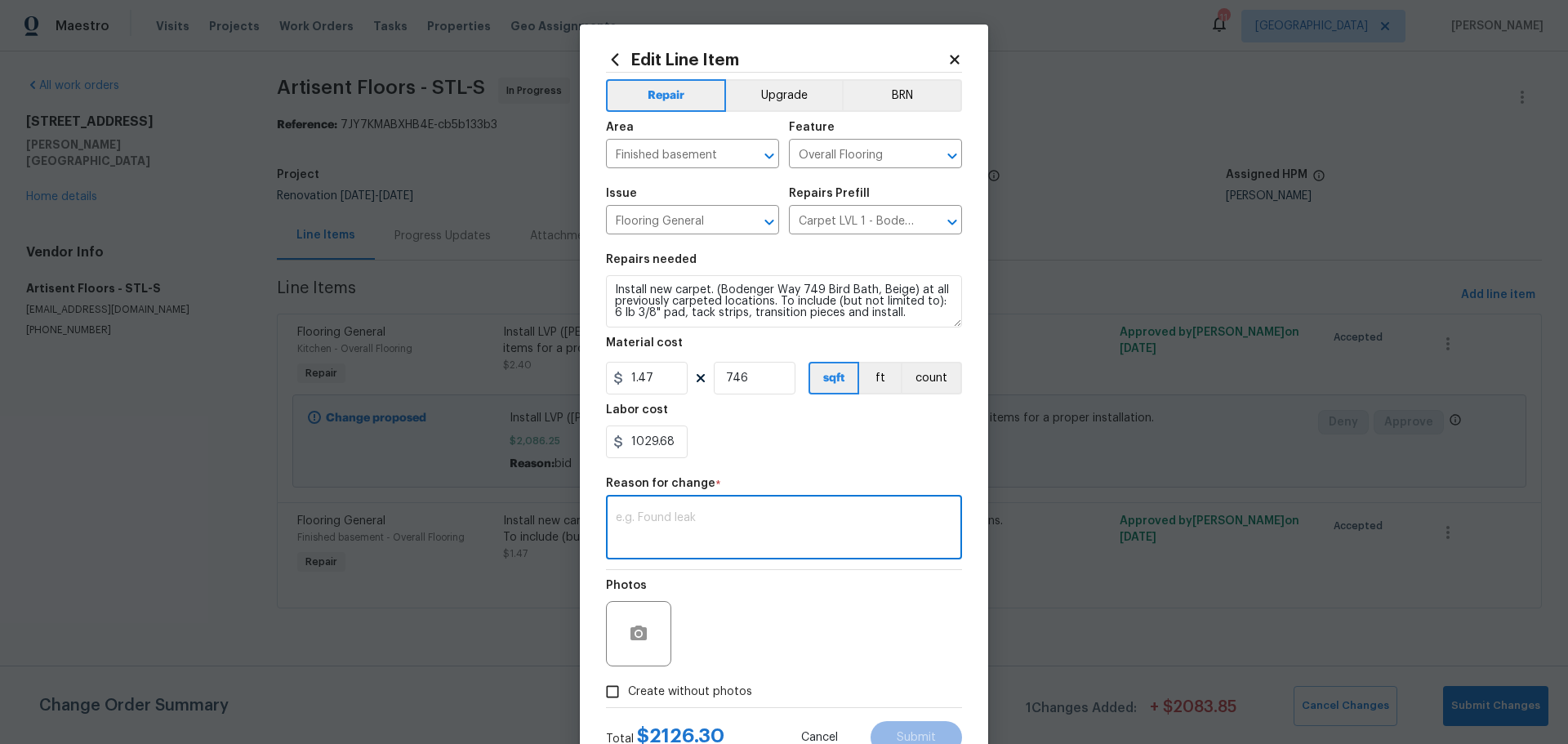
click at [693, 537] on textarea at bounding box center [784, 529] width 336 height 35
type textarea "bid"
click at [879, 730] on button "Submit" at bounding box center [916, 738] width 92 height 33
type input "1"
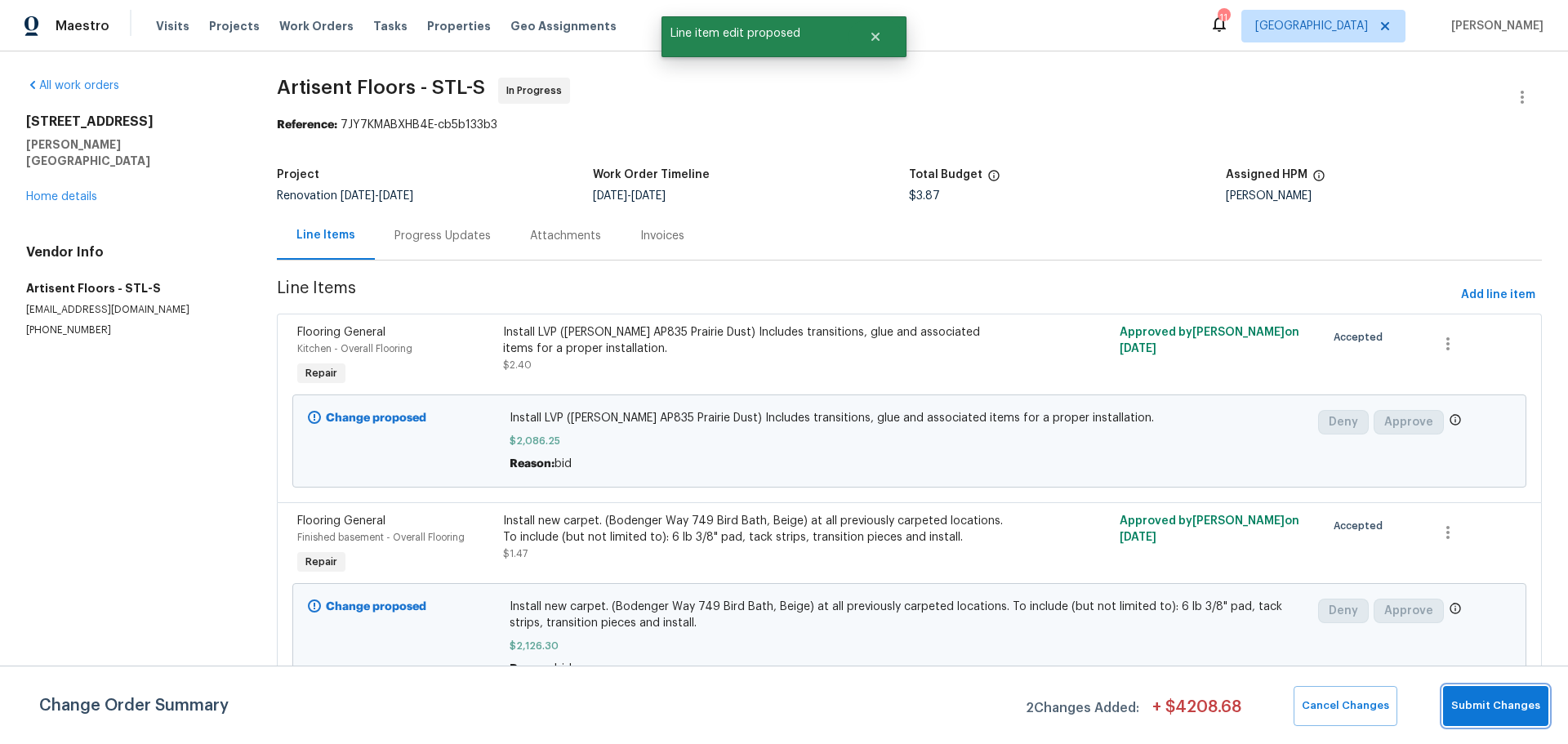
click at [1481, 700] on span "Submit Changes" at bounding box center [1495, 706] width 89 height 19
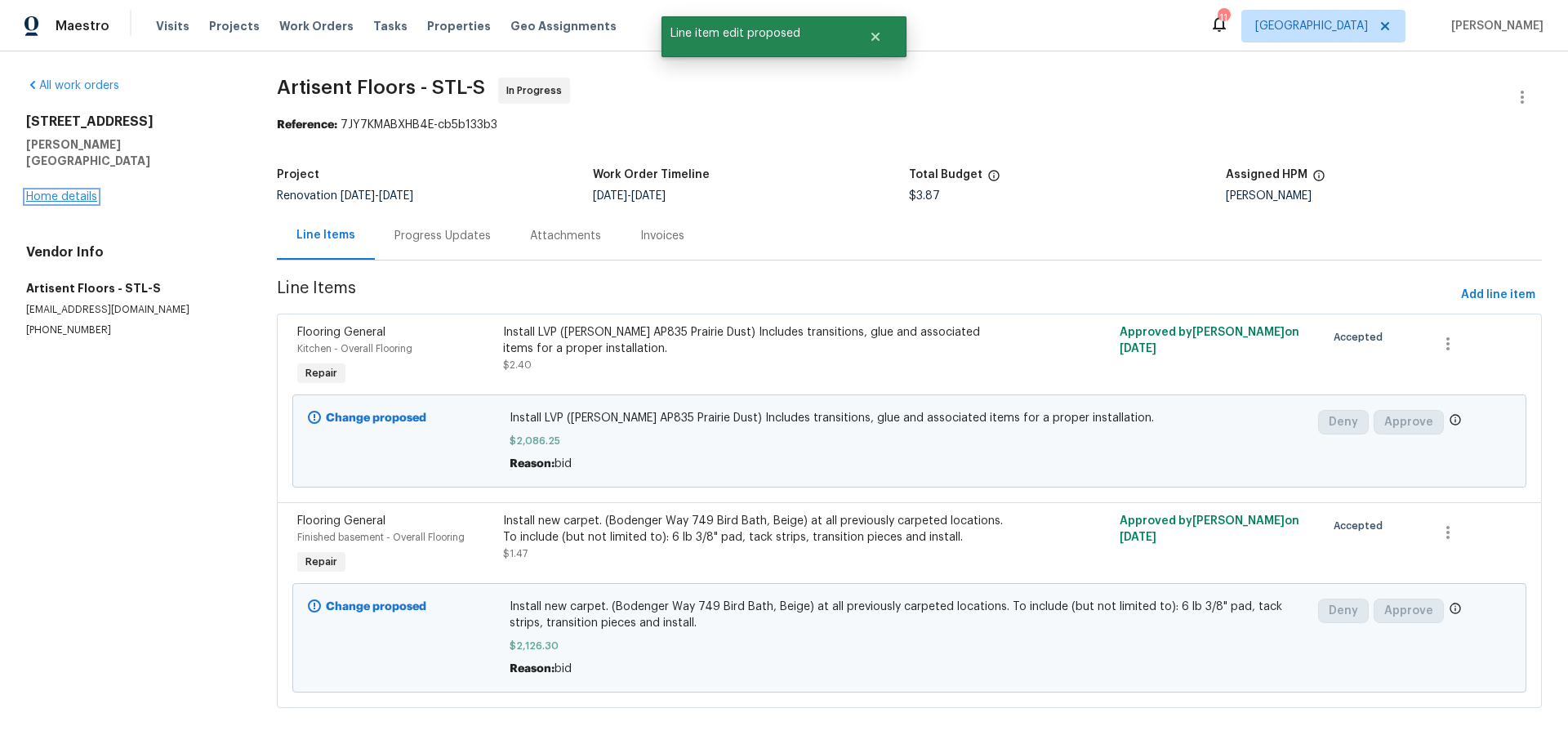
click at [39, 191] on link "Home details" at bounding box center [62, 196] width 71 height 12
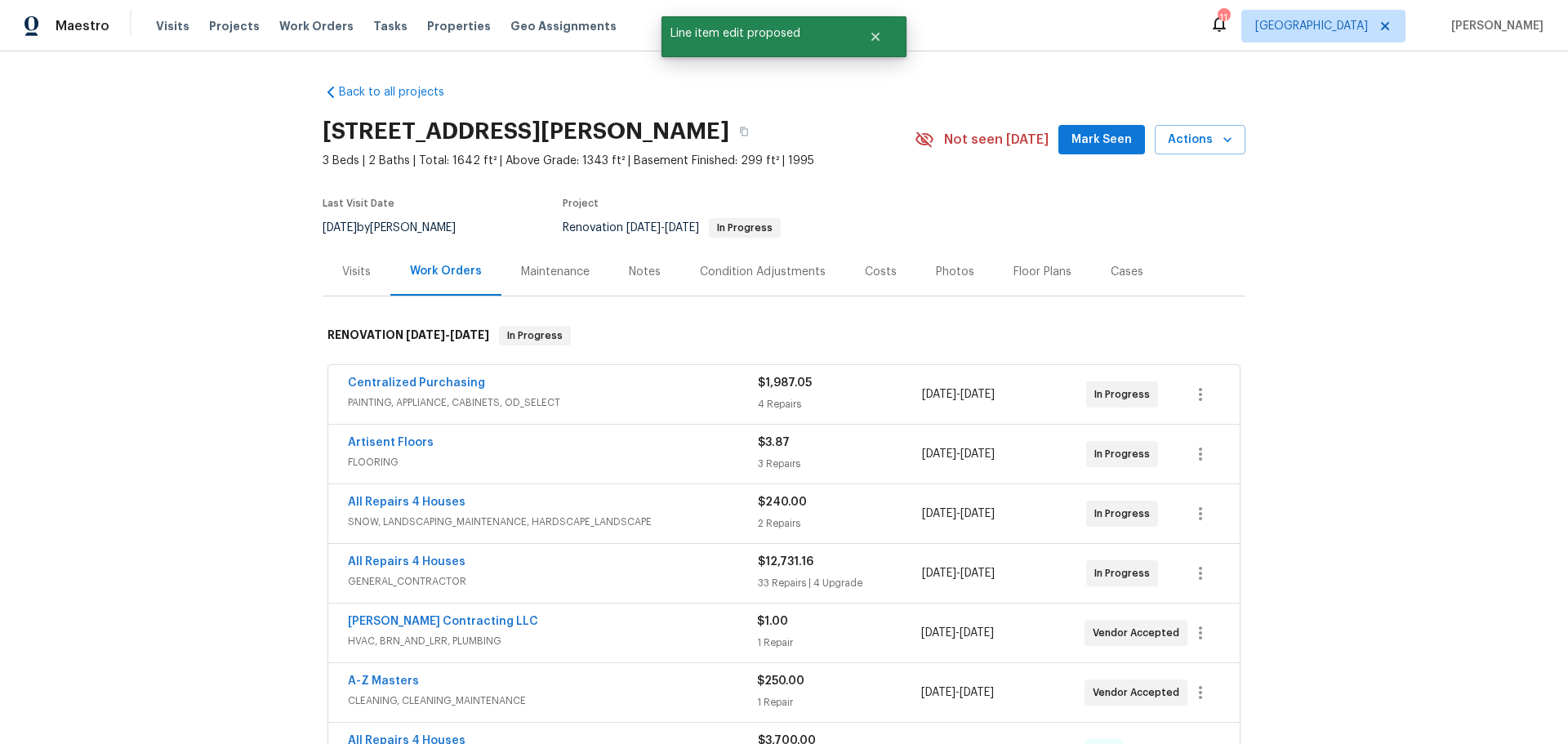
click at [942, 263] on div "Photos" at bounding box center [955, 272] width 38 height 16
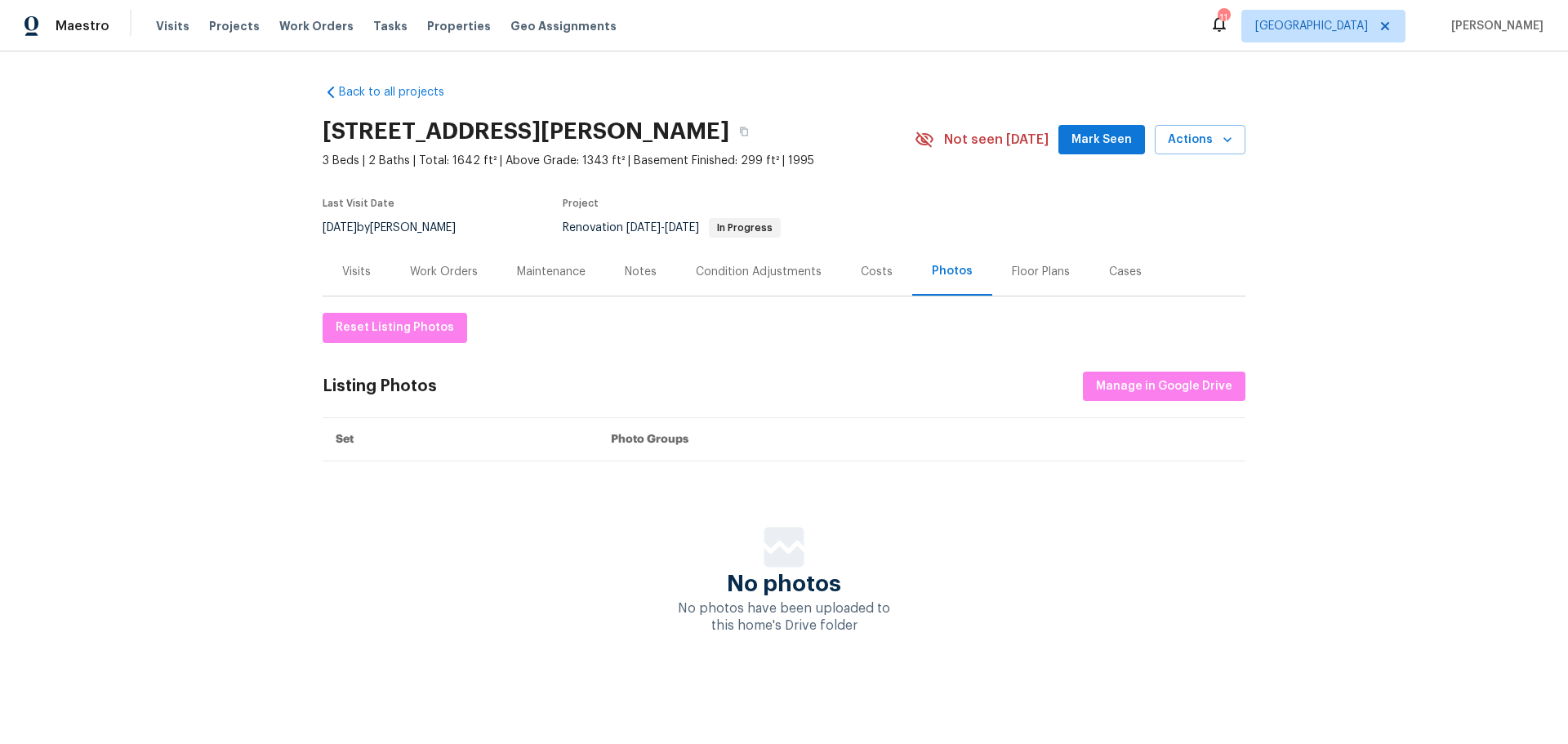
click at [872, 279] on div "Costs" at bounding box center [876, 272] width 32 height 16
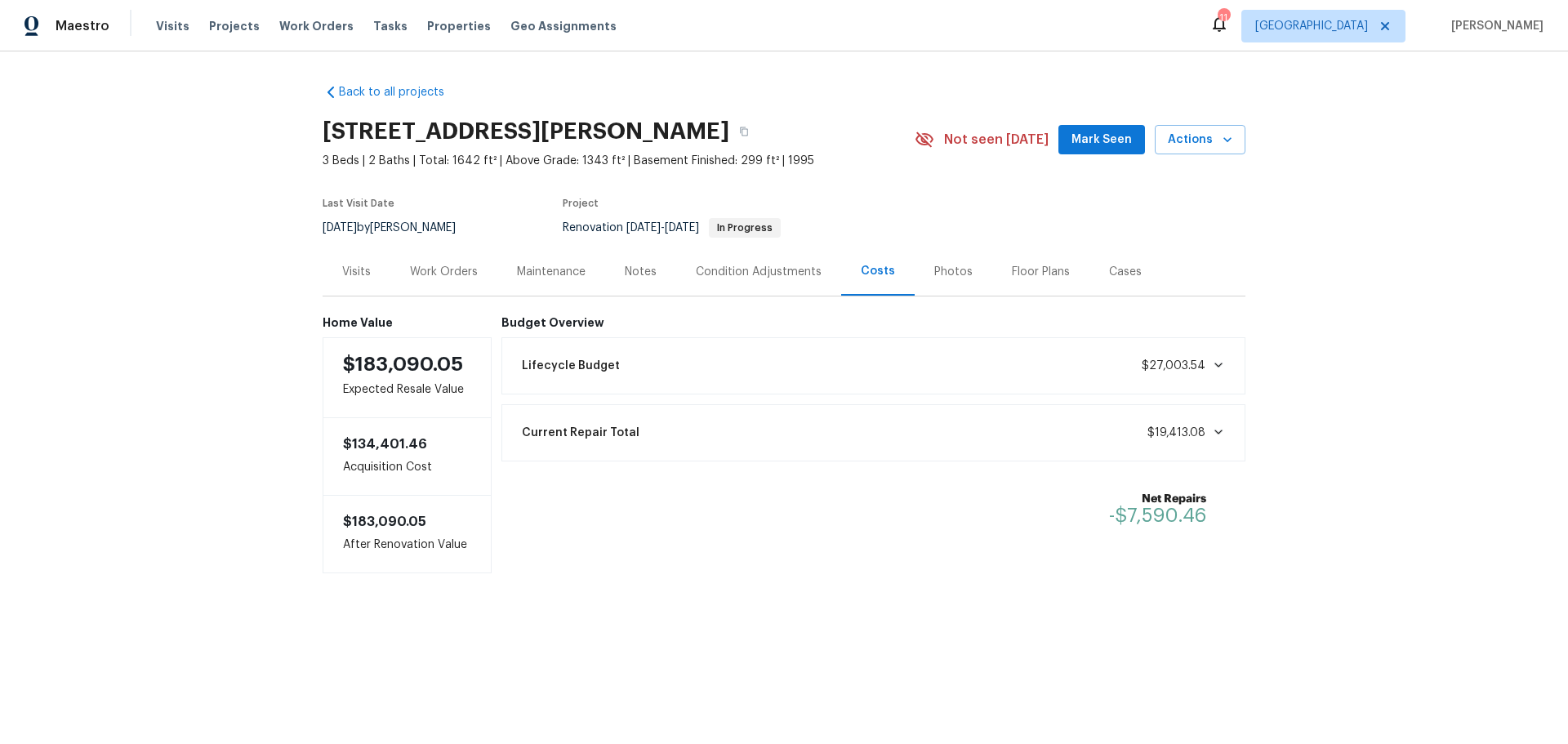
click at [358, 273] on div "Visits" at bounding box center [356, 272] width 28 height 16
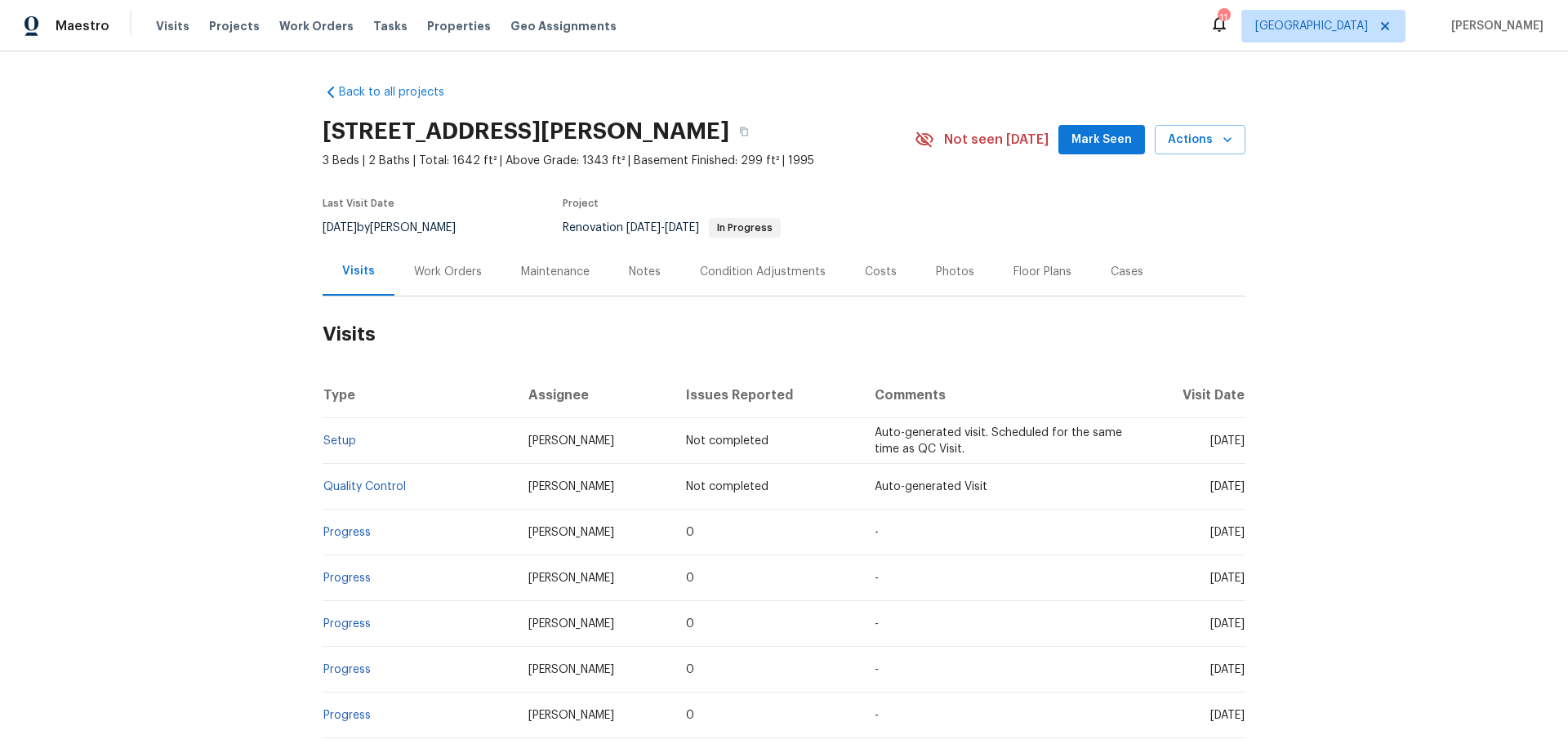
click at [457, 265] on div "Work Orders" at bounding box center [448, 272] width 68 height 16
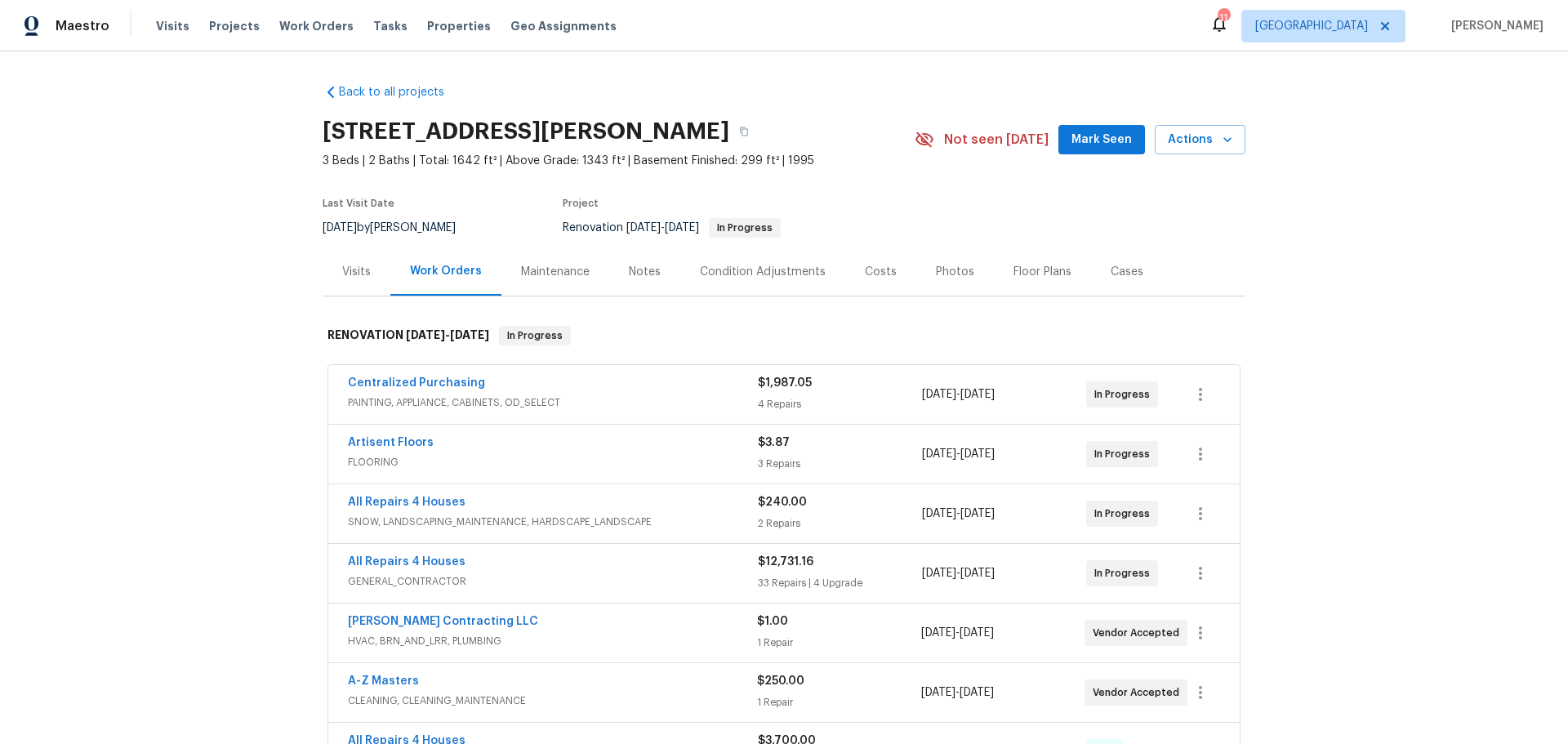
click at [1092, 131] on span "Mark Seen" at bounding box center [1101, 140] width 61 height 20
click at [432, 22] on span "Properties" at bounding box center [459, 26] width 64 height 16
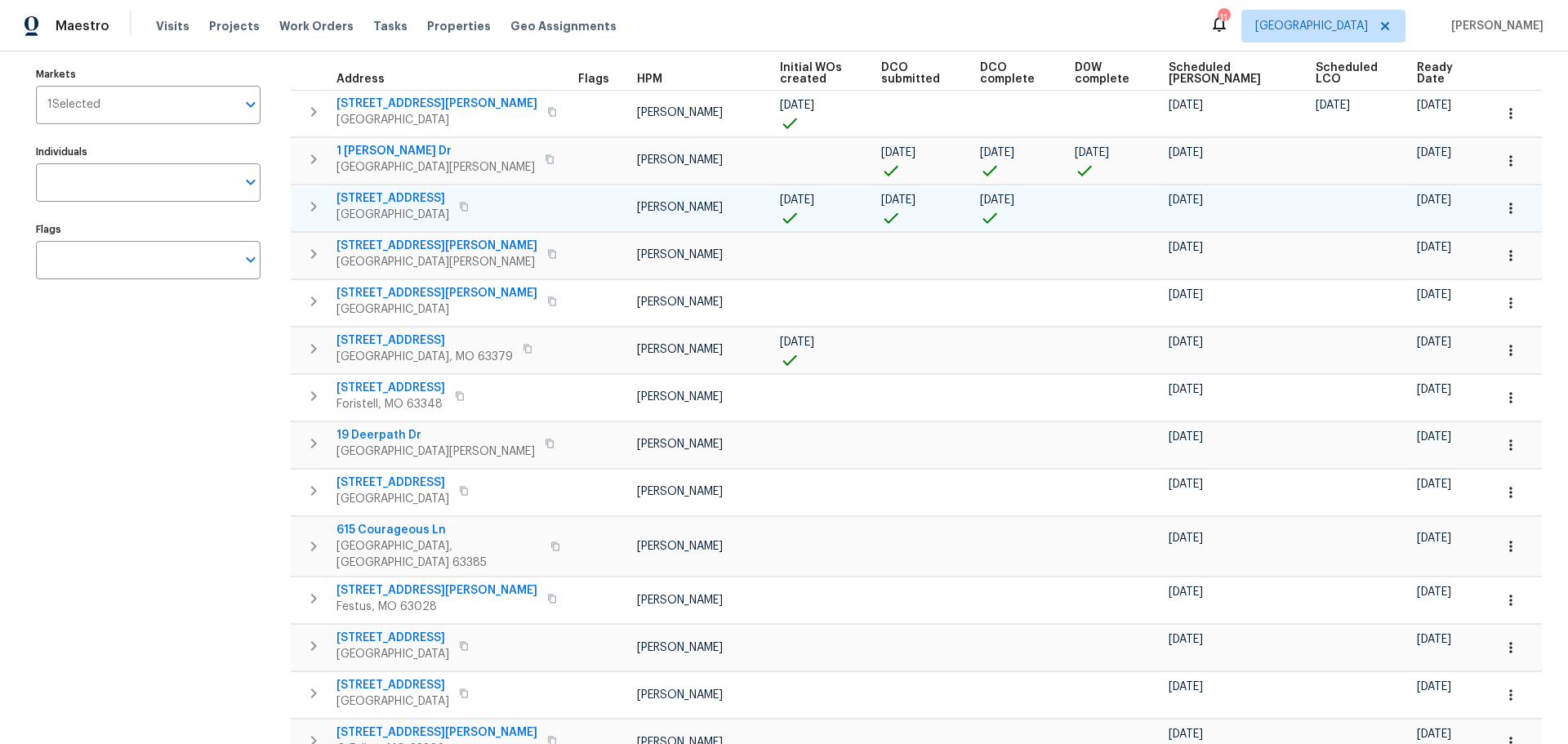
scroll to position [146, 0]
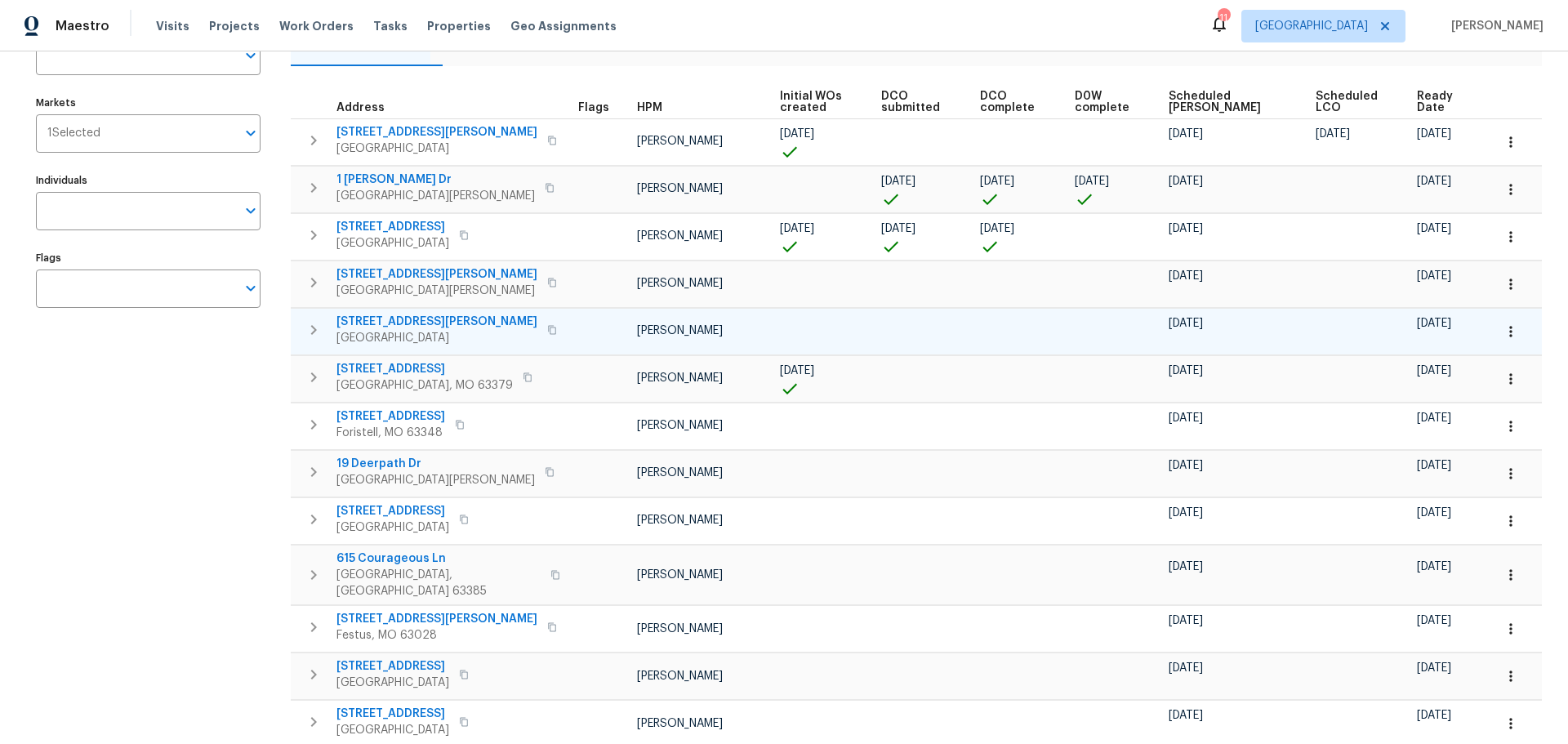
click at [410, 322] on span "[STREET_ADDRESS][PERSON_NAME]" at bounding box center [436, 322] width 201 height 16
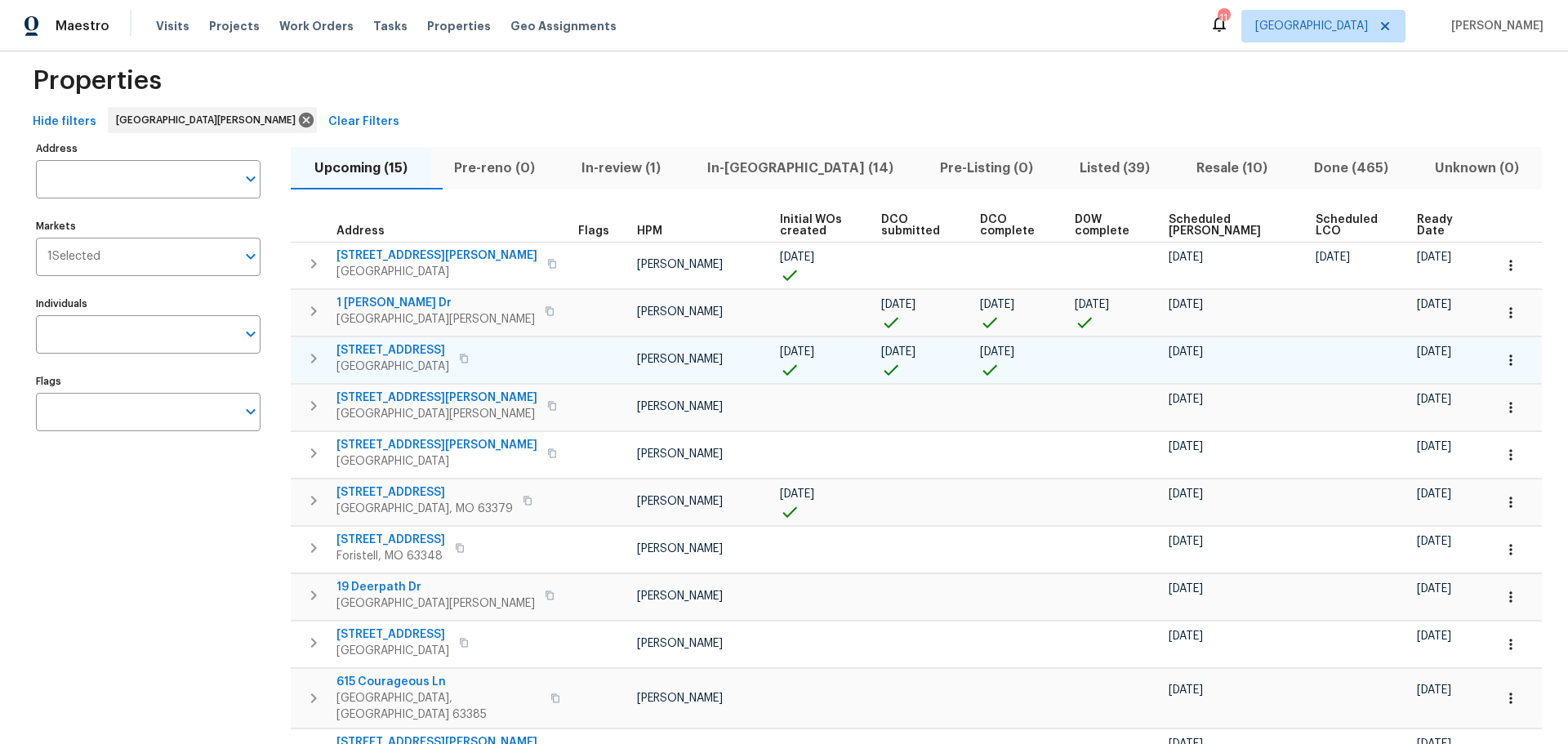
scroll to position [0, 0]
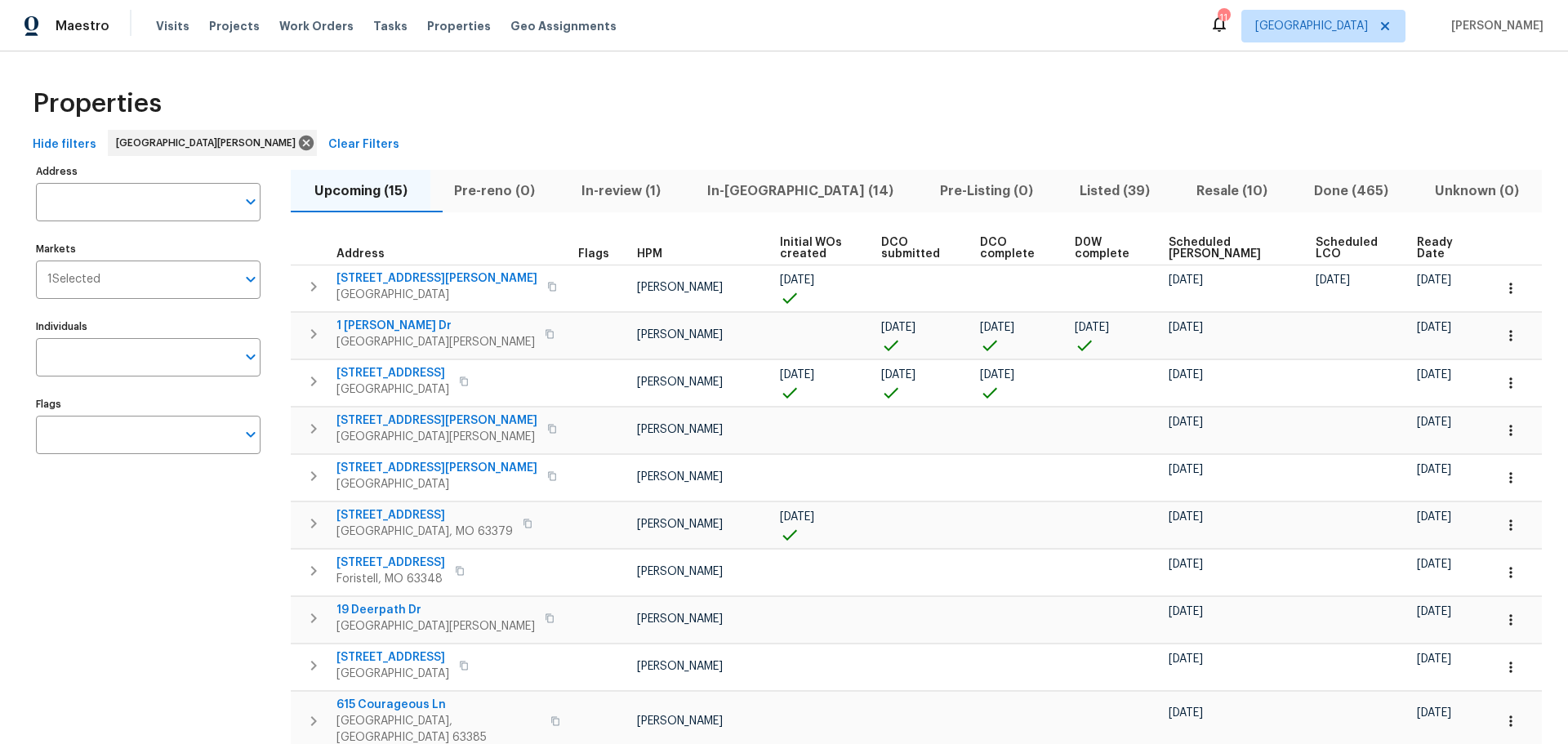
click at [1182, 198] on span "Resale (10)" at bounding box center [1231, 191] width 98 height 23
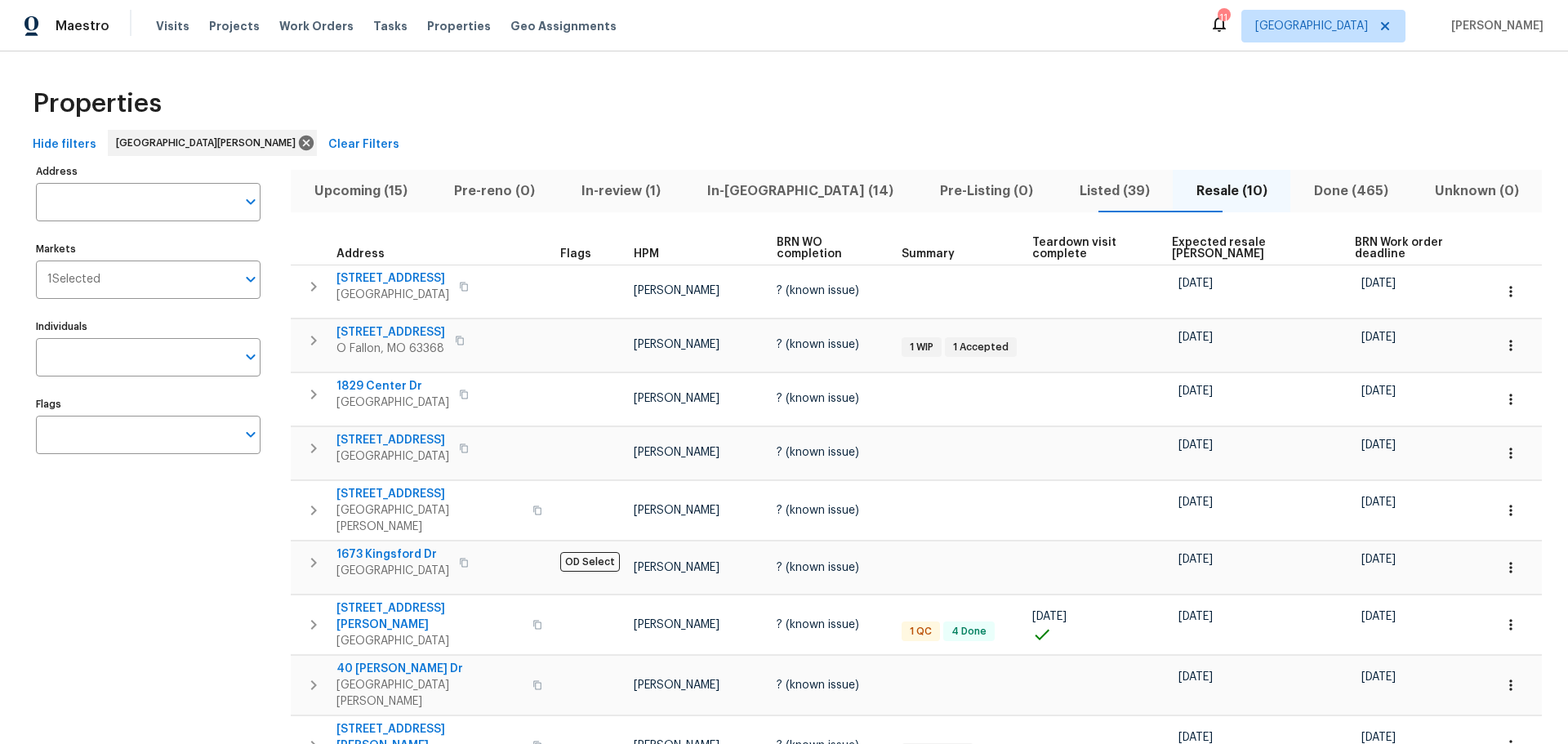
click at [1066, 190] on span "Listed (39)" at bounding box center [1114, 191] width 97 height 23
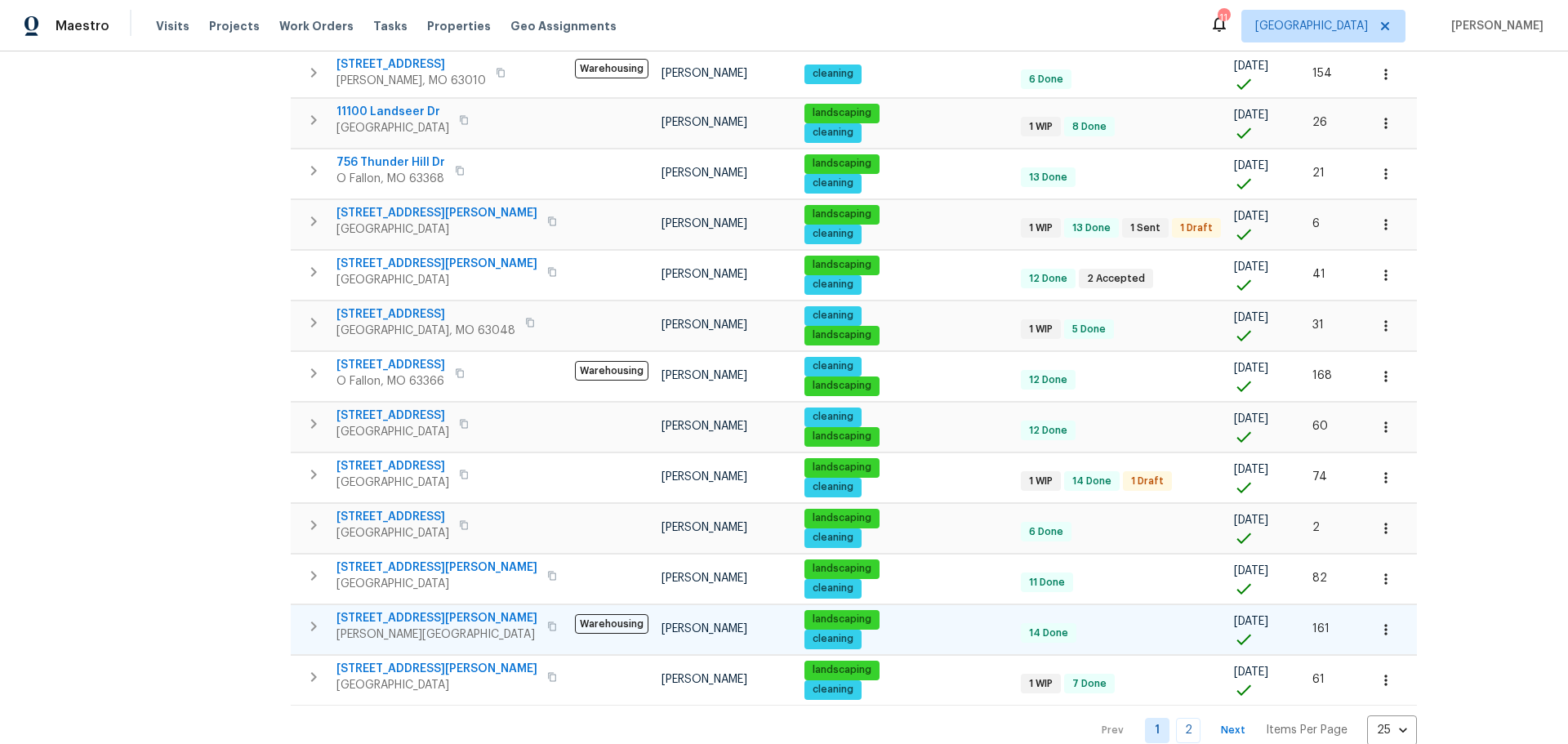
scroll to position [857, 0]
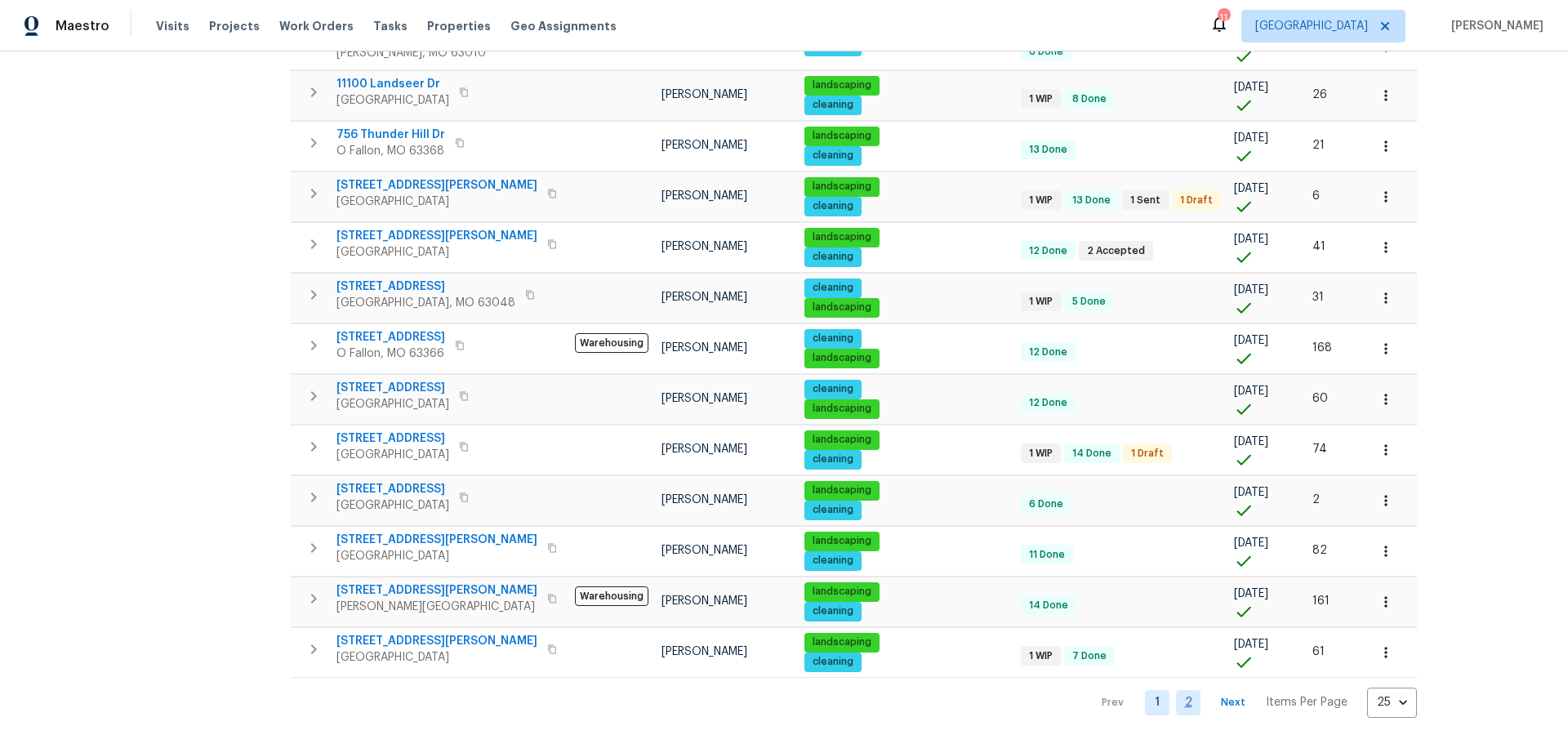
click at [1176, 689] on link "2" at bounding box center [1187, 702] width 25 height 25
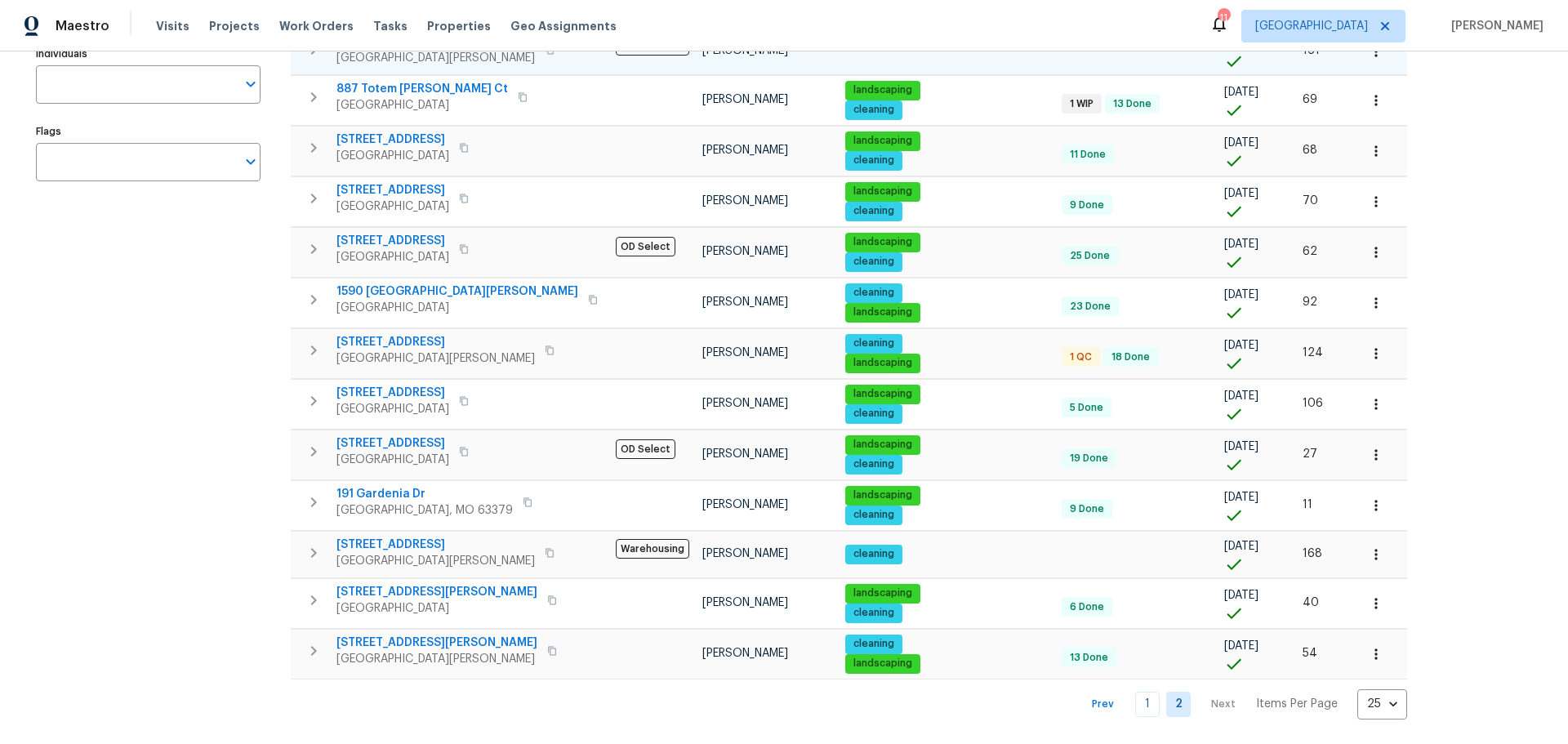
scroll to position [286, 0]
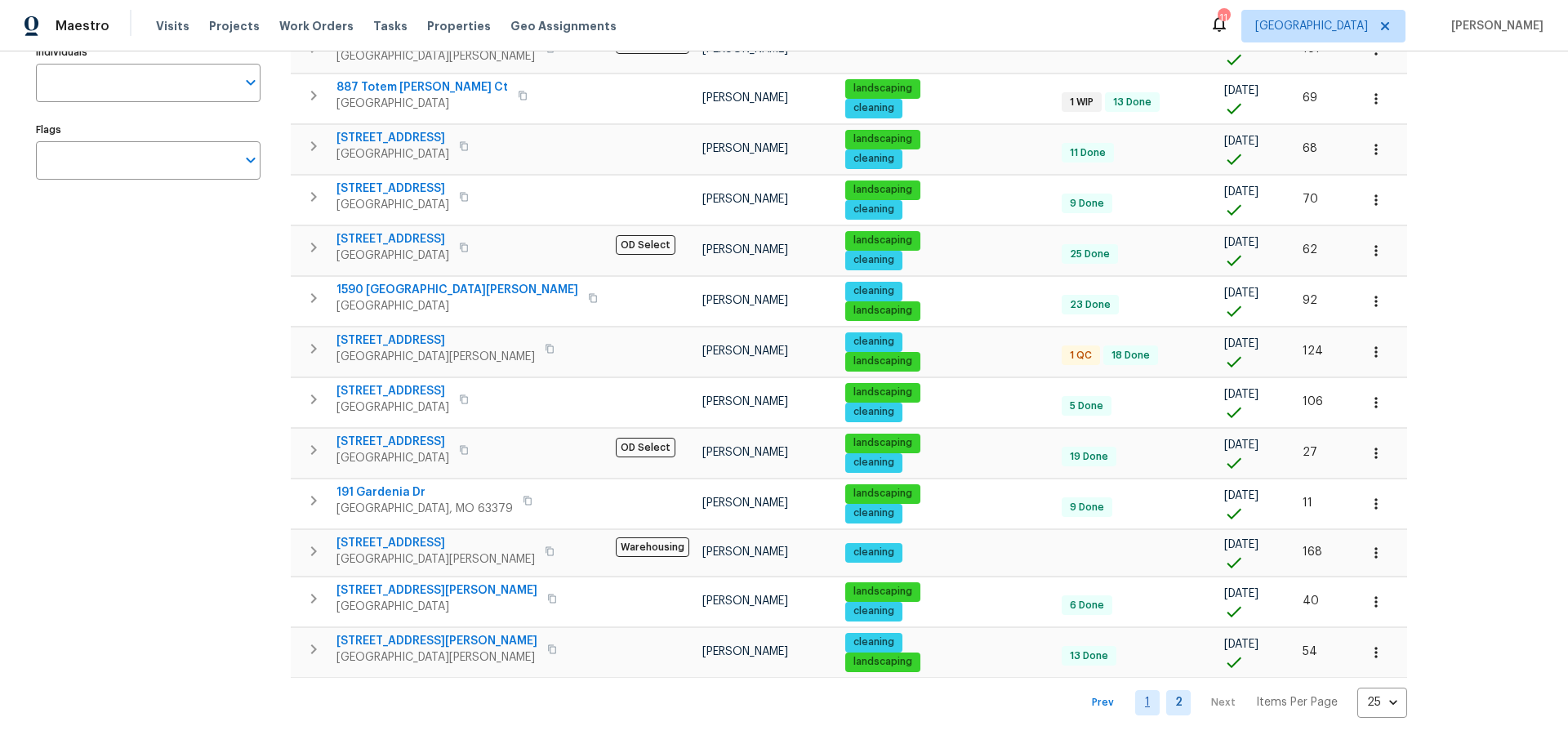
click at [1135, 689] on link "1" at bounding box center [1146, 702] width 25 height 25
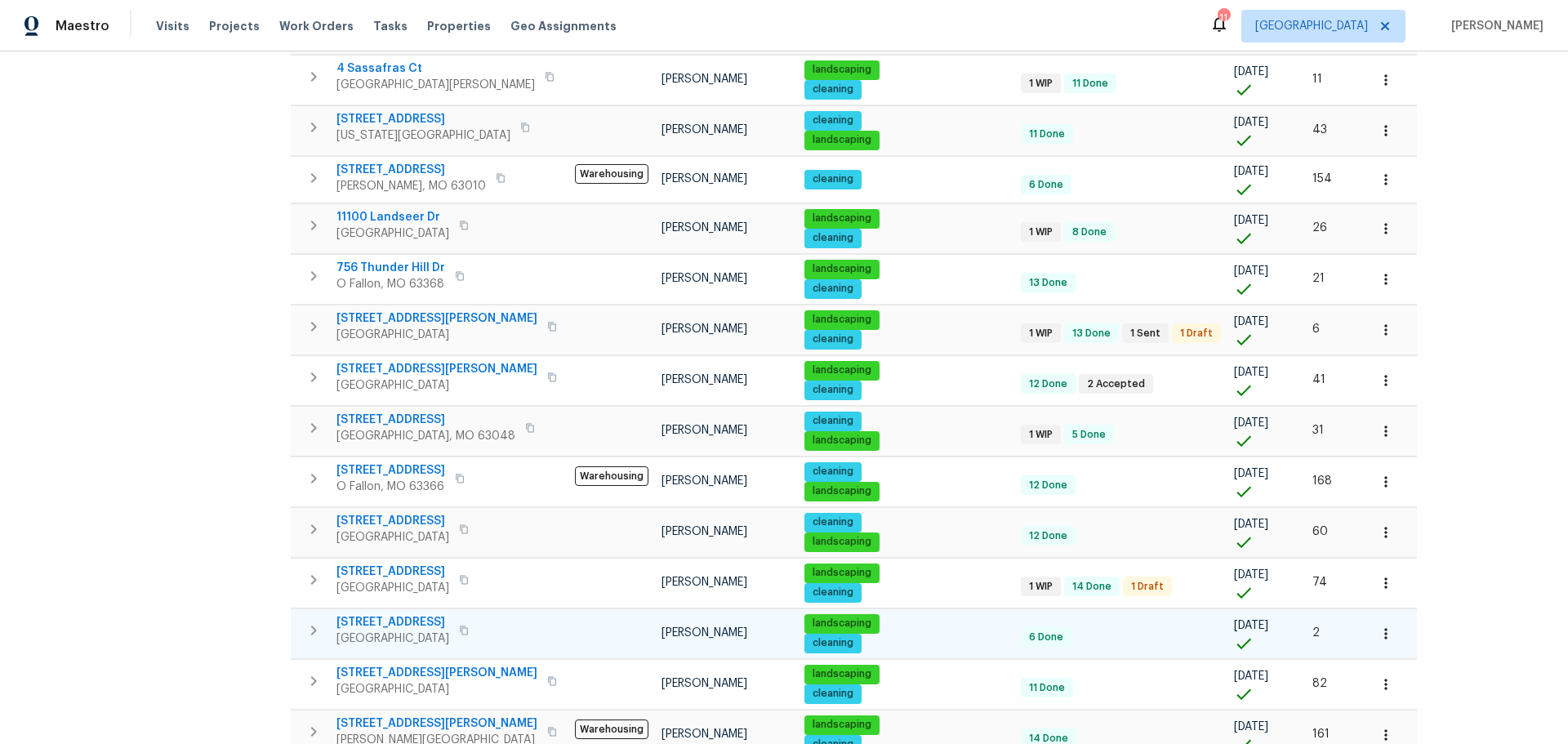
scroll to position [817, 0]
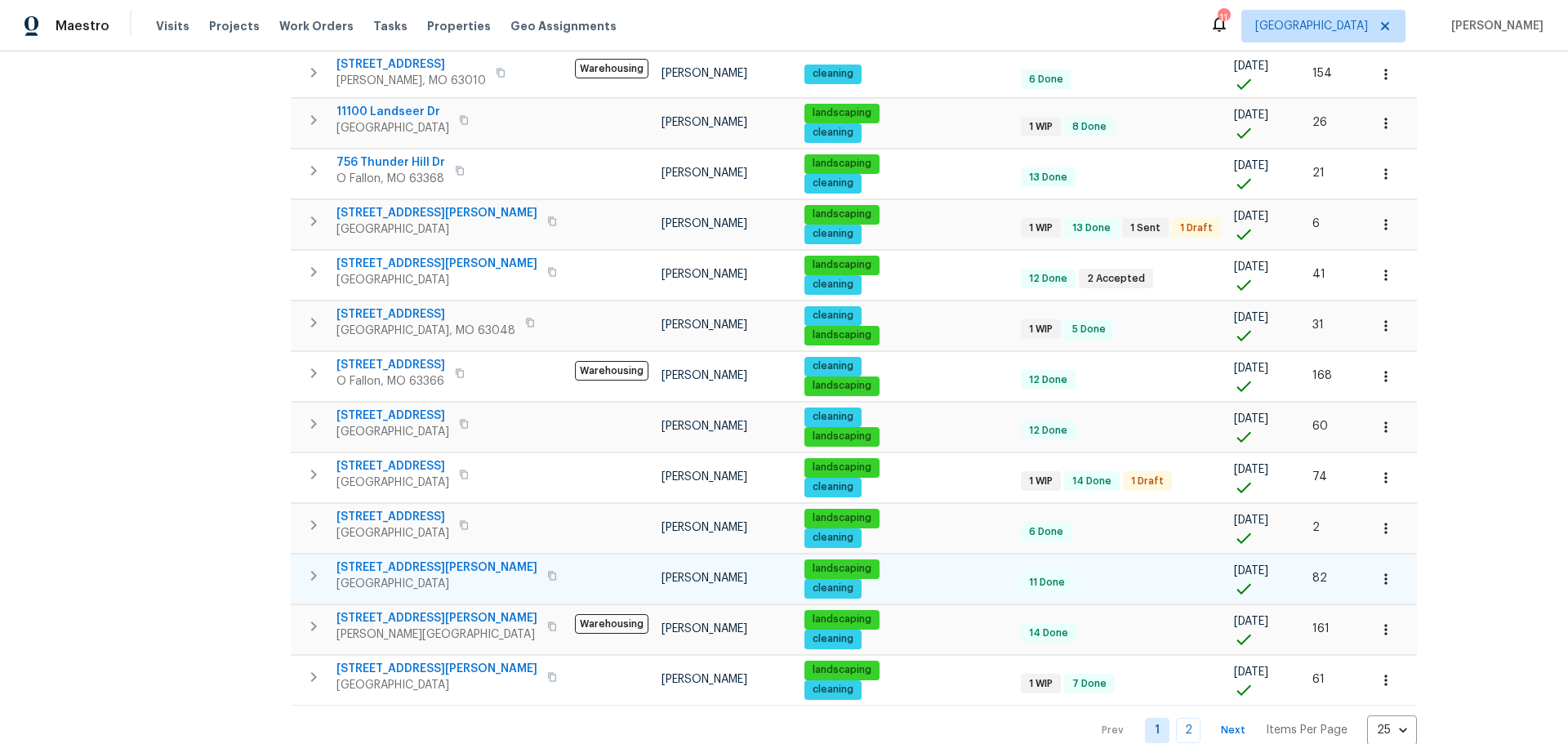
click at [397, 560] on span "4947 Brunston Dr" at bounding box center [436, 568] width 201 height 16
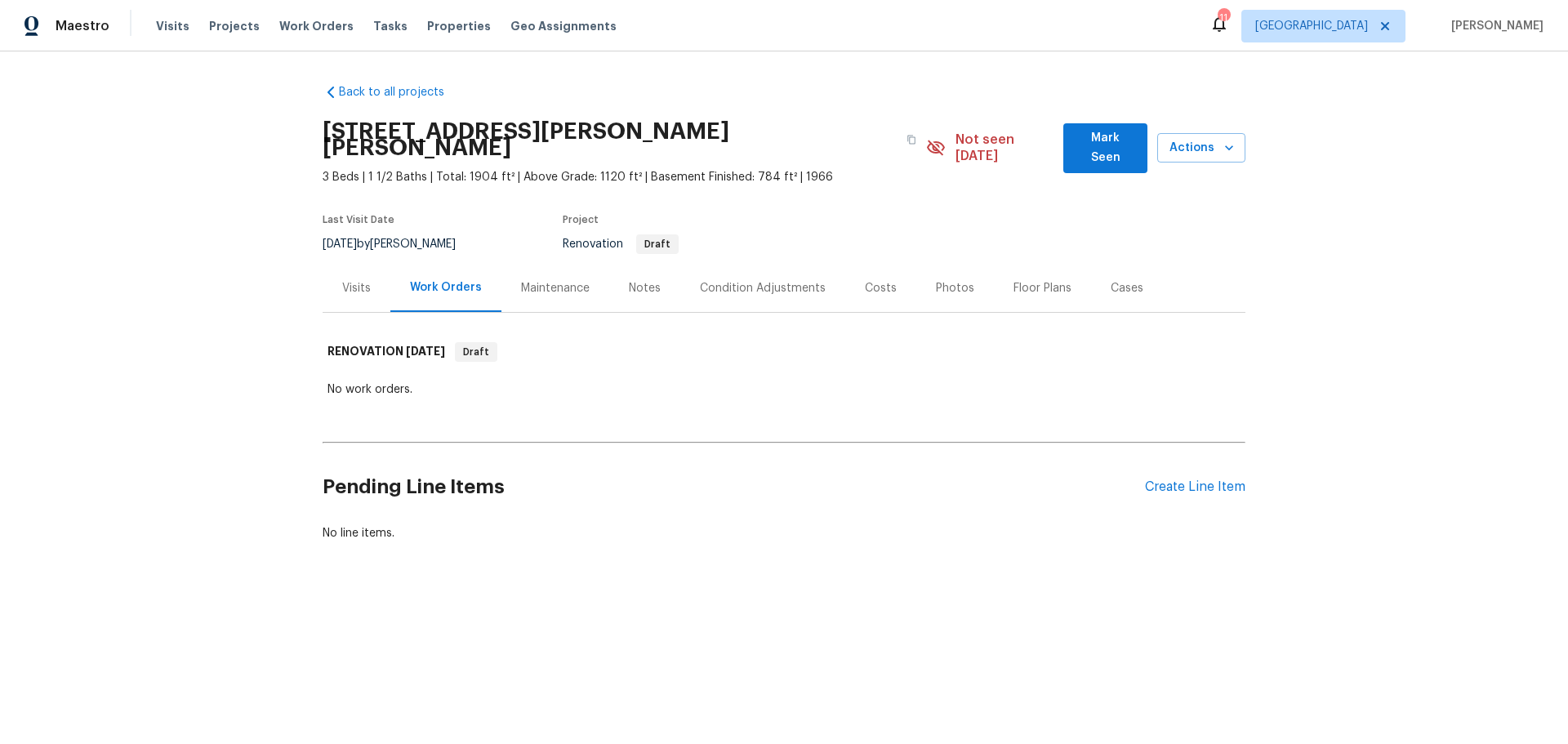
click at [353, 280] on div "Visits" at bounding box center [356, 288] width 28 height 16
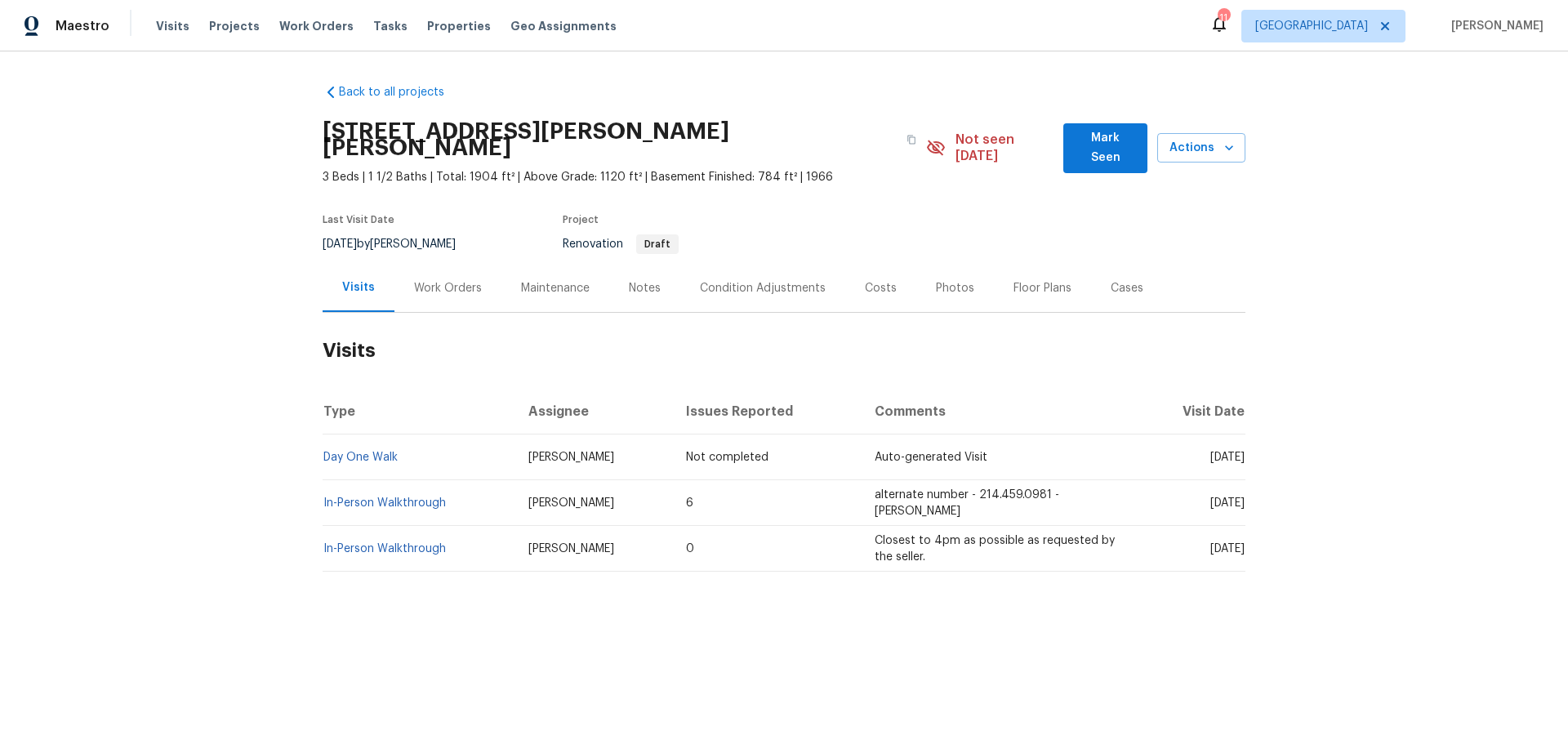
click at [865, 280] on div "Costs" at bounding box center [880, 288] width 32 height 16
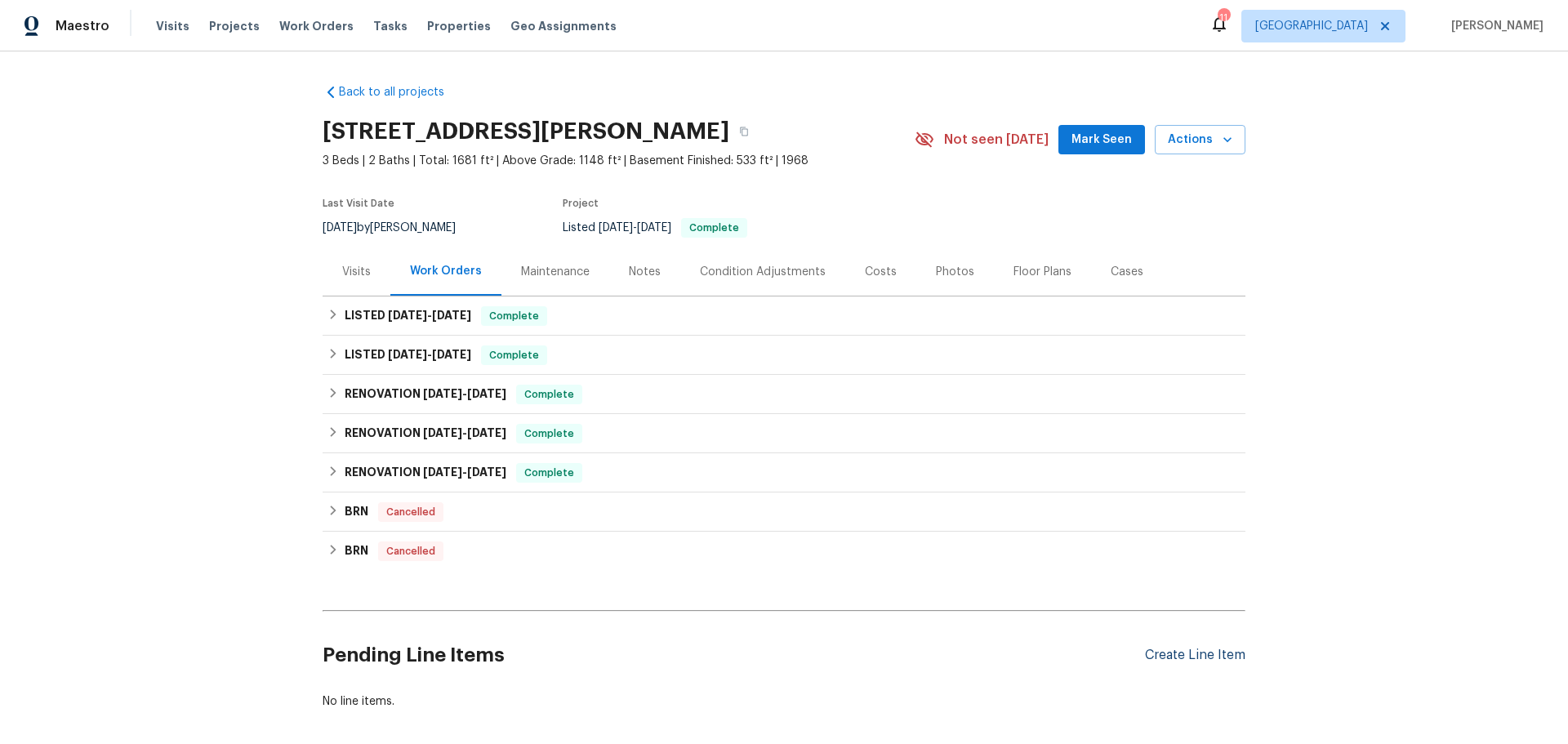
click at [1146, 654] on div "Create Line Item" at bounding box center [1195, 655] width 101 height 15
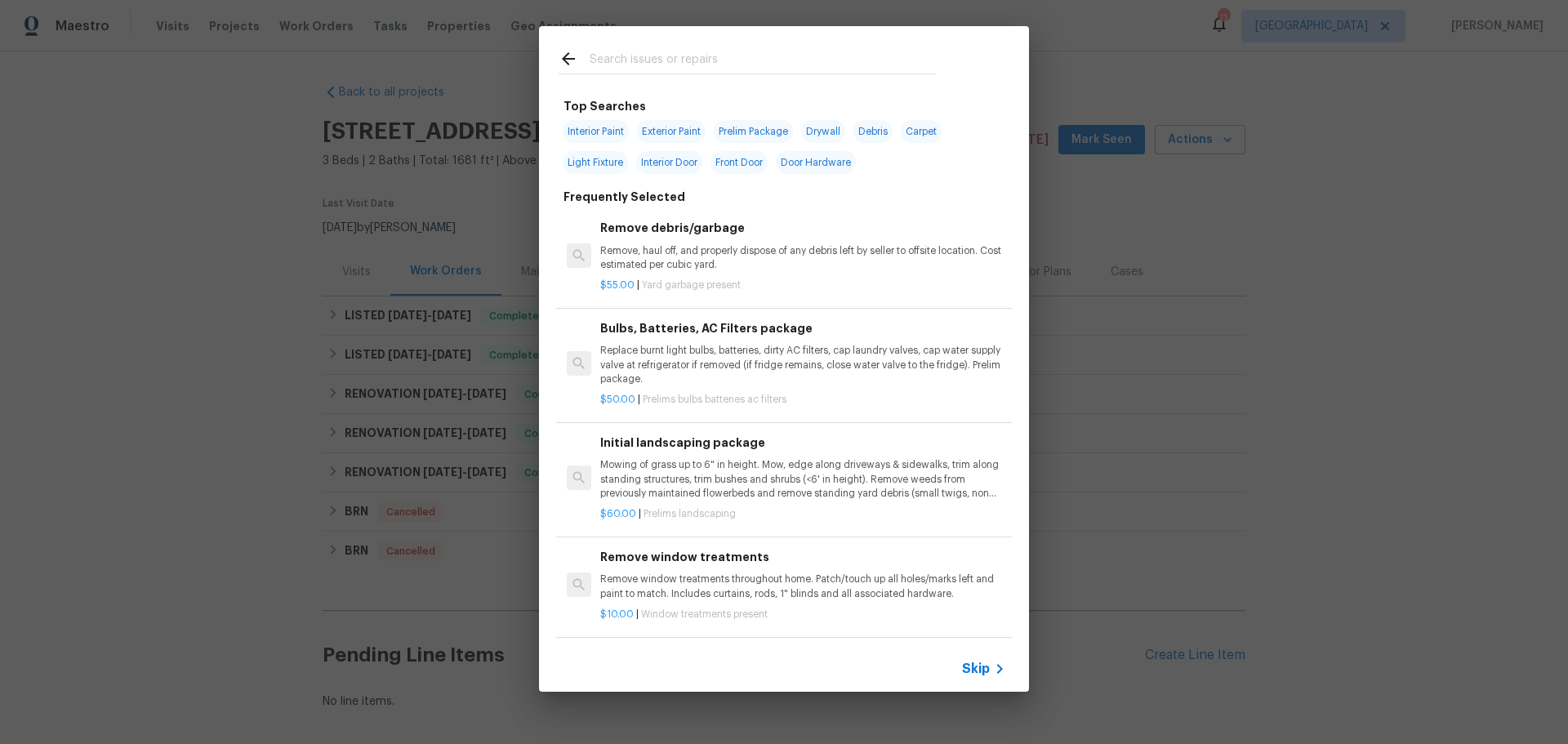
click at [611, 68] on input "text" at bounding box center [762, 61] width 346 height 25
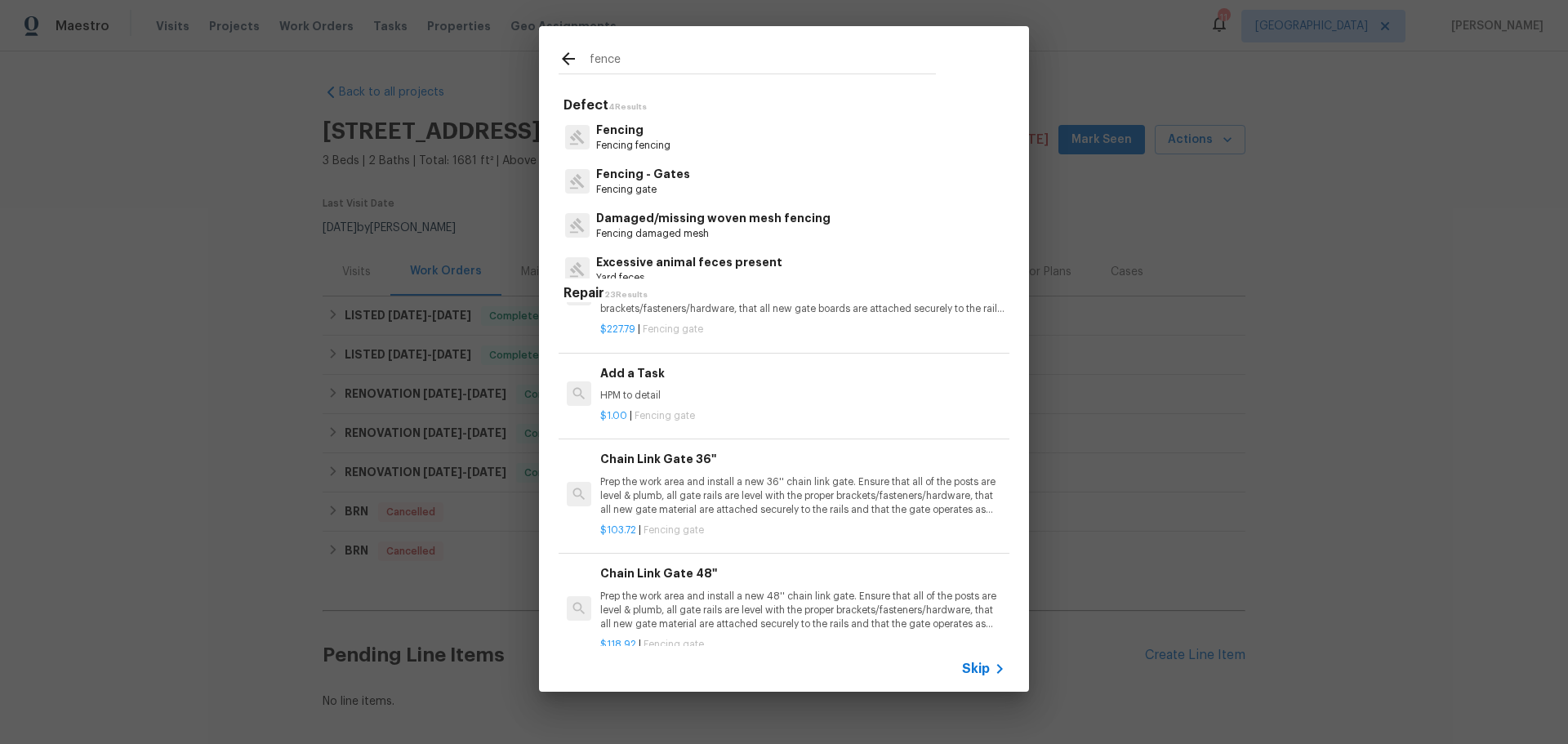
scroll to position [898, 0]
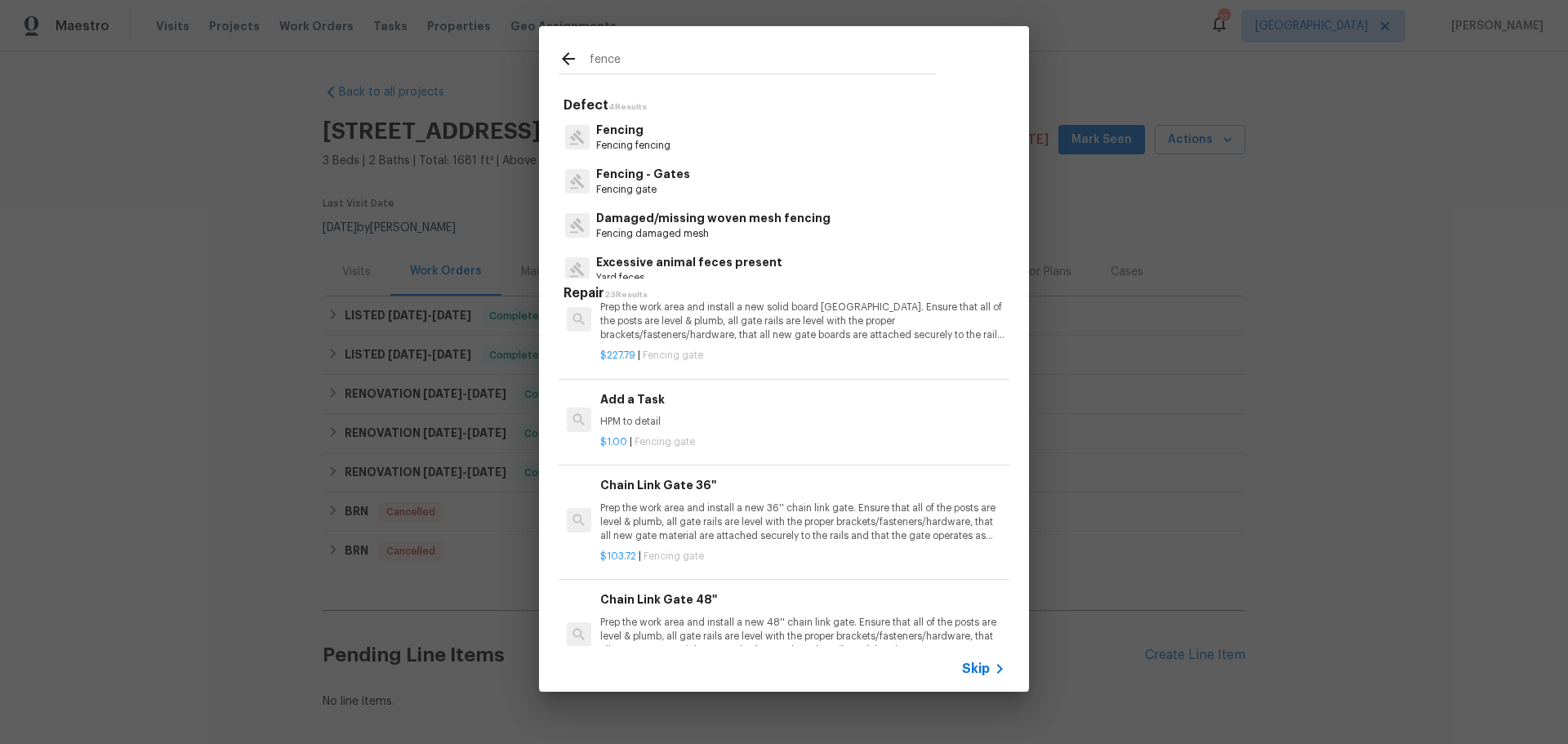
type input "fence"
click at [728, 415] on p "HPM to detail" at bounding box center [803, 422] width 405 height 14
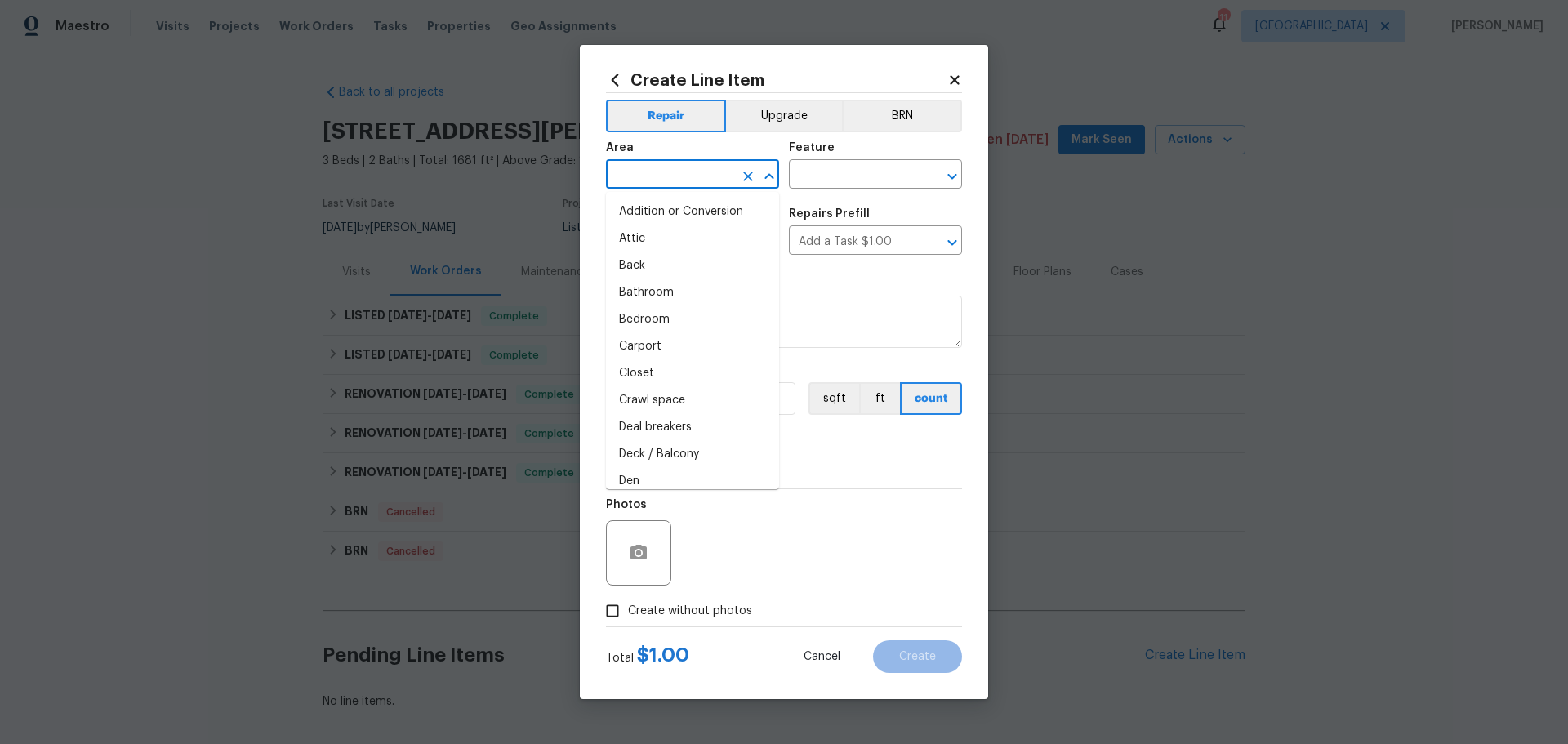
click at [710, 181] on input "text" at bounding box center [670, 176] width 127 height 25
type input "f"
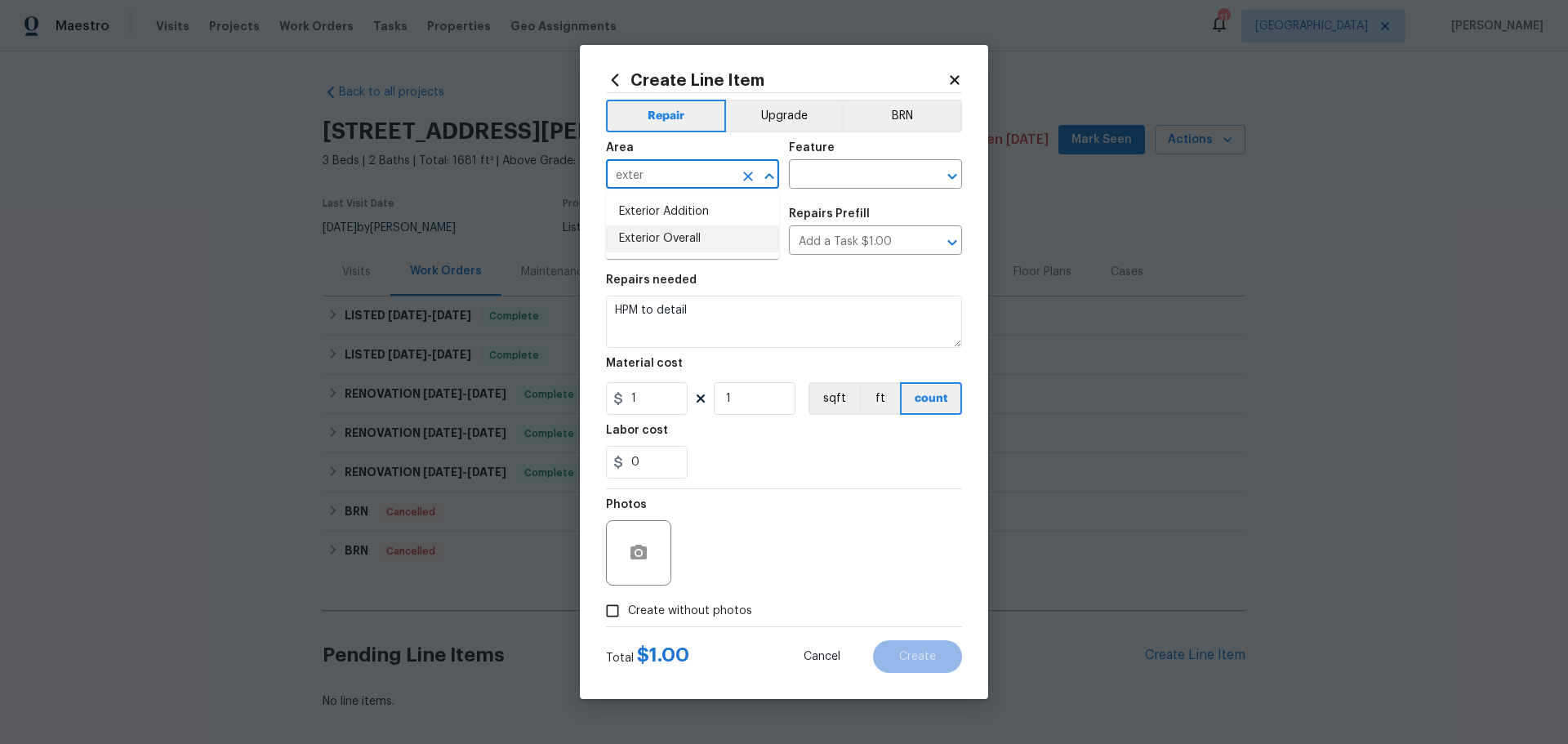
click at [723, 233] on li "Exterior Overall" at bounding box center [692, 239] width 174 height 27
type input "Exterior Overall"
click at [833, 162] on div "Feature" at bounding box center [875, 152] width 174 height 21
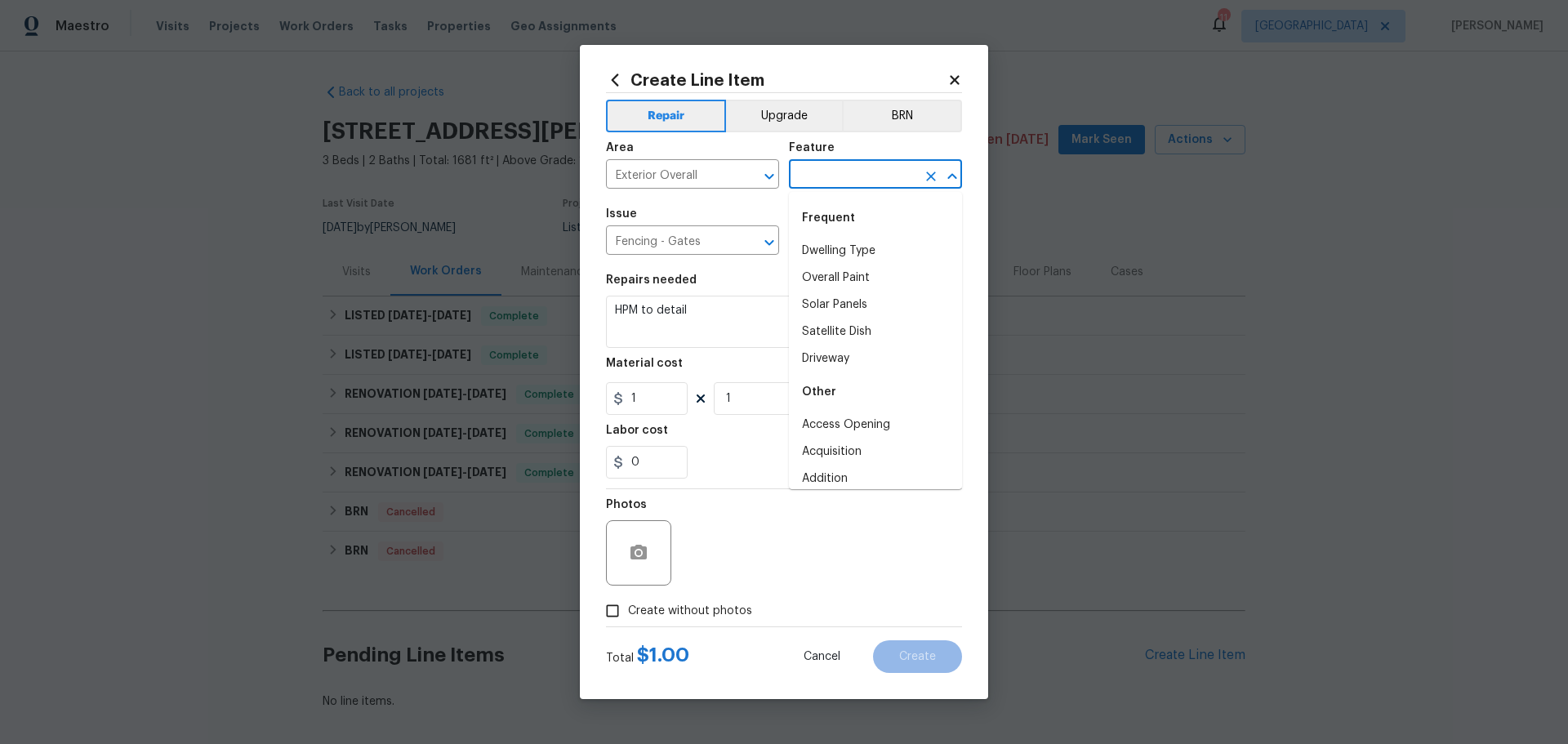
click at [834, 164] on input "text" at bounding box center [852, 176] width 127 height 25
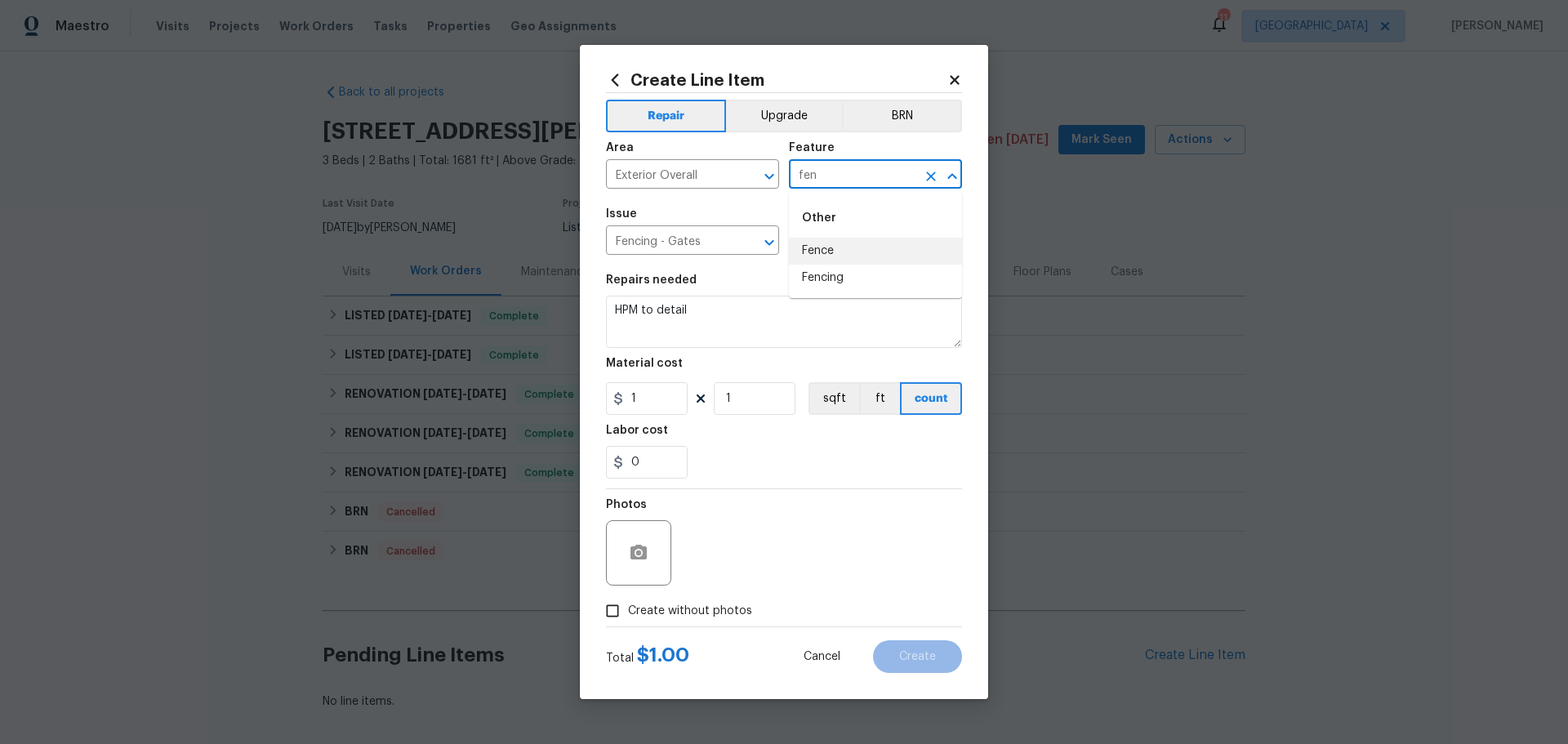
click at [829, 246] on li "Fence" at bounding box center [875, 252] width 174 height 27
type input "Fence"
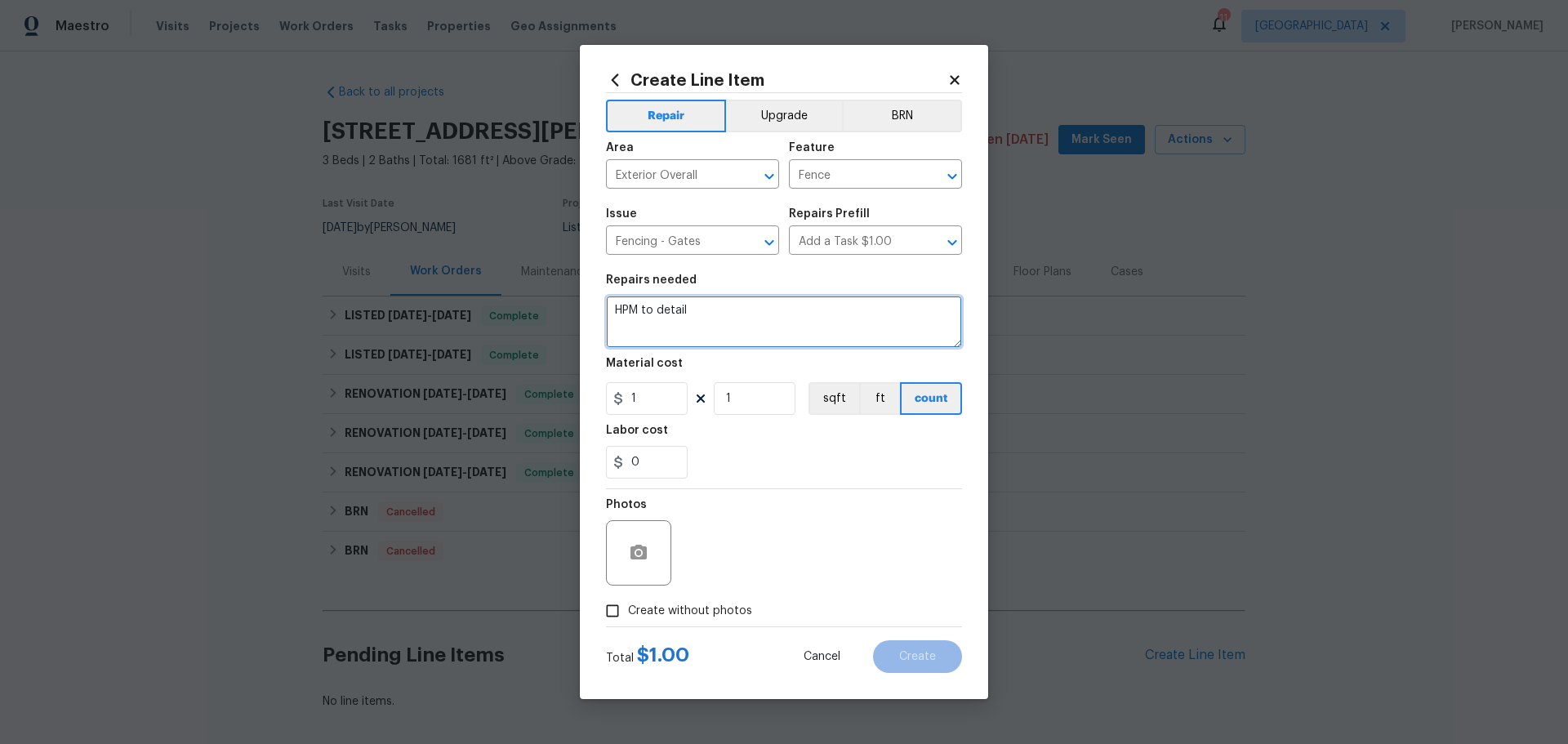
drag, startPoint x: 708, startPoint y: 308, endPoint x: 610, endPoint y: 312, distance: 98.1
click at [576, 324] on div "Create Line Item Repair Upgrade BRN Area Exterior Overall ​ Feature Fence ​ Iss…" at bounding box center [784, 372] width 1568 height 744
click at [853, 323] on textarea "remove and start fresh with gate and post at gate ensuring it self closes and l…" at bounding box center [784, 322] width 356 height 53
type textarea "remove and start fresh with gate and post at gate ensuring it self closes and l…"
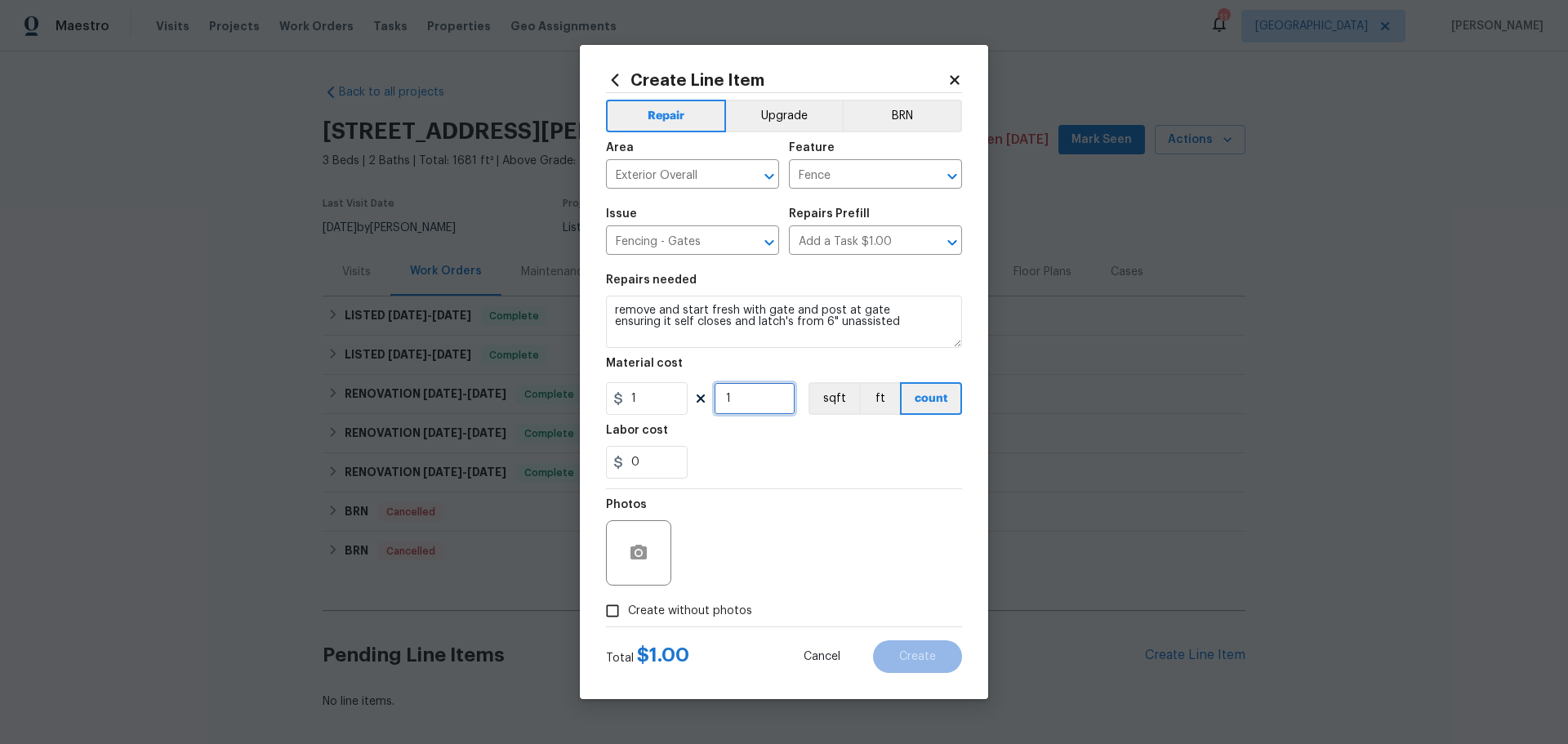
click at [745, 411] on input "1" at bounding box center [754, 399] width 82 height 33
type input "250"
click at [772, 471] on div "0" at bounding box center [784, 462] width 356 height 33
click at [625, 617] on input "Create without photos" at bounding box center [612, 610] width 31 height 31
checkbox input "true"
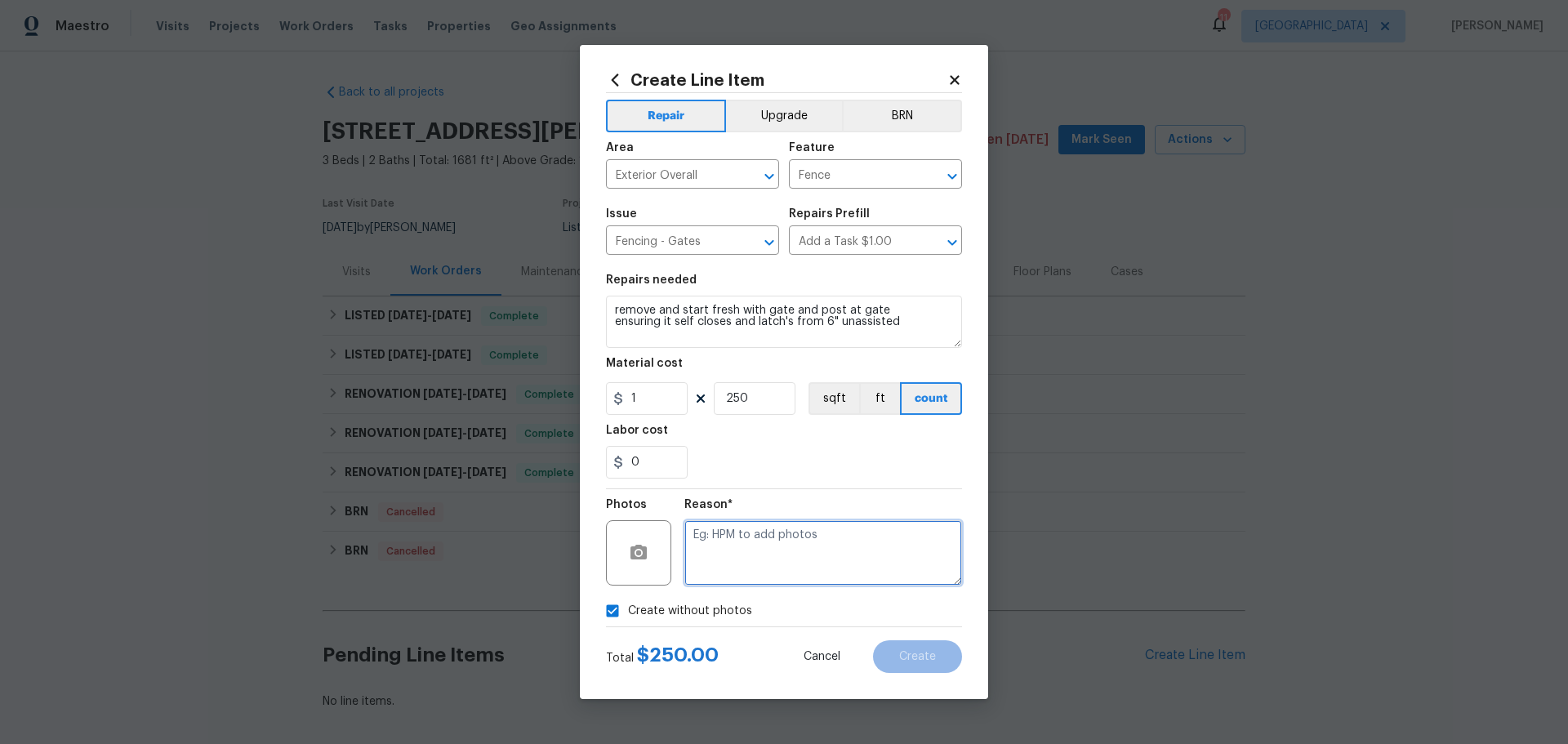
click at [747, 559] on textarea at bounding box center [823, 552] width 278 height 65
type textarea "1"
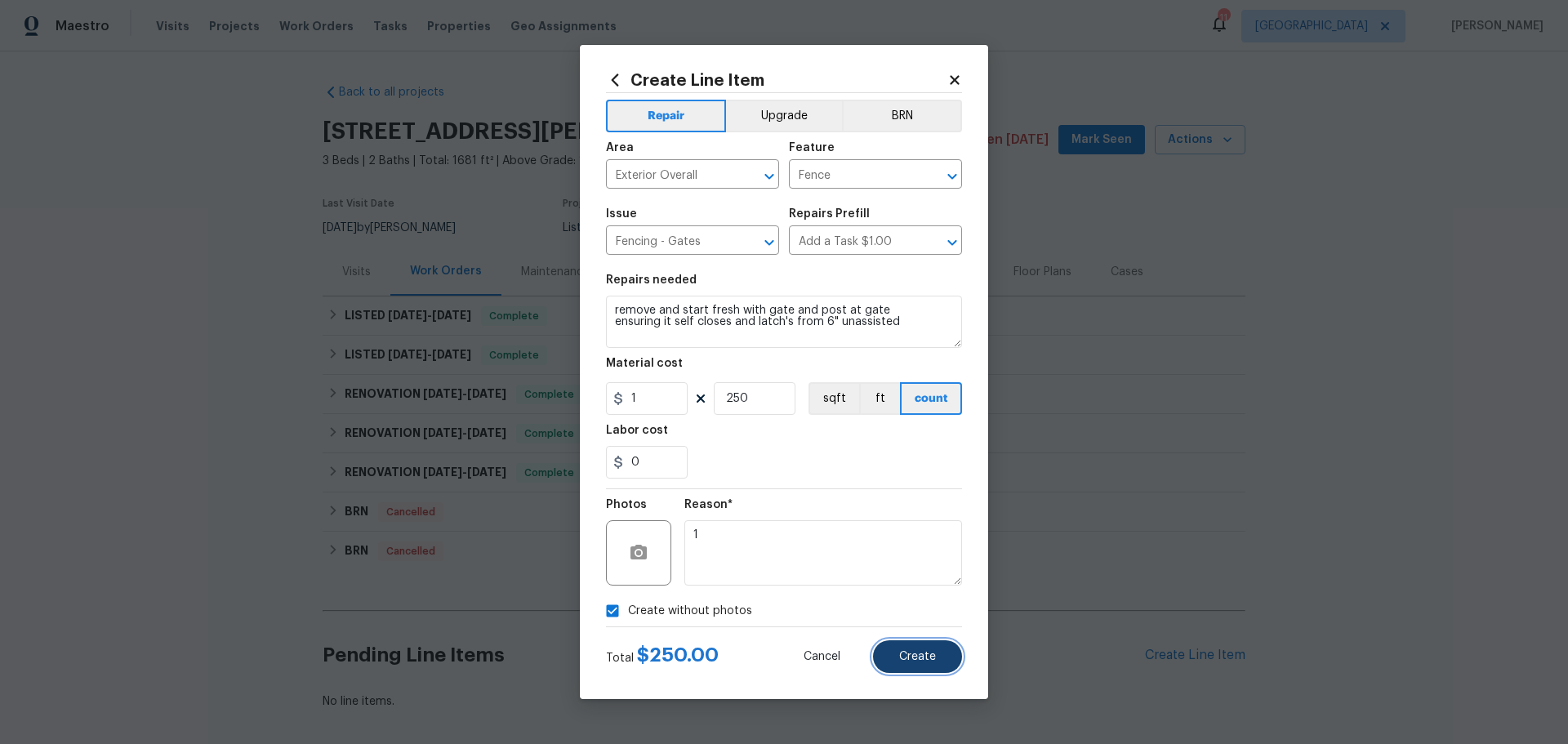
click at [900, 655] on span "Create" at bounding box center [917, 656] width 36 height 12
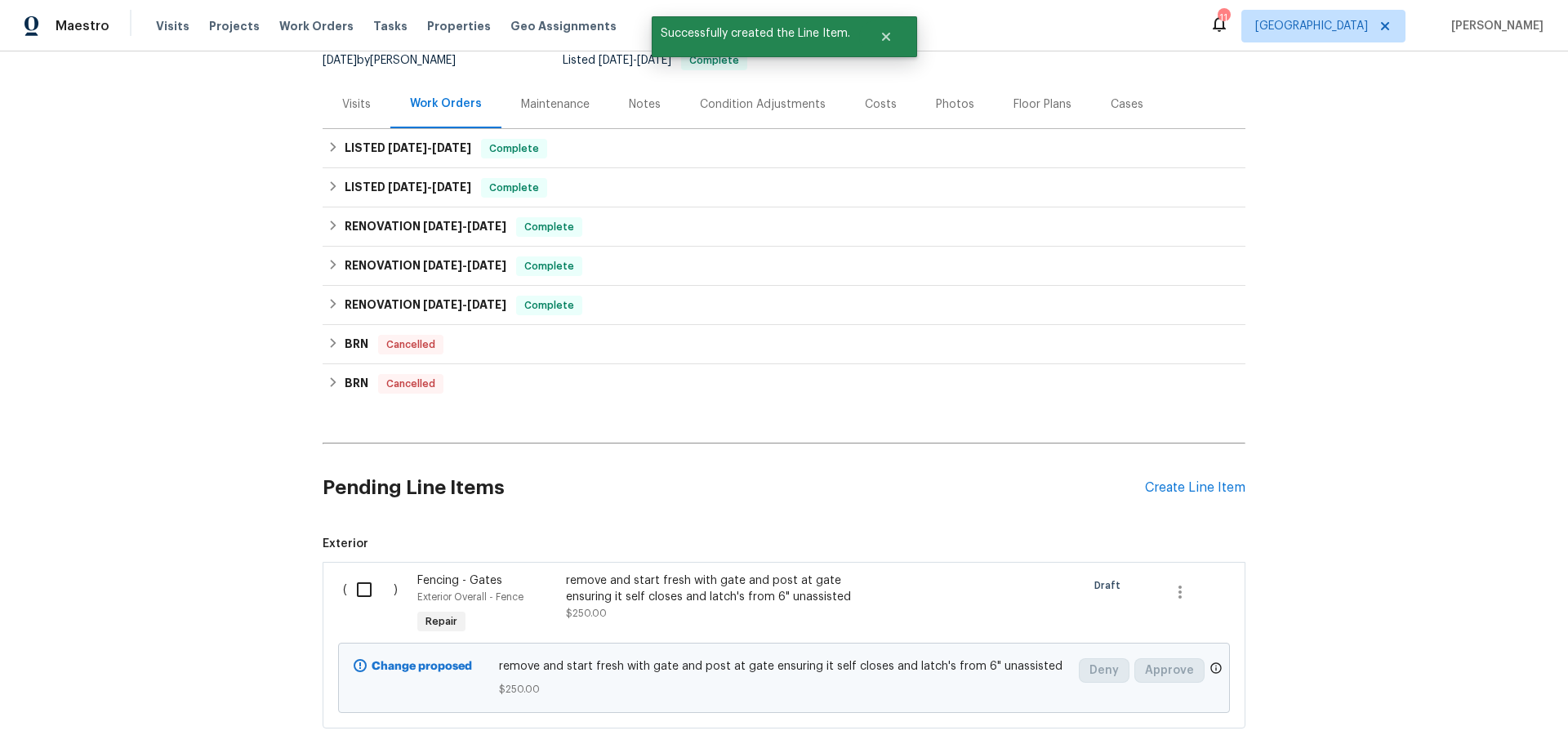
scroll to position [275, 0]
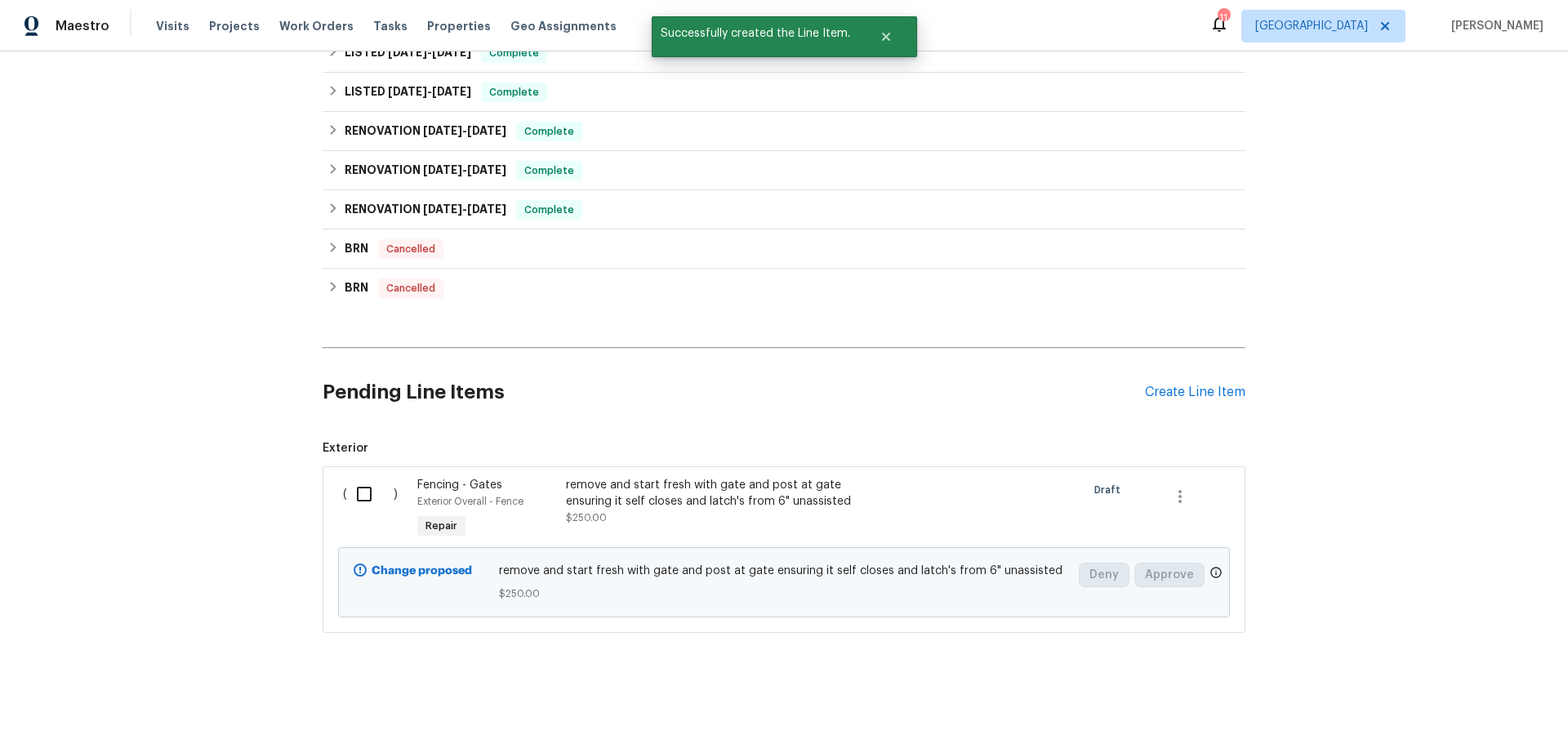
click at [362, 477] on input "checkbox" at bounding box center [370, 494] width 46 height 35
checkbox input "true"
click at [1455, 696] on span "Create Work Order" at bounding box center [1474, 703] width 109 height 20
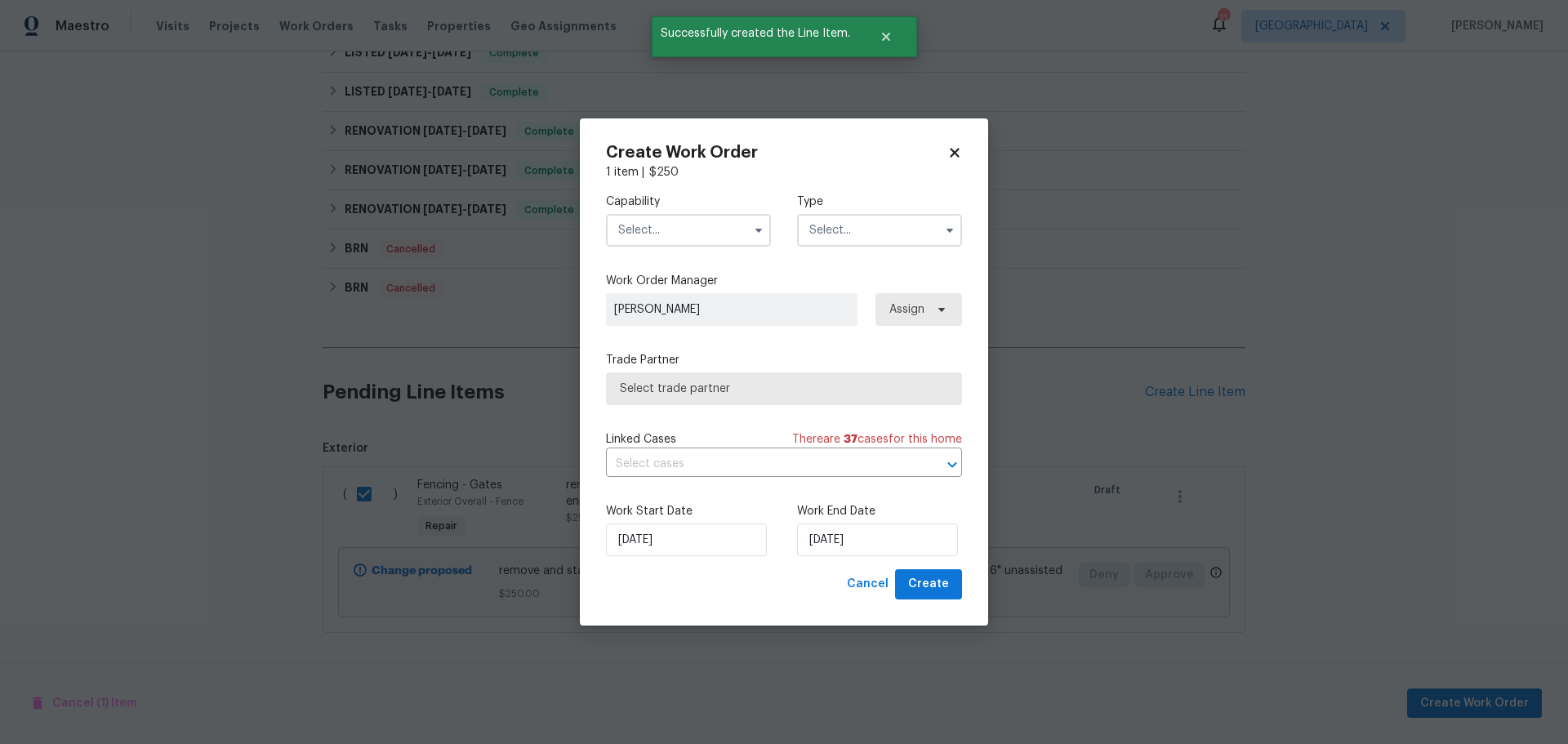
drag, startPoint x: 630, startPoint y: 227, endPoint x: 652, endPoint y: 227, distance: 22.0
click at [636, 227] on input "text" at bounding box center [689, 230] width 165 height 33
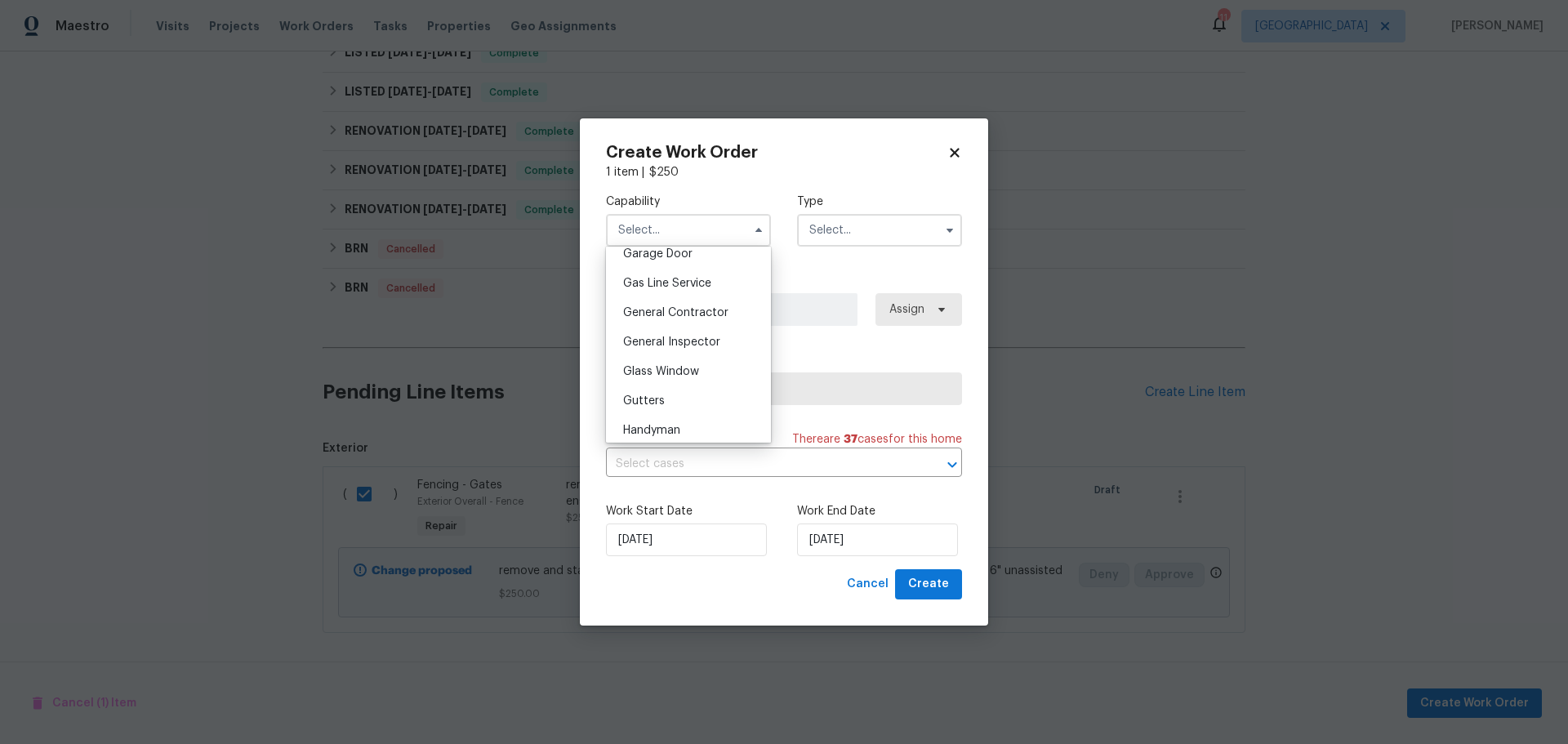
scroll to position [735, 0]
click at [657, 317] on span "General Contractor" at bounding box center [676, 311] width 105 height 12
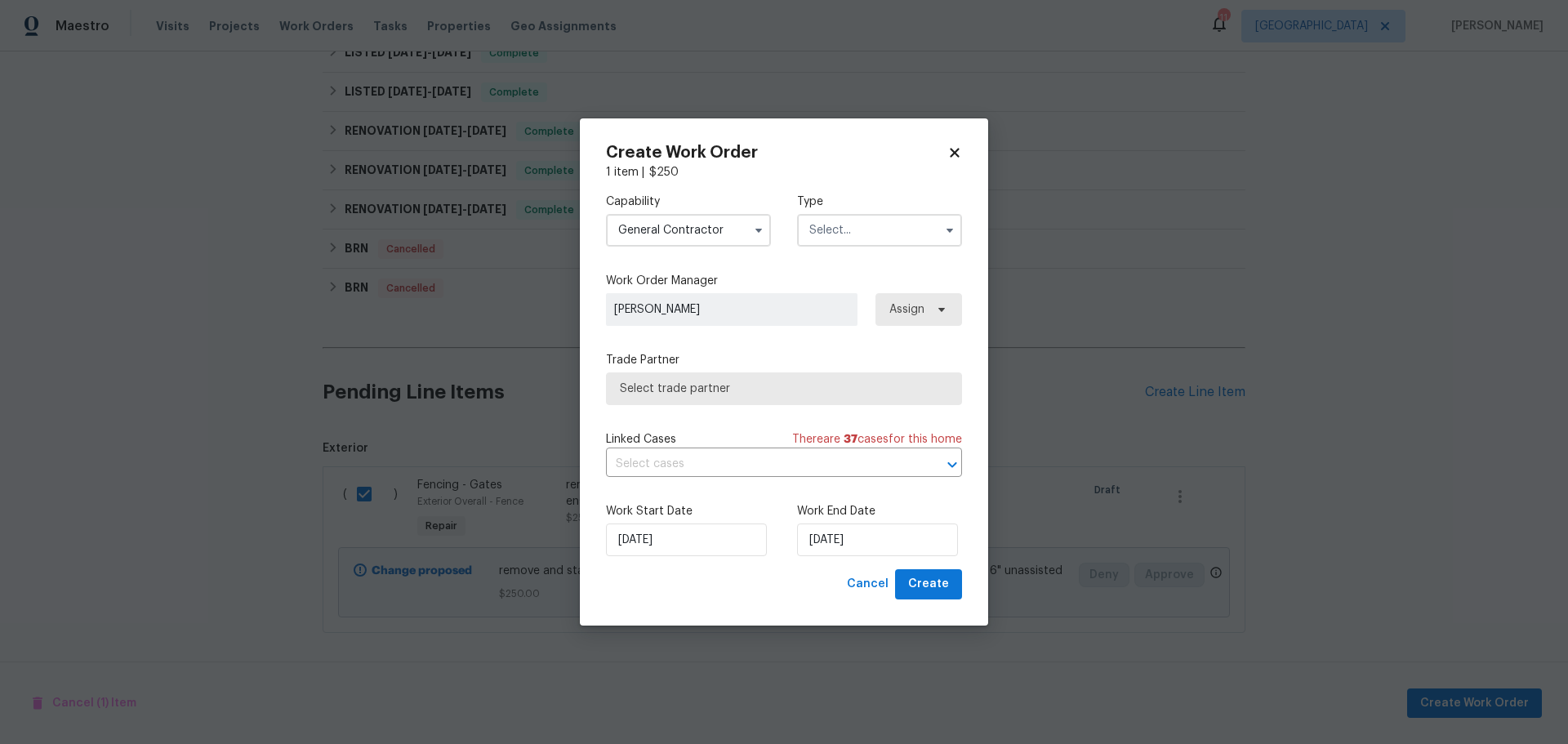
click at [703, 241] on input "General Contractor" at bounding box center [689, 230] width 165 height 33
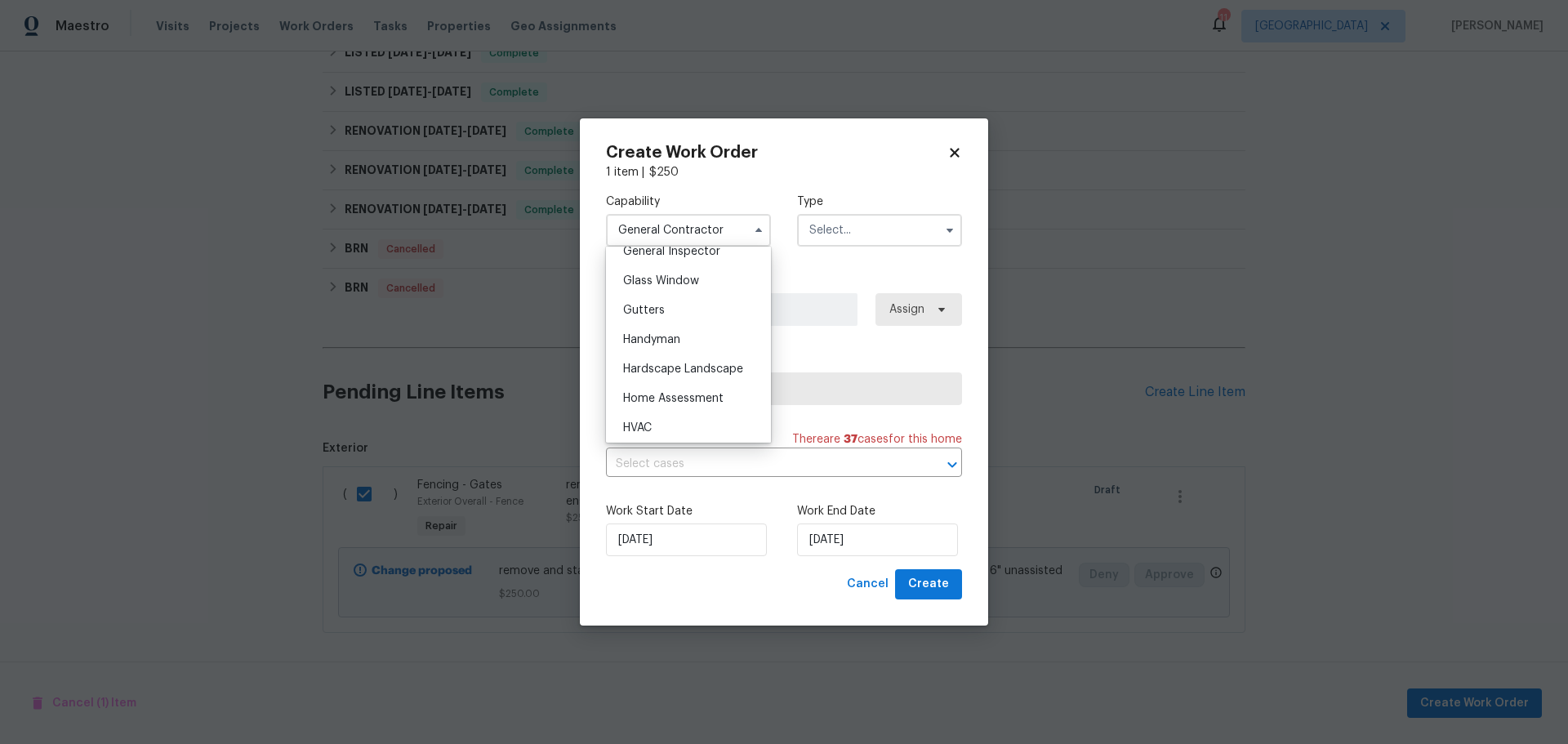
scroll to position [898, 0]
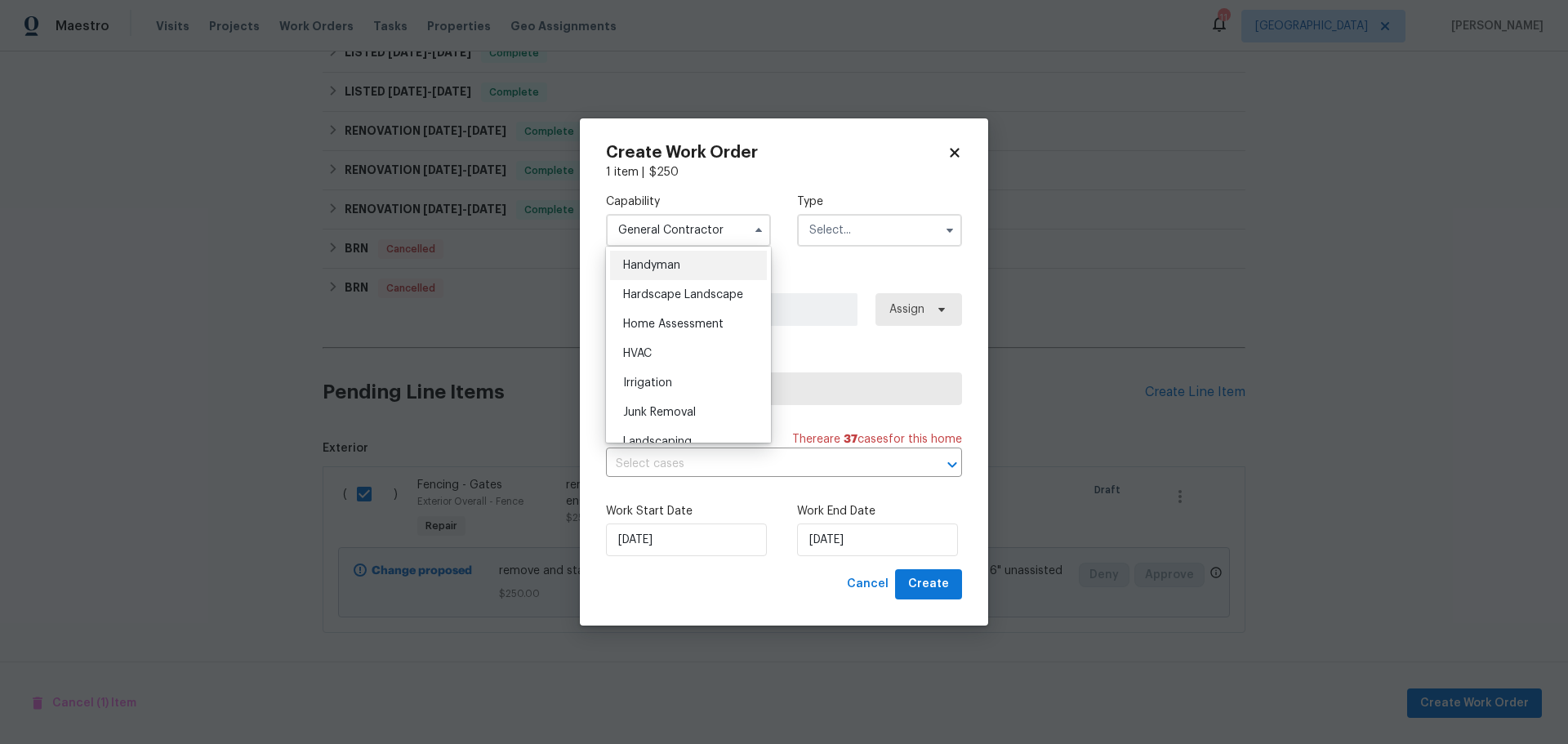
click at [665, 280] on div "Handyman" at bounding box center [688, 265] width 157 height 29
type input "Handyman"
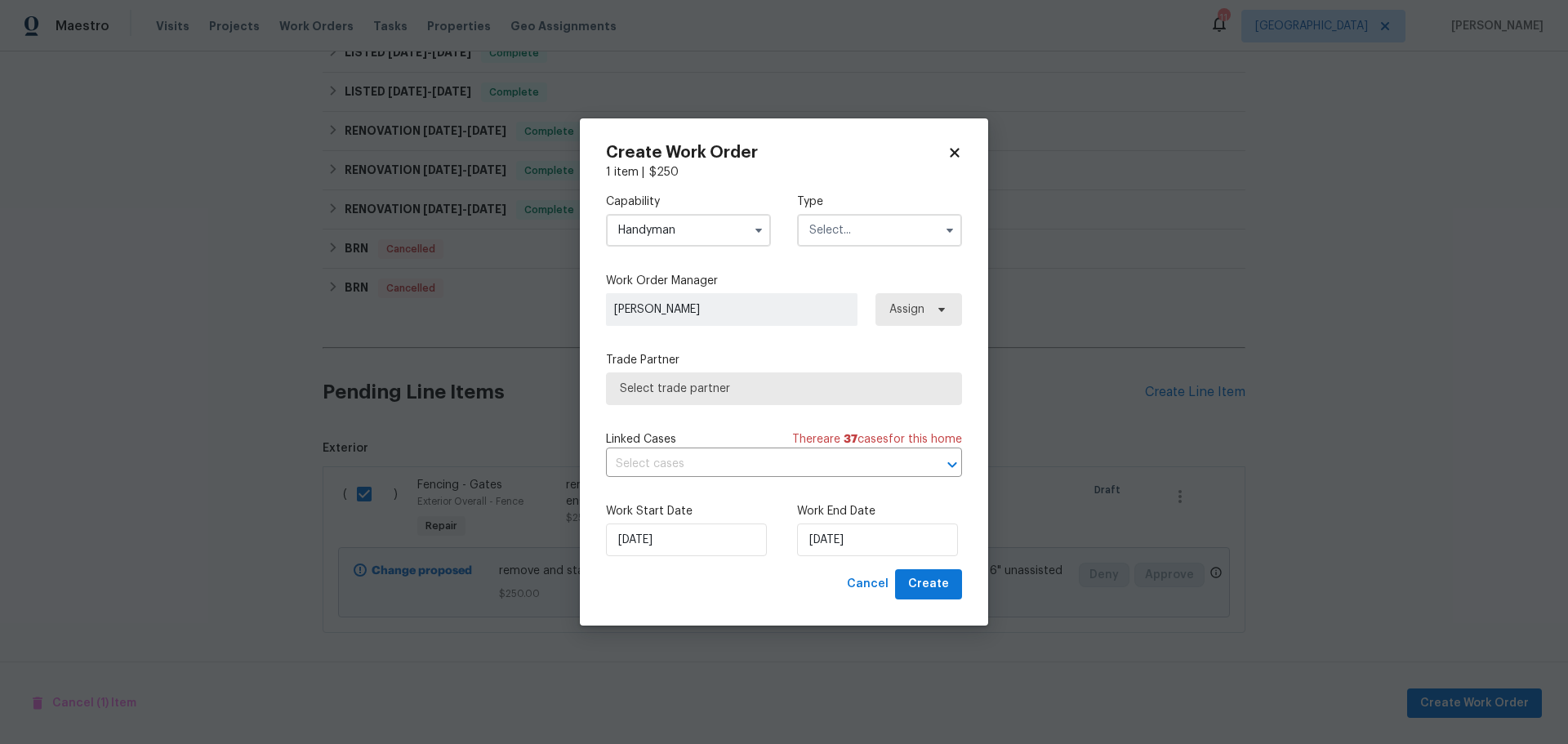
click at [850, 238] on input "text" at bounding box center [879, 230] width 165 height 33
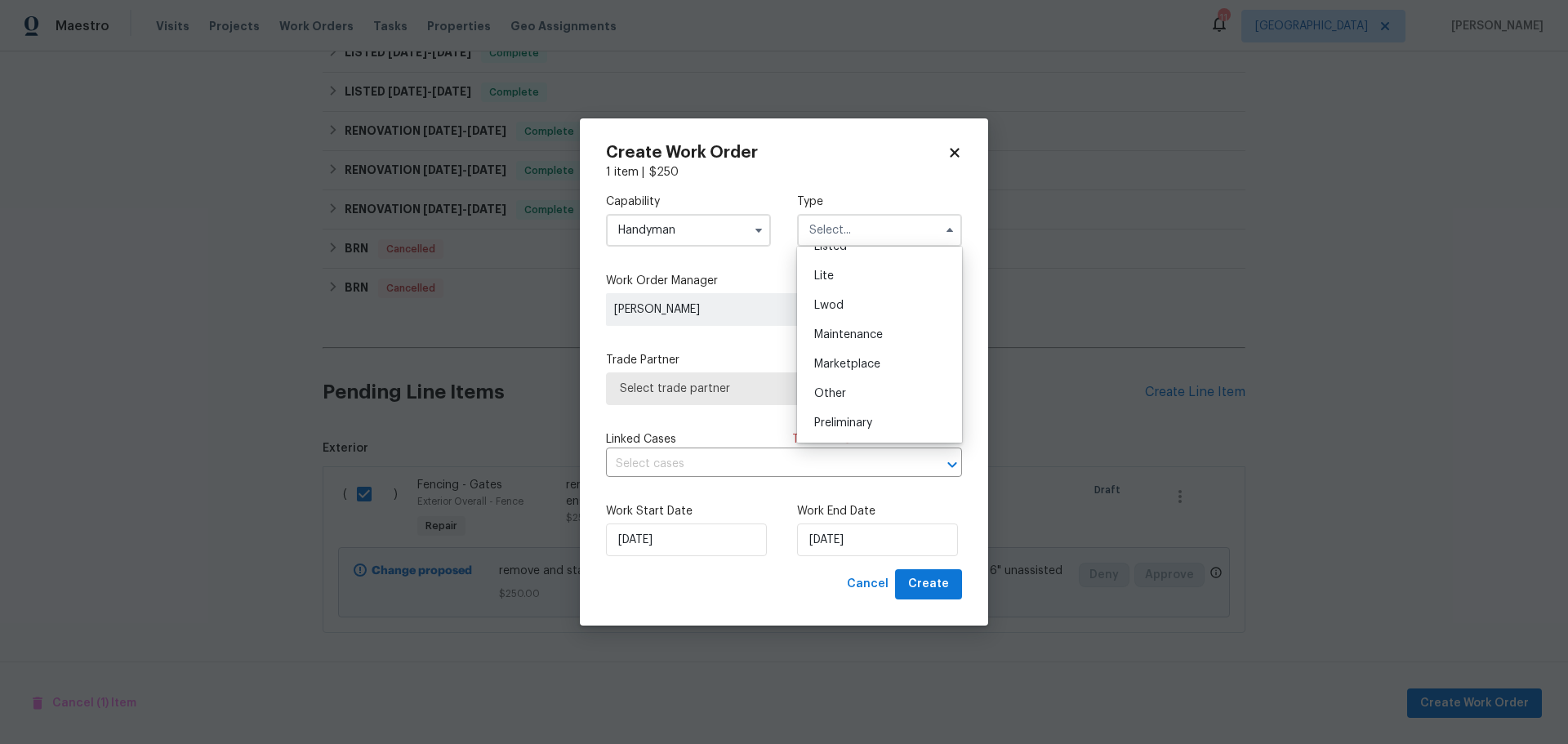
scroll to position [371, 0]
click at [862, 312] on div "Renovation" at bounding box center [879, 306] width 157 height 29
type input "Renovation"
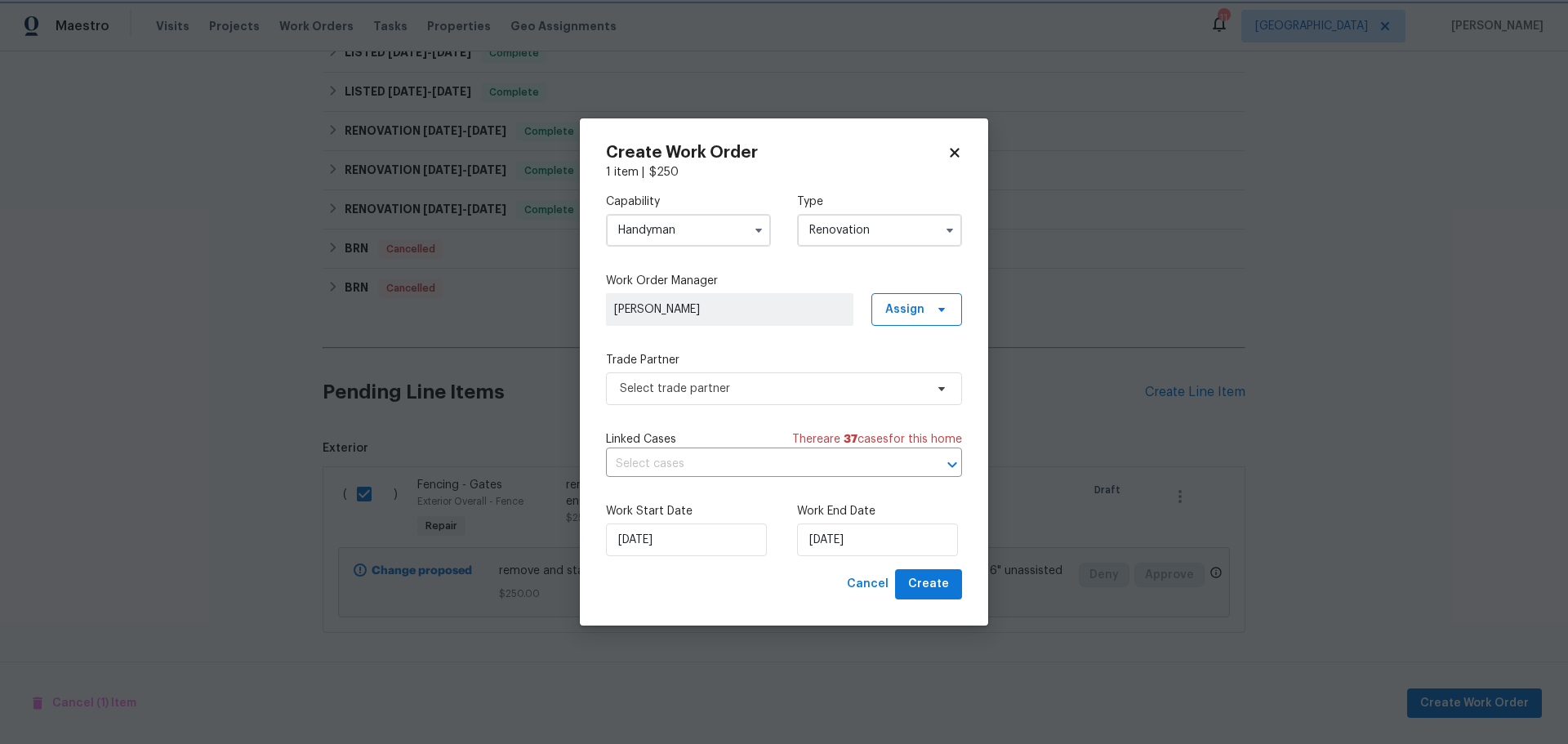
scroll to position [0, 0]
click at [795, 391] on span "Select trade partner" at bounding box center [771, 389] width 304 height 16
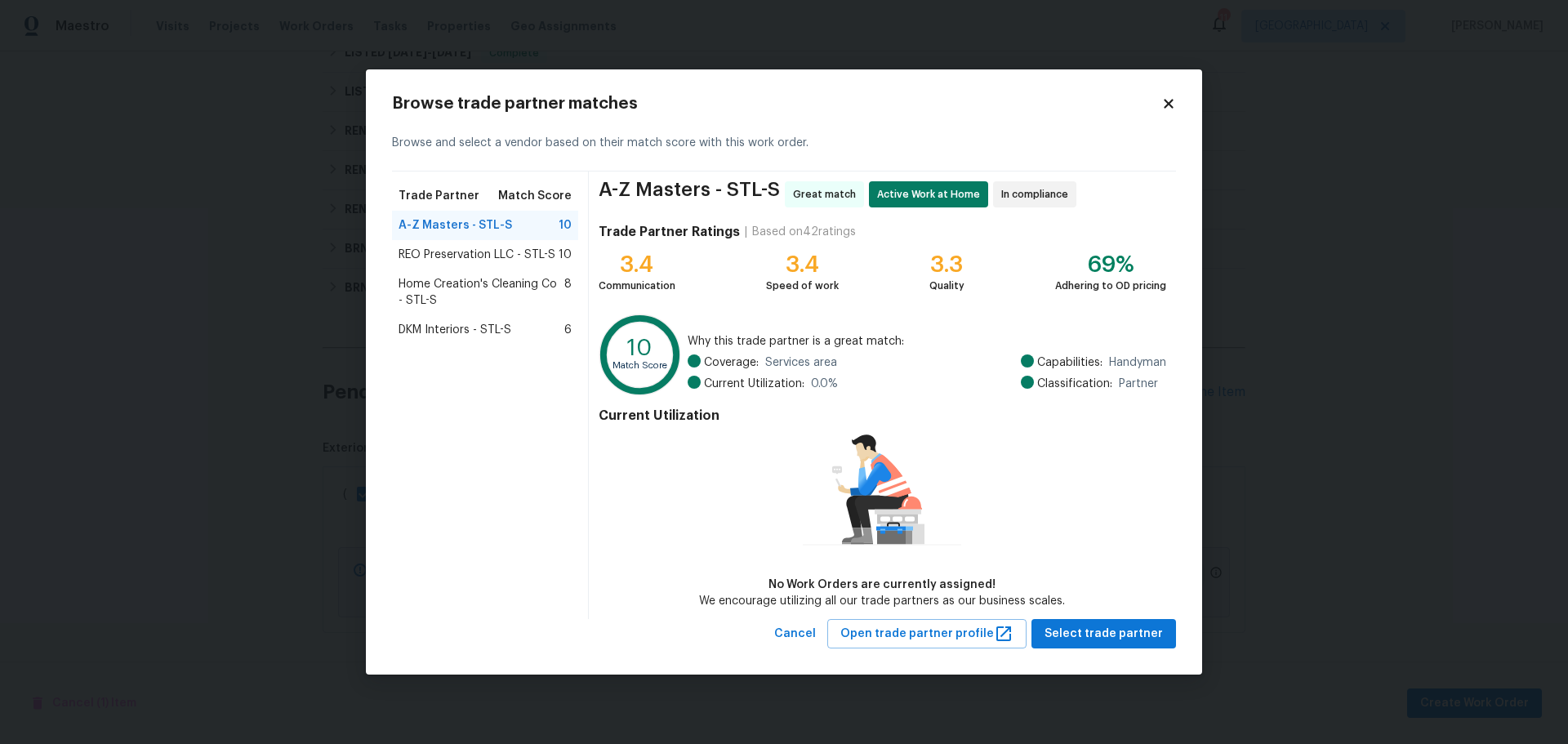
click at [1171, 101] on icon at bounding box center [1168, 104] width 9 height 9
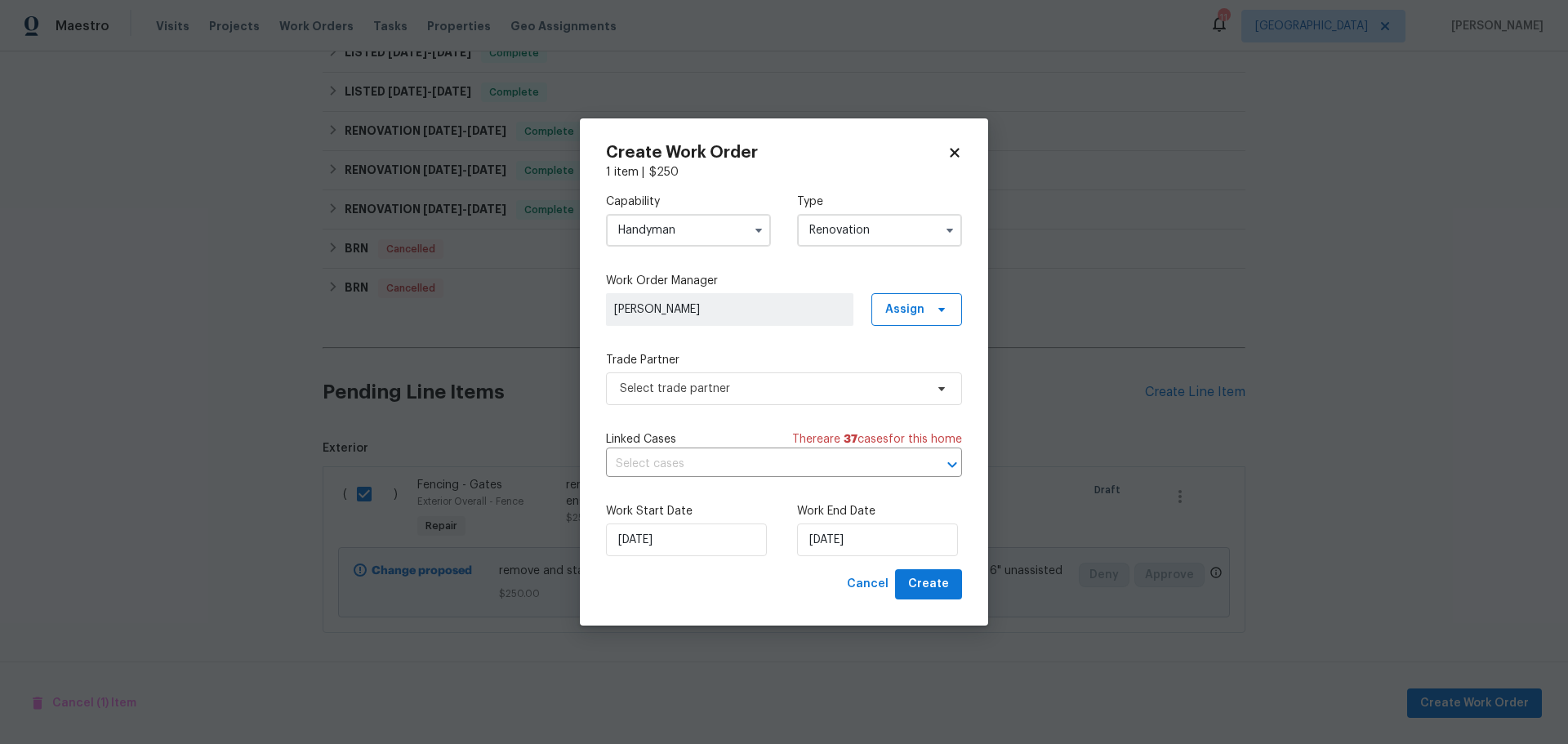
click at [752, 238] on span at bounding box center [758, 230] width 25 height 25
click at [719, 240] on input "Handyman" at bounding box center [689, 230] width 165 height 33
click at [692, 320] on div "General Contractor" at bounding box center [688, 311] width 157 height 29
type input "General Contractor"
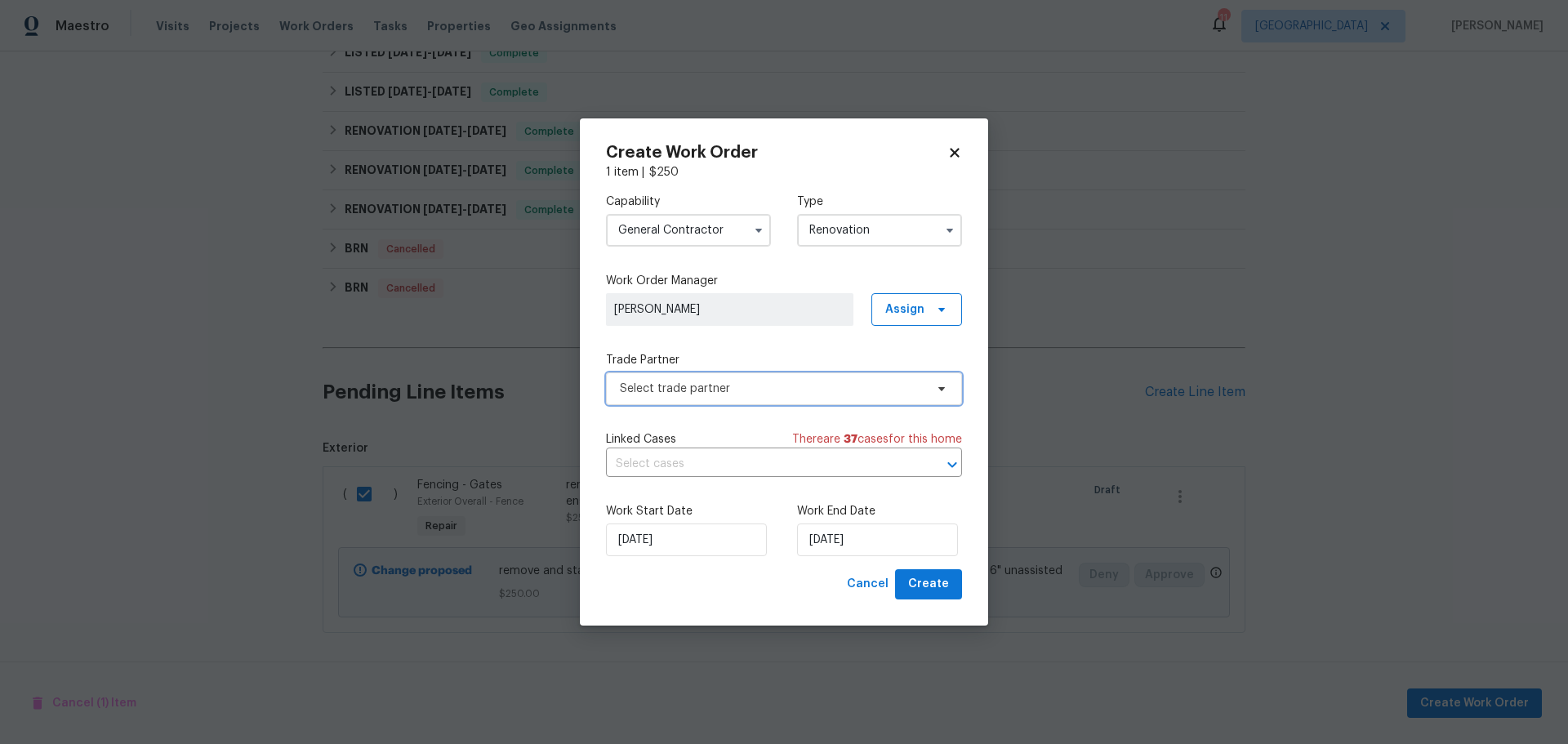
click at [781, 389] on span "Select trade partner" at bounding box center [771, 389] width 304 height 16
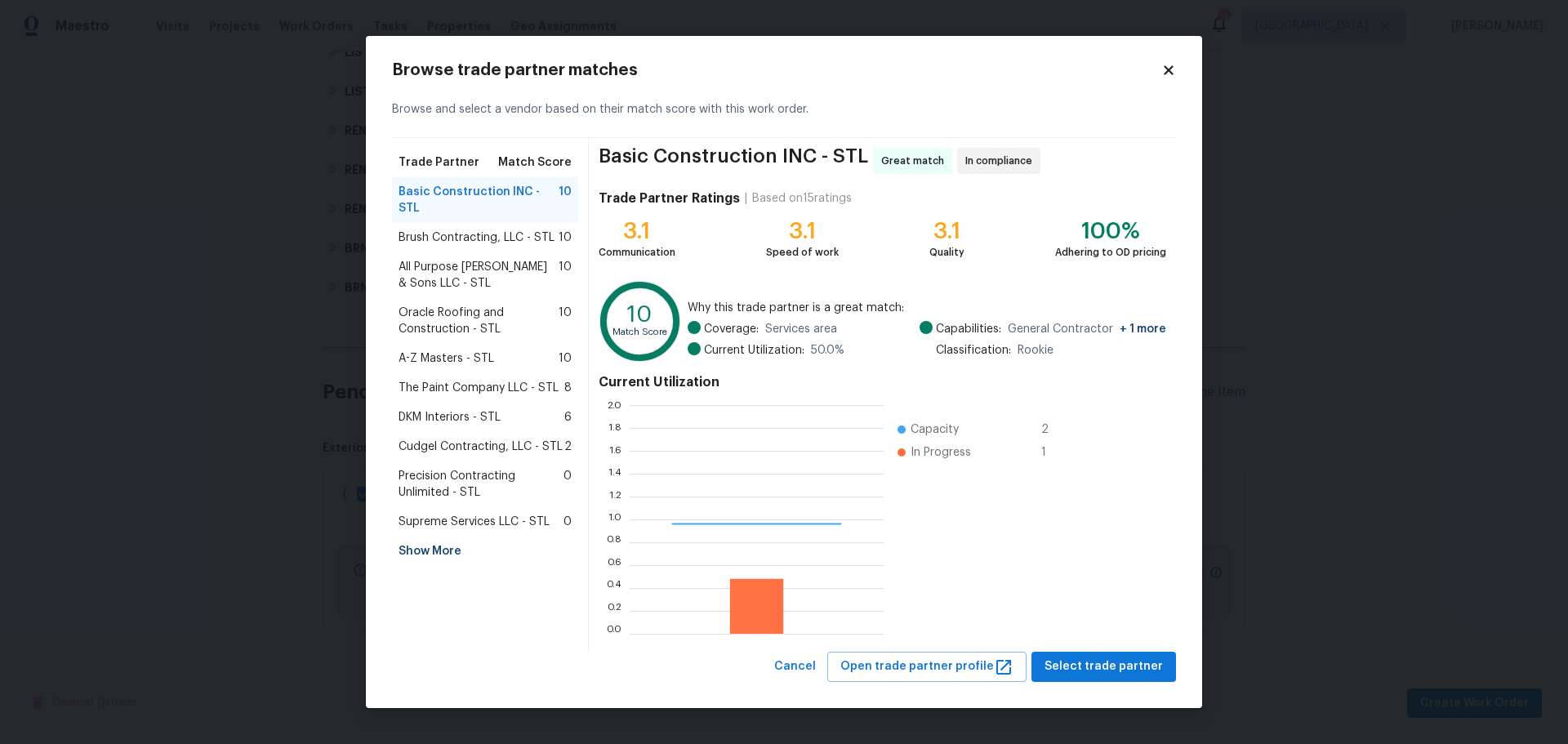
scroll to position [216, 243]
click at [452, 536] on div "Show More" at bounding box center [484, 551] width 186 height 29
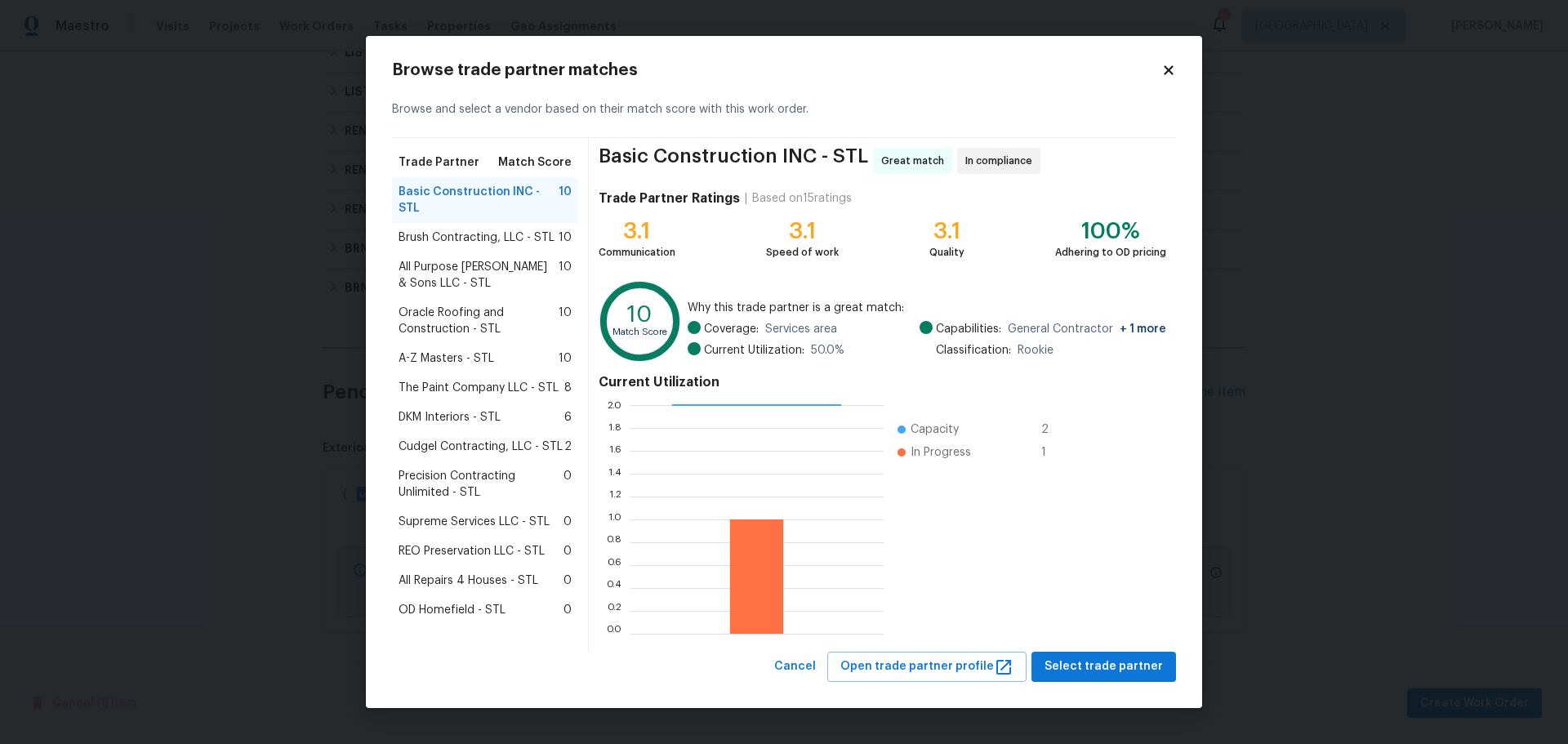
click at [462, 566] on div "All Repairs 4 Houses - STL 0" at bounding box center [484, 580] width 186 height 29
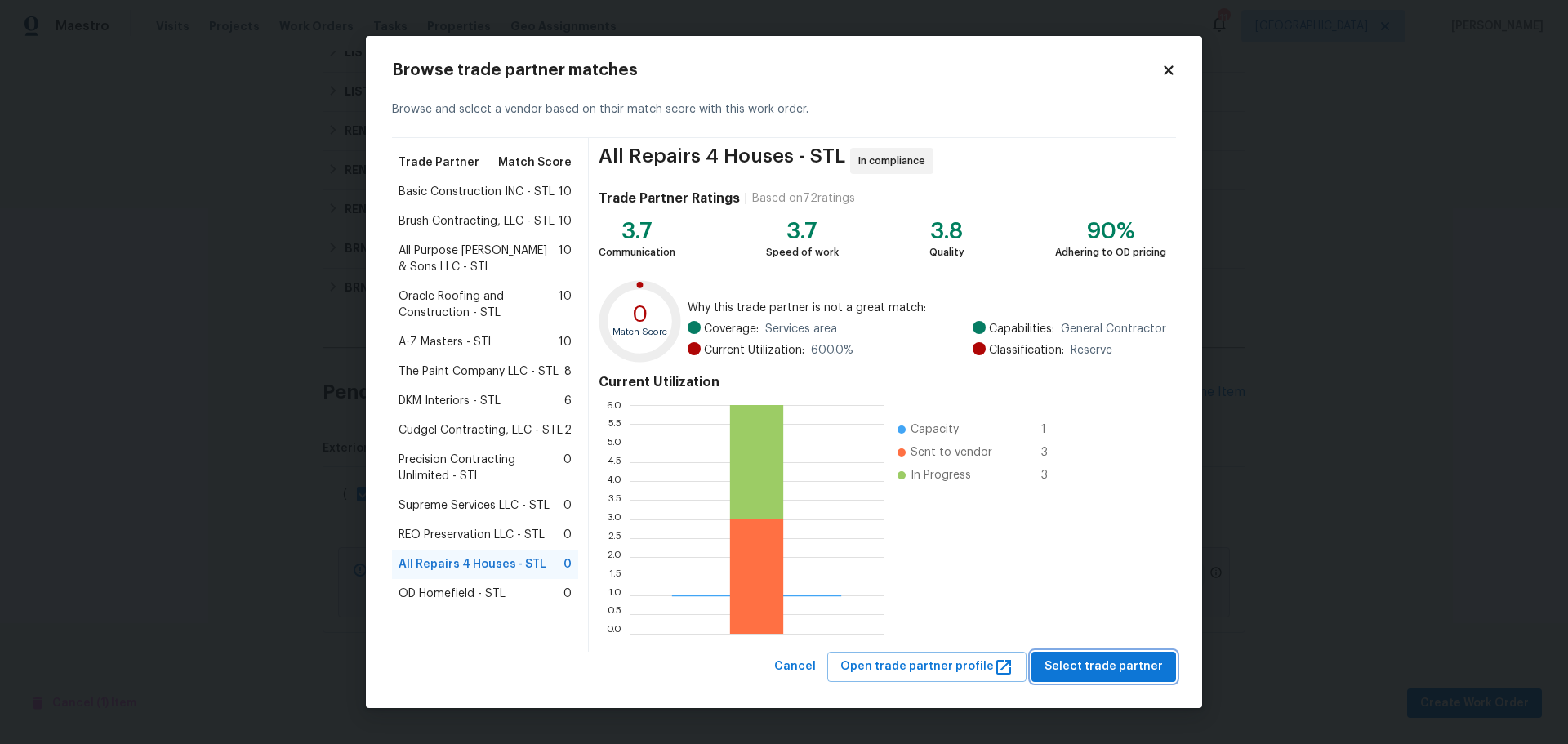
click at [1100, 665] on span "Select trade partner" at bounding box center [1103, 667] width 118 height 20
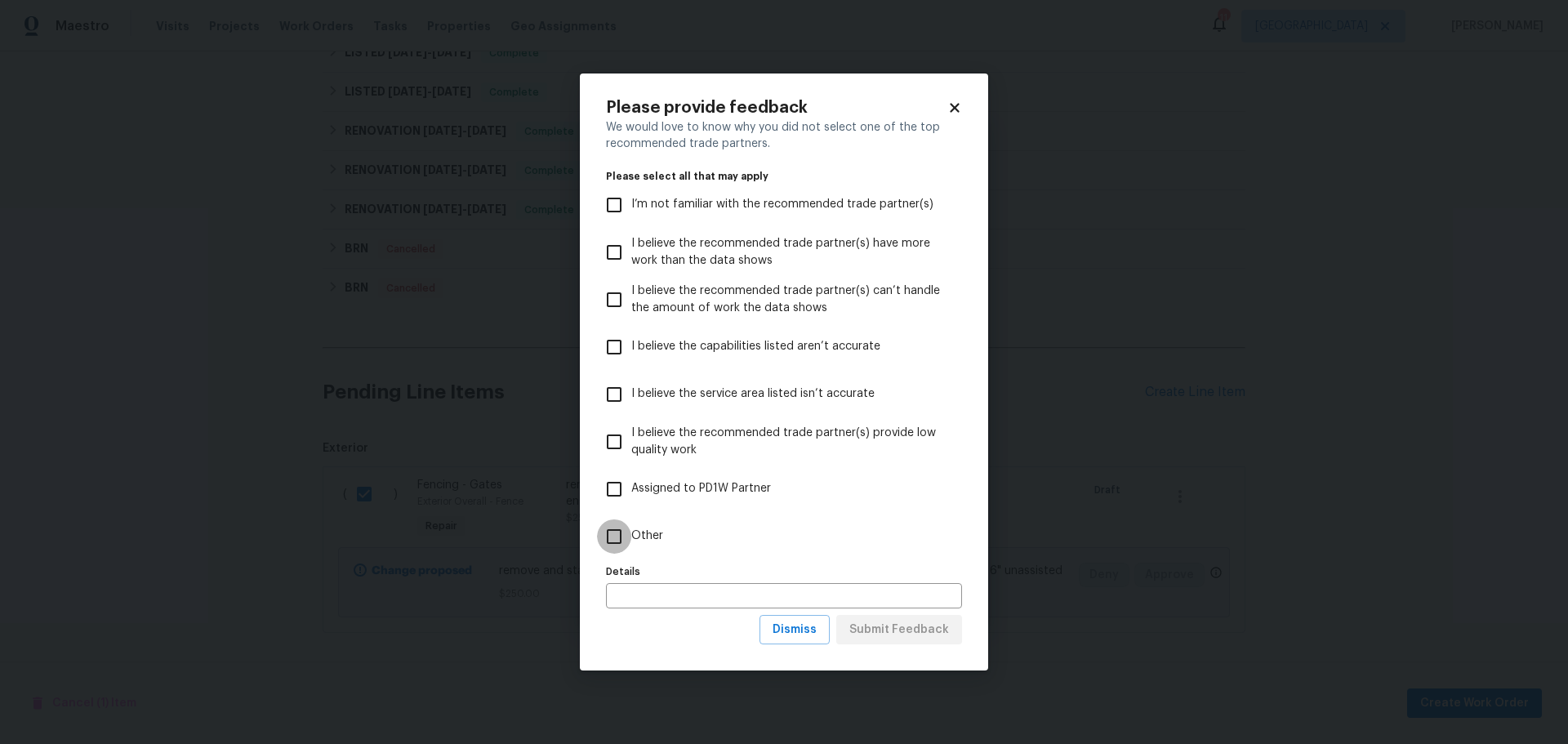
click at [610, 540] on input "Other" at bounding box center [614, 537] width 35 height 35
checkbox input "true"
click at [946, 643] on button "Submit Feedback" at bounding box center [898, 630] width 125 height 30
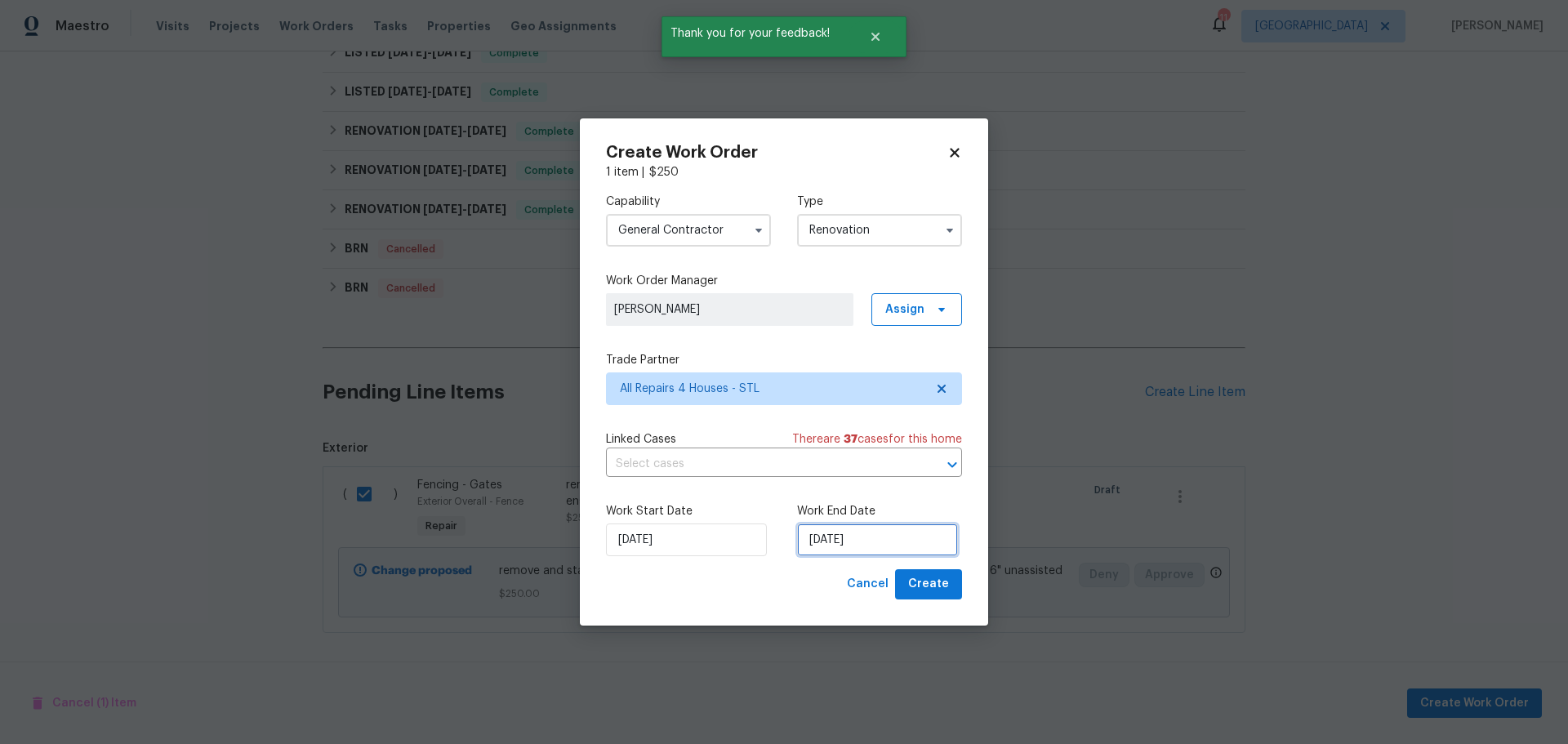
click at [857, 543] on input "[DATE]" at bounding box center [877, 540] width 161 height 33
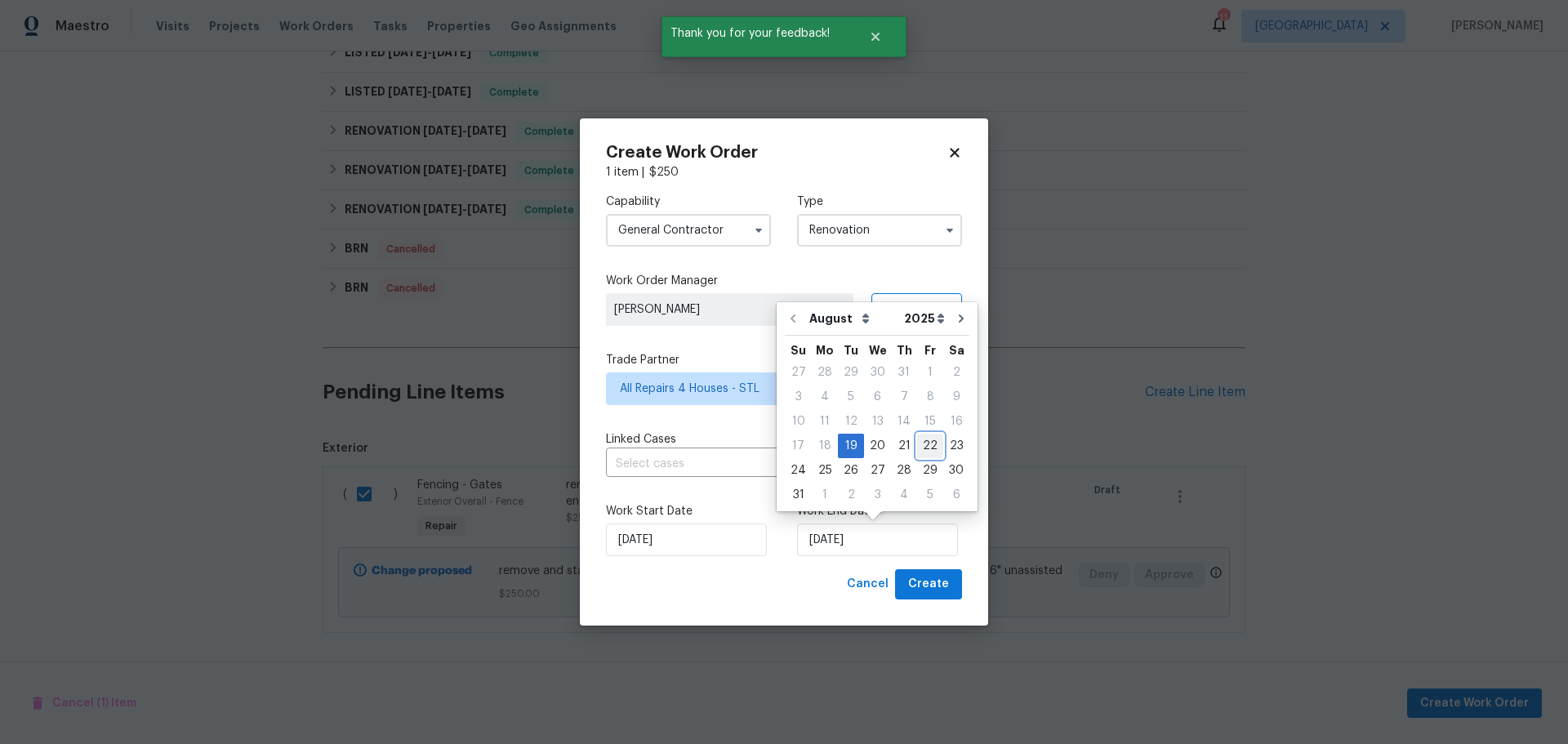
click at [923, 446] on div "22" at bounding box center [929, 445] width 26 height 23
type input "[DATE]"
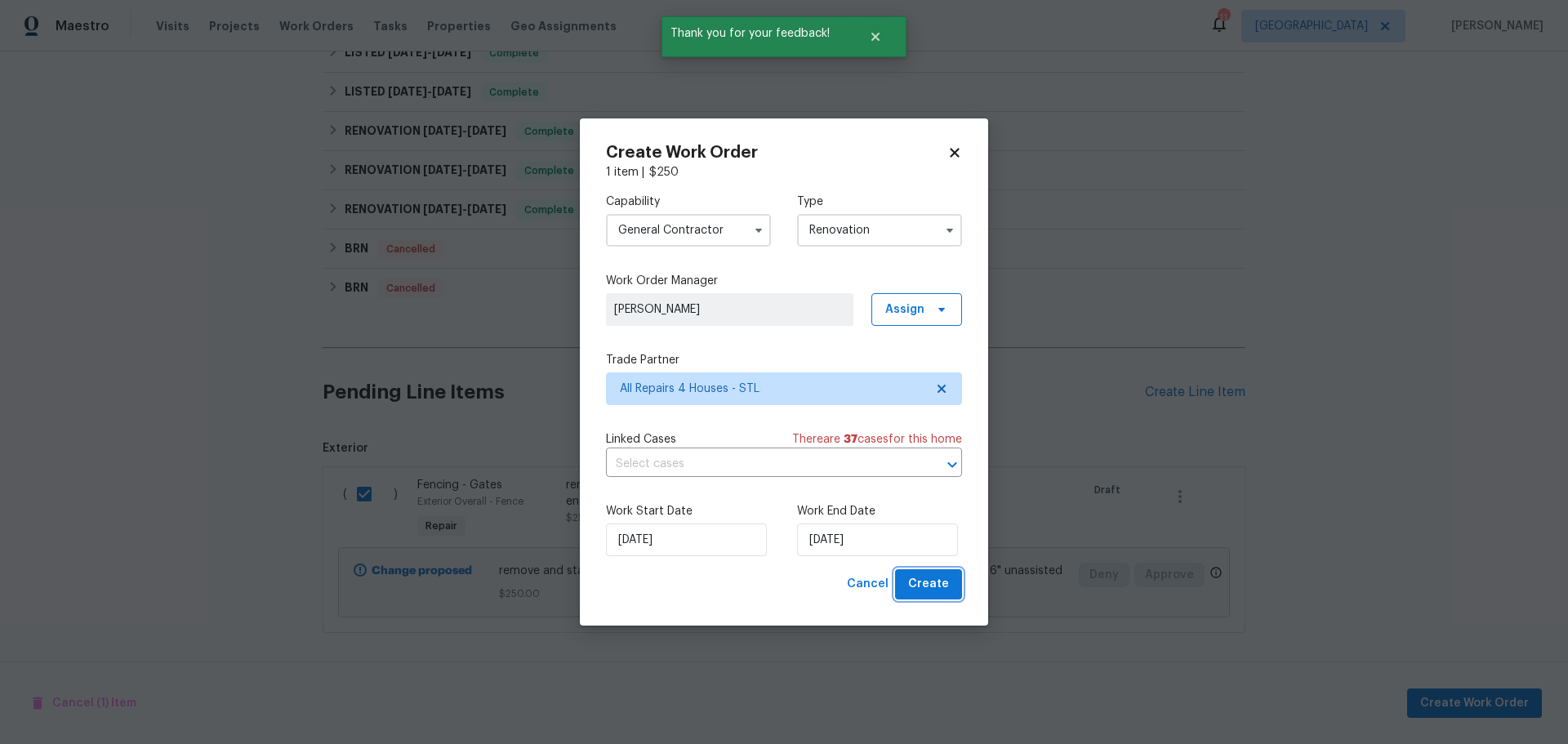
click at [929, 588] on span "Create" at bounding box center [928, 584] width 41 height 20
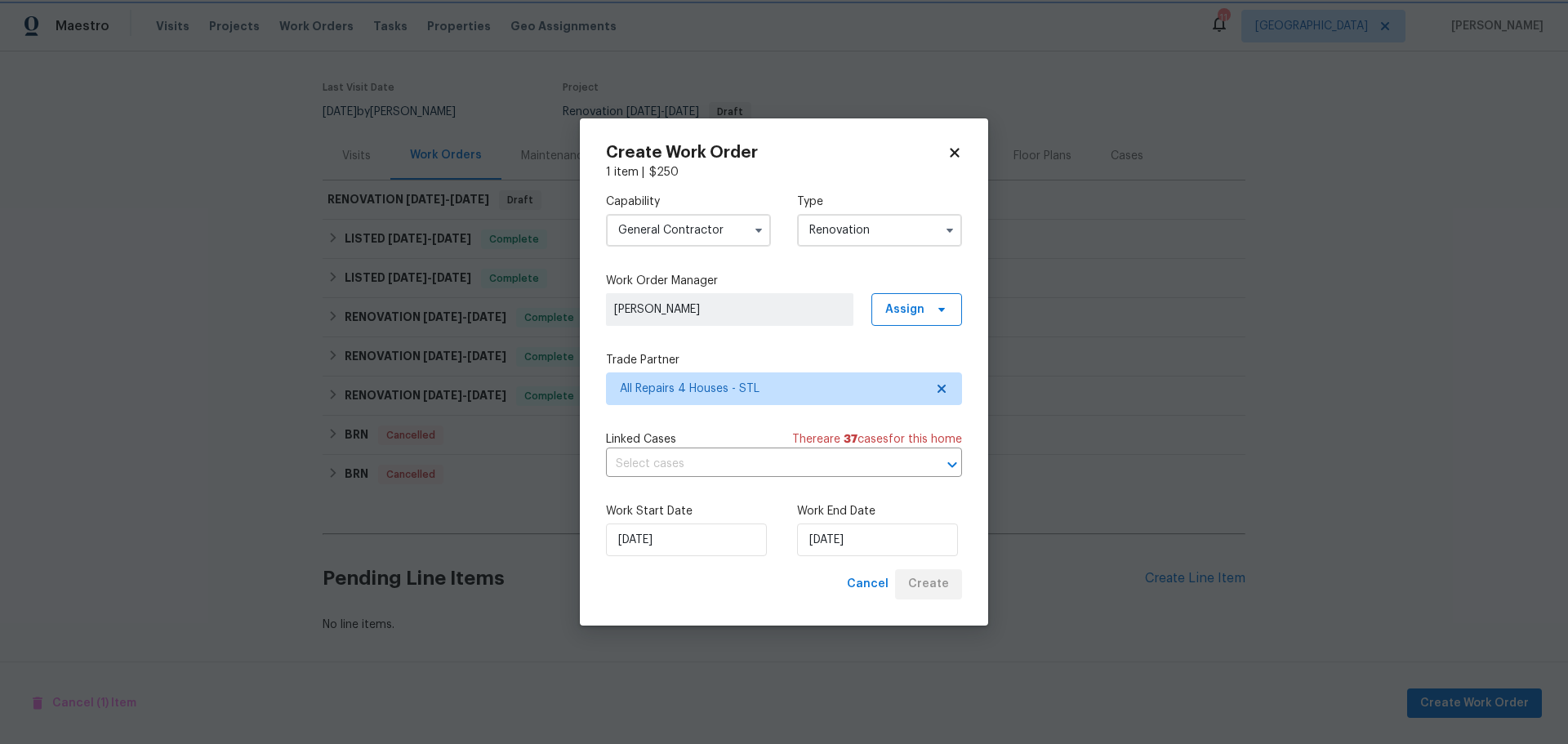
scroll to position [128, 0]
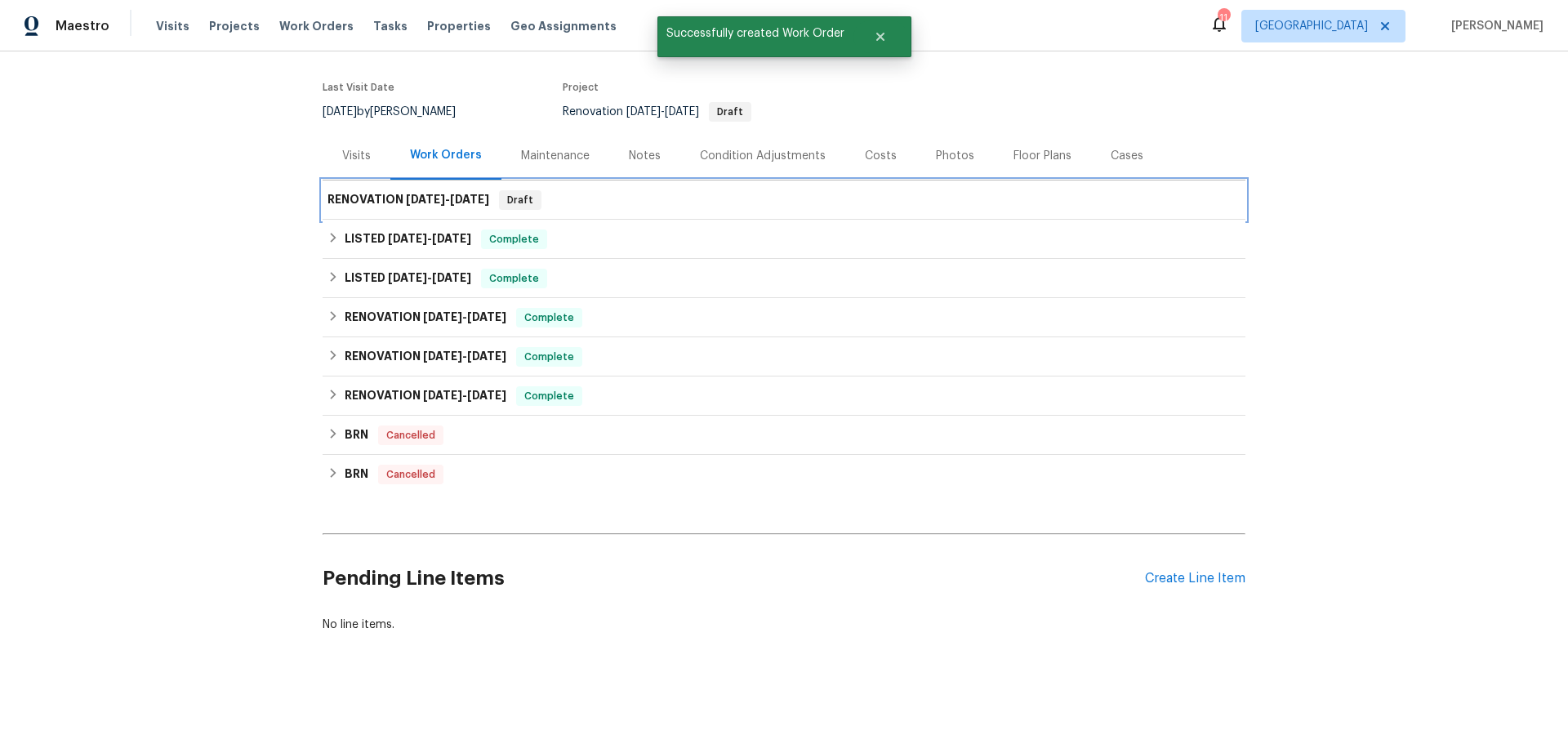
click at [330, 190] on h6 "RENOVATION [DATE] - [DATE]" at bounding box center [408, 200] width 162 height 20
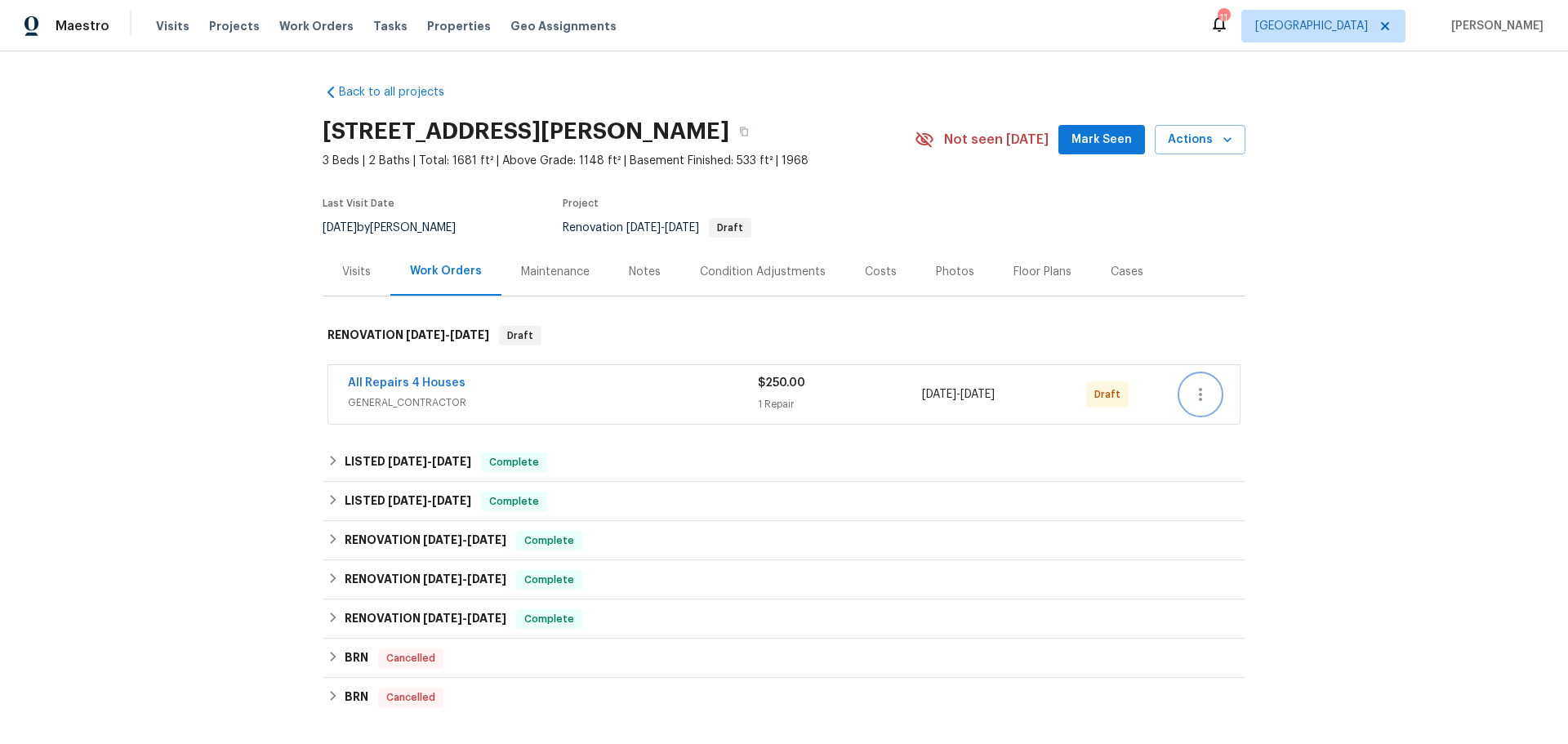
click at [1197, 394] on icon "button" at bounding box center [1200, 394] width 20 height 20
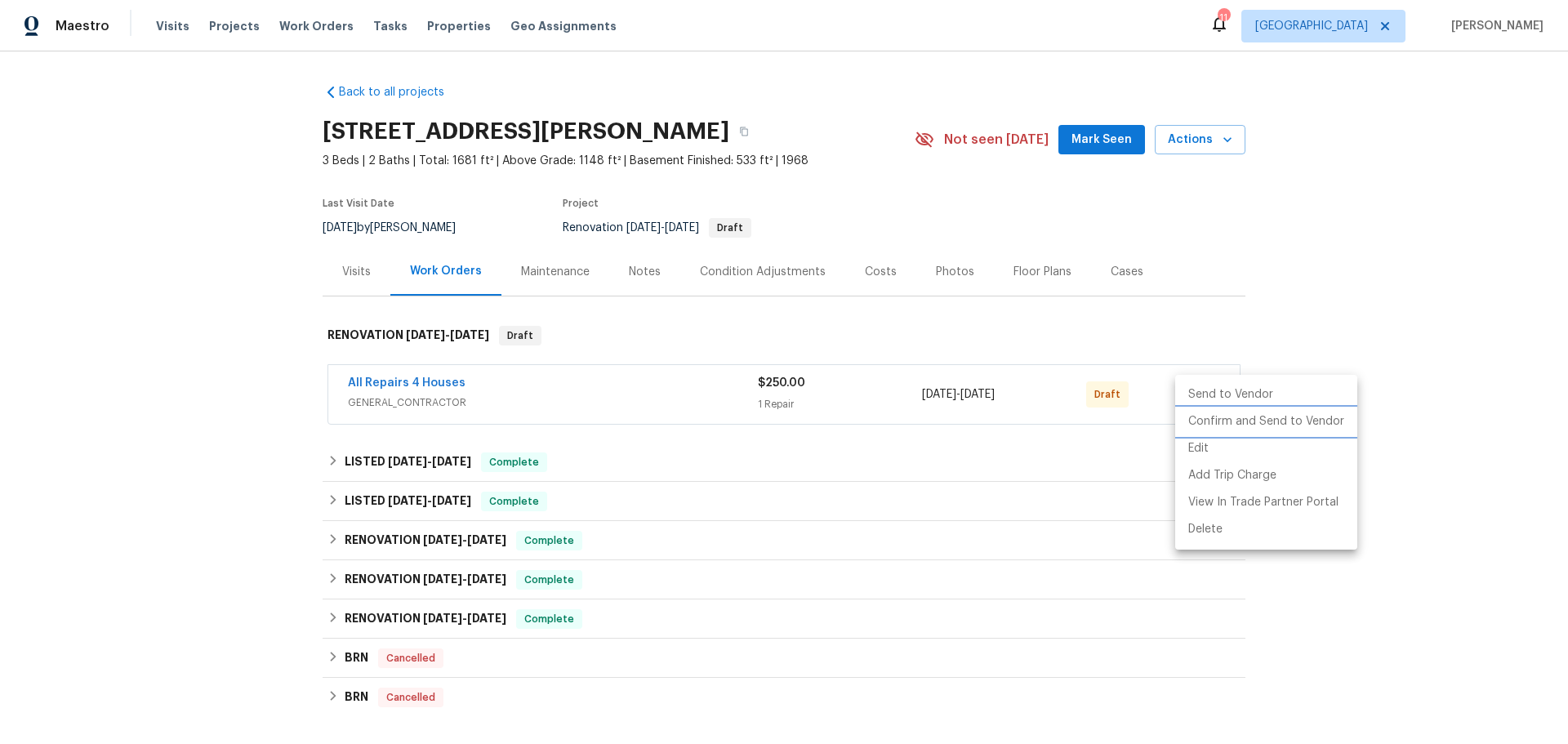
click at [1254, 412] on li "Confirm and Send to Vendor" at bounding box center [1265, 422] width 182 height 27
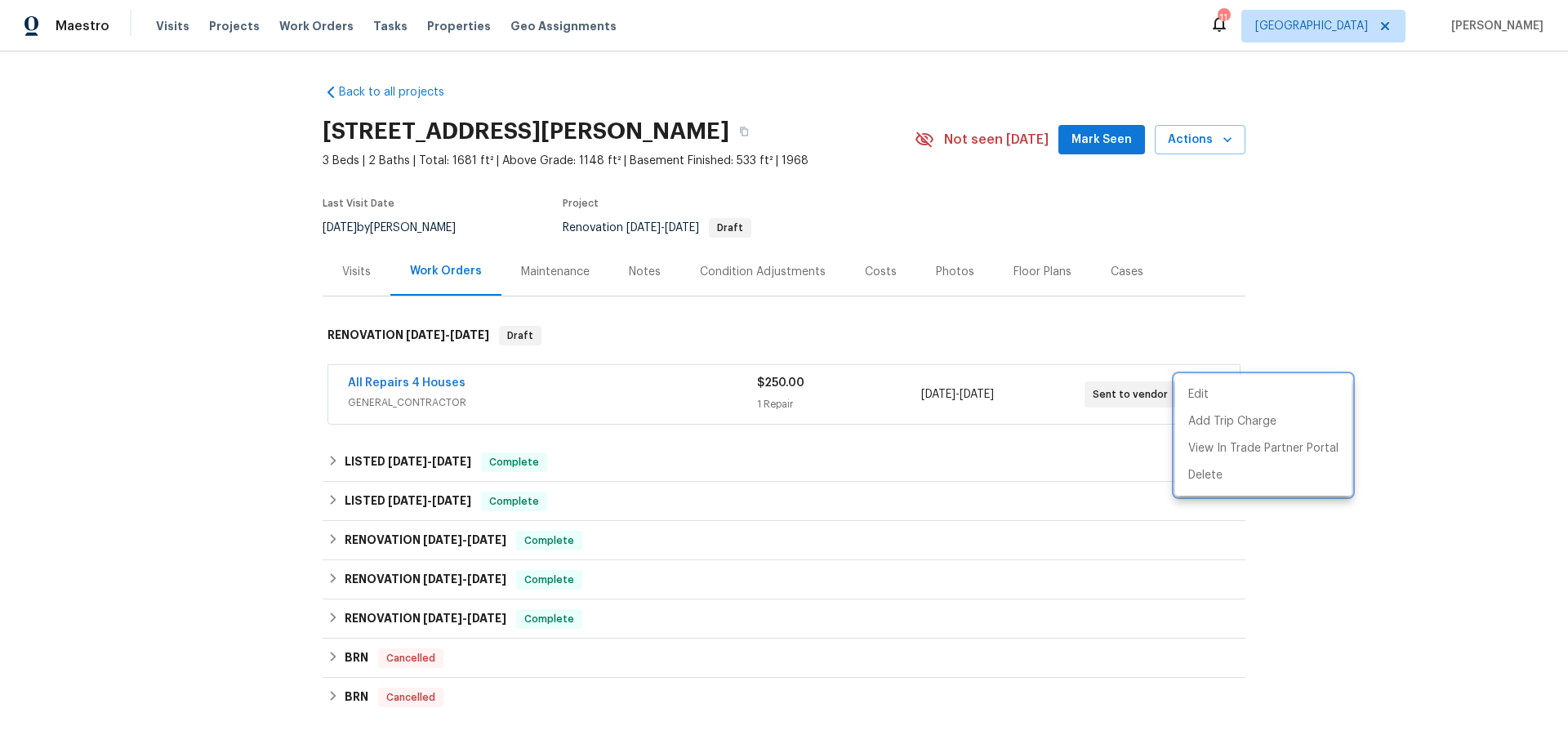
click at [1092, 224] on div at bounding box center [784, 372] width 1568 height 744
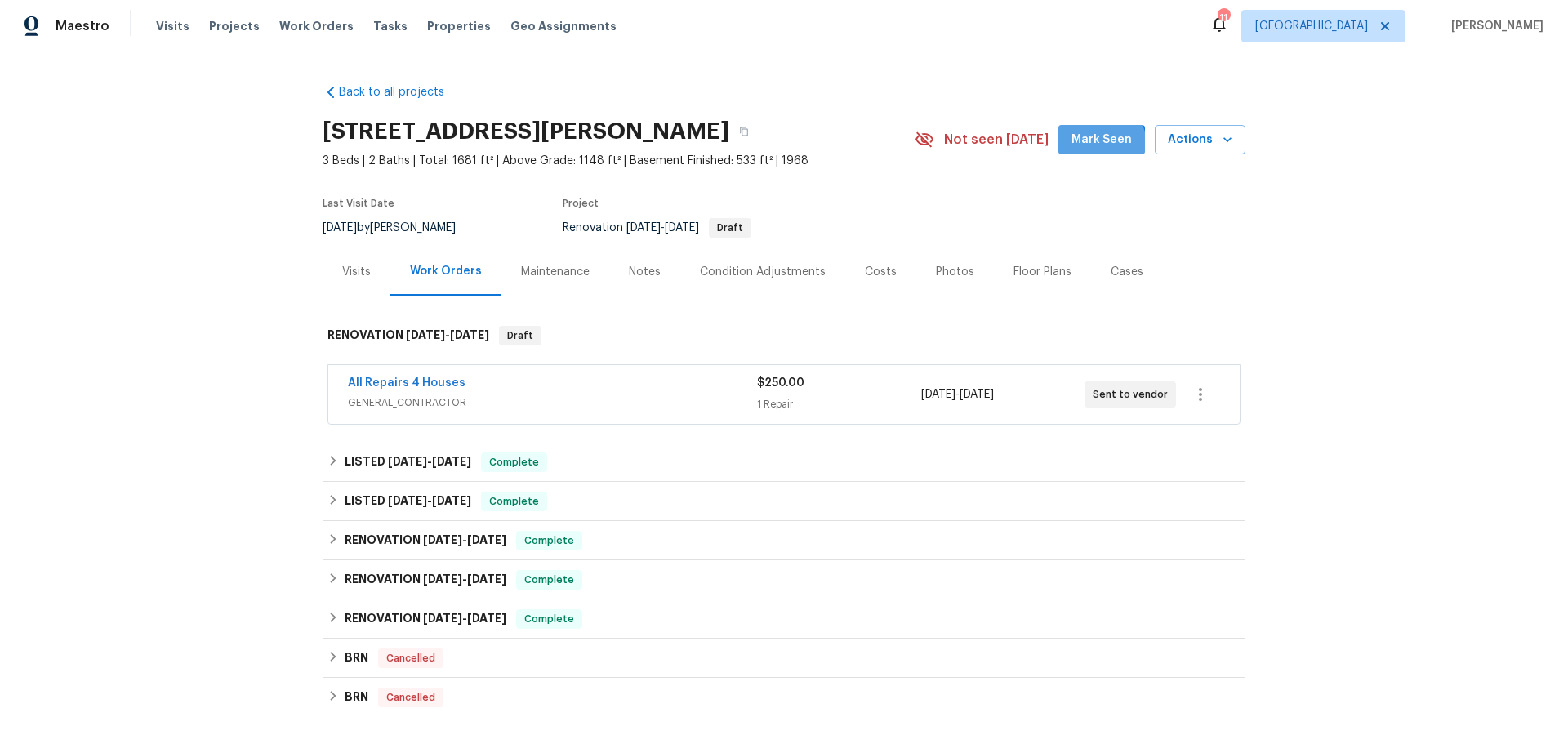
click at [1092, 145] on span "Mark Seen" at bounding box center [1101, 140] width 61 height 20
click at [1229, 21] on div "11" at bounding box center [1223, 18] width 12 height 16
click at [1226, 20] on icon at bounding box center [1219, 25] width 13 height 16
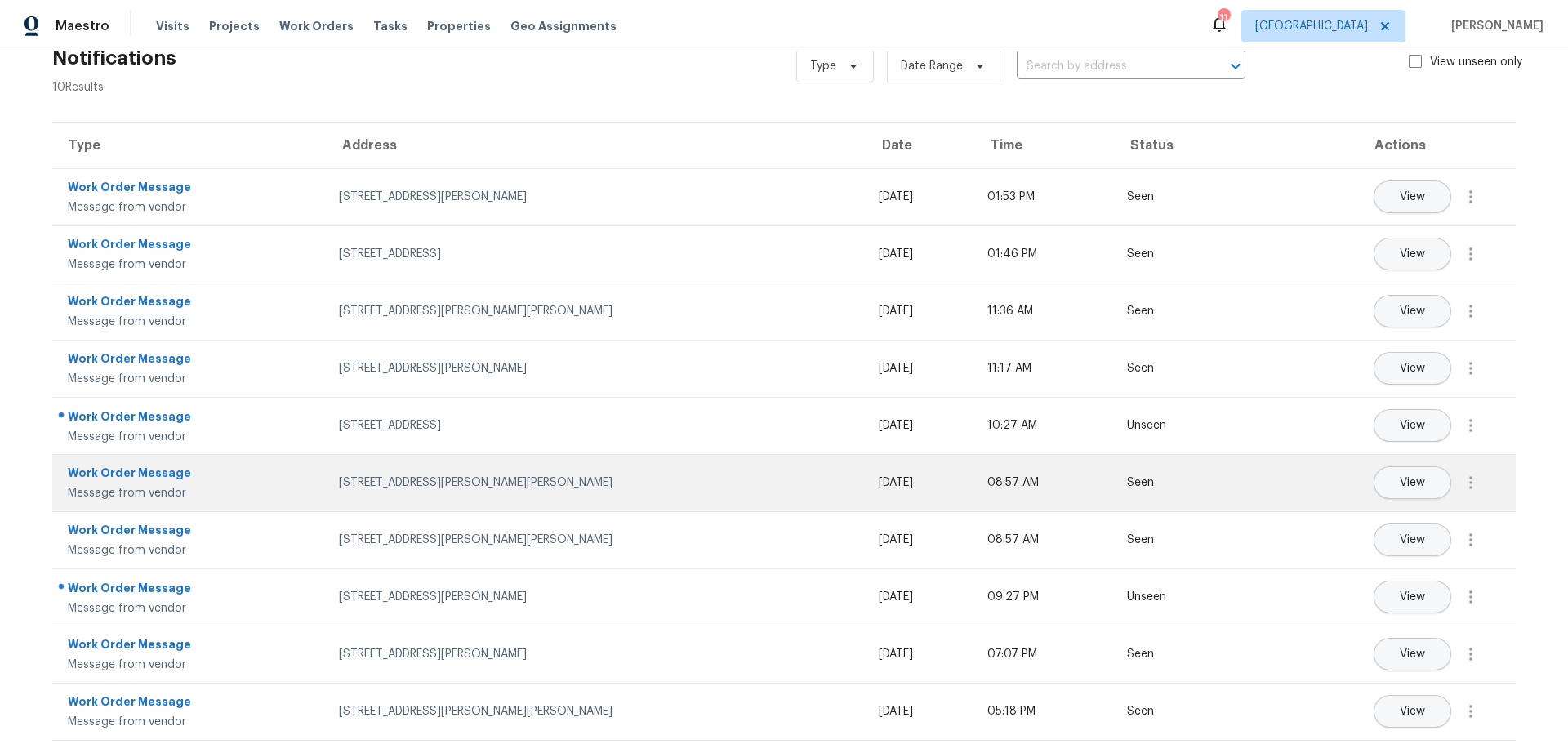
scroll to position [63, 0]
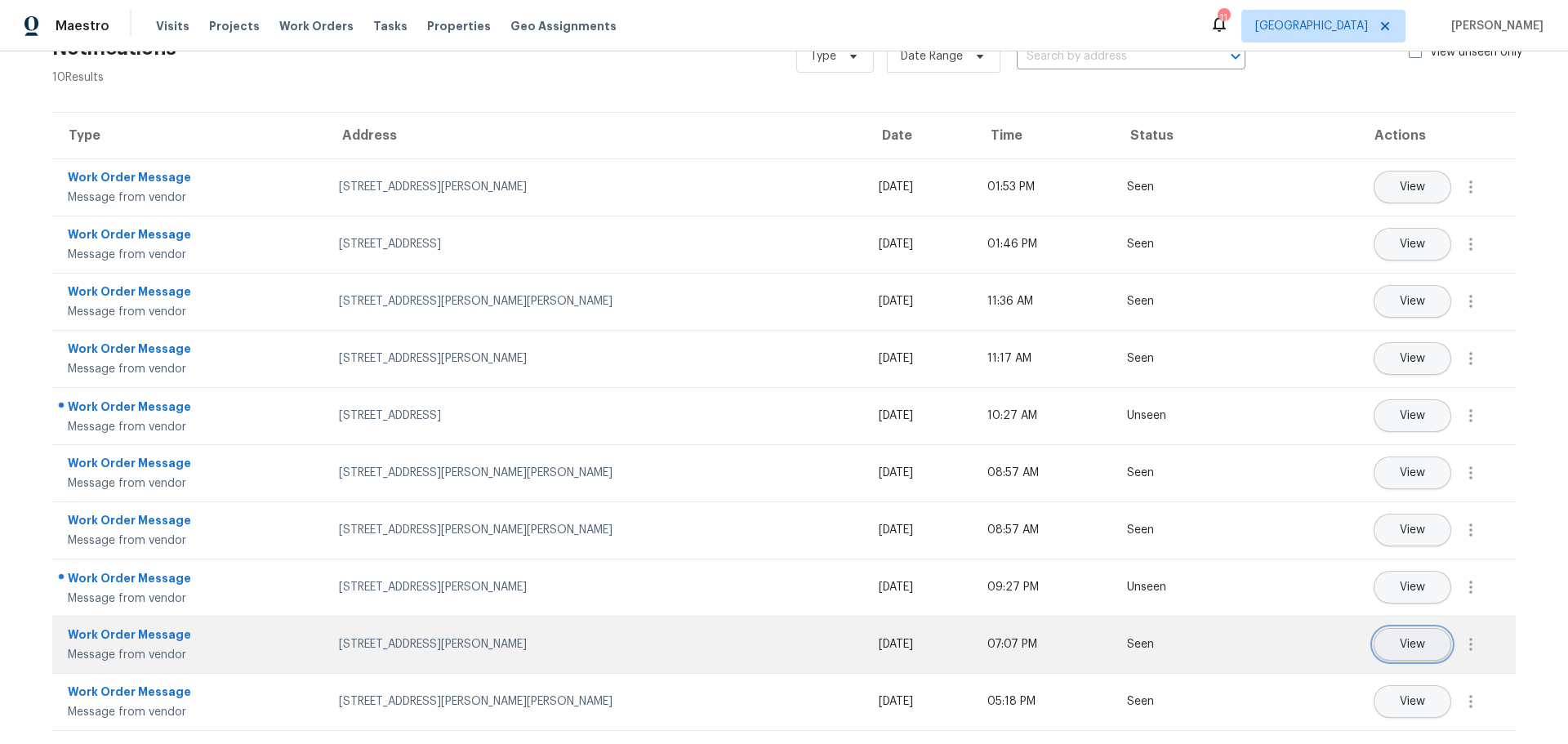
click at [1399, 639] on span "View" at bounding box center [1412, 644] width 25 height 12
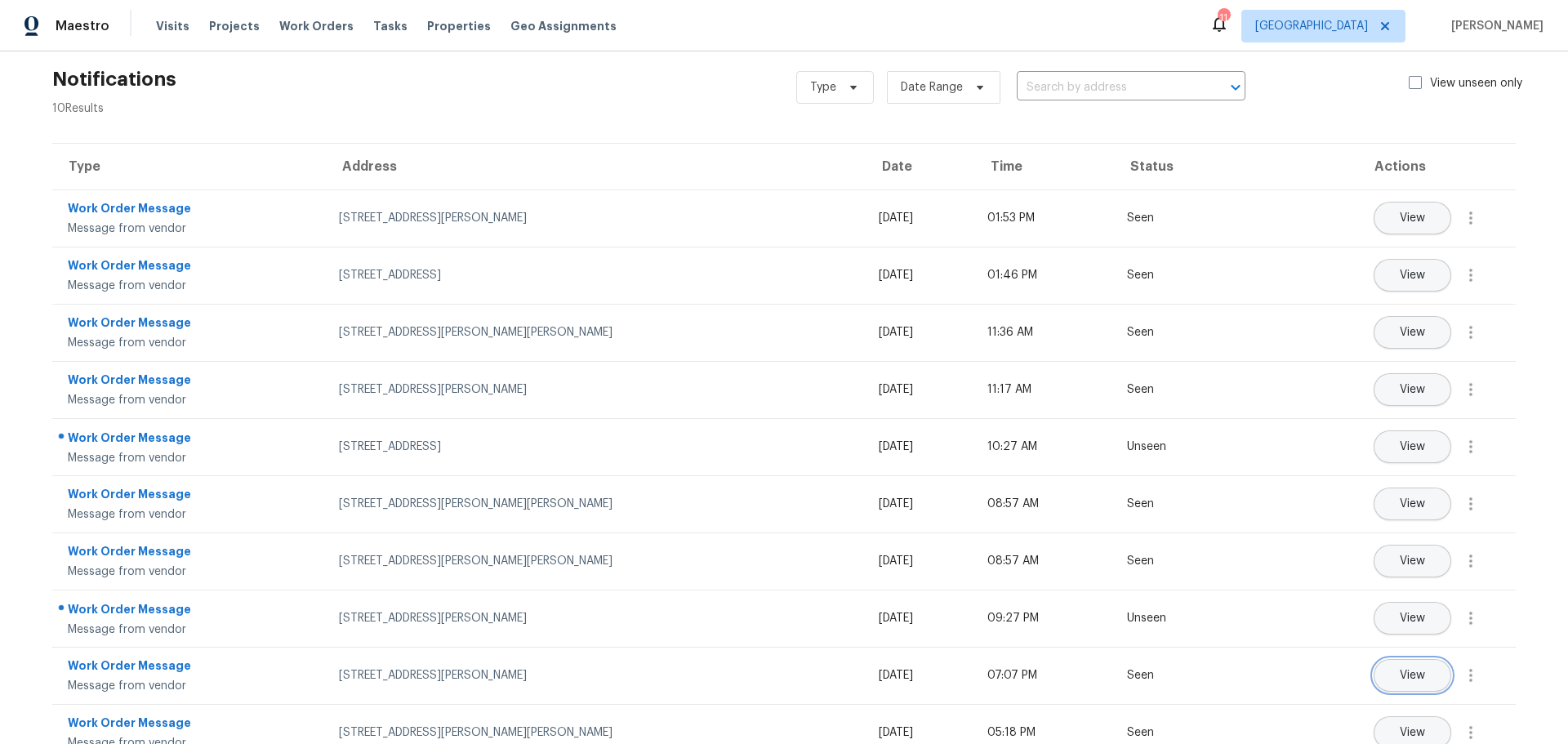
scroll to position [0, 0]
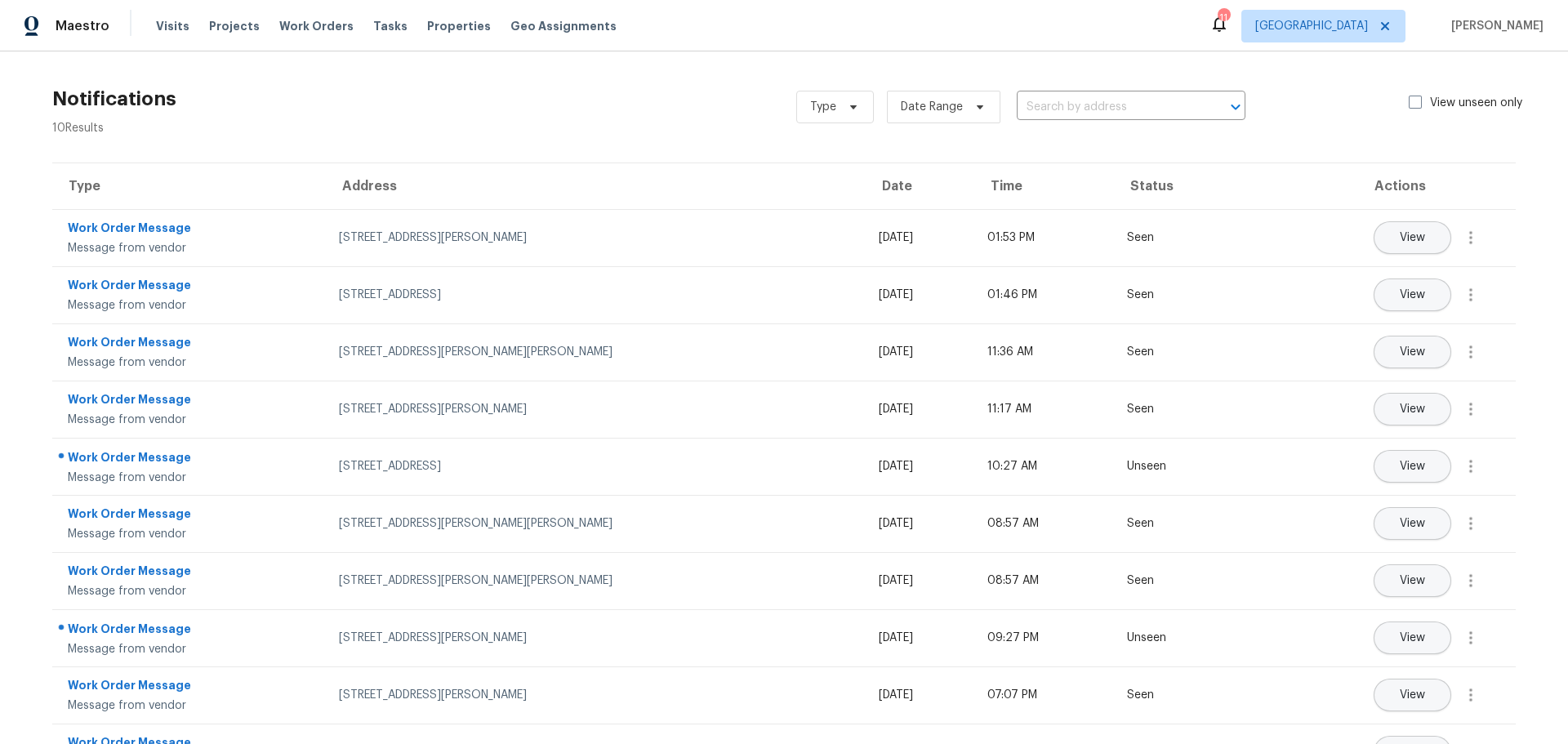
click at [468, 15] on div "Visits Projects Work Orders Tasks Properties Geo Assignments" at bounding box center [396, 26] width 480 height 33
click at [455, 22] on span "Properties" at bounding box center [459, 26] width 64 height 16
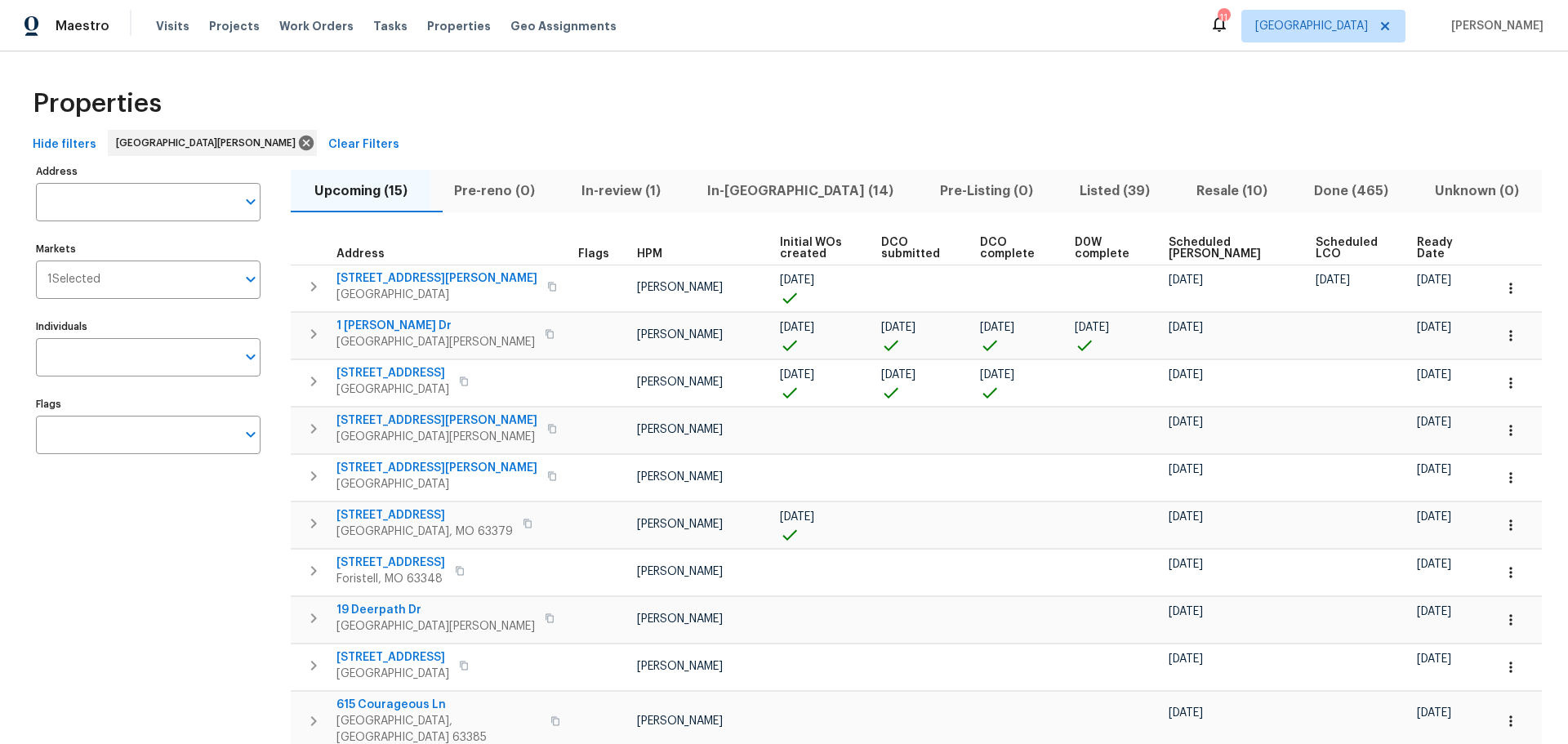
click at [139, 15] on div "Maestro Visits Projects Work Orders Tasks Properties Geo Assignments" at bounding box center [318, 26] width 636 height 33
click at [166, 31] on span "Visits" at bounding box center [173, 26] width 34 height 16
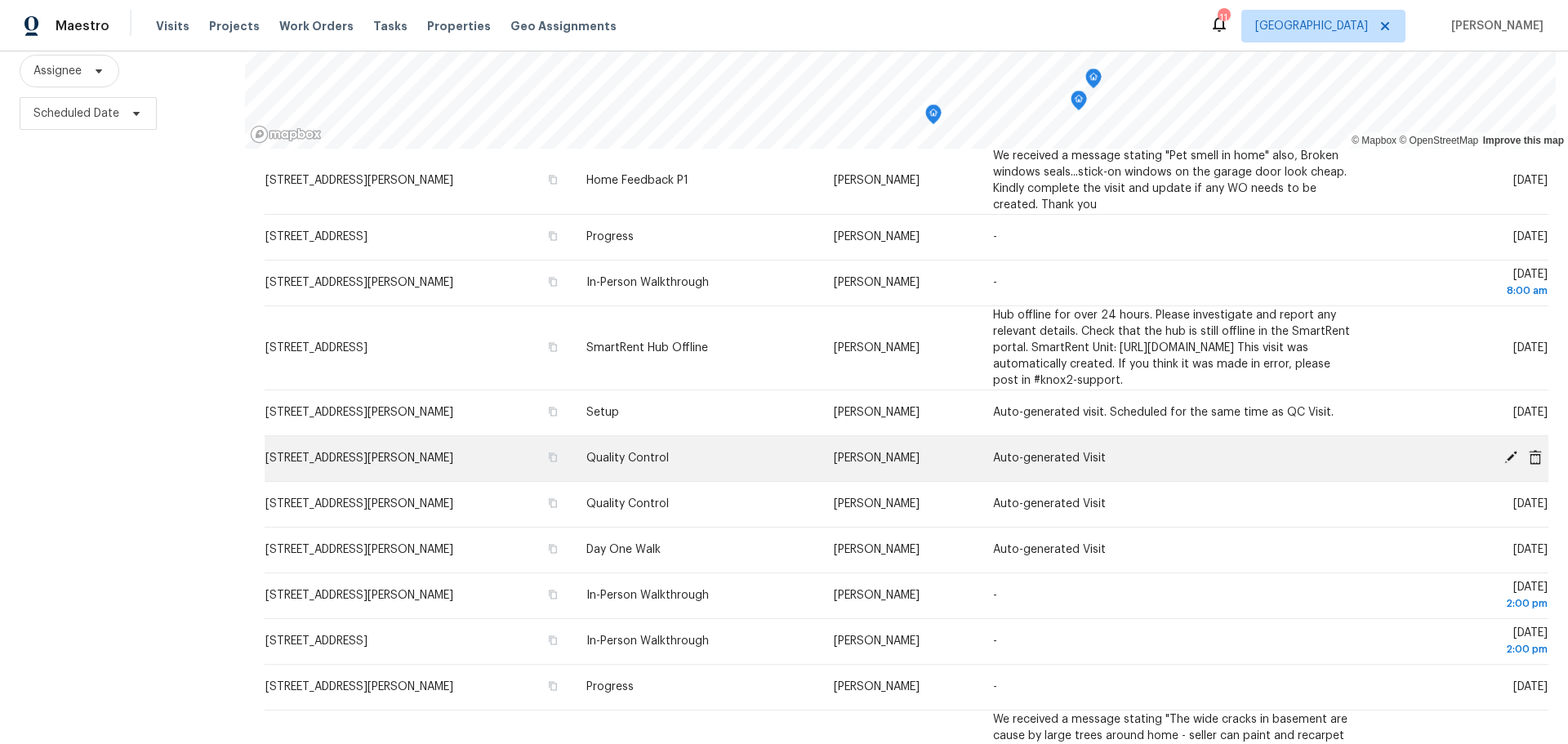
scroll to position [326, 0]
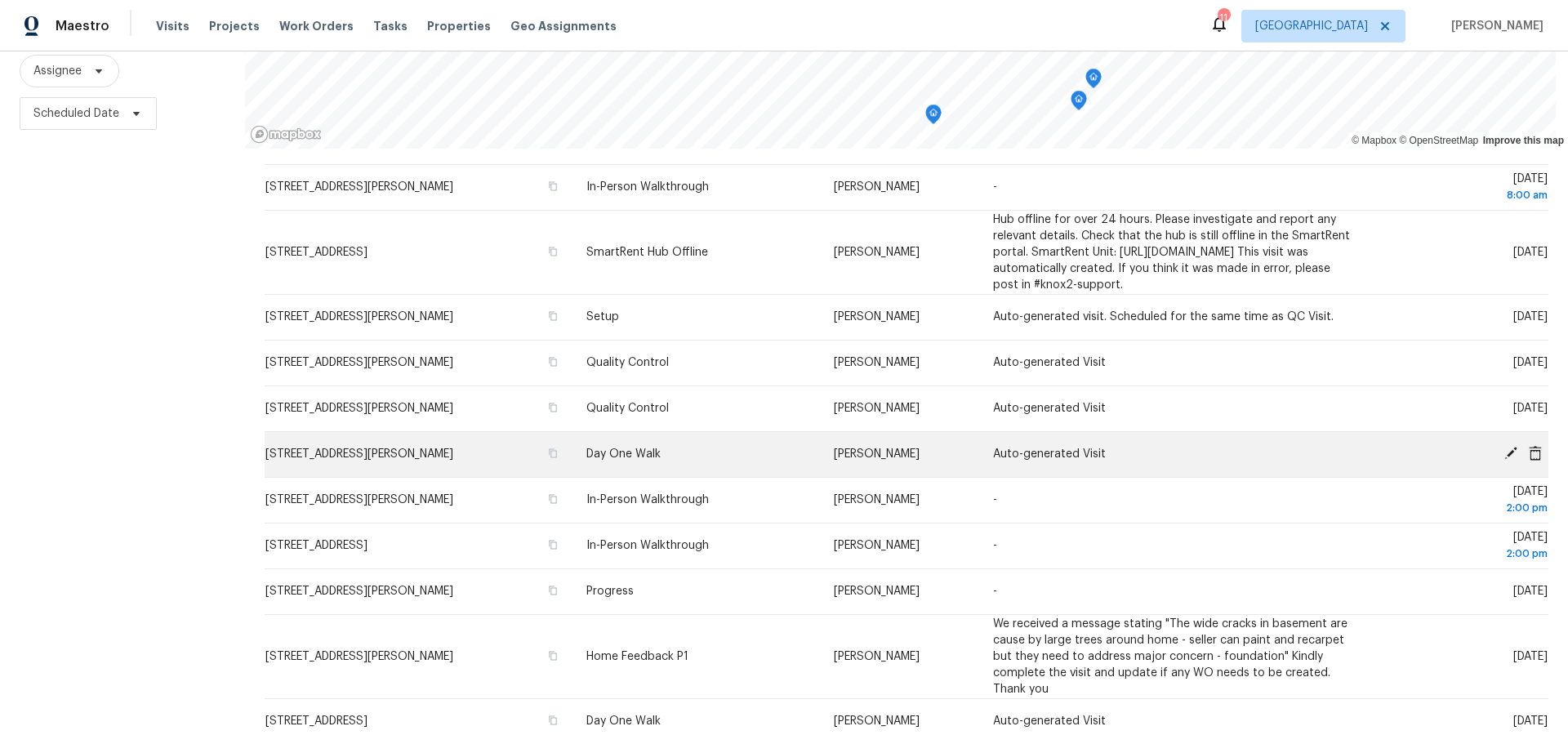
click at [1528, 452] on icon at bounding box center [1534, 452] width 13 height 15
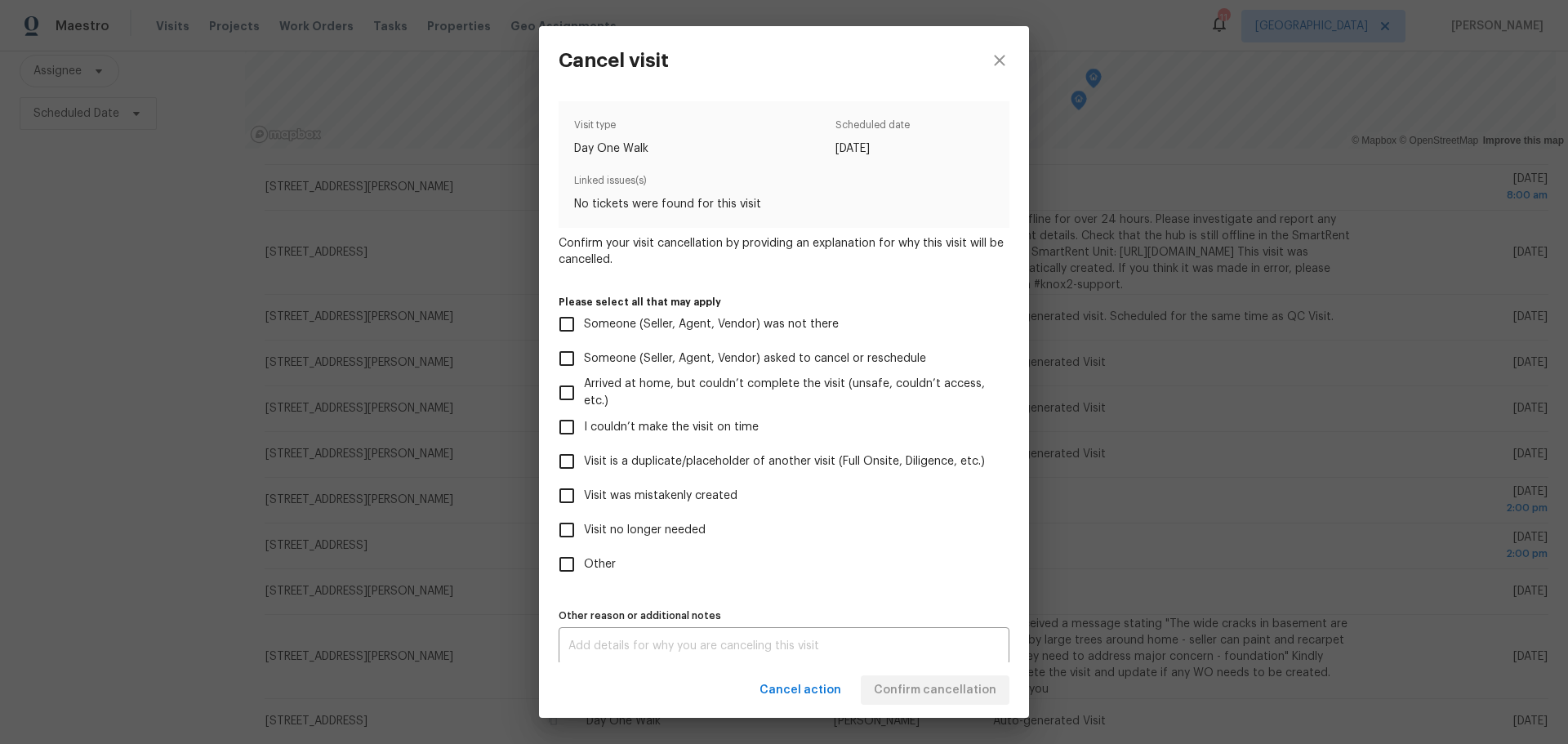
click at [623, 523] on span "Visit no longer needed" at bounding box center [645, 530] width 122 height 17
click at [584, 523] on input "Visit no longer needed" at bounding box center [567, 530] width 35 height 35
click at [825, 689] on span "Cancel action" at bounding box center [800, 690] width 82 height 20
checkbox input "false"
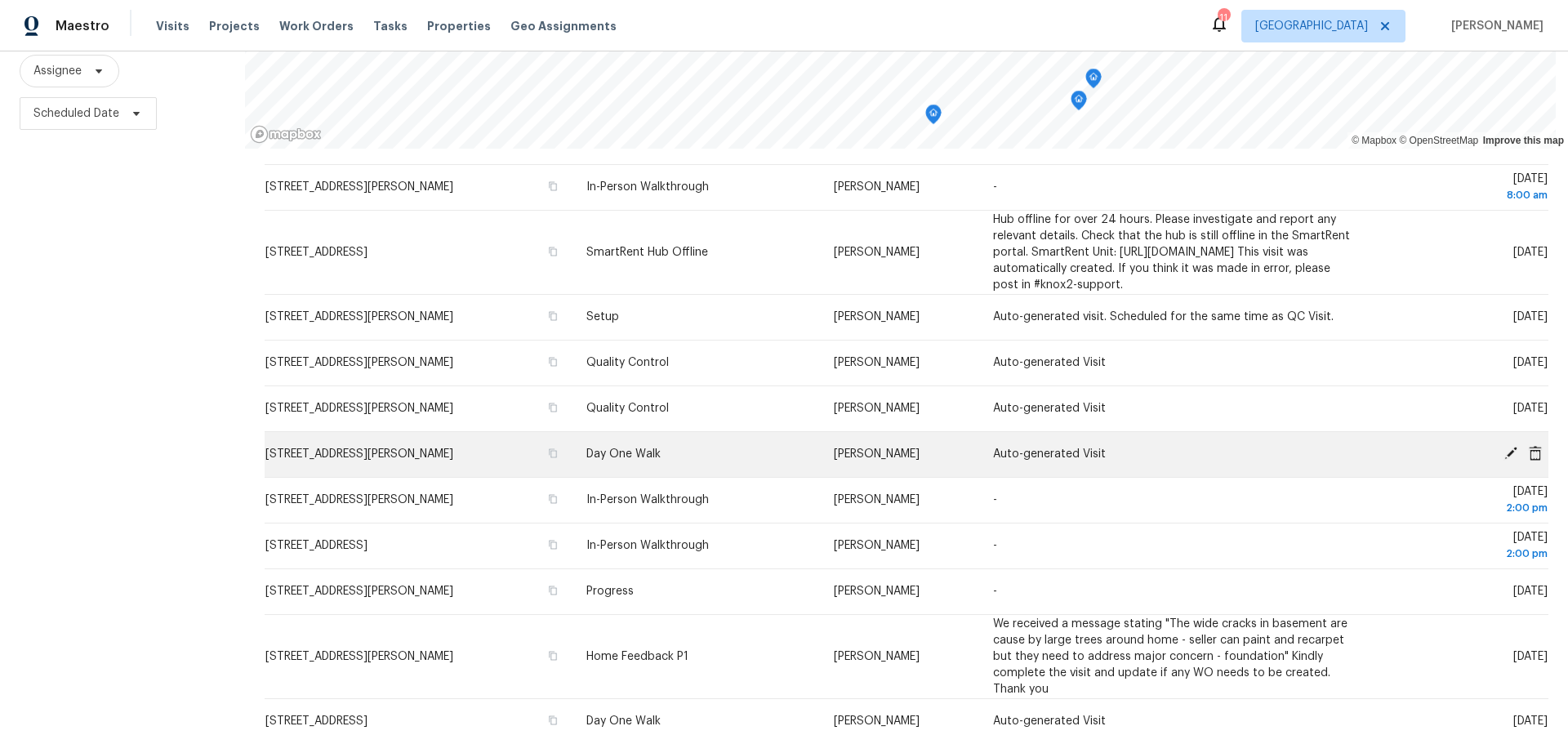
click at [1528, 455] on icon at bounding box center [1534, 452] width 13 height 15
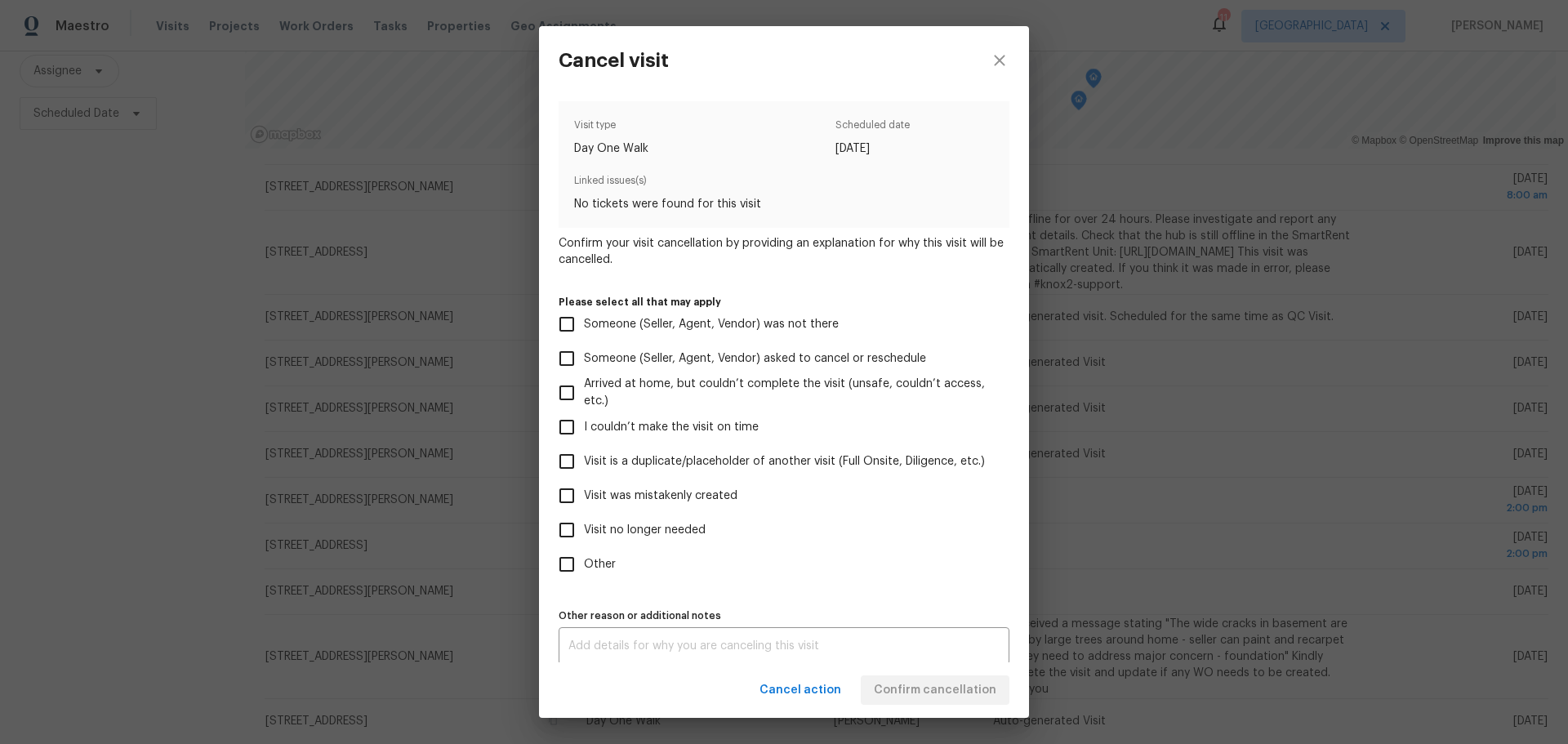
click at [609, 525] on span "Visit no longer needed" at bounding box center [645, 530] width 122 height 17
click at [584, 525] on input "Visit no longer needed" at bounding box center [567, 530] width 35 height 35
checkbox input "true"
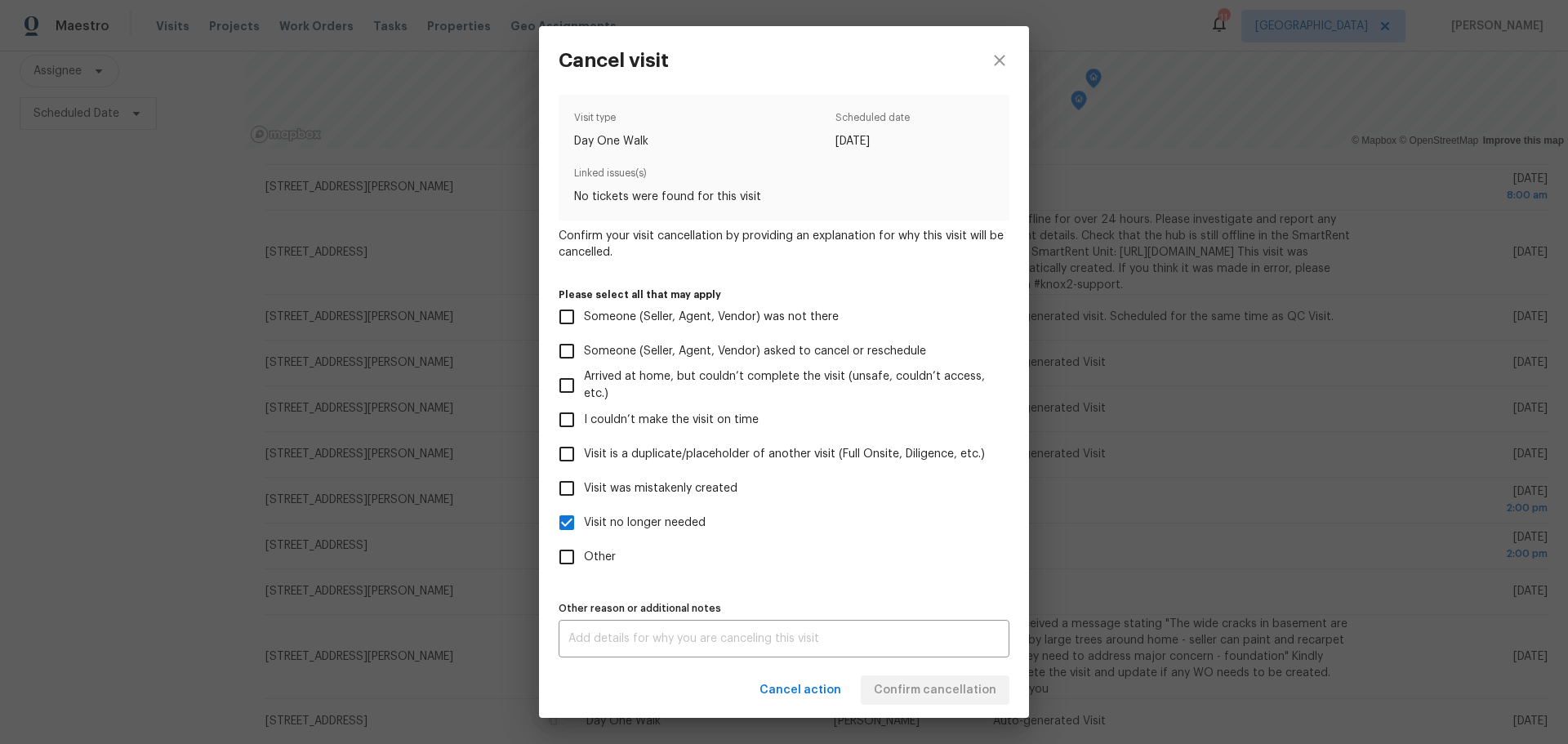
scroll to position [9, 0]
click at [680, 491] on span "Visit was mistakenly created" at bounding box center [660, 487] width 154 height 17
click at [584, 491] on input "Visit was mistakenly created" at bounding box center [567, 487] width 35 height 35
checkbox input "true"
click at [661, 520] on span "Visit no longer needed" at bounding box center [645, 521] width 122 height 17
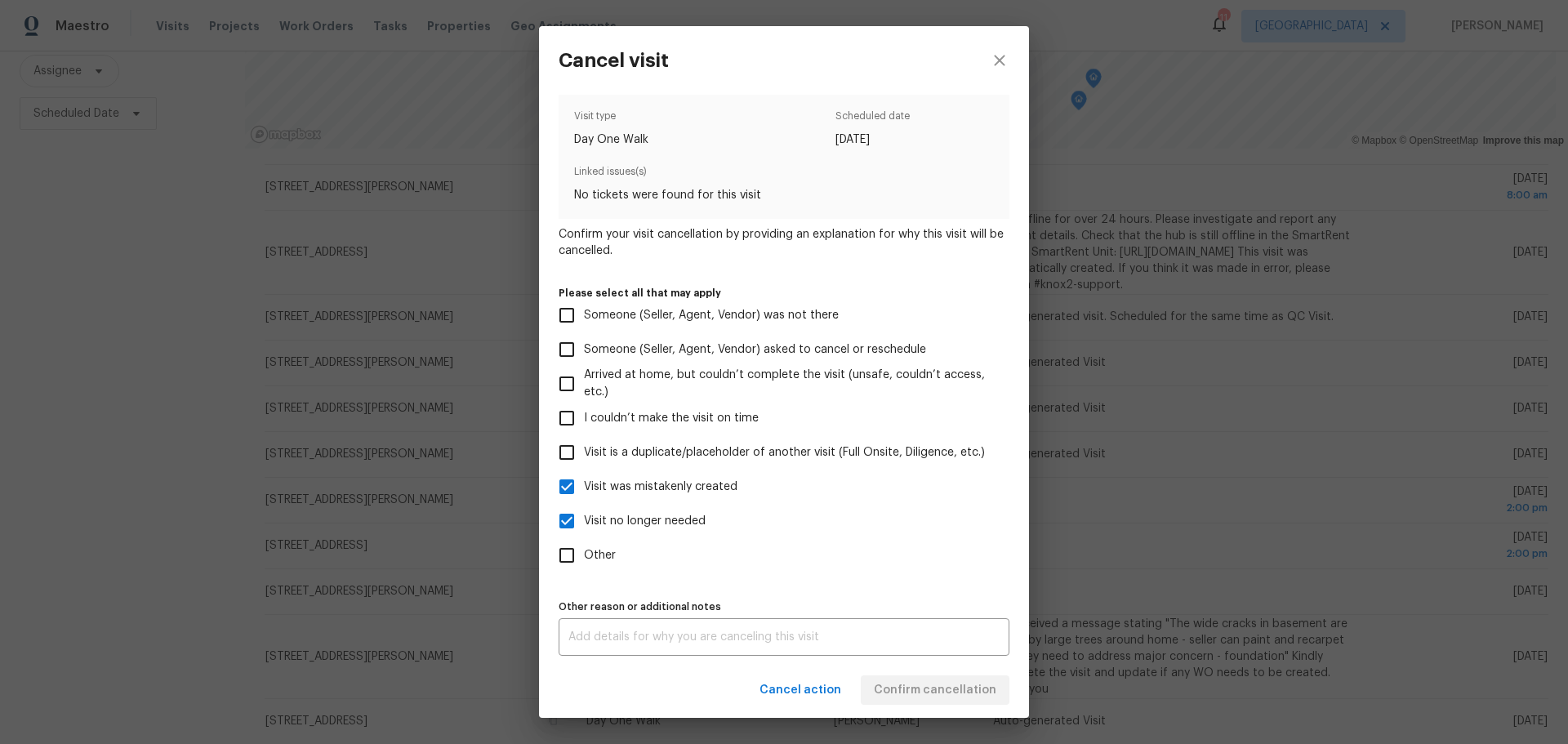
click at [584, 520] on input "Visit no longer needed" at bounding box center [567, 521] width 35 height 35
checkbox input "false"
click at [893, 689] on span "Confirm cancellation" at bounding box center [935, 690] width 123 height 20
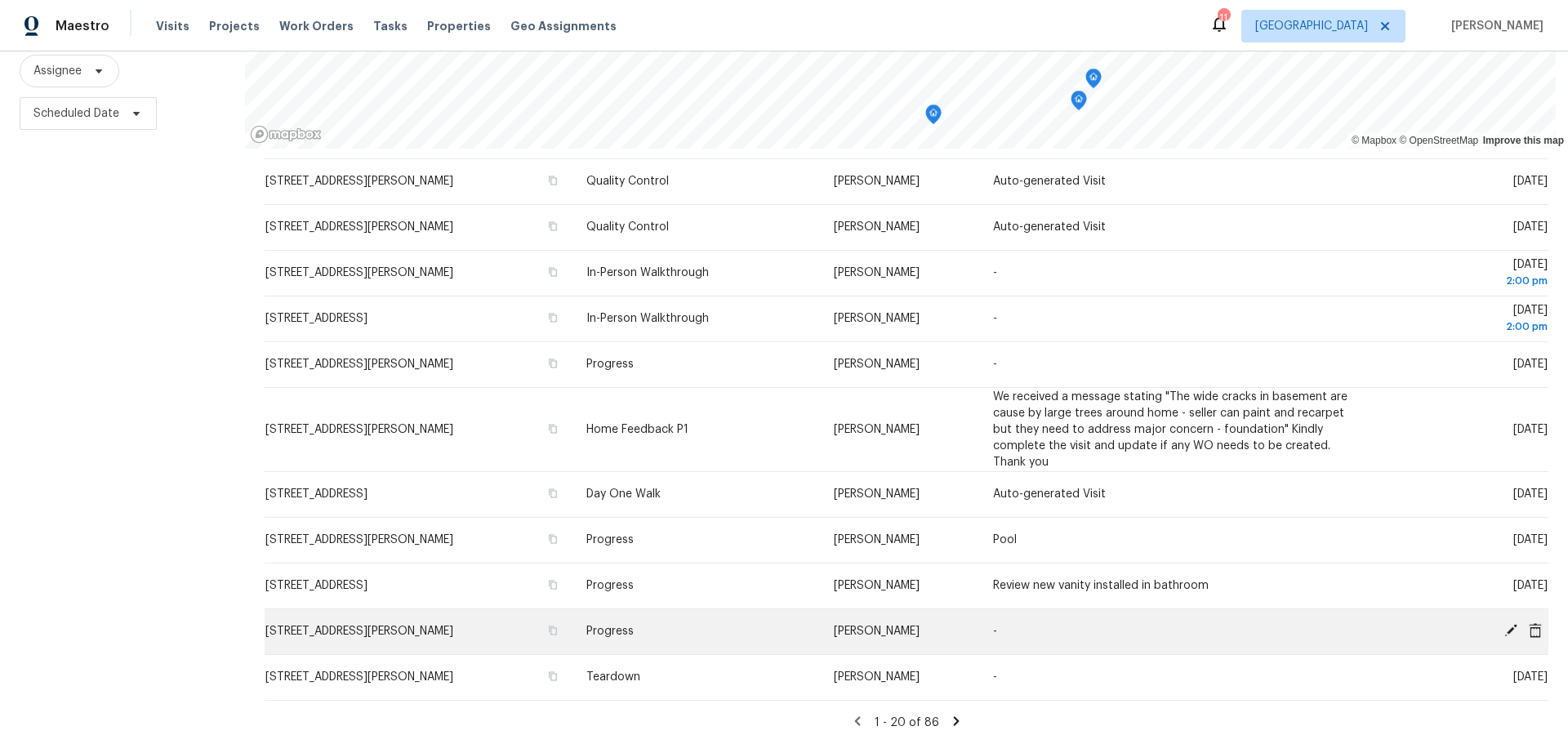
scroll to position [524, 0]
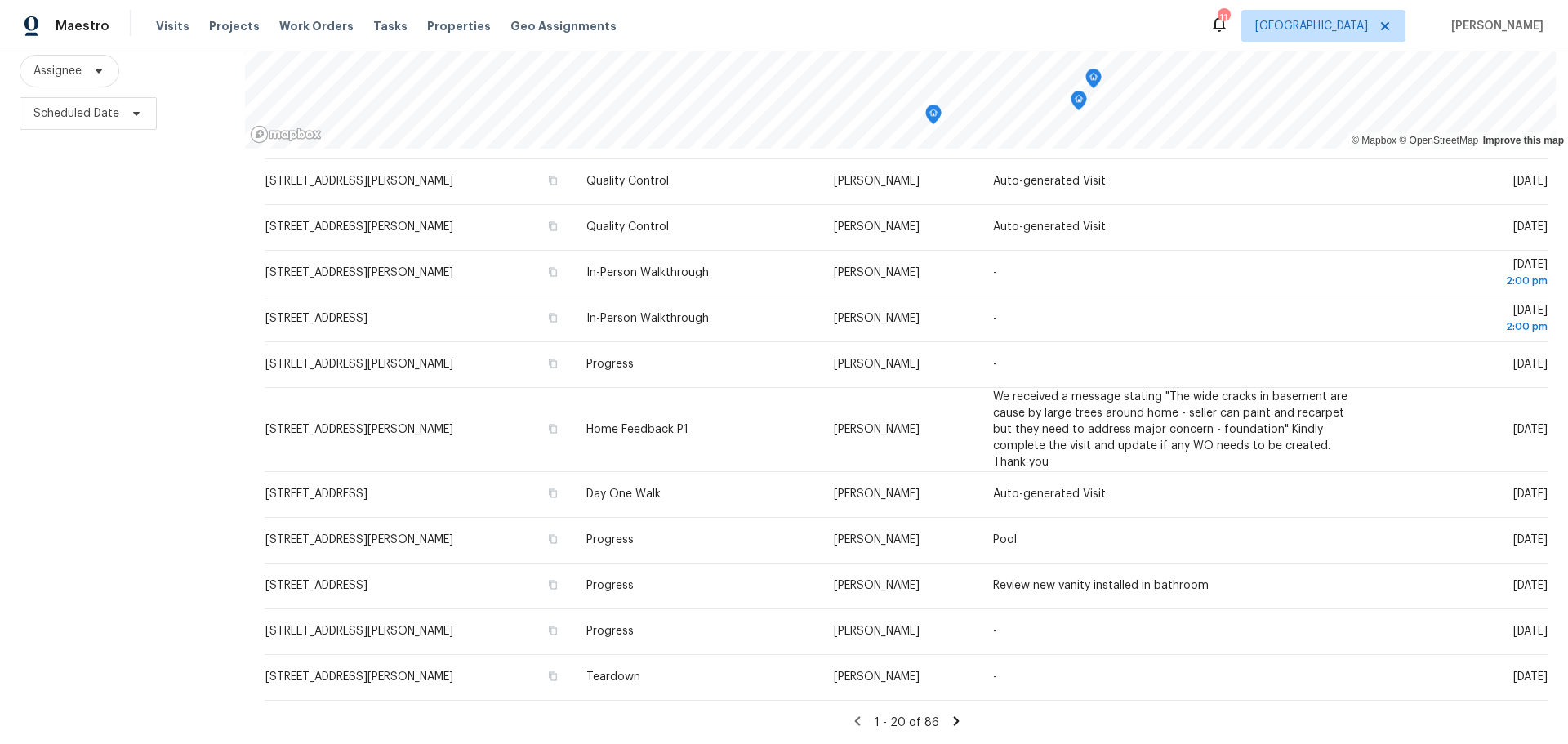
click at [953, 716] on icon at bounding box center [956, 720] width 5 height 9
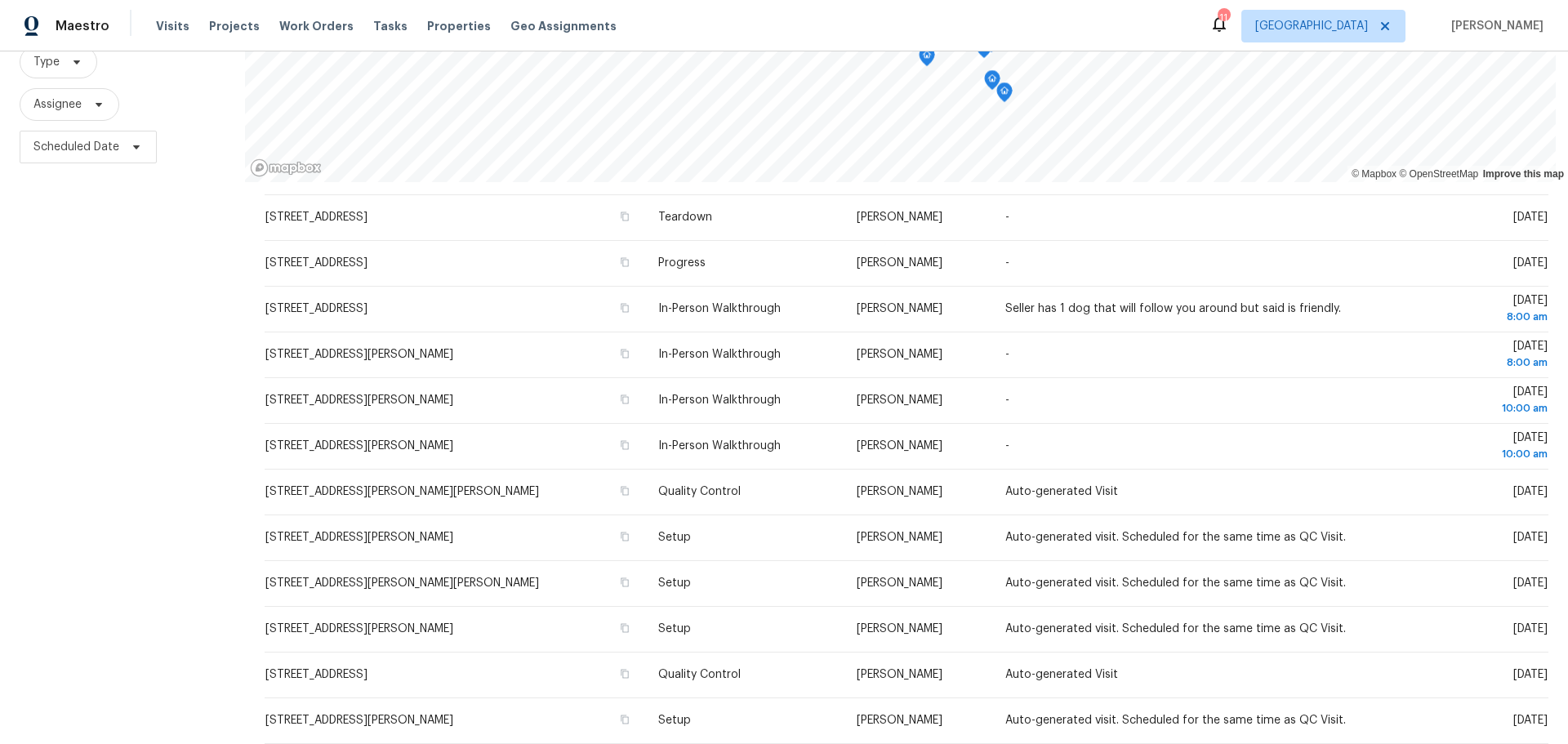
scroll to position [82, 0]
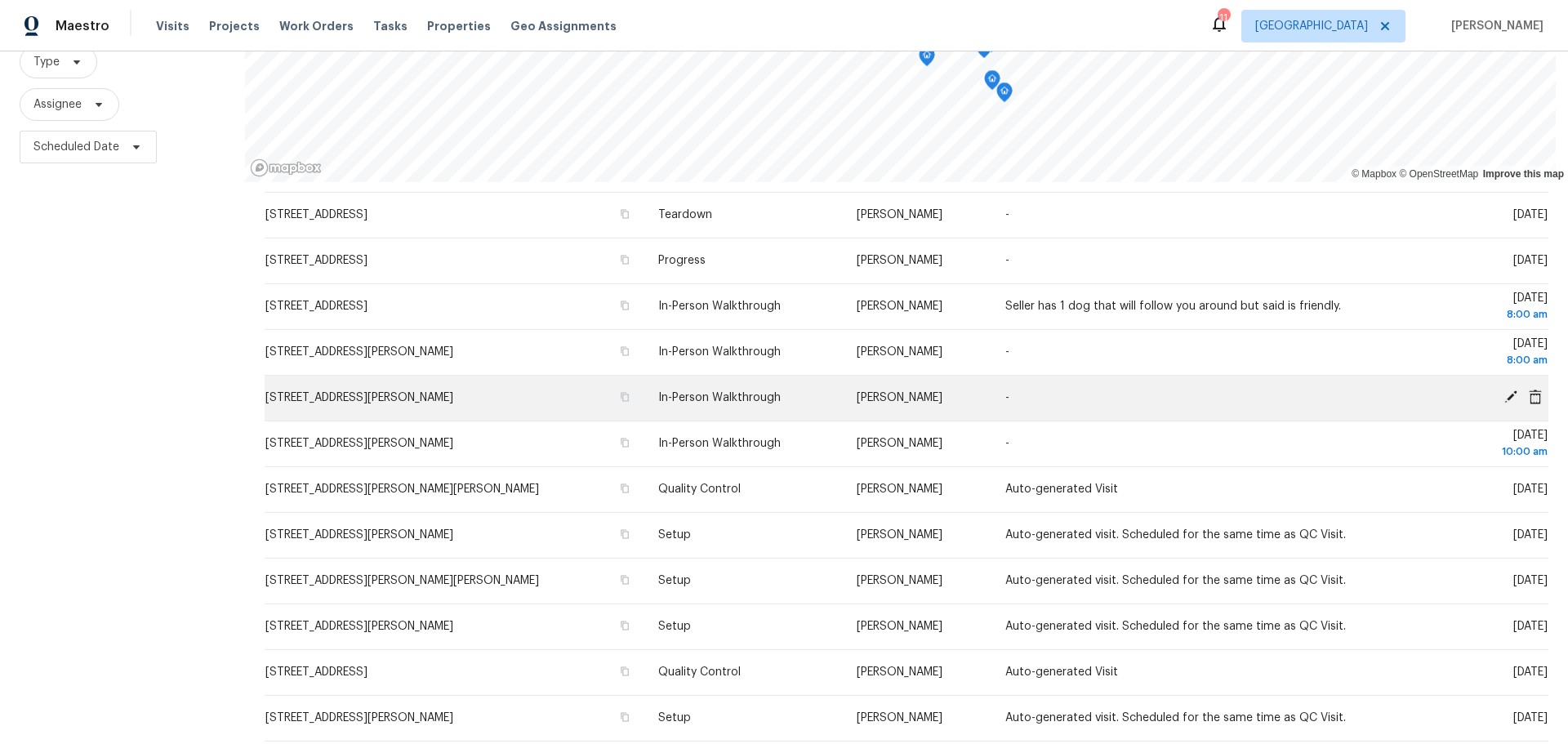
click at [1503, 398] on icon at bounding box center [1510, 397] width 13 height 13
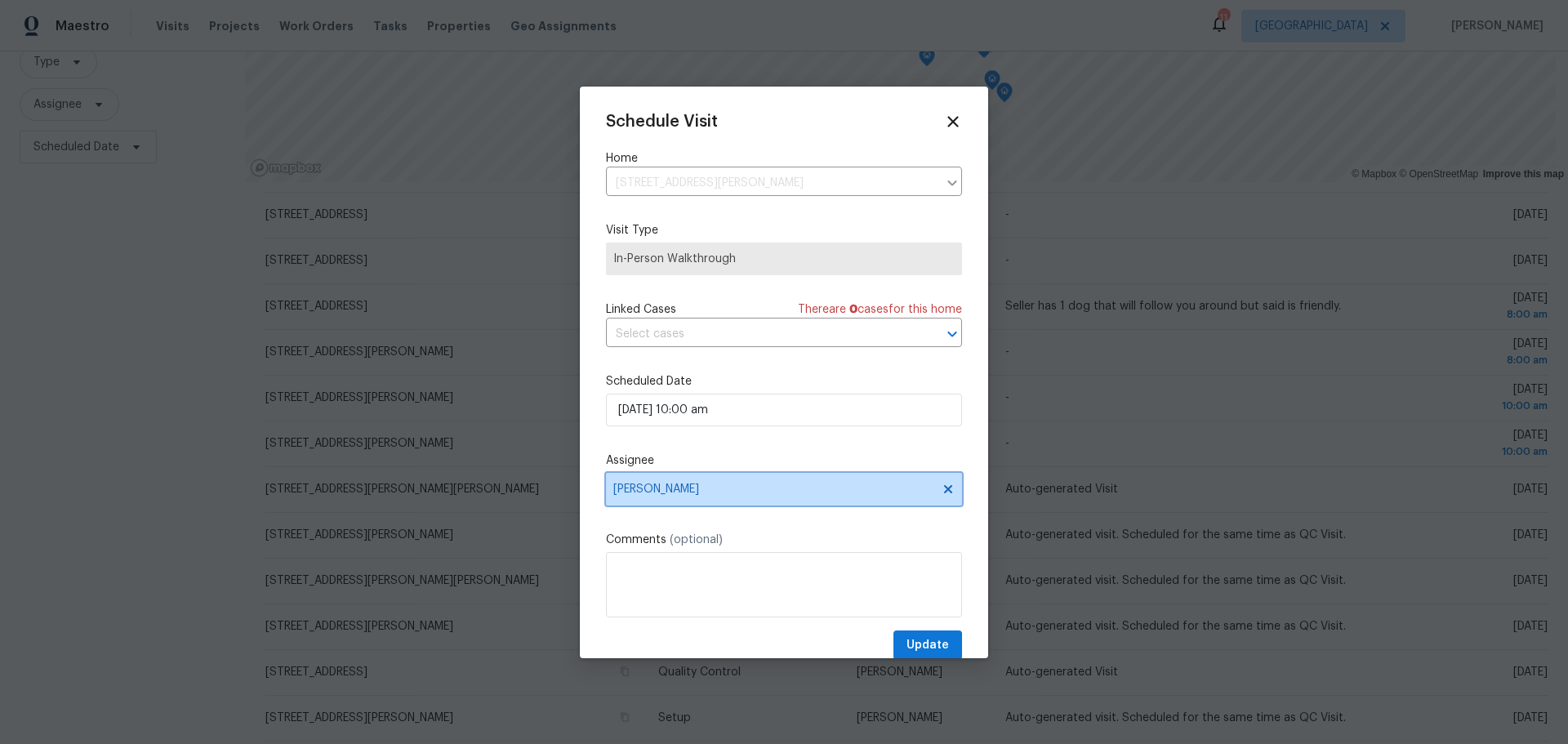
click at [944, 487] on icon at bounding box center [948, 488] width 8 height 8
click at [856, 488] on span "Assignee" at bounding box center [773, 489] width 320 height 13
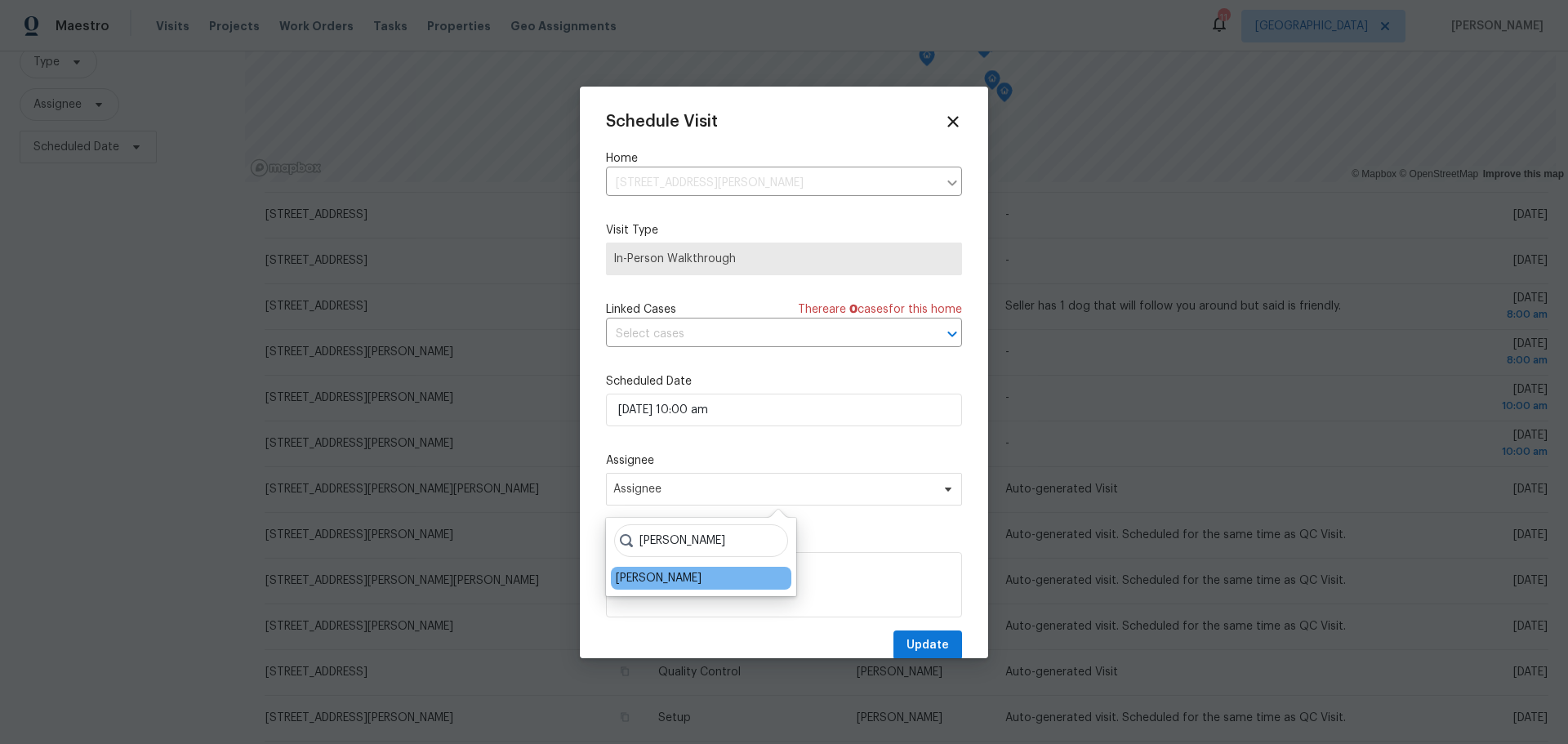
type input "james"
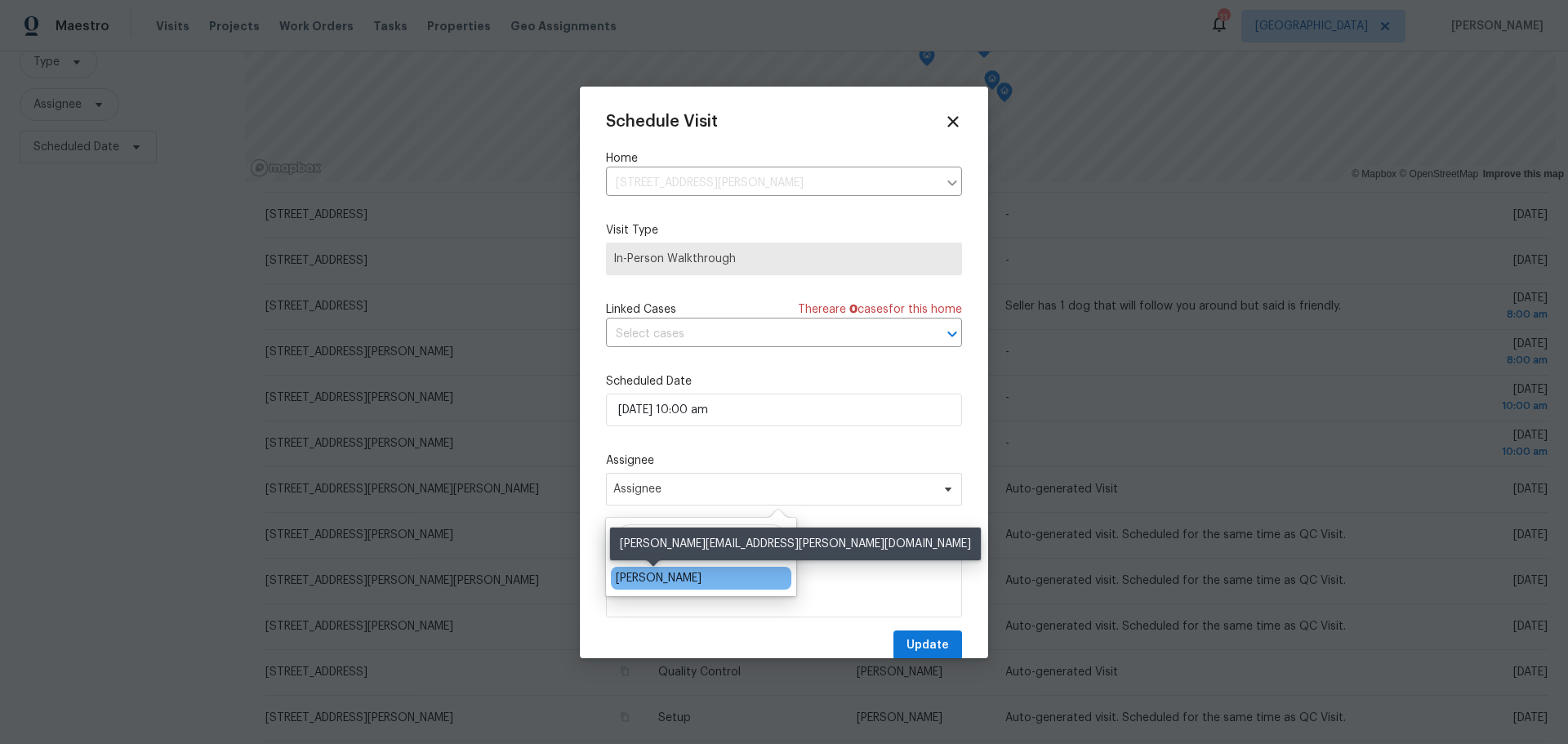
click at [668, 579] on div "[PERSON_NAME]" at bounding box center [659, 578] width 85 height 16
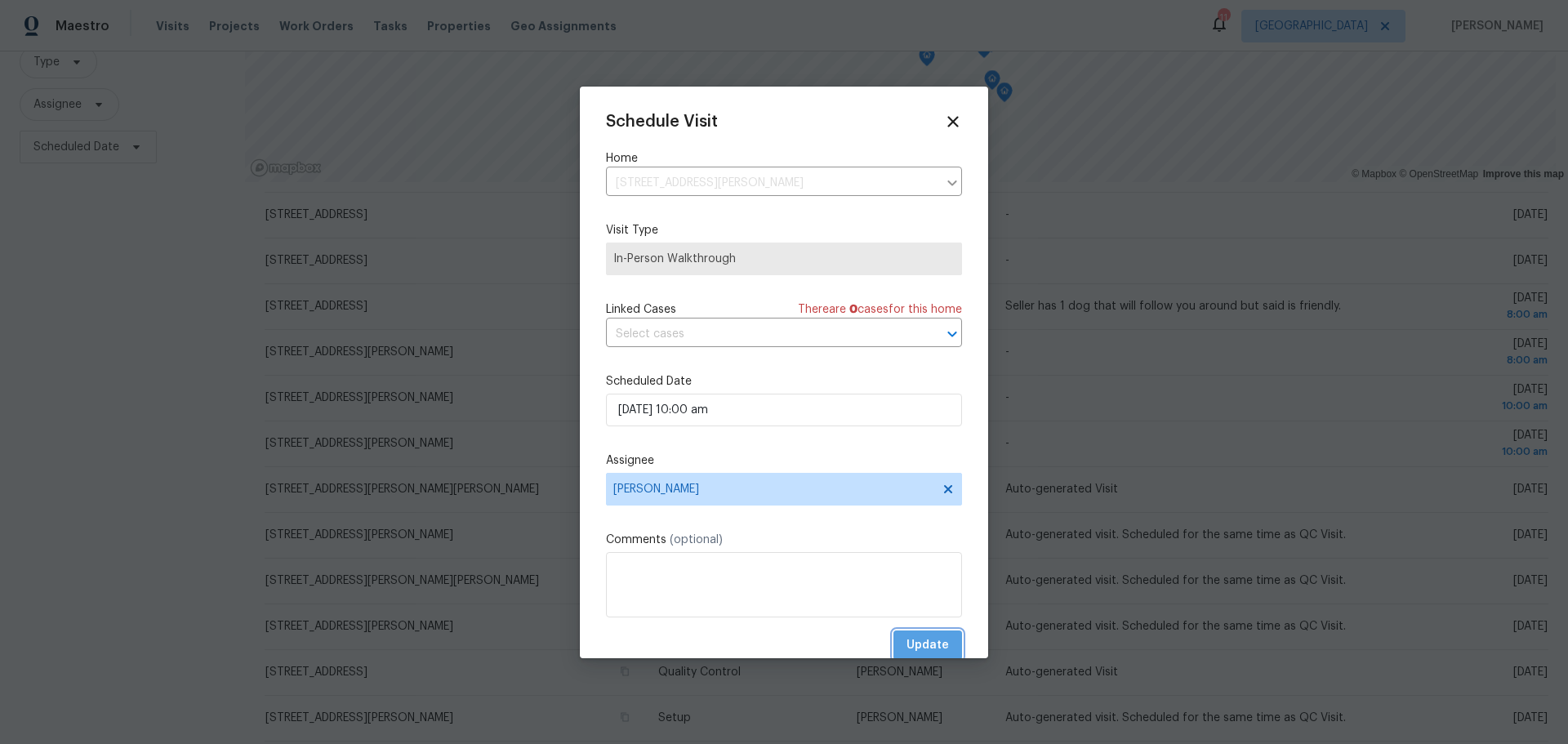
click at [925, 640] on span "Update" at bounding box center [928, 645] width 43 height 20
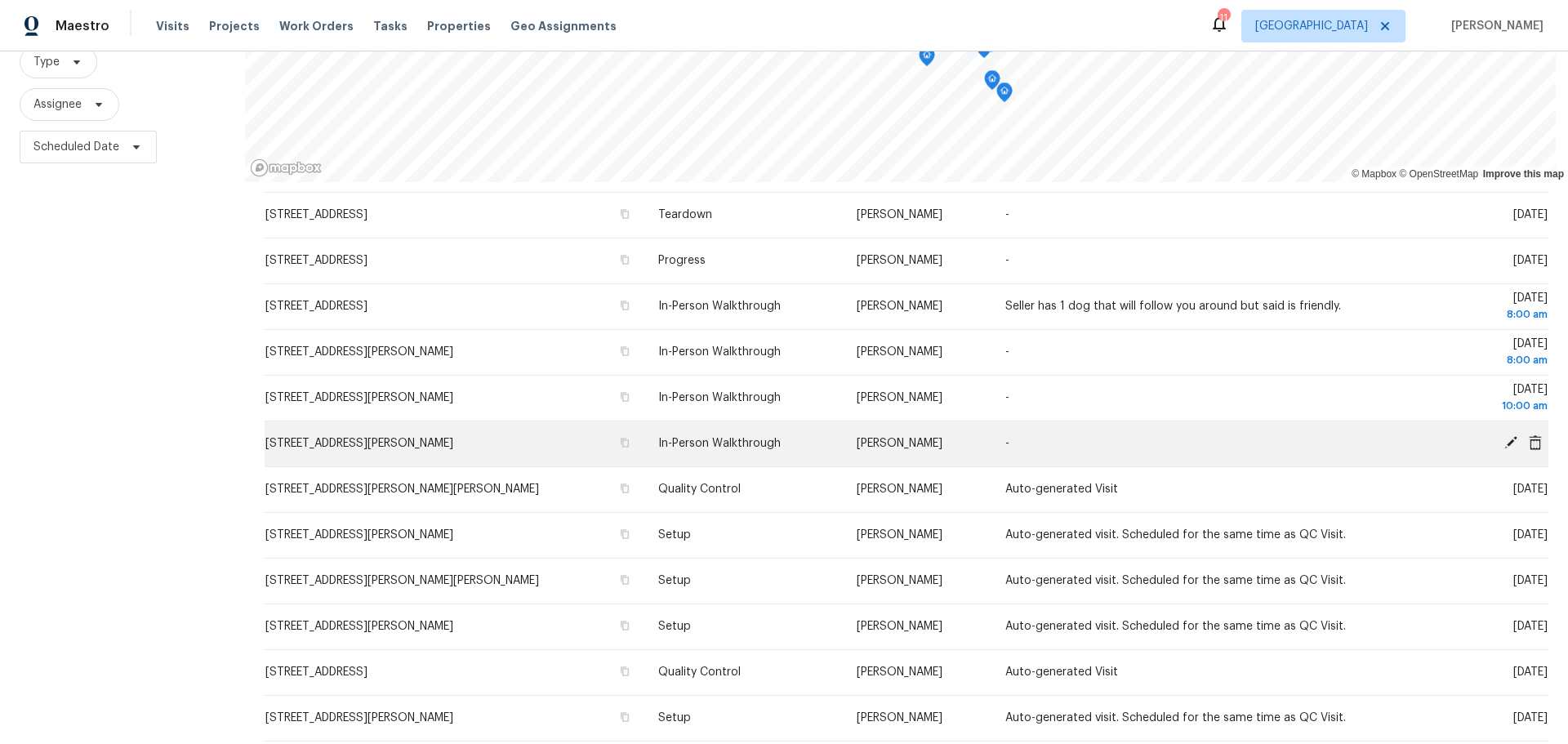
click at [1503, 439] on icon at bounding box center [1511, 442] width 15 height 15
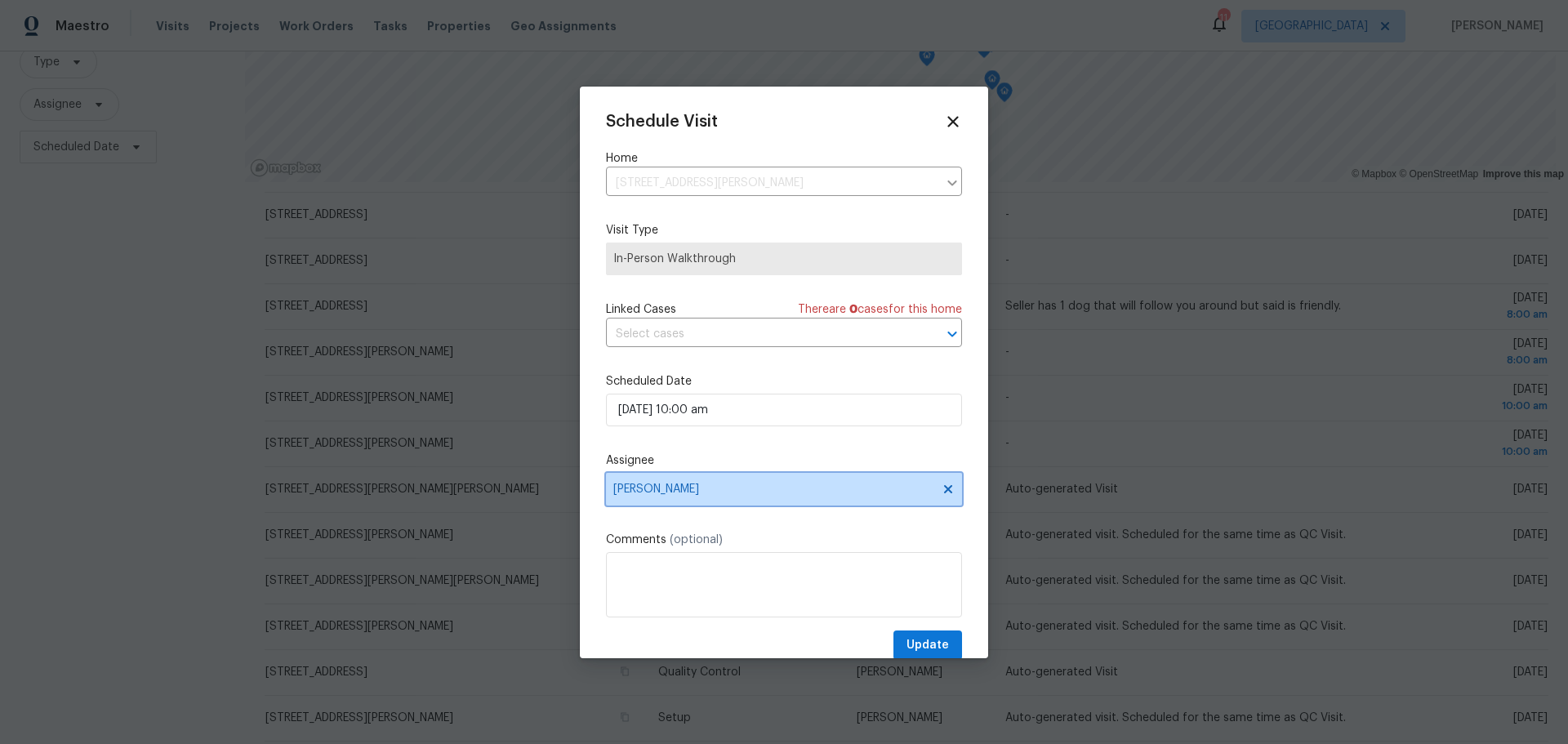
click at [939, 496] on span "[PERSON_NAME]" at bounding box center [784, 489] width 356 height 33
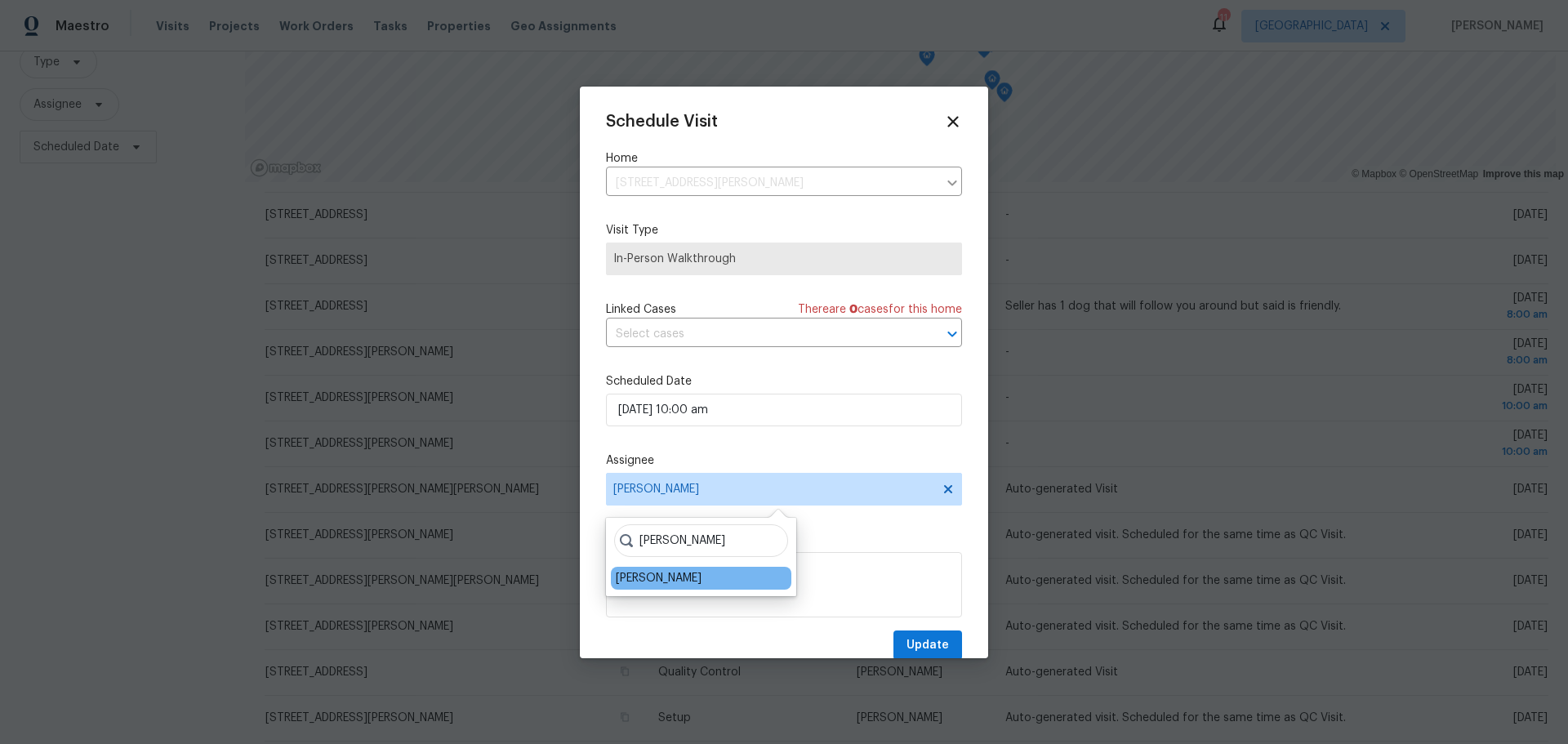
type input "james"
click at [672, 582] on div "[PERSON_NAME]" at bounding box center [659, 578] width 85 height 16
click at [918, 647] on span "Update" at bounding box center [928, 645] width 43 height 20
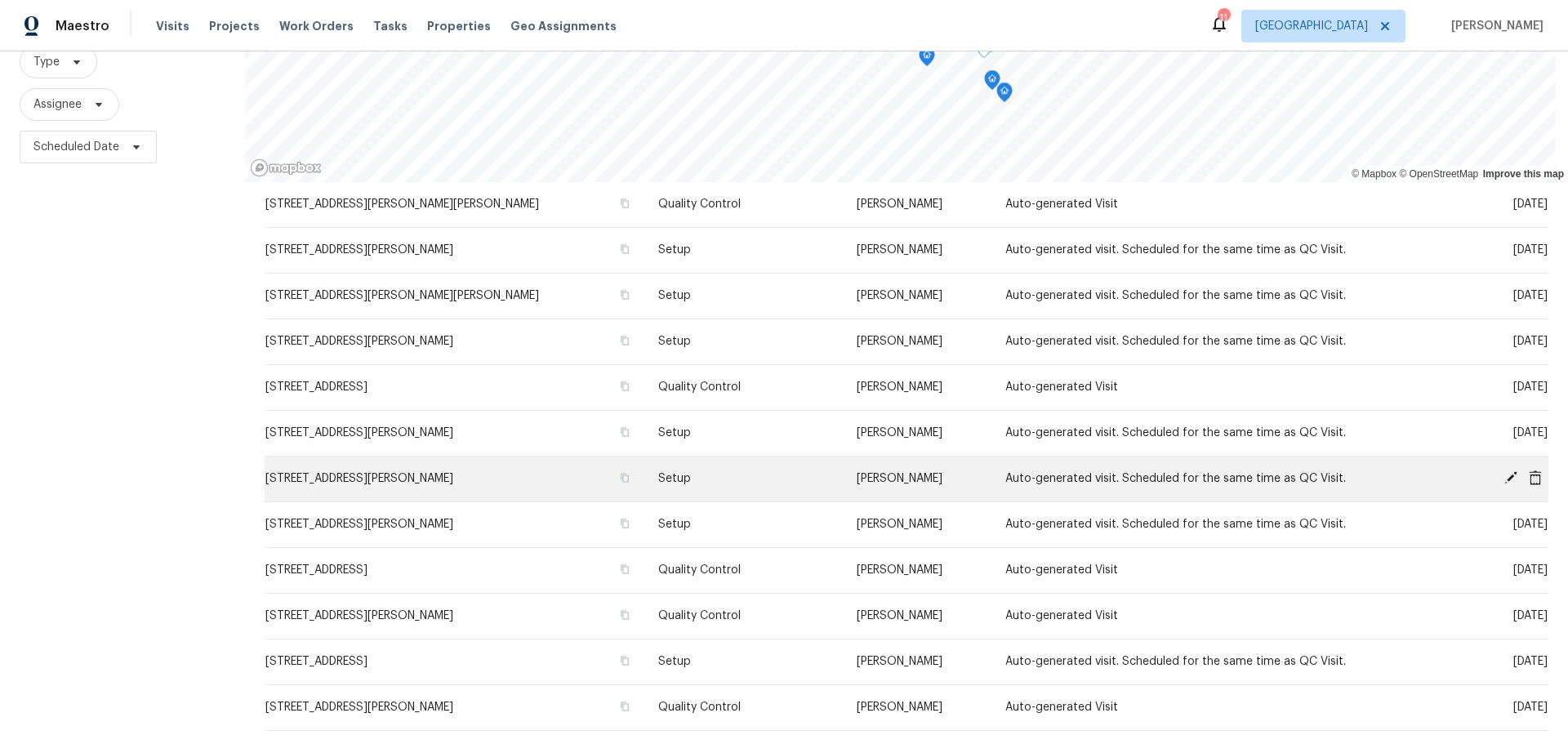
scroll to position [408, 0]
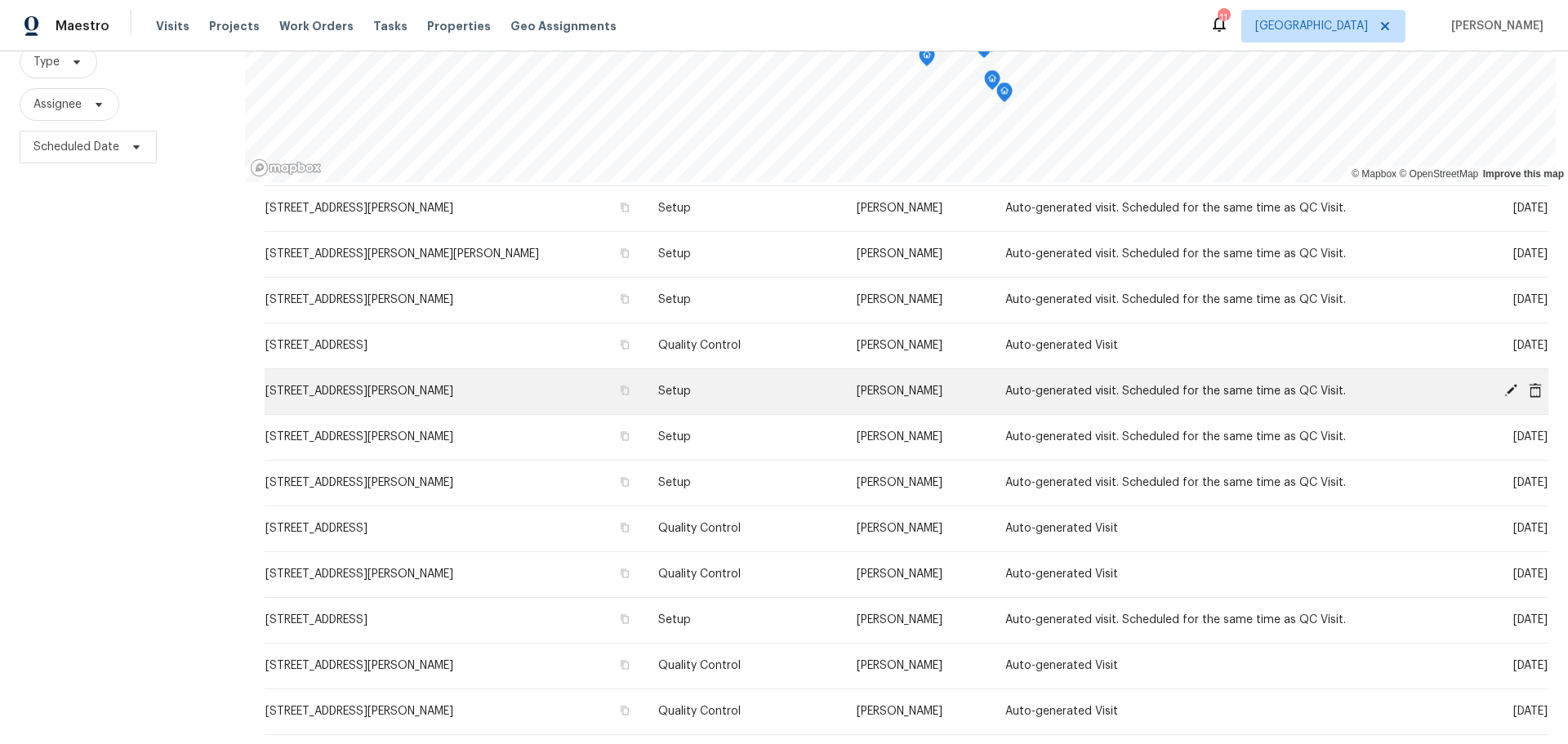
click at [1528, 390] on icon at bounding box center [1534, 390] width 13 height 15
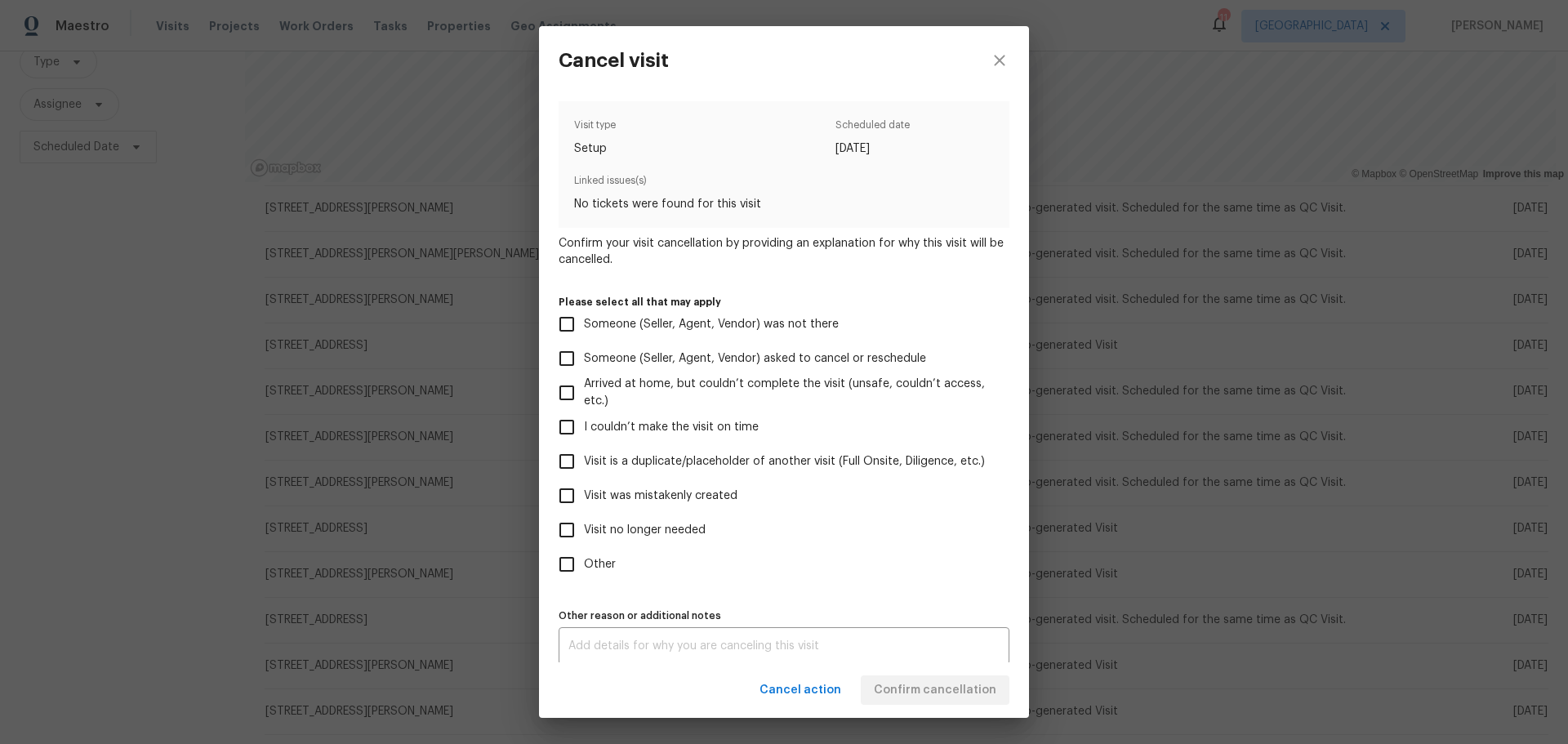
click at [644, 488] on span "Visit was mistakenly created" at bounding box center [660, 496] width 154 height 17
click at [584, 488] on input "Visit was mistakenly created" at bounding box center [567, 496] width 35 height 35
checkbox input "true"
click at [952, 700] on button "Confirm cancellation" at bounding box center [935, 689] width 149 height 30
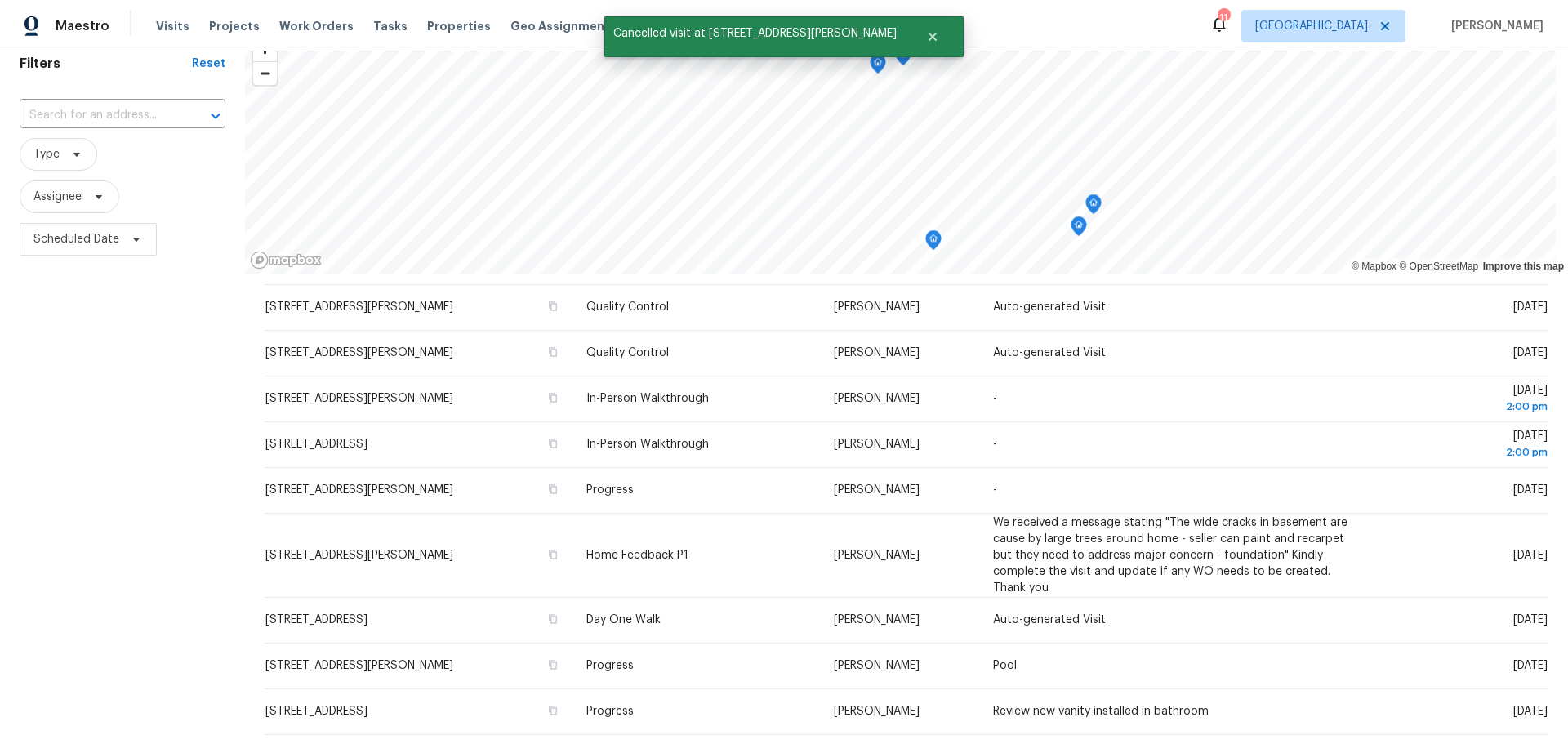
scroll to position [209, 0]
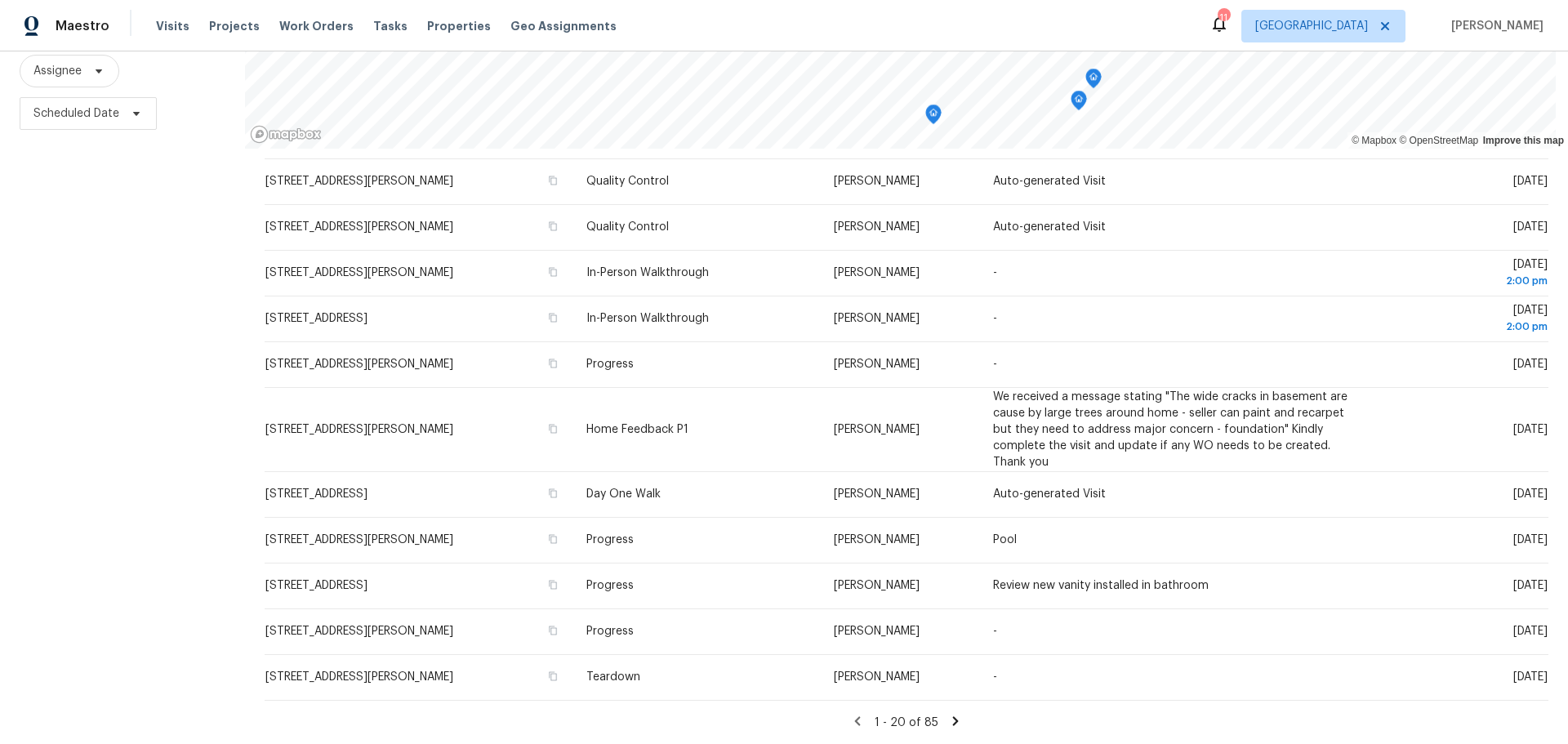
click at [948, 713] on icon at bounding box center [955, 720] width 15 height 15
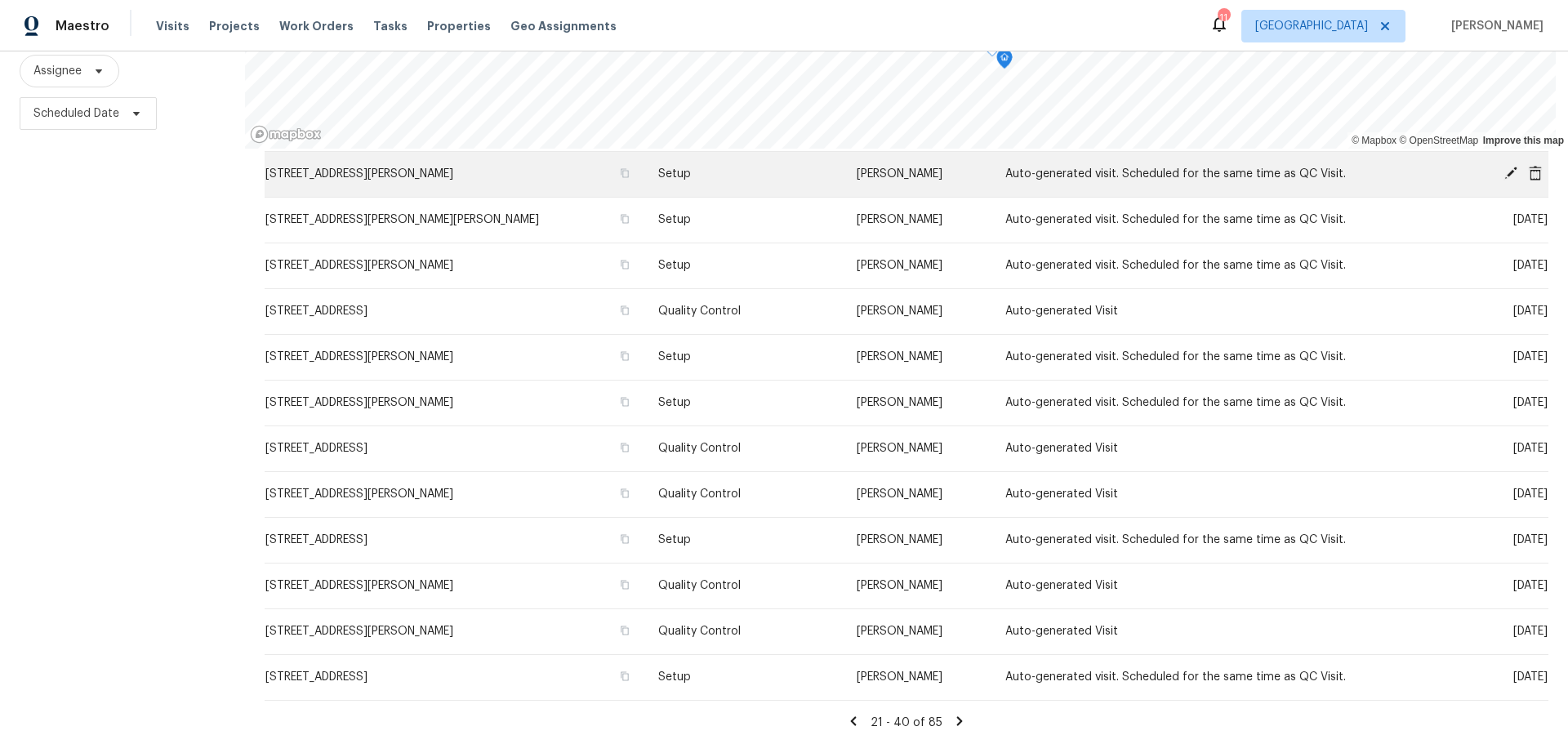
click at [1527, 165] on icon at bounding box center [1534, 173] width 15 height 15
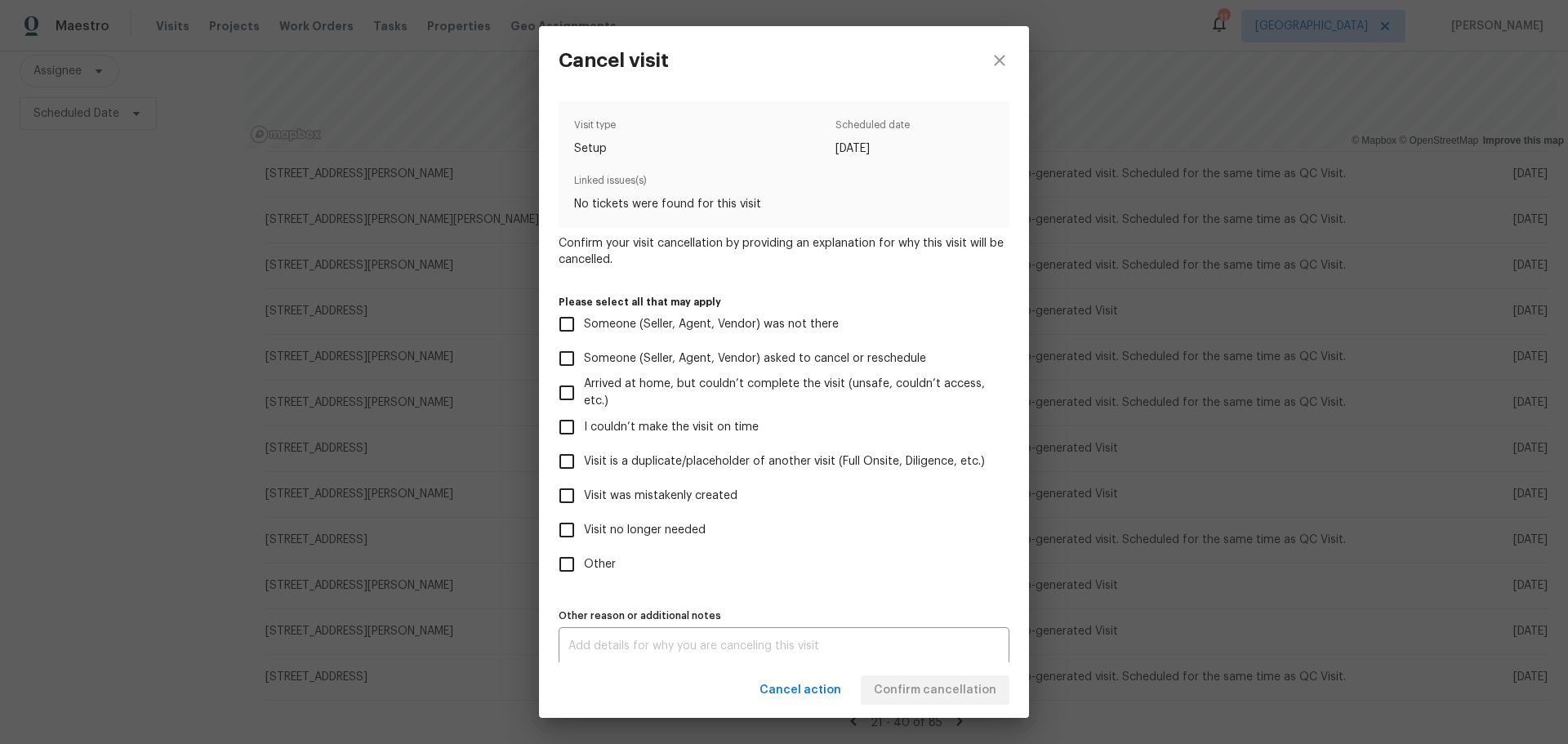
click at [626, 495] on span "Visit was mistakenly created" at bounding box center [660, 496] width 154 height 17
click at [584, 495] on input "Visit was mistakenly created" at bounding box center [567, 496] width 35 height 35
checkbox input "true"
click at [904, 681] on span "Confirm cancellation" at bounding box center [935, 690] width 123 height 20
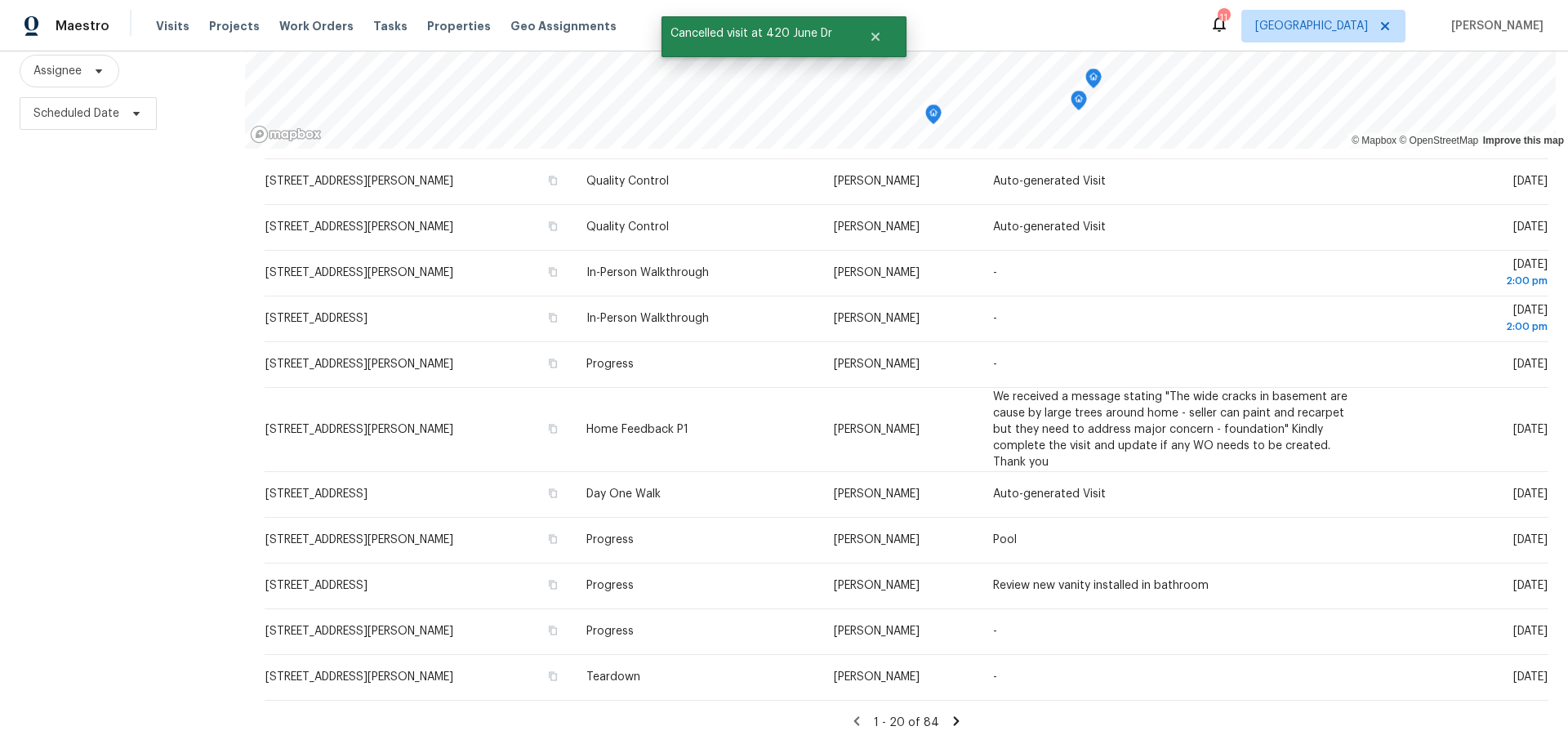
click at [948, 713] on icon at bounding box center [956, 720] width 15 height 15
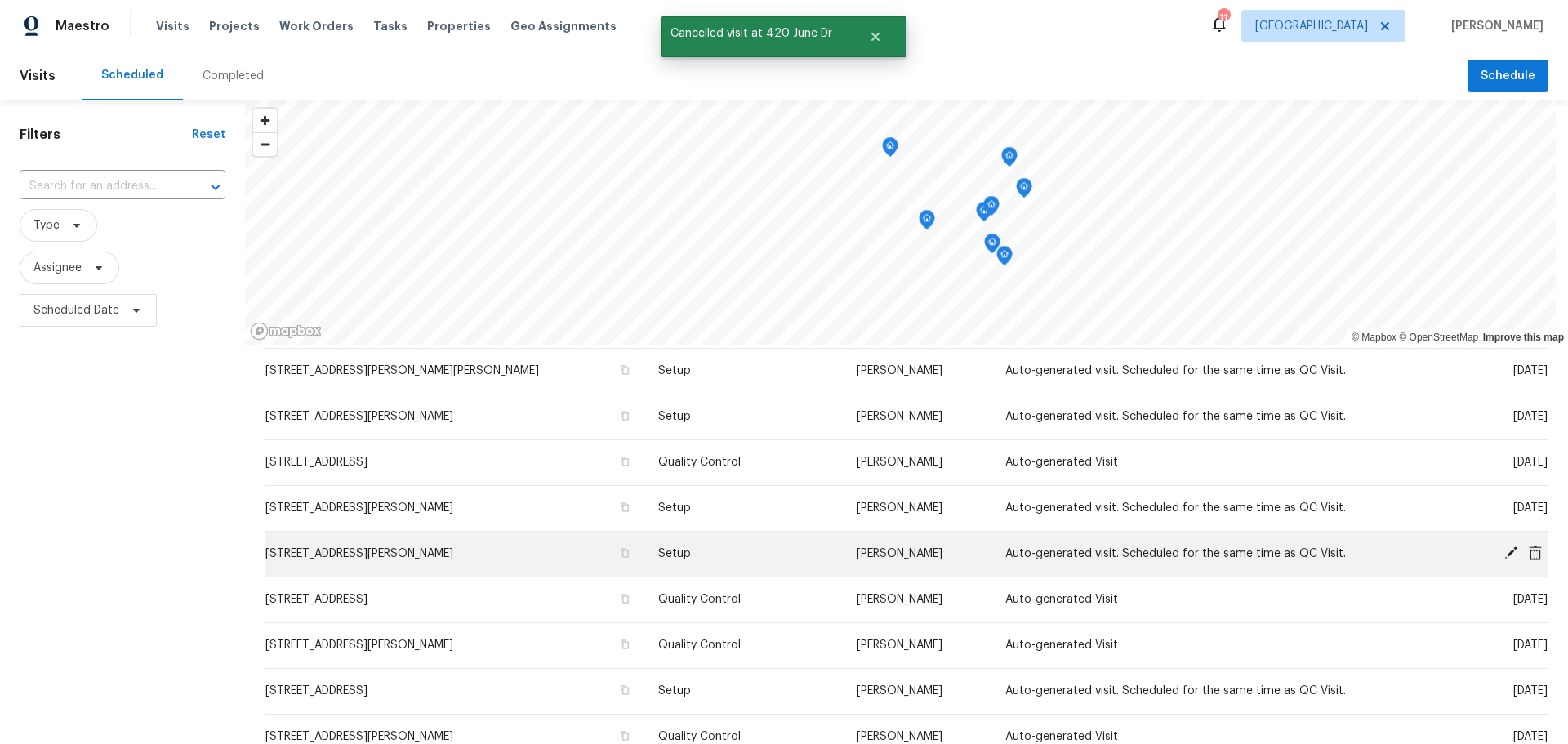
scroll to position [409, 0]
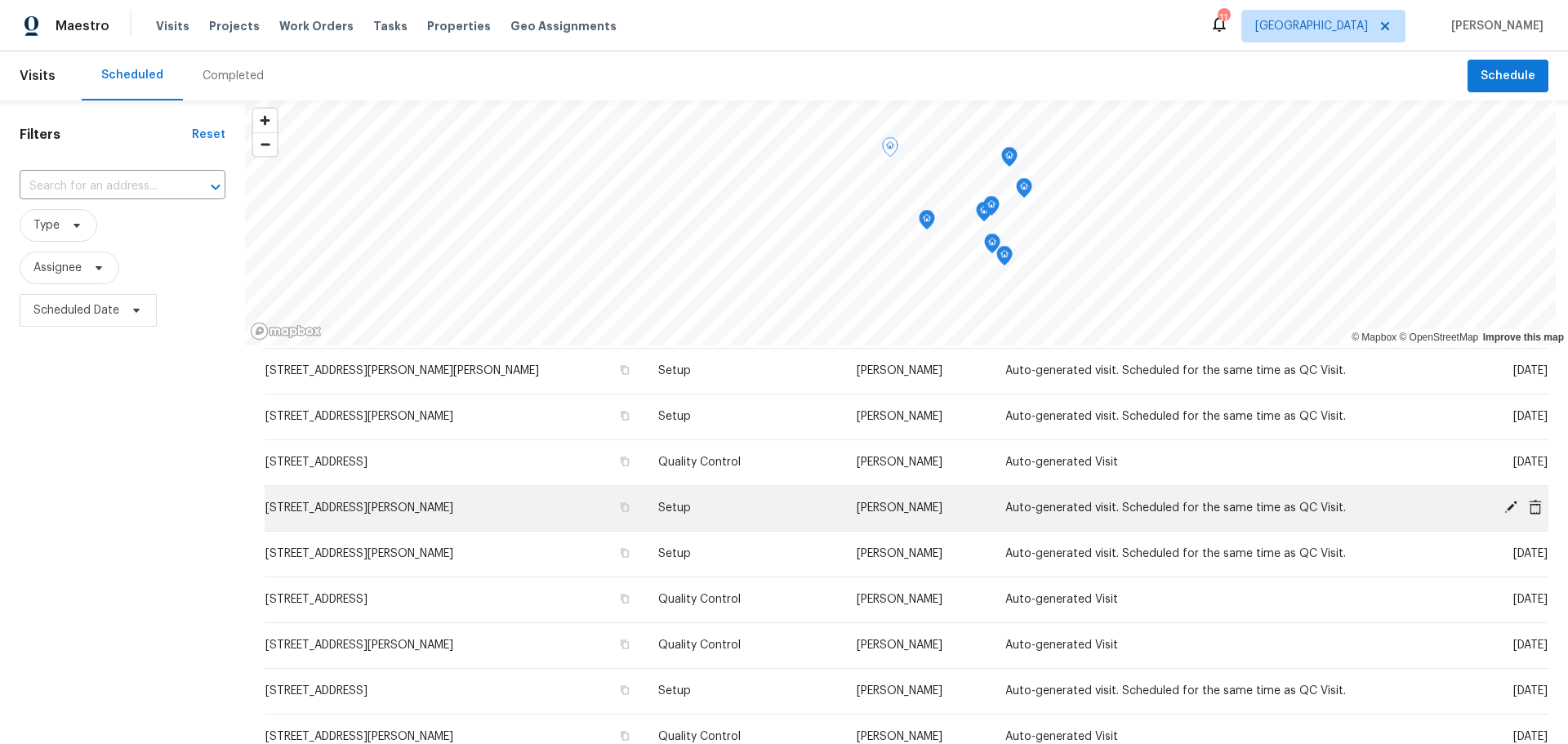
click at [1527, 509] on icon at bounding box center [1534, 507] width 15 height 15
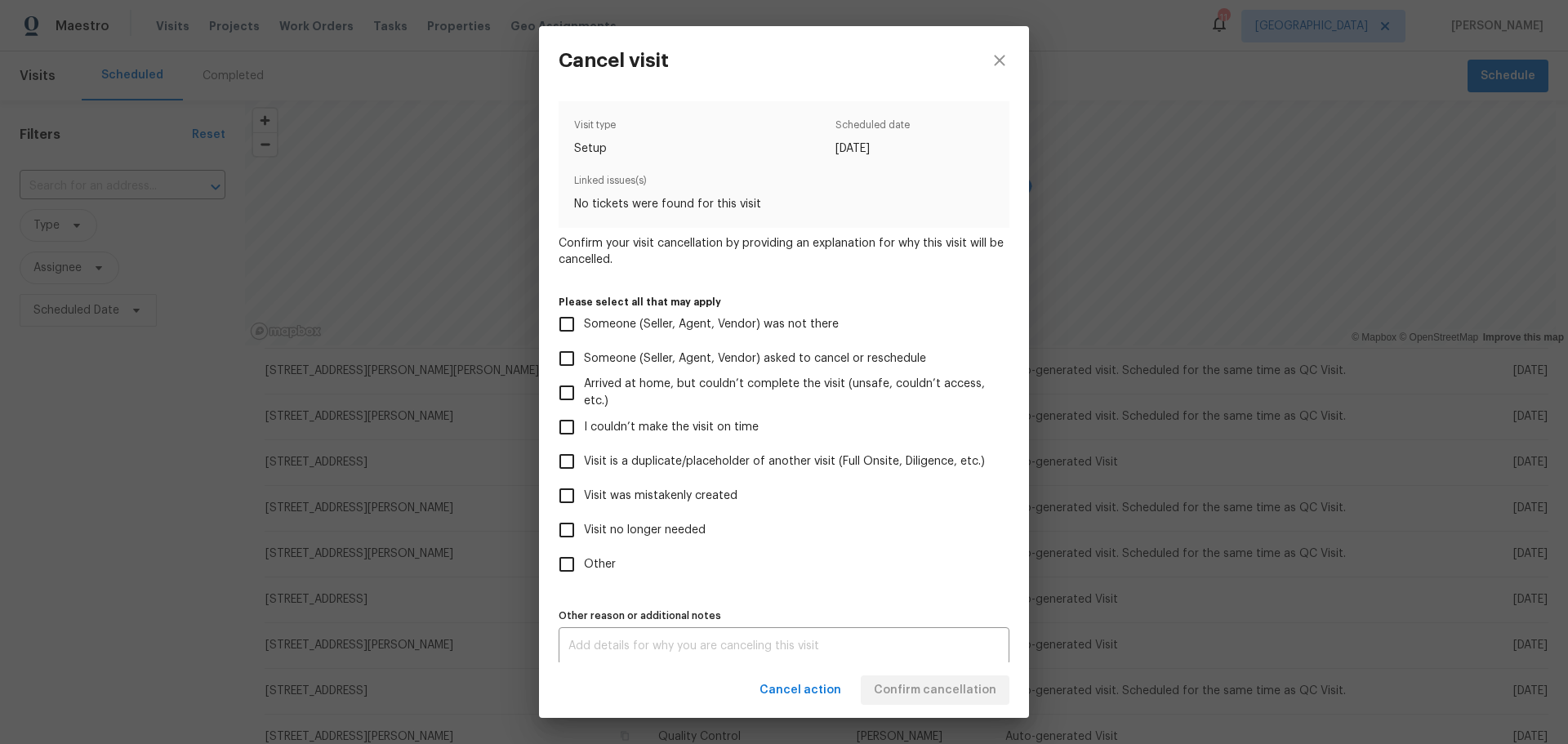
click at [705, 496] on span "Visit was mistakenly created" at bounding box center [660, 496] width 154 height 17
click at [584, 496] on input "Visit was mistakenly created" at bounding box center [567, 496] width 35 height 35
checkbox input "true"
click at [898, 698] on span "Confirm cancellation" at bounding box center [935, 690] width 123 height 20
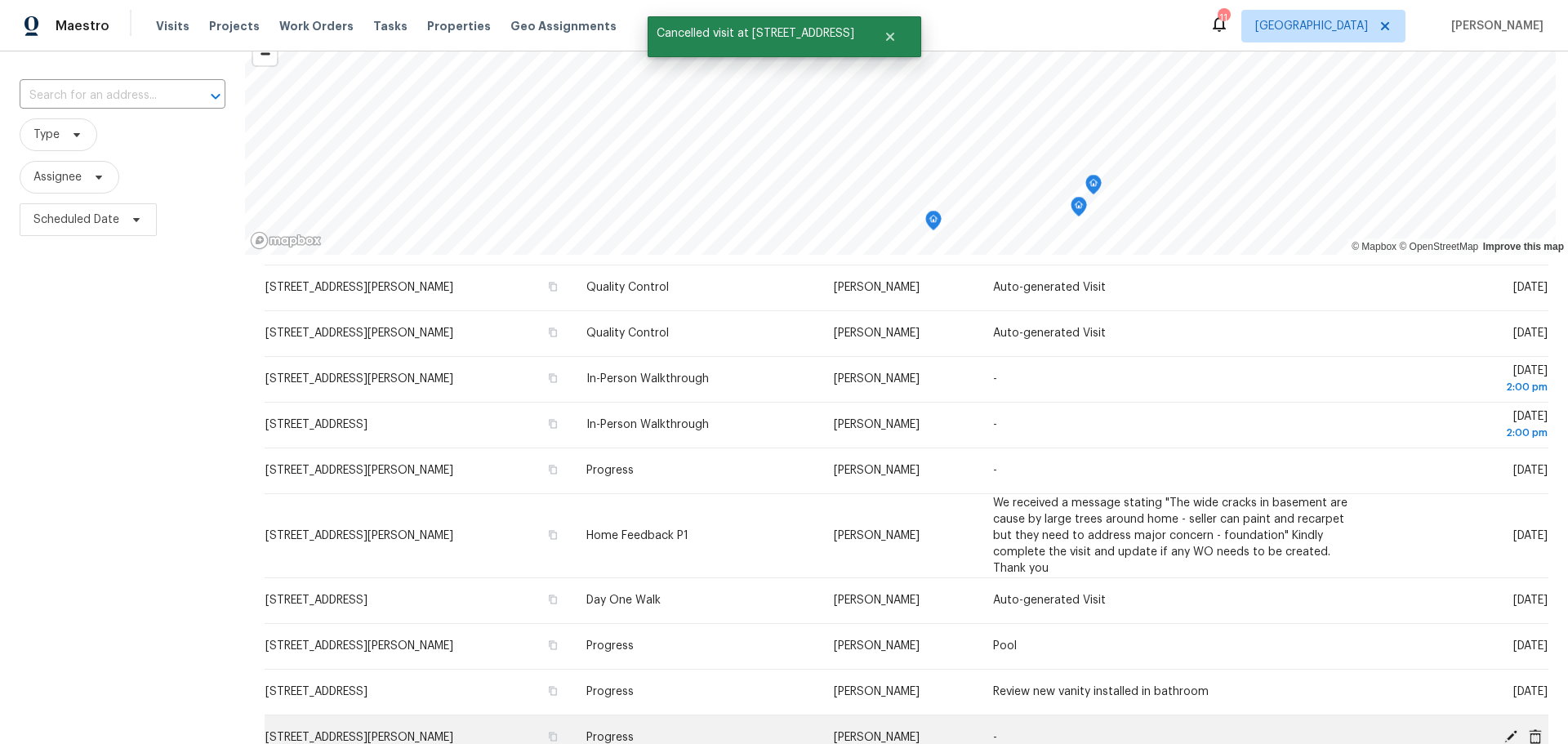
scroll to position [209, 0]
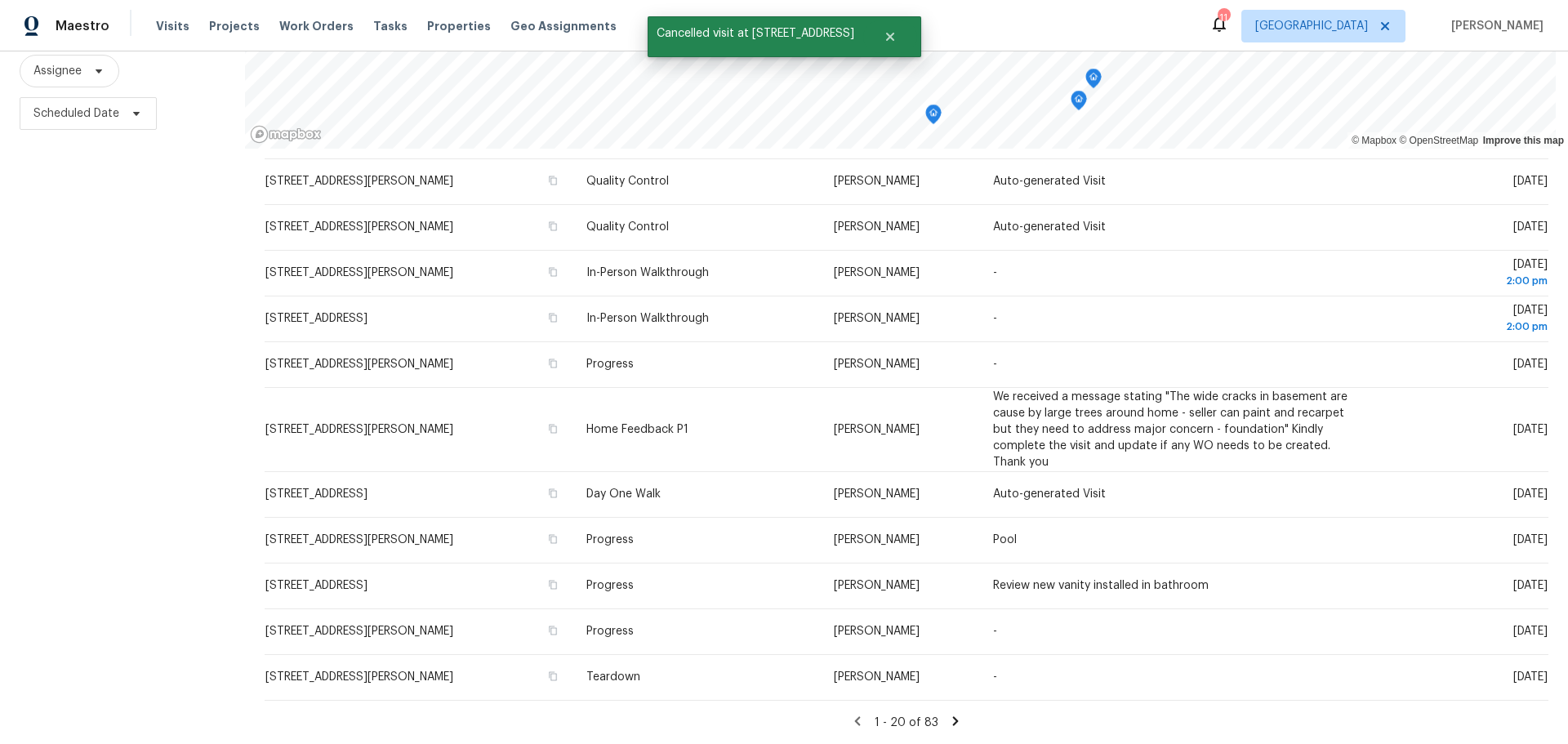
click at [948, 713] on icon at bounding box center [955, 720] width 15 height 15
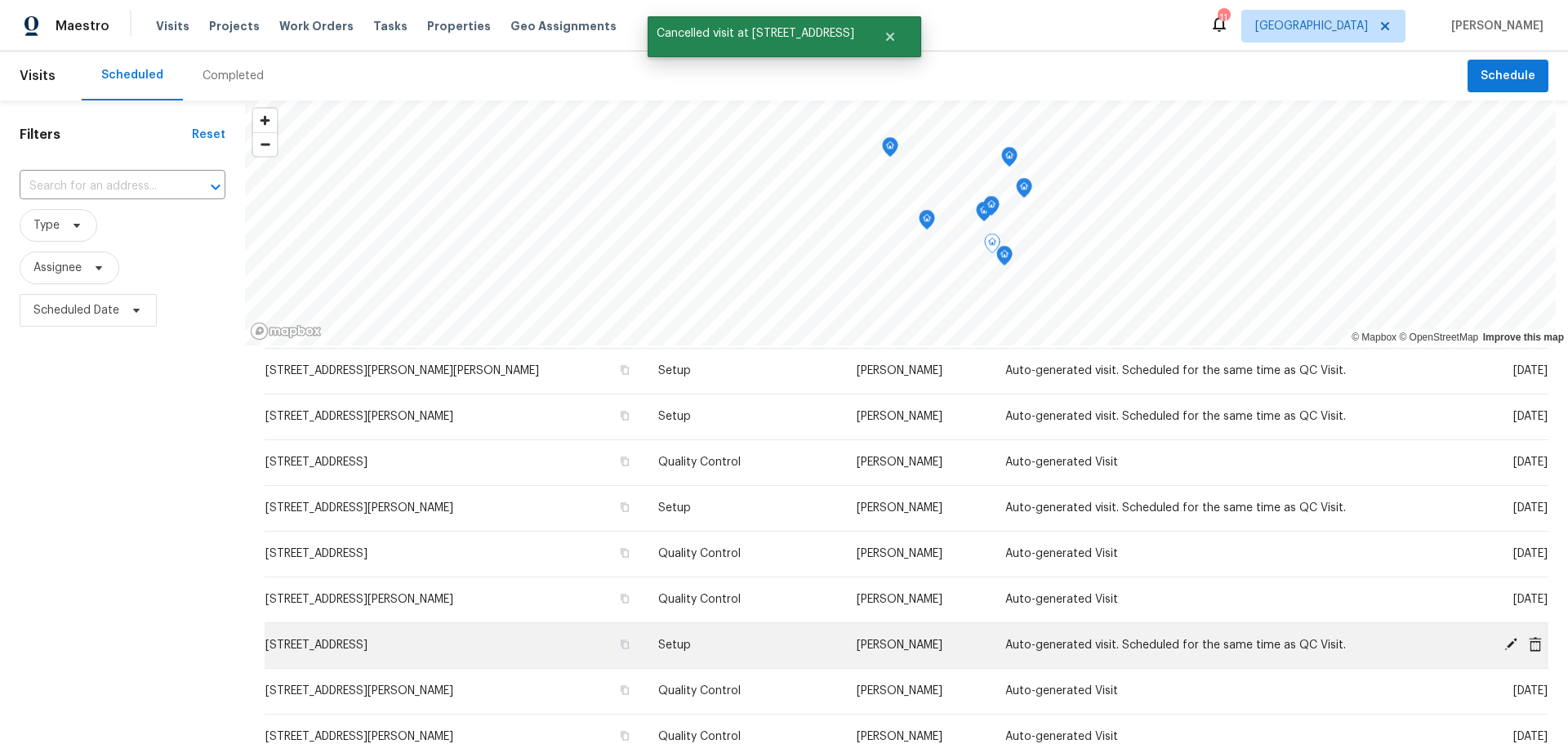
scroll to position [409, 0]
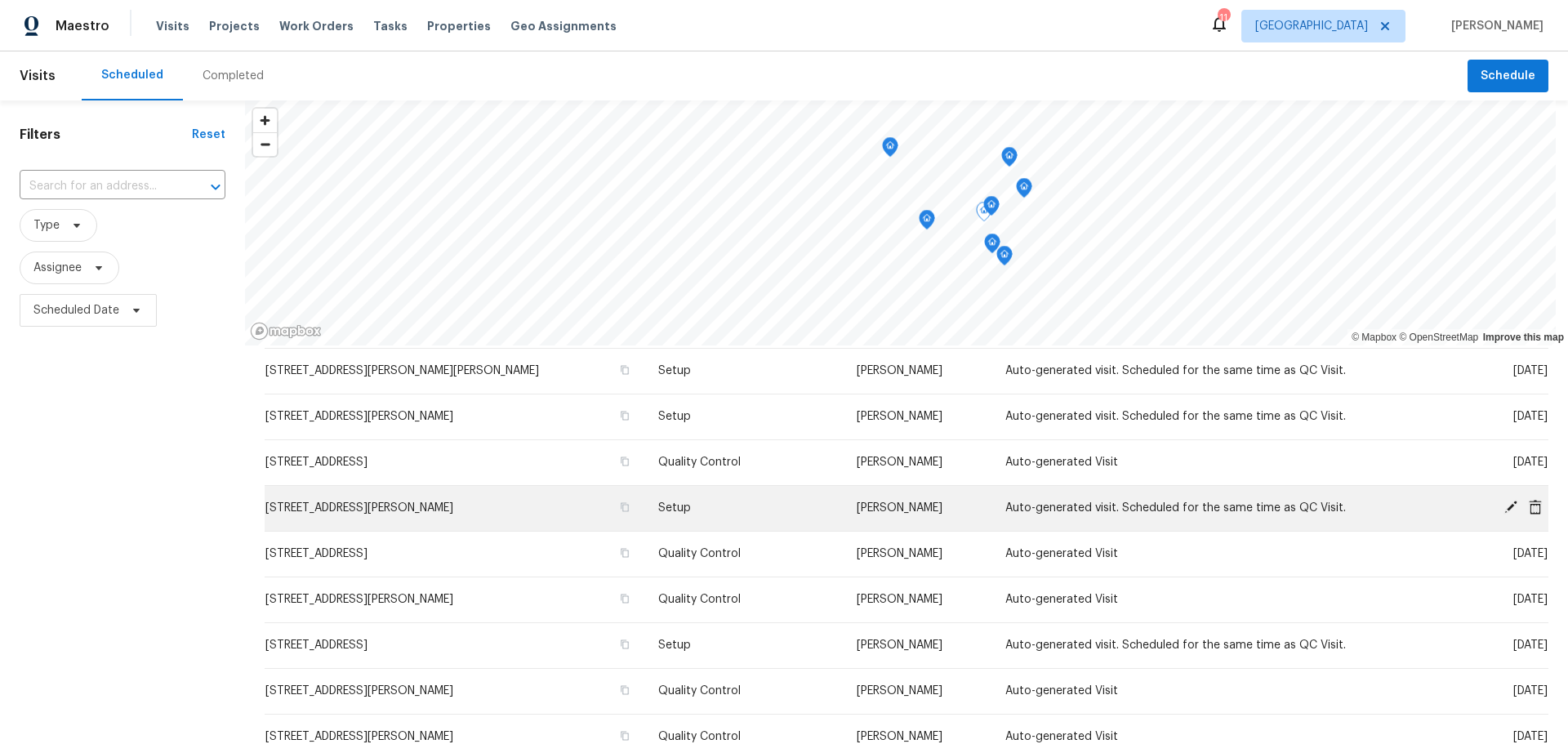
click at [1528, 511] on icon at bounding box center [1534, 506] width 13 height 15
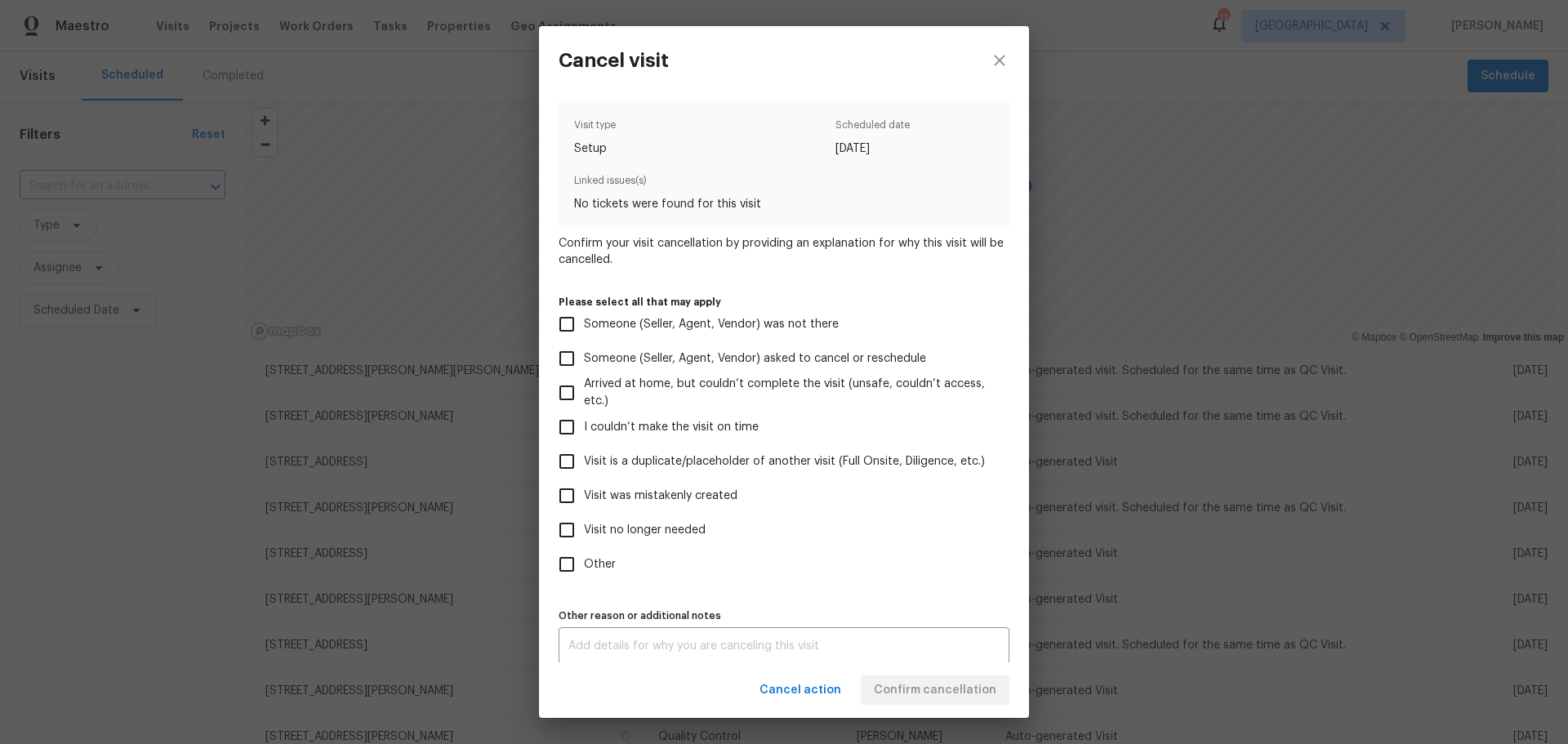
click at [680, 481] on label "Visit was mistakenly created" at bounding box center [773, 496] width 447 height 35
click at [584, 481] on input "Visit was mistakenly created" at bounding box center [567, 496] width 35 height 35
checkbox input "true"
click at [896, 681] on span "Confirm cancellation" at bounding box center [935, 690] width 123 height 20
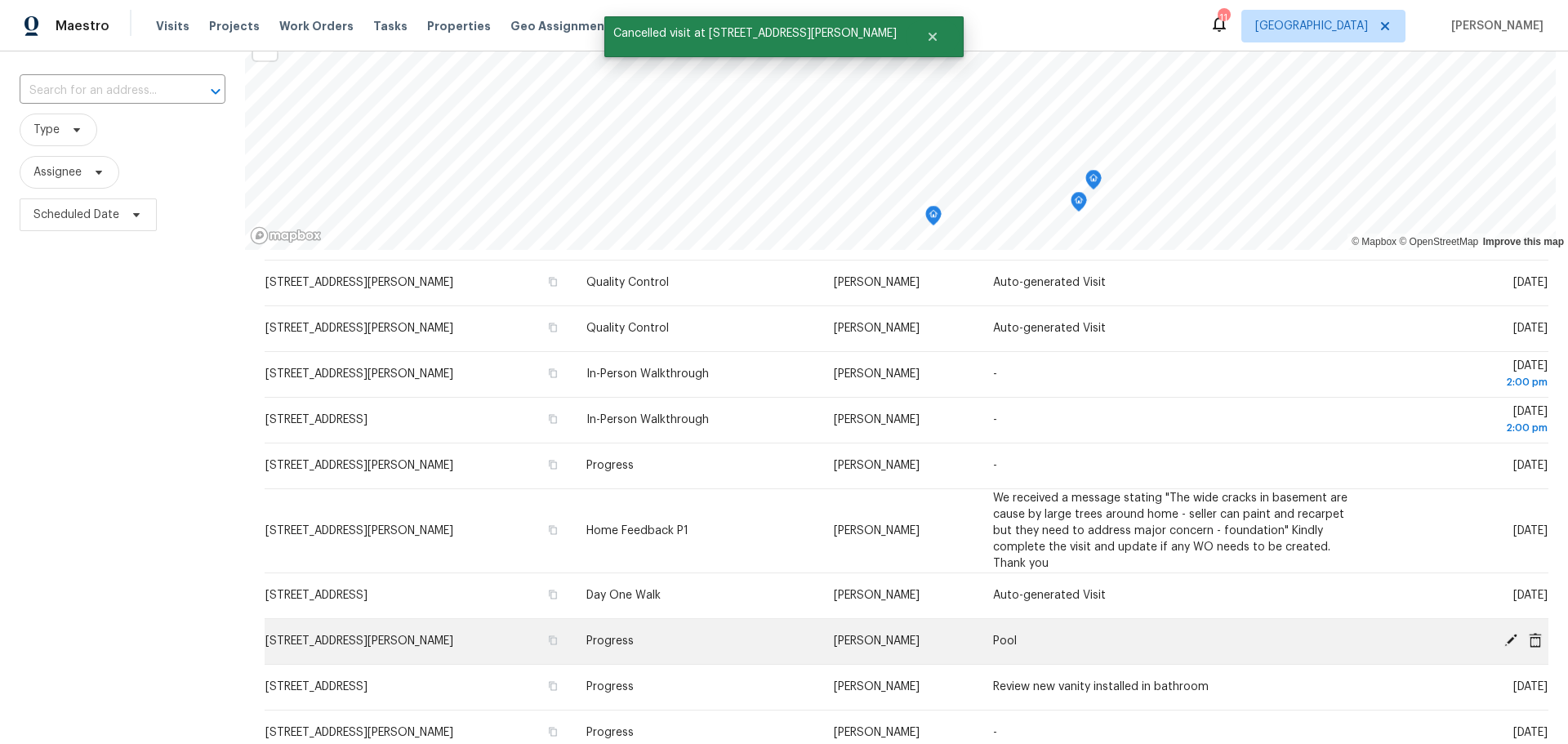
scroll to position [209, 0]
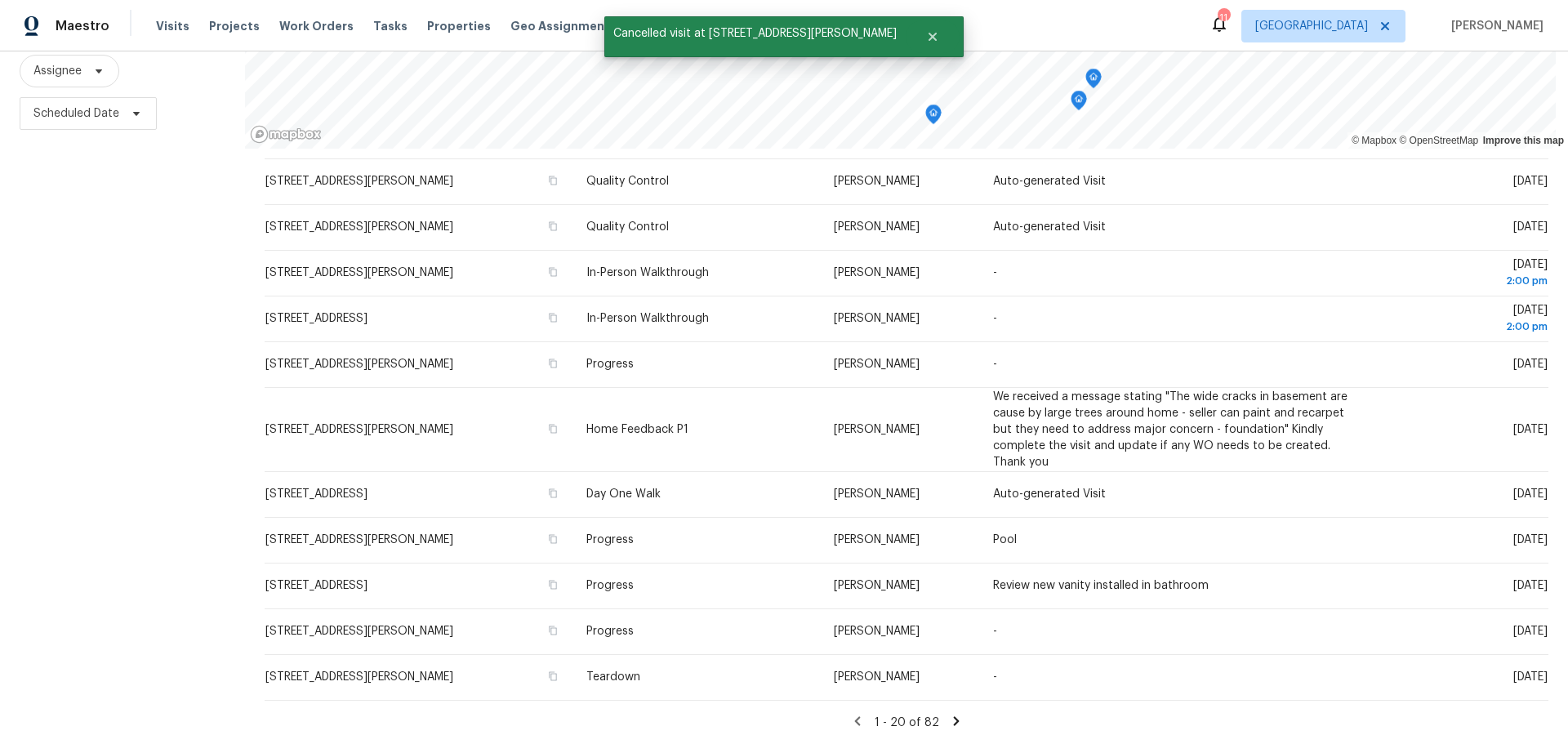
click at [948, 713] on icon at bounding box center [956, 720] width 15 height 15
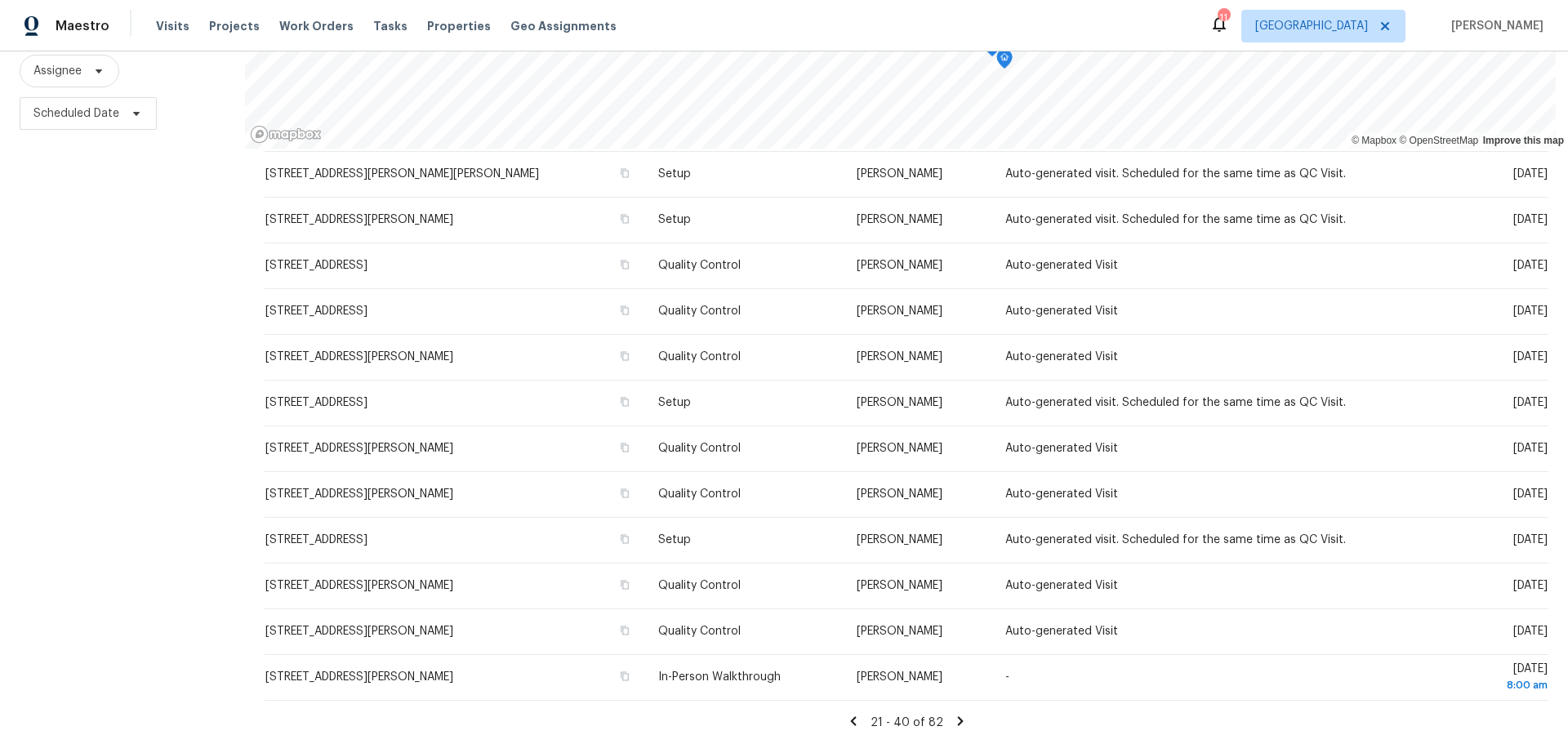
click at [957, 716] on icon at bounding box center [959, 720] width 5 height 9
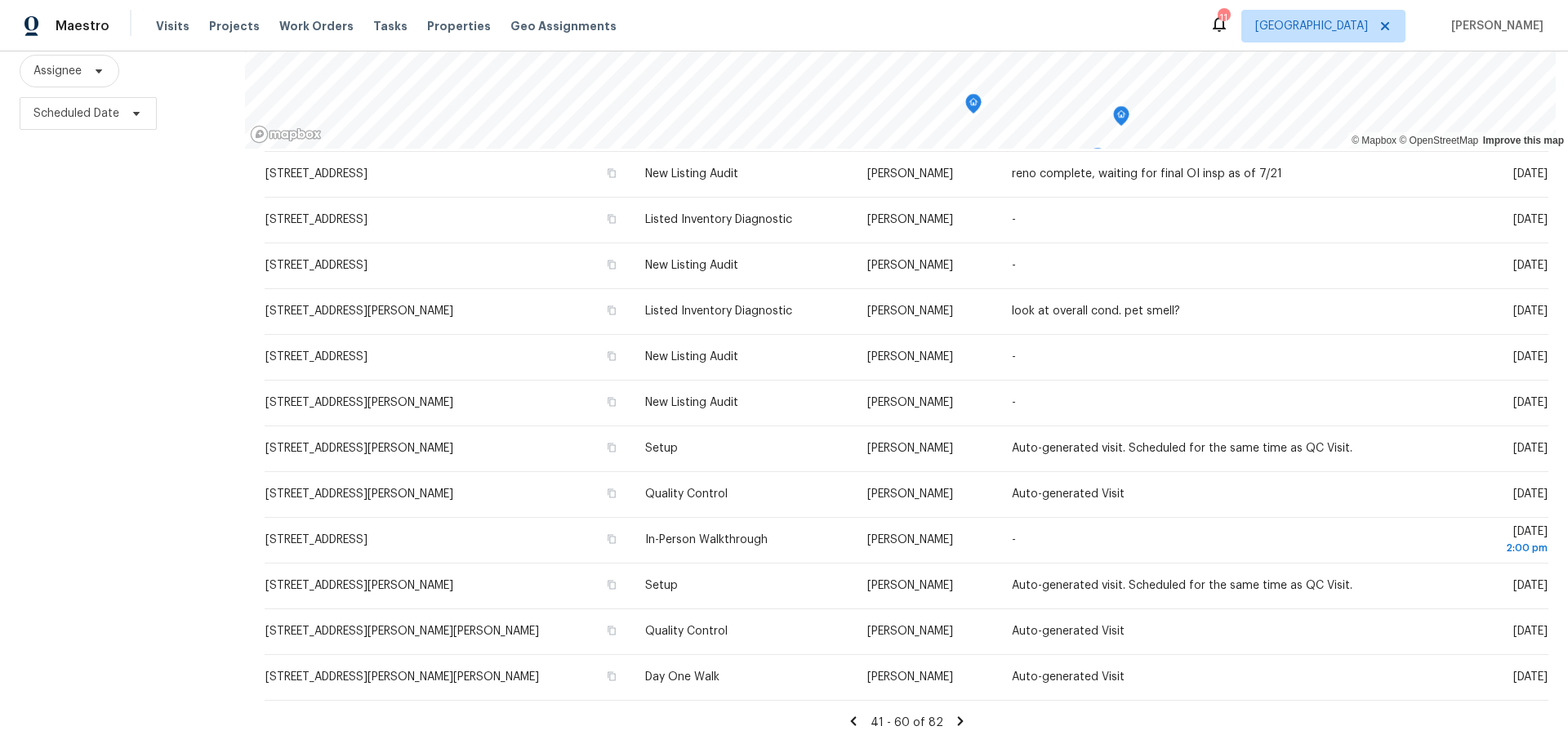
click at [953, 713] on icon at bounding box center [960, 720] width 15 height 15
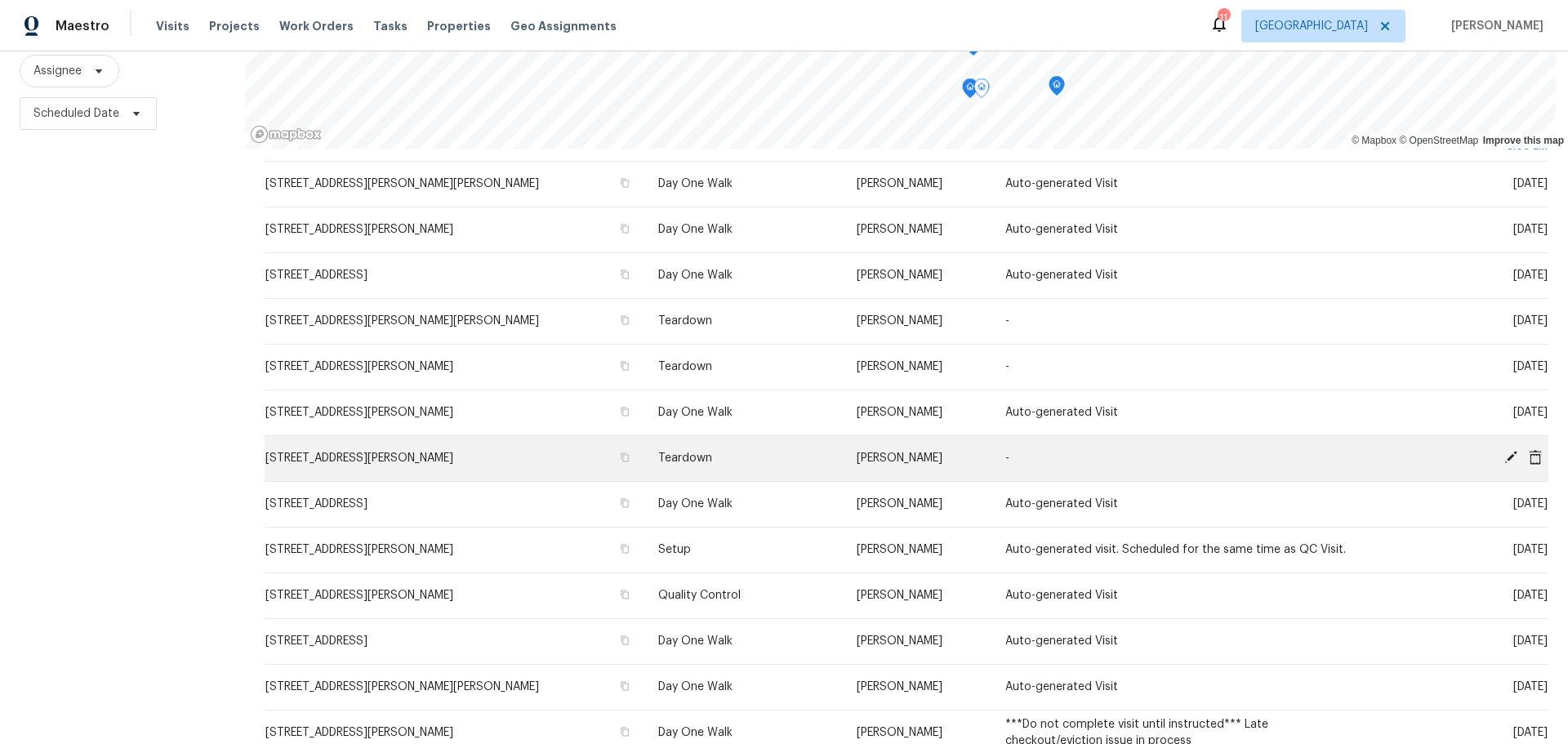
scroll to position [408, 0]
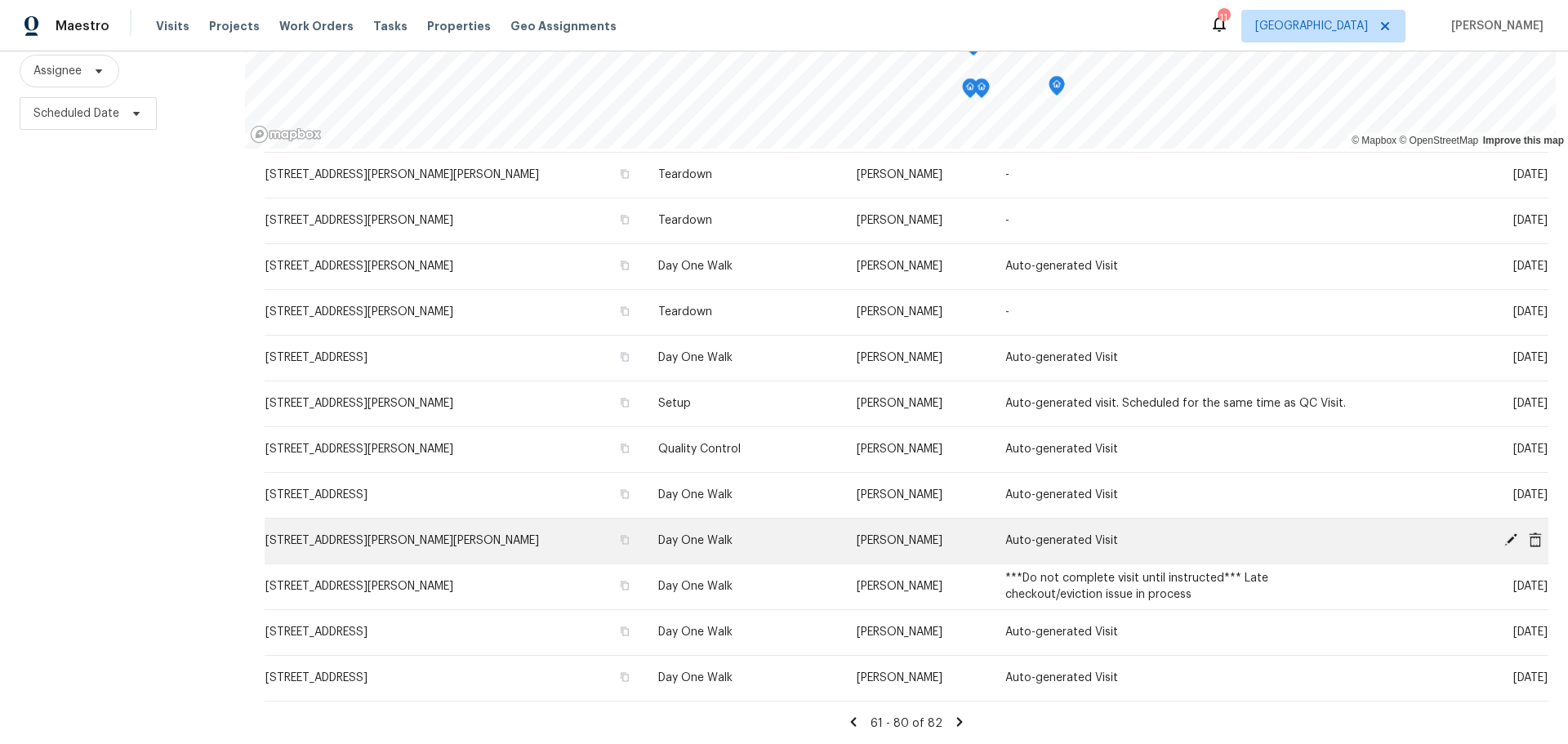
click at [1498, 532] on span at bounding box center [1510, 540] width 25 height 15
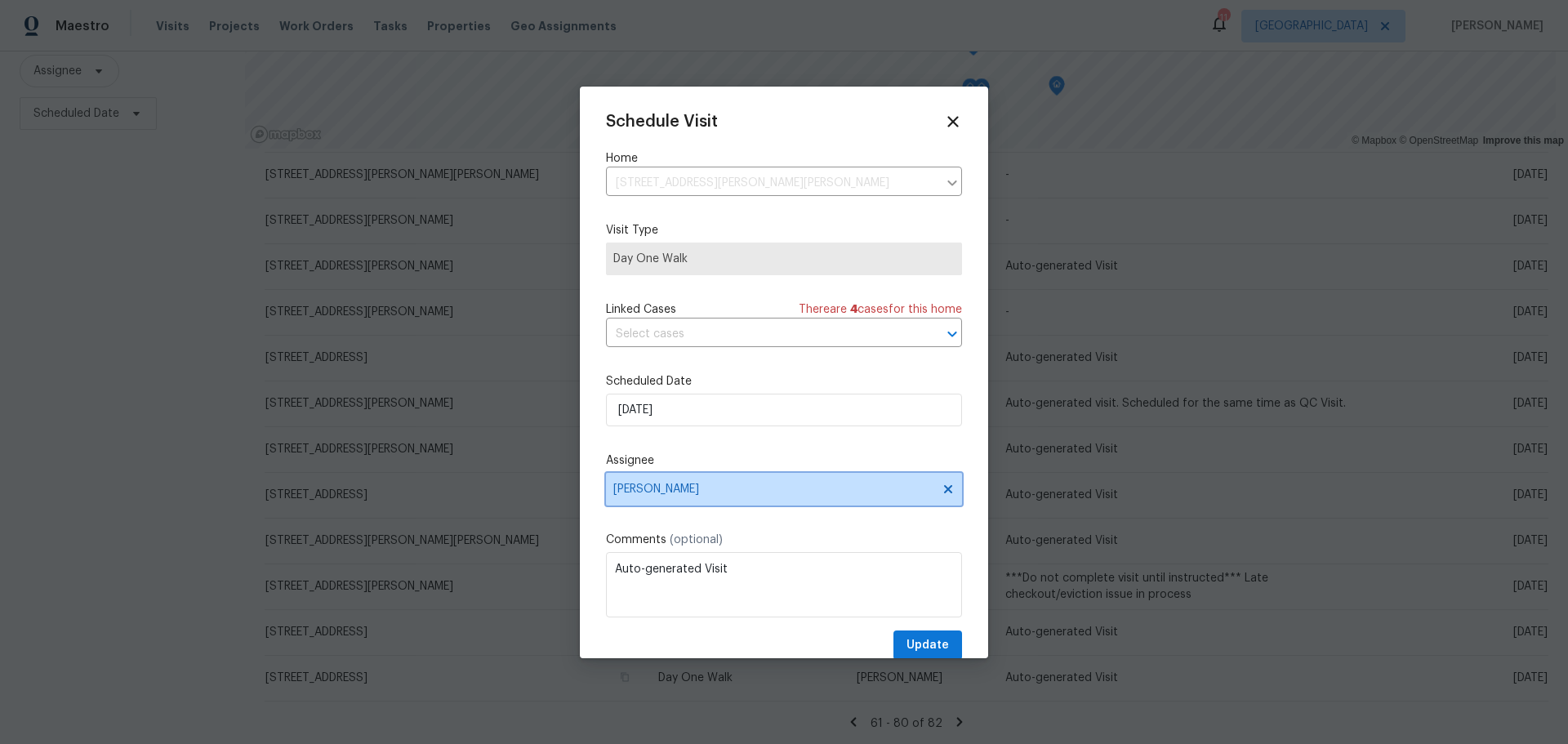
click at [941, 484] on icon at bounding box center [948, 489] width 13 height 13
click at [876, 488] on span "Assignee" at bounding box center [773, 489] width 320 height 13
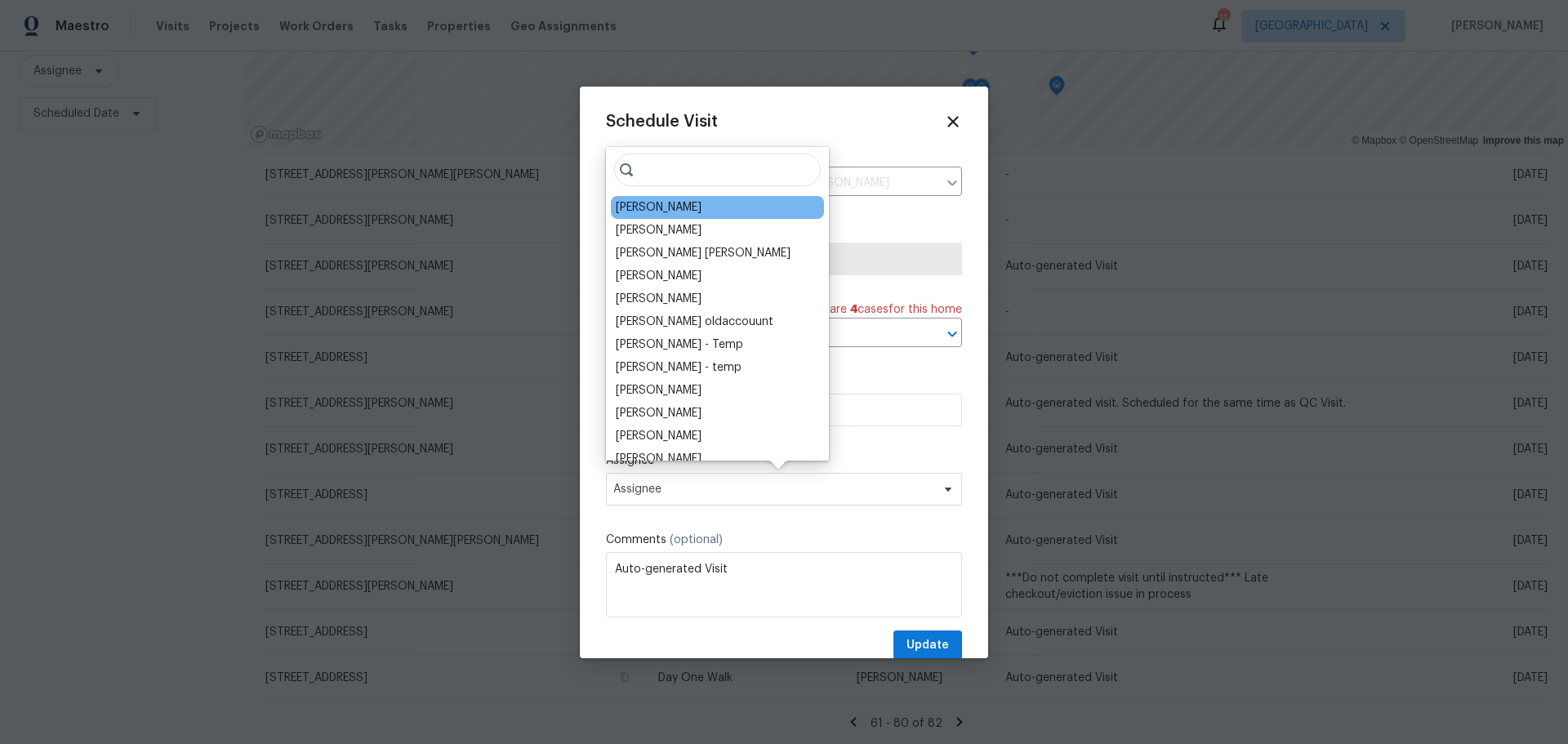
click at [667, 214] on div "[PERSON_NAME]" at bounding box center [659, 207] width 85 height 16
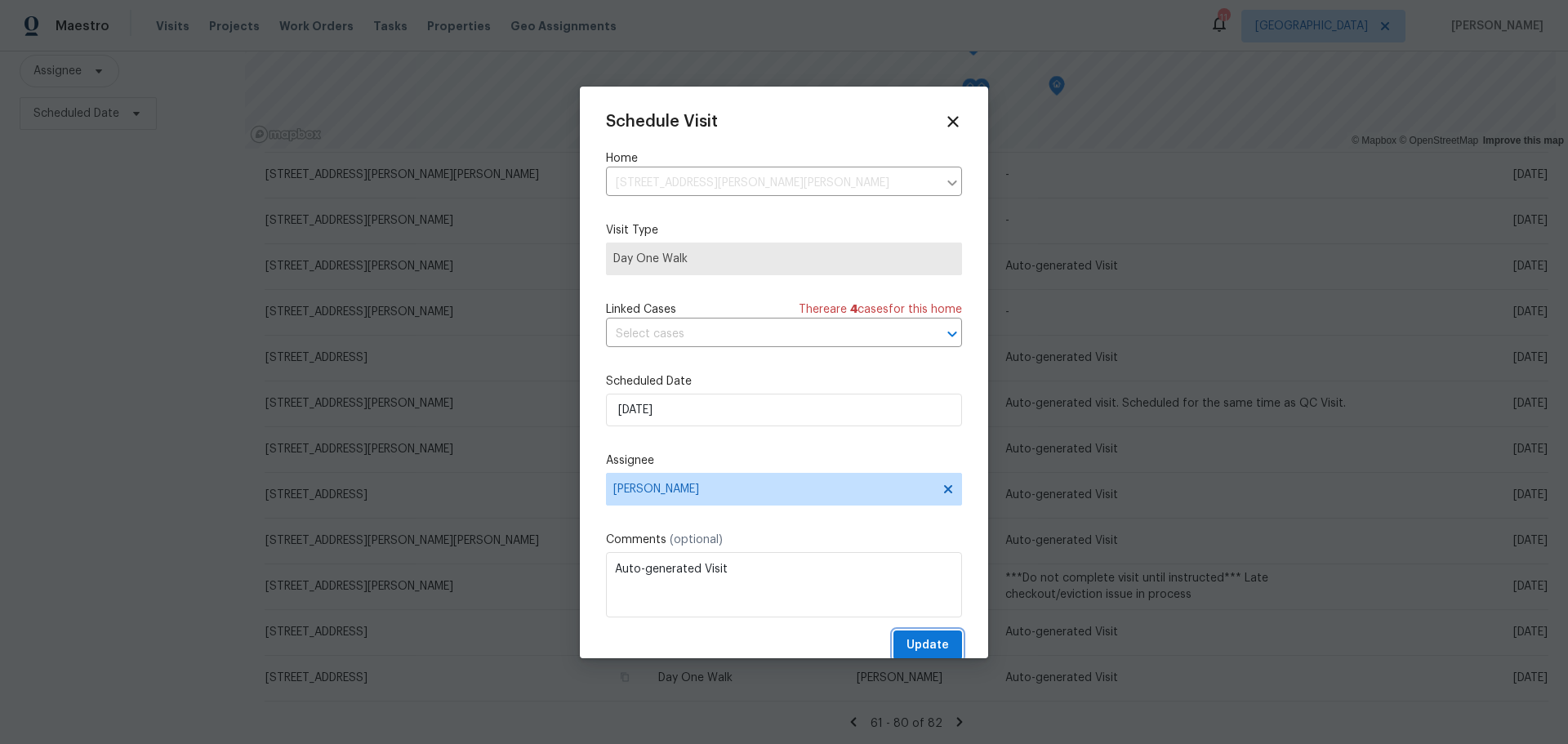
click at [893, 644] on button "Update" at bounding box center [927, 645] width 68 height 30
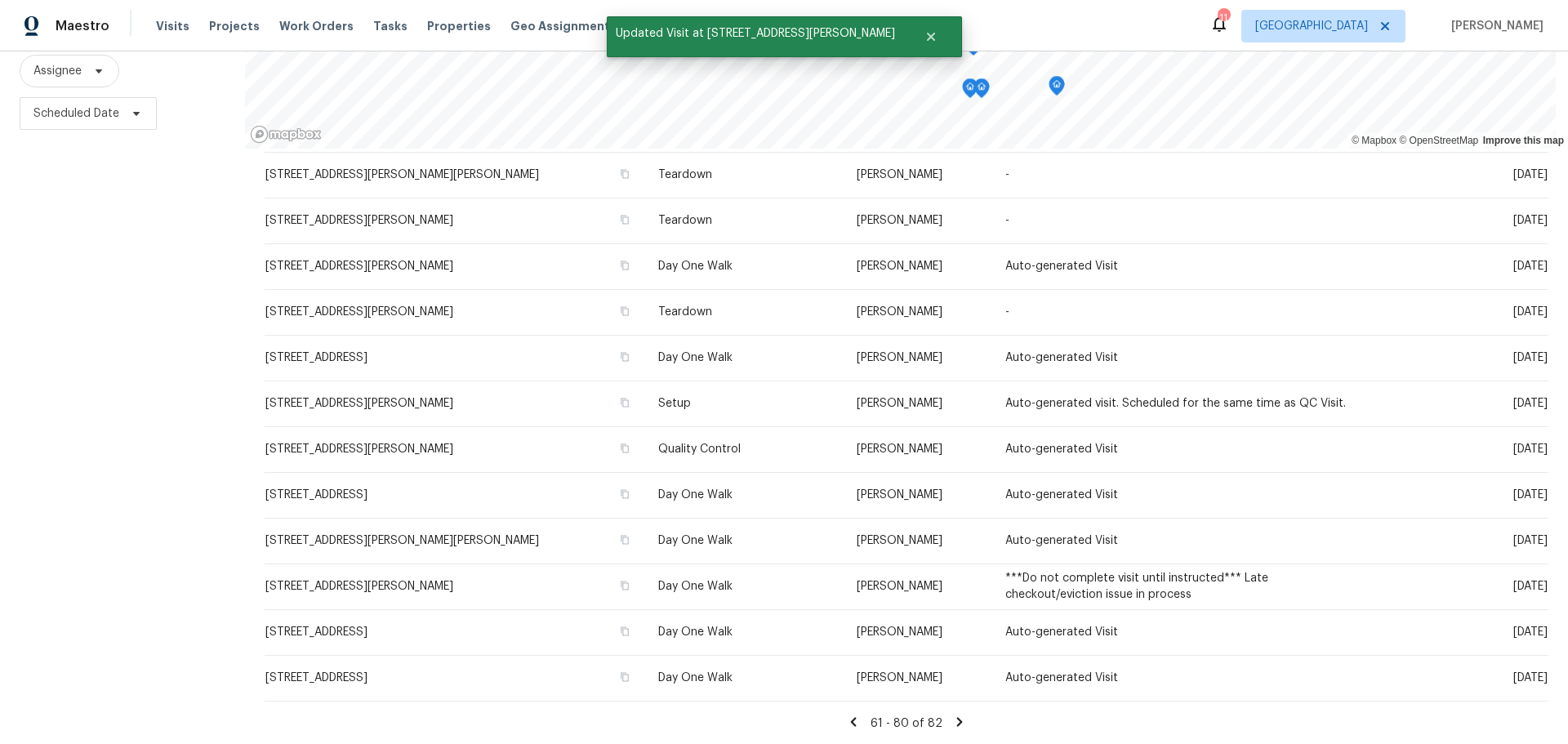
scroll to position [409, 0]
click at [952, 713] on icon at bounding box center [959, 720] width 15 height 15
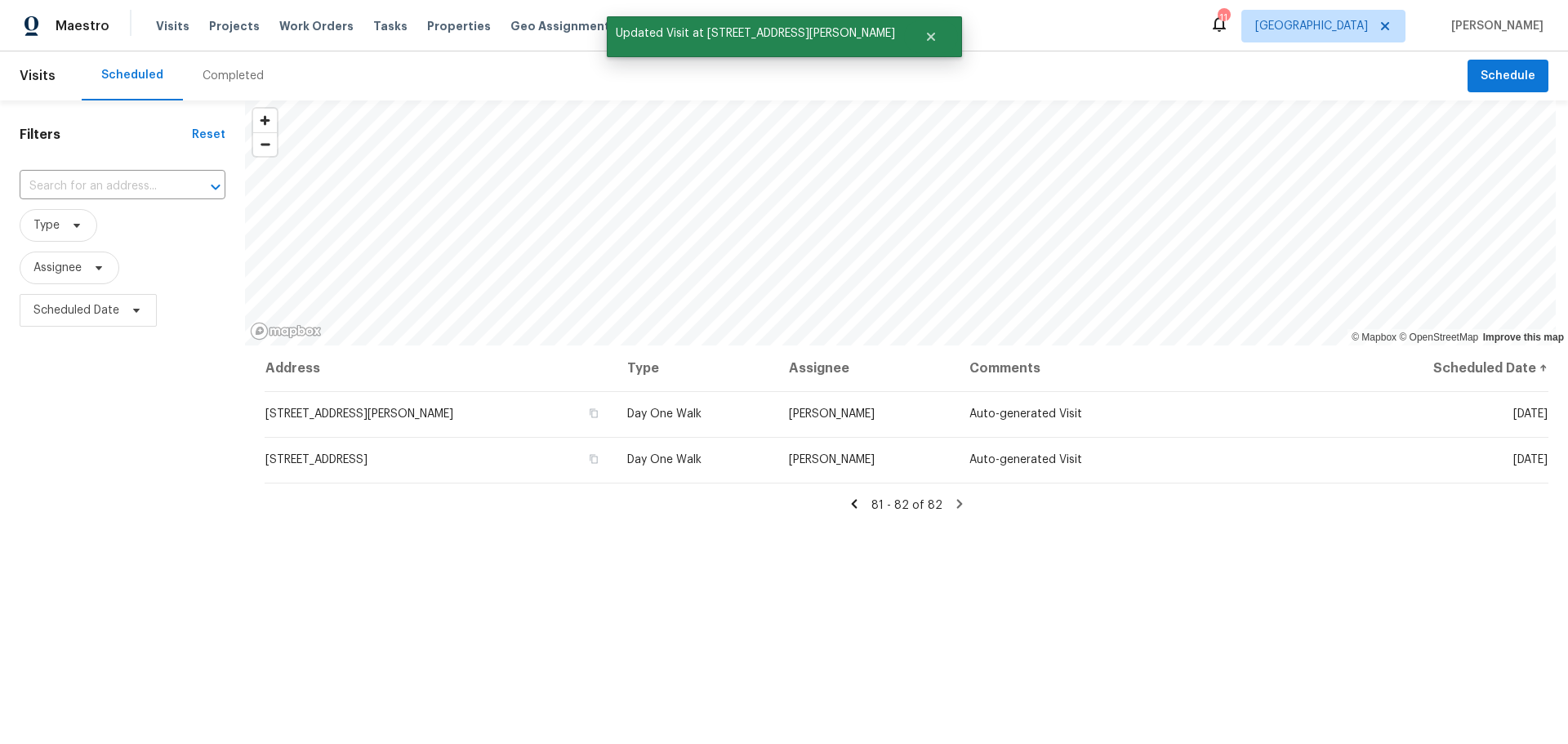
scroll to position [0, 0]
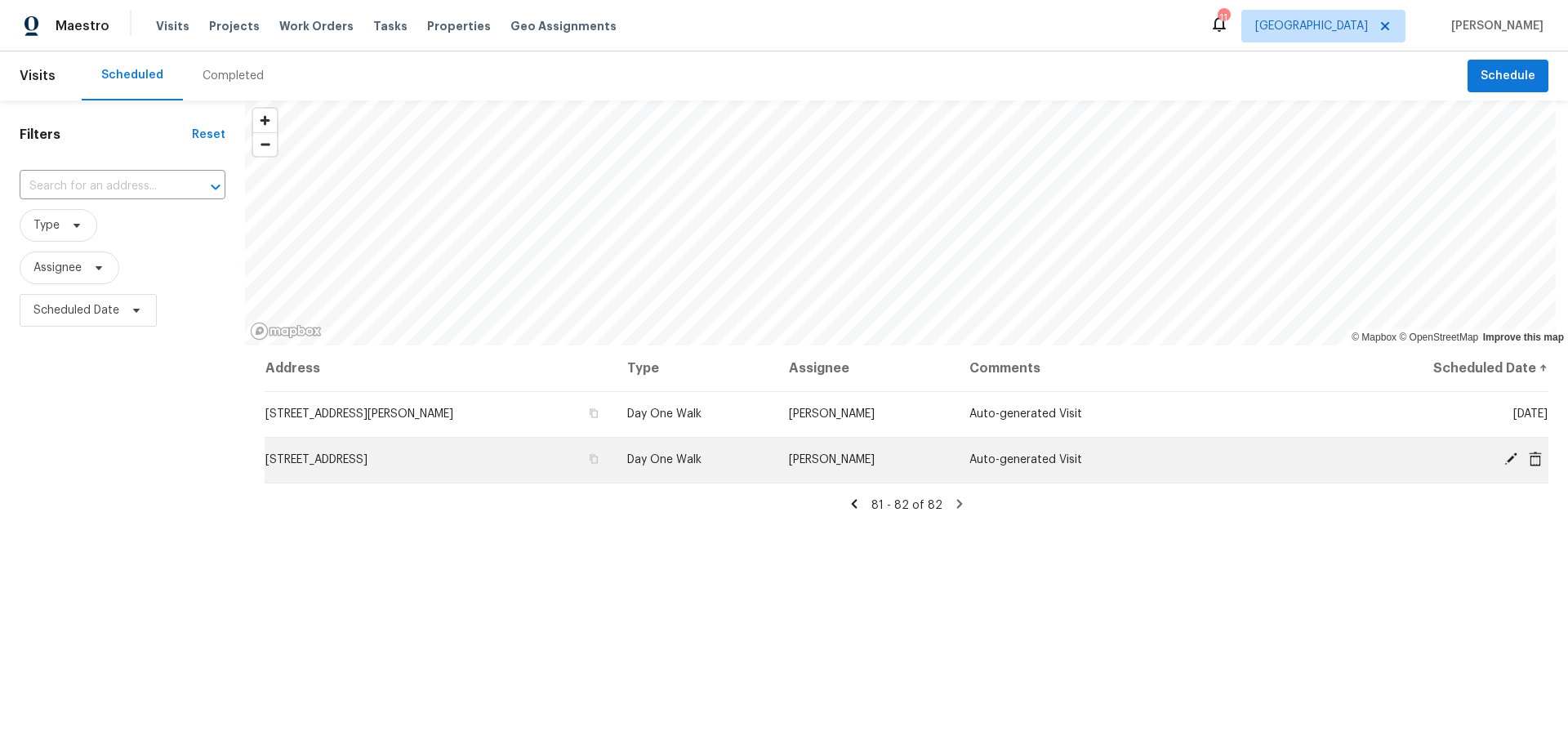
click at [1503, 461] on icon at bounding box center [1510, 459] width 13 height 13
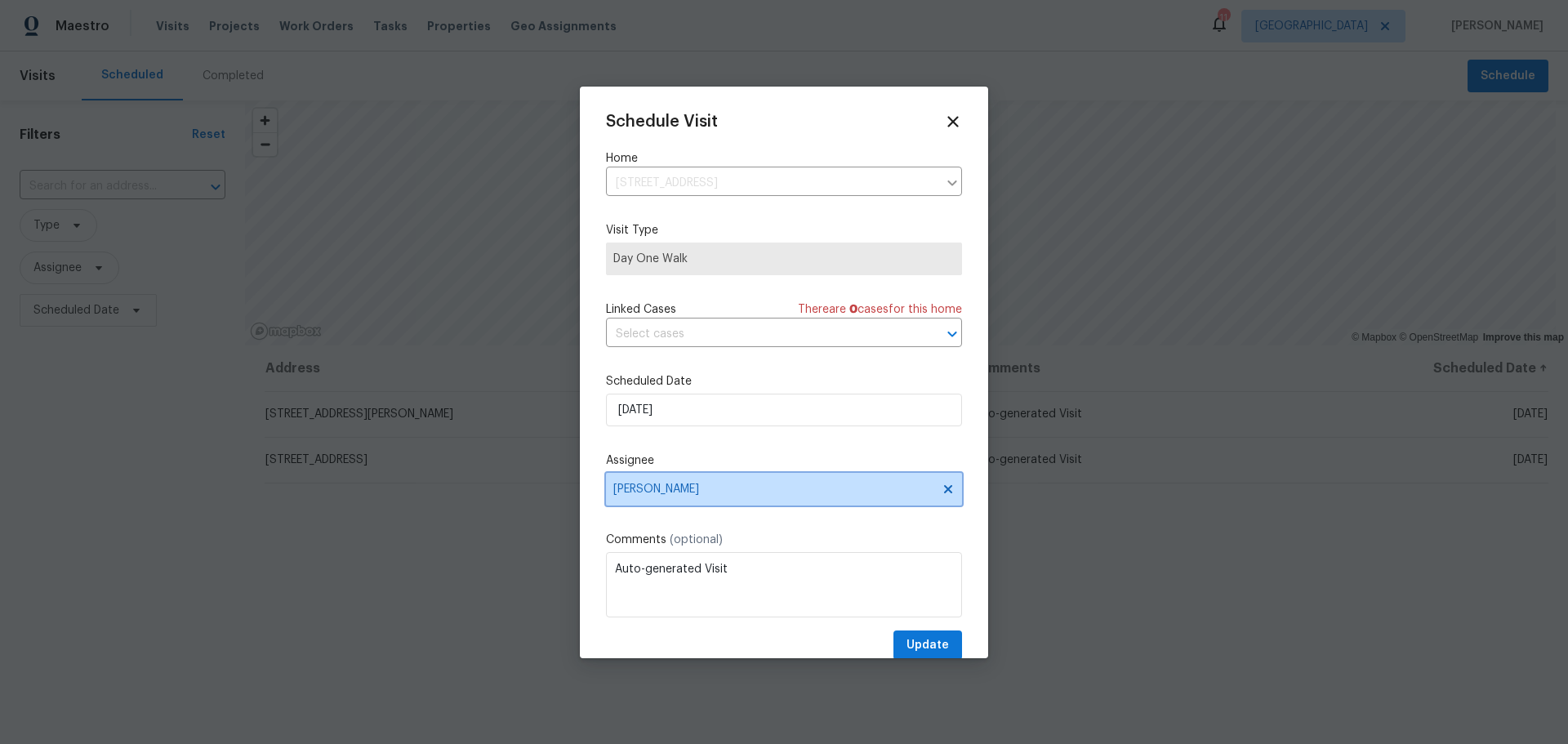
click at [932, 496] on span "[PERSON_NAME]" at bounding box center [784, 489] width 356 height 33
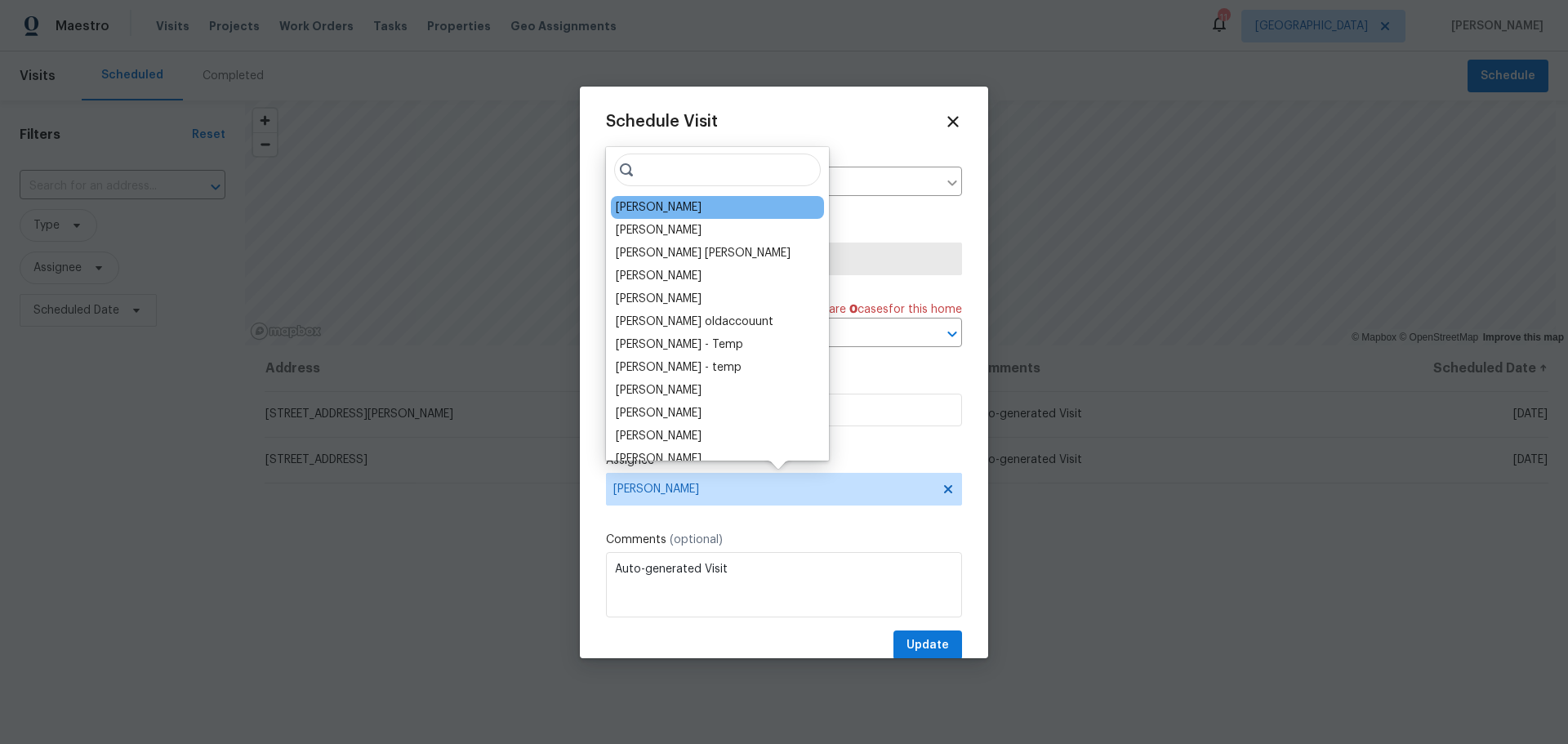
click at [700, 213] on div "[PERSON_NAME]" at bounding box center [717, 207] width 213 height 23
click at [690, 212] on div "[PERSON_NAME]" at bounding box center [659, 207] width 85 height 16
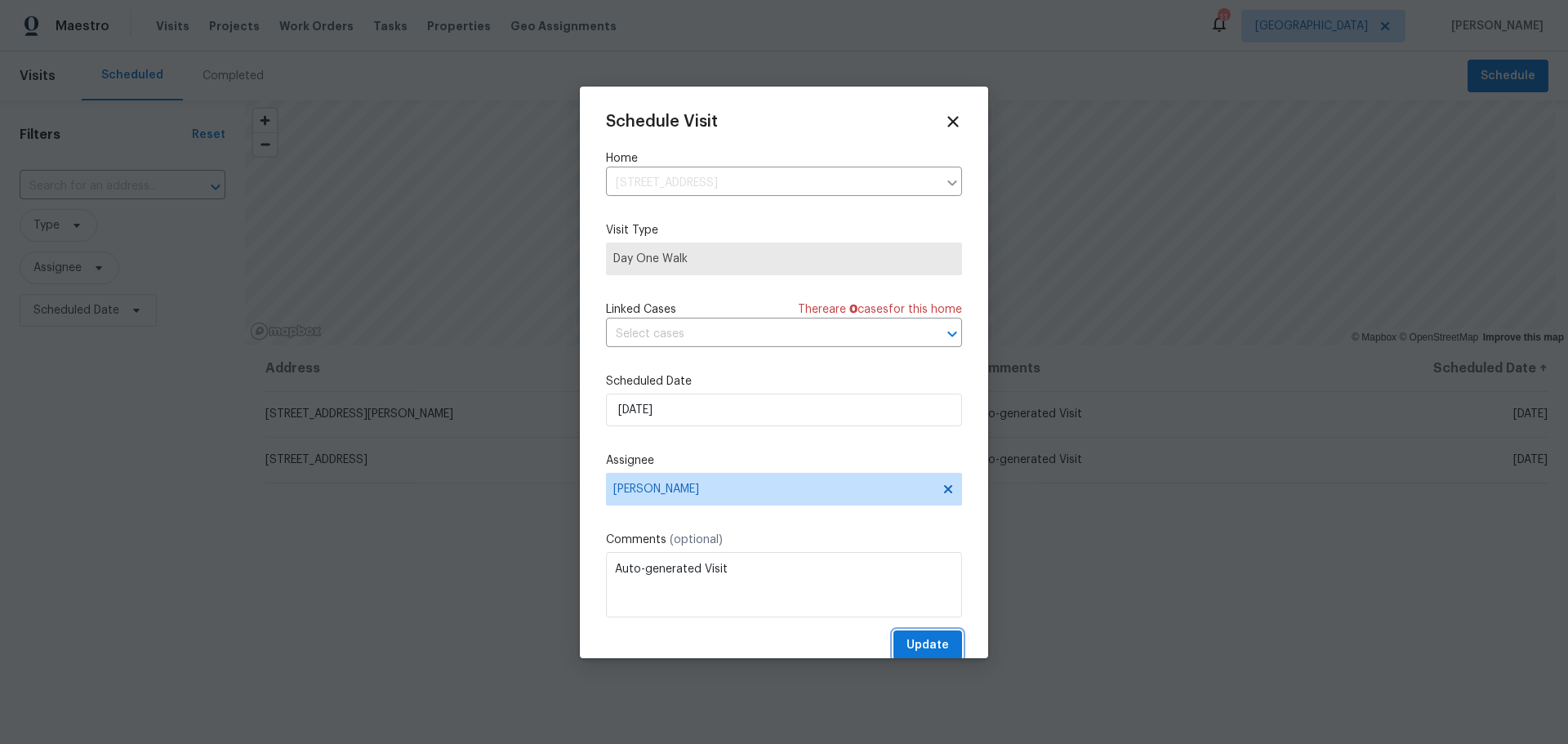
click at [907, 646] on span "Update" at bounding box center [928, 645] width 43 height 20
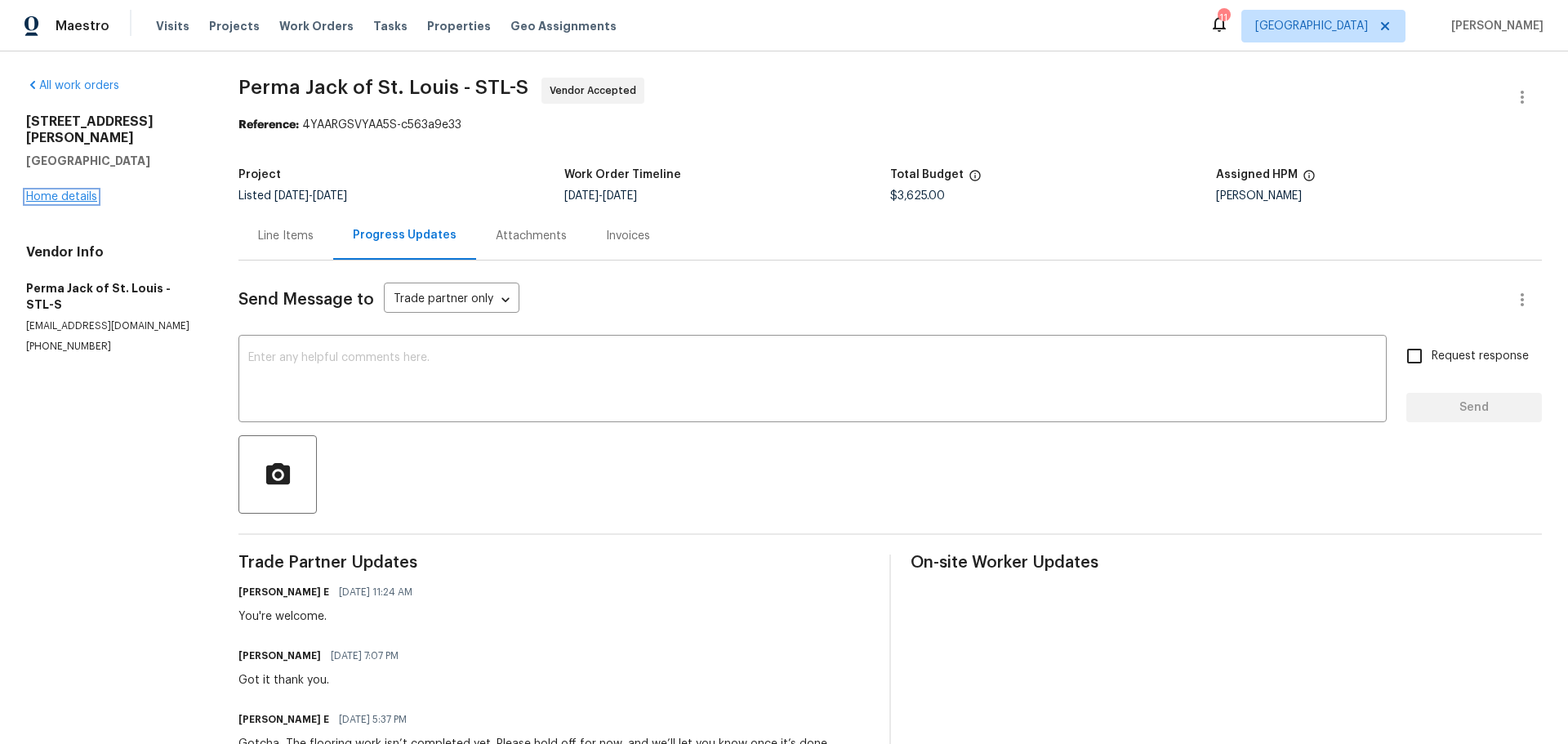
click at [83, 191] on link "Home details" at bounding box center [62, 196] width 71 height 12
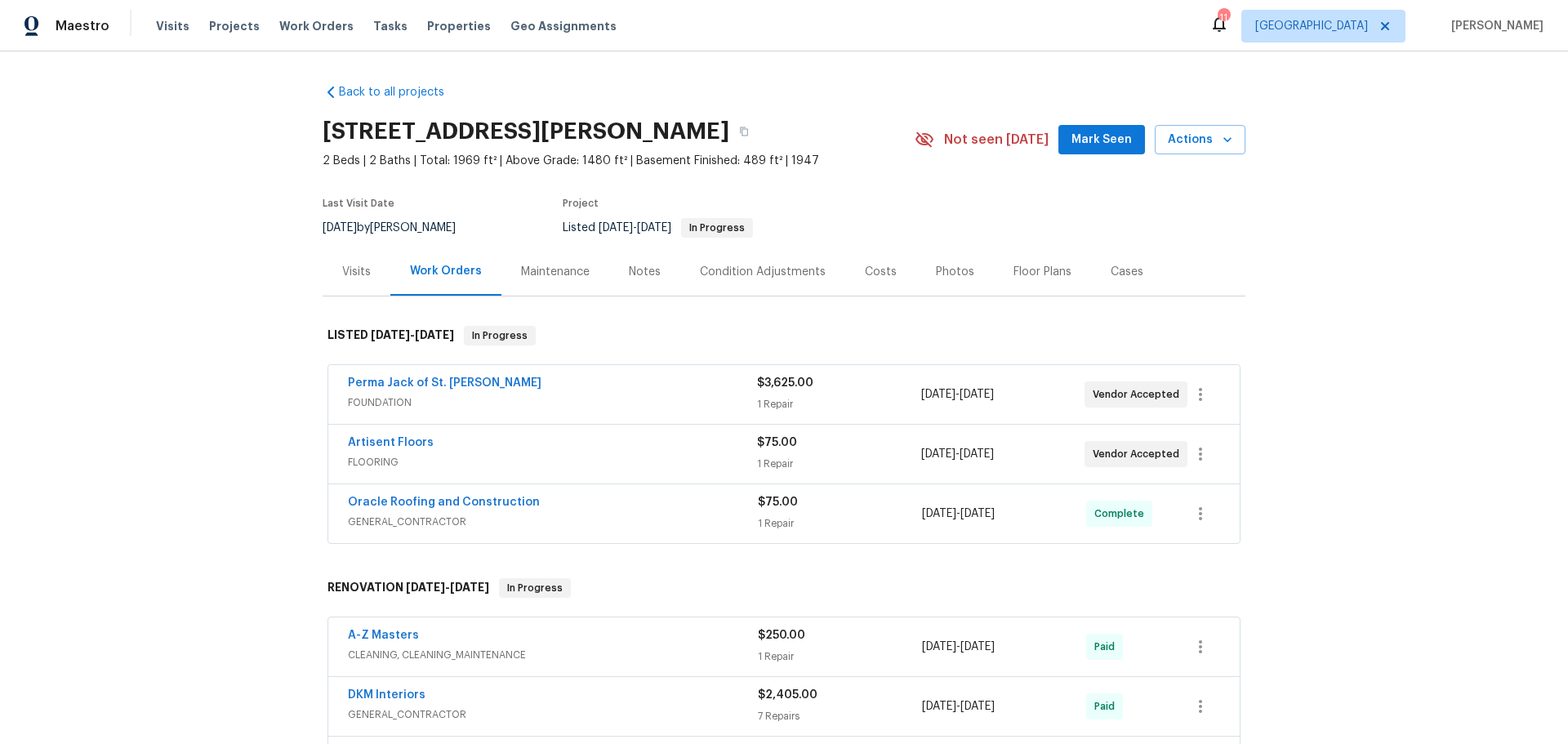
scroll to position [82, 0]
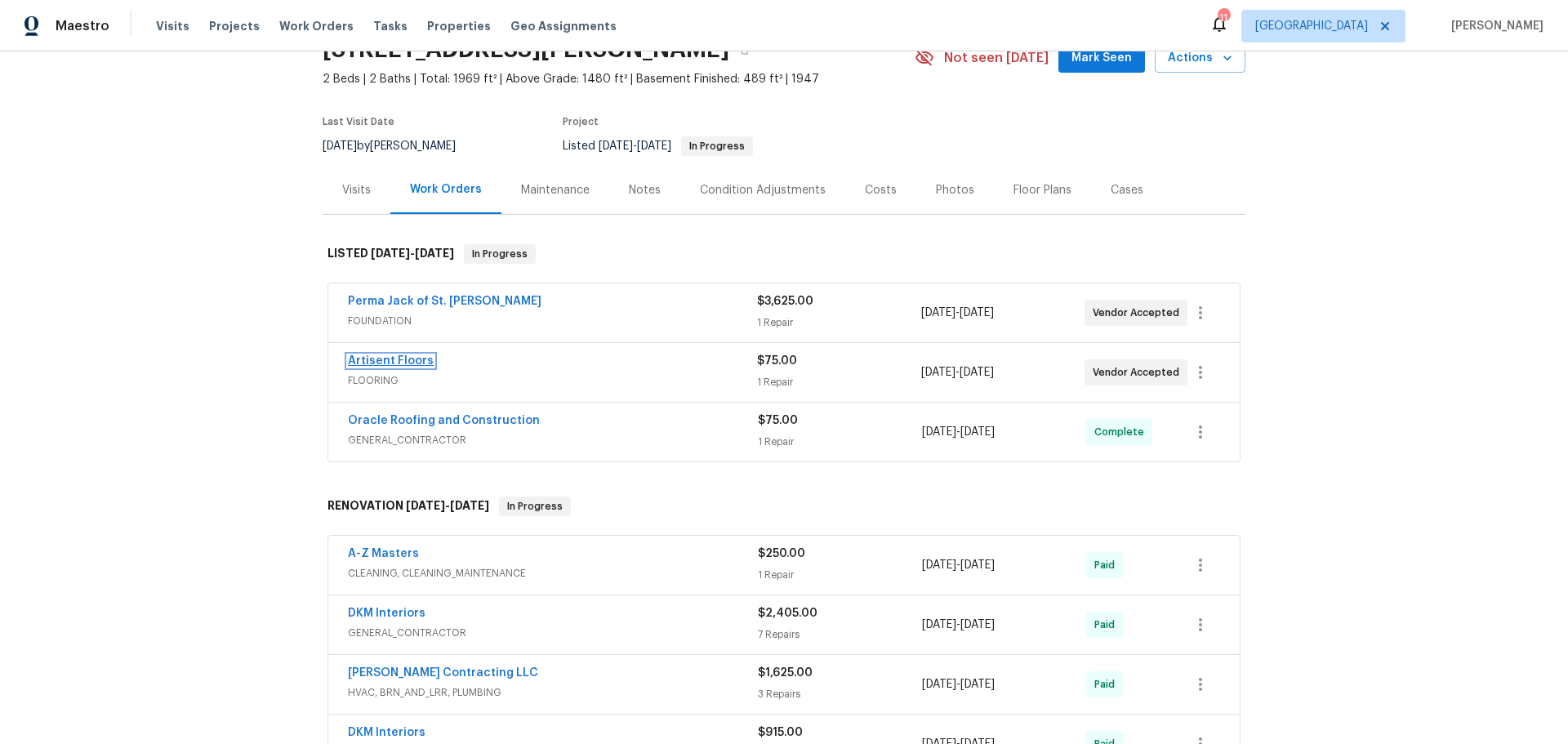
click at [419, 355] on link "Artisent Floors" at bounding box center [391, 361] width 85 height 12
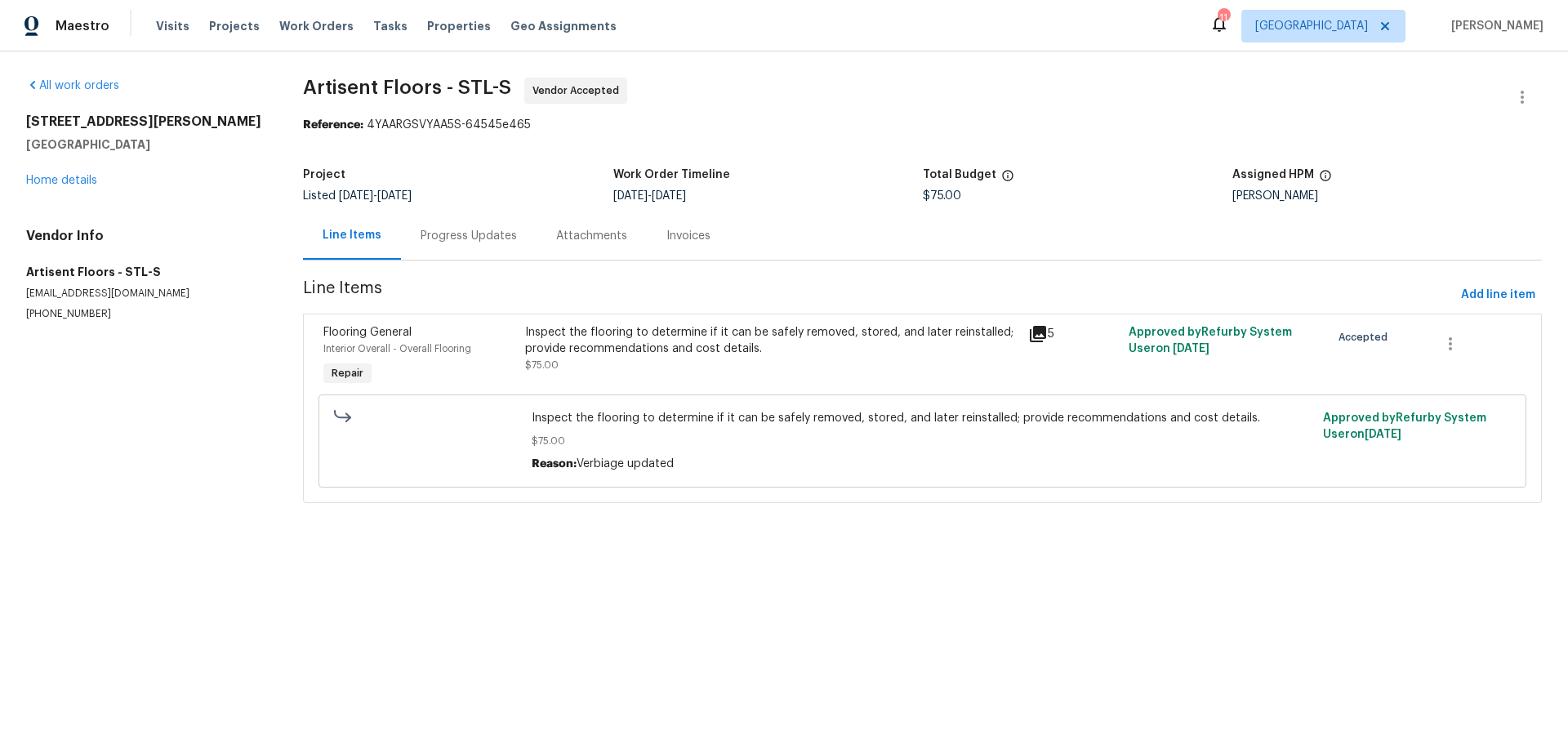
click at [501, 236] on div "Progress Updates" at bounding box center [469, 236] width 96 height 16
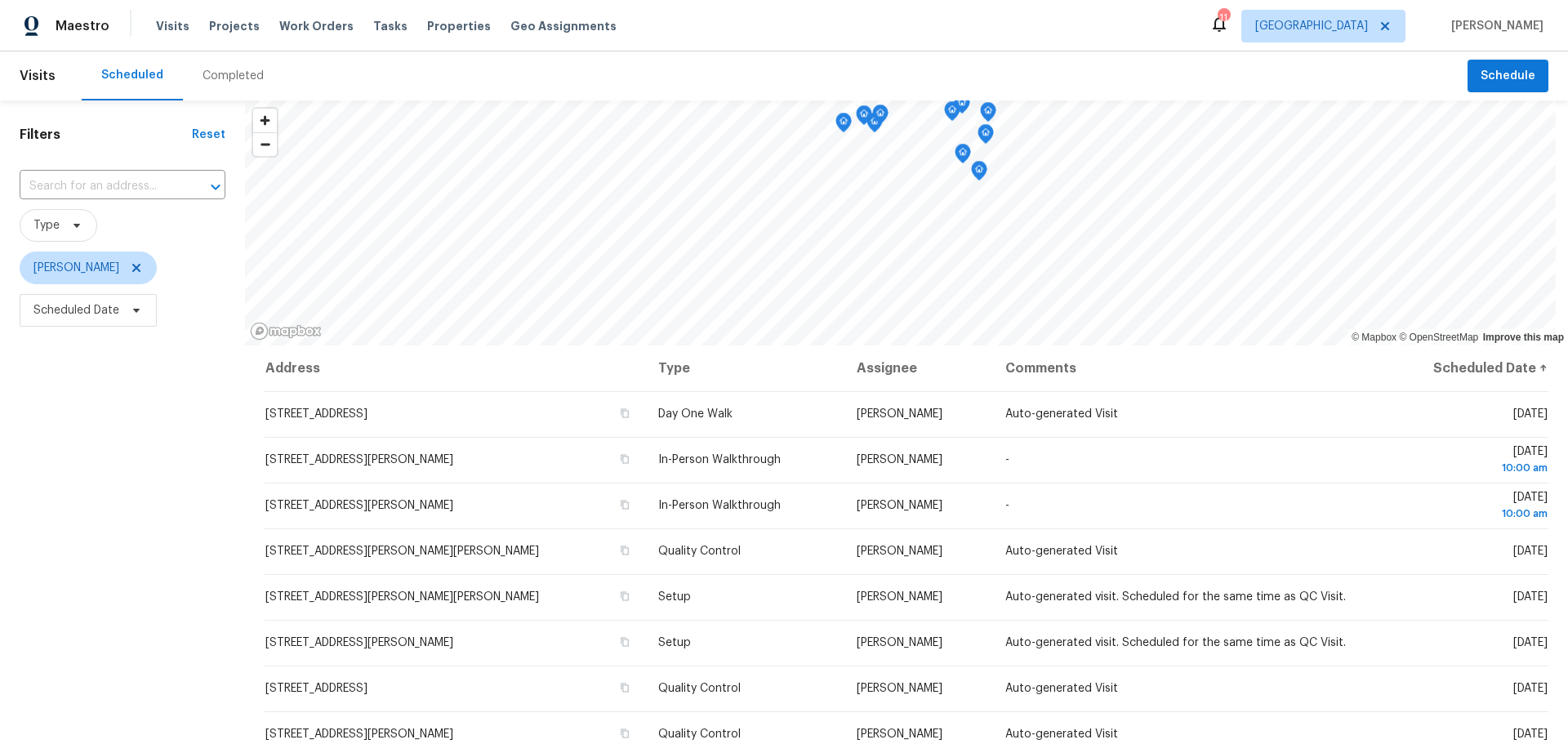
click at [440, 17] on div "Visits Projects Work Orders Tasks Properties Geo Assignments" at bounding box center [396, 26] width 480 height 33
click at [438, 26] on span "Properties" at bounding box center [459, 26] width 64 height 16
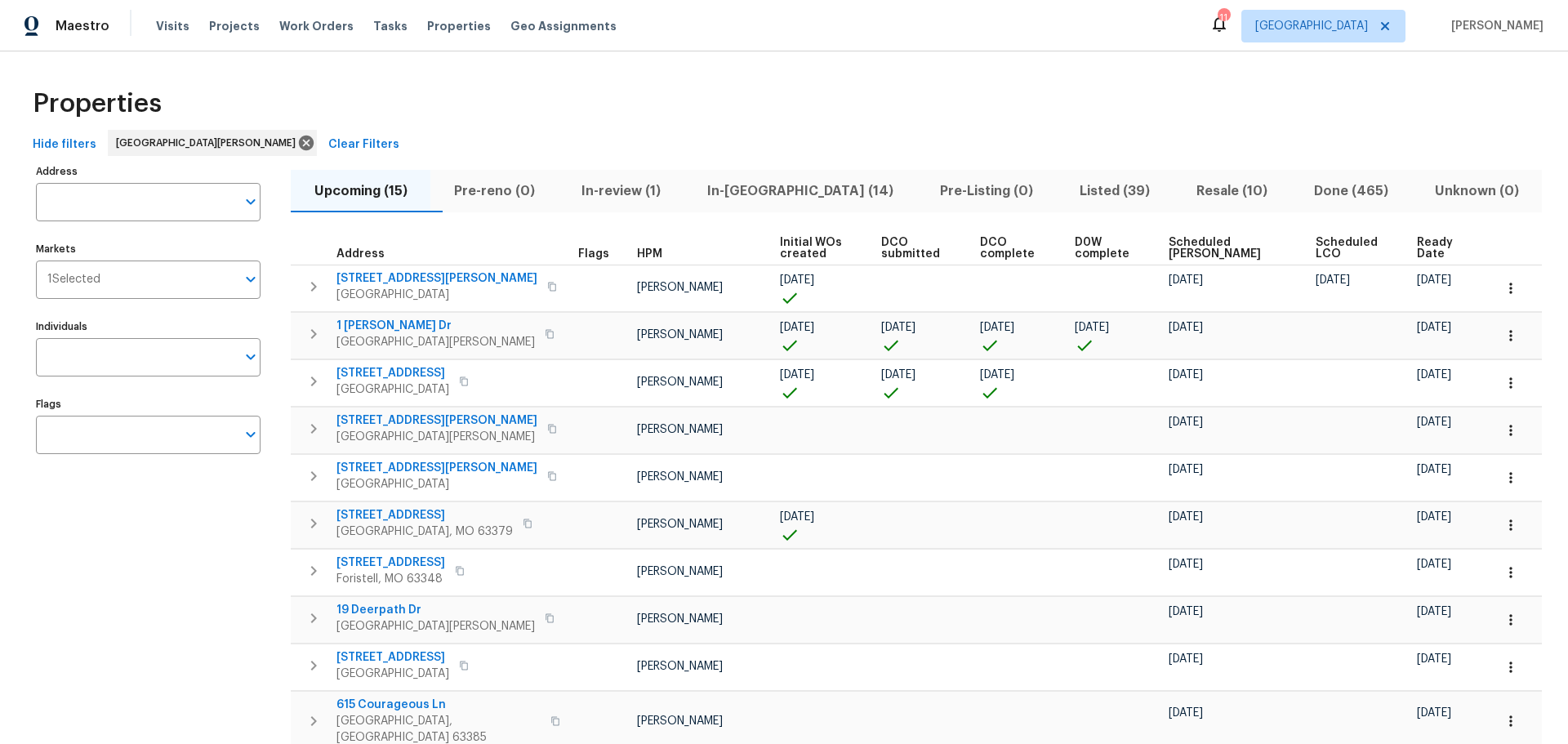
click at [750, 184] on span "In-[GEOGRAPHIC_DATA] (14)" at bounding box center [799, 191] width 213 height 23
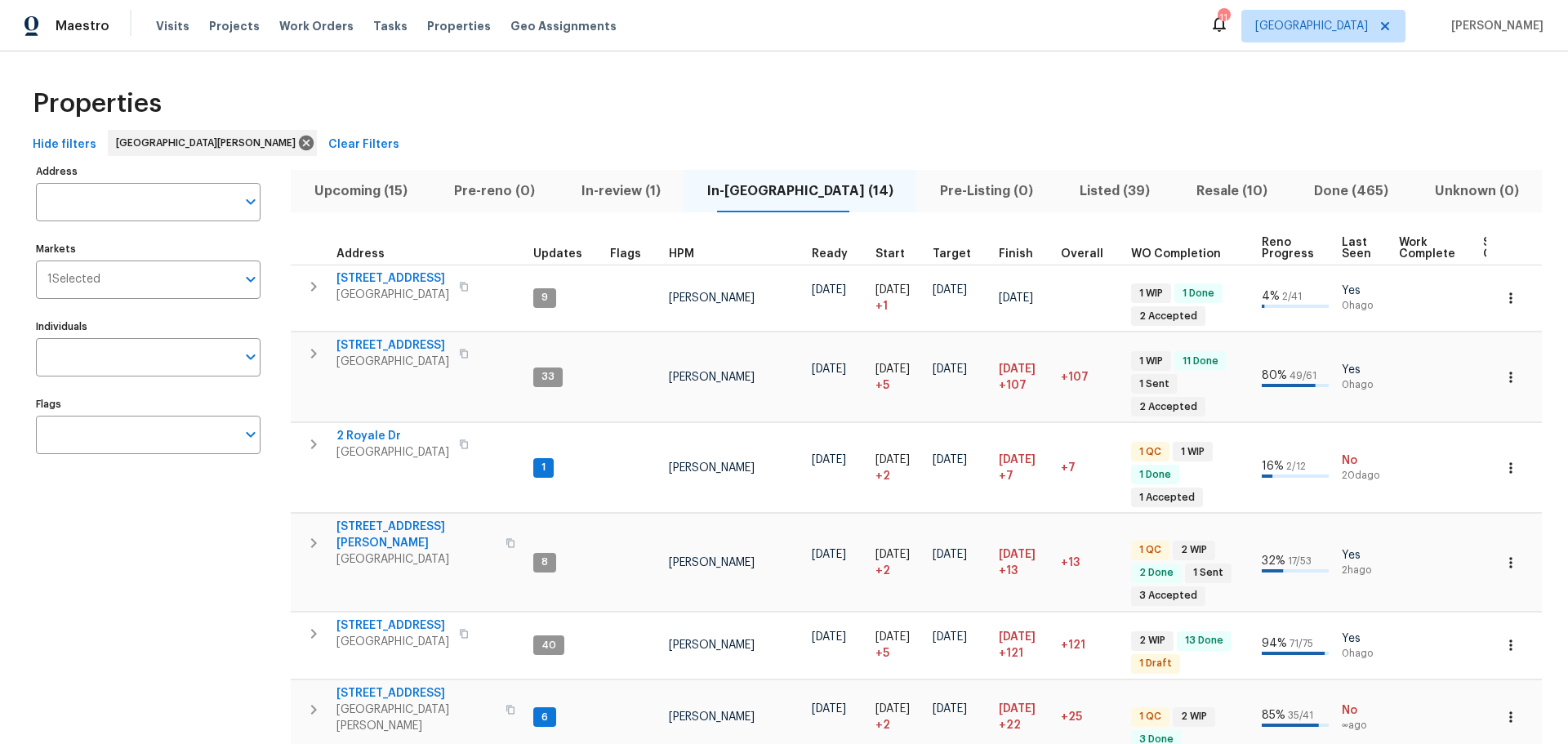
click at [367, 277] on span "[STREET_ADDRESS]" at bounding box center [392, 278] width 113 height 16
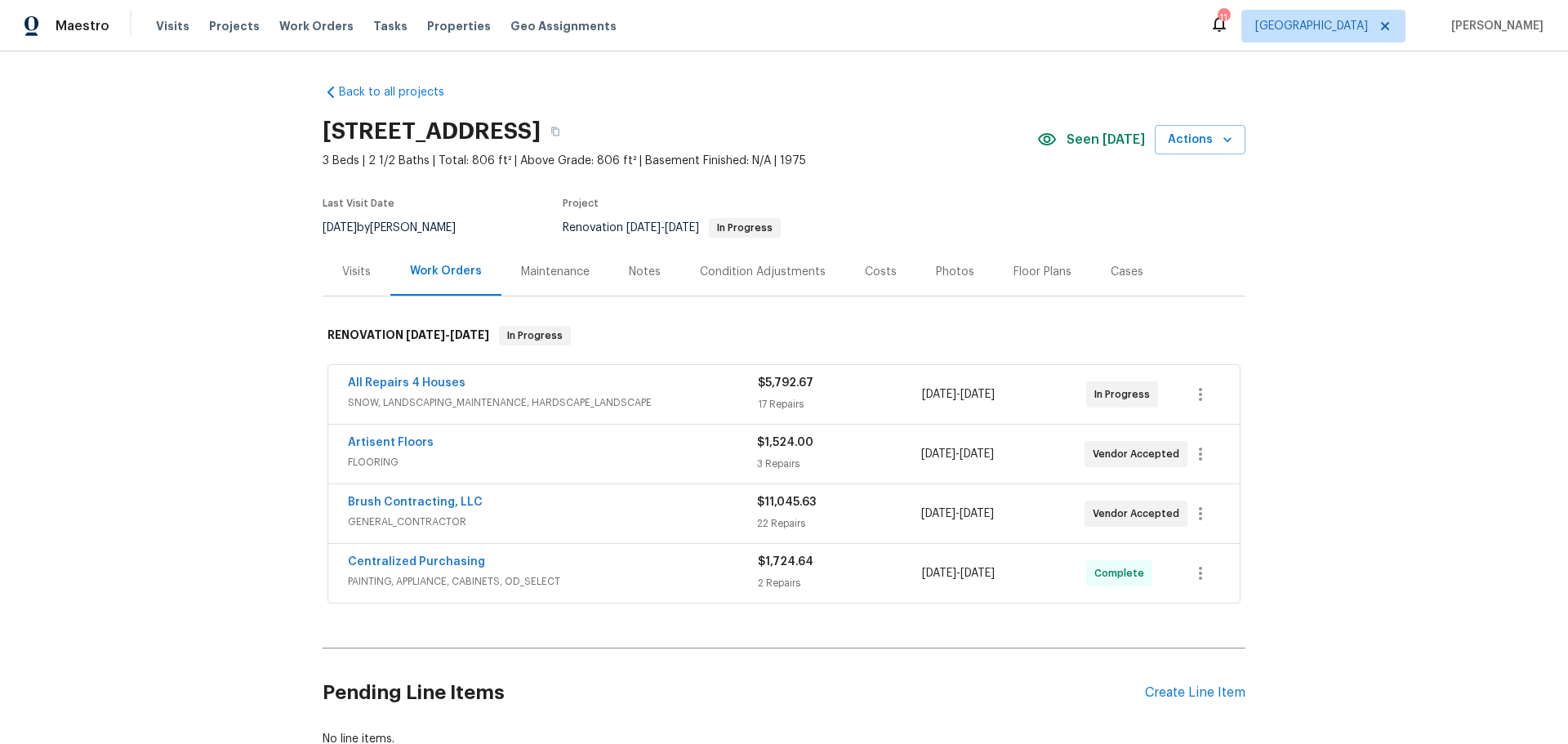
click at [409, 495] on span "Brush Contracting, LLC" at bounding box center [415, 502] width 134 height 16
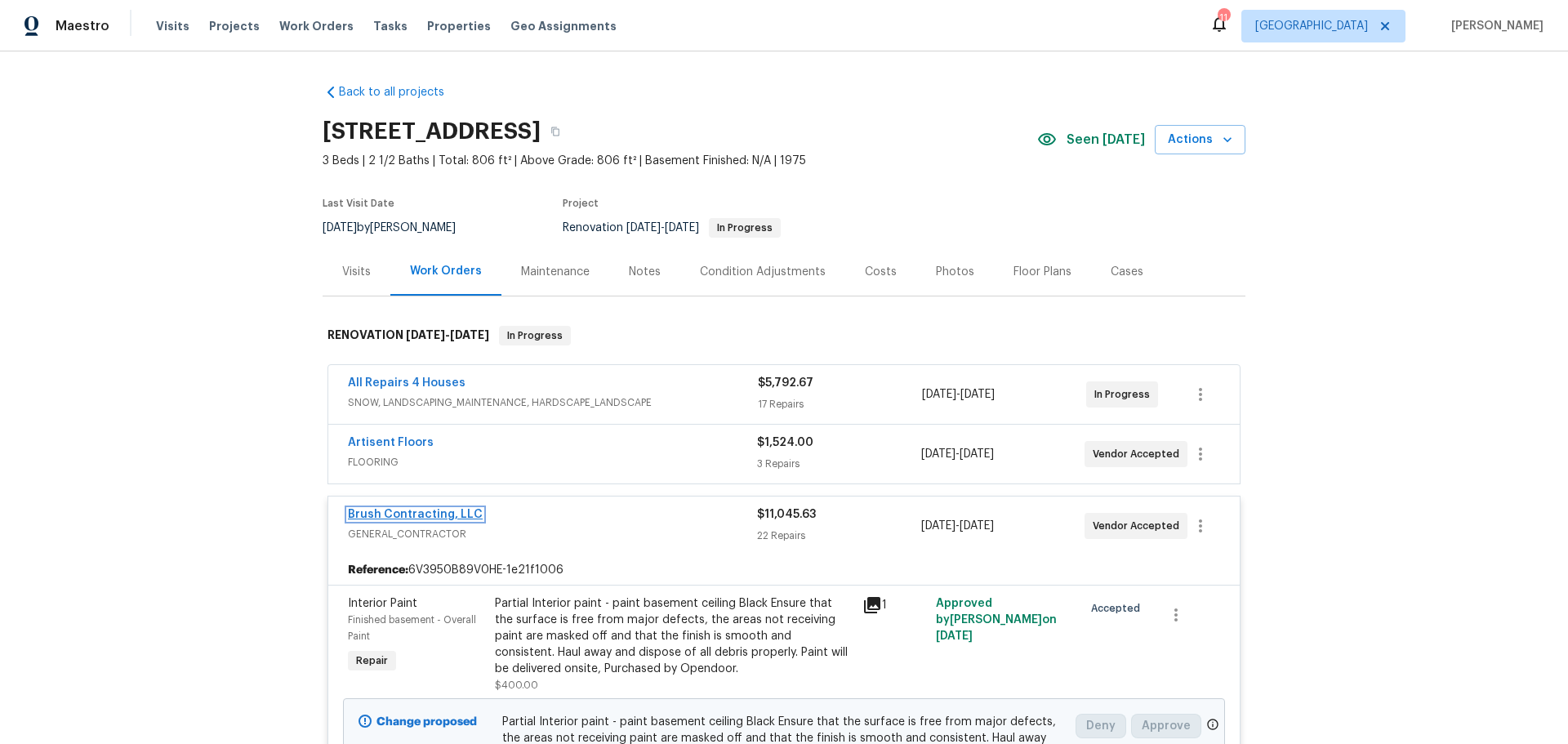
click at [416, 511] on link "Brush Contracting, LLC" at bounding box center [415, 514] width 134 height 12
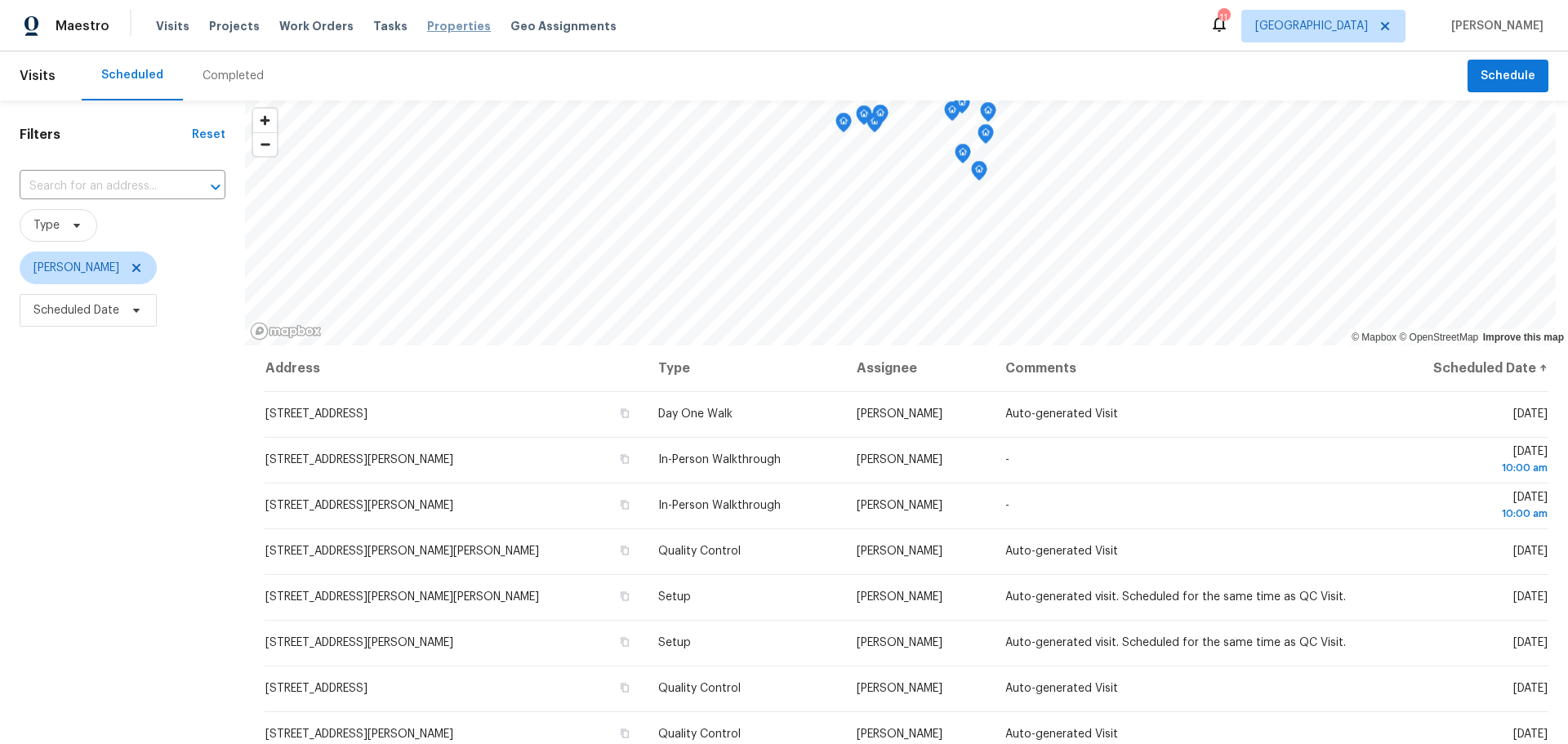
click at [441, 31] on span "Properties" at bounding box center [459, 26] width 64 height 16
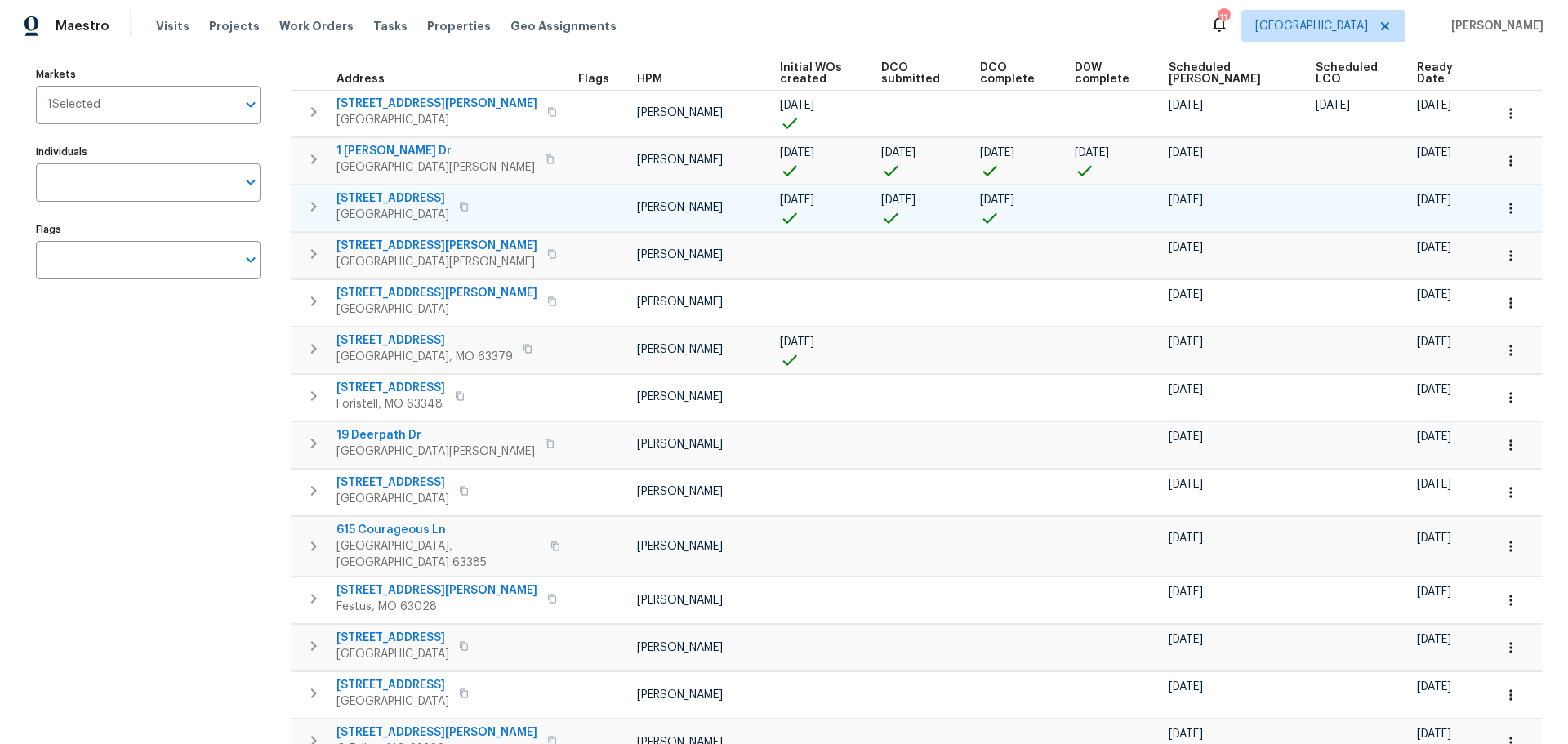
scroll to position [146, 0]
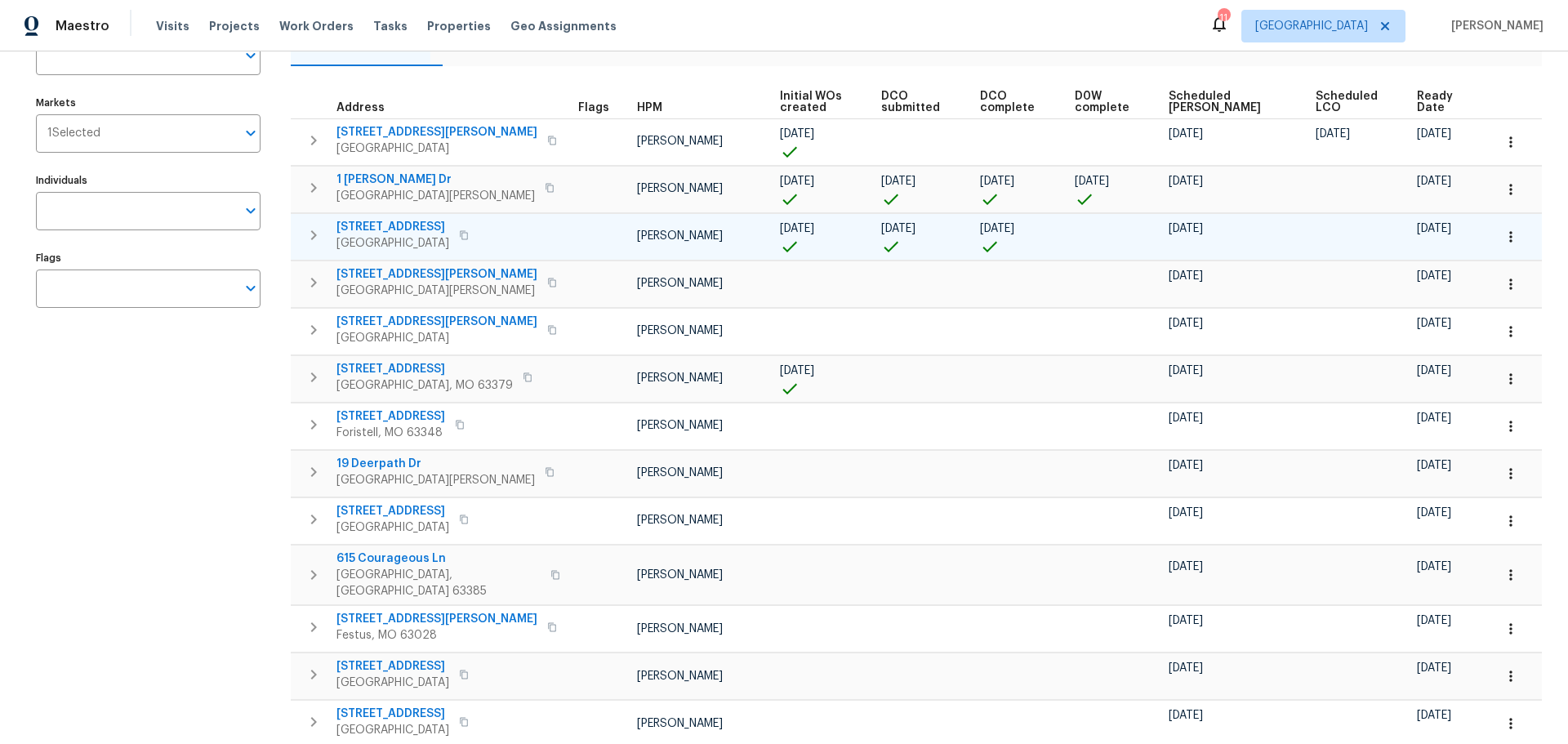
click at [394, 228] on span "[STREET_ADDRESS]" at bounding box center [392, 227] width 113 height 16
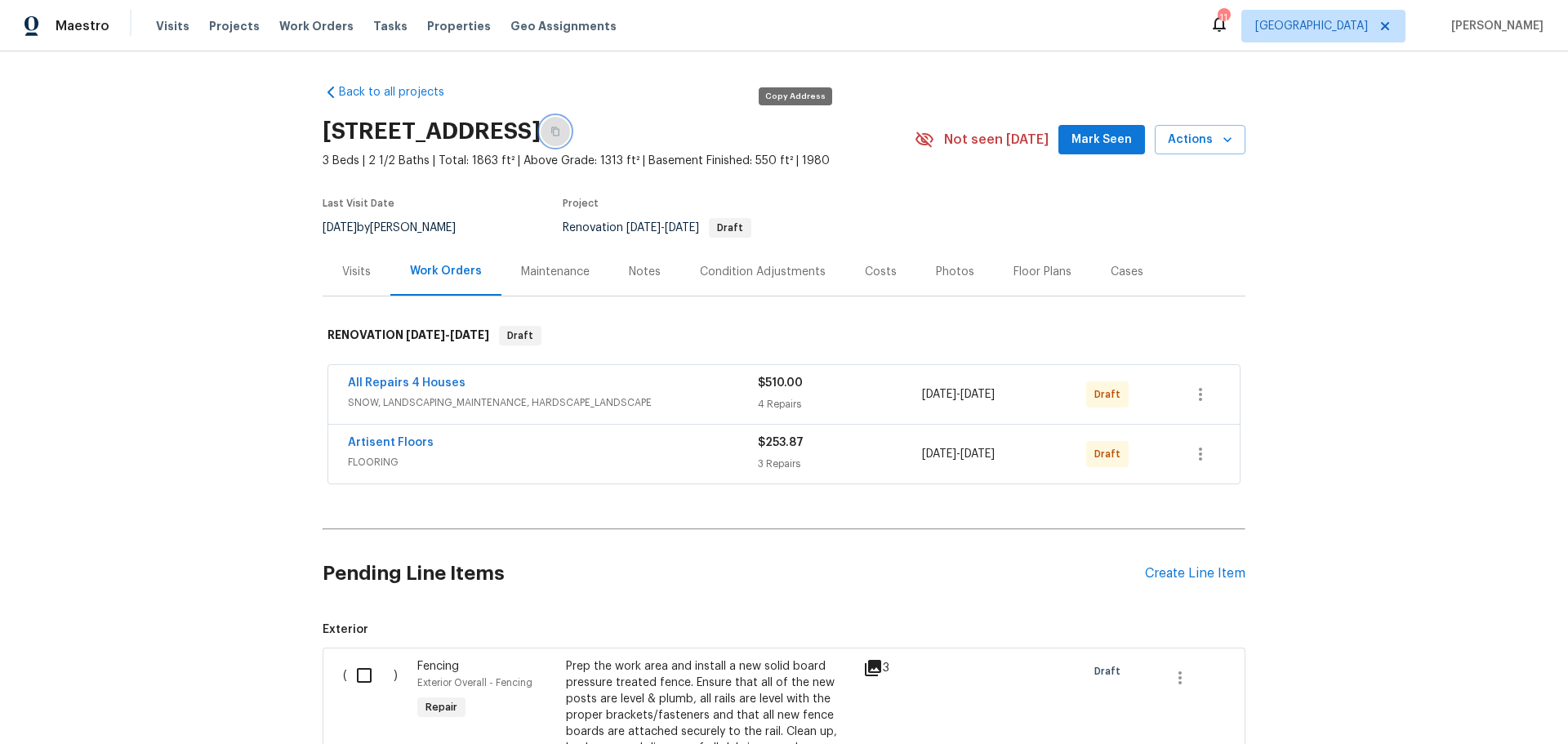
click at [561, 134] on icon "button" at bounding box center [555, 131] width 10 height 10
click at [415, 35] on div "Visits Projects Work Orders Tasks Properties Geo Assignments" at bounding box center [396, 26] width 480 height 33
click at [427, 28] on span "Properties" at bounding box center [459, 26] width 64 height 16
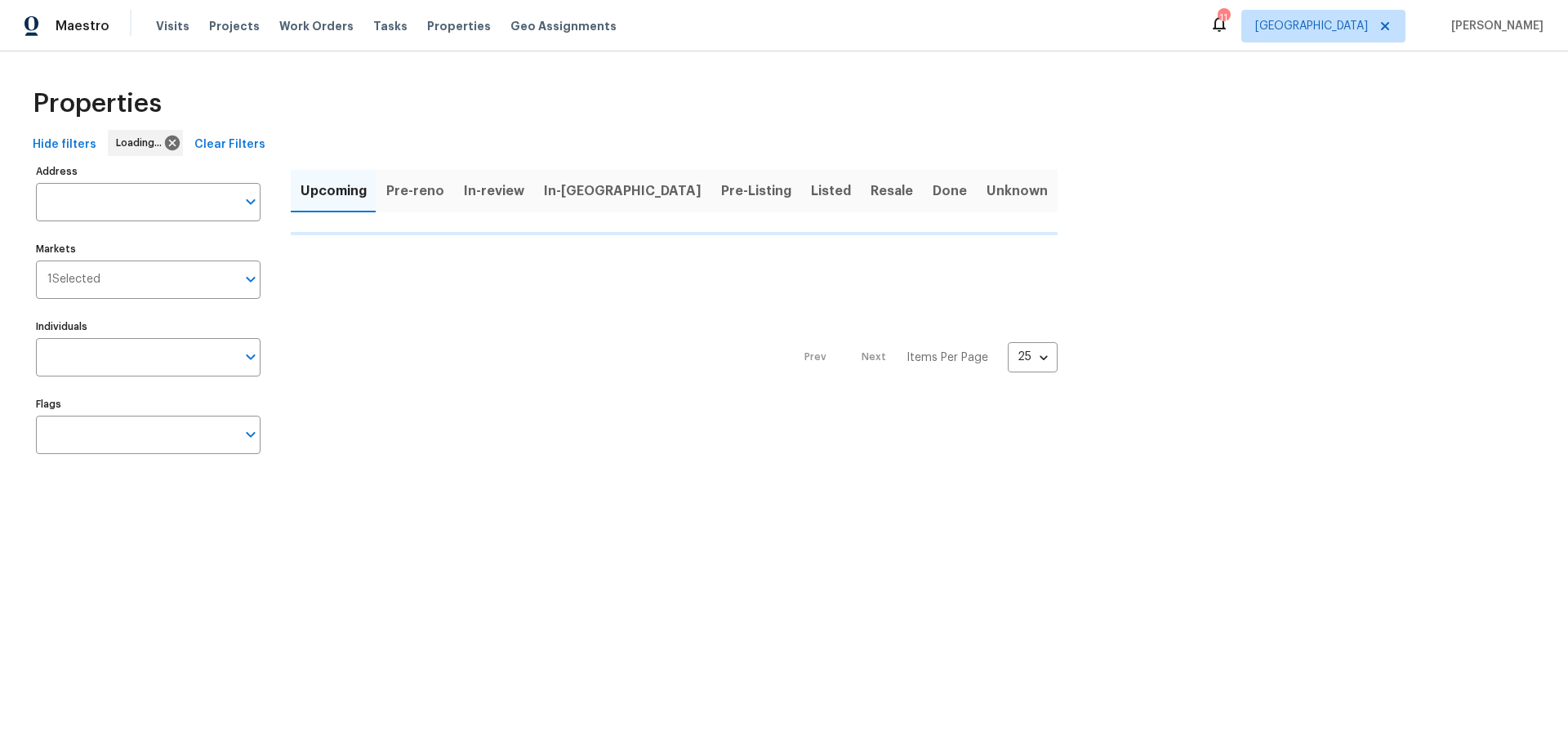
click at [572, 191] on span "In-[GEOGRAPHIC_DATA]" at bounding box center [622, 191] width 157 height 23
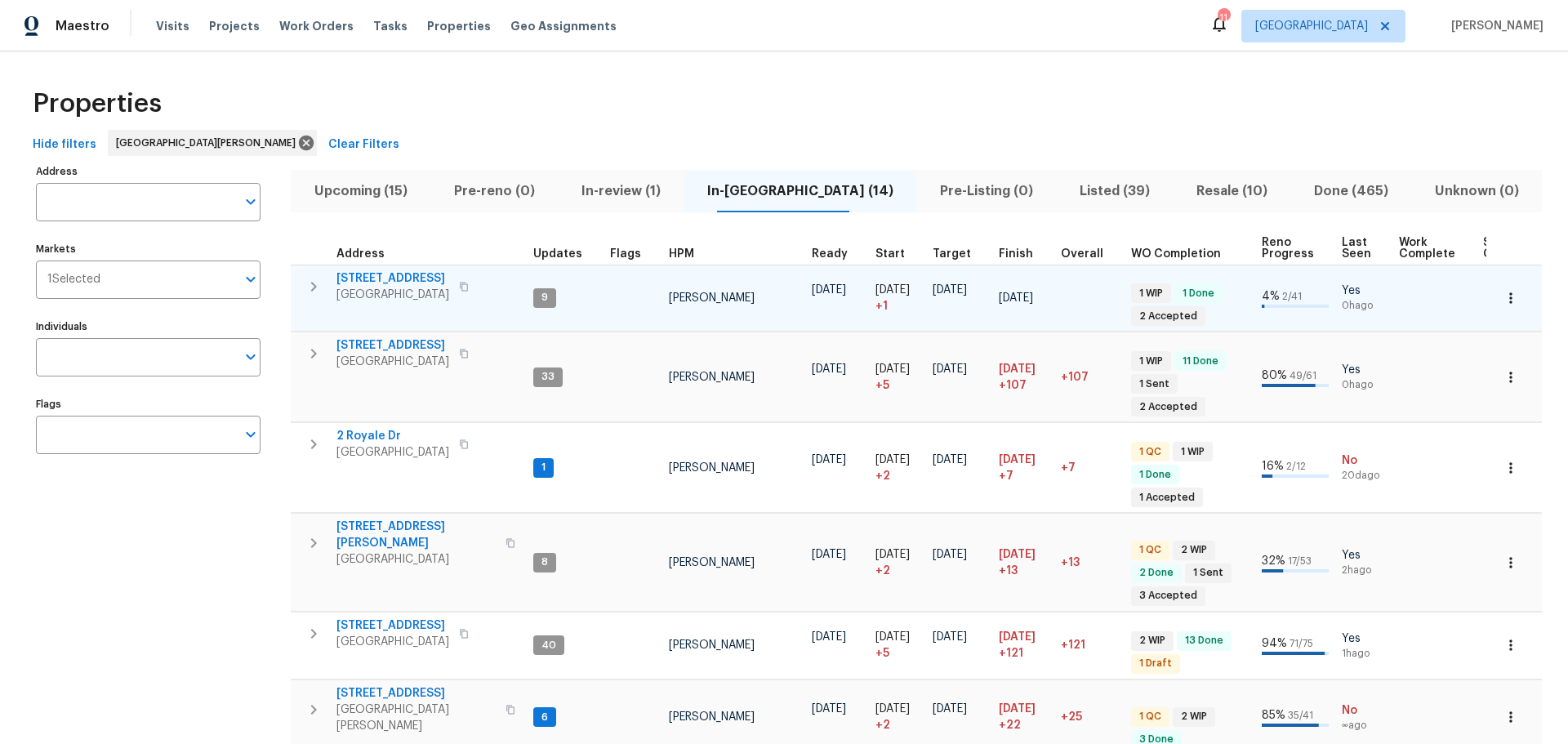
click at [399, 277] on span "[STREET_ADDRESS]" at bounding box center [392, 278] width 113 height 16
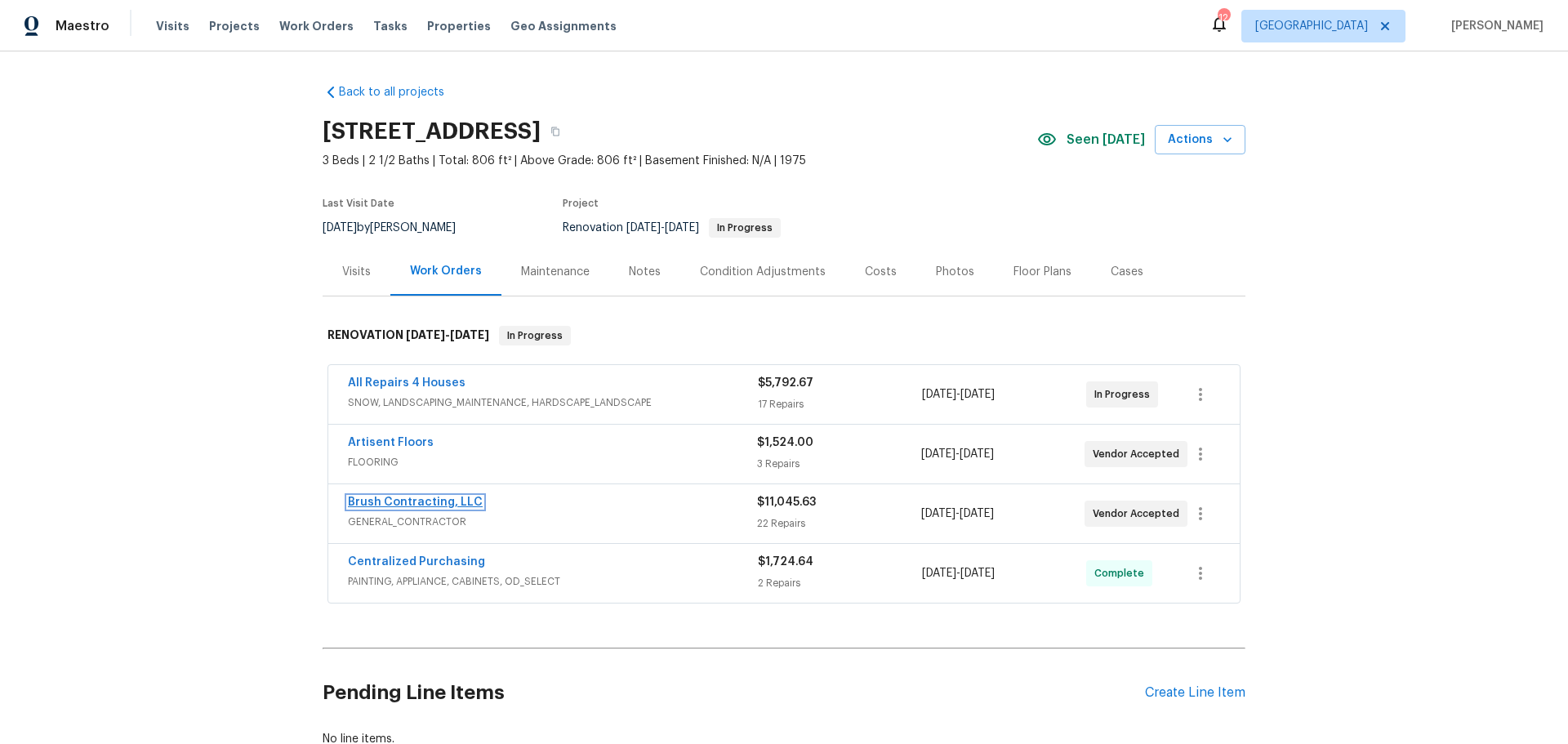
click at [439, 496] on link "Brush Contracting, LLC" at bounding box center [415, 501] width 134 height 12
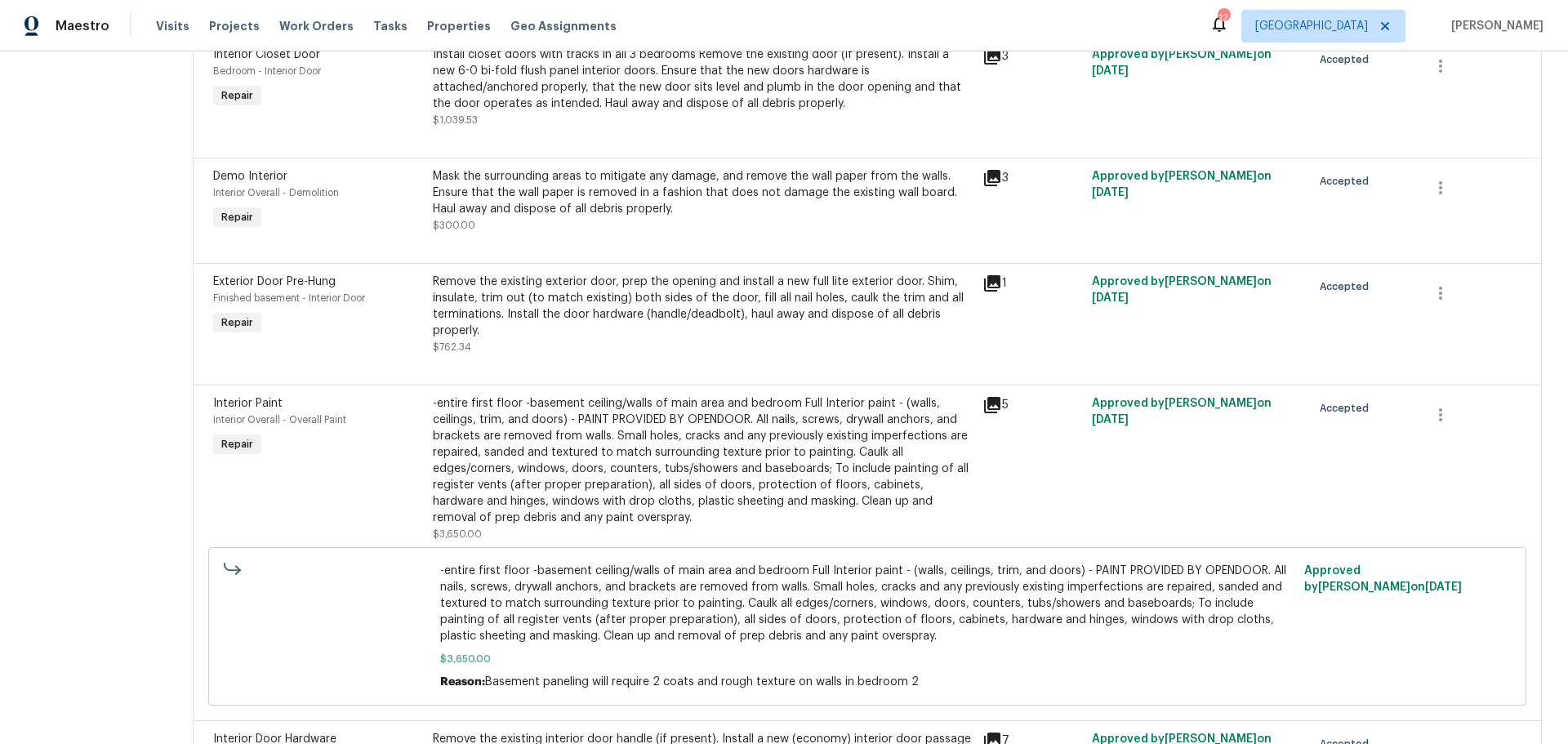
scroll to position [817, 0]
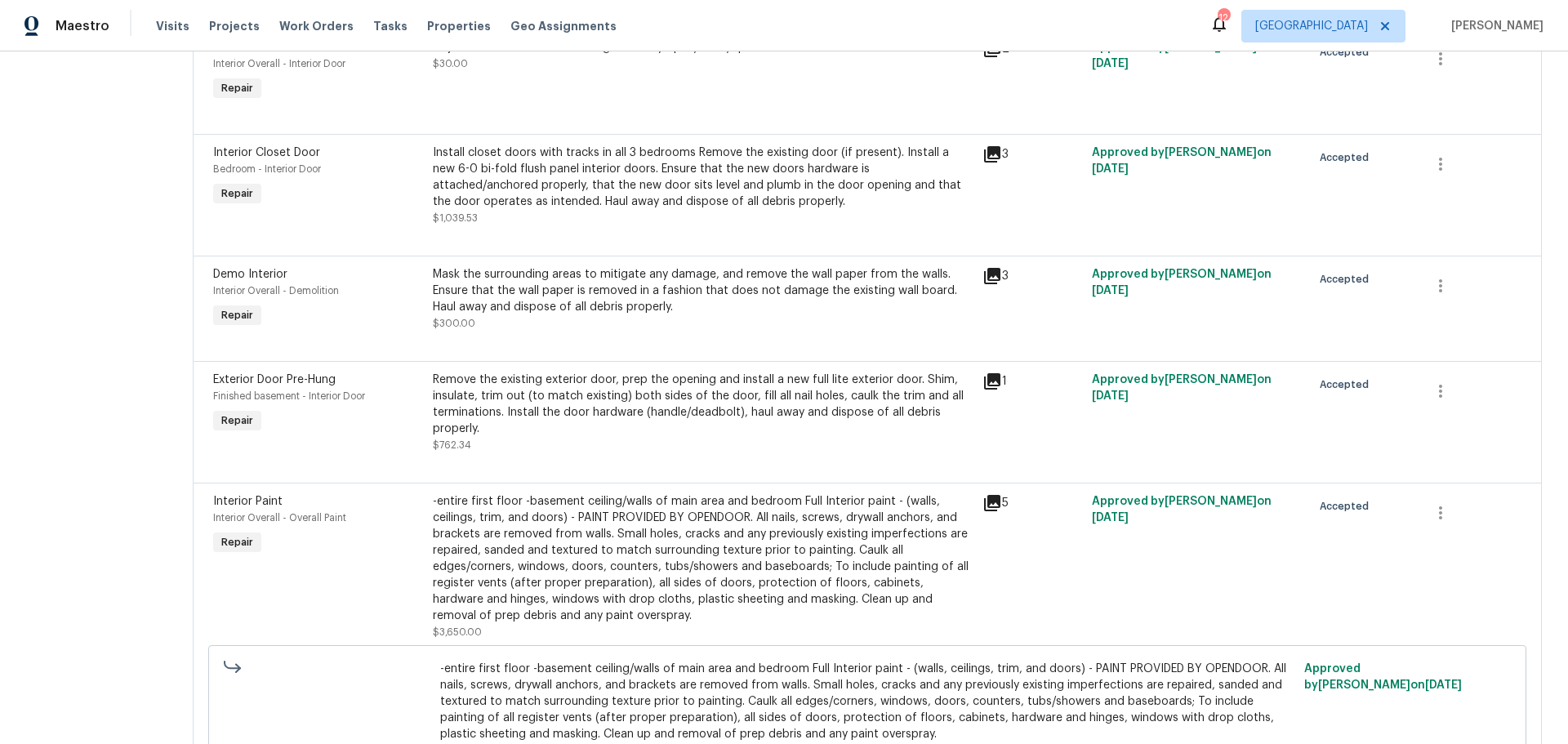
click at [571, 525] on div "-entire first floor -basement ceiling/walls of main area and bedroom Full Inter…" at bounding box center [702, 559] width 540 height 131
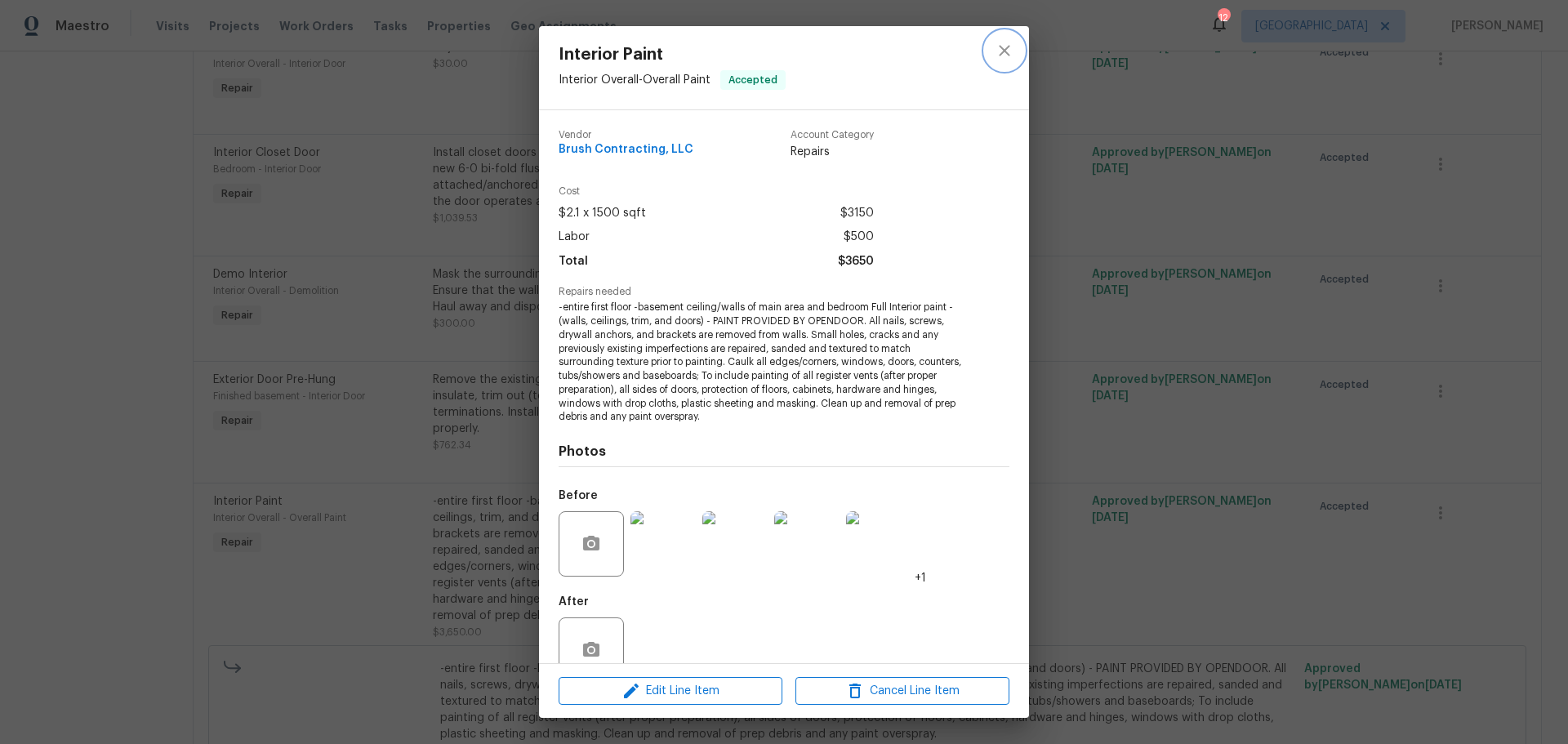
click at [1002, 50] on icon "close" at bounding box center [1005, 51] width 20 height 20
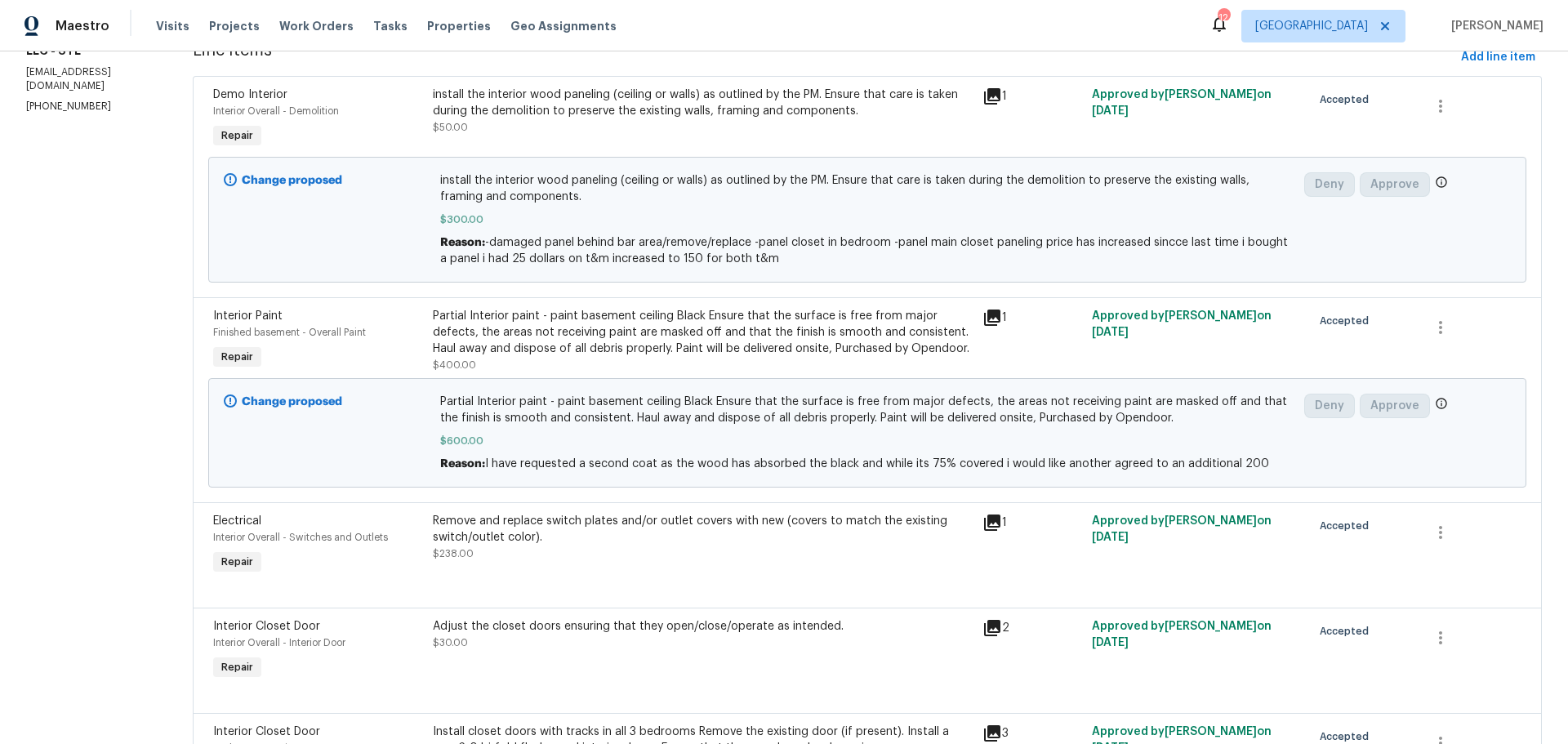
scroll to position [0, 0]
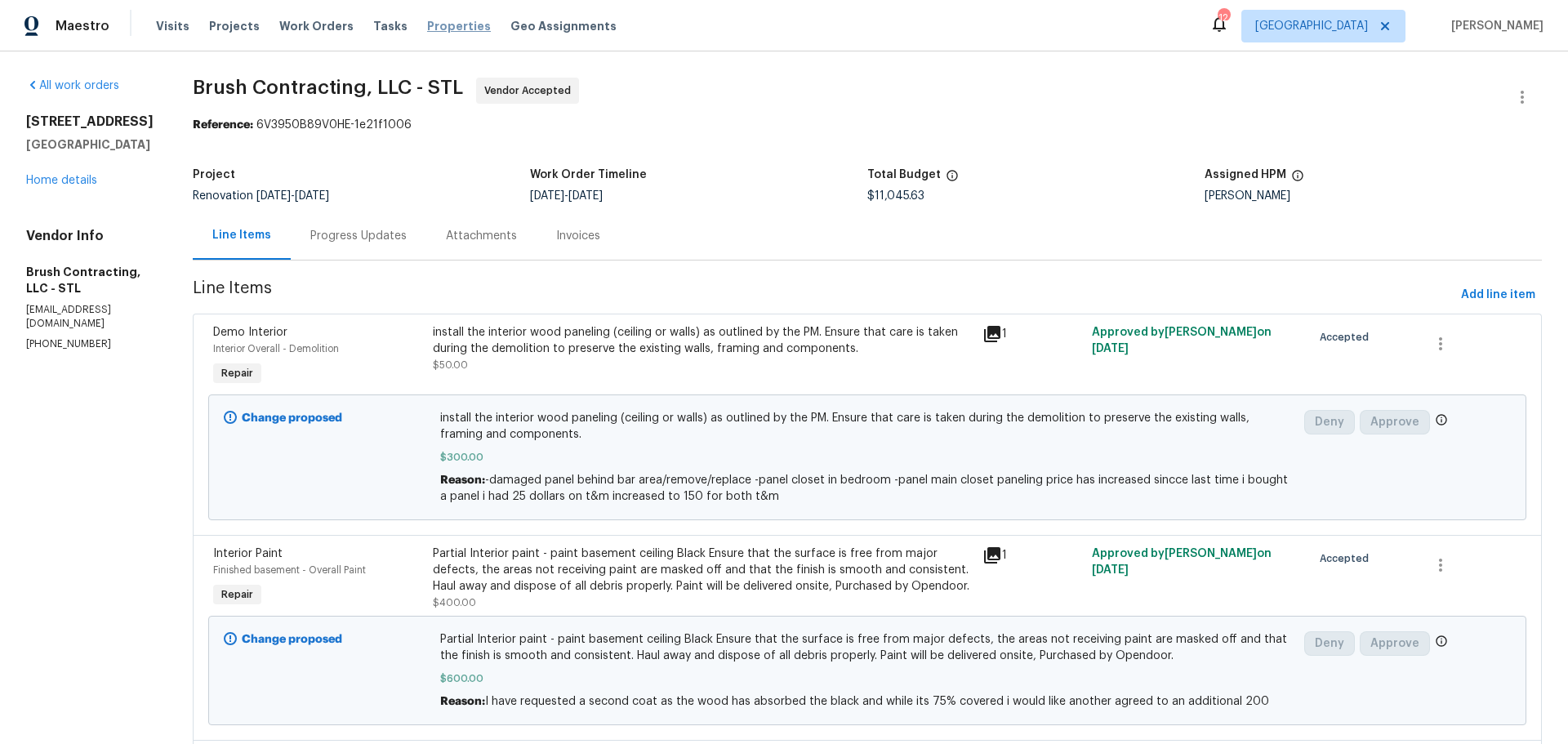
click at [427, 31] on span "Properties" at bounding box center [459, 26] width 64 height 16
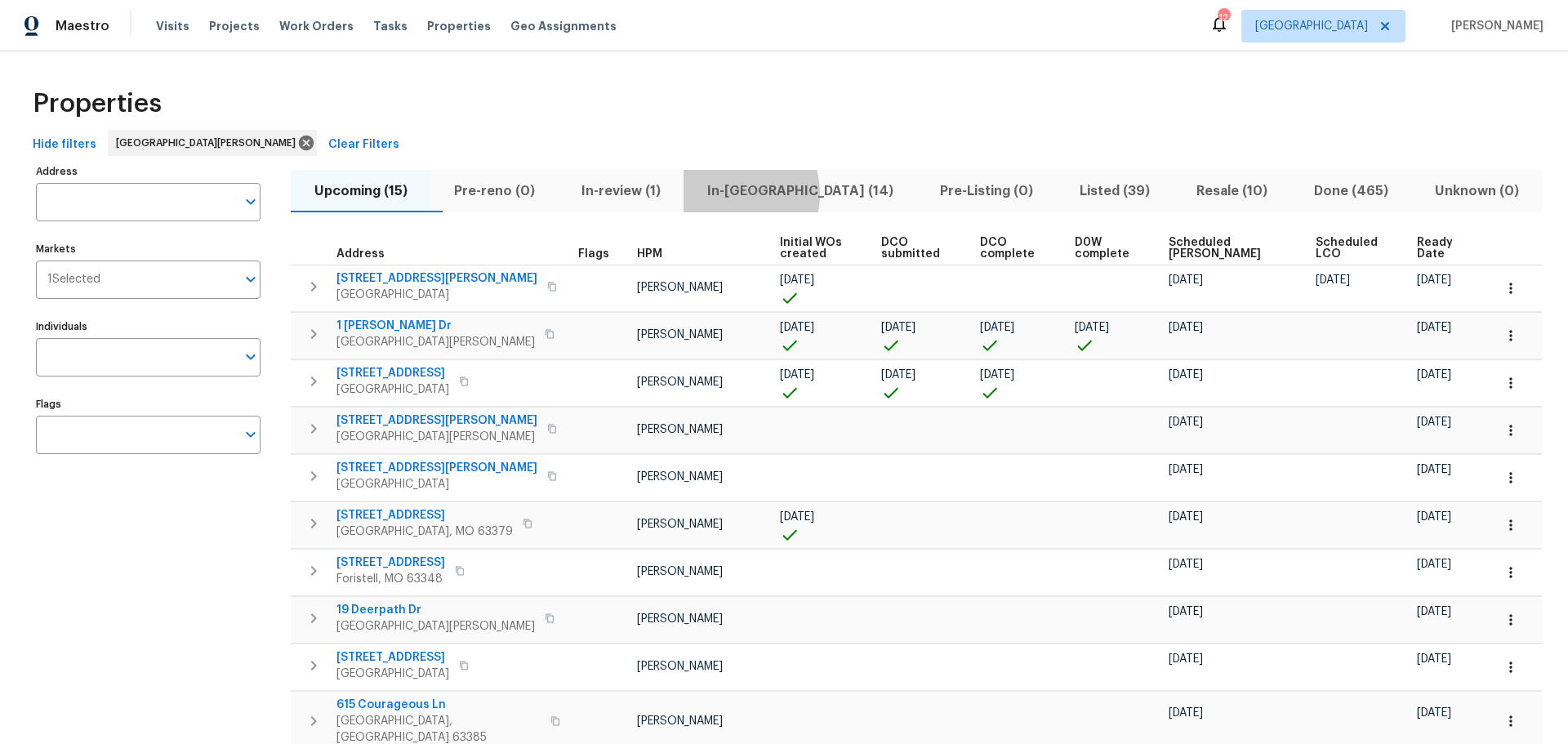
click at [764, 193] on span "In-[GEOGRAPHIC_DATA] (14)" at bounding box center [799, 191] width 213 height 23
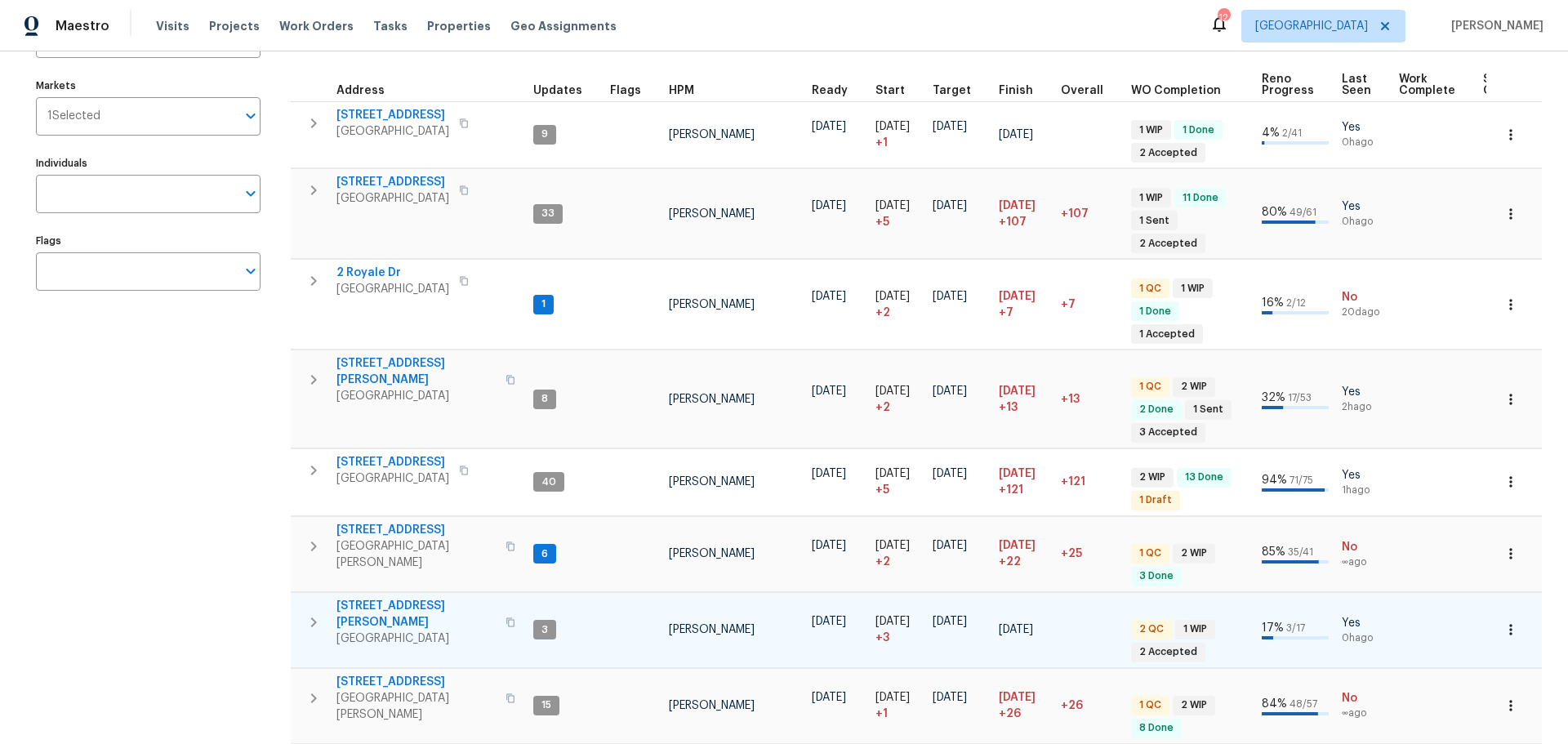
scroll to position [326, 0]
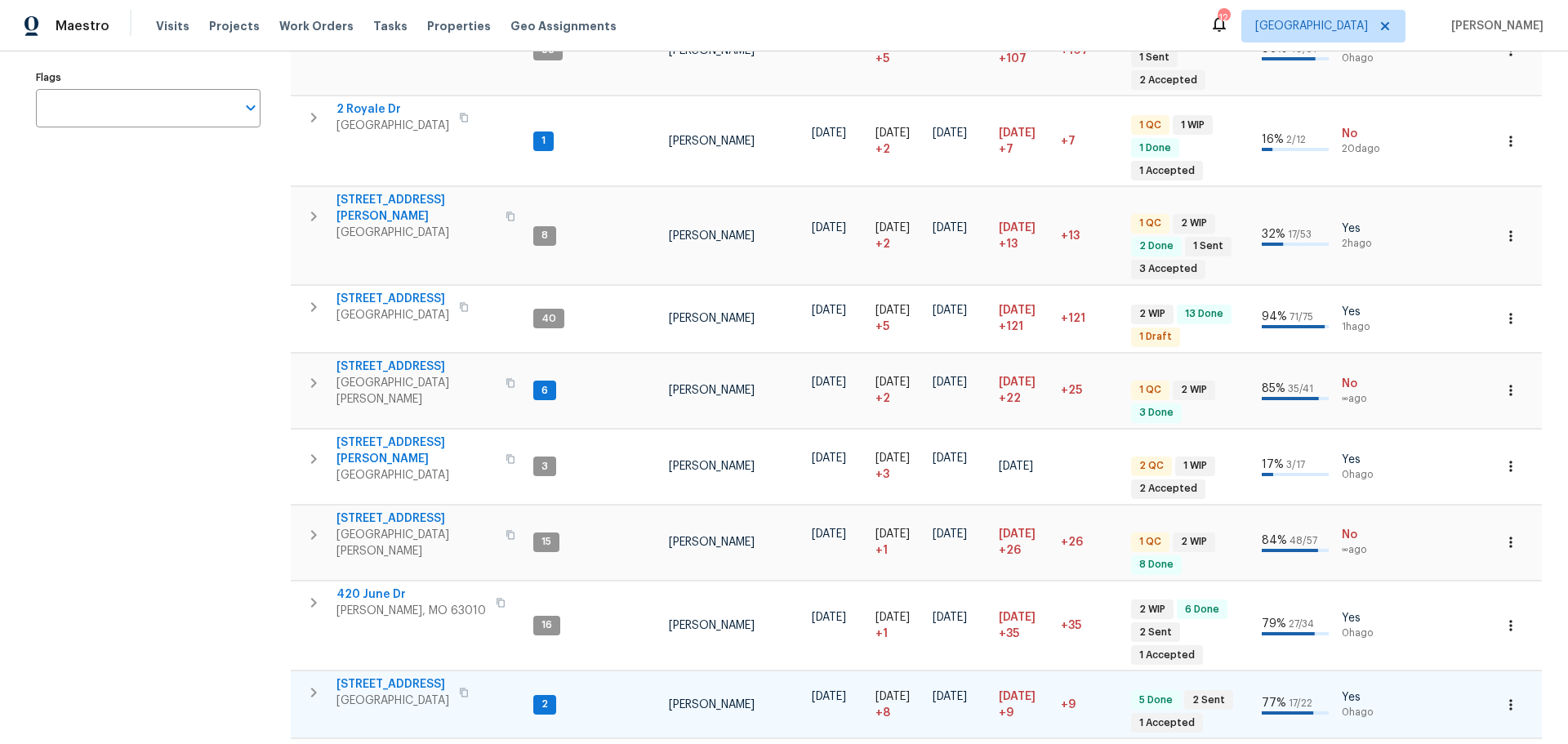
click at [449, 676] on span "[STREET_ADDRESS]" at bounding box center [392, 684] width 113 height 16
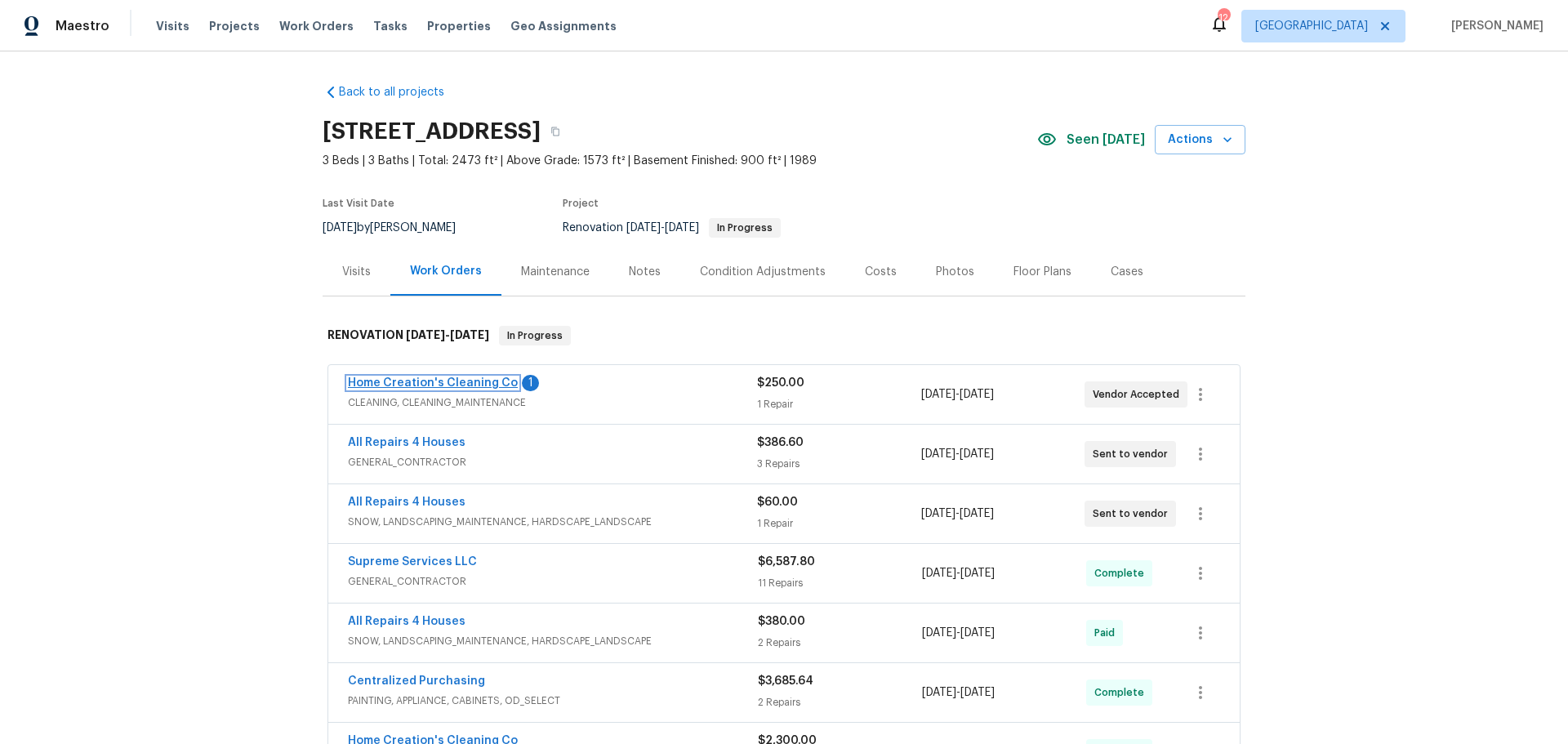
click at [471, 382] on link "Home Creation's Cleaning Co" at bounding box center [432, 382] width 170 height 12
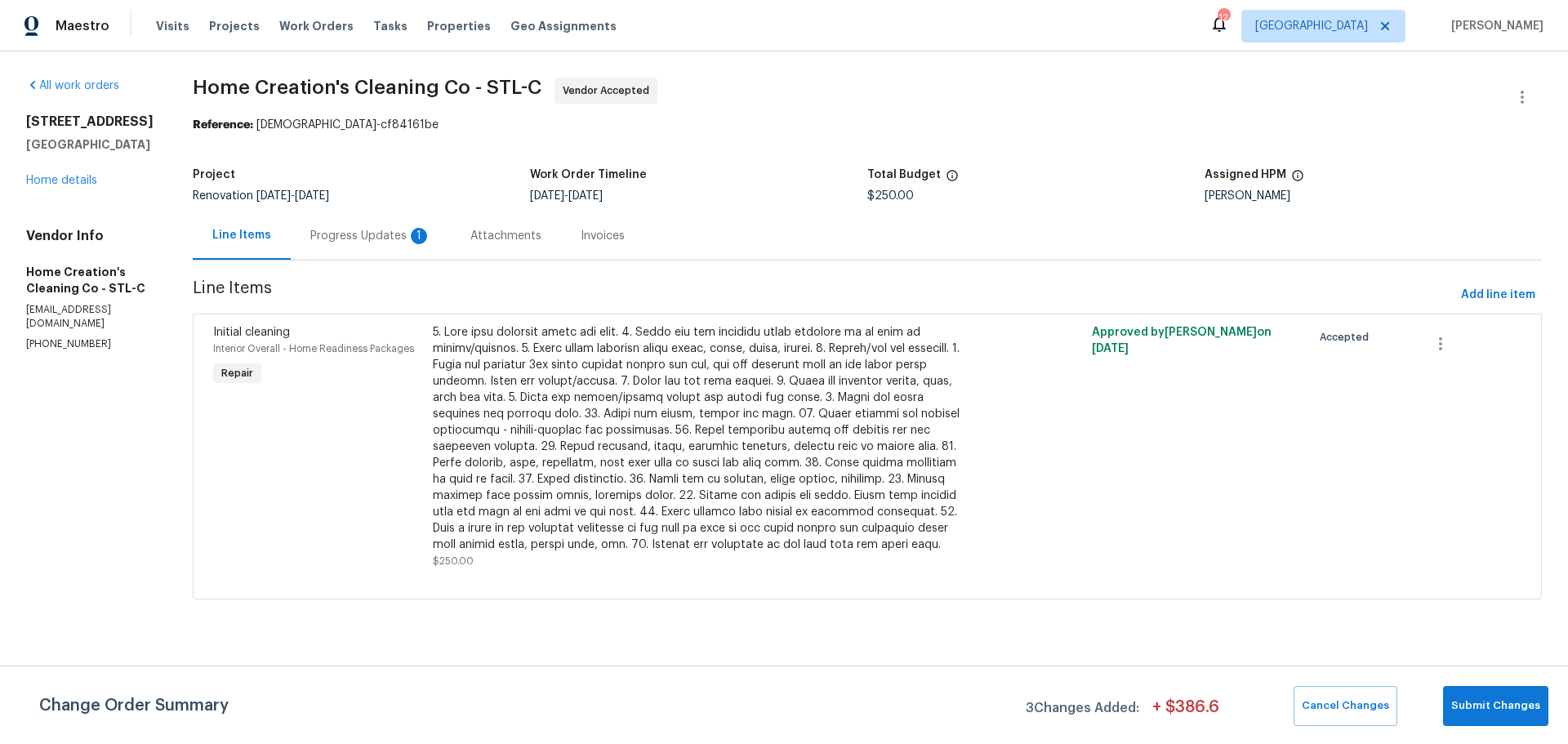
click at [394, 238] on div "Progress Updates 1" at bounding box center [371, 236] width 121 height 16
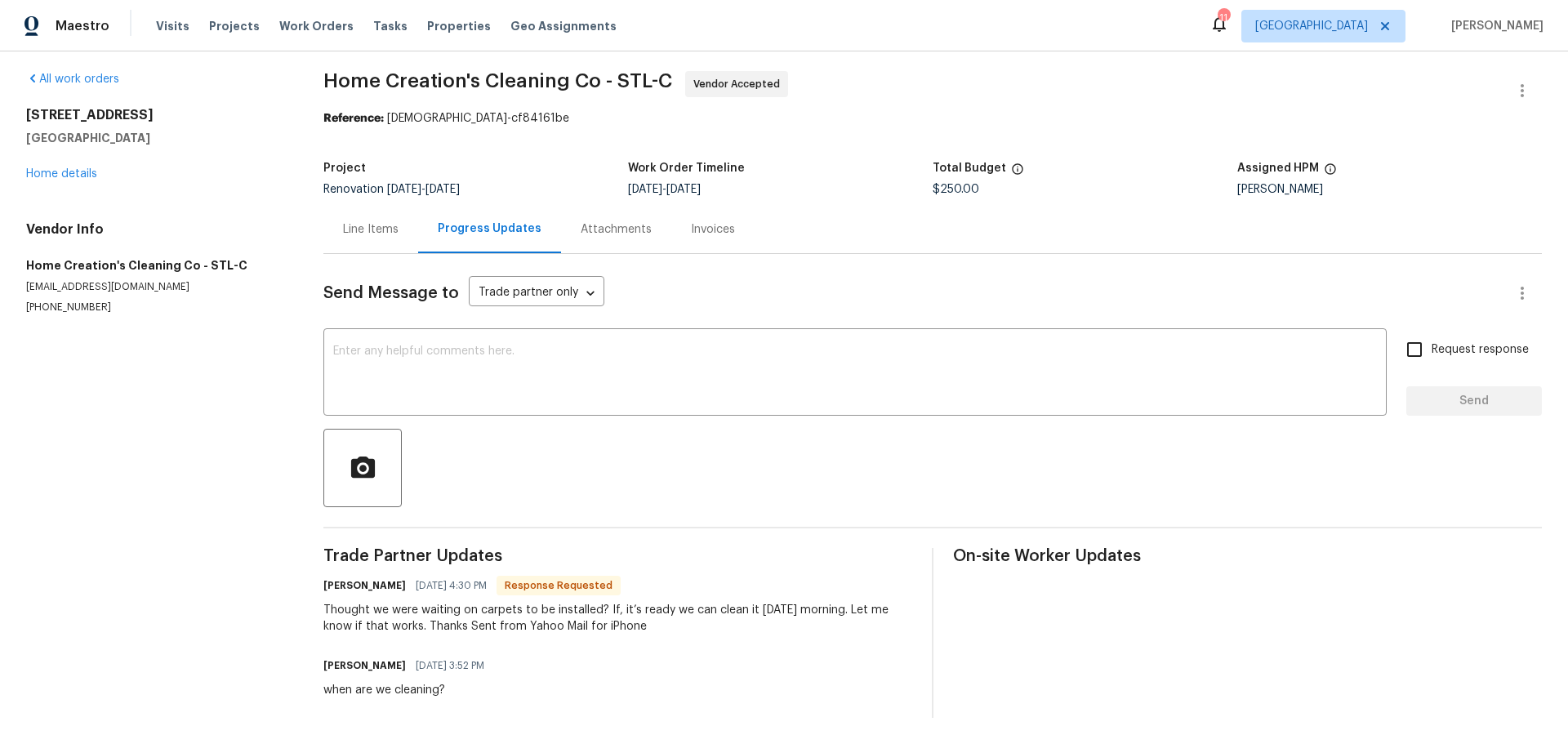
scroll to position [19, 0]
click at [569, 356] on textarea at bounding box center [855, 373] width 1044 height 57
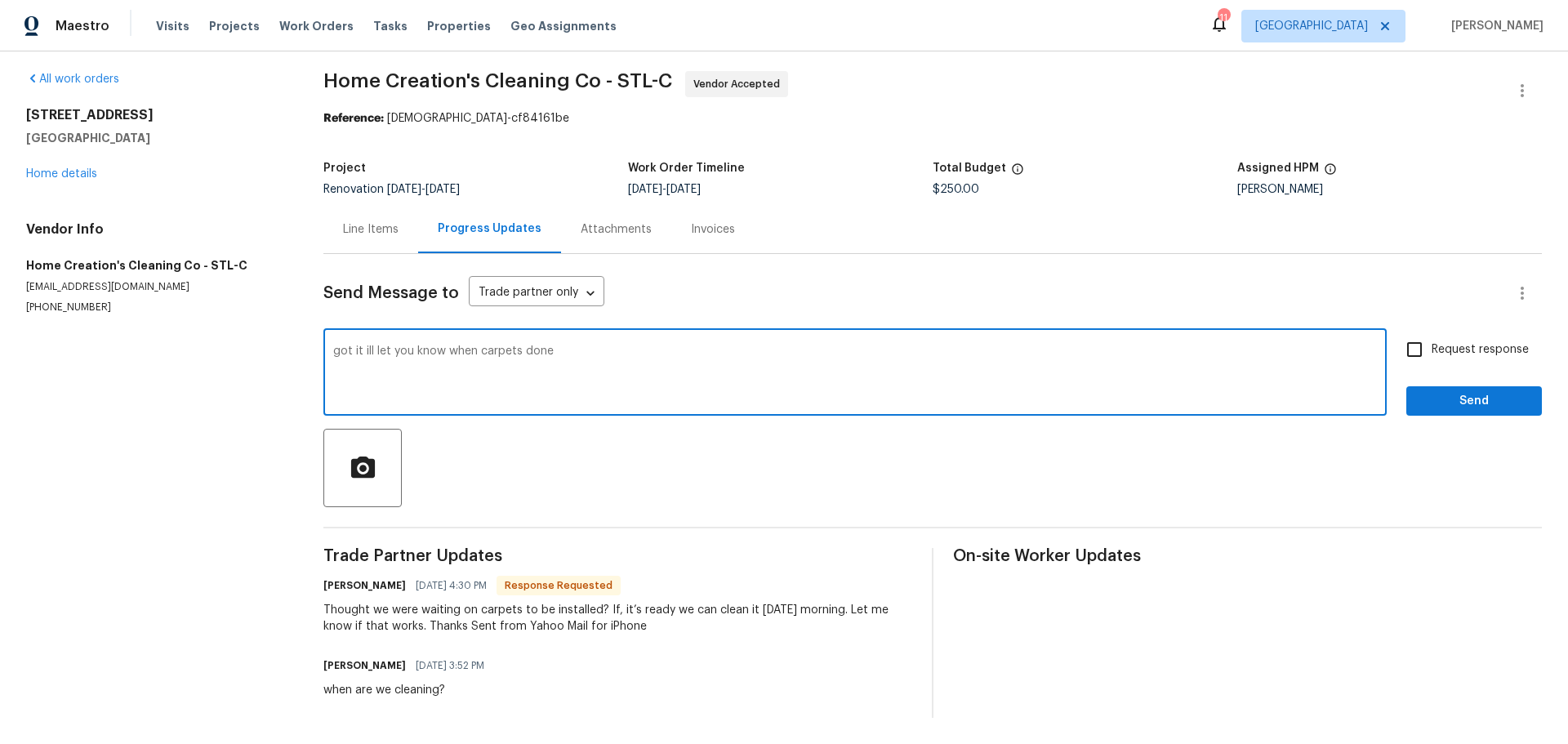
type textarea "got it ill let you know when carpets done"
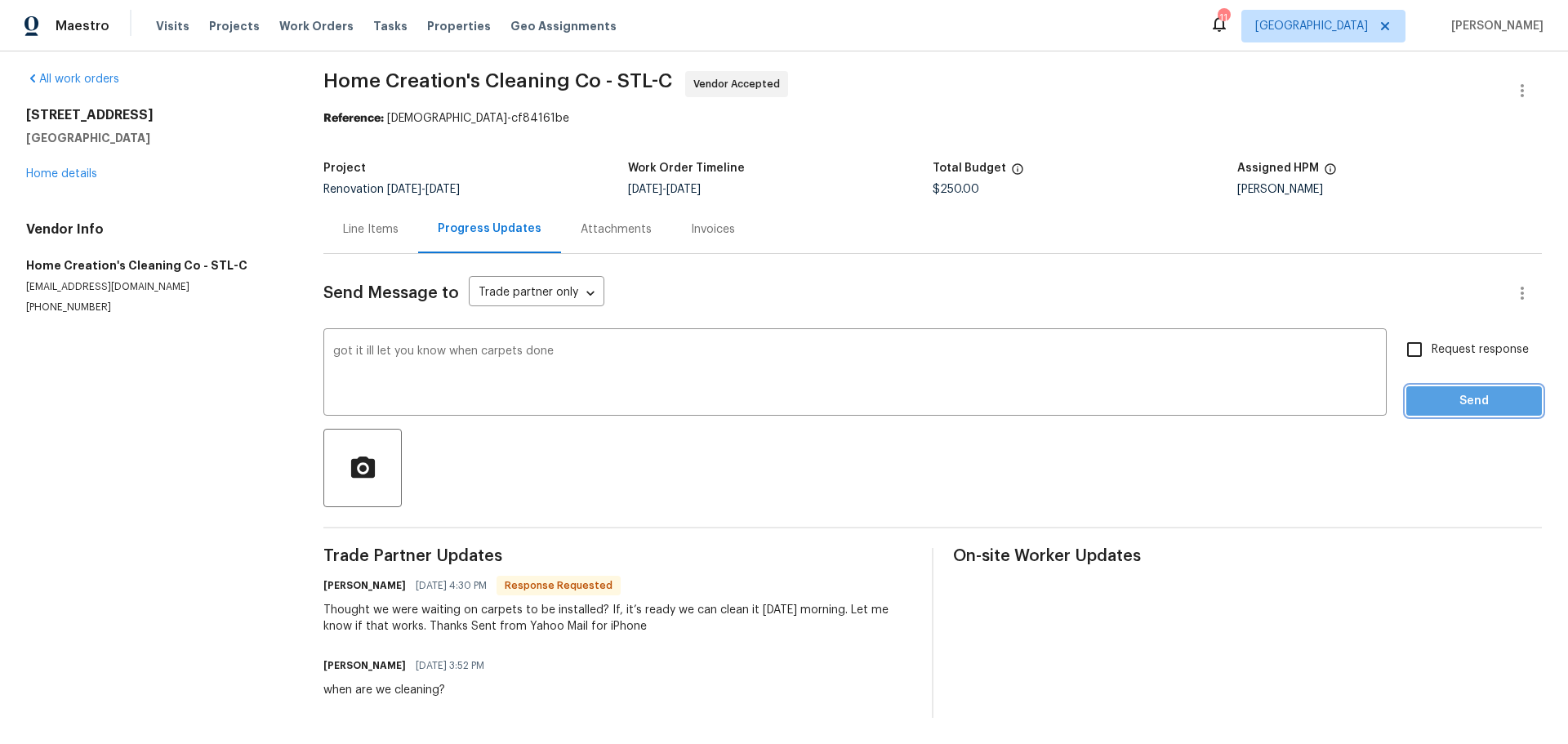
click at [1454, 386] on button "Send" at bounding box center [1474, 401] width 135 height 30
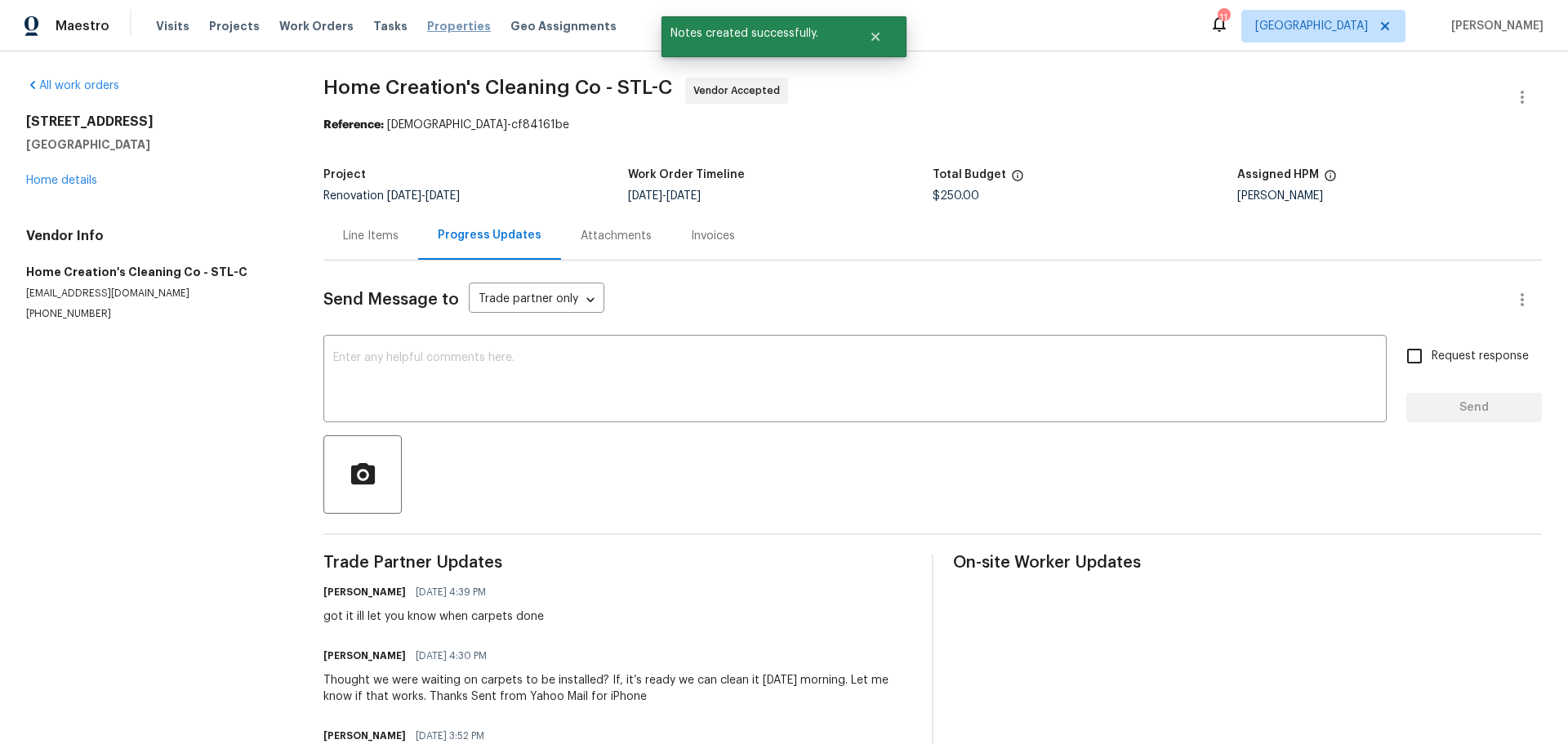
click at [427, 25] on span "Properties" at bounding box center [459, 26] width 64 height 16
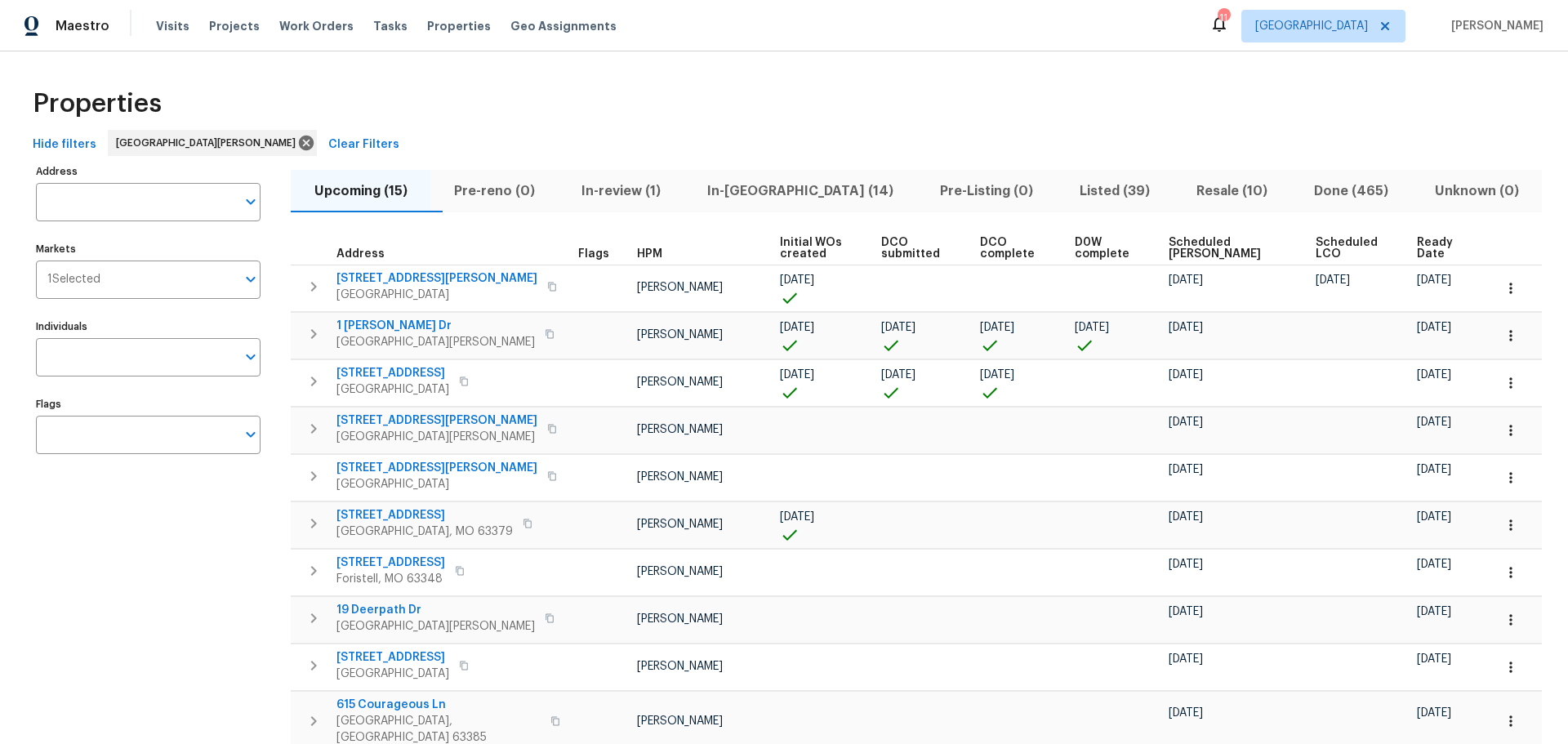
click at [731, 187] on span "In-[GEOGRAPHIC_DATA] (14)" at bounding box center [799, 191] width 213 height 23
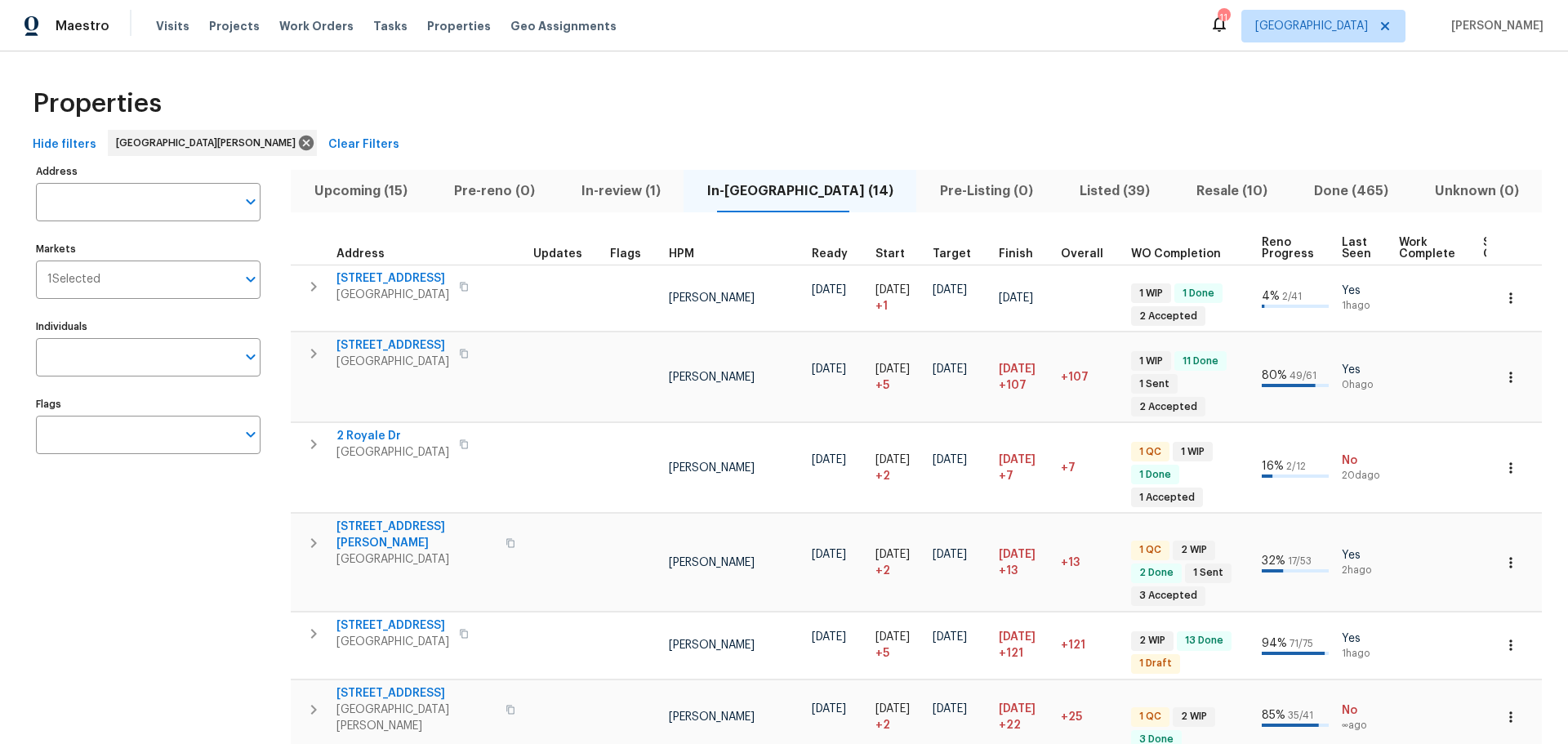
click at [375, 193] on span "Upcoming (15)" at bounding box center [361, 191] width 120 height 23
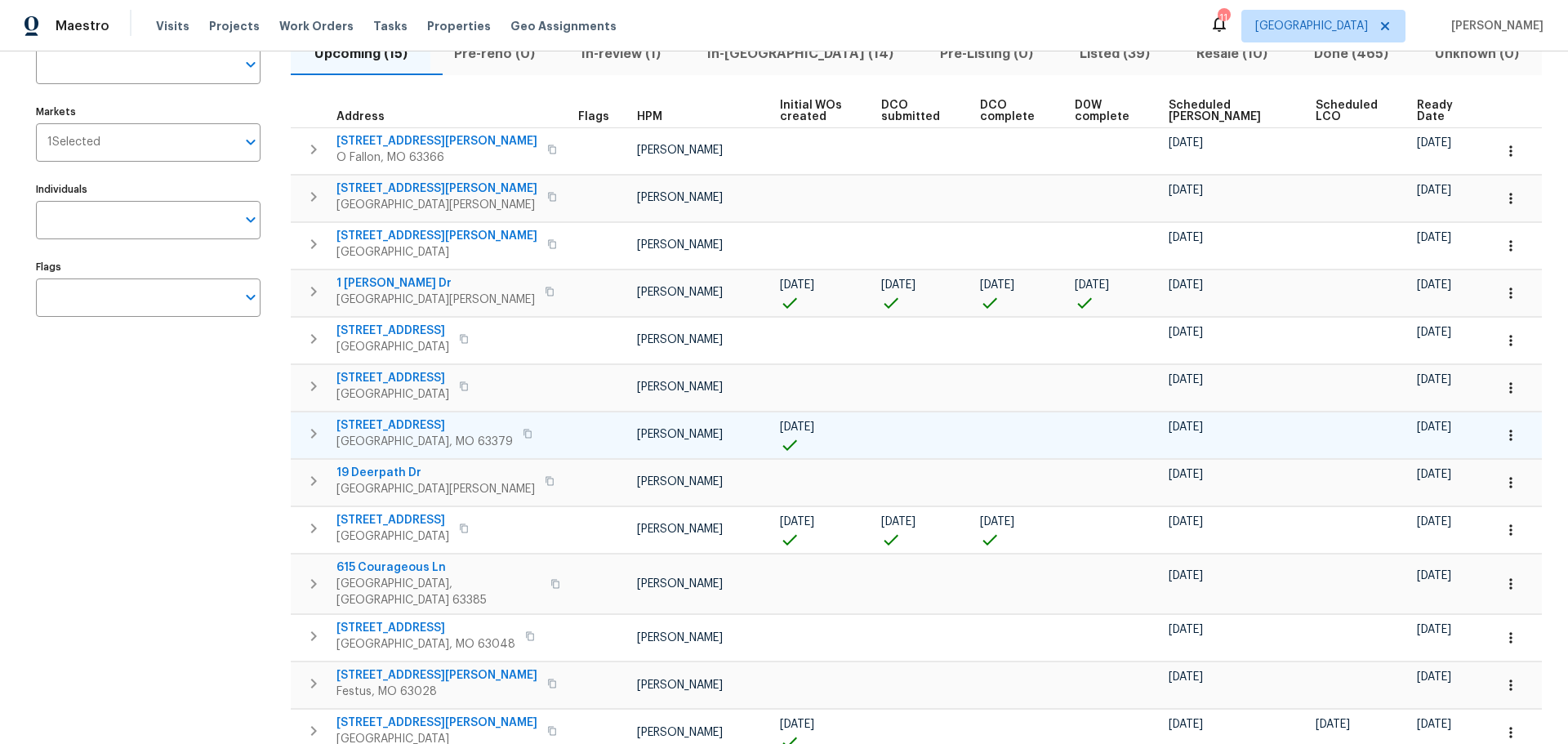
scroll to position [164, 0]
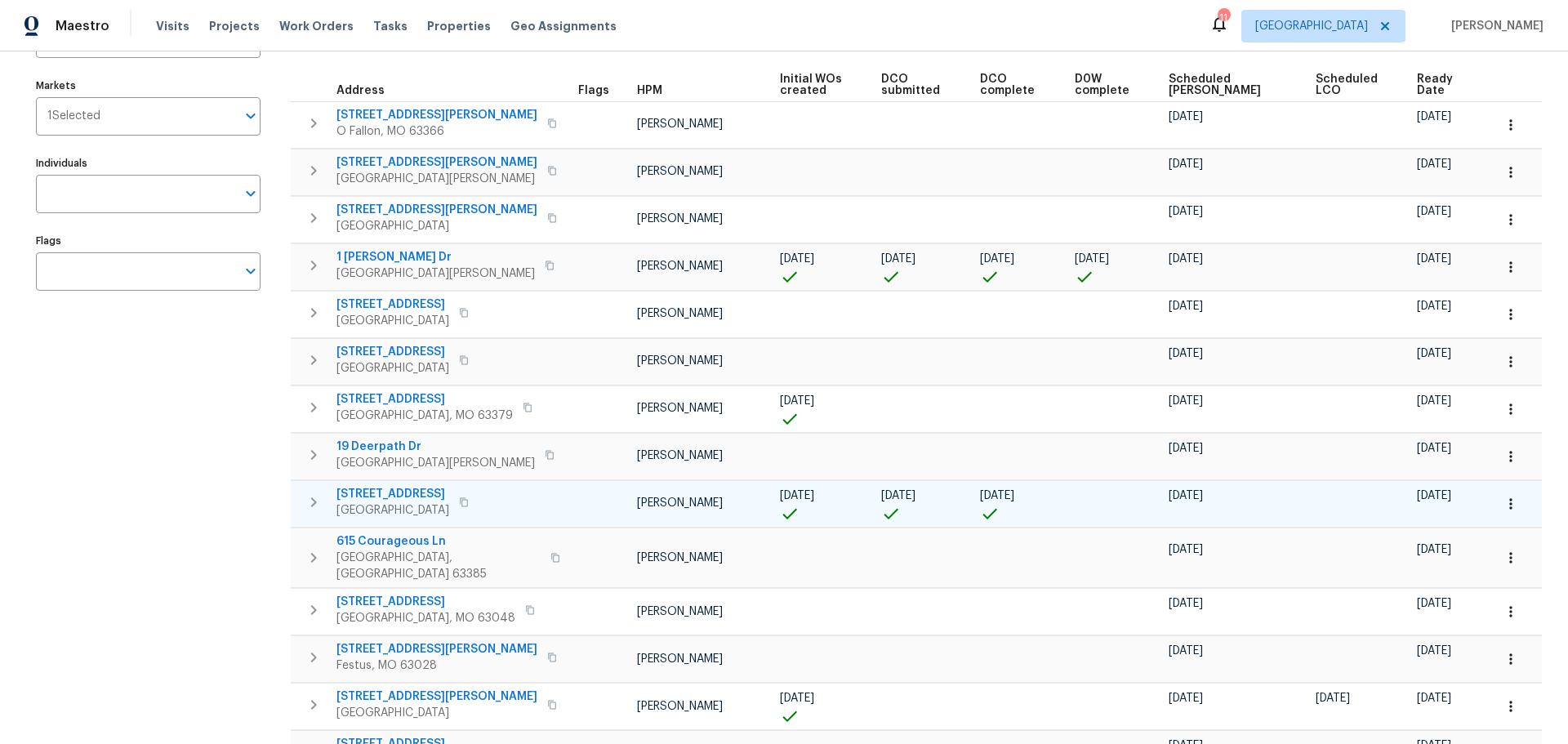
click at [464, 511] on button "button" at bounding box center [464, 501] width 20 height 23
click at [306, 507] on icon "button" at bounding box center [313, 502] width 20 height 20
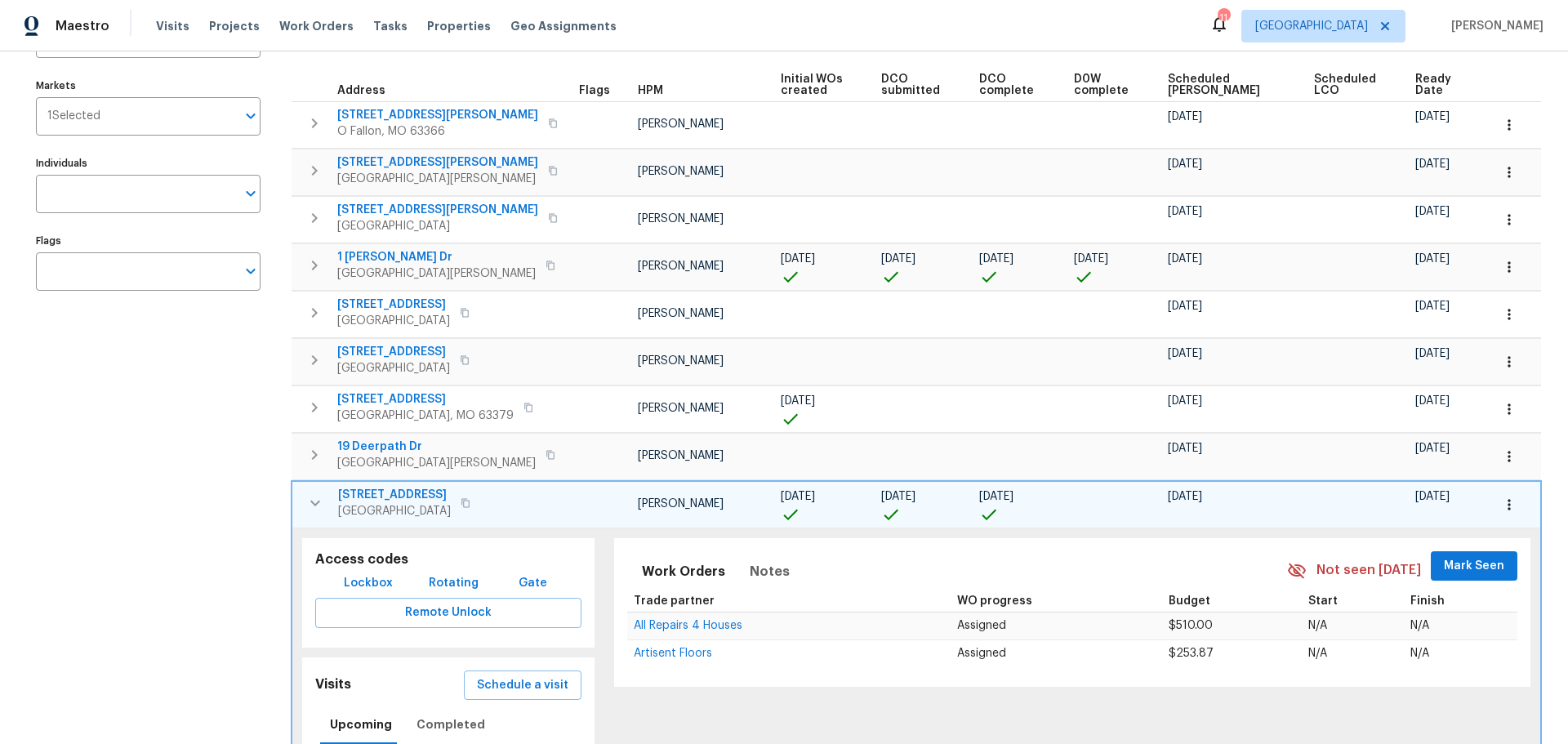
click at [385, 584] on span "Lockbox" at bounding box center [368, 583] width 49 height 20
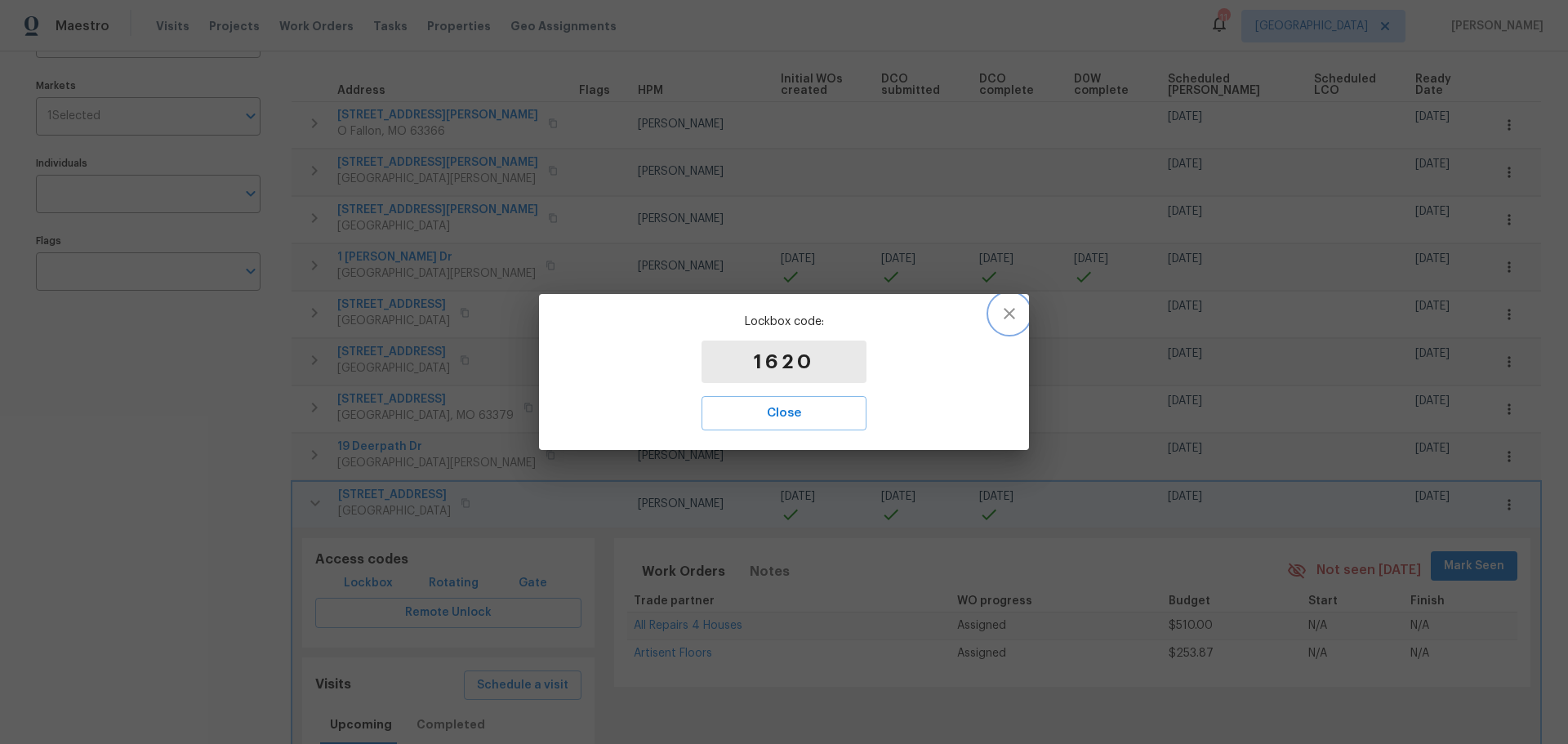
click at [997, 325] on button "button" at bounding box center [1008, 313] width 39 height 39
